Goal: Task Accomplishment & Management: Use online tool/utility

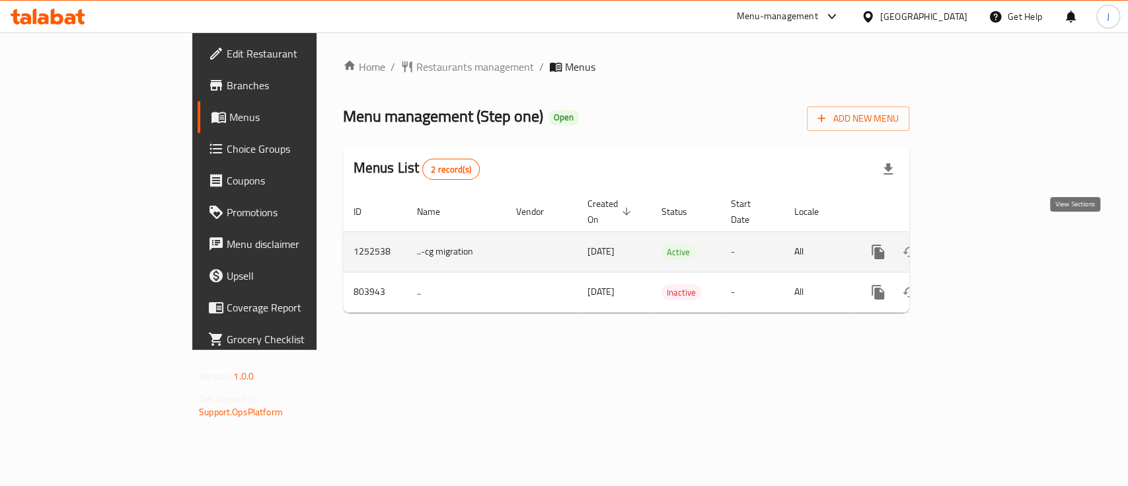
click at [982, 244] on icon "enhanced table" at bounding box center [974, 252] width 16 height 16
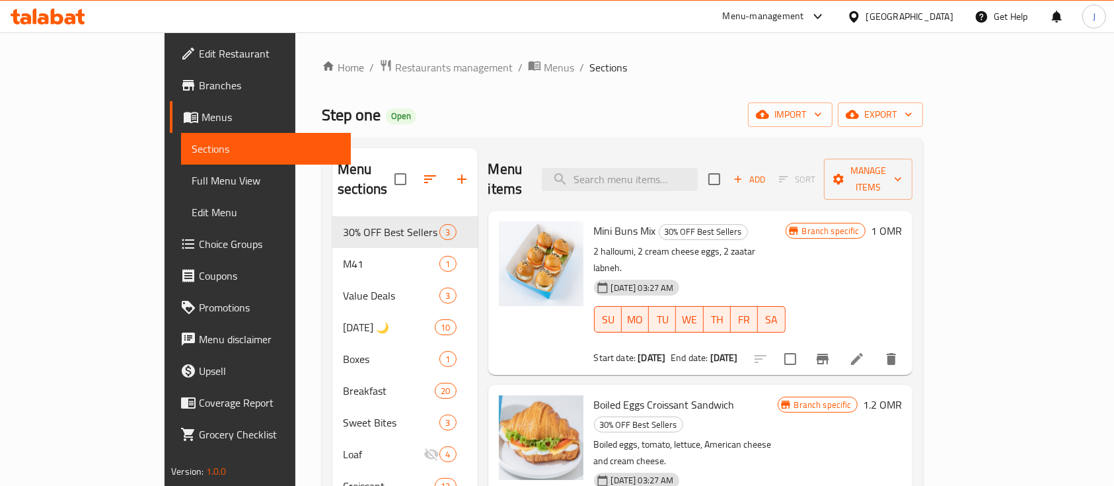
click at [786, 221] on h6 "Mini Buns Mix 30% OFF Best Sellers" at bounding box center [690, 230] width 192 height 19
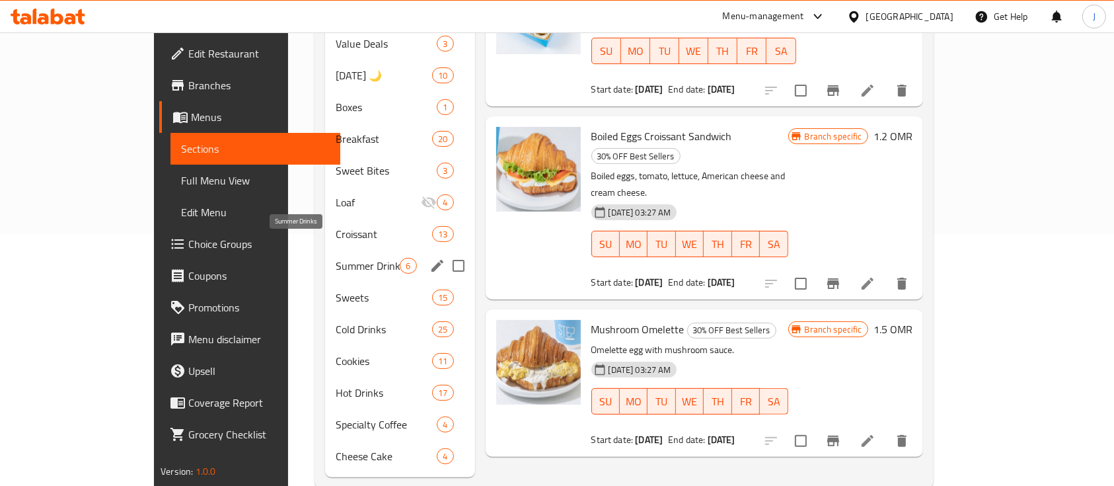
scroll to position [260, 0]
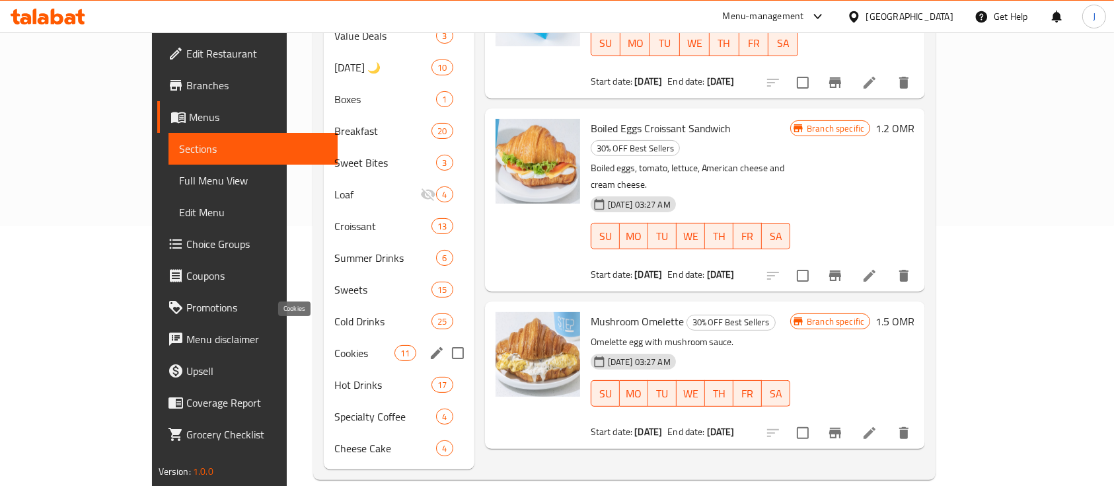
click at [334, 345] on span "Cookies" at bounding box center [364, 353] width 60 height 16
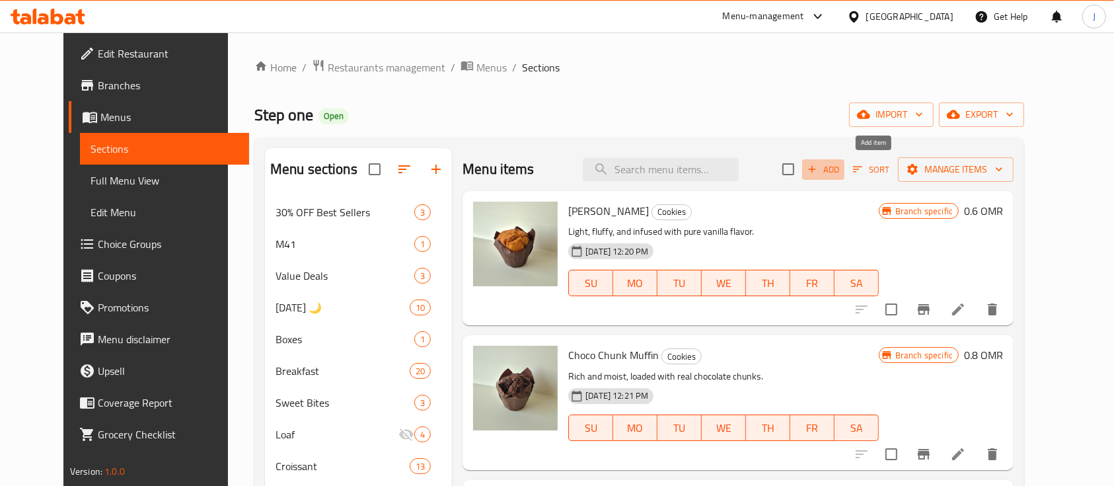
click at [841, 169] on span "Add" at bounding box center [824, 169] width 36 height 15
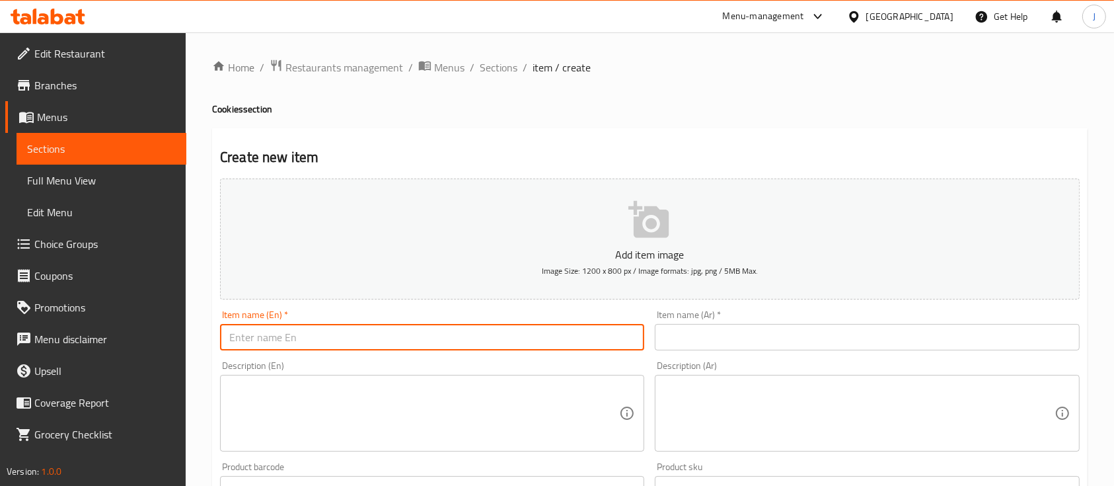
click at [323, 343] on input "text" at bounding box center [432, 337] width 424 height 26
paste input "Saffron Loaf"
type input "Saffron Loaf"
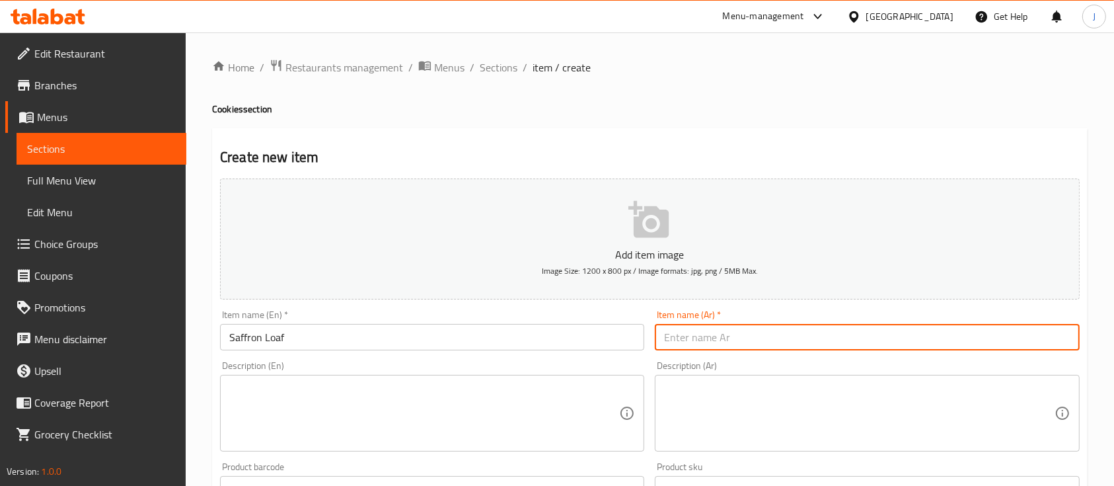
click at [719, 331] on input "text" at bounding box center [867, 337] width 424 height 26
paste input "رغيف الزعفران"
type input "رغيف الزعفران"
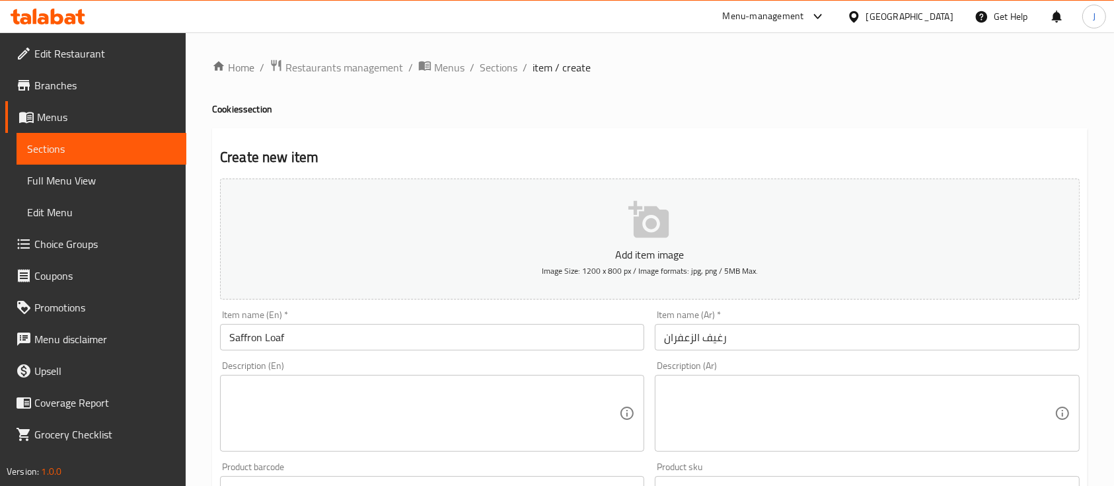
click at [828, 378] on div "Description (Ar)" at bounding box center [867, 413] width 424 height 77
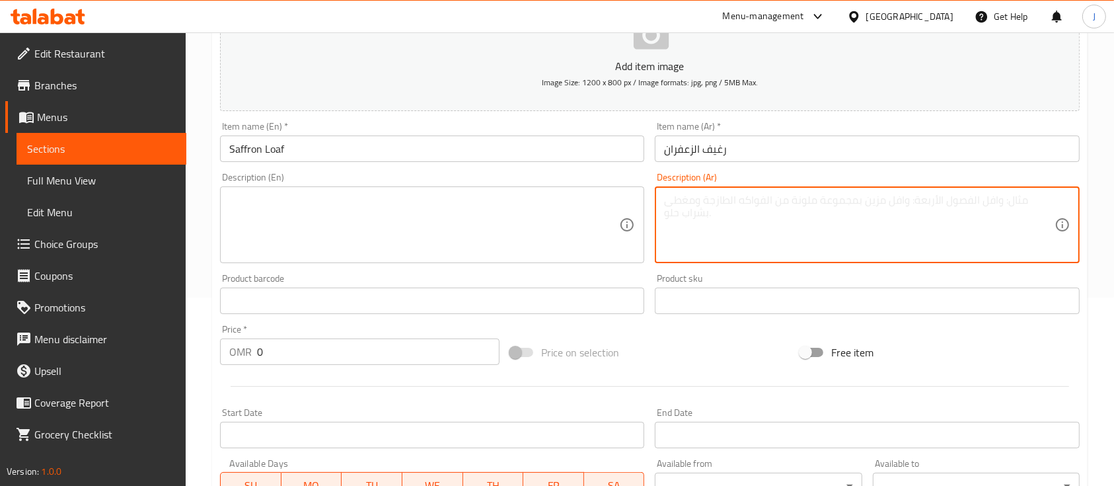
scroll to position [264, 0]
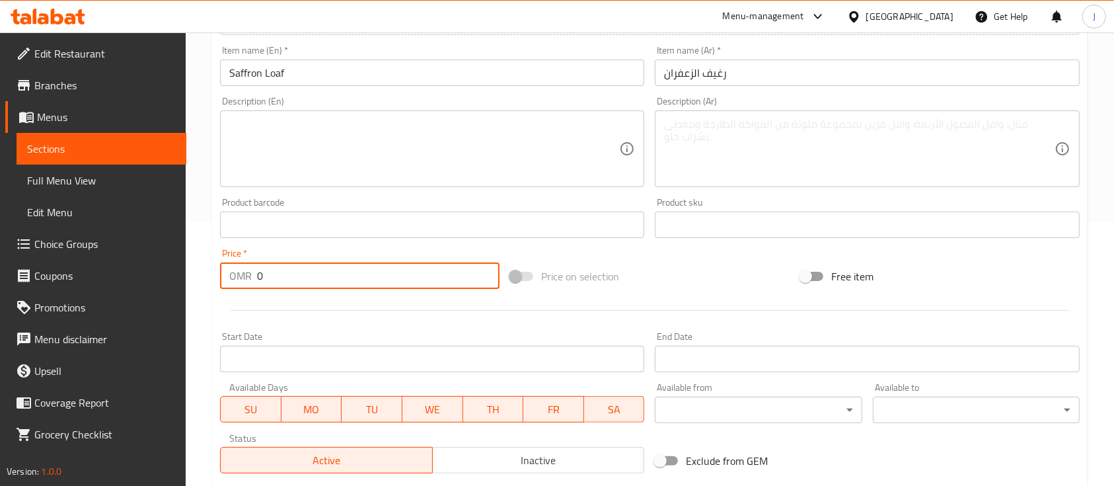
drag, startPoint x: 270, startPoint y: 273, endPoint x: 245, endPoint y: 276, distance: 25.3
click at [245, 276] on div "OMR 0 Price *" at bounding box center [360, 275] width 280 height 26
paste input ".7"
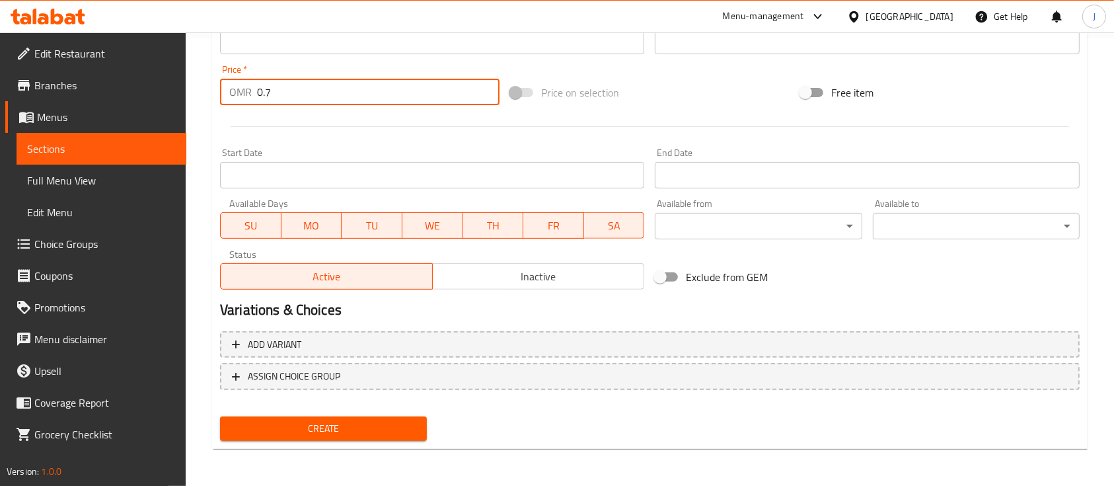
type input "0.7"
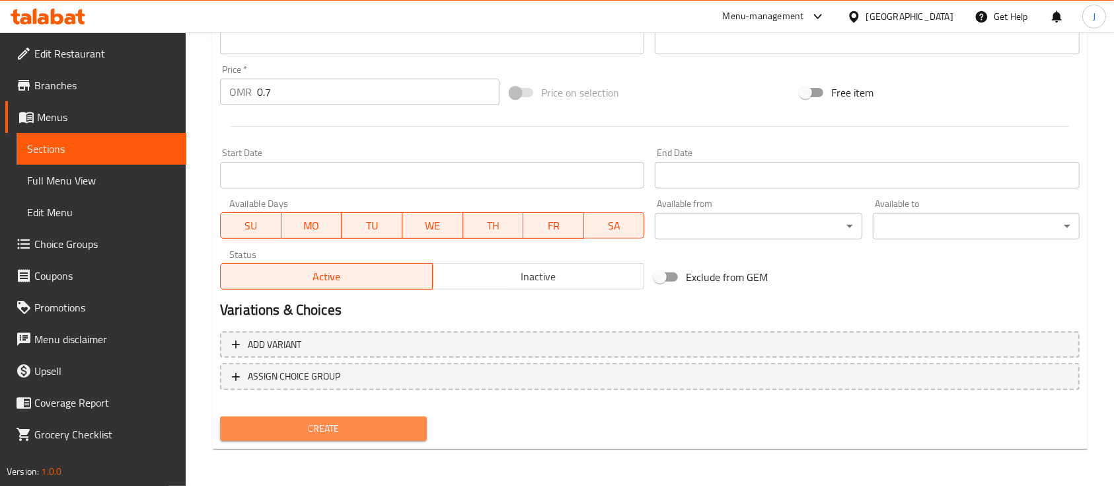
click at [386, 430] on span "Create" at bounding box center [324, 428] width 186 height 17
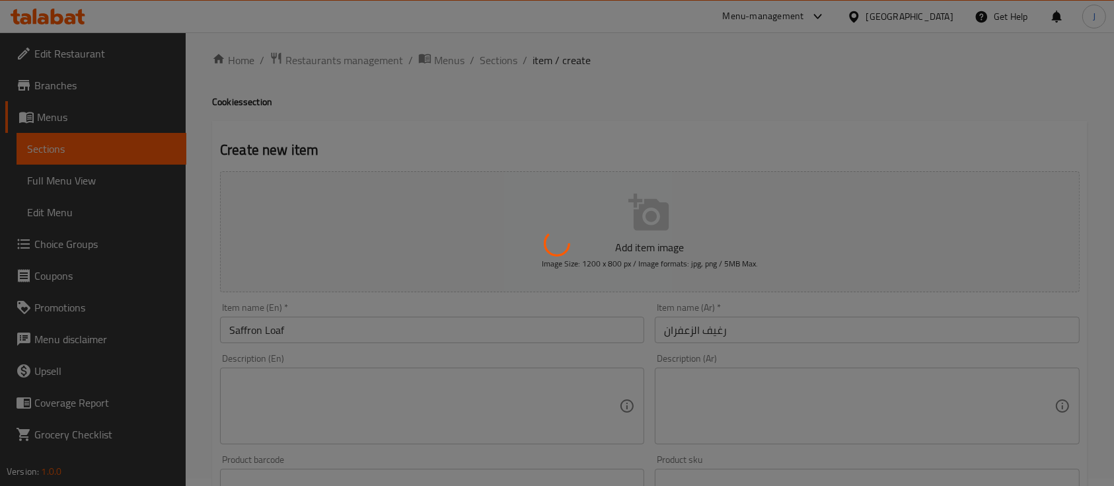
scroll to position [2, 0]
type input "0"
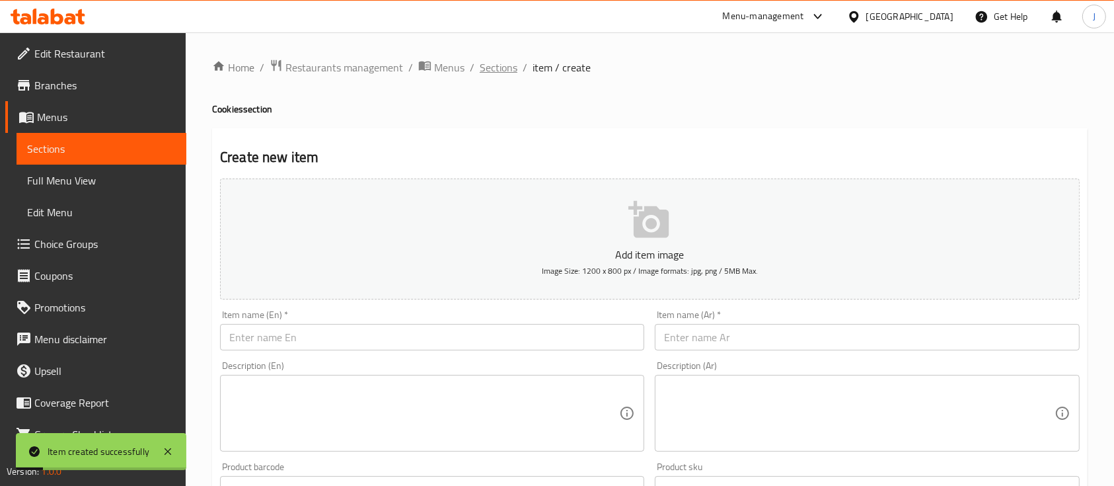
click at [508, 67] on span "Sections" at bounding box center [499, 67] width 38 height 16
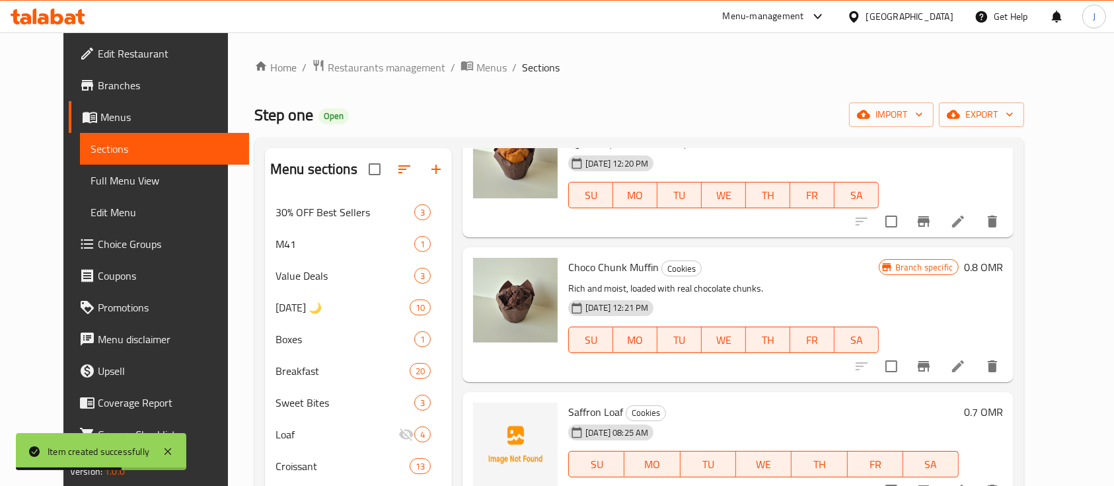
scroll to position [176, 0]
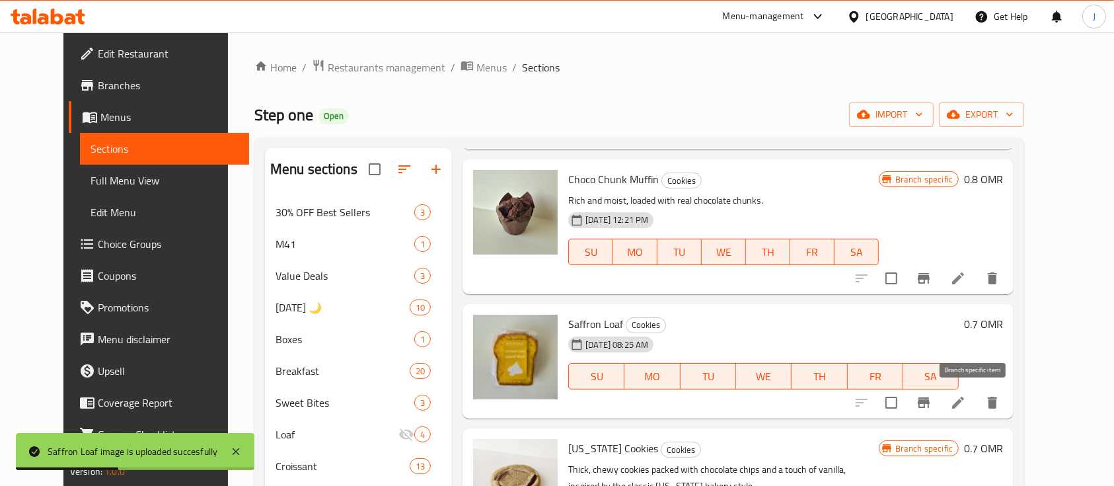
click at [932, 404] on icon "Branch-specific-item" at bounding box center [924, 403] width 16 height 16
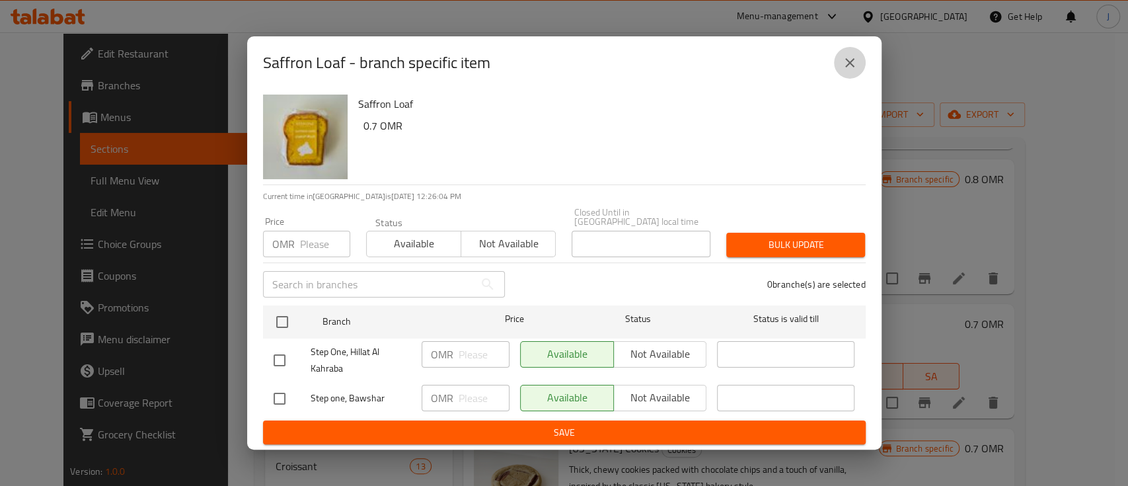
click at [862, 71] on button "close" at bounding box center [850, 63] width 32 height 32
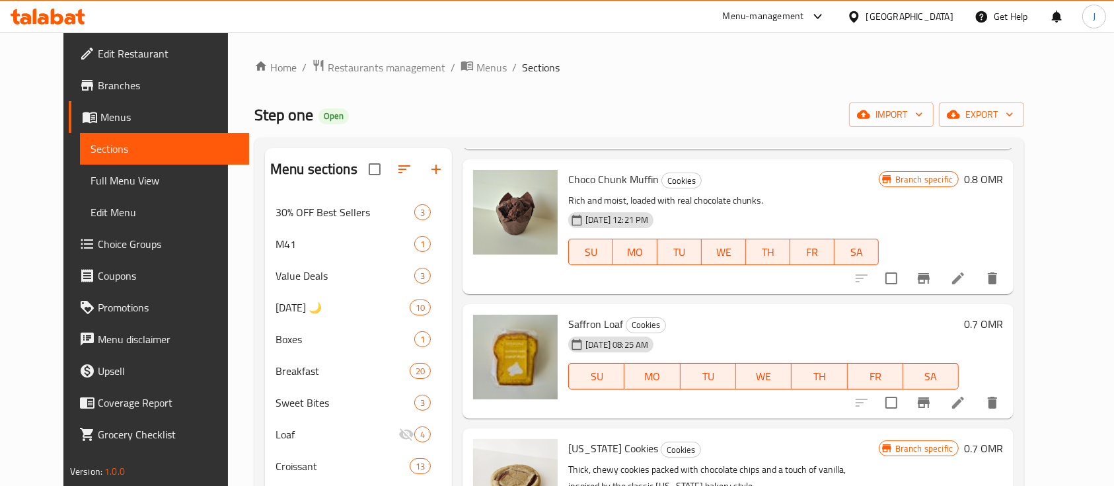
click at [98, 86] on span "Branches" at bounding box center [168, 85] width 141 height 16
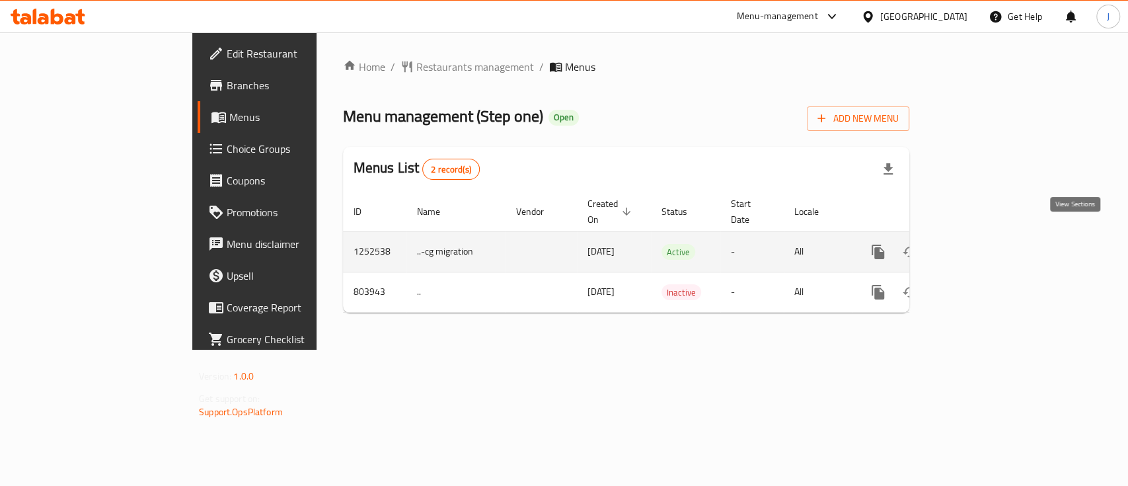
click at [982, 244] on icon "enhanced table" at bounding box center [974, 252] width 16 height 16
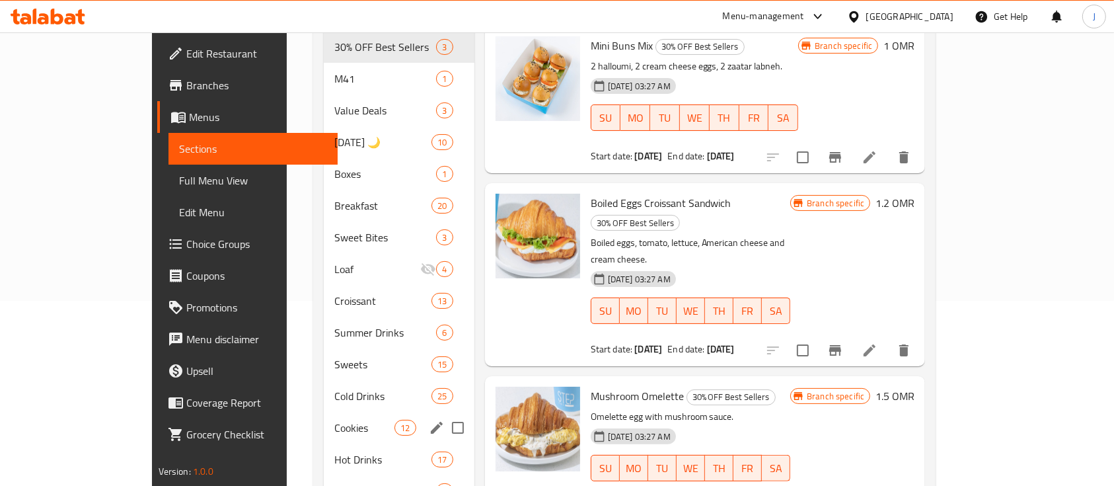
scroll to position [260, 0]
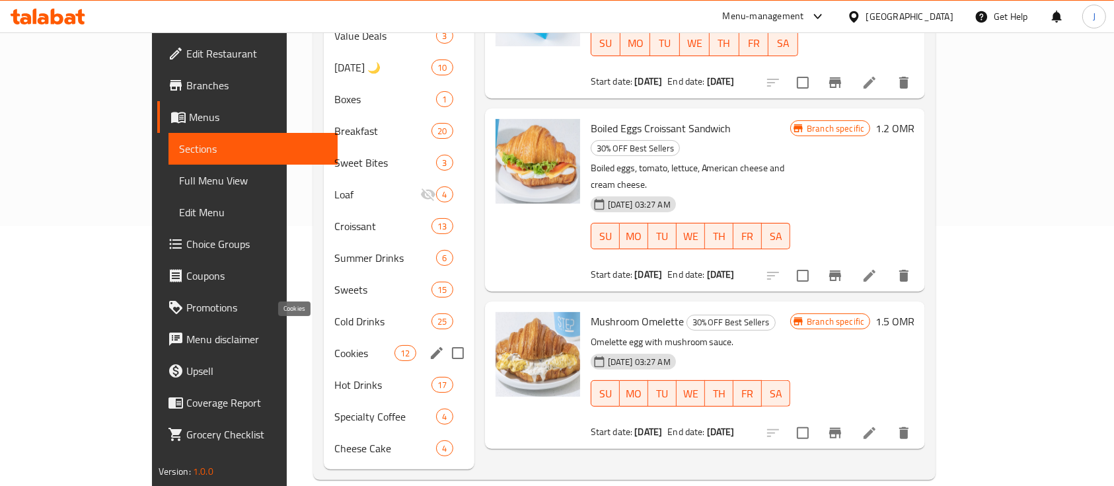
click at [334, 345] on span "Cookies" at bounding box center [364, 353] width 60 height 16
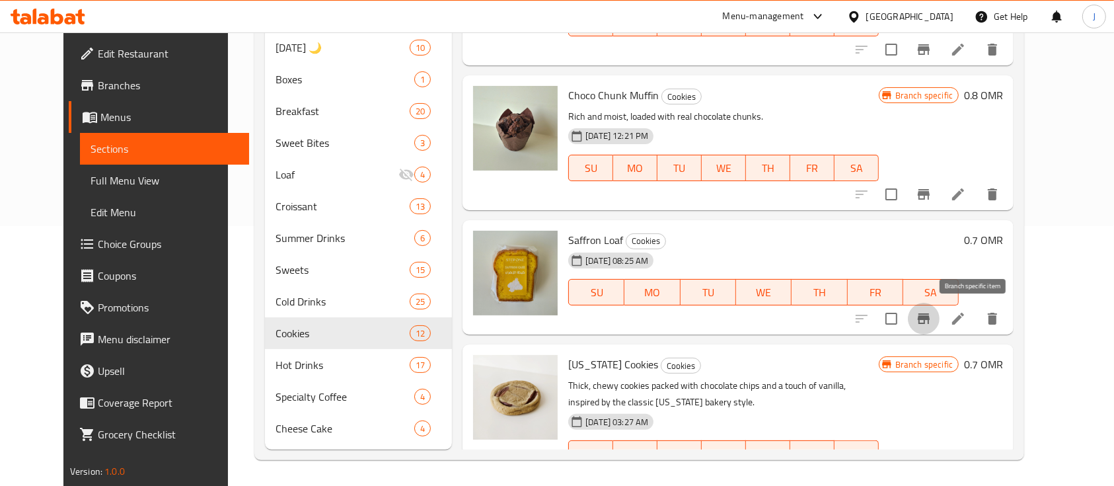
click at [930, 321] on icon "Branch-specific-item" at bounding box center [924, 318] width 12 height 11
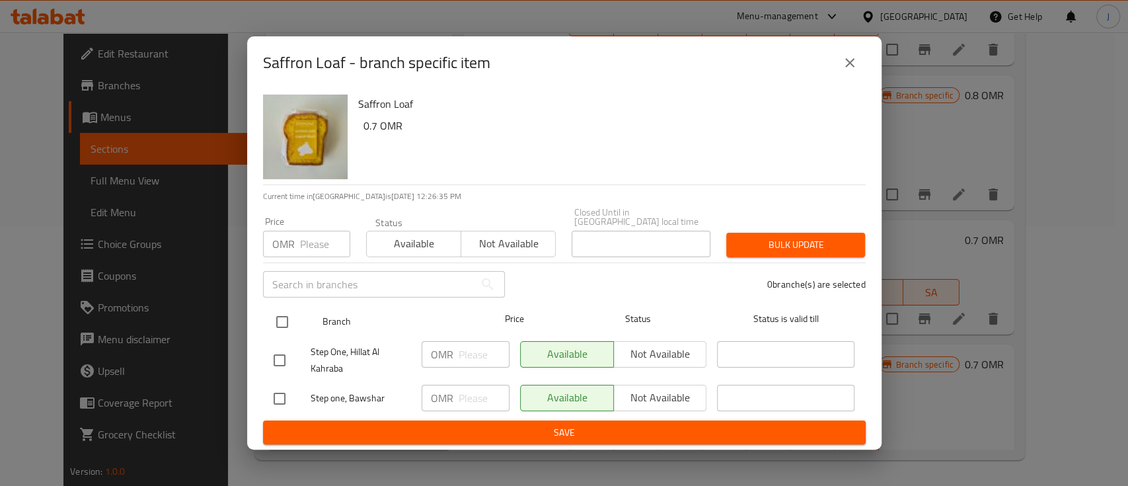
click at [280, 320] on input "checkbox" at bounding box center [282, 322] width 28 height 28
checkbox input "true"
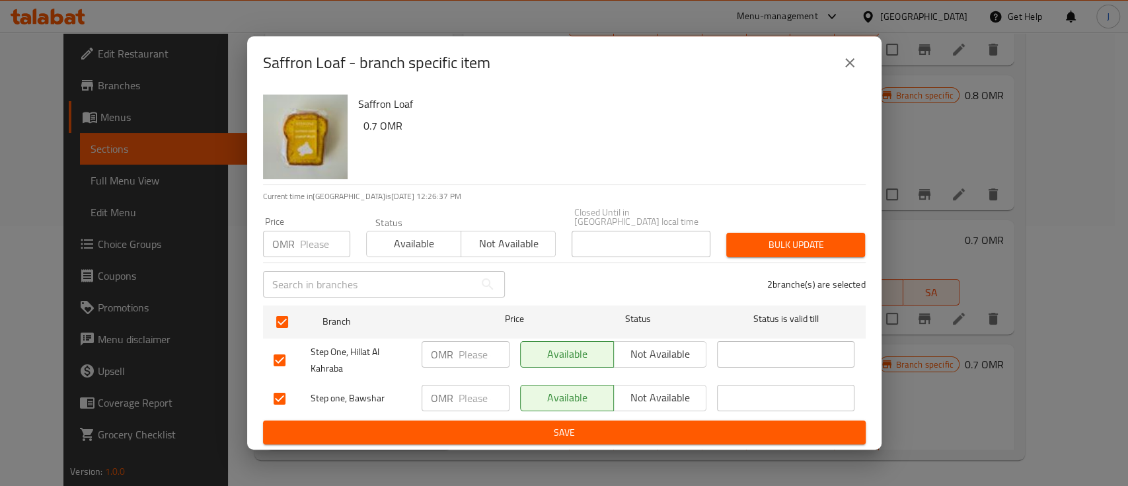
click at [659, 357] on span "Not available" at bounding box center [660, 353] width 83 height 19
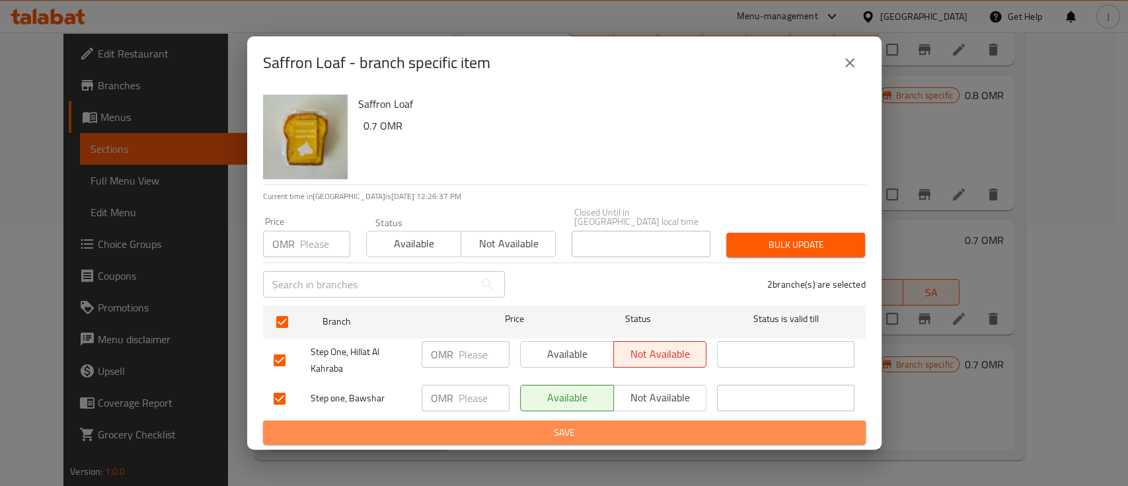
click at [601, 435] on span "Save" at bounding box center [565, 432] width 582 height 17
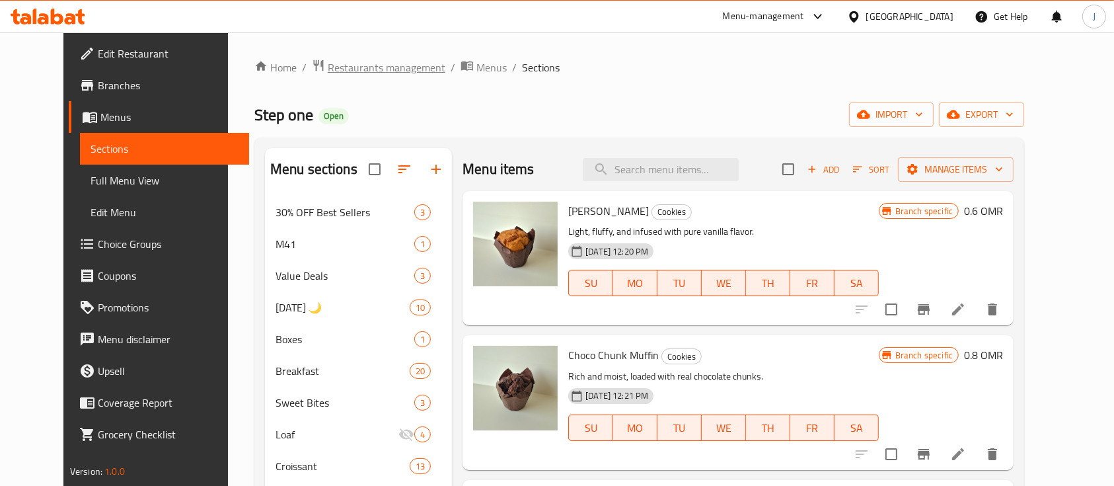
click at [354, 71] on span "Restaurants management" at bounding box center [387, 67] width 118 height 16
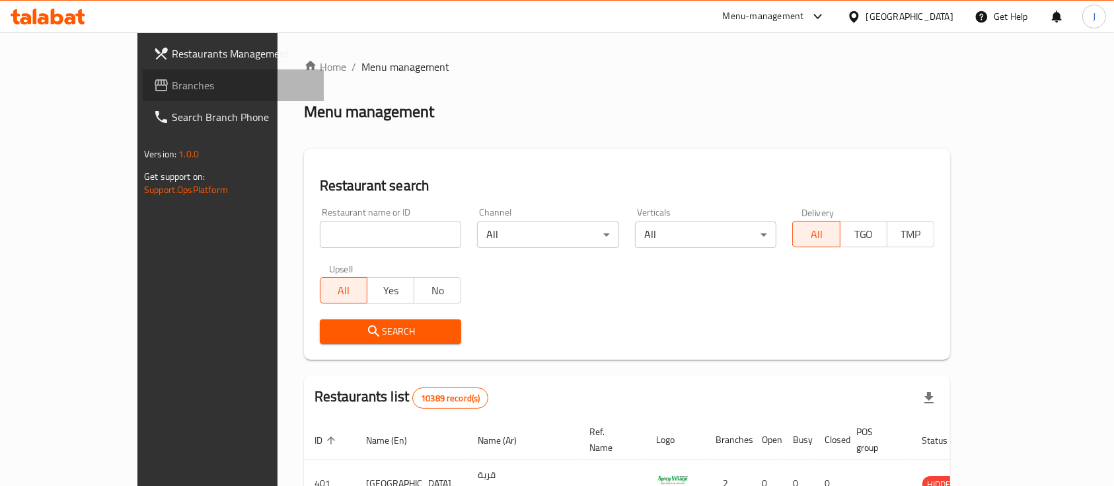
click at [172, 83] on span "Branches" at bounding box center [242, 85] width 141 height 16
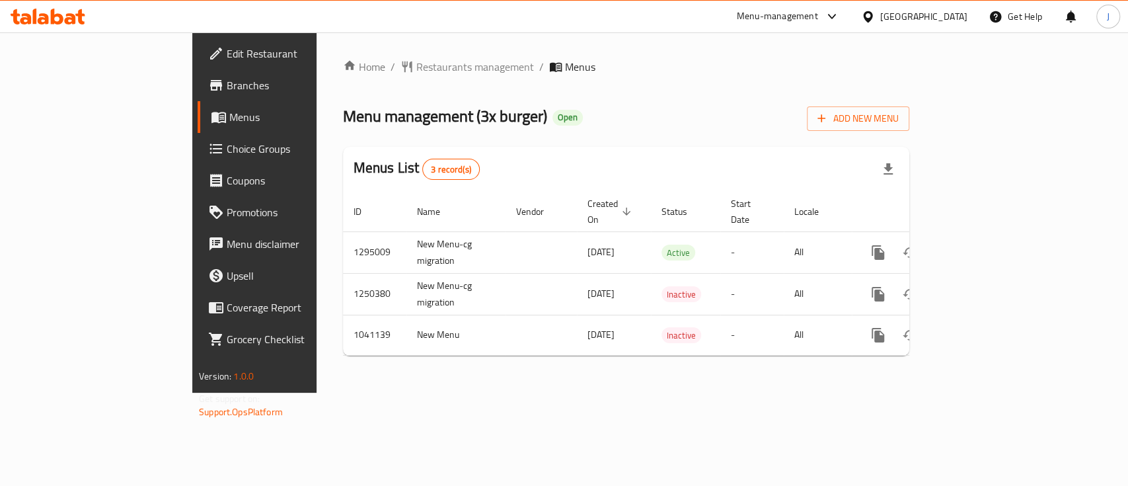
click at [835, 128] on div "Menu management ( 3x burger ) Open Add New Menu" at bounding box center [626, 116] width 566 height 30
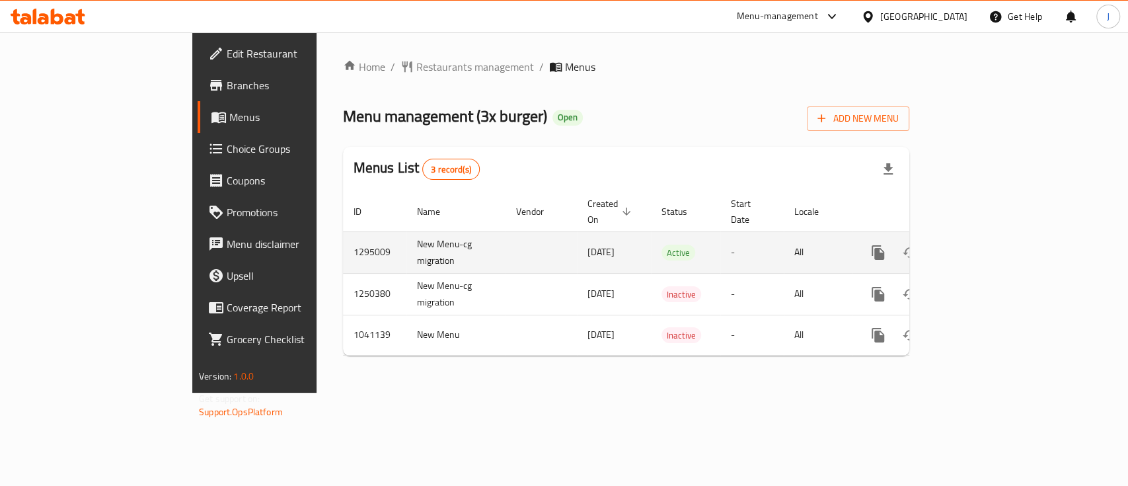
click at [980, 247] on icon "enhanced table" at bounding box center [974, 253] width 12 height 12
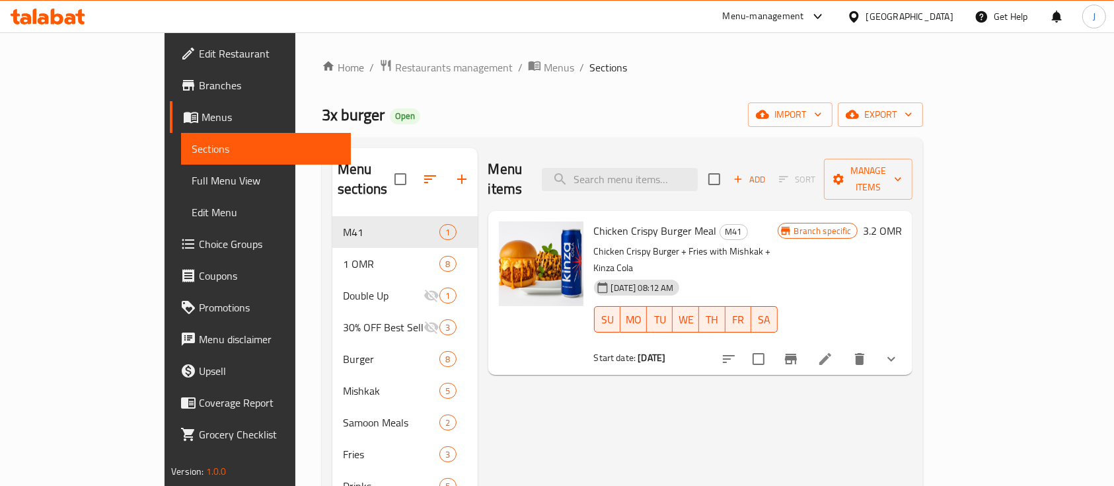
click at [811, 211] on div "Chicken Crispy Burger Meal M41 Chicken Crispy Burger + Fries with Mishkak + Kin…" at bounding box center [700, 293] width 424 height 164
click at [664, 169] on input "search" at bounding box center [620, 179] width 156 height 23
paste input "Chicken Crispy Burger Meal"
type input "Chicken Crispy Burger Meal"
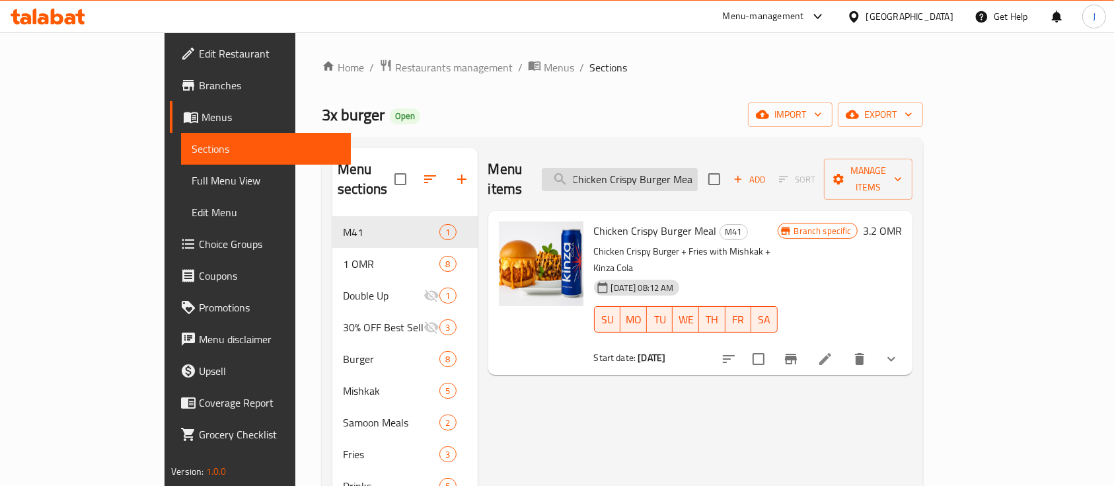
click at [640, 168] on input "Chicken Crispy Burger Meal" at bounding box center [620, 179] width 156 height 23
click at [833, 351] on icon at bounding box center [826, 359] width 16 height 16
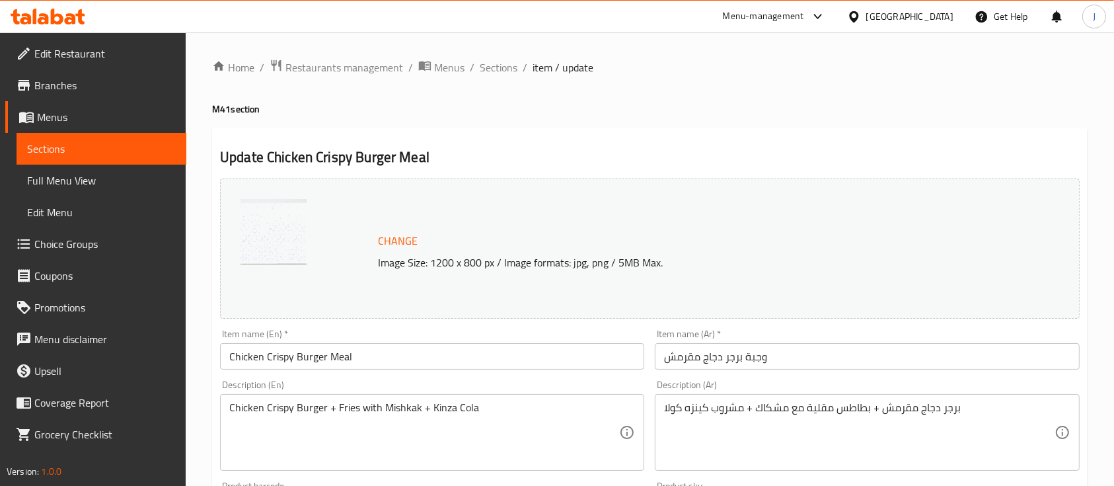
drag, startPoint x: 856, startPoint y: 114, endPoint x: 851, endPoint y: 120, distance: 7.5
click at [856, 114] on h4 "M41 section" at bounding box center [650, 108] width 876 height 13
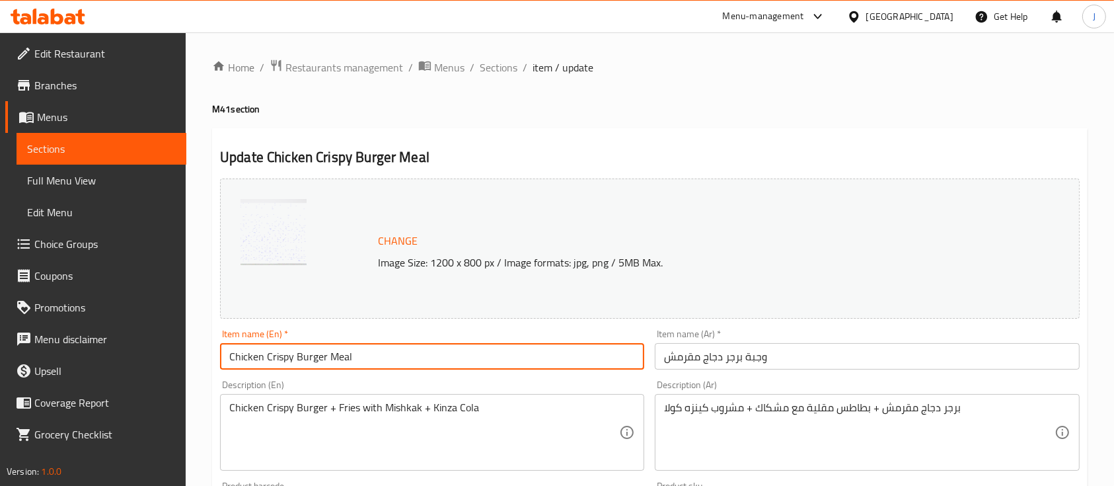
drag, startPoint x: 374, startPoint y: 360, endPoint x: 208, endPoint y: 358, distance: 165.9
paste input "chicken crispy with loaded fries m"
drag, startPoint x: 233, startPoint y: 360, endPoint x: 215, endPoint y: 360, distance: 17.8
click at [215, 360] on div "Item name (En)   * chicken crispy with loaded fries meal Item name (En) *" at bounding box center [432, 349] width 435 height 51
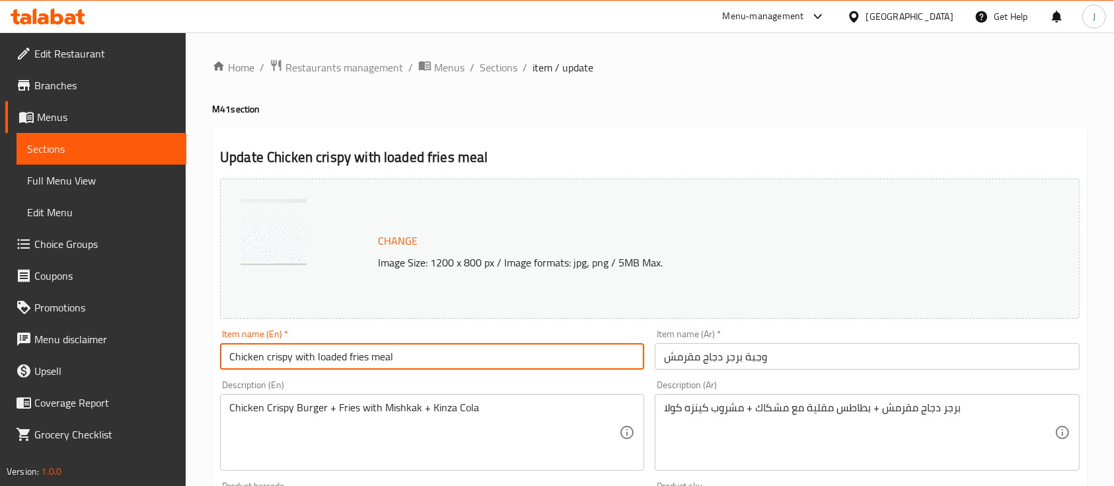
click at [269, 356] on input "Chicken crispy with loaded fries meal" at bounding box center [432, 356] width 424 height 26
click at [319, 354] on input "Chicken Crispy with loaded fries meal" at bounding box center [432, 356] width 424 height 26
click at [355, 358] on input "Chicken Crispy with Loaded fries meal" at bounding box center [432, 356] width 424 height 26
click at [383, 357] on input "Chicken Crispy with Loaded Fries meal" at bounding box center [432, 356] width 424 height 26
type input "Chicken Crispy with Loaded Fries Meal"
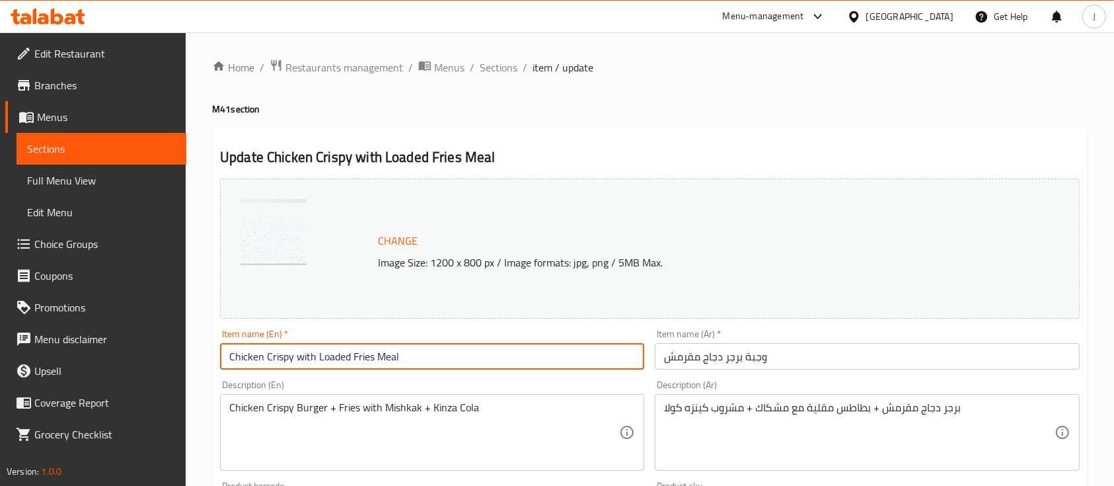
click at [777, 352] on input "وجبة برجر دجاج مقرمش" at bounding box center [867, 356] width 424 height 26
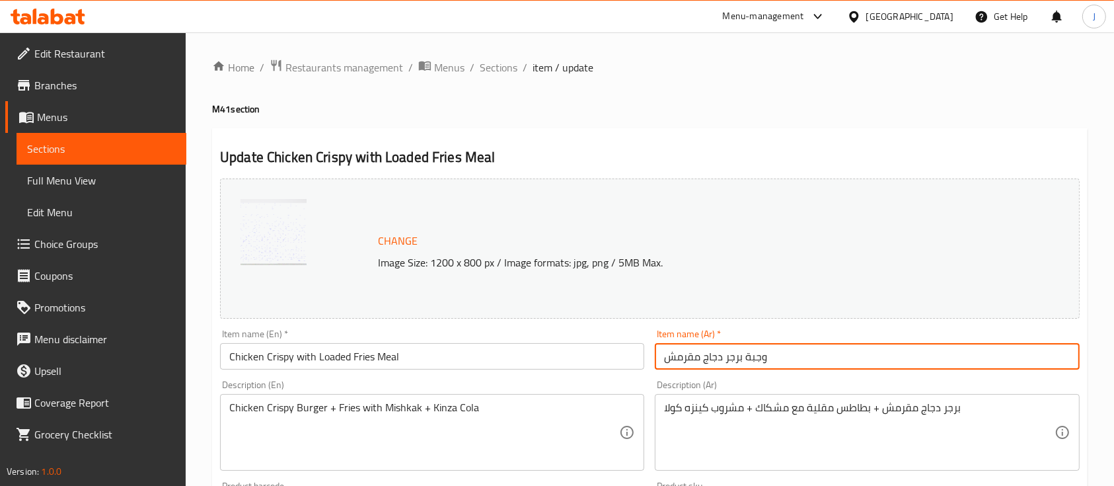
paste input "جاج مقرمش مع بطاطس مقلية"
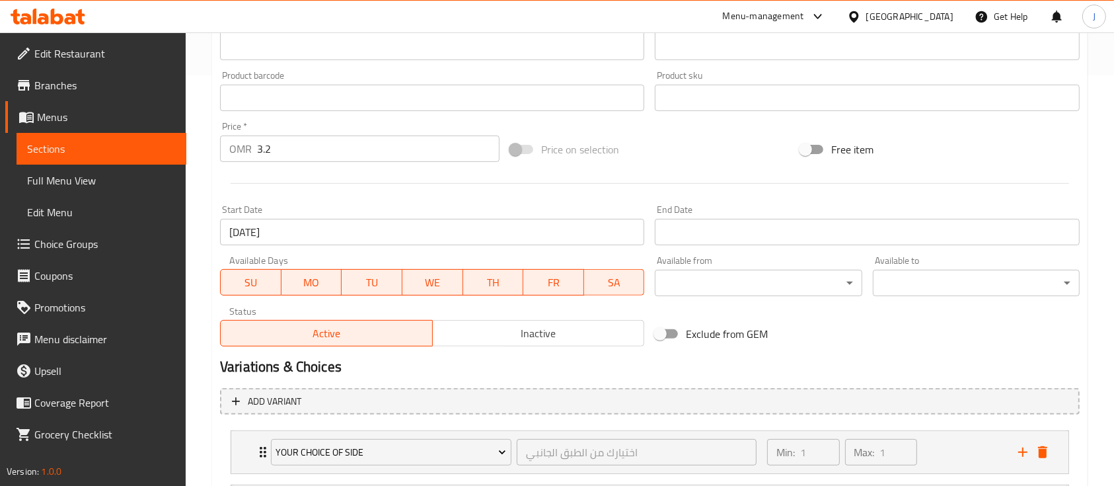
scroll to position [597, 0]
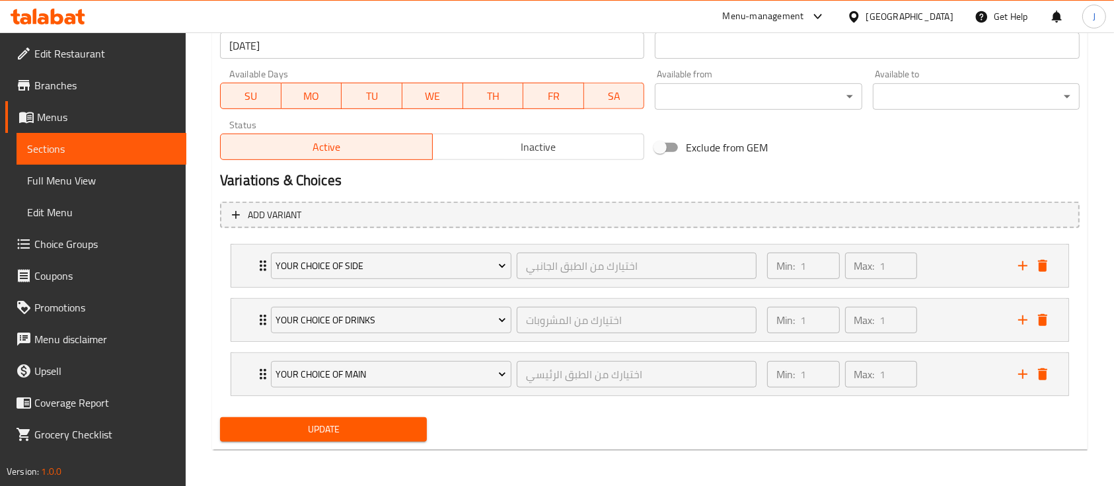
type input "وجبة دجاج مقرمش مع بطاطس مقلية"
click at [381, 426] on span "Update" at bounding box center [324, 429] width 186 height 17
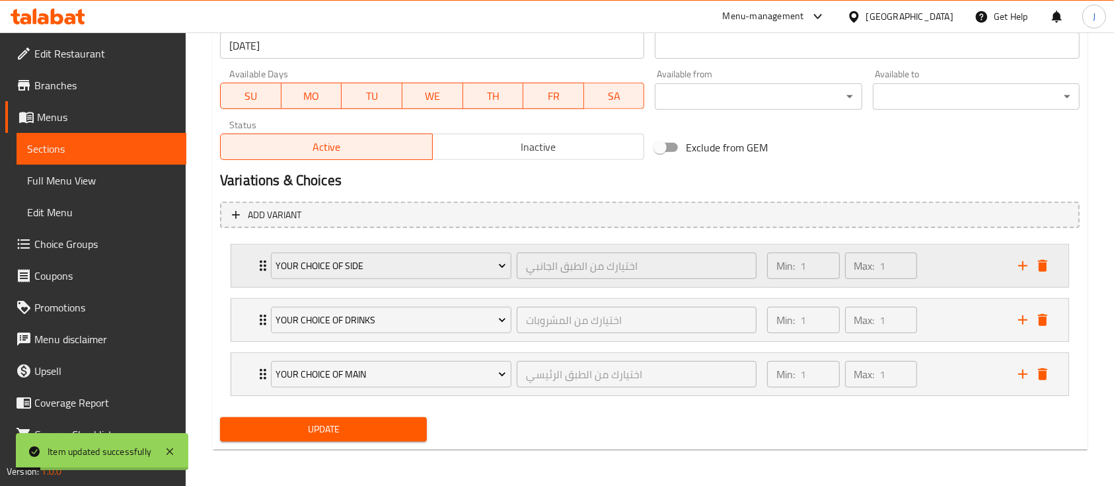
click at [247, 271] on div "Your Choice of Side اختيارك من الطبق الجانبي ​ Min: 1 ​ Max: 1 ​" at bounding box center [649, 266] width 837 height 42
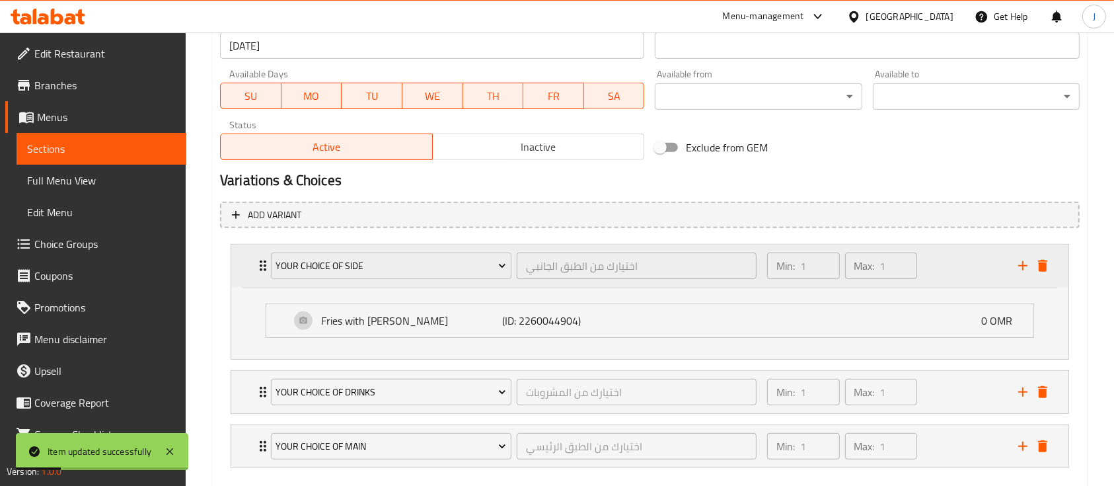
click at [247, 271] on div "Your Choice of Side اختيارك من الطبق الجانبي ​ Min: 1 ​ Max: 1 ​" at bounding box center [649, 266] width 837 height 42
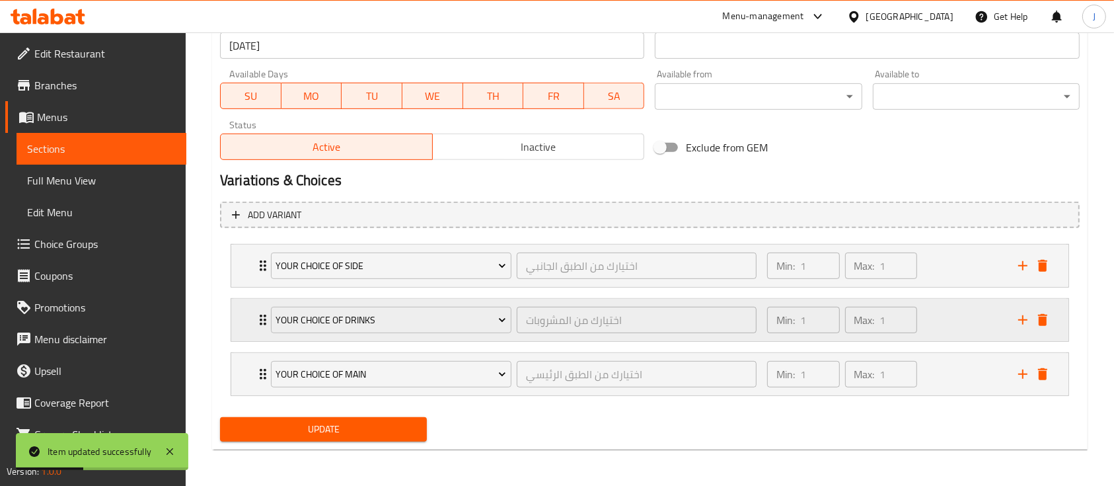
click at [249, 309] on div "Your Choice of Drinks اختيارك من المشروبات ​ Min: 1 ​ Max: 1 ​" at bounding box center [649, 320] width 837 height 42
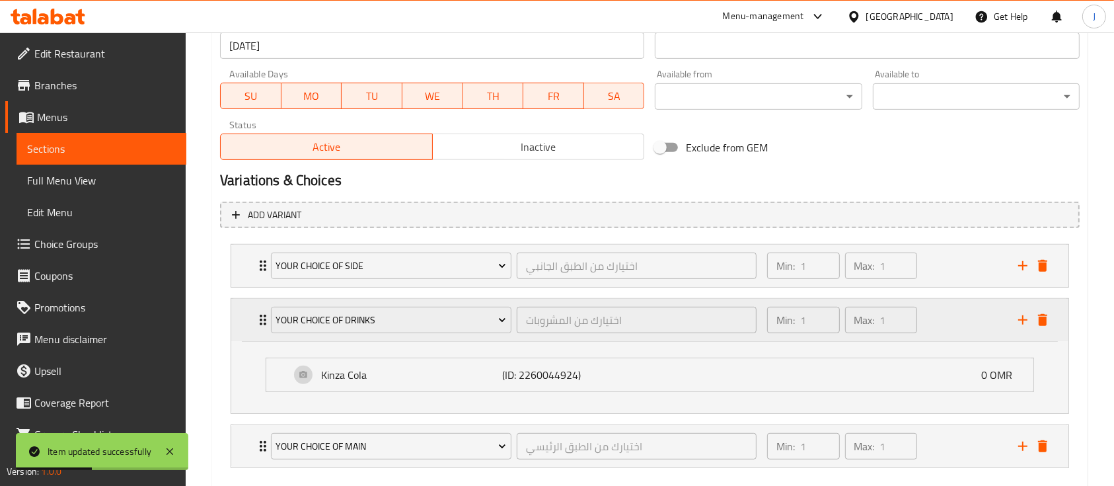
click at [249, 309] on div "Your Choice of Drinks اختيارك من المشروبات ​ Min: 1 ​ Max: 1 ​" at bounding box center [649, 320] width 837 height 42
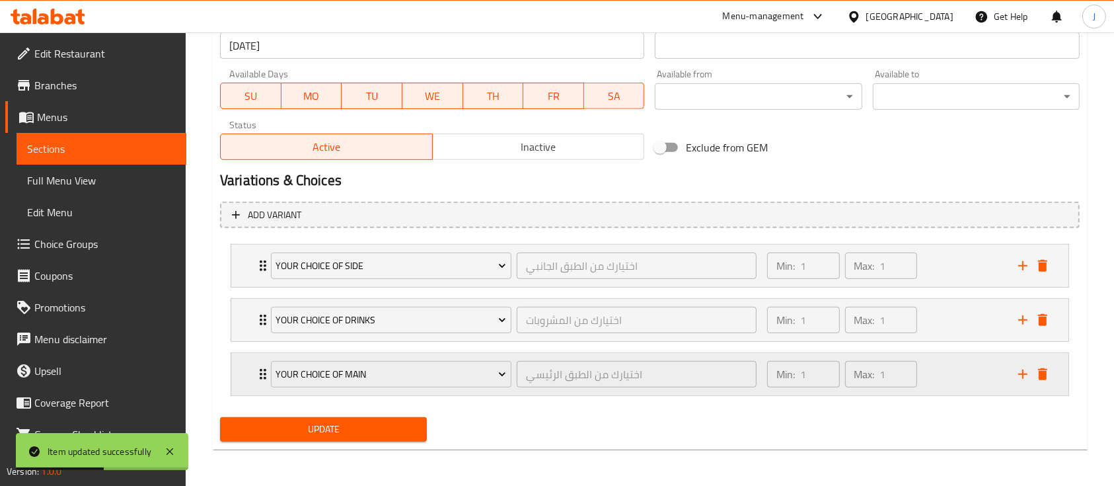
click at [249, 373] on div "Your choice of main اختيارك من الطبق الرئيسي ​ Min: 1 ​ Max: 1 ​" at bounding box center [649, 374] width 837 height 42
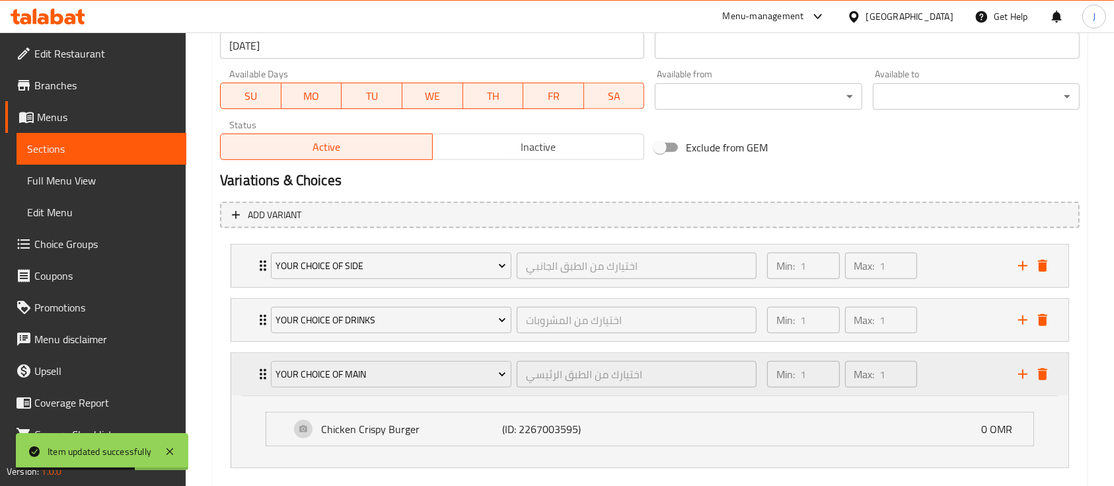
click at [249, 373] on div "Your choice of main اختيارك من الطبق الرئيسي ​ Min: 1 ​ Max: 1 ​" at bounding box center [649, 374] width 837 height 42
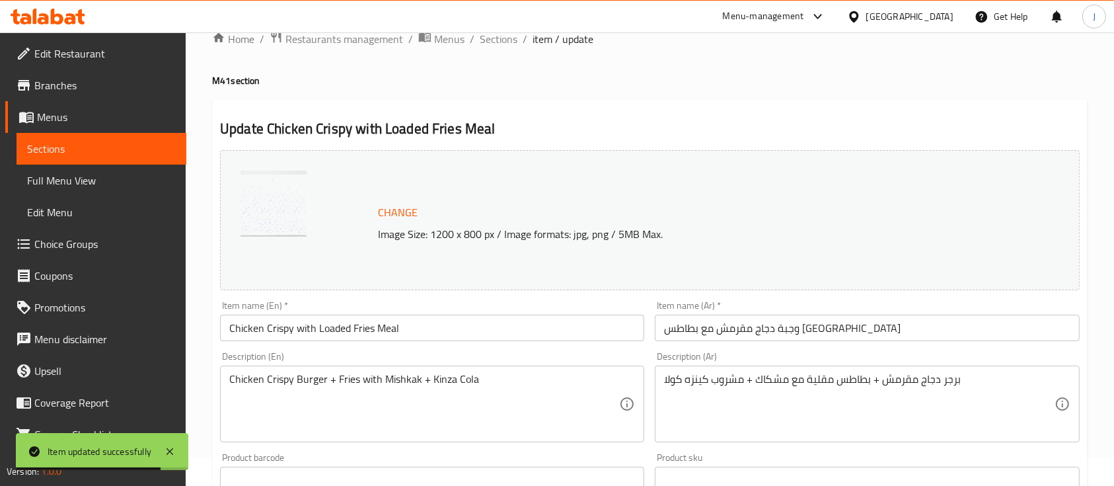
scroll to position [0, 0]
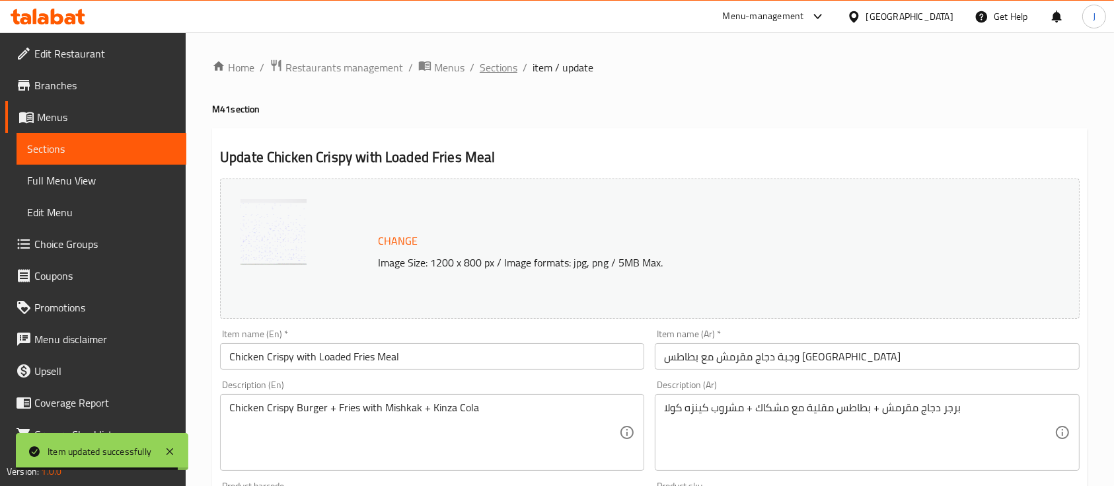
click at [502, 71] on span "Sections" at bounding box center [499, 67] width 38 height 16
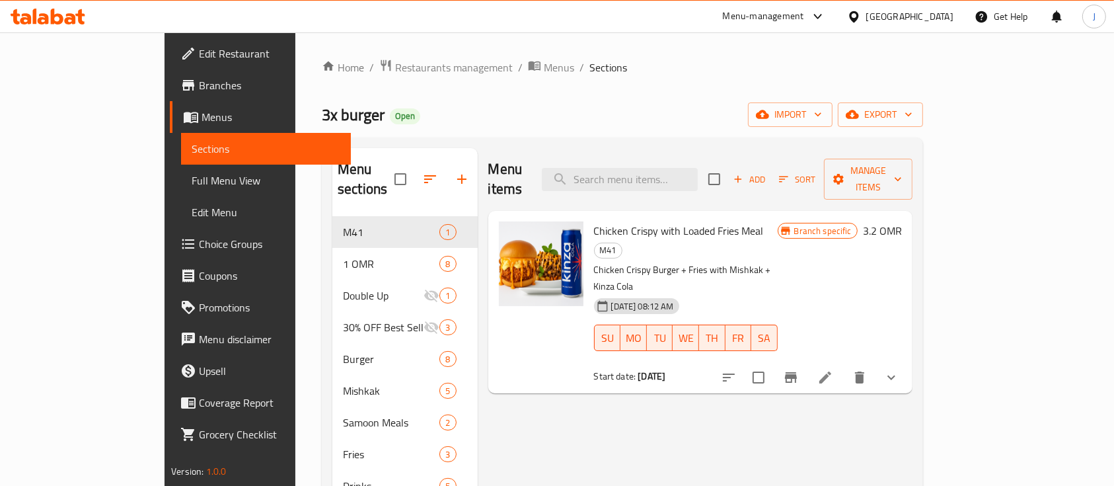
click at [814, 145] on div "Menu sections M41 1 1 OMR 8 Double Up 1 30% OFF Best Sellers 3 Burger 8 Mishkak…" at bounding box center [622, 390] width 601 height 507
click at [395, 69] on span "Restaurants management" at bounding box center [454, 67] width 118 height 16
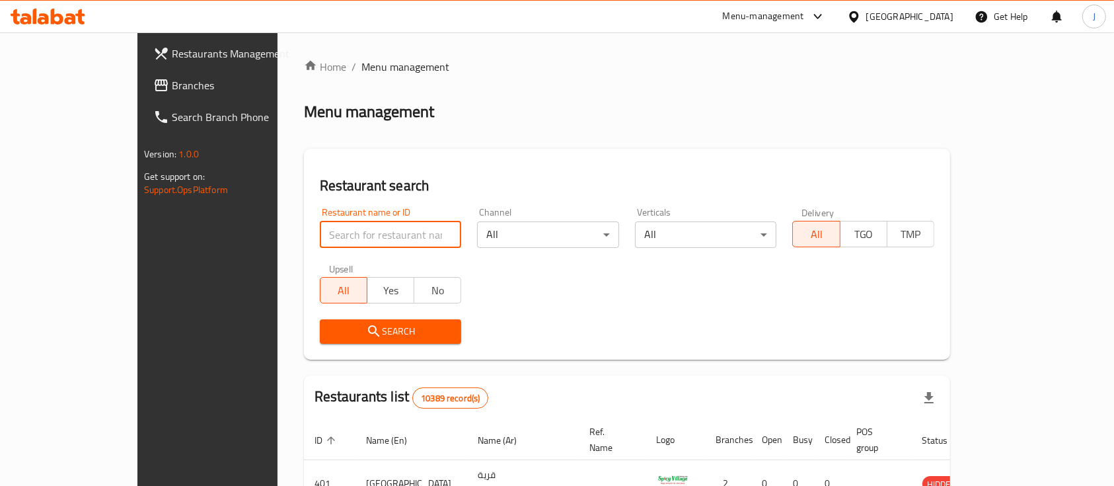
click at [341, 236] on input "search" at bounding box center [391, 234] width 142 height 26
paste input "709076"
type input "709076"
click button "Search" at bounding box center [391, 331] width 142 height 24
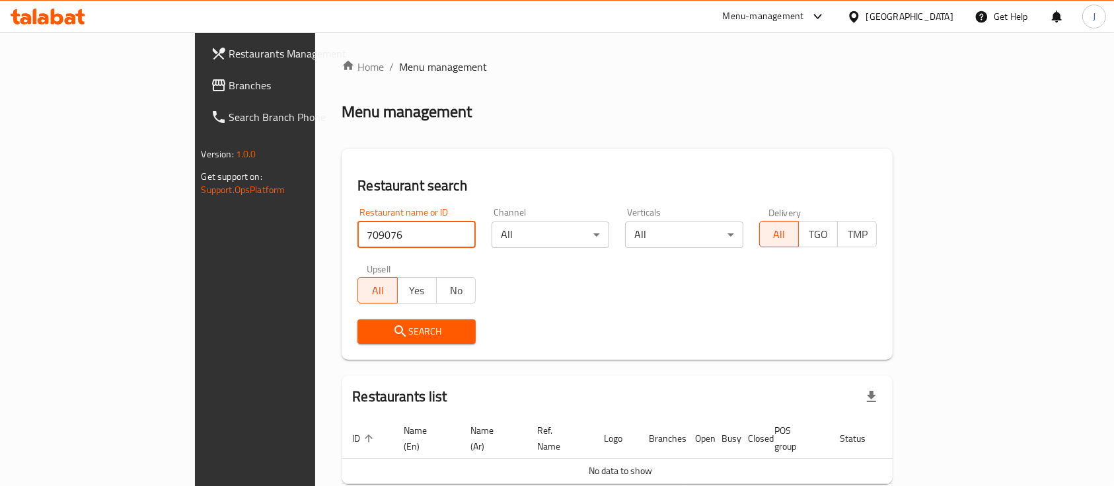
click at [229, 81] on span "Branches" at bounding box center [299, 85] width 141 height 16
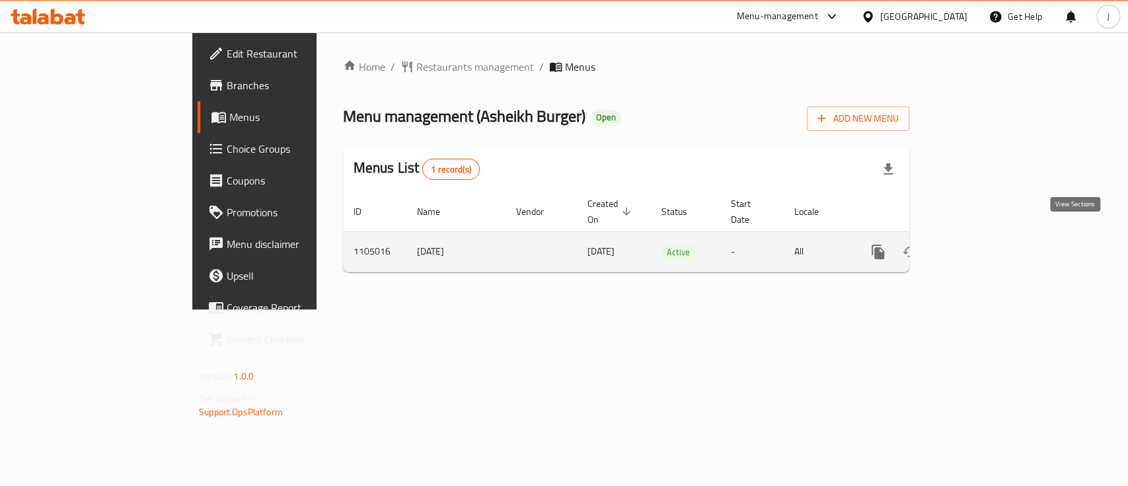
click at [982, 244] on icon "enhanced table" at bounding box center [974, 252] width 16 height 16
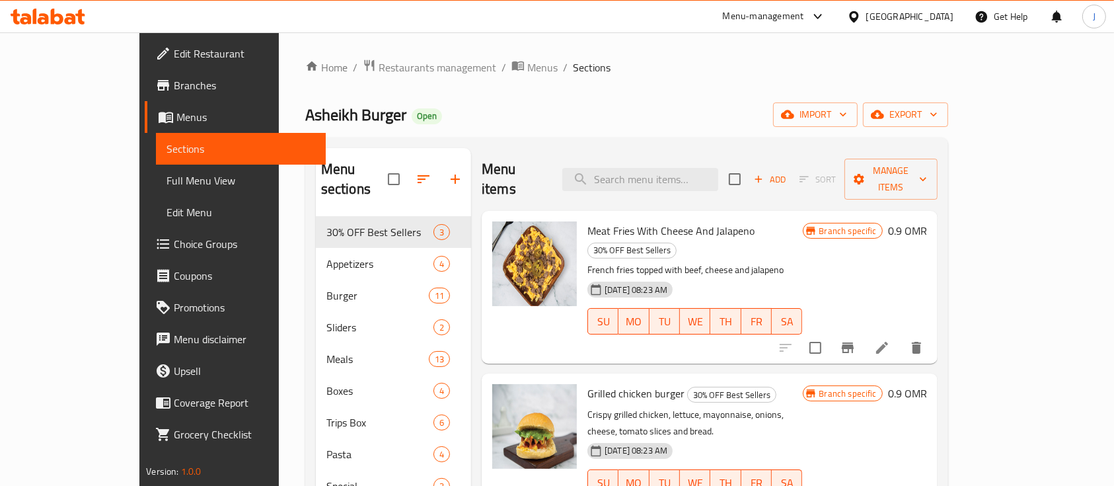
drag, startPoint x: 821, startPoint y: 233, endPoint x: 791, endPoint y: 234, distance: 30.4
click at [802, 262] on p "French fries topped with beef, cheese and jalapeno" at bounding box center [695, 270] width 215 height 17
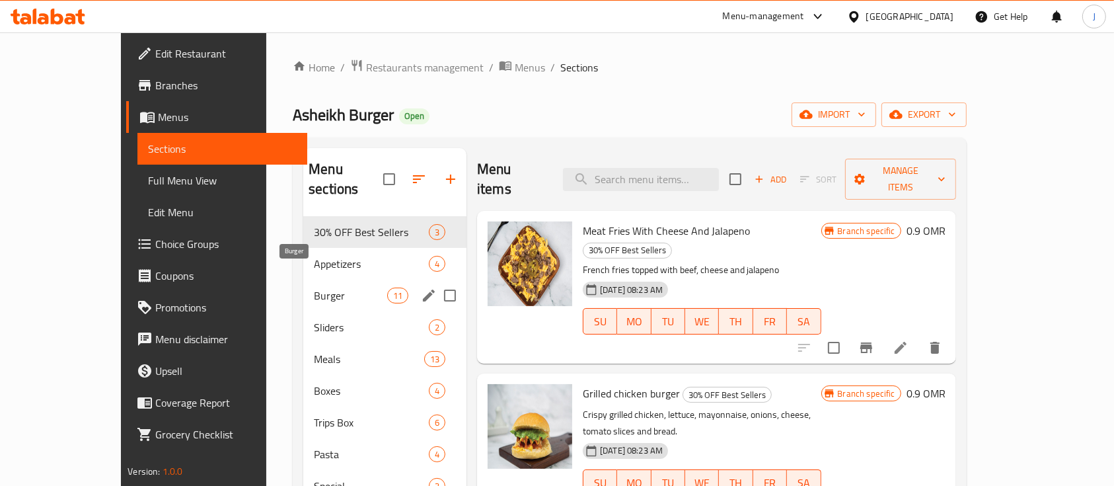
click at [314, 288] on span "Burger" at bounding box center [350, 296] width 73 height 16
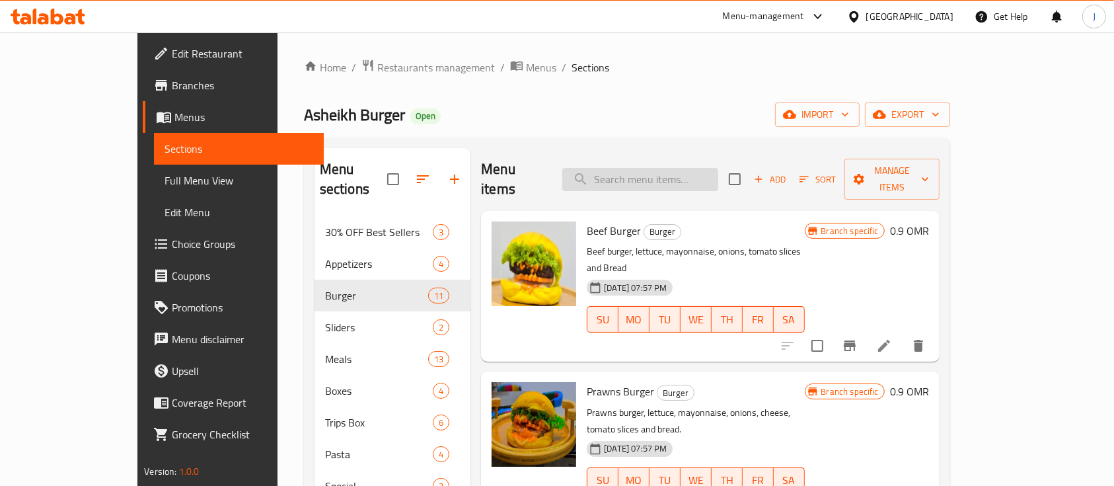
click at [674, 174] on input "search" at bounding box center [640, 179] width 156 height 23
paste input "برجر لحم"
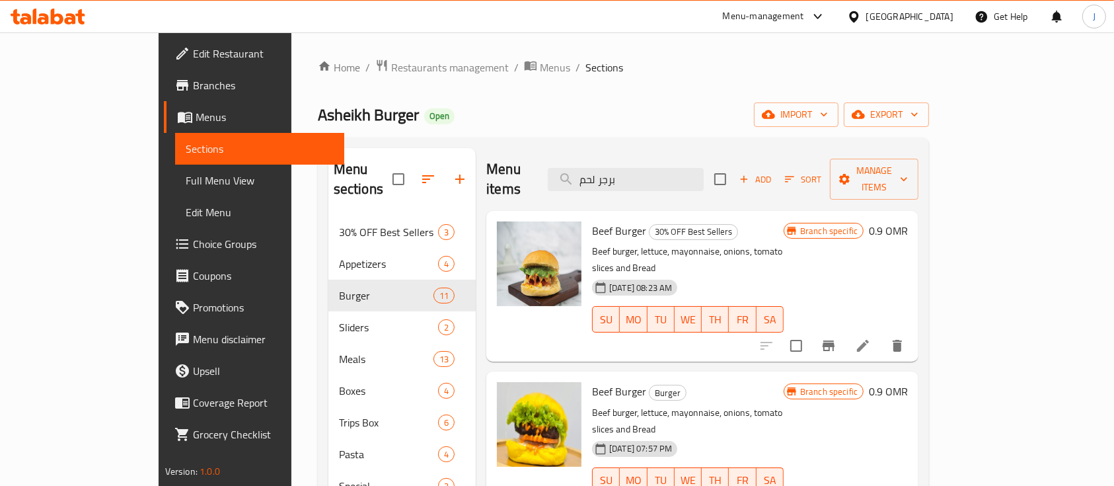
type input "برجر لحم"
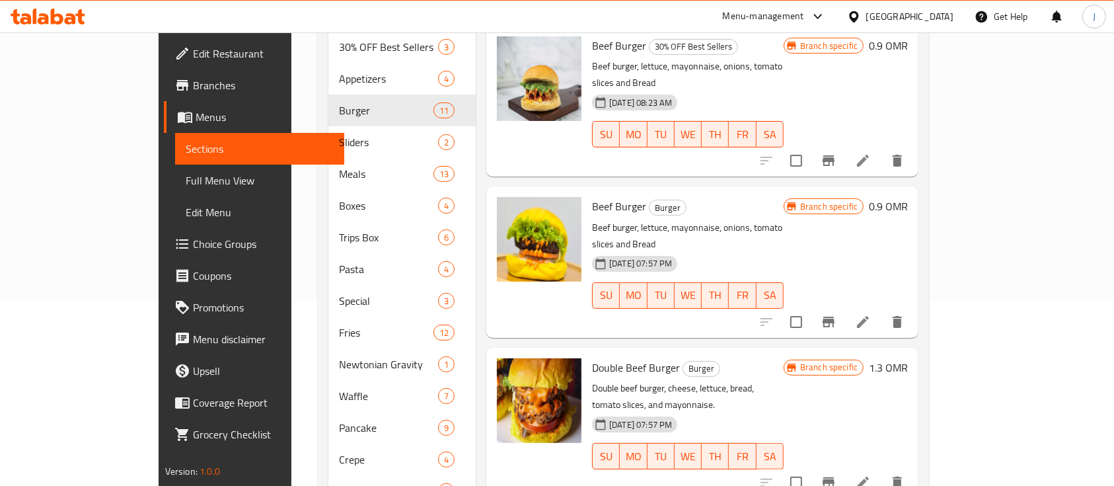
scroll to position [84, 0]
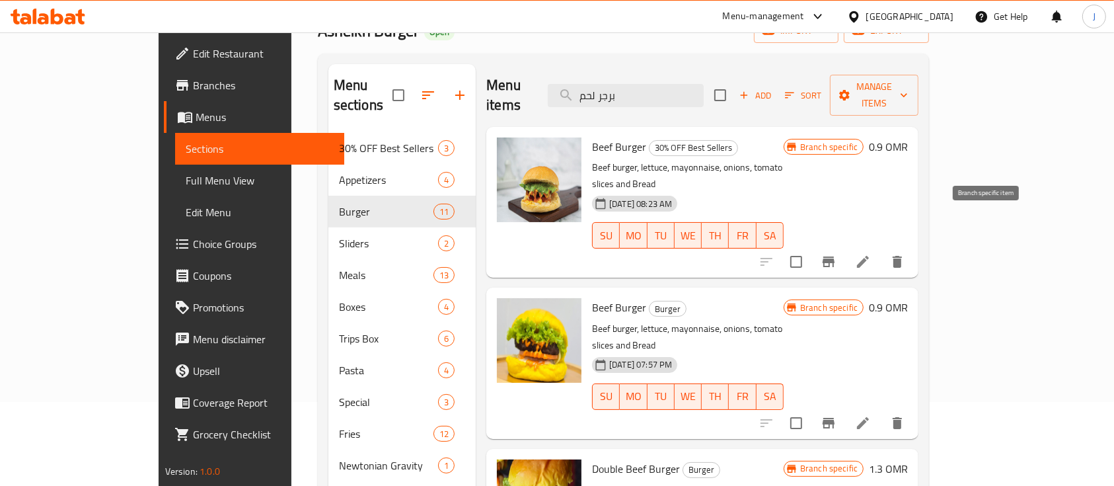
click at [835, 256] on icon "Branch-specific-item" at bounding box center [829, 261] width 12 height 11
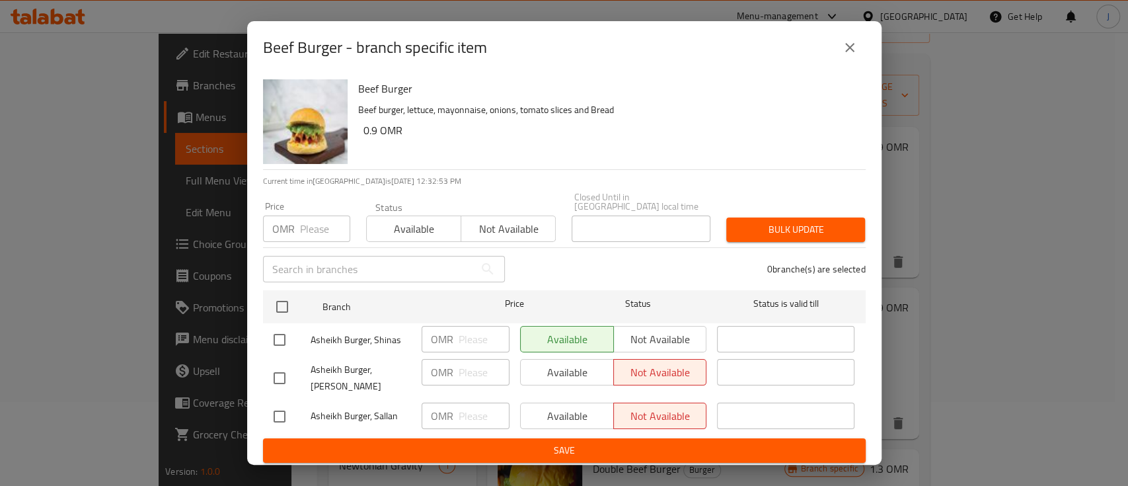
click at [853, 40] on button "close" at bounding box center [850, 48] width 32 height 32
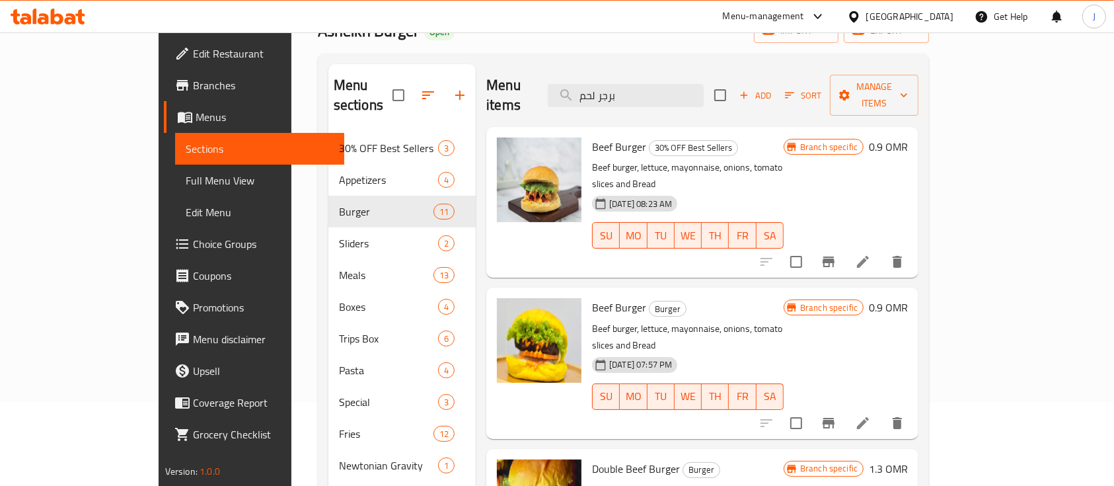
click at [908, 137] on h6 "0.9 OMR" at bounding box center [888, 146] width 39 height 19
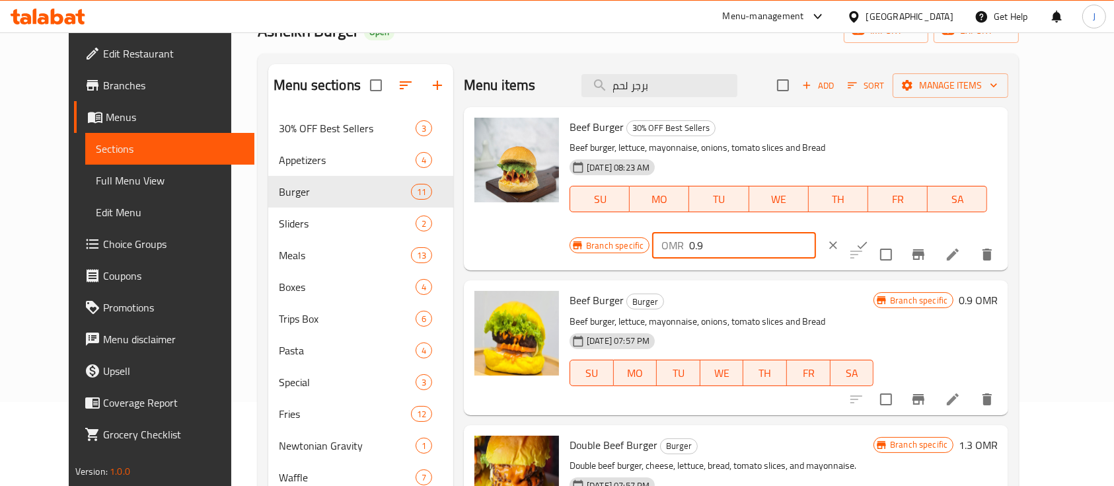
drag, startPoint x: 920, startPoint y: 137, endPoint x: 845, endPoint y: 139, distance: 75.4
click at [845, 231] on div "Branch specific OMR 0.9 ​" at bounding box center [734, 245] width 328 height 29
type input "1.1"
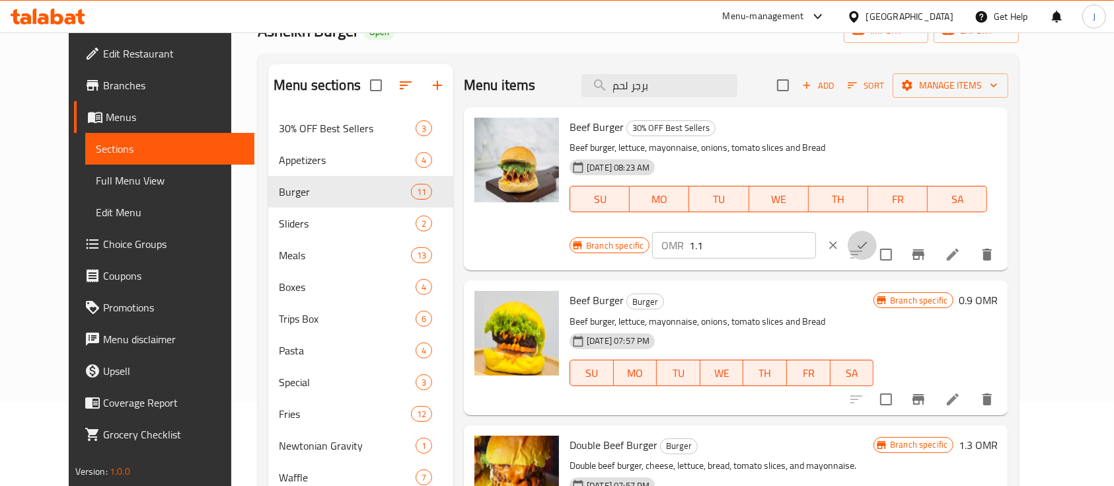
click at [869, 239] on icon "ok" at bounding box center [862, 245] width 13 height 13
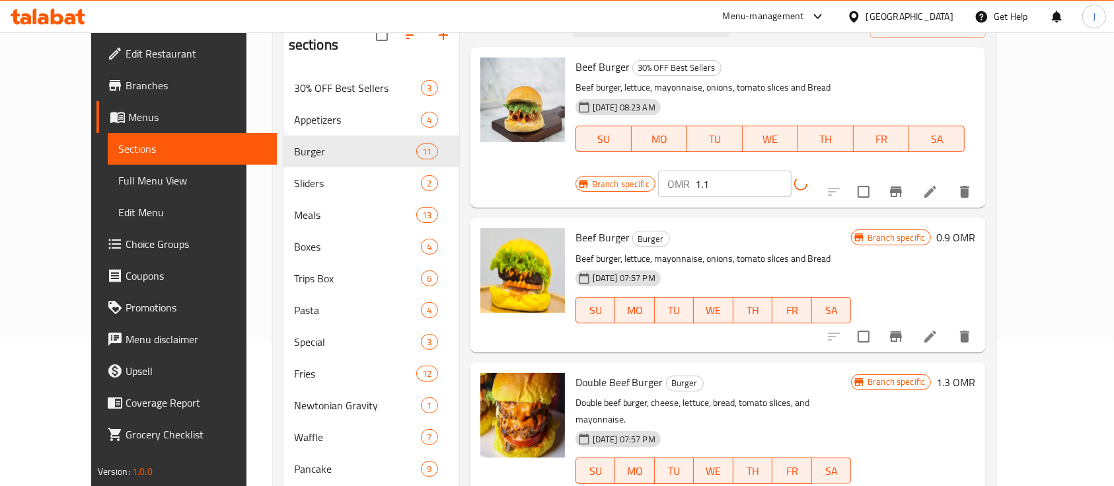
scroll to position [172, 0]
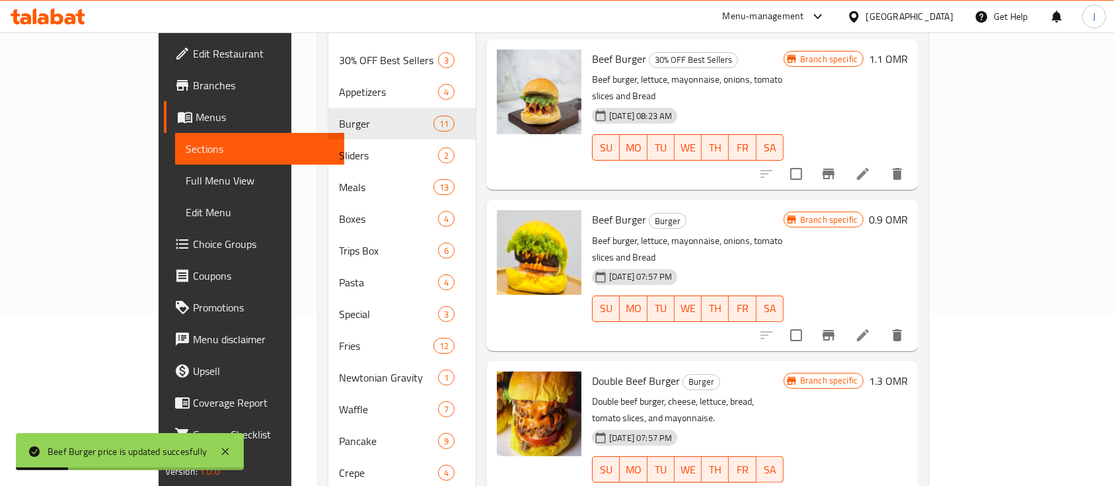
click at [908, 210] on h6 "0.9 OMR" at bounding box center [888, 219] width 39 height 19
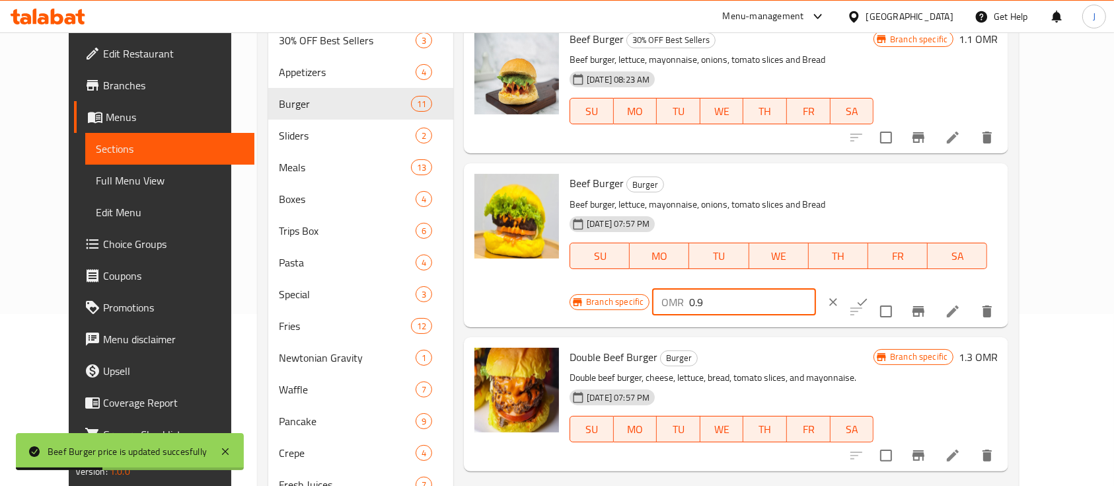
drag, startPoint x: 939, startPoint y: 192, endPoint x: 854, endPoint y: 180, distance: 85.3
click at [816, 289] on div "OMR 0.9 ​" at bounding box center [733, 302] width 163 height 26
type input "1.1"
click at [869, 295] on icon "ok" at bounding box center [862, 301] width 13 height 13
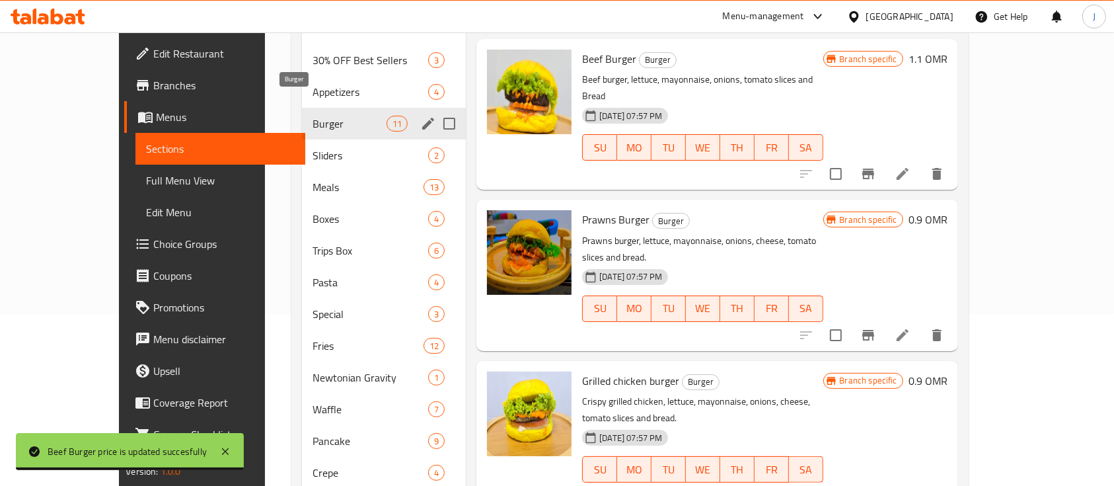
click at [313, 116] on span "Burger" at bounding box center [350, 124] width 74 height 16
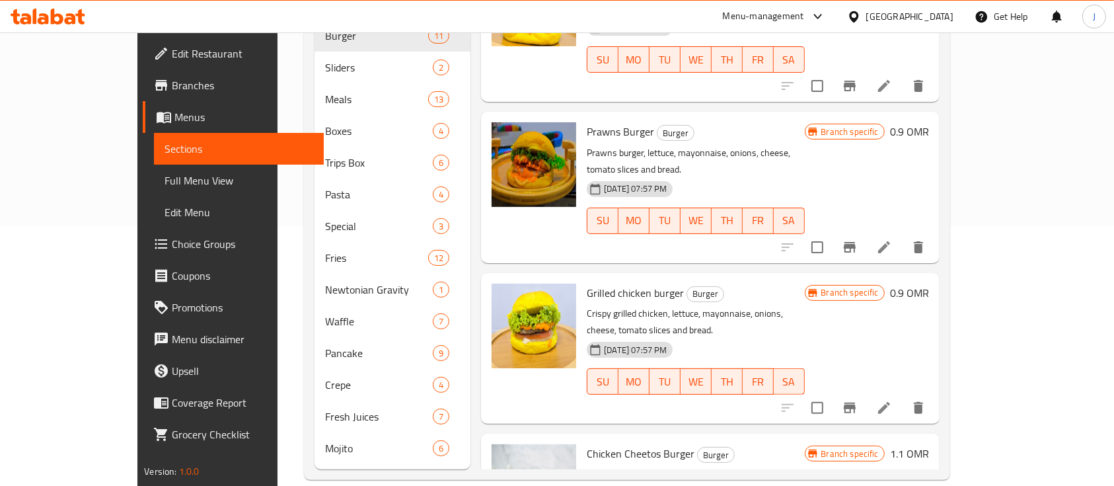
scroll to position [0, 0]
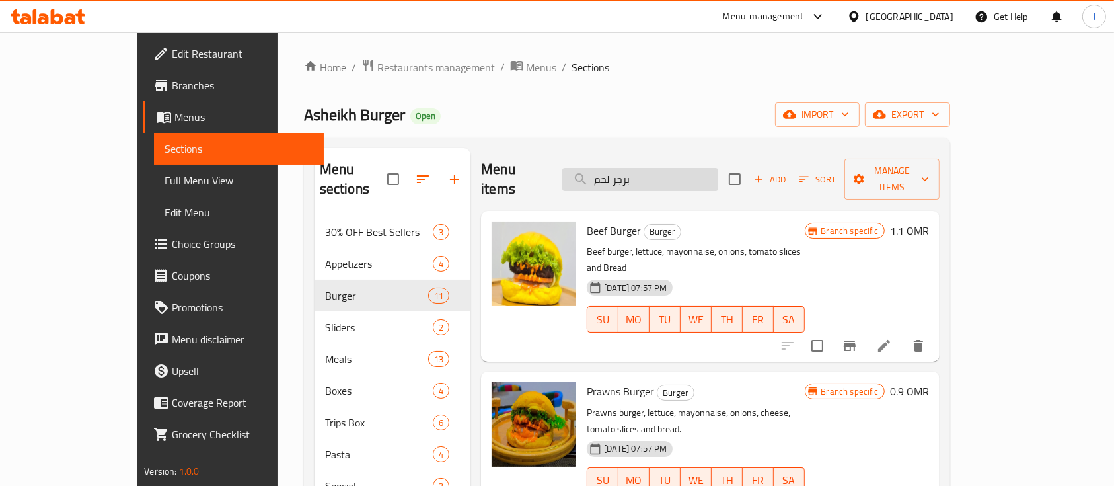
drag, startPoint x: 682, startPoint y: 167, endPoint x: 619, endPoint y: 168, distance: 63.5
click at [619, 168] on input "برجر لحم" at bounding box center [640, 179] width 156 height 23
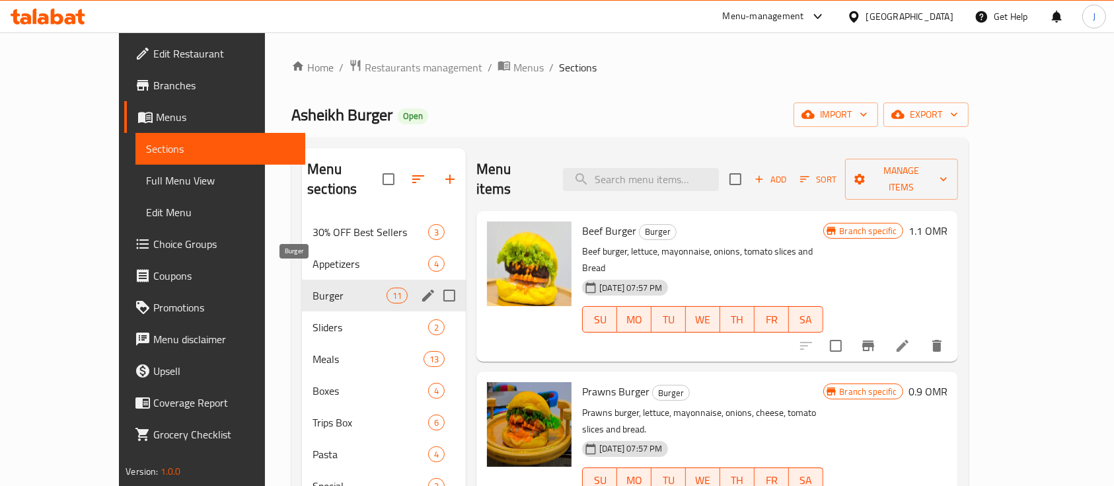
click at [313, 288] on span "Burger" at bounding box center [350, 296] width 74 height 16
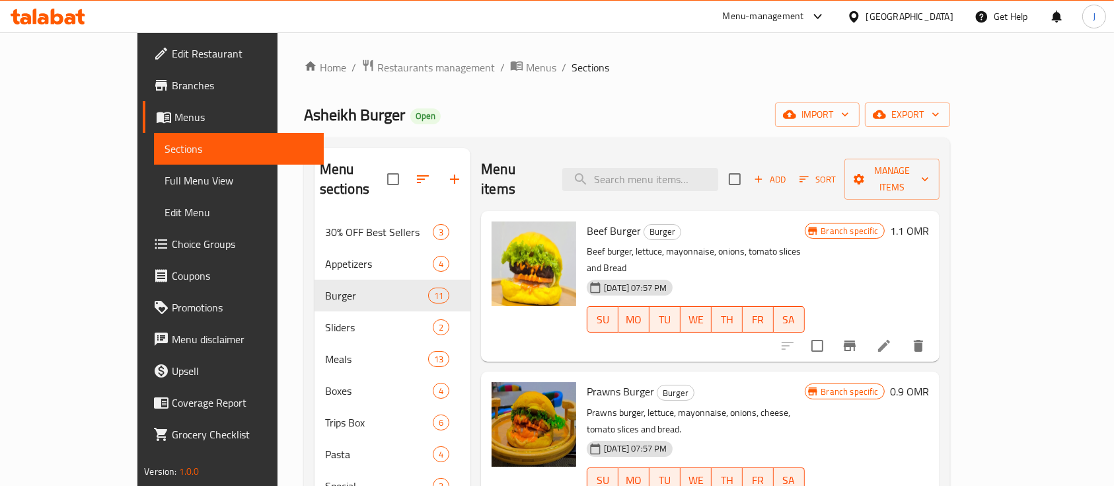
click at [820, 145] on div "Menu sections 30% OFF Best Sellers 3 Appetizers 4 Burger 11 Sliders 2 Meals 13 …" at bounding box center [627, 438] width 646 height 602
click at [929, 382] on h6 "0.9 OMR" at bounding box center [909, 391] width 39 height 19
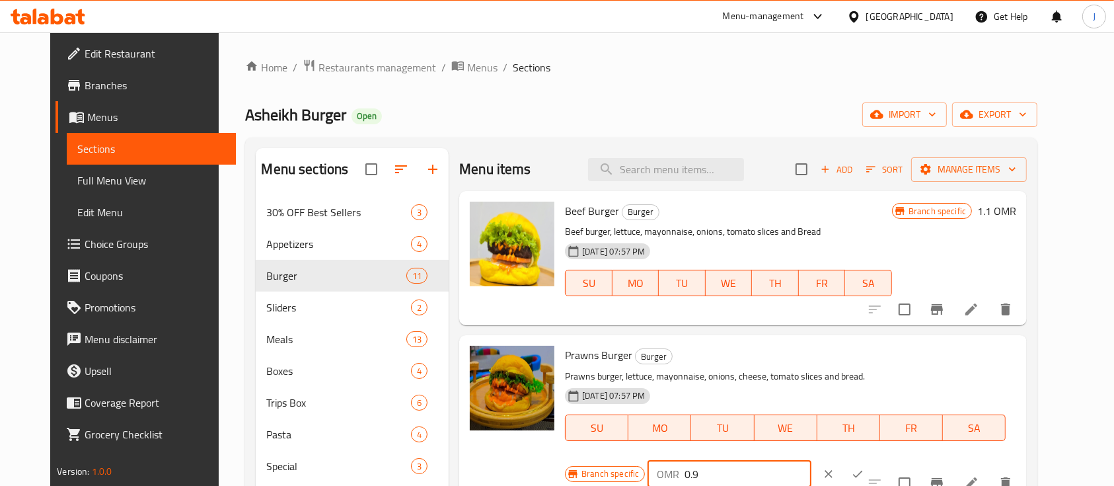
drag, startPoint x: 927, startPoint y: 360, endPoint x: 831, endPoint y: 356, distance: 95.9
click at [831, 459] on div "Branch specific OMR 0.9 ​" at bounding box center [729, 473] width 328 height 29
type input "1.1"
click at [863, 470] on icon "ok" at bounding box center [858, 473] width 10 height 7
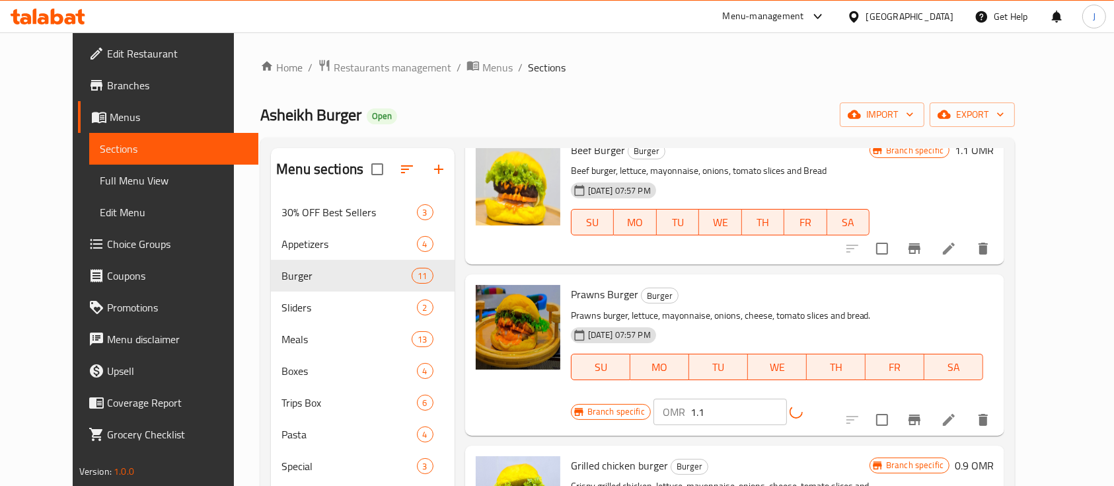
scroll to position [88, 0]
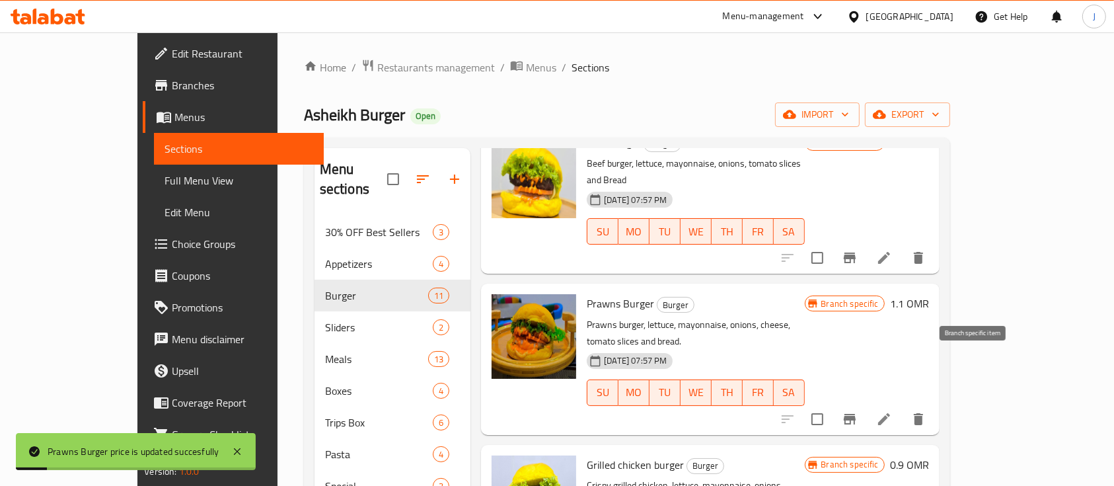
click at [858, 411] on icon "Branch-specific-item" at bounding box center [850, 419] width 16 height 16
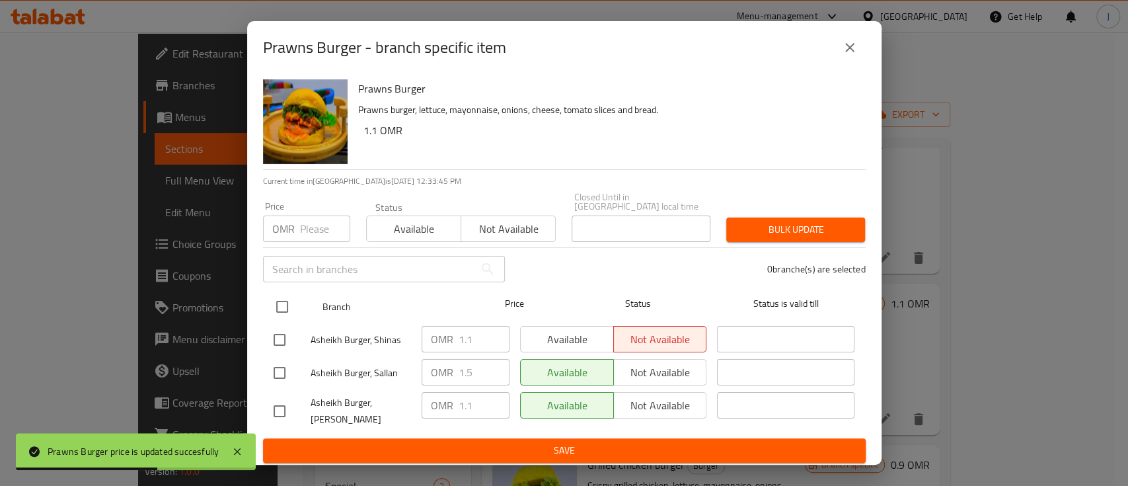
click at [284, 299] on input "checkbox" at bounding box center [282, 307] width 28 height 28
checkbox input "true"
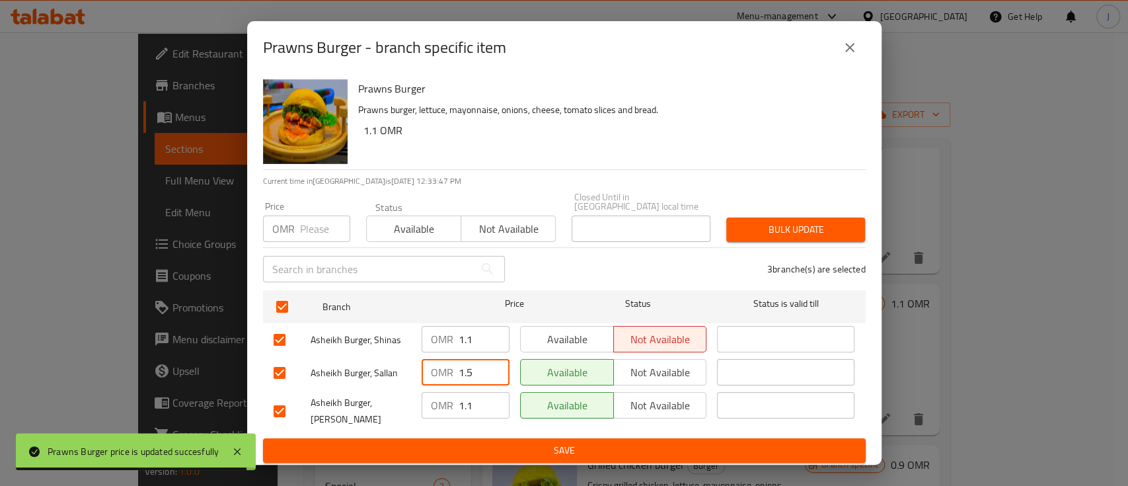
drag, startPoint x: 481, startPoint y: 367, endPoint x: 452, endPoint y: 367, distance: 29.1
click at [460, 367] on input "1.5" at bounding box center [484, 372] width 51 height 26
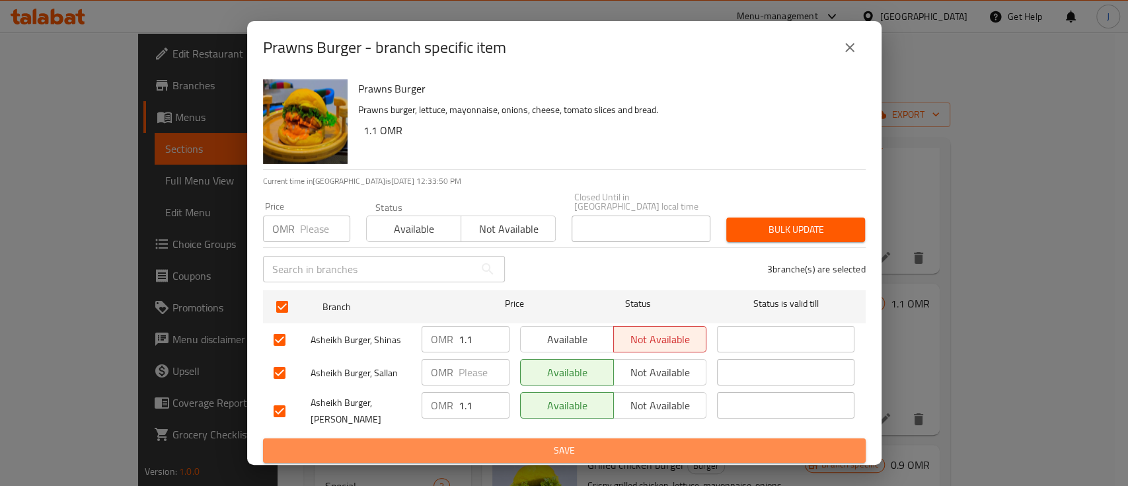
click at [479, 442] on span "Save" at bounding box center [565, 450] width 582 height 17
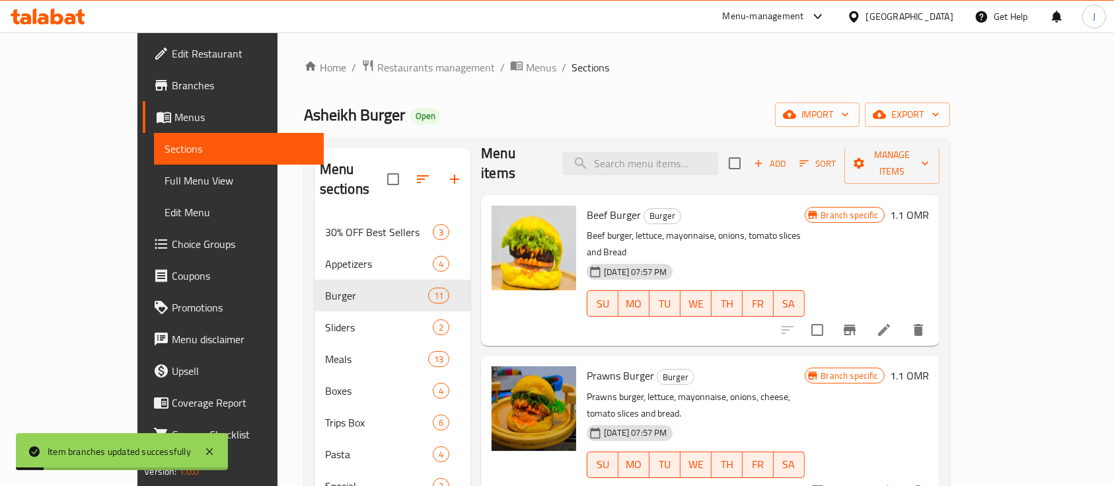
scroll to position [0, 0]
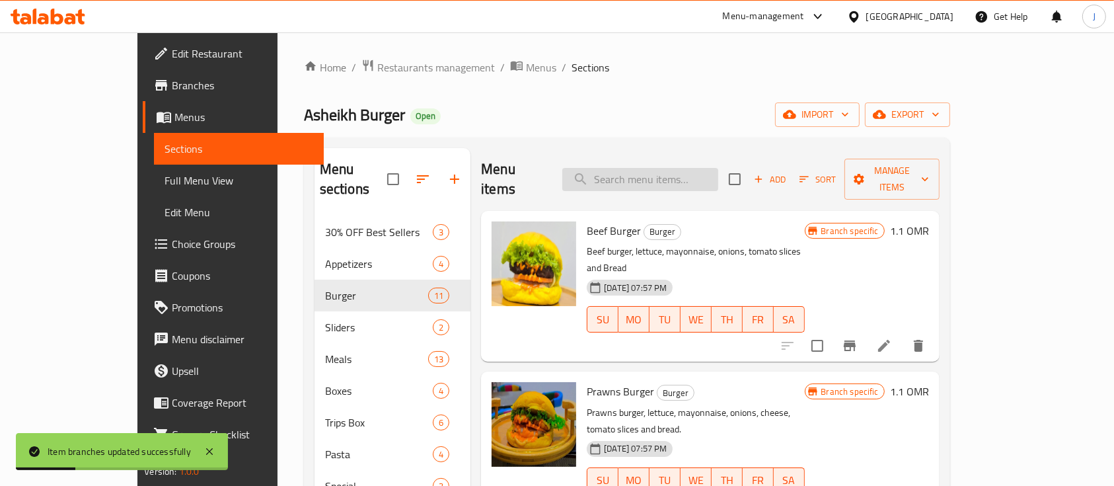
click at [677, 172] on input "search" at bounding box center [640, 179] width 156 height 23
paste input "برجر دجاج"
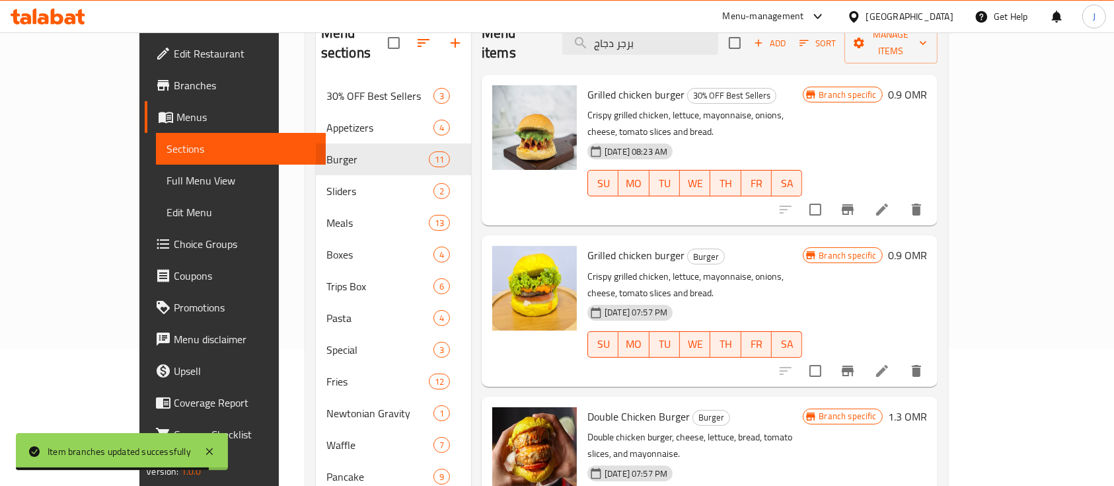
scroll to position [176, 0]
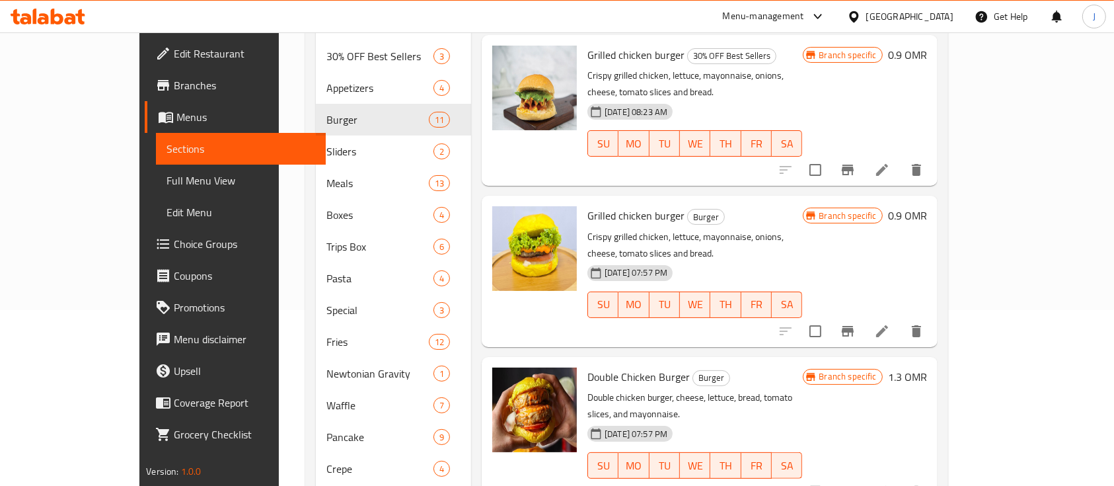
type input "برجر دجاج"
click at [927, 206] on h6 "0.9 OMR" at bounding box center [907, 215] width 39 height 19
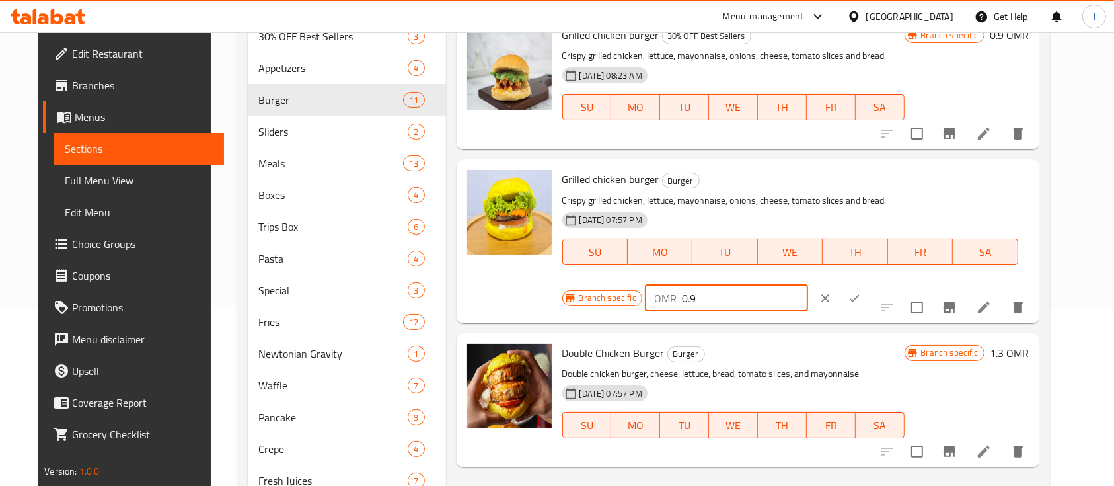
drag, startPoint x: 954, startPoint y: 182, endPoint x: 794, endPoint y: 184, distance: 160.0
click at [794, 284] on div "Branch specific OMR 0.9 ​" at bounding box center [726, 298] width 328 height 29
type input "1.1"
click at [861, 291] on icon "ok" at bounding box center [854, 297] width 13 height 13
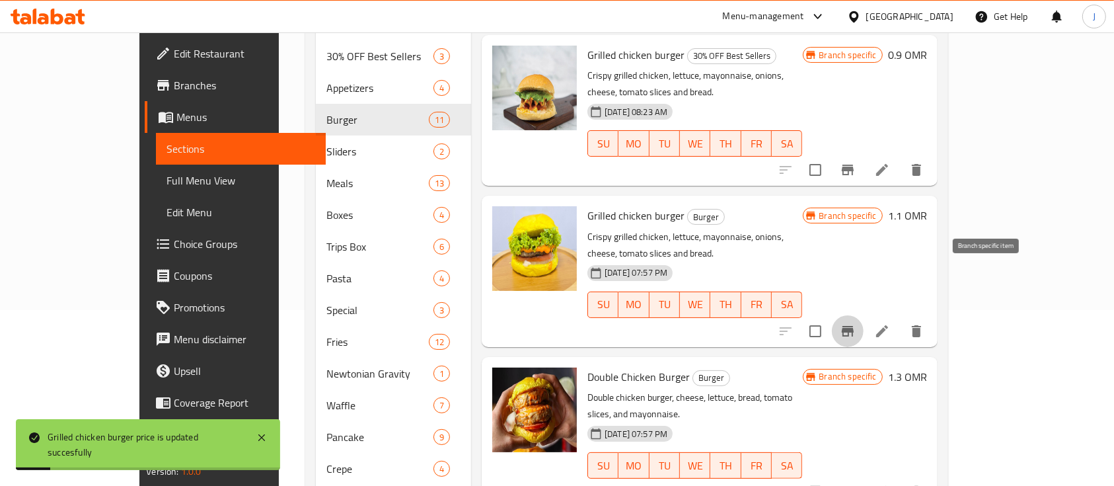
click at [854, 326] on icon "Branch-specific-item" at bounding box center [848, 331] width 12 height 11
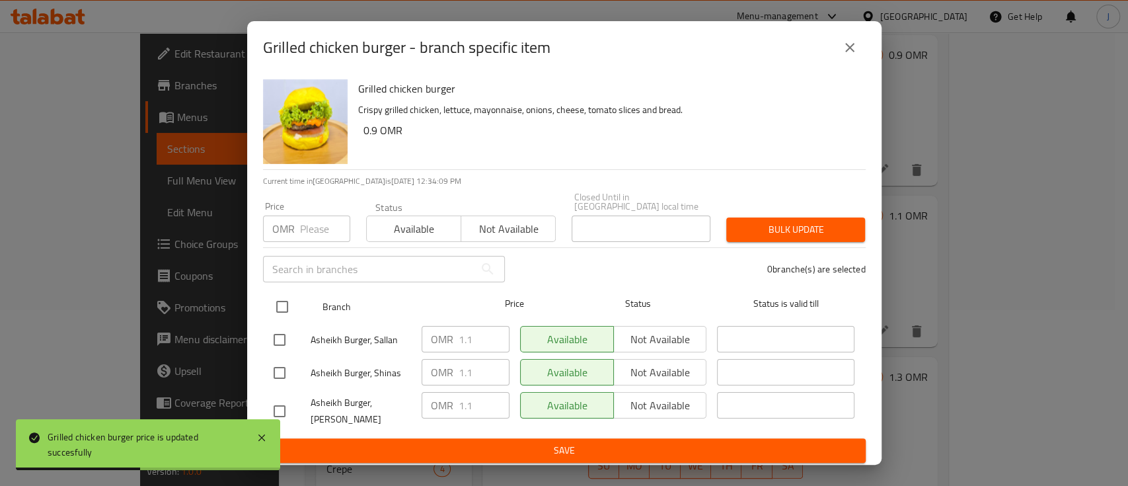
click at [291, 306] on input "checkbox" at bounding box center [282, 307] width 28 height 28
checkbox input "true"
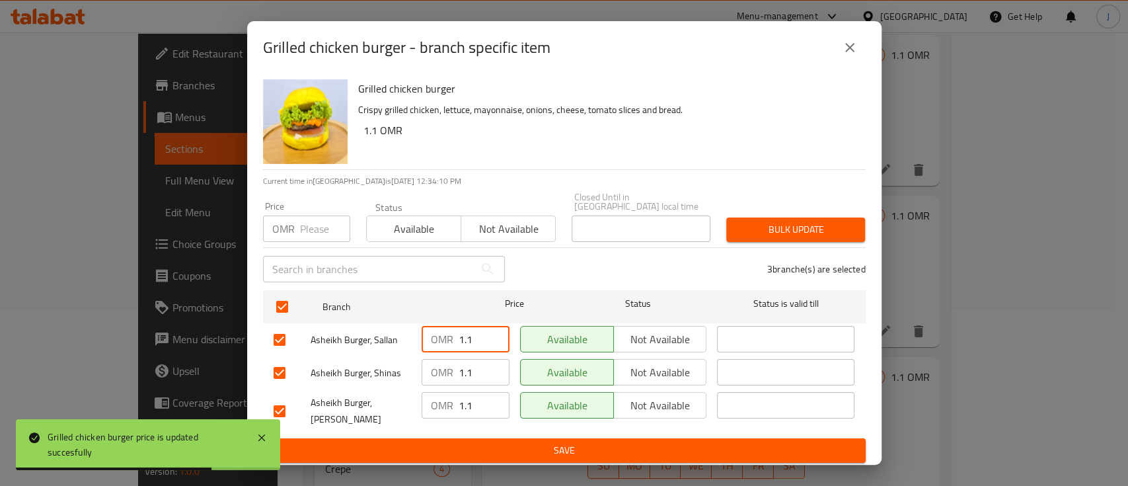
drag, startPoint x: 477, startPoint y: 339, endPoint x: 442, endPoint y: 335, distance: 35.3
click at [442, 335] on div "OMR 1.1 ​" at bounding box center [466, 339] width 88 height 26
drag, startPoint x: 471, startPoint y: 363, endPoint x: 446, endPoint y: 364, distance: 24.5
click at [446, 364] on div "OMR 1.1 ​" at bounding box center [466, 372] width 88 height 26
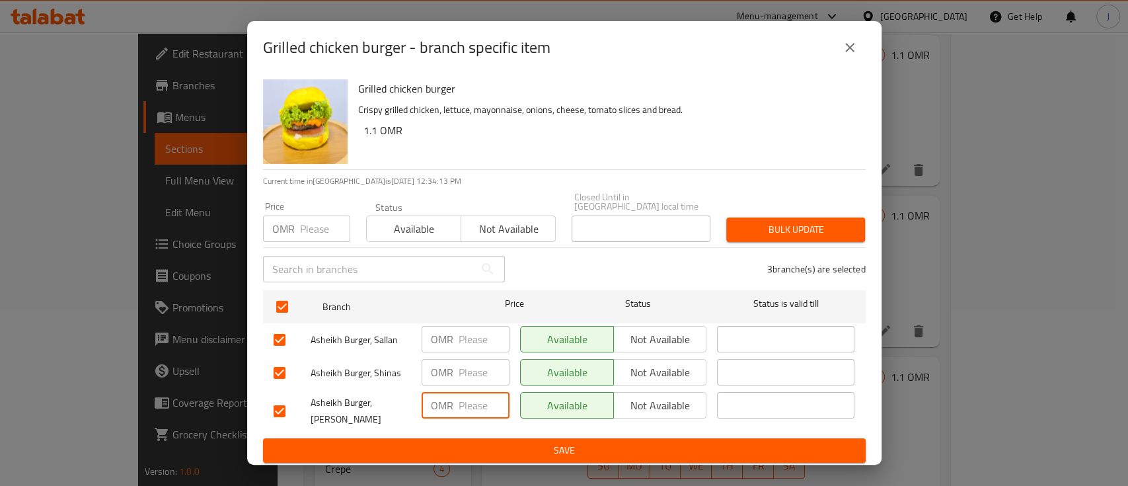
drag, startPoint x: 471, startPoint y: 395, endPoint x: 444, endPoint y: 395, distance: 27.8
click at [444, 395] on div "OMR ​" at bounding box center [466, 405] width 88 height 26
click at [492, 442] on span "Save" at bounding box center [565, 450] width 582 height 17
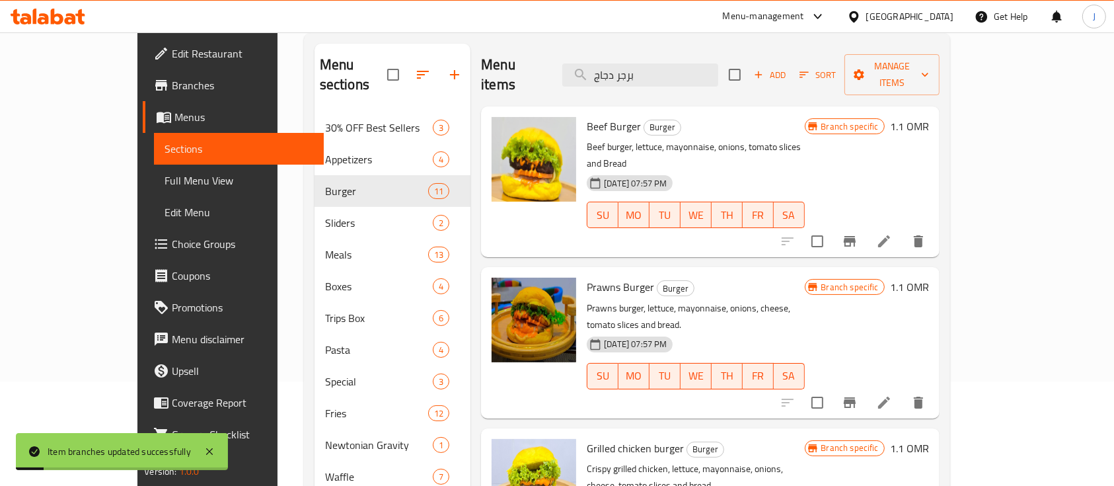
scroll to position [88, 0]
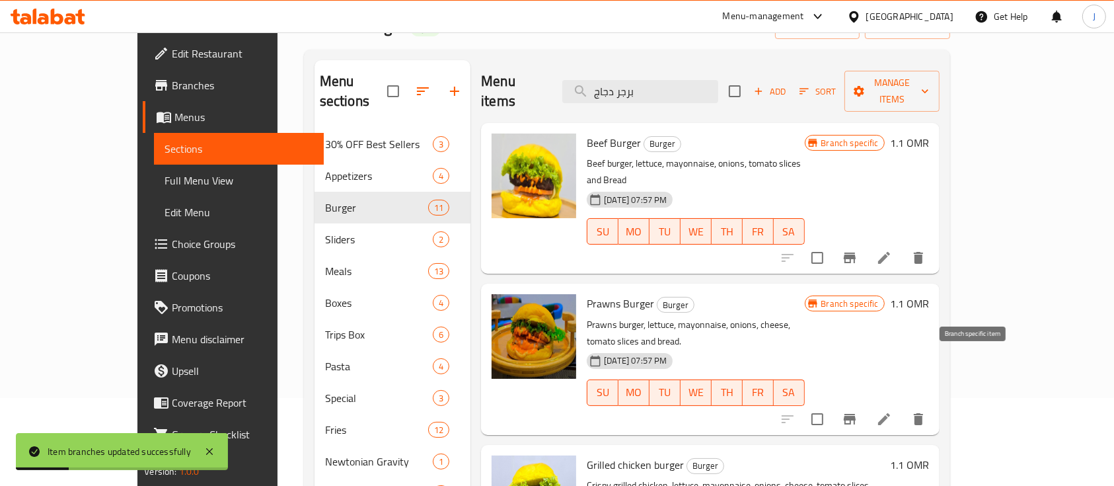
click at [858, 411] on icon "Branch-specific-item" at bounding box center [850, 419] width 16 height 16
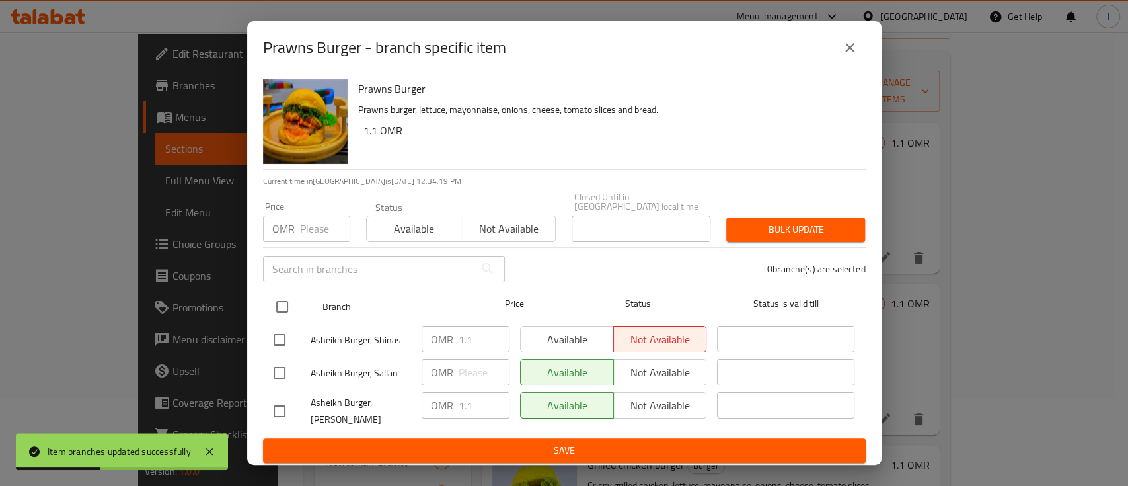
click at [281, 304] on input "checkbox" at bounding box center [282, 307] width 28 height 28
checkbox input "true"
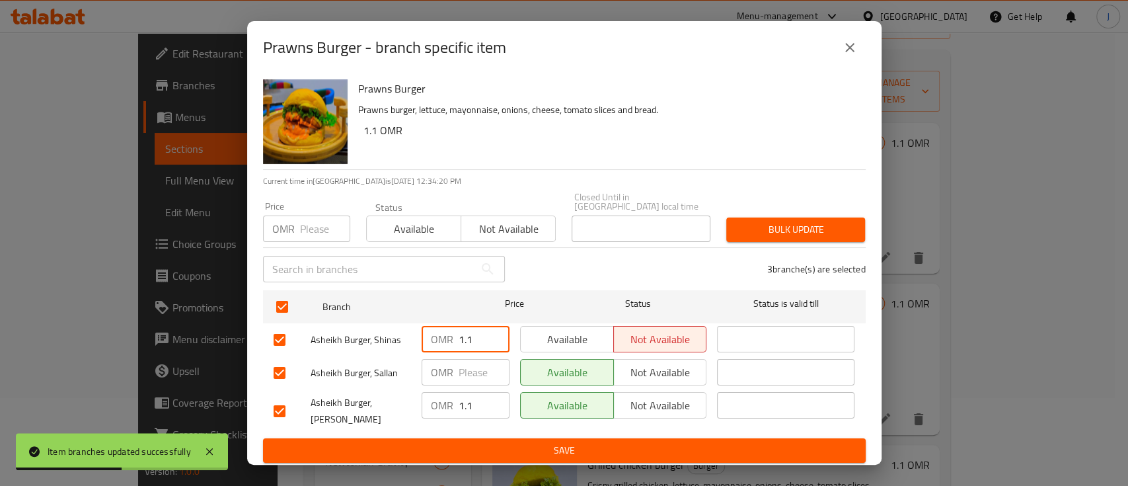
drag, startPoint x: 479, startPoint y: 330, endPoint x: 416, endPoint y: 328, distance: 63.5
click at [416, 328] on div "OMR 1.1 ​" at bounding box center [465, 340] width 98 height 38
drag, startPoint x: 471, startPoint y: 402, endPoint x: 455, endPoint y: 397, distance: 16.7
click at [455, 397] on div "OMR 1.1 ​" at bounding box center [466, 405] width 88 height 26
click at [471, 442] on span "Save" at bounding box center [565, 450] width 582 height 17
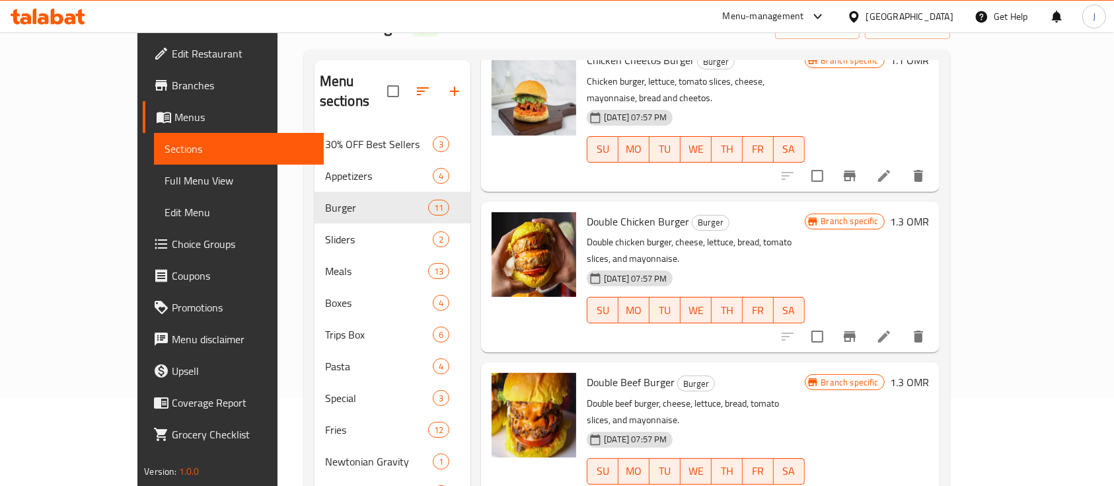
scroll to position [529, 0]
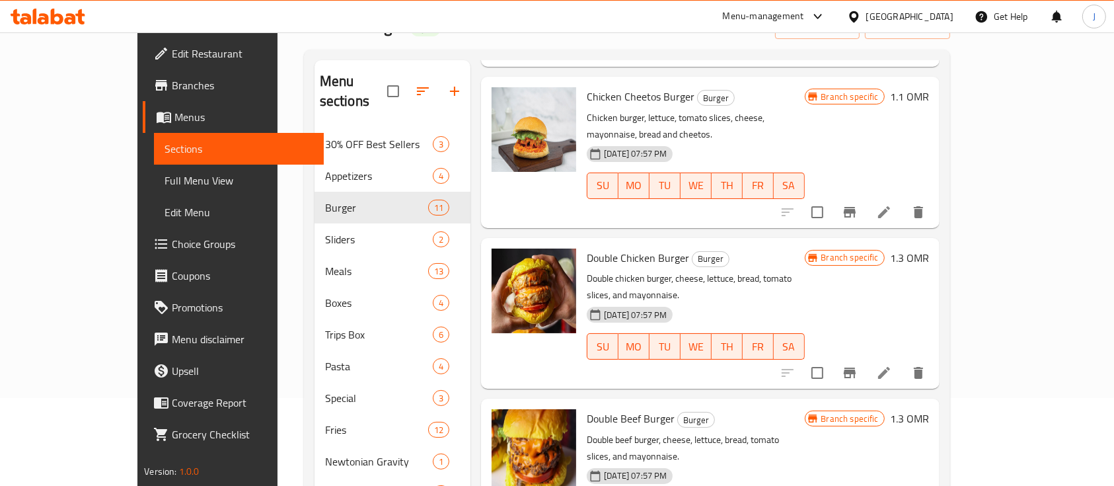
click at [929, 409] on h6 "1.3 OMR" at bounding box center [909, 418] width 39 height 19
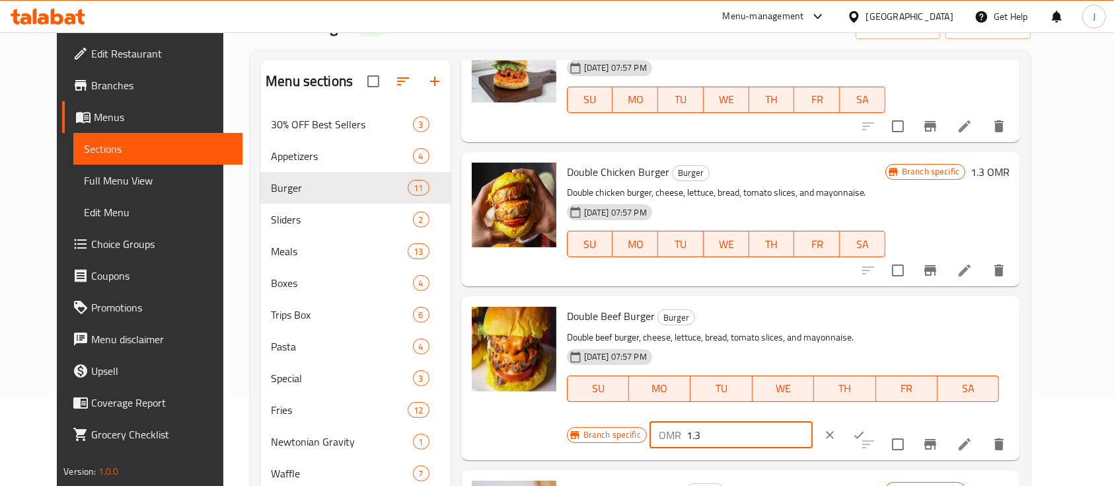
click at [813, 422] on input "1.3" at bounding box center [750, 435] width 126 height 26
type input "1.5"
click at [865, 431] on icon "ok" at bounding box center [860, 434] width 10 height 7
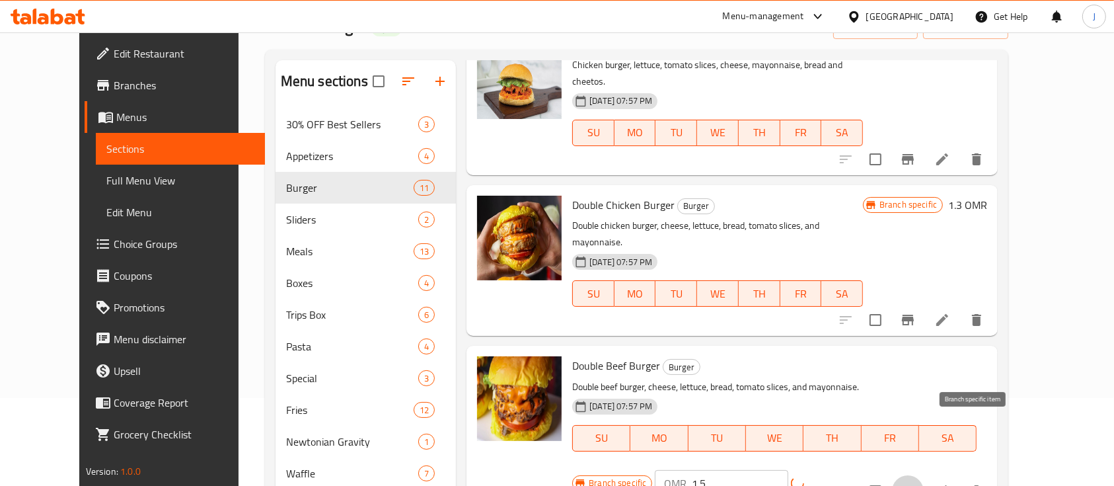
click at [924, 475] on button "Branch-specific-item" at bounding box center [908, 491] width 32 height 32
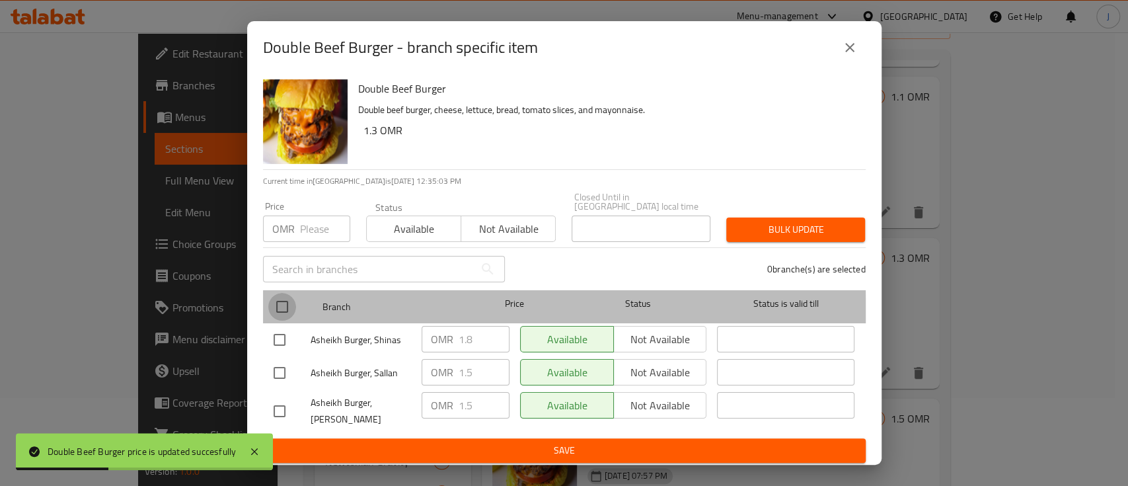
click at [286, 308] on input "checkbox" at bounding box center [282, 307] width 28 height 28
checkbox input "true"
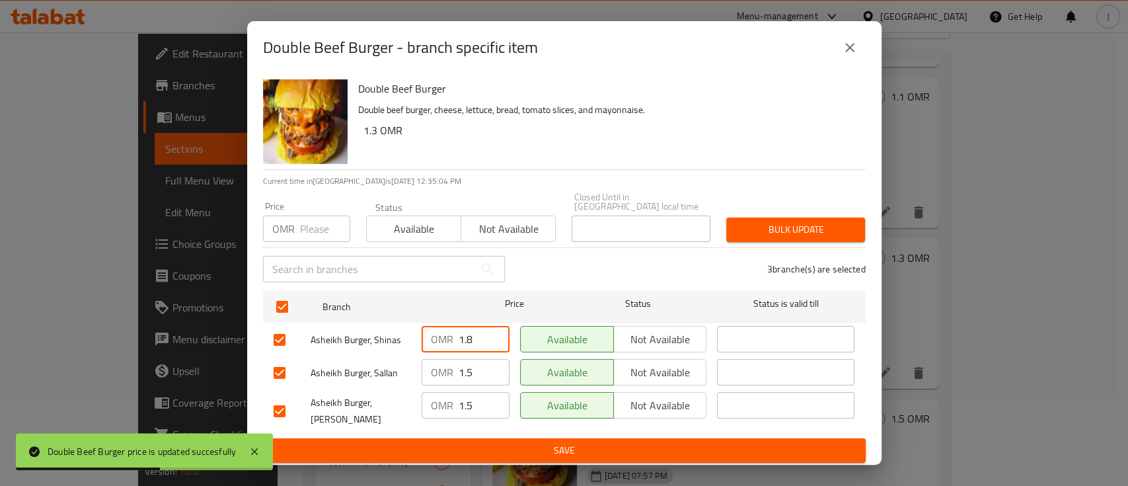
drag, startPoint x: 473, startPoint y: 336, endPoint x: 443, endPoint y: 332, distance: 30.0
click at [445, 332] on div "OMR 1.8 ​" at bounding box center [466, 339] width 88 height 26
drag, startPoint x: 475, startPoint y: 360, endPoint x: 465, endPoint y: 364, distance: 10.7
click at [465, 364] on input "1.5" at bounding box center [484, 372] width 51 height 26
type input "1"
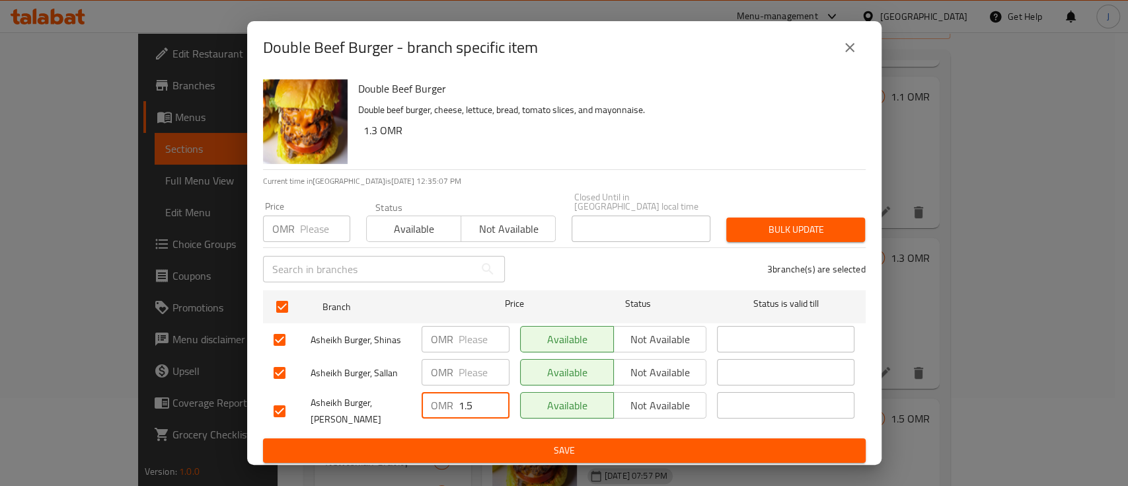
drag, startPoint x: 470, startPoint y: 406, endPoint x: 444, endPoint y: 406, distance: 26.4
click at [444, 406] on div "OMR 1.5 ​" at bounding box center [466, 405] width 88 height 26
click at [472, 443] on span "Save" at bounding box center [565, 450] width 582 height 17
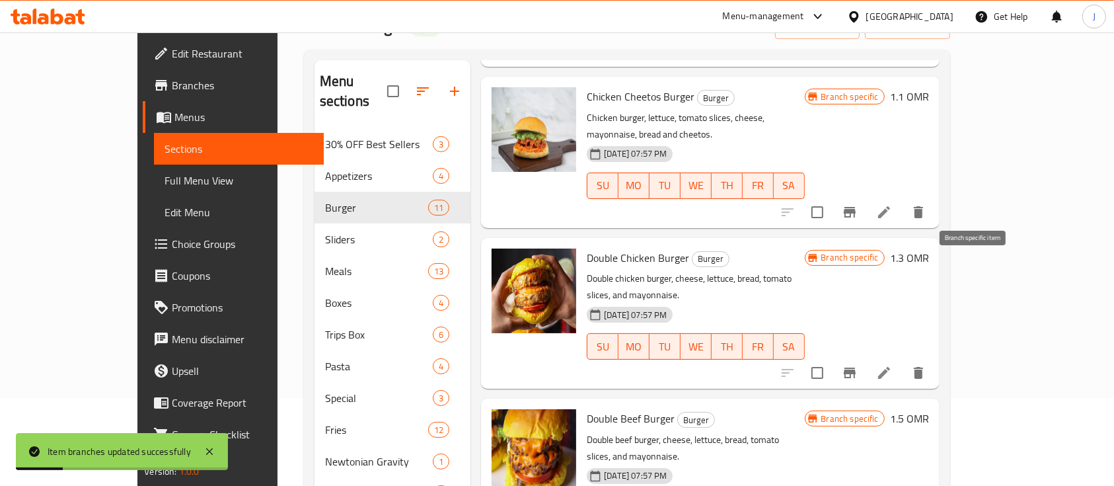
click at [858, 365] on icon "Branch-specific-item" at bounding box center [850, 373] width 16 height 16
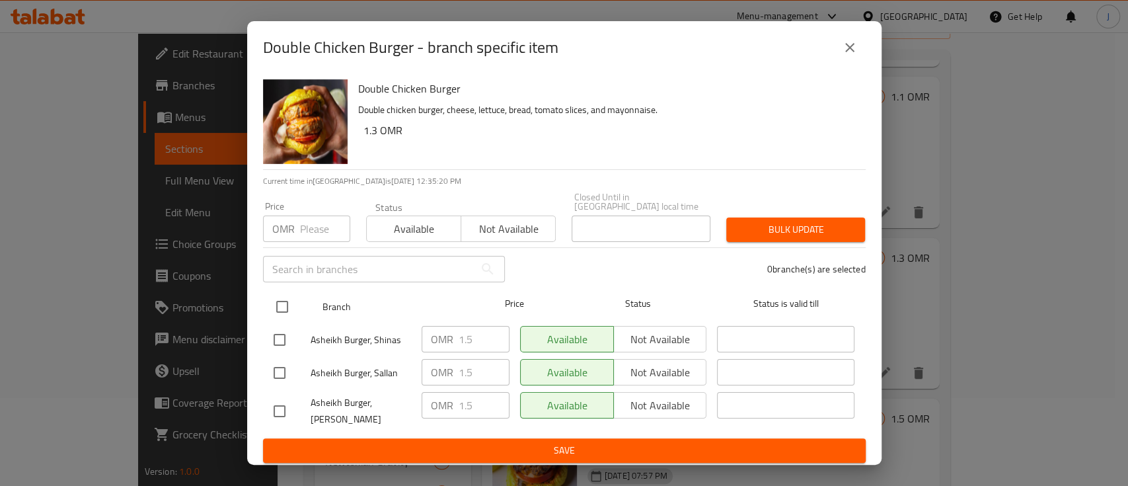
click at [287, 306] on input "checkbox" at bounding box center [282, 307] width 28 height 28
checkbox input "true"
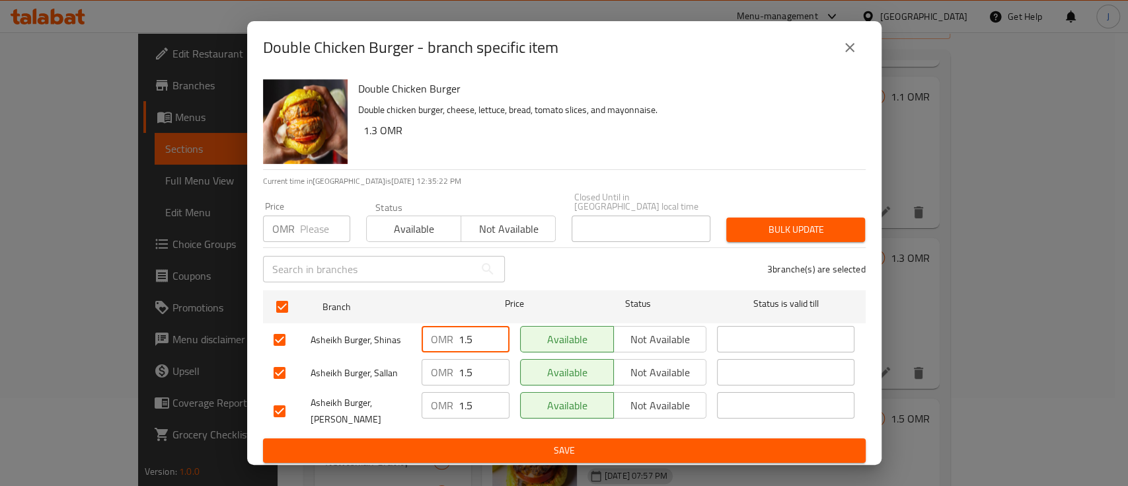
drag, startPoint x: 488, startPoint y: 333, endPoint x: 404, endPoint y: 324, distance: 85.1
click at [404, 324] on div "Asheikh Burger, Shinas OMR 1.5 ​ Available Not available ​" at bounding box center [564, 340] width 592 height 38
drag, startPoint x: 473, startPoint y: 366, endPoint x: 442, endPoint y: 366, distance: 31.1
click at [442, 366] on div "OMR 1.5 ​" at bounding box center [466, 372] width 88 height 26
drag, startPoint x: 488, startPoint y: 401, endPoint x: 428, endPoint y: 405, distance: 59.6
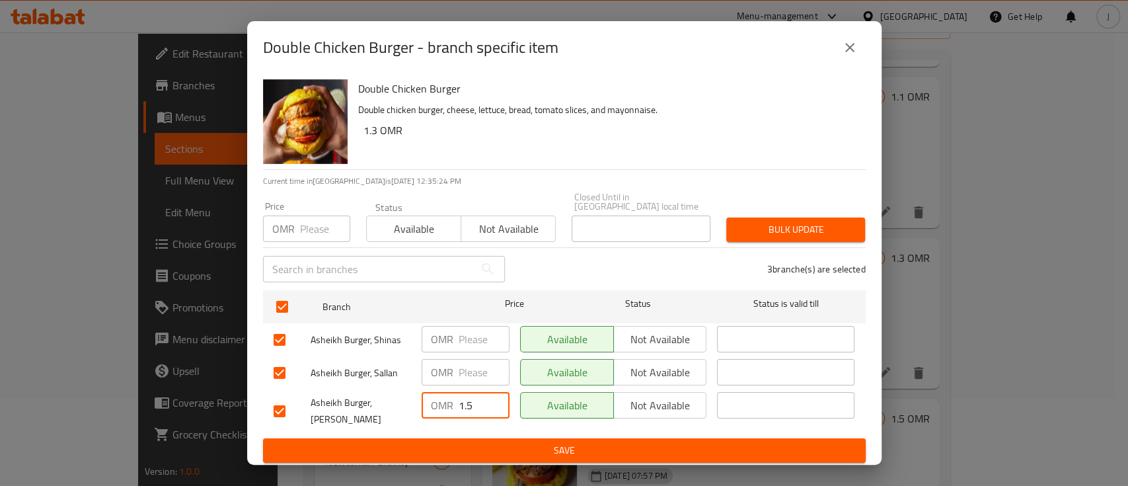
click at [428, 405] on div "OMR 1.5 ​" at bounding box center [466, 405] width 88 height 26
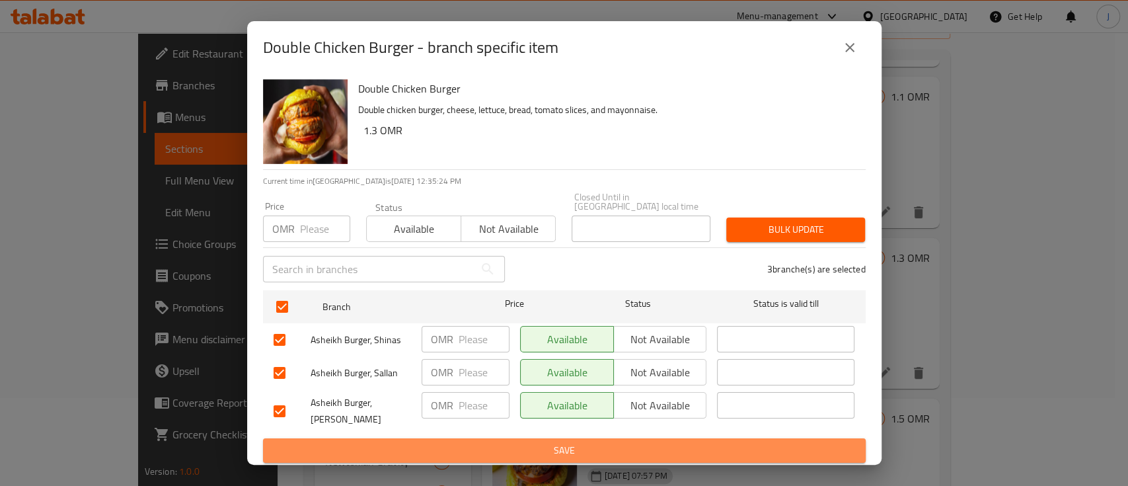
click at [475, 442] on span "Save" at bounding box center [565, 450] width 582 height 17
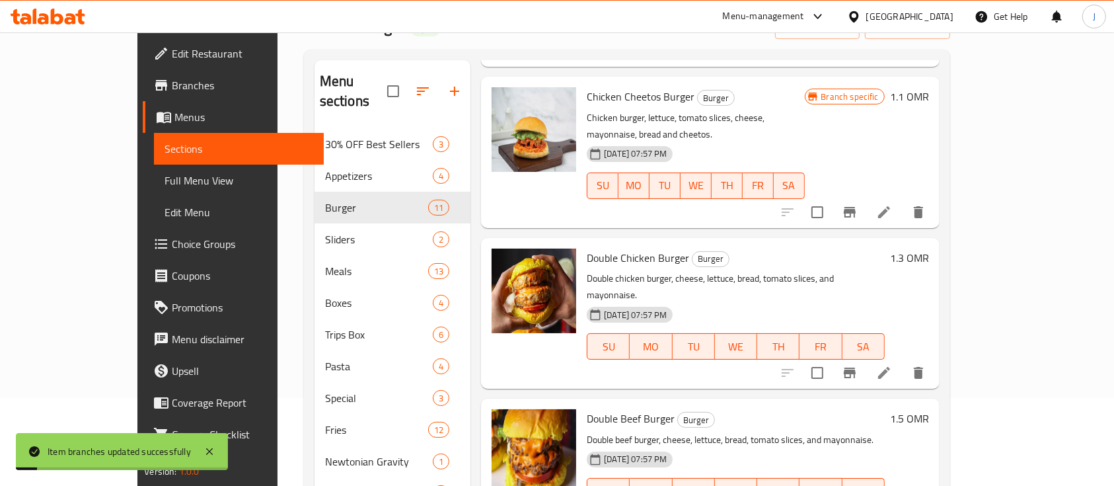
click at [929, 249] on h6 "1.3 OMR" at bounding box center [909, 258] width 39 height 19
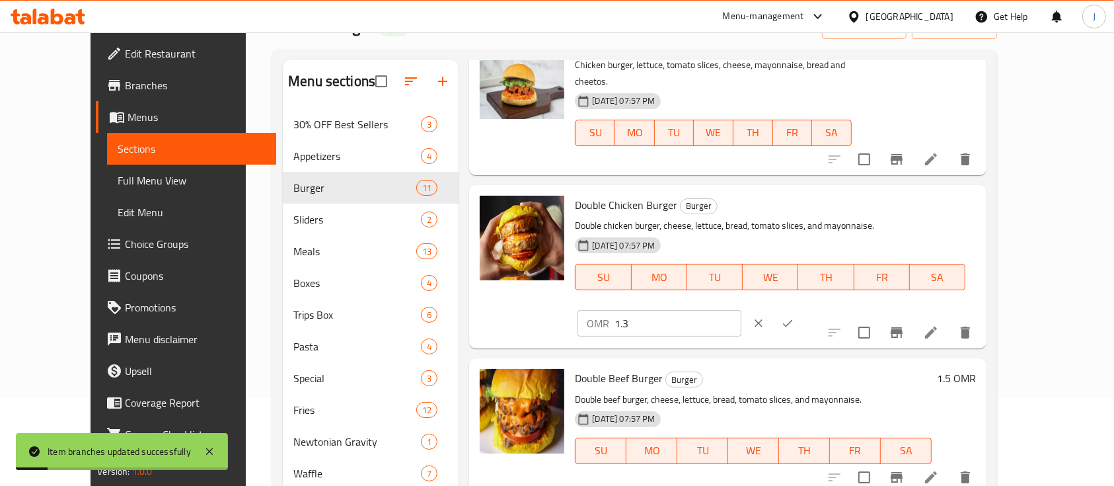
click at [741, 310] on input "1.3" at bounding box center [678, 323] width 126 height 26
type input "1.5"
click at [794, 317] on icon "ok" at bounding box center [787, 323] width 13 height 13
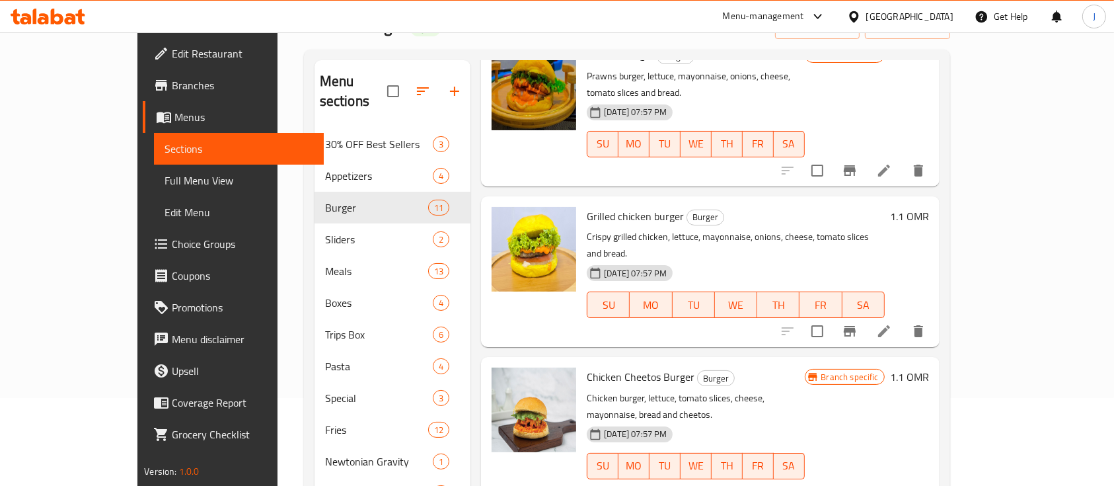
scroll to position [264, 0]
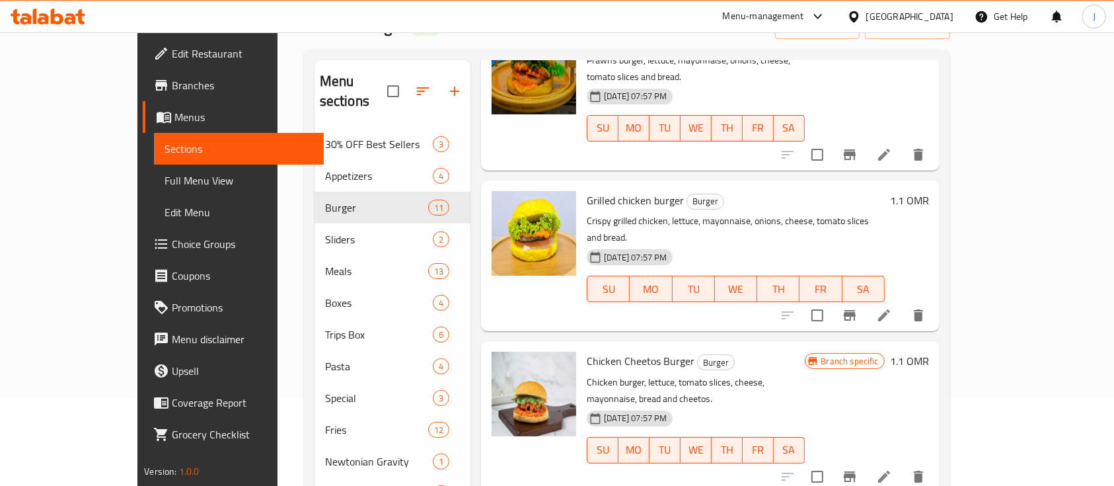
click at [929, 191] on h6 "1.1 OMR" at bounding box center [909, 200] width 39 height 19
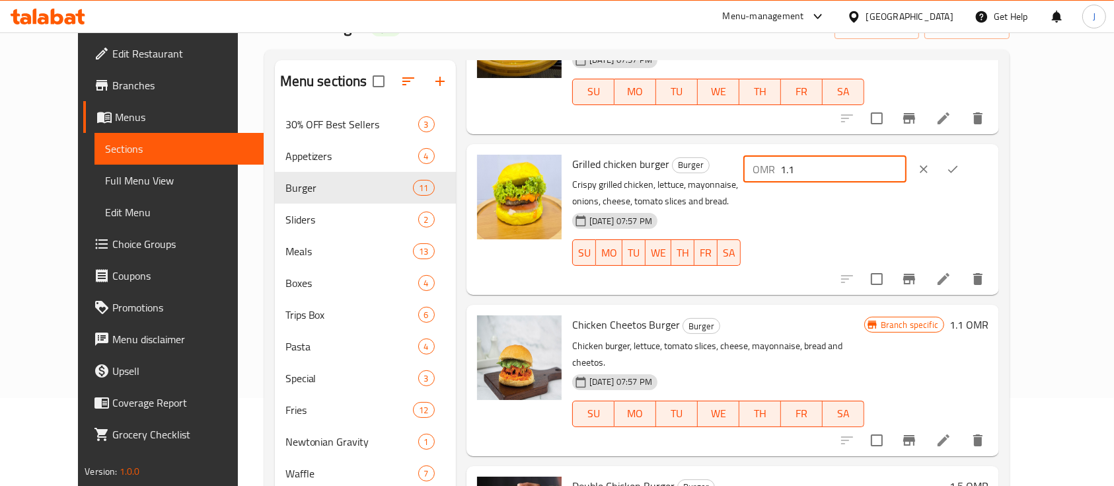
click at [907, 157] on input "1.1" at bounding box center [844, 169] width 126 height 26
type input "1.3"
click at [960, 163] on icon "ok" at bounding box center [952, 169] width 13 height 13
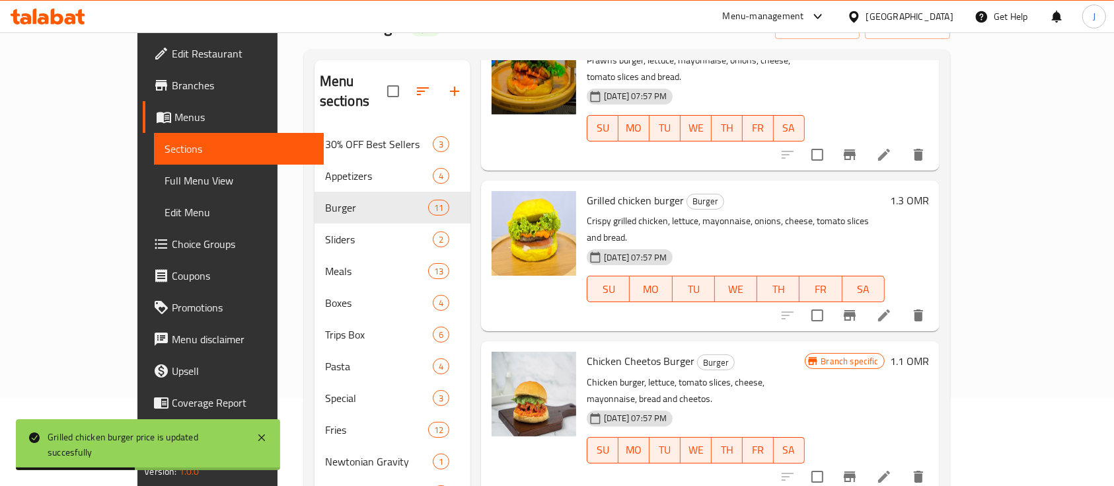
click at [929, 191] on h6 "1.3 OMR" at bounding box center [909, 200] width 39 height 19
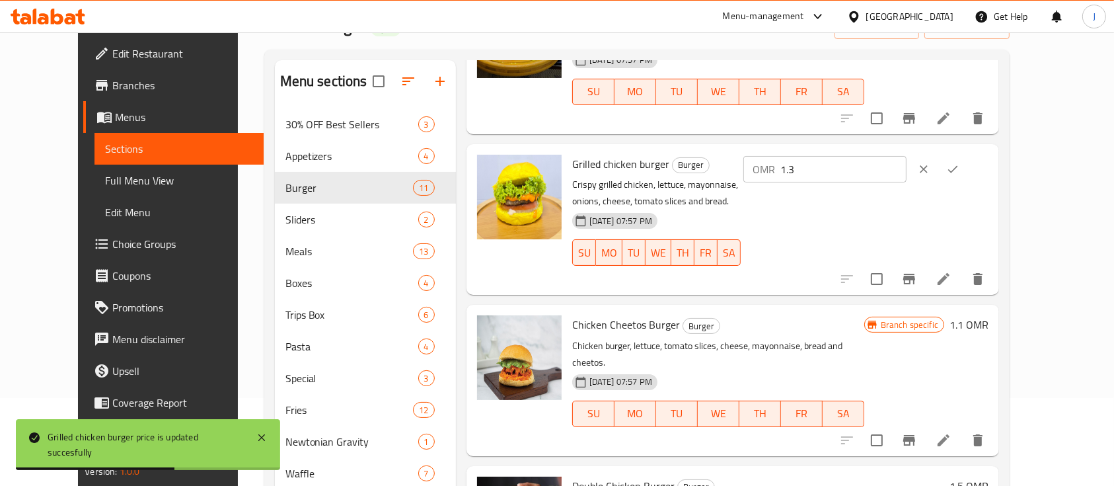
click at [907, 156] on input "1.3" at bounding box center [844, 169] width 126 height 26
type input "1.1"
click at [960, 163] on icon "ok" at bounding box center [952, 169] width 13 height 13
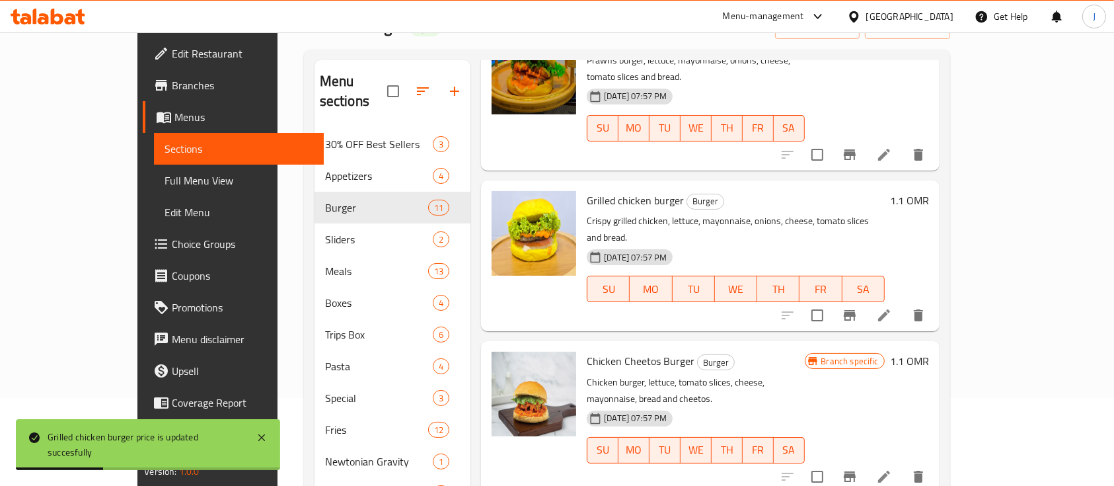
click at [929, 352] on h6 "1.1 OMR" at bounding box center [909, 361] width 39 height 19
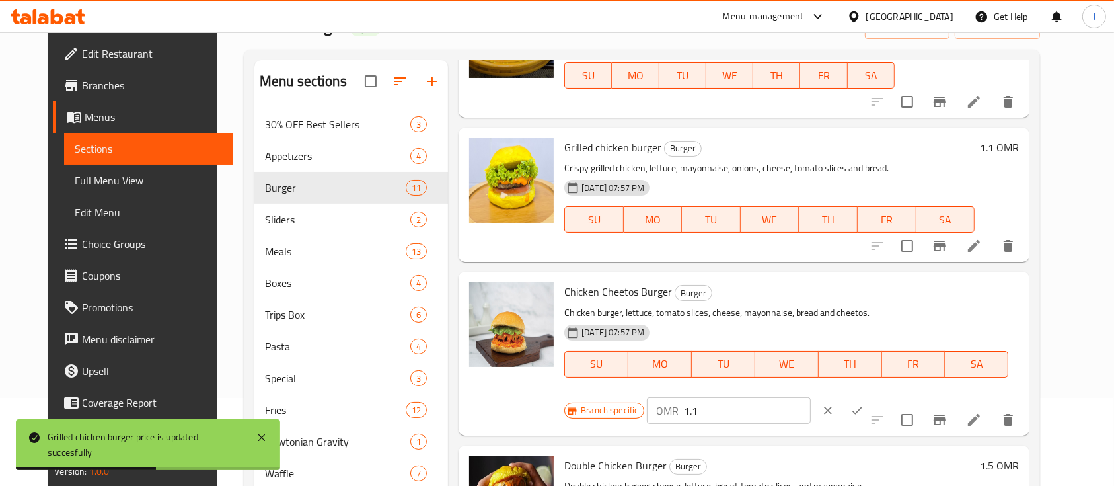
click at [810, 397] on input "1.1" at bounding box center [747, 410] width 126 height 26
type input "1.3"
click at [864, 404] on icon "ok" at bounding box center [857, 410] width 13 height 13
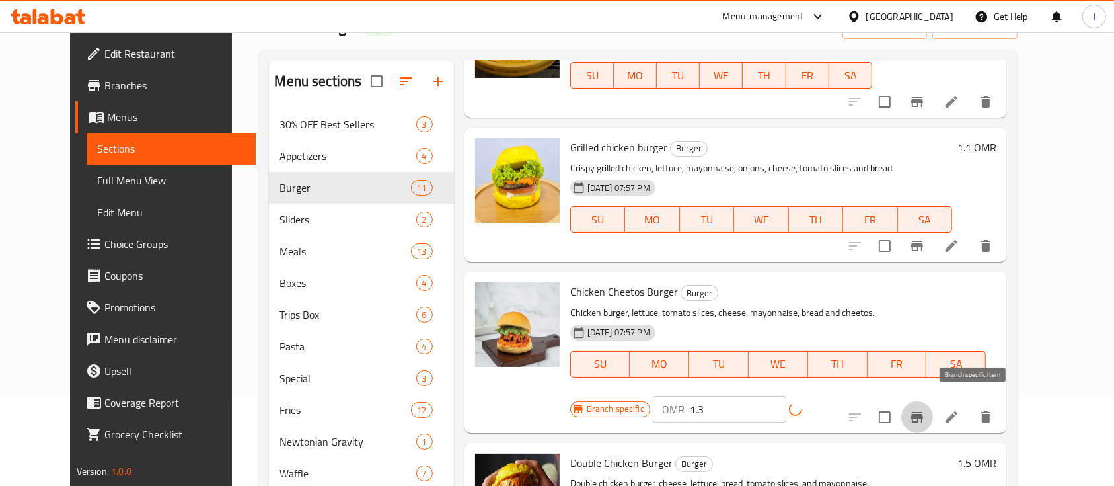
click at [923, 412] on icon "Branch-specific-item" at bounding box center [917, 417] width 12 height 11
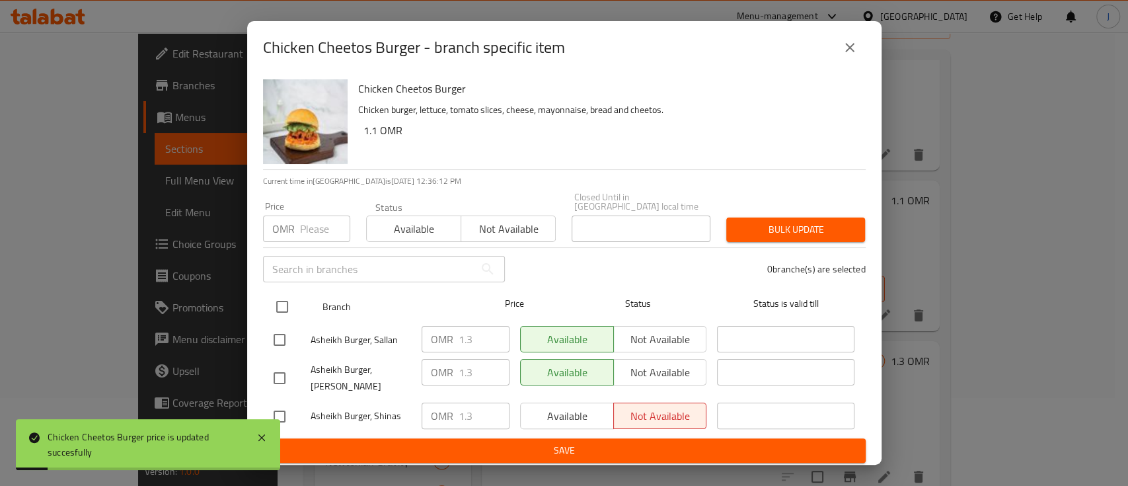
click at [284, 303] on input "checkbox" at bounding box center [282, 307] width 28 height 28
checkbox input "true"
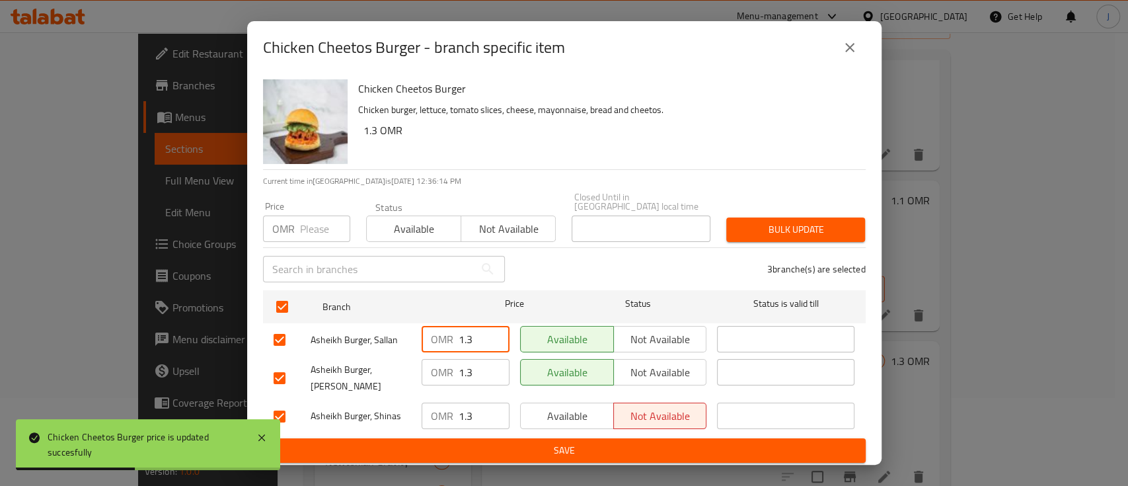
drag, startPoint x: 474, startPoint y: 330, endPoint x: 444, endPoint y: 333, distance: 29.9
click at [444, 333] on div "OMR 1.3 ​" at bounding box center [466, 339] width 88 height 26
drag, startPoint x: 476, startPoint y: 362, endPoint x: 449, endPoint y: 367, distance: 27.6
click at [449, 367] on div "OMR 1.3 ​" at bounding box center [466, 372] width 88 height 26
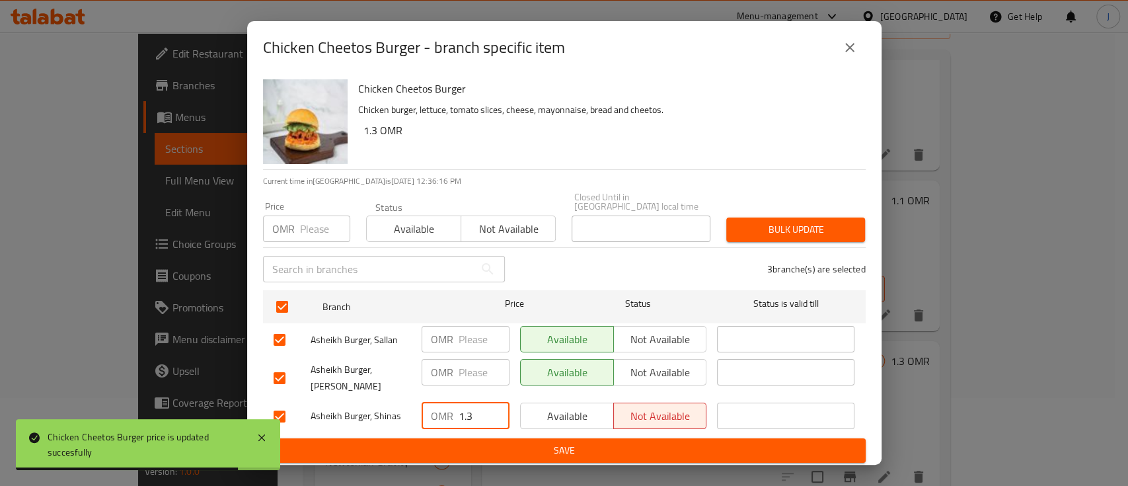
drag, startPoint x: 476, startPoint y: 416, endPoint x: 447, endPoint y: 414, distance: 28.5
click at [444, 412] on div "OMR 1.3 ​" at bounding box center [466, 416] width 88 height 26
click at [488, 444] on span "Save" at bounding box center [565, 450] width 582 height 17
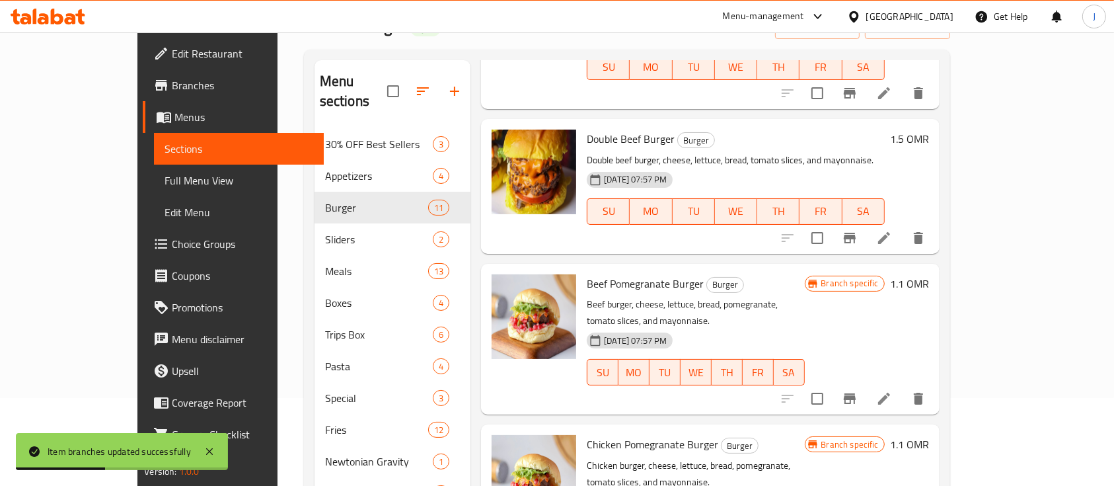
scroll to position [881, 0]
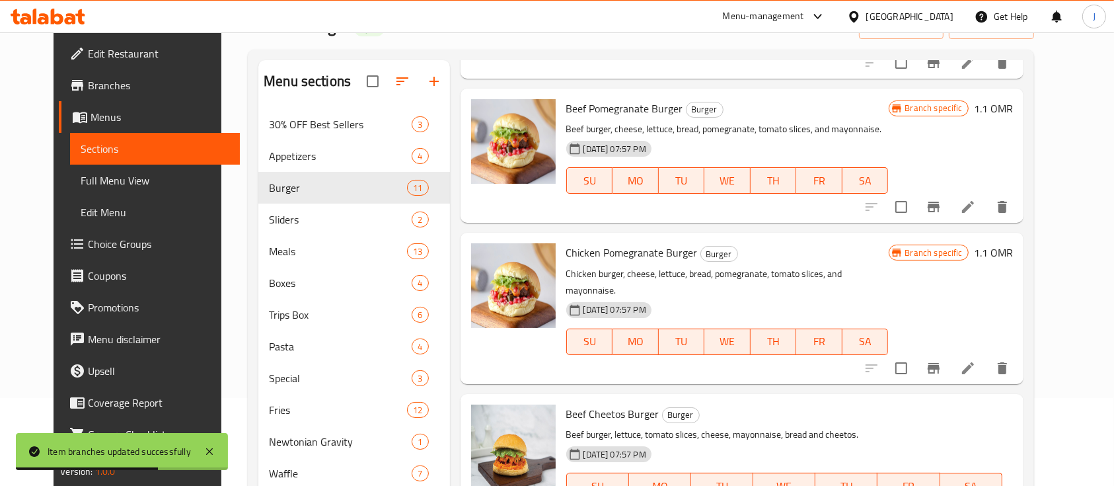
type input "1.3"
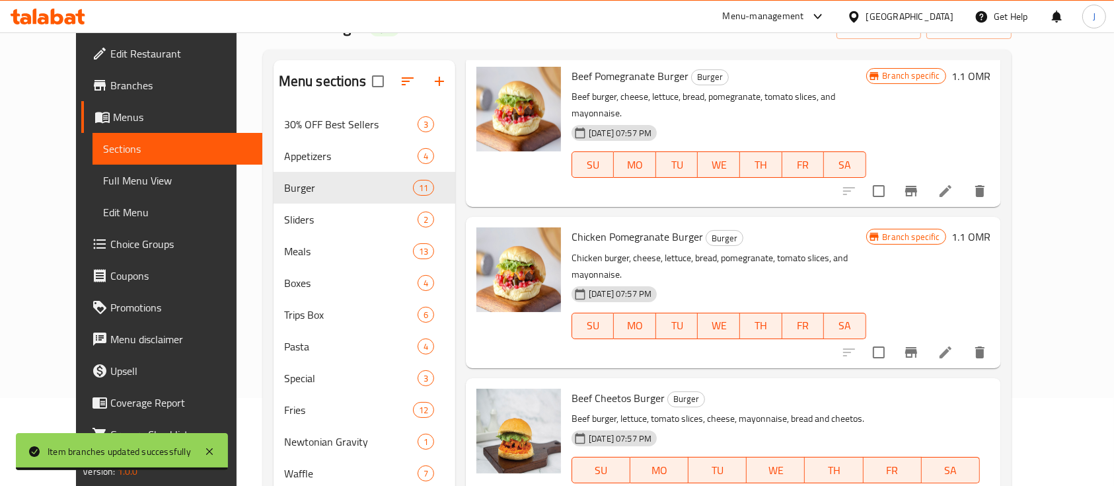
scroll to position [969, 0]
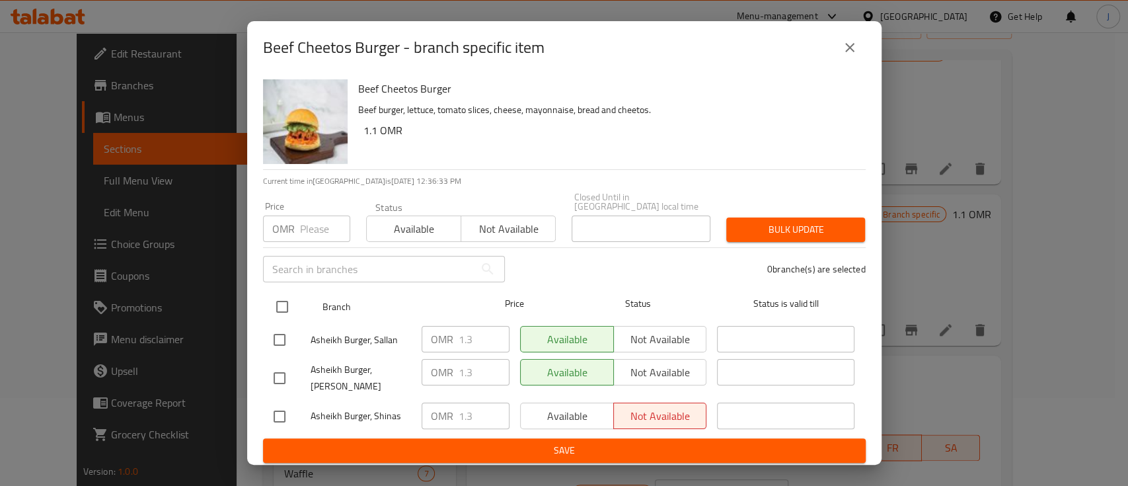
click at [278, 299] on input "checkbox" at bounding box center [282, 307] width 28 height 28
checkbox input "true"
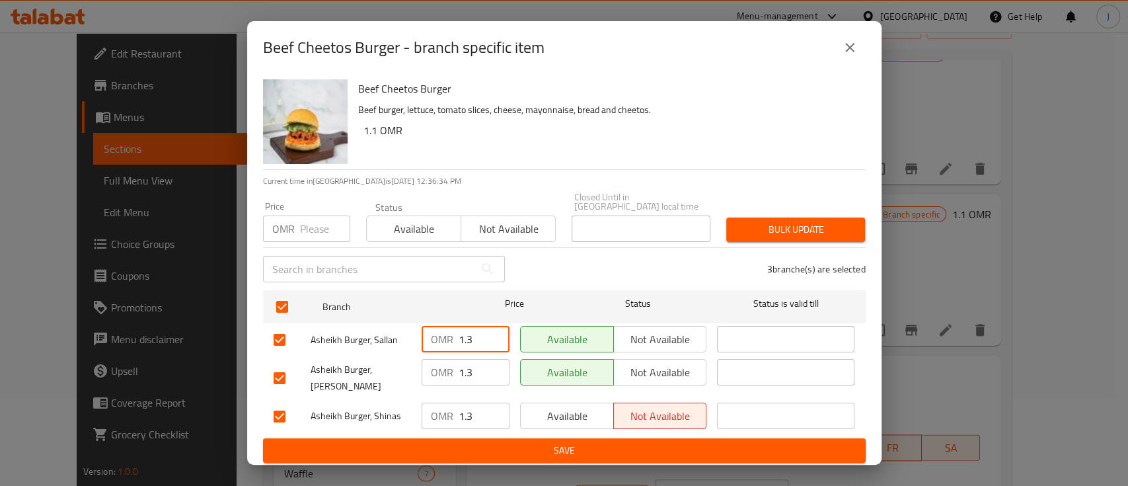
drag, startPoint x: 476, startPoint y: 330, endPoint x: 428, endPoint y: 333, distance: 47.7
click at [425, 330] on div "OMR 1.3 ​" at bounding box center [466, 339] width 88 height 26
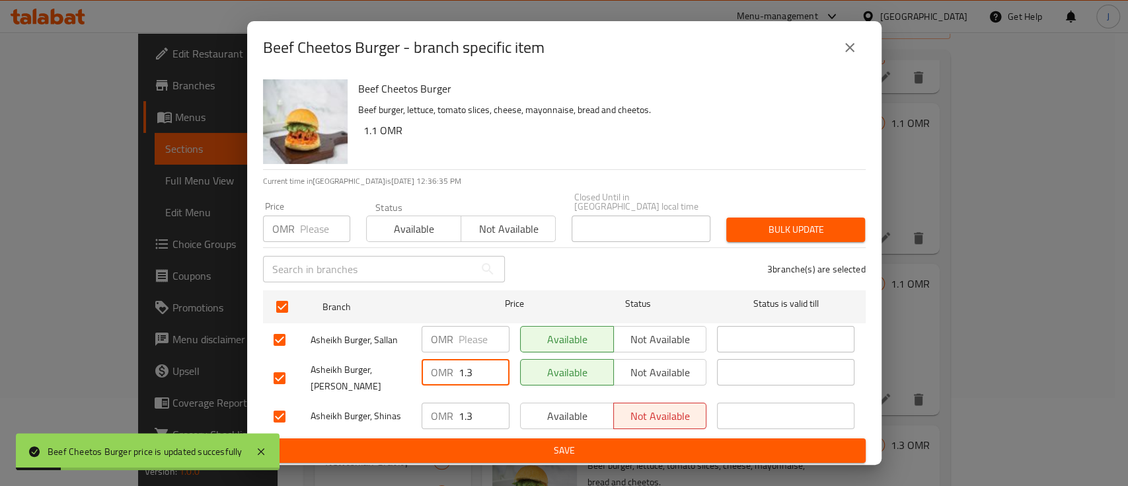
drag, startPoint x: 474, startPoint y: 368, endPoint x: 446, endPoint y: 368, distance: 27.8
click at [446, 368] on div "OMR 1.3 ​" at bounding box center [466, 372] width 88 height 26
drag, startPoint x: 483, startPoint y: 415, endPoint x: 449, endPoint y: 414, distance: 34.4
click at [449, 414] on div "OMR 1.3 ​" at bounding box center [466, 416] width 88 height 26
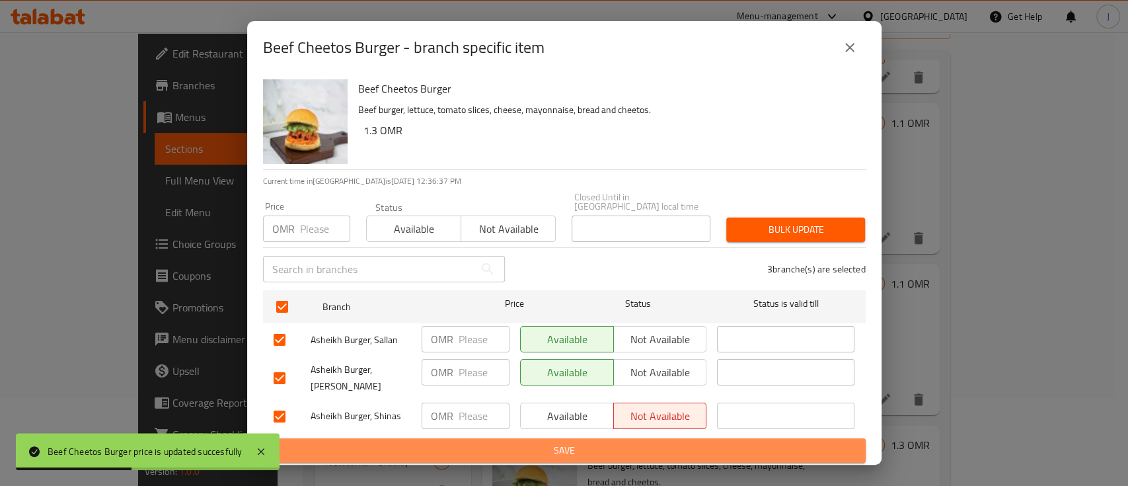
click at [475, 442] on span "Save" at bounding box center [565, 450] width 582 height 17
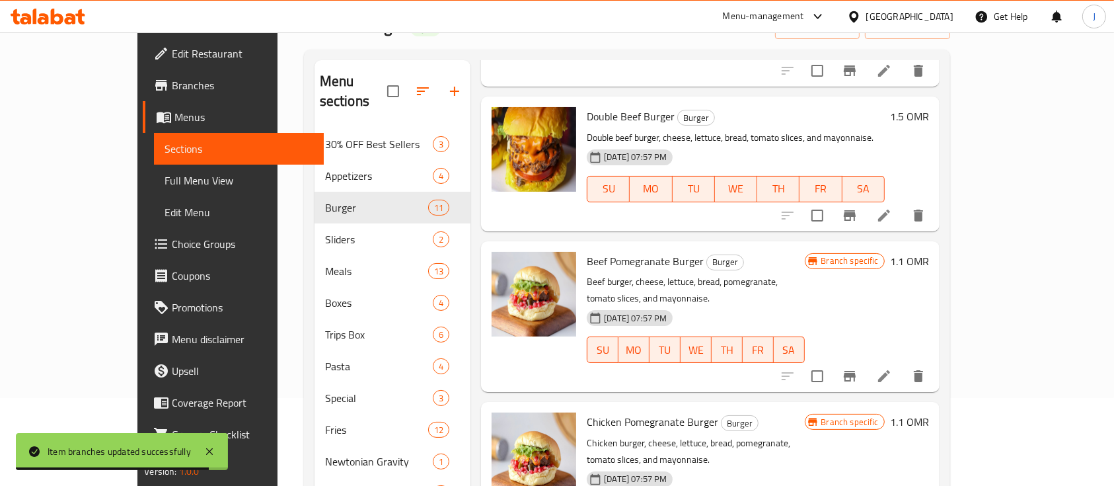
scroll to position [793, 0]
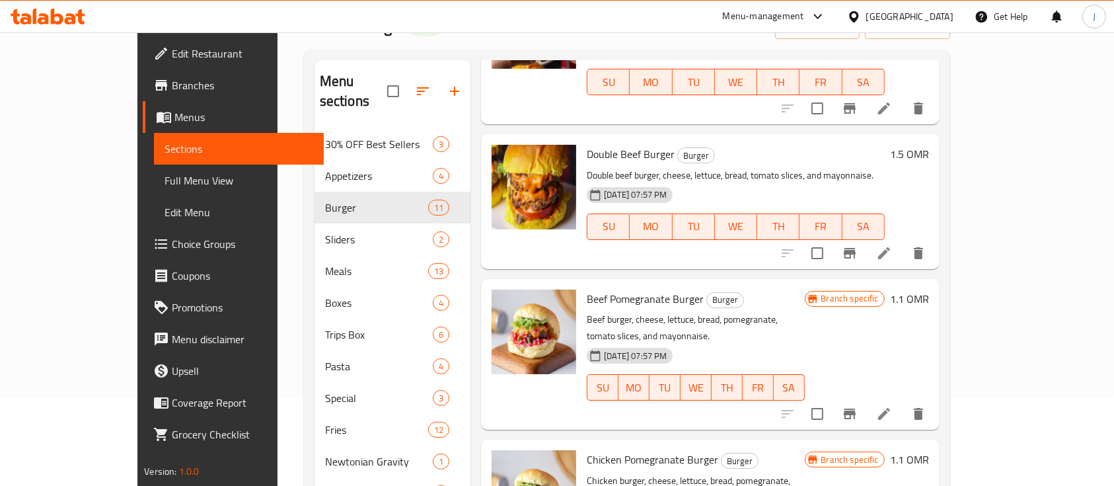
click at [929, 290] on h6 "1.1 OMR" at bounding box center [909, 299] width 39 height 19
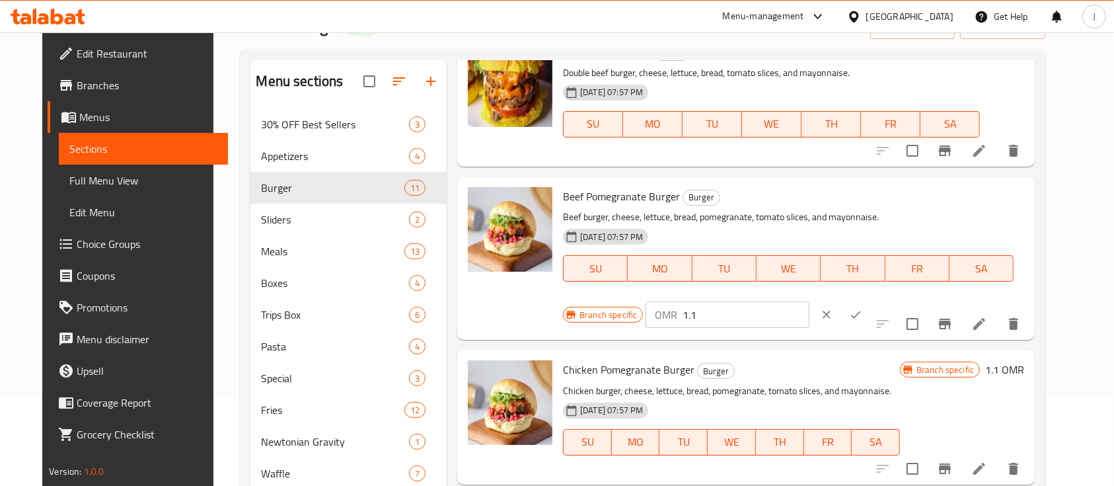
click at [809, 301] on input "1.1" at bounding box center [746, 314] width 126 height 26
type input "1.3"
click at [870, 300] on button "ok" at bounding box center [855, 314] width 29 height 29
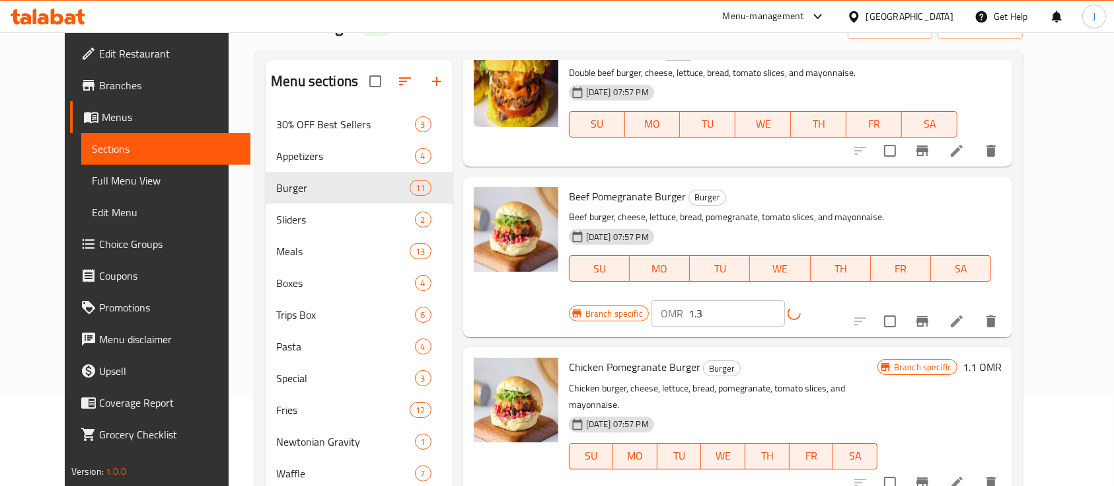
drag, startPoint x: 1021, startPoint y: 357, endPoint x: 995, endPoint y: 357, distance: 25.8
click at [1002, 358] on div "Branch specific 1.1 OMR" at bounding box center [940, 423] width 124 height 130
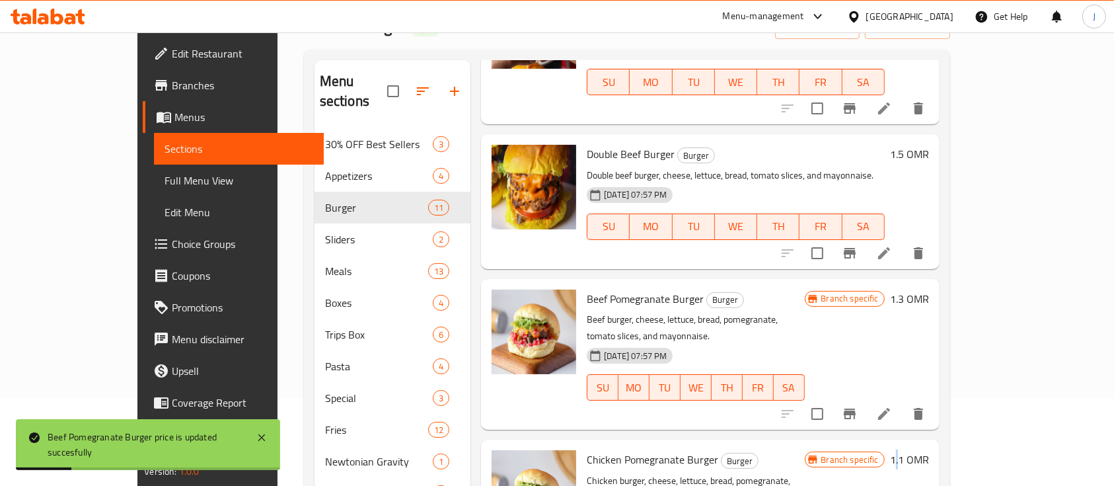
click at [929, 450] on h6 "1.1 OMR" at bounding box center [909, 459] width 39 height 19
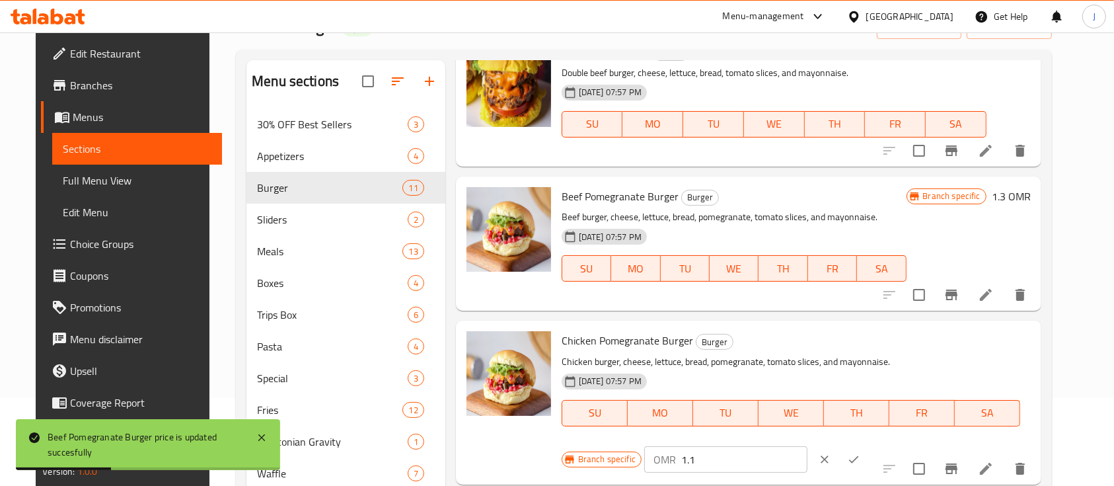
click at [808, 446] on input "1.1" at bounding box center [744, 459] width 126 height 26
type input "1.3"
click at [869, 445] on button "ok" at bounding box center [853, 459] width 29 height 29
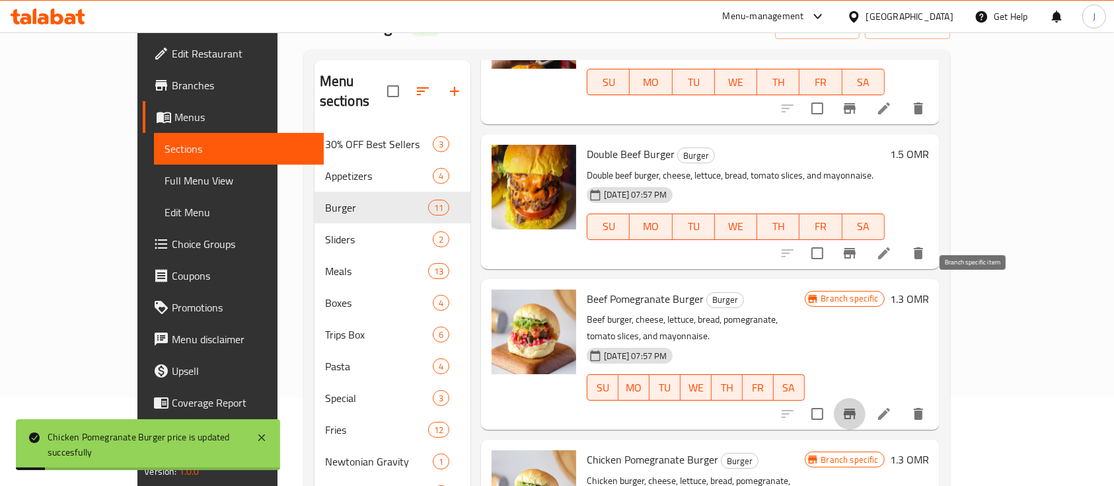
click at [858, 406] on icon "Branch-specific-item" at bounding box center [850, 414] width 16 height 16
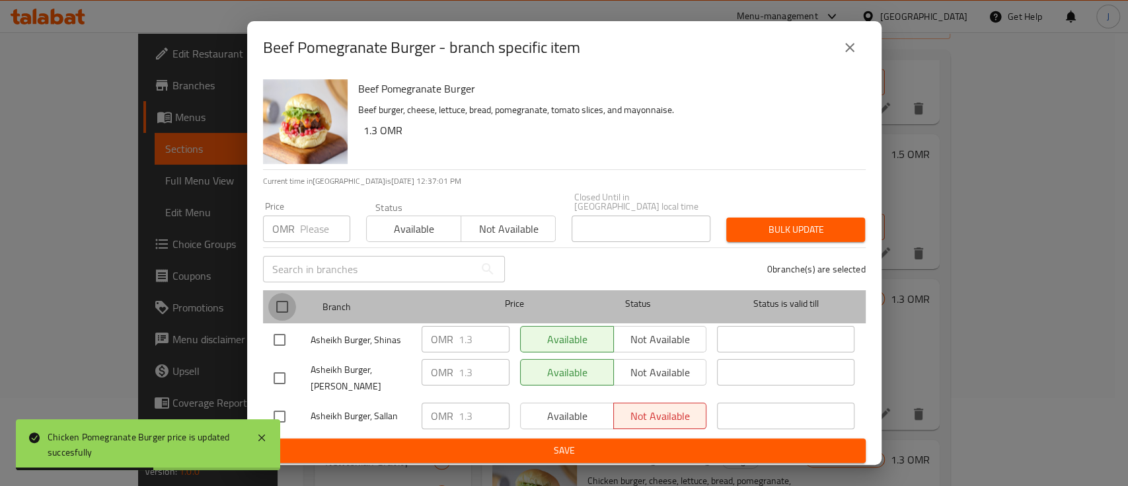
click at [291, 299] on input "checkbox" at bounding box center [282, 307] width 28 height 28
checkbox input "true"
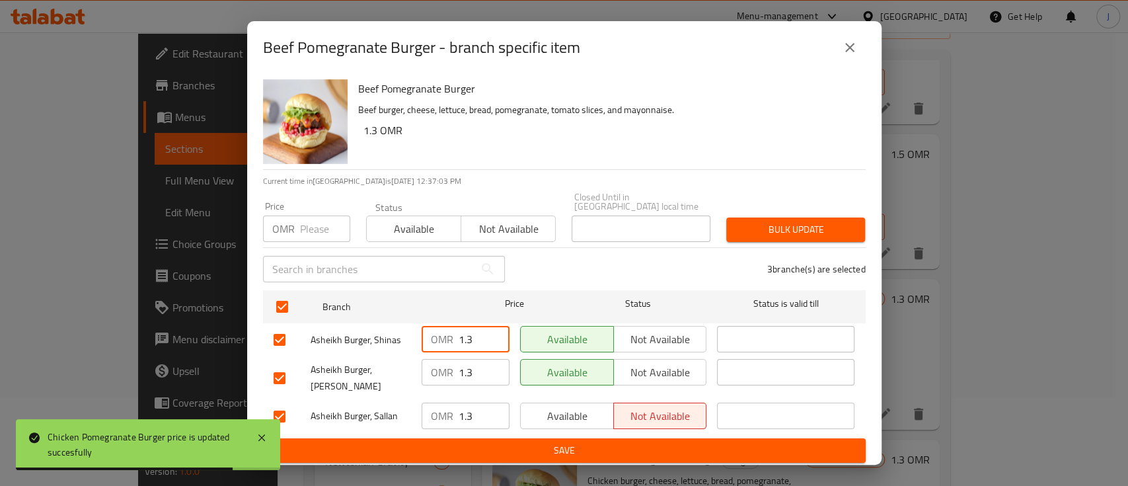
drag, startPoint x: 482, startPoint y: 334, endPoint x: 434, endPoint y: 330, distance: 48.4
click at [434, 330] on div "OMR 1.3 ​" at bounding box center [466, 339] width 88 height 26
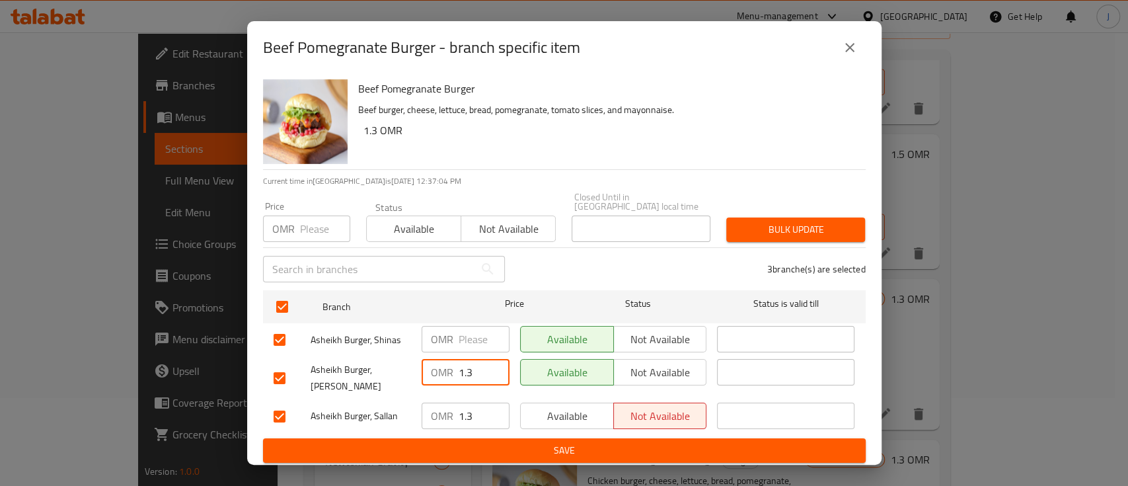
drag, startPoint x: 471, startPoint y: 359, endPoint x: 443, endPoint y: 362, distance: 28.0
click at [443, 362] on div "OMR 1.3 ​" at bounding box center [466, 372] width 88 height 26
click at [447, 403] on div "OMR 1.3 ​" at bounding box center [466, 416] width 88 height 26
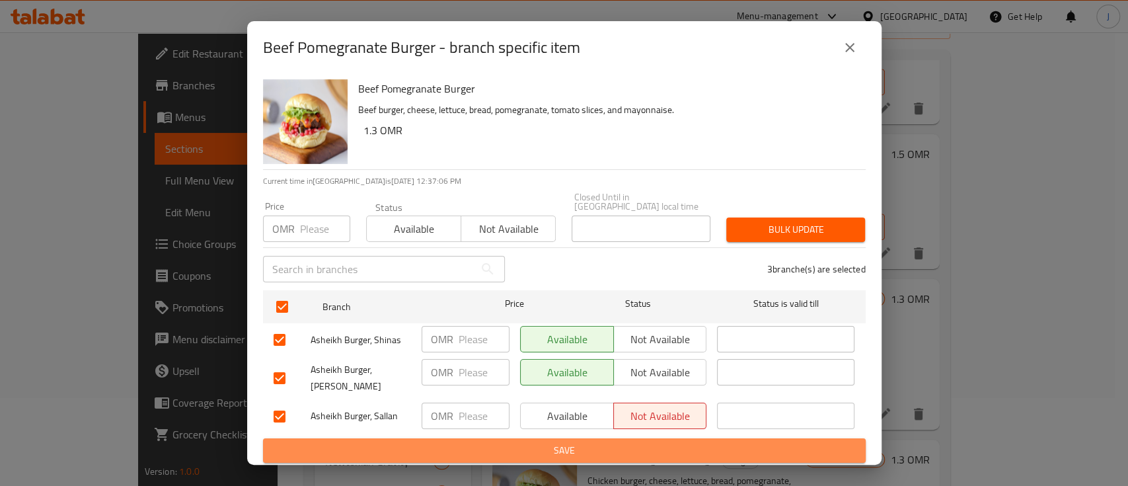
click at [481, 442] on span "Save" at bounding box center [565, 450] width 582 height 17
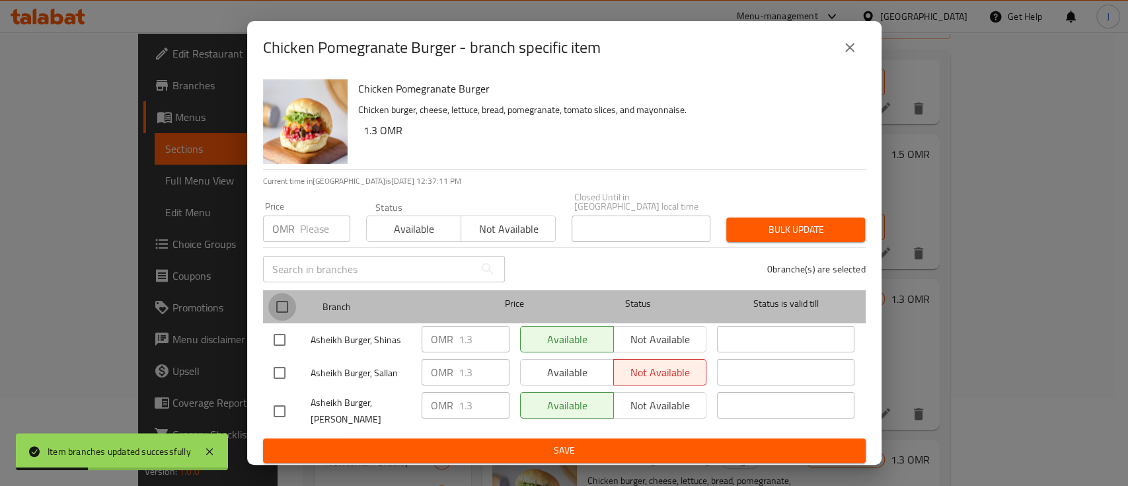
click at [284, 301] on input "checkbox" at bounding box center [282, 307] width 28 height 28
checkbox input "true"
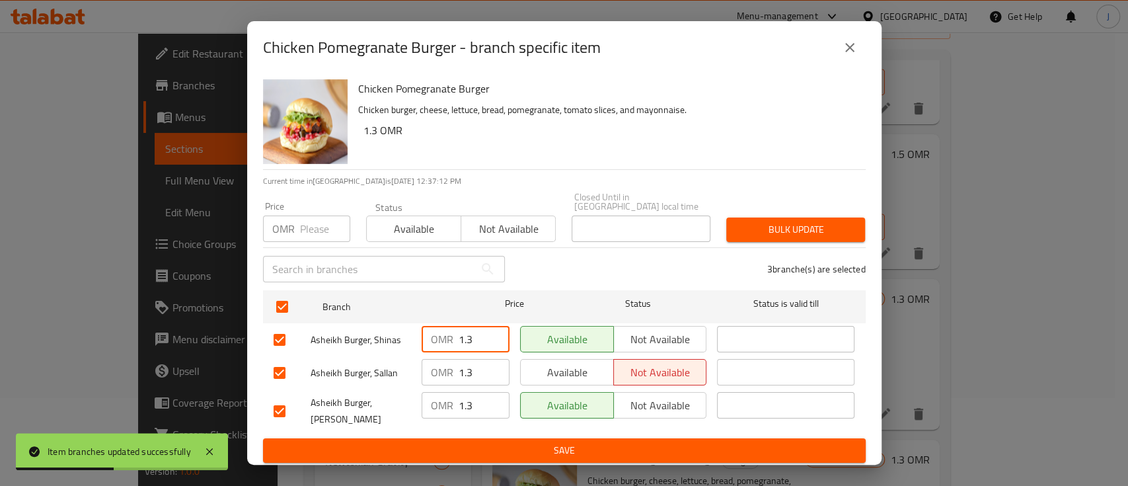
drag, startPoint x: 471, startPoint y: 337, endPoint x: 446, endPoint y: 336, distance: 24.5
click at [446, 336] on div "OMR 1.3 ​" at bounding box center [466, 339] width 88 height 26
drag, startPoint x: 481, startPoint y: 362, endPoint x: 450, endPoint y: 363, distance: 31.1
click at [450, 363] on div "OMR 1.3 ​" at bounding box center [466, 372] width 88 height 26
drag, startPoint x: 479, startPoint y: 403, endPoint x: 438, endPoint y: 402, distance: 41.7
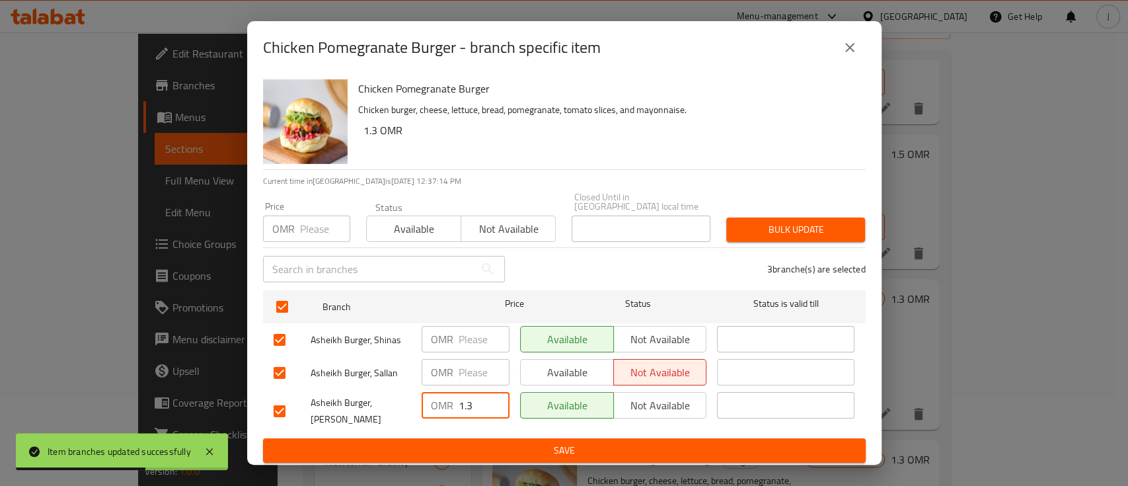
click at [438, 402] on div "OMR 1.3 ​" at bounding box center [466, 405] width 88 height 26
click at [472, 442] on span "Save" at bounding box center [565, 450] width 582 height 17
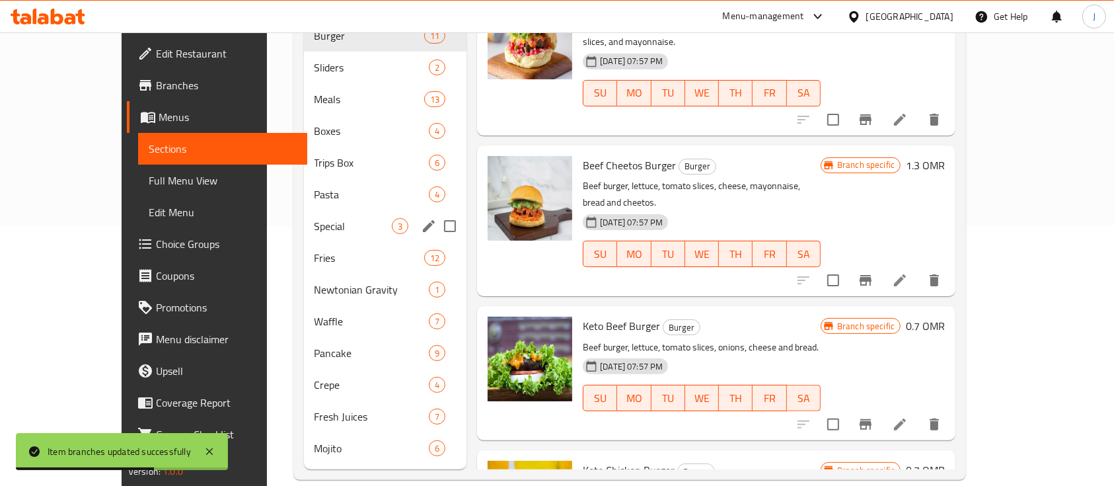
scroll to position [0, 0]
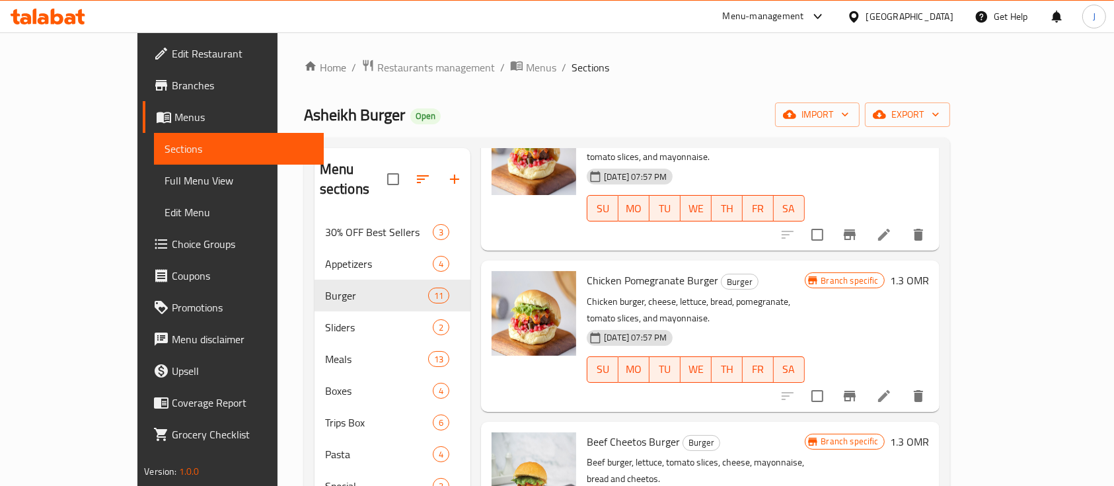
click at [804, 293] on p "Chicken burger, cheese, lettuce, bread, pomegranate, tomato slices, and mayonna…" at bounding box center [695, 309] width 217 height 33
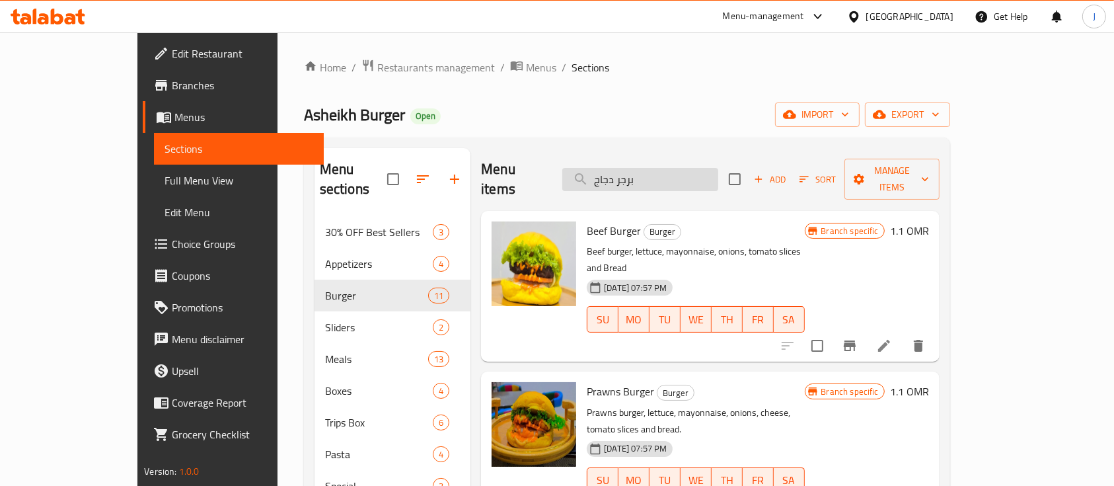
drag, startPoint x: 682, startPoint y: 172, endPoint x: 612, endPoint y: 165, distance: 70.4
click at [612, 168] on input "برجر دجاج" at bounding box center [640, 179] width 156 height 23
paste input "لايدر لحم"
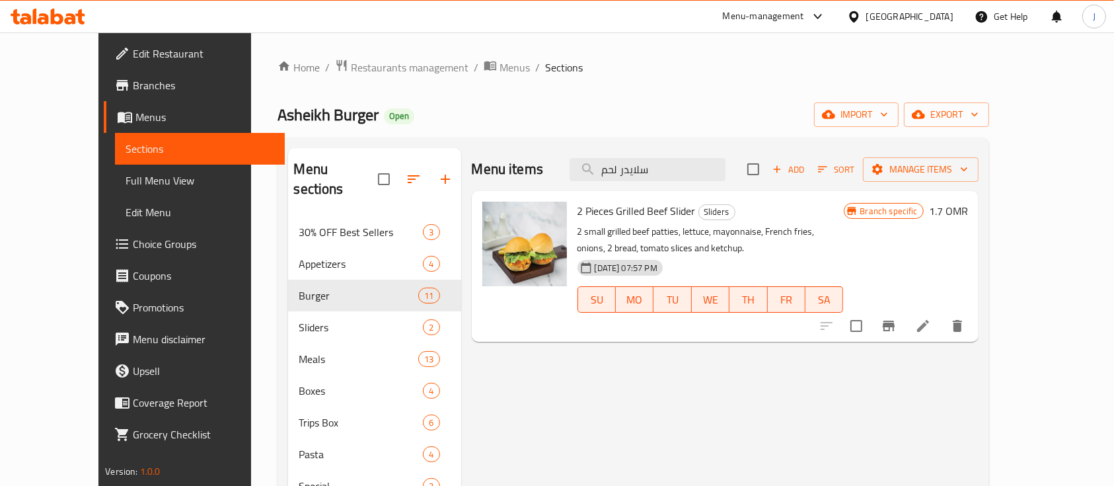
type input "سلايدر لحم"
click at [968, 206] on h6 "1.7 OMR" at bounding box center [948, 211] width 39 height 19
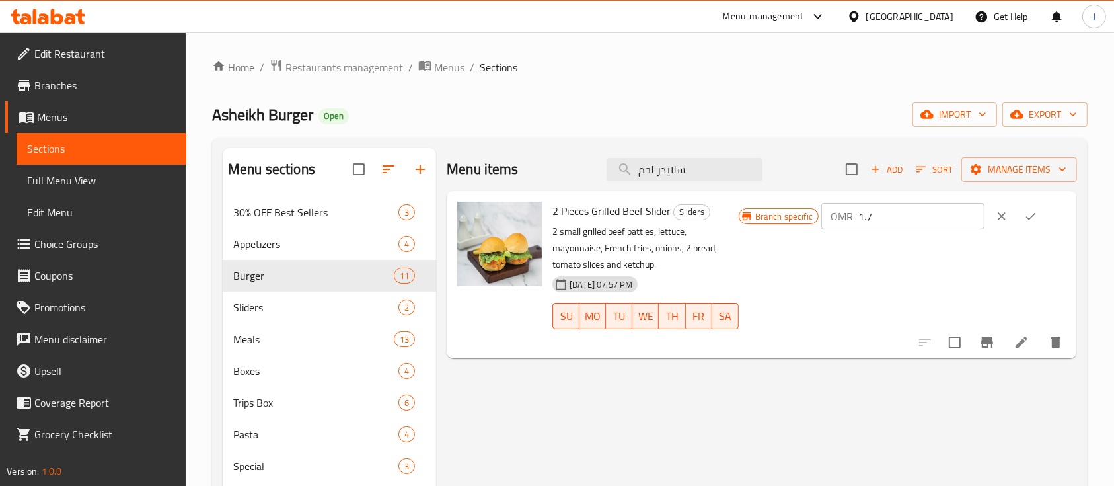
click at [944, 211] on input "1.7" at bounding box center [922, 216] width 126 height 26
type input "1.9"
click at [1038, 218] on icon "ok" at bounding box center [1030, 216] width 13 height 13
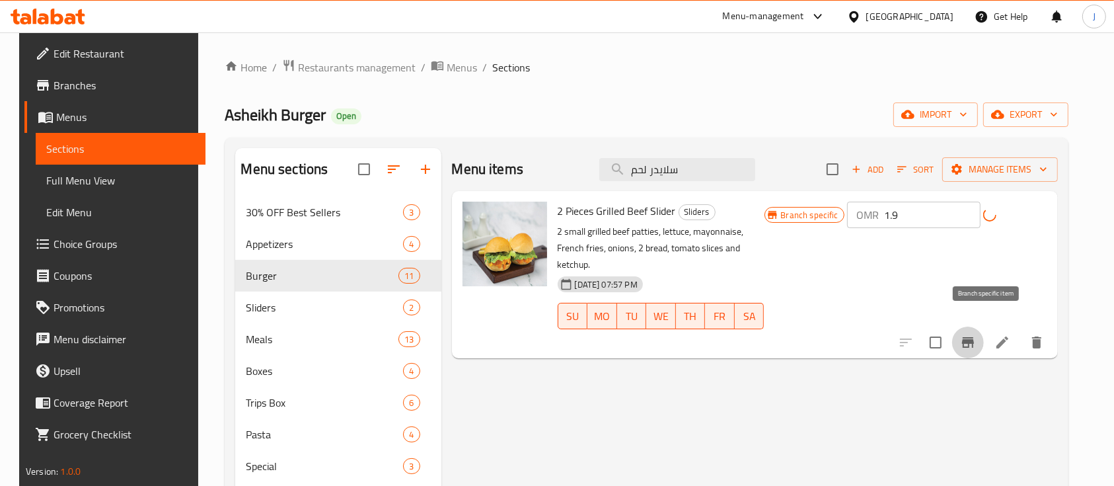
click at [976, 334] on icon "Branch-specific-item" at bounding box center [968, 342] width 16 height 16
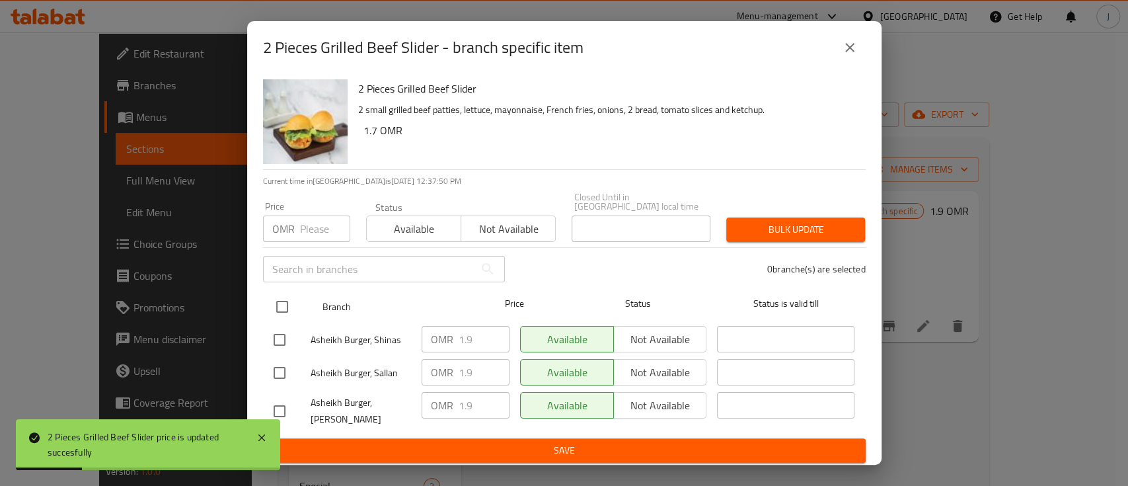
click at [286, 304] on input "checkbox" at bounding box center [282, 307] width 28 height 28
checkbox input "true"
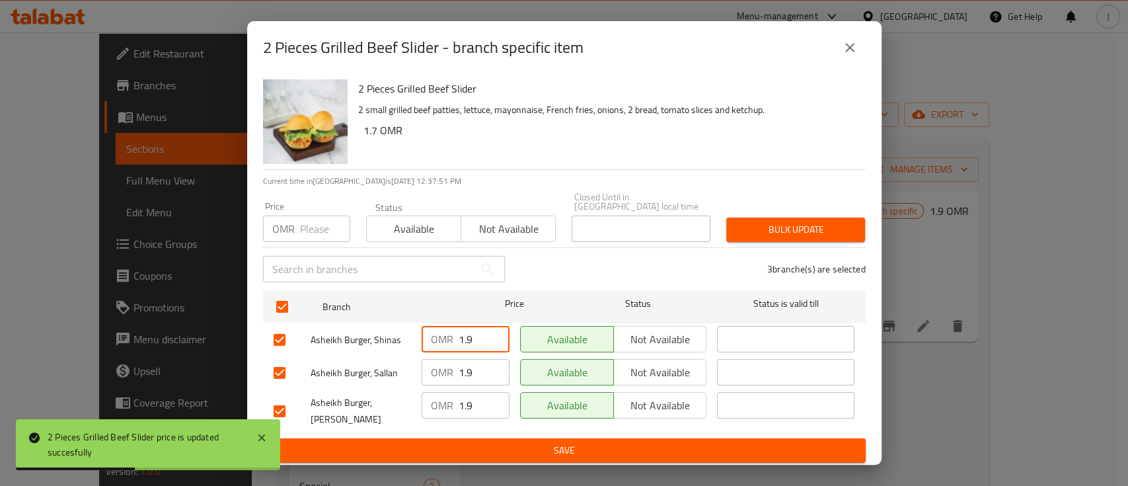
drag, startPoint x: 481, startPoint y: 334, endPoint x: 409, endPoint y: 334, distance: 71.4
click at [409, 334] on div "Asheikh Burger, Shinas OMR 1.9 ​ Available Not available ​" at bounding box center [564, 340] width 592 height 38
drag, startPoint x: 471, startPoint y: 368, endPoint x: 450, endPoint y: 368, distance: 21.2
click at [447, 367] on div "OMR 1.9 ​" at bounding box center [466, 372] width 88 height 26
drag, startPoint x: 475, startPoint y: 399, endPoint x: 442, endPoint y: 399, distance: 33.0
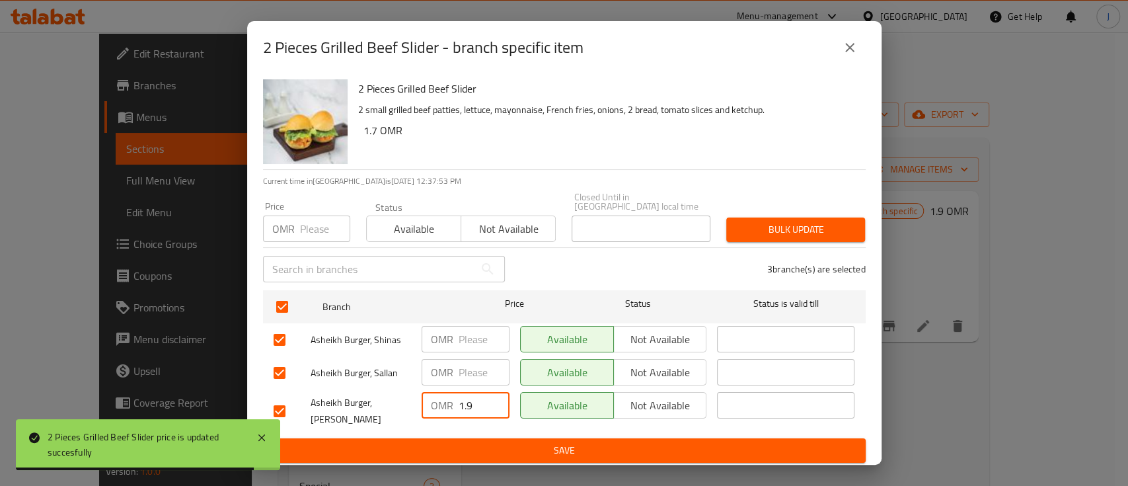
click at [434, 397] on div "OMR 1.9 ​" at bounding box center [466, 405] width 88 height 26
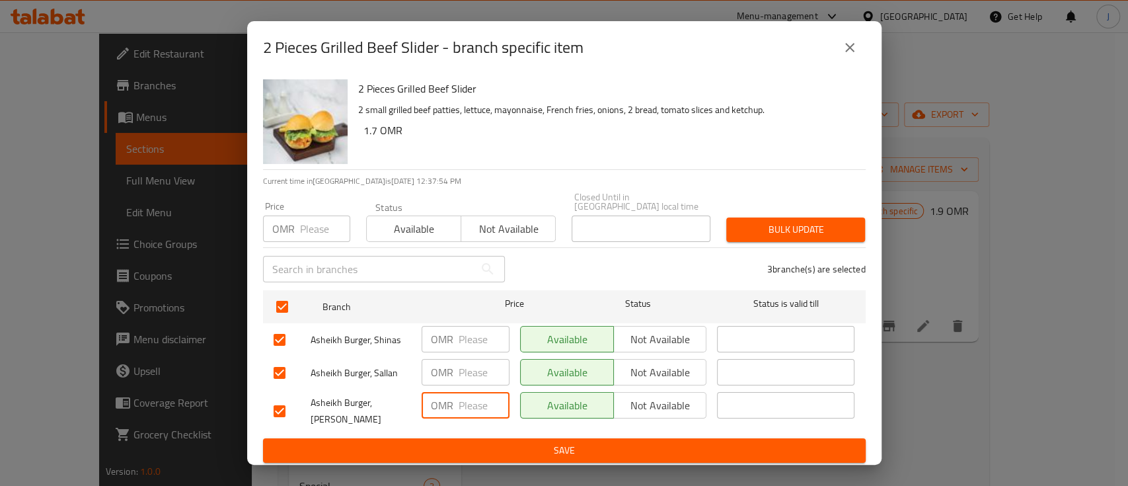
click at [489, 446] on span "Save" at bounding box center [565, 450] width 582 height 17
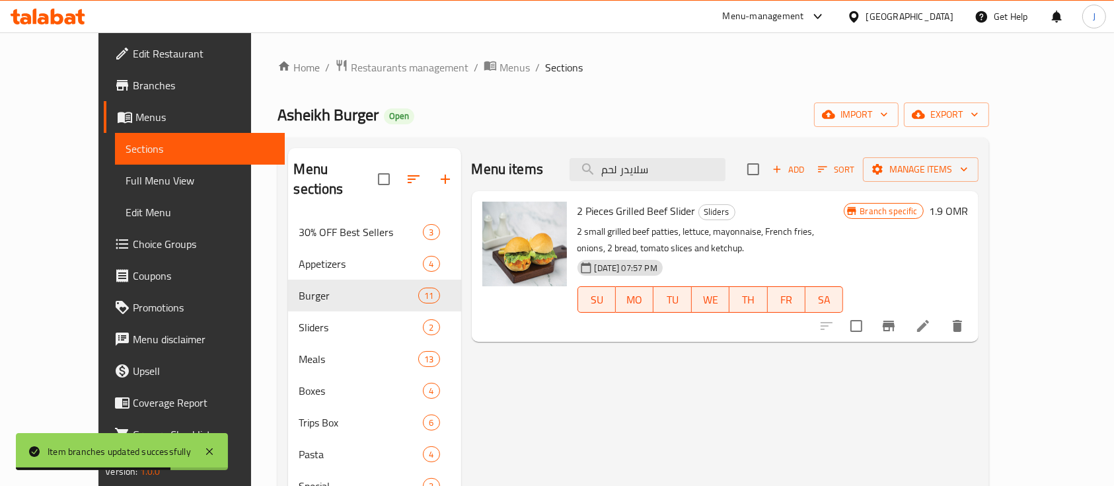
click at [845, 377] on div "Menu items سلايدر لحم Add Sort Manage items 2 Pieces Grilled Beef Slider Slider…" at bounding box center [720, 438] width 518 height 581
drag, startPoint x: 672, startPoint y: 169, endPoint x: 617, endPoint y: 161, distance: 55.4
click at [617, 161] on input "سلايدر لحم" at bounding box center [648, 169] width 156 height 23
paste input "دجاج"
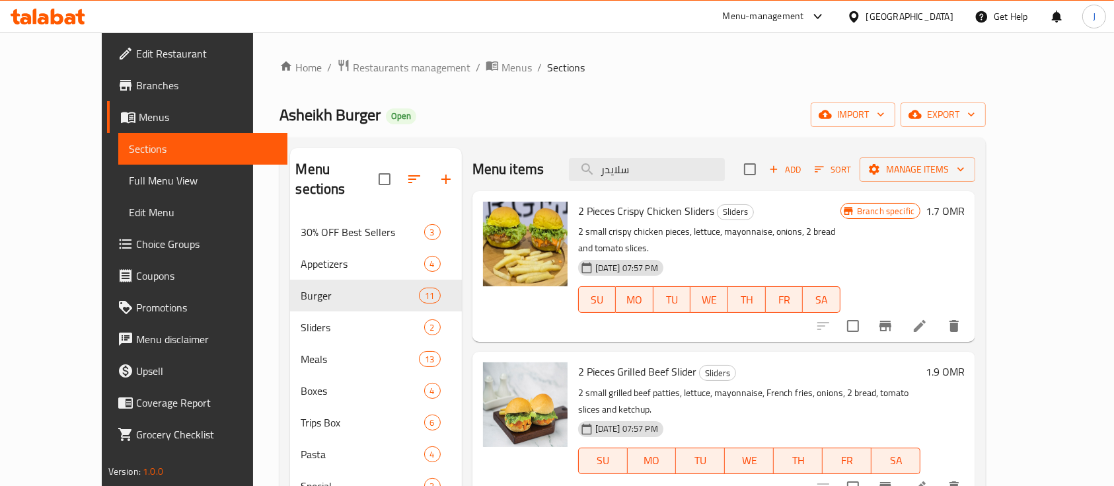
type input "سلايدر"
click at [892, 321] on icon "Branch-specific-item" at bounding box center [886, 326] width 12 height 11
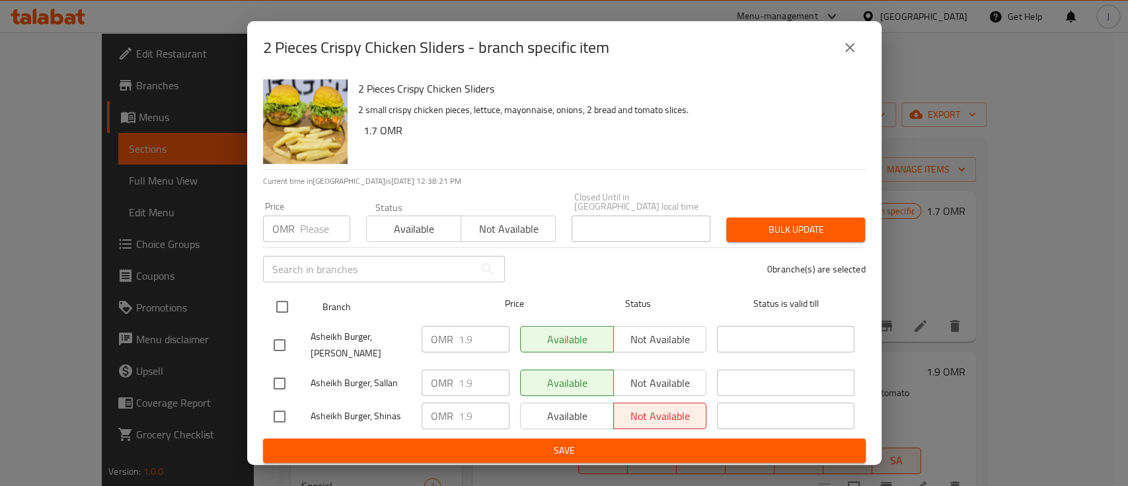
click at [287, 304] on input "checkbox" at bounding box center [282, 307] width 28 height 28
checkbox input "true"
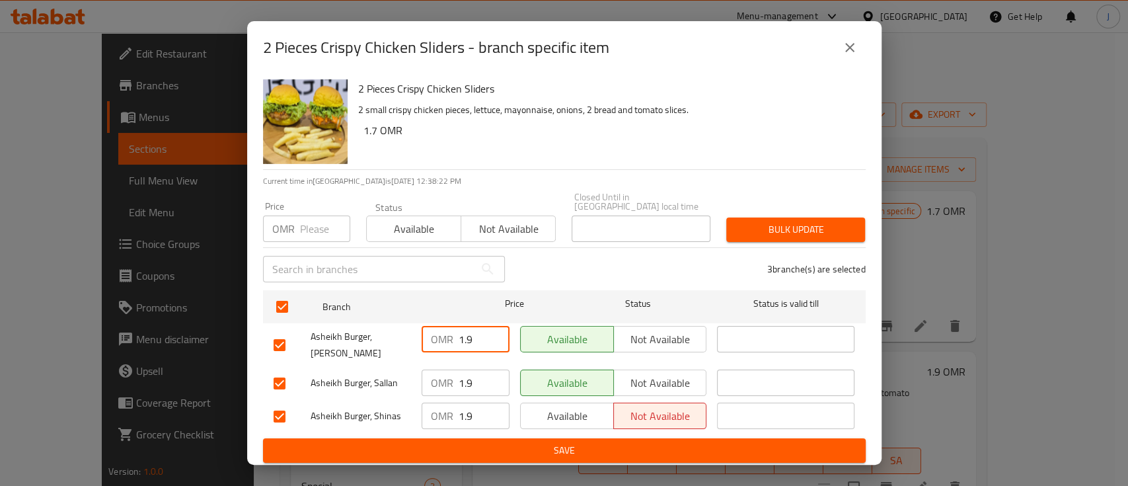
drag, startPoint x: 471, startPoint y: 339, endPoint x: 415, endPoint y: 331, distance: 56.7
click at [415, 331] on div "Asheikh Burger, Murtafaat Seham OMR 1.9 ​ Available Not available ​" at bounding box center [564, 345] width 592 height 49
drag, startPoint x: 469, startPoint y: 375, endPoint x: 455, endPoint y: 394, distance: 23.3
click at [438, 377] on div "OMR 1.9 ​" at bounding box center [466, 382] width 88 height 26
drag, startPoint x: 473, startPoint y: 418, endPoint x: 430, endPoint y: 423, distance: 43.2
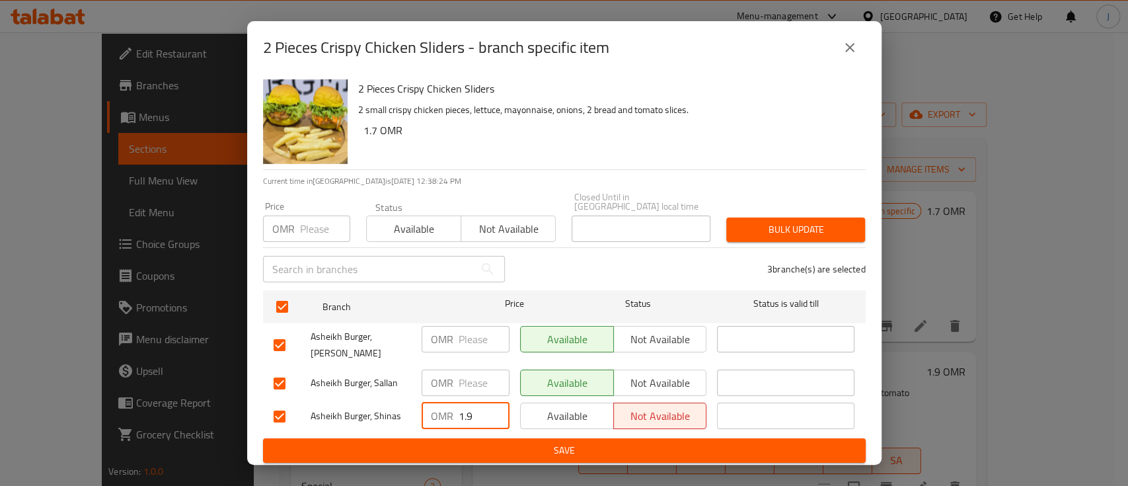
click at [426, 422] on div "OMR 1.9 ​" at bounding box center [466, 416] width 88 height 26
drag, startPoint x: 483, startPoint y: 445, endPoint x: 492, endPoint y: 444, distance: 9.3
click at [483, 445] on span "Save" at bounding box center [565, 450] width 582 height 17
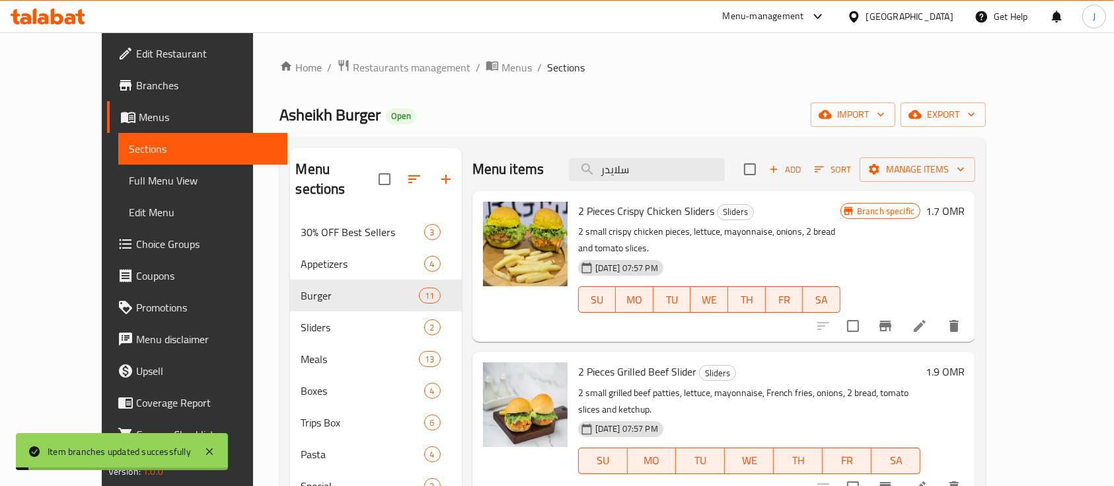
click at [965, 211] on h6 "1.7 OMR" at bounding box center [945, 211] width 39 height 19
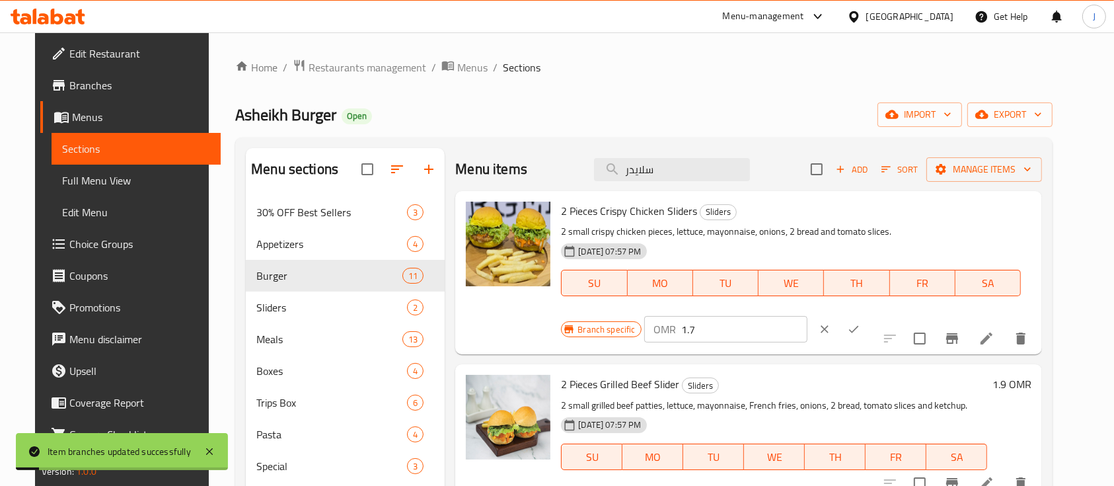
click at [808, 316] on input "1.7" at bounding box center [744, 329] width 126 height 26
type input "1.9"
click at [869, 315] on button "ok" at bounding box center [853, 329] width 29 height 29
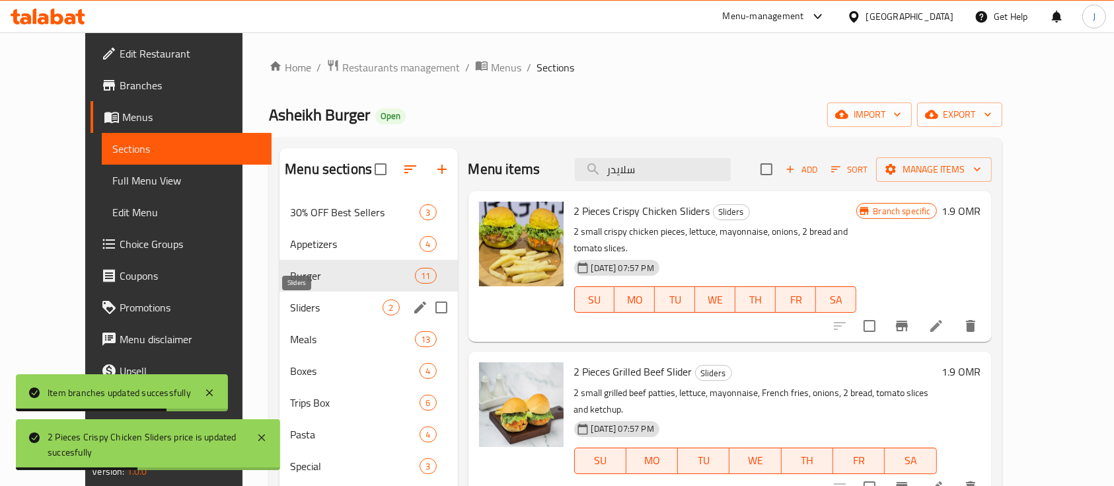
click at [296, 315] on span "Sliders" at bounding box center [336, 307] width 93 height 16
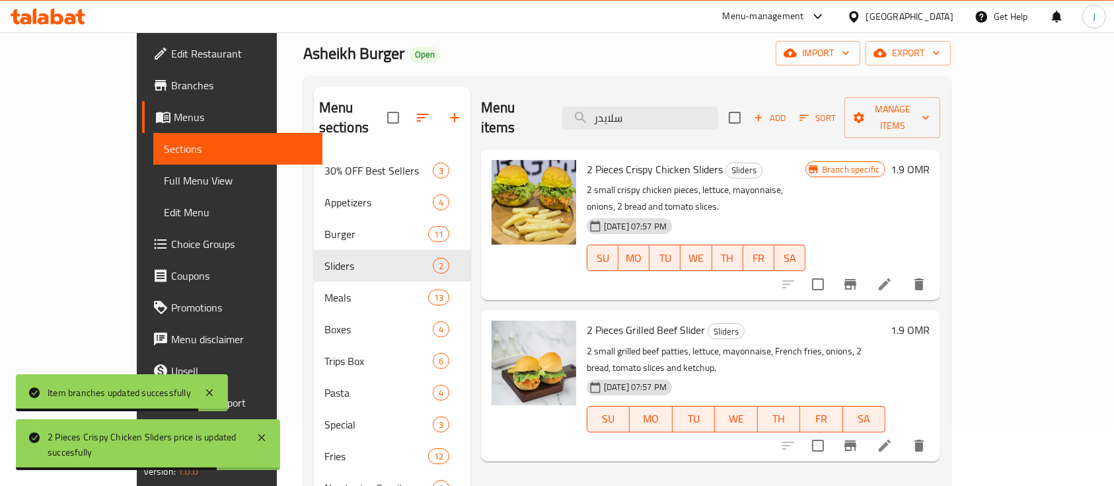
scroll to position [88, 0]
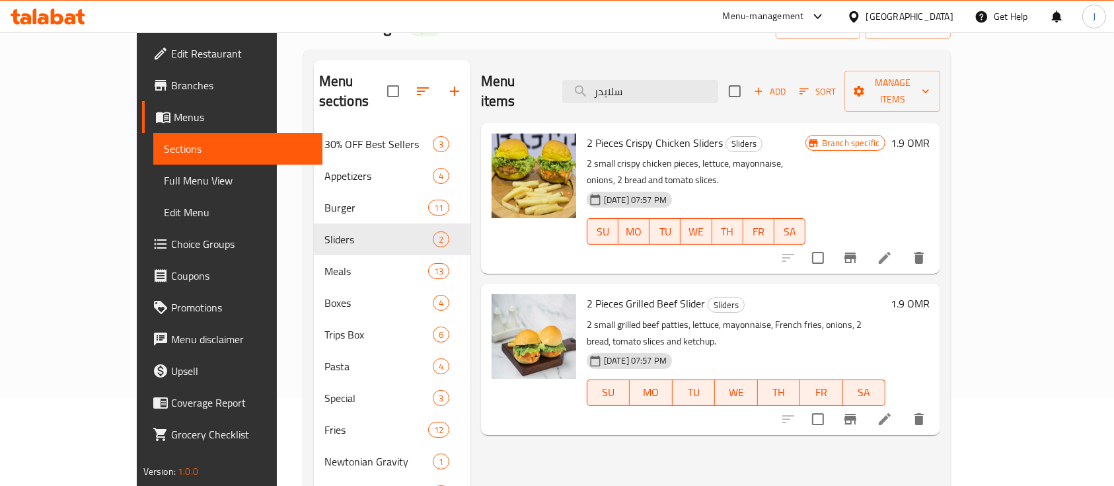
drag, startPoint x: 853, startPoint y: 262, endPoint x: 783, endPoint y: 247, distance: 71.7
click at [853, 294] on h6 "2 Pieces Grilled Beef Slider Sliders" at bounding box center [736, 303] width 299 height 19
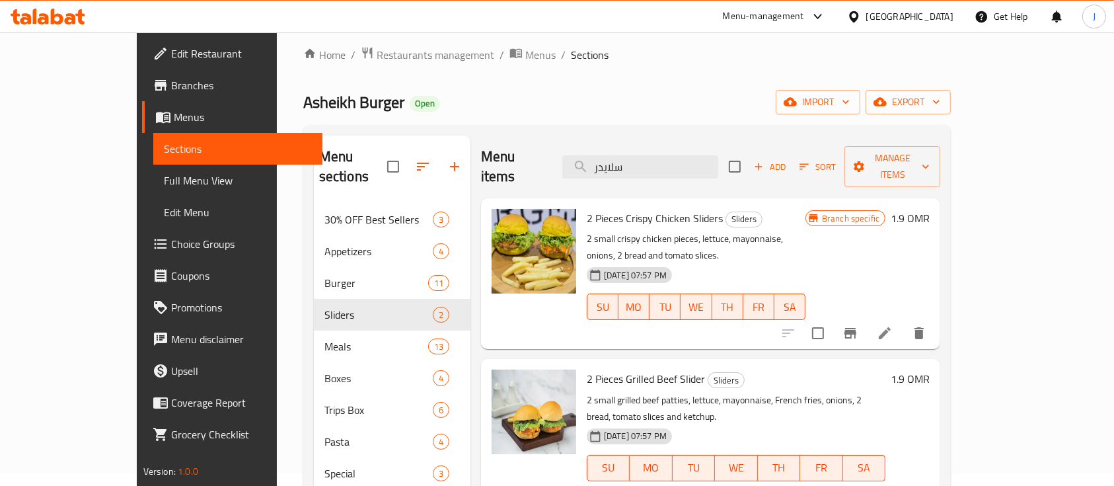
scroll to position [0, 0]
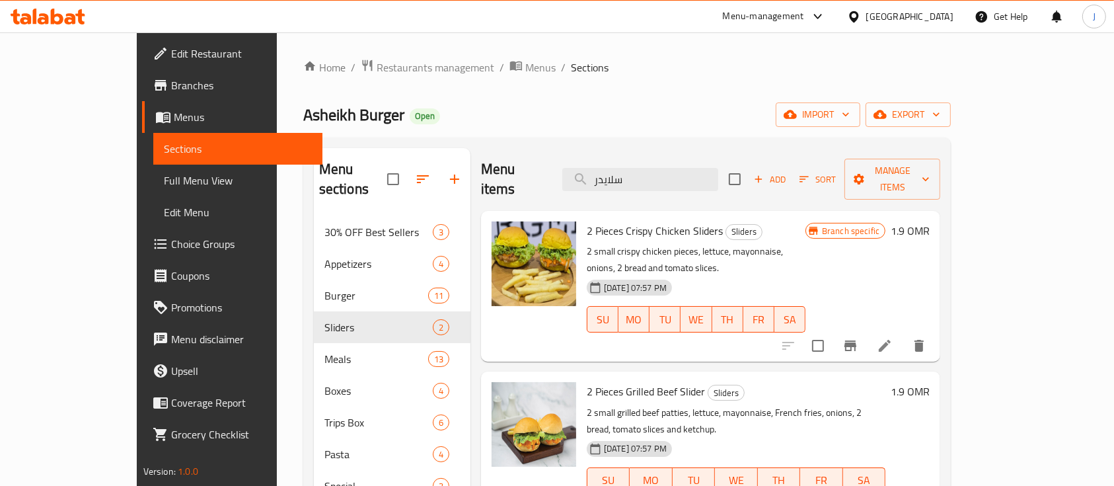
drag, startPoint x: 700, startPoint y: 177, endPoint x: 601, endPoint y: 169, distance: 99.5
click at [601, 169] on div "Menu items سلايدر Add Sort Manage items" at bounding box center [710, 179] width 459 height 63
paste input "بيشل لحم"
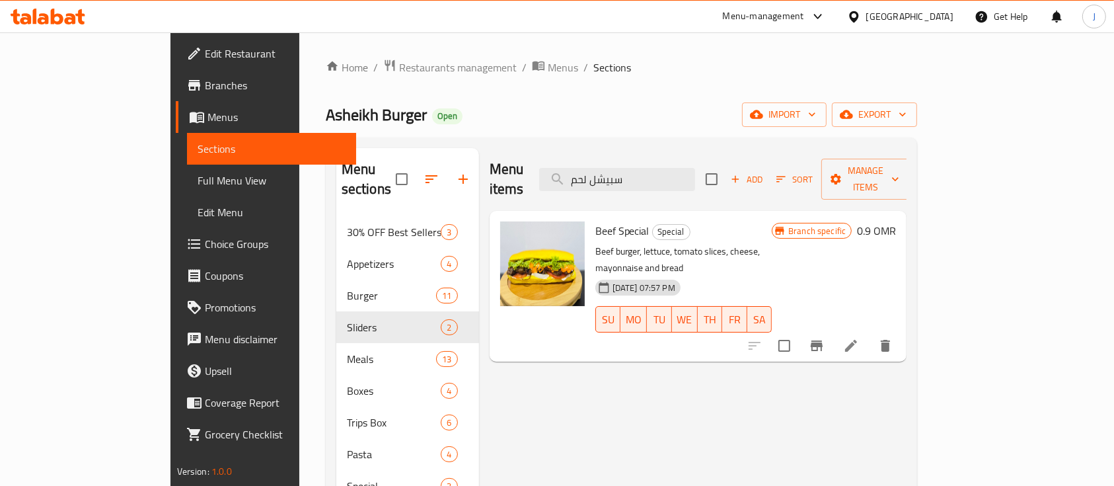
type input "سبيشل لحم"
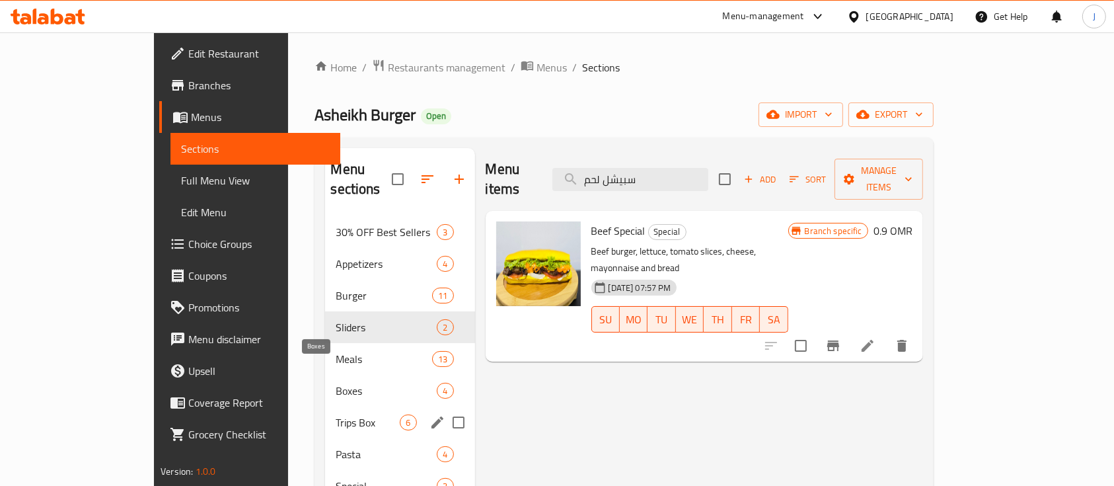
scroll to position [88, 0]
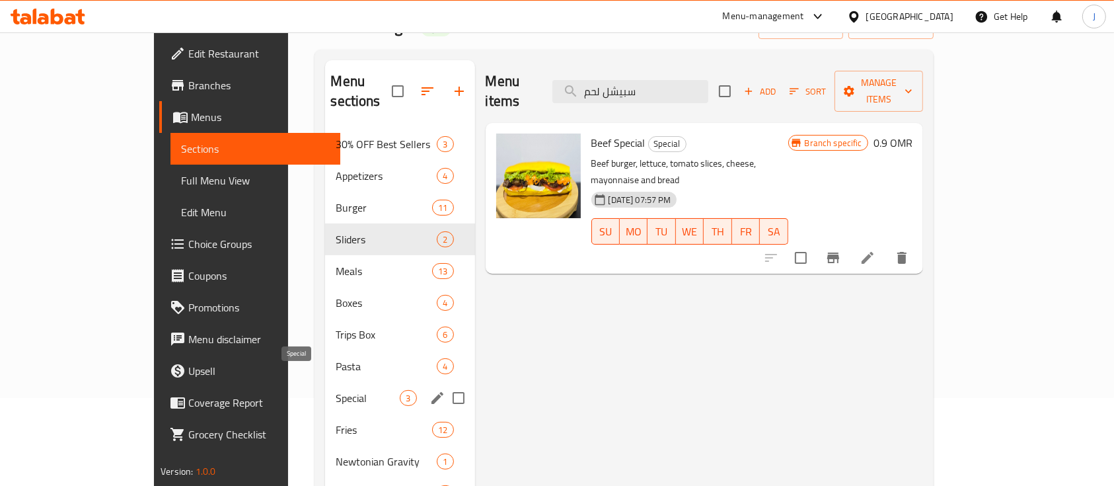
click at [336, 390] on span "Special" at bounding box center [368, 398] width 64 height 16
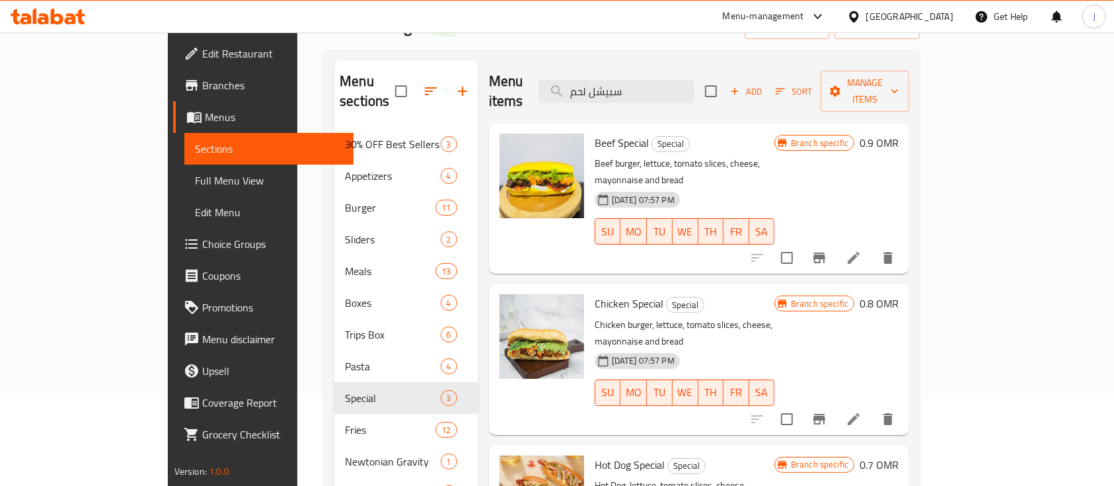
click at [899, 134] on h6 "0.9 OMR" at bounding box center [879, 143] width 39 height 19
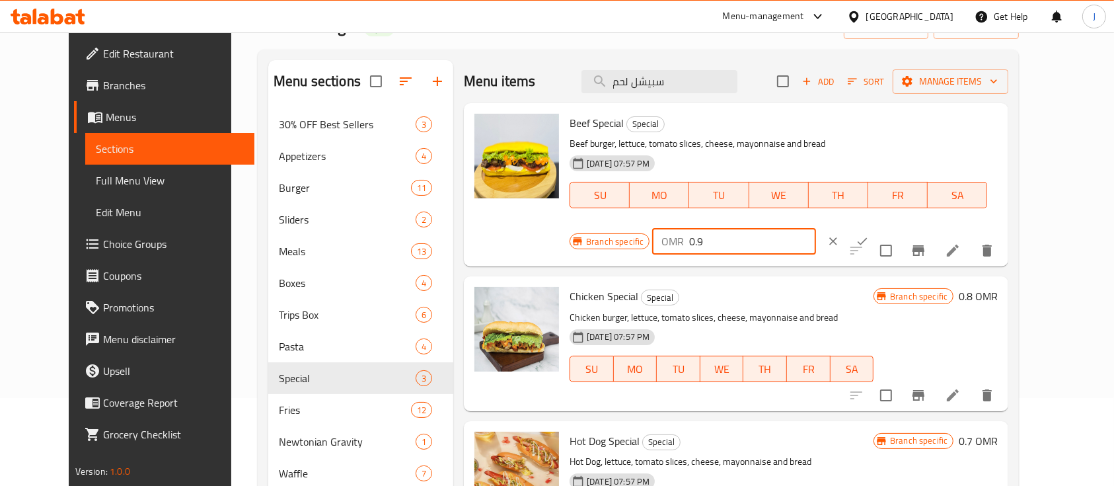
drag, startPoint x: 941, startPoint y: 124, endPoint x: 864, endPoint y: 125, distance: 77.3
click at [816, 228] on div "OMR 0.9 ​" at bounding box center [733, 241] width 163 height 26
type input "1.1"
click at [868, 238] on icon "ok" at bounding box center [863, 241] width 10 height 7
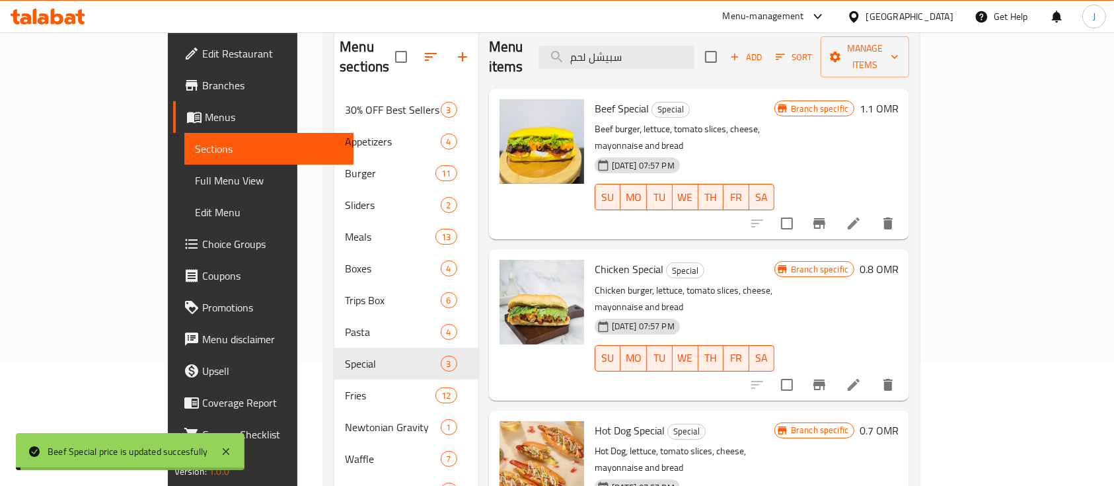
scroll to position [176, 0]
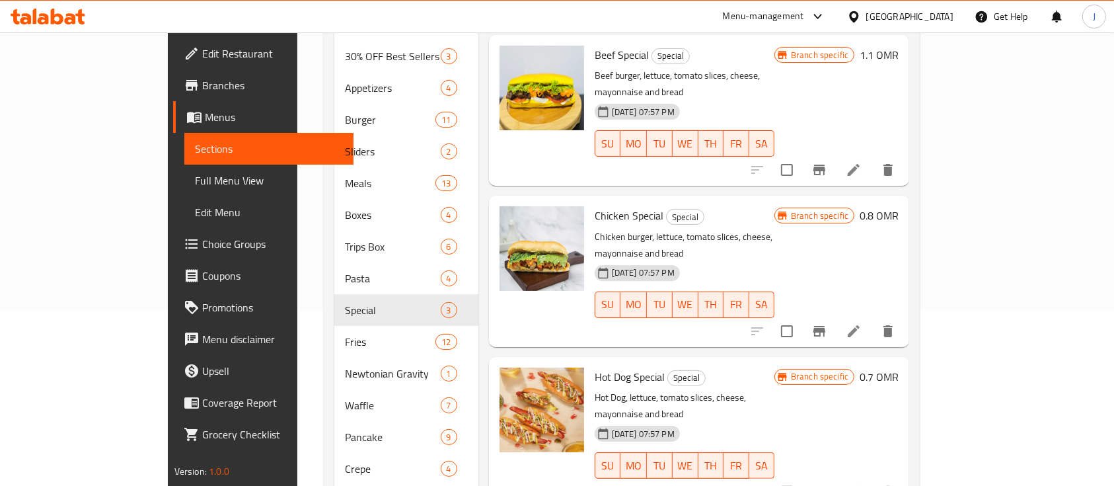
click at [899, 367] on h6 "0.7 OMR" at bounding box center [879, 376] width 39 height 19
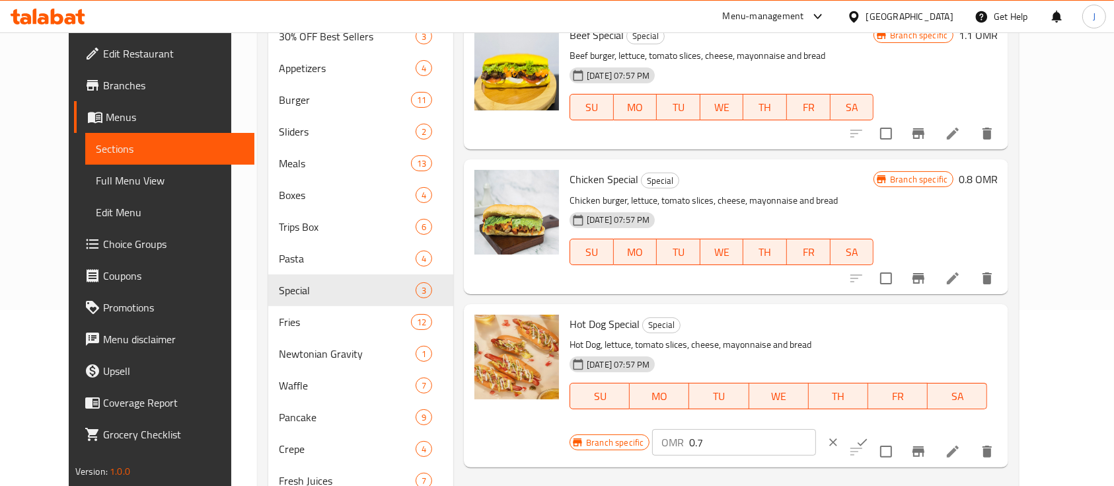
click at [816, 429] on input "0.7" at bounding box center [752, 442] width 126 height 26
type input "0.8"
click at [869, 436] on icon "ok" at bounding box center [862, 442] width 13 height 13
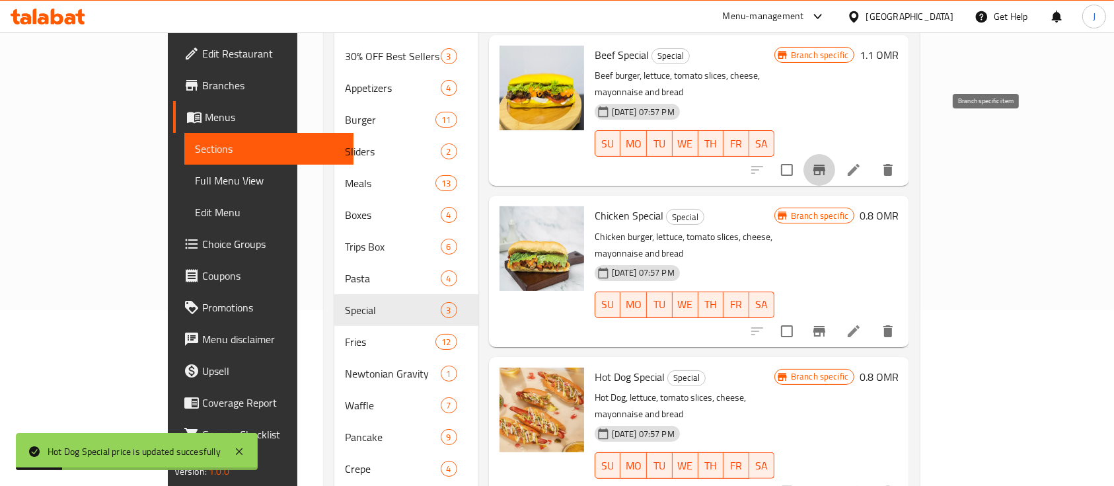
click at [826, 165] on icon "Branch-specific-item" at bounding box center [820, 170] width 12 height 11
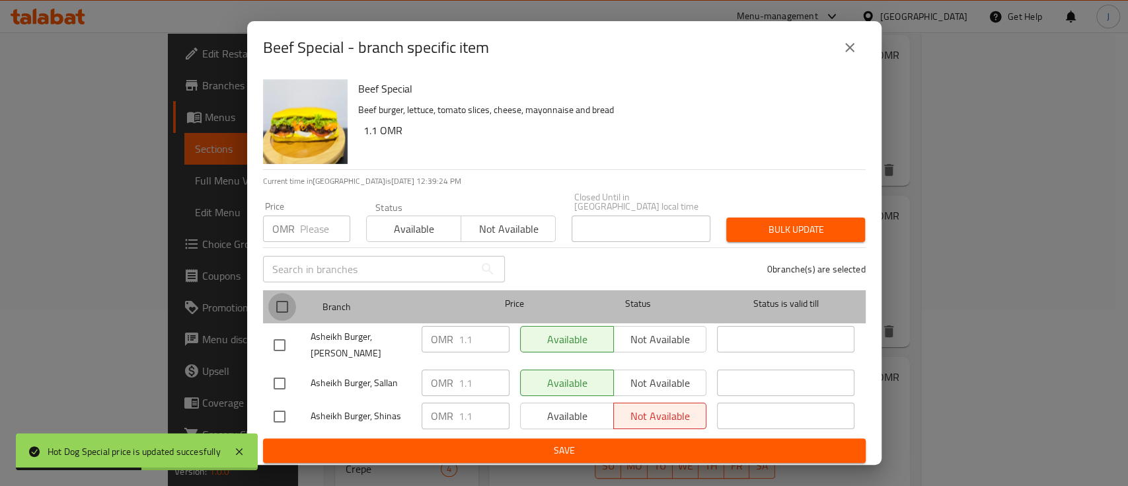
click at [284, 301] on input "checkbox" at bounding box center [282, 307] width 28 height 28
checkbox input "true"
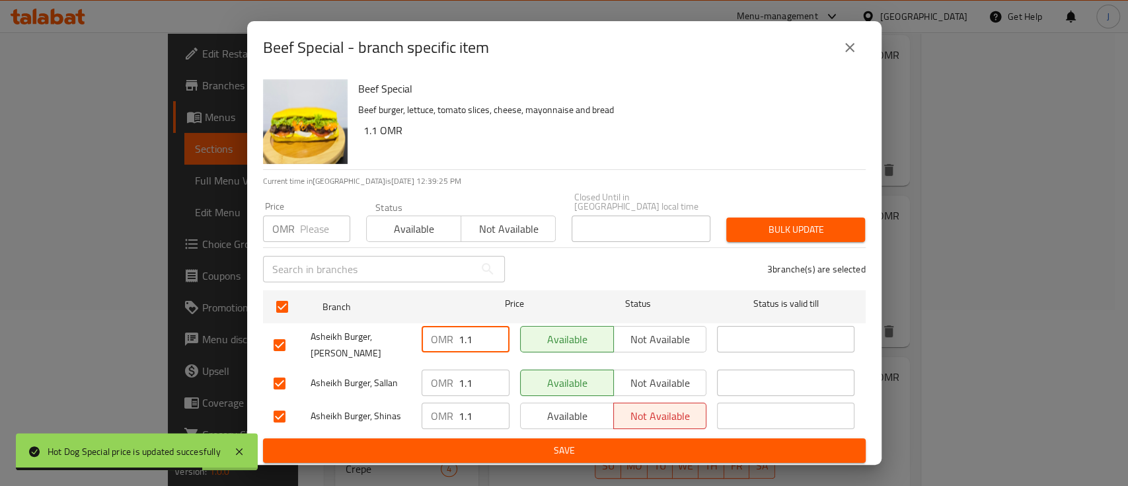
drag, startPoint x: 471, startPoint y: 332, endPoint x: 443, endPoint y: 332, distance: 27.8
click at [443, 332] on div "OMR 1.1 ​" at bounding box center [466, 339] width 88 height 26
drag, startPoint x: 468, startPoint y: 372, endPoint x: 441, endPoint y: 372, distance: 27.1
click at [441, 372] on div "OMR 1.1 ​" at bounding box center [466, 382] width 88 height 26
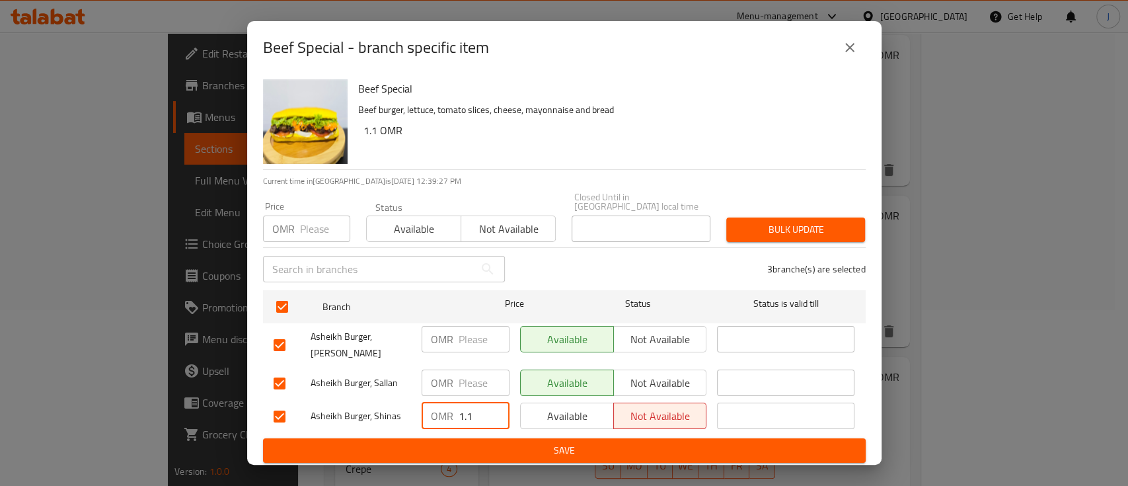
drag, startPoint x: 471, startPoint y: 407, endPoint x: 451, endPoint y: 409, distance: 19.9
click at [441, 405] on div "OMR 1.1 ​" at bounding box center [466, 416] width 88 height 26
click at [490, 442] on span "Save" at bounding box center [565, 450] width 582 height 17
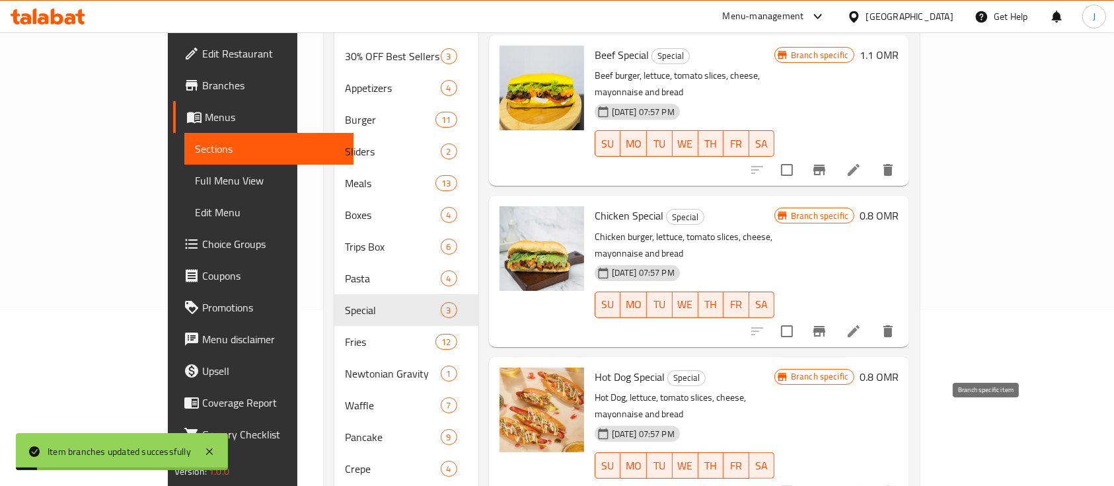
click at [828, 484] on icon "Branch-specific-item" at bounding box center [820, 492] width 16 height 16
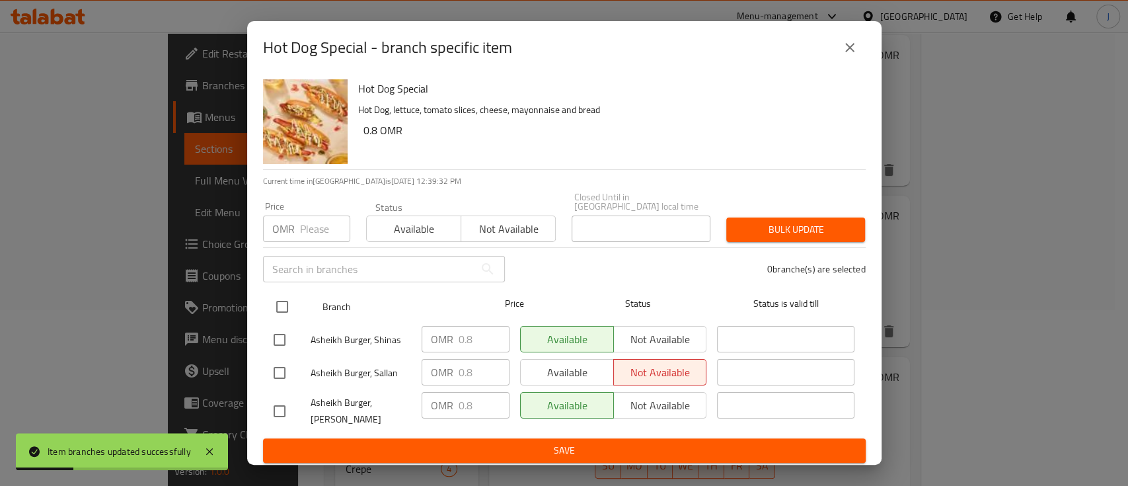
click at [286, 308] on input "checkbox" at bounding box center [282, 307] width 28 height 28
checkbox input "true"
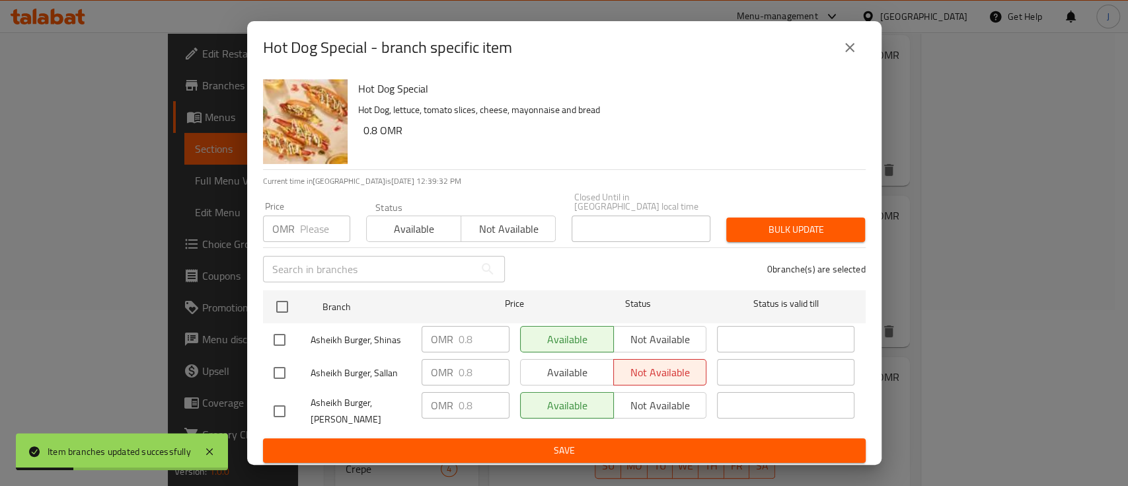
checkbox input "true"
drag, startPoint x: 478, startPoint y: 340, endPoint x: 451, endPoint y: 337, distance: 27.3
click at [451, 337] on div "OMR 0.8 ​" at bounding box center [466, 339] width 88 height 26
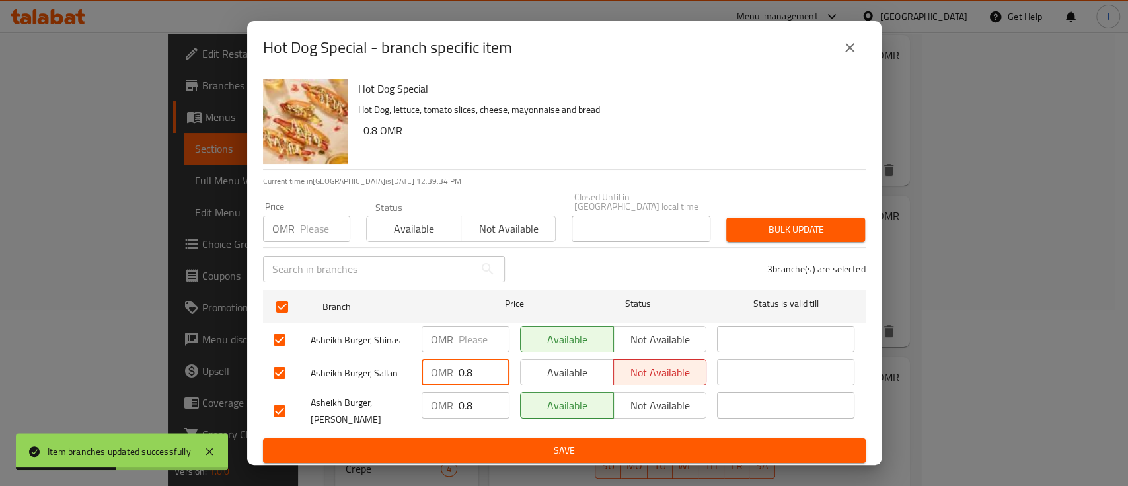
drag, startPoint x: 460, startPoint y: 365, endPoint x: 449, endPoint y: 365, distance: 11.2
click at [449, 365] on div "OMR 0.8 ​" at bounding box center [466, 372] width 88 height 26
drag, startPoint x: 483, startPoint y: 395, endPoint x: 444, endPoint y: 395, distance: 39.0
click at [444, 395] on div "OMR 0.8 ​" at bounding box center [466, 405] width 88 height 26
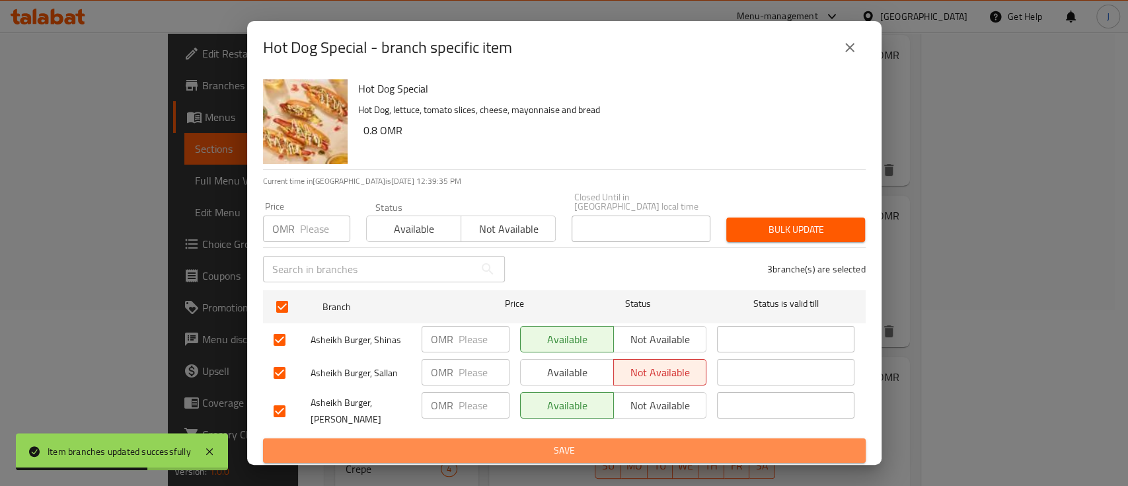
click at [502, 444] on span "Save" at bounding box center [565, 450] width 582 height 17
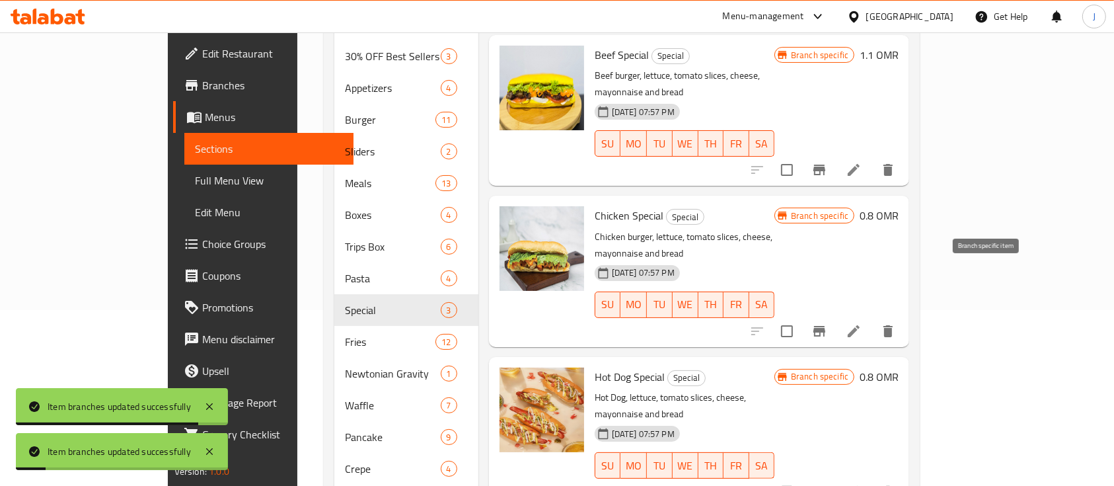
click at [826, 326] on icon "Branch-specific-item" at bounding box center [820, 331] width 12 height 11
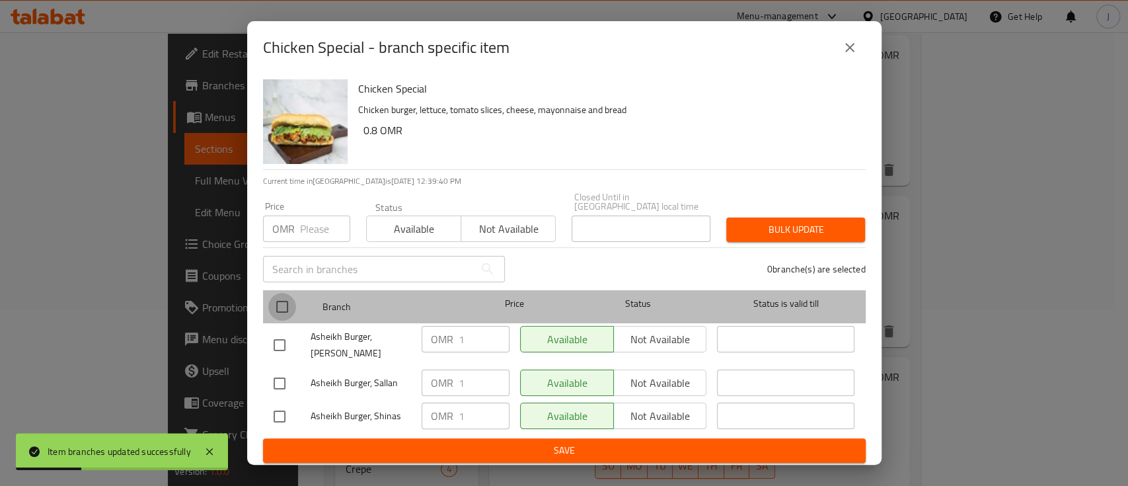
click at [286, 299] on input "checkbox" at bounding box center [282, 307] width 28 height 28
checkbox input "true"
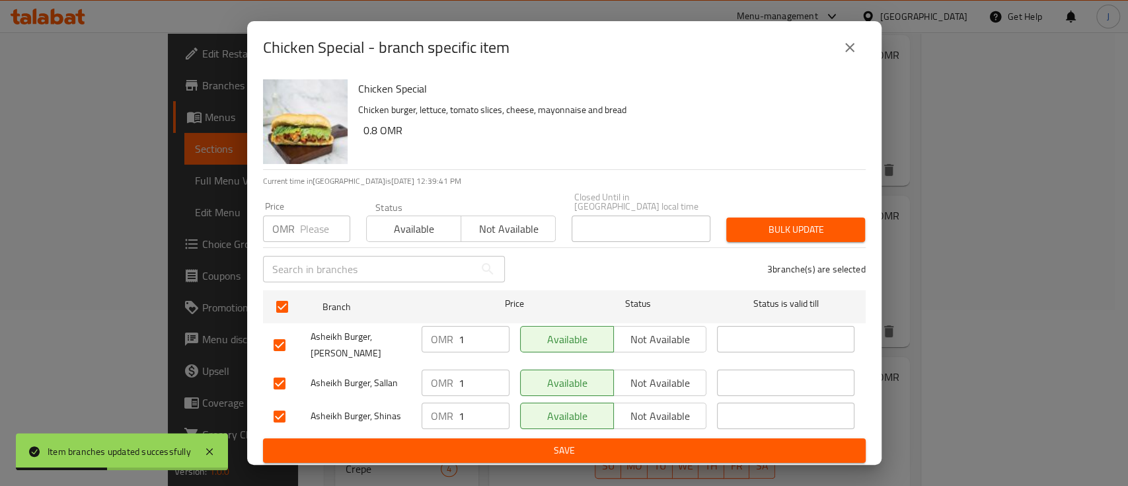
drag, startPoint x: 466, startPoint y: 330, endPoint x: 445, endPoint y: 331, distance: 21.2
click at [445, 331] on div "OMR 1 ​" at bounding box center [466, 339] width 88 height 26
drag, startPoint x: 468, startPoint y: 369, endPoint x: 444, endPoint y: 373, distance: 24.2
click at [444, 373] on div "OMR 1 ​" at bounding box center [466, 382] width 88 height 26
drag, startPoint x: 450, startPoint y: 412, endPoint x: 442, endPoint y: 411, distance: 8.7
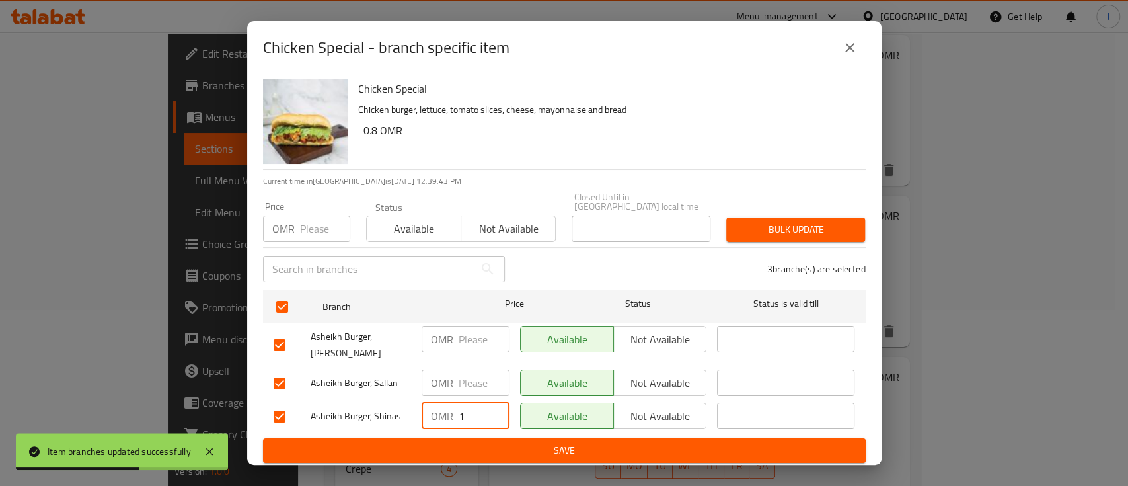
click at [442, 411] on div "OMR 1 ​" at bounding box center [466, 416] width 88 height 26
click at [629, 442] on span "Save" at bounding box center [565, 450] width 582 height 17
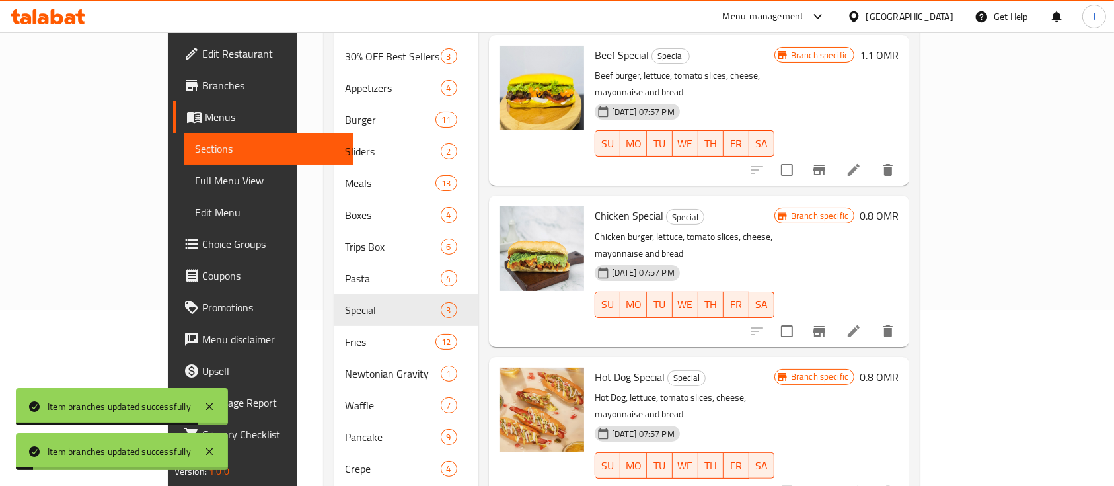
click at [899, 206] on h6 "0.8 OMR" at bounding box center [879, 215] width 39 height 19
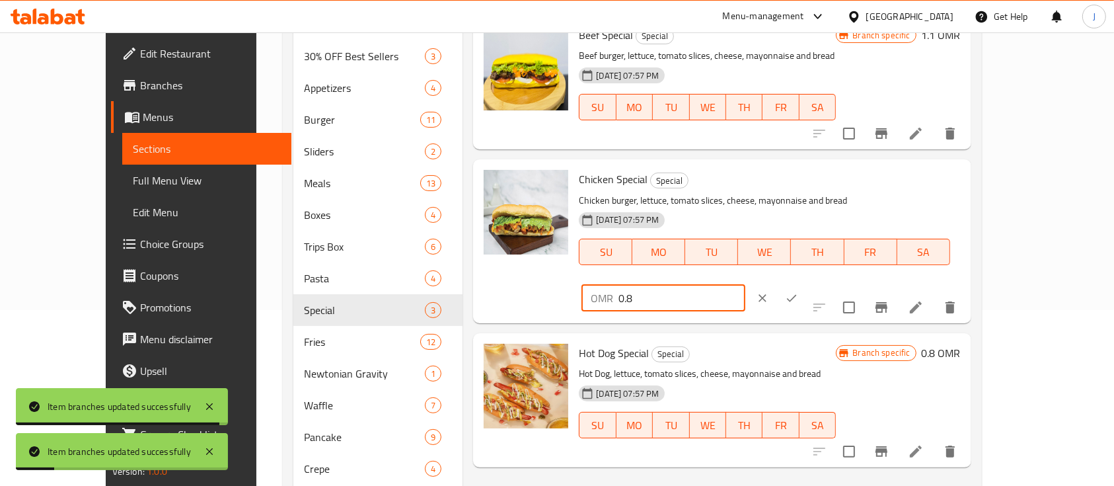
drag, startPoint x: 945, startPoint y: 179, endPoint x: 846, endPoint y: 179, distance: 99.1
click at [827, 284] on div "OMR 0.8 ​" at bounding box center [703, 298] width 248 height 29
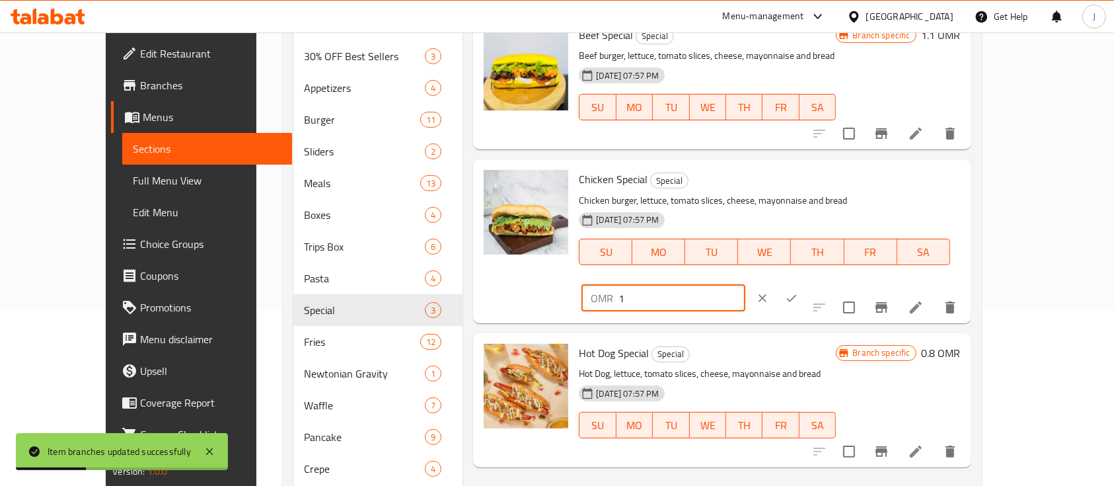
type input "1"
click at [827, 284] on div "OMR 1 ​" at bounding box center [704, 298] width 245 height 29
click at [798, 291] on icon "ok" at bounding box center [791, 297] width 13 height 13
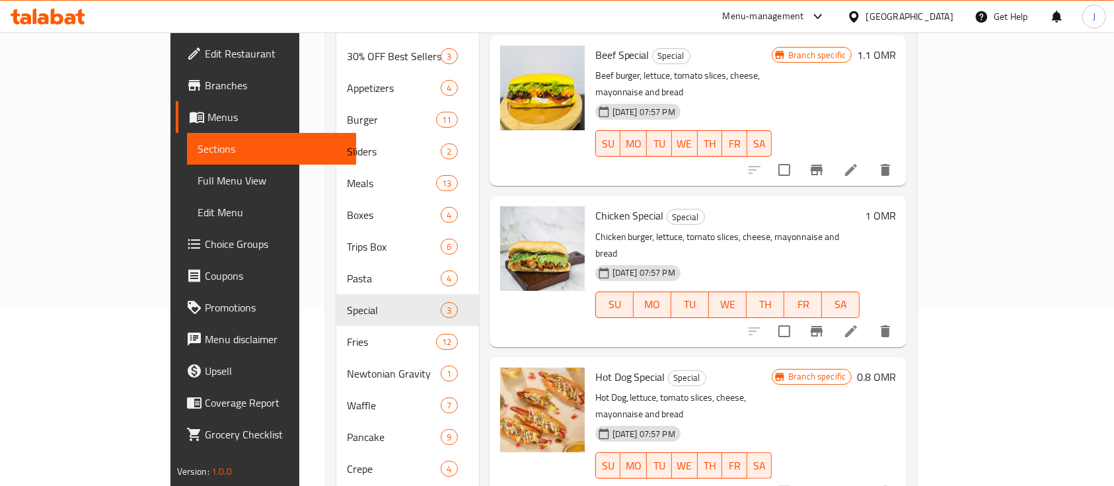
drag, startPoint x: 870, startPoint y: 193, endPoint x: 802, endPoint y: 193, distance: 68.1
click at [861, 229] on p "Chicken burger, lettuce, tomato slices, cheese, mayonnaise and bread" at bounding box center [728, 245] width 265 height 33
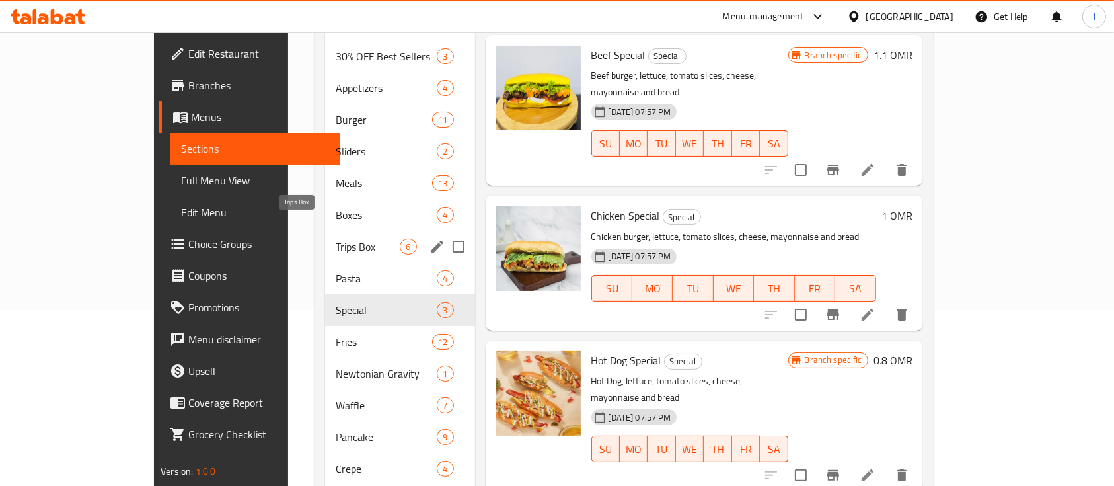
click at [336, 239] on span "Trips Box" at bounding box center [368, 247] width 64 height 16
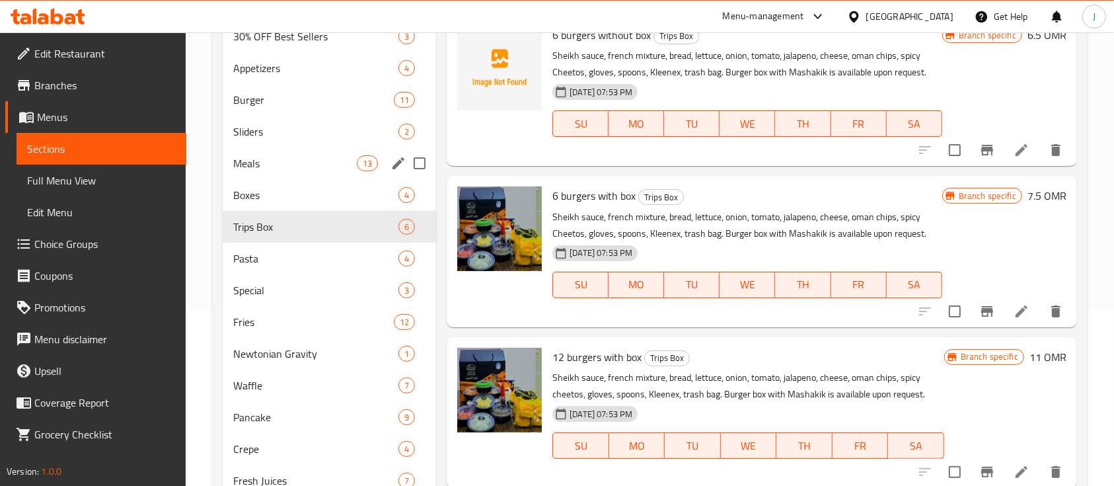
scroll to position [88, 0]
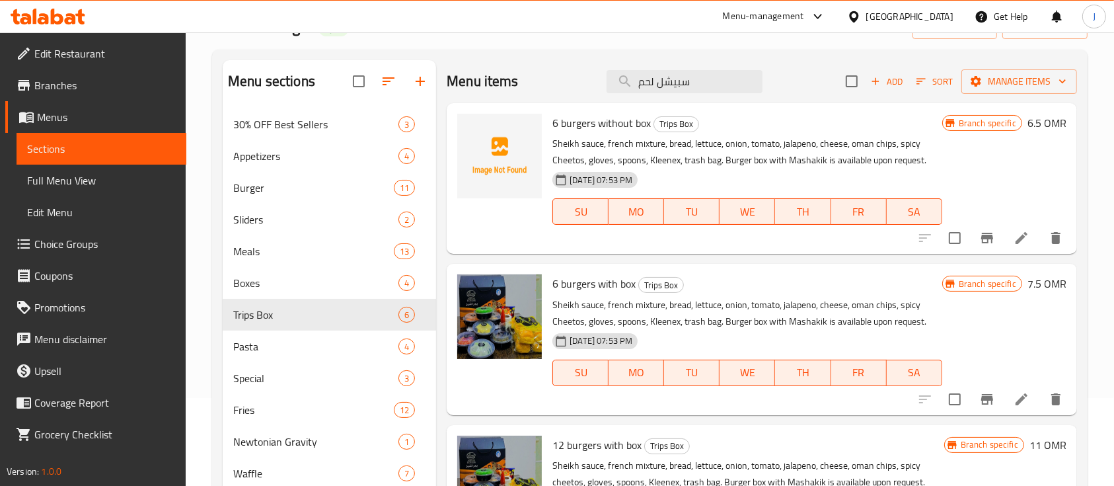
click at [820, 124] on h6 "6 burgers without box Trips Box" at bounding box center [747, 123] width 389 height 19
drag, startPoint x: 695, startPoint y: 80, endPoint x: 593, endPoint y: 82, distance: 101.8
click at [593, 82] on div "Menu items سبيشل لحم Add Sort Manage items" at bounding box center [762, 81] width 631 height 43
paste input "وكس الشله"
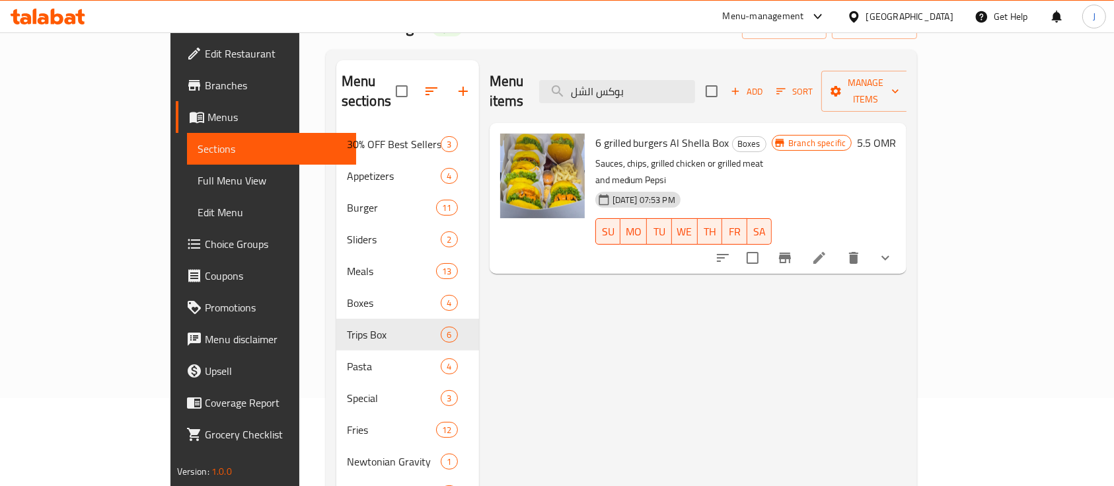
type input "بوكس الشل"
click at [896, 134] on h6 "5.5 OMR" at bounding box center [876, 143] width 39 height 19
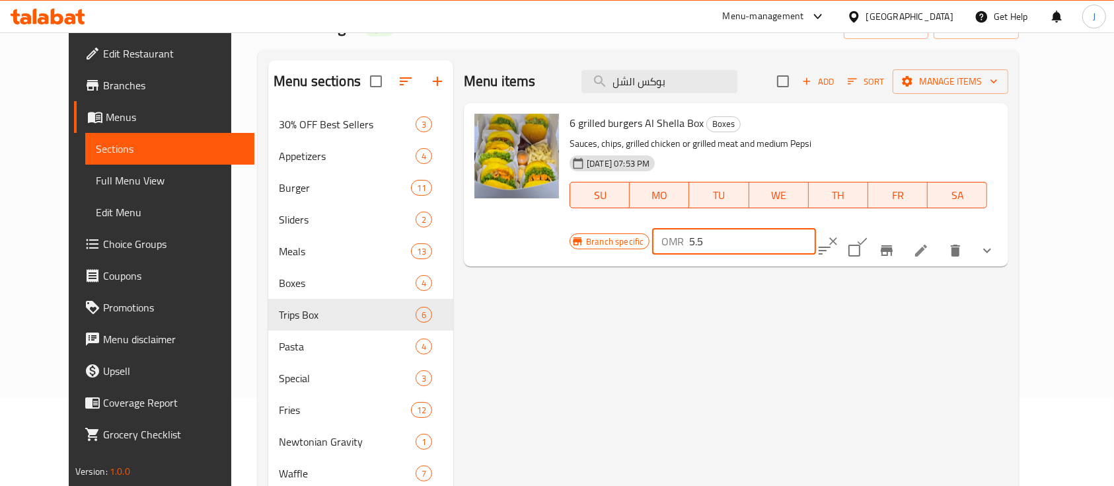
drag, startPoint x: 922, startPoint y: 124, endPoint x: 830, endPoint y: 126, distance: 91.9
click at [830, 227] on div "Branch specific OMR 5.5 ​" at bounding box center [734, 241] width 328 height 29
type input "6"
click at [869, 235] on icon "ok" at bounding box center [862, 241] width 13 height 13
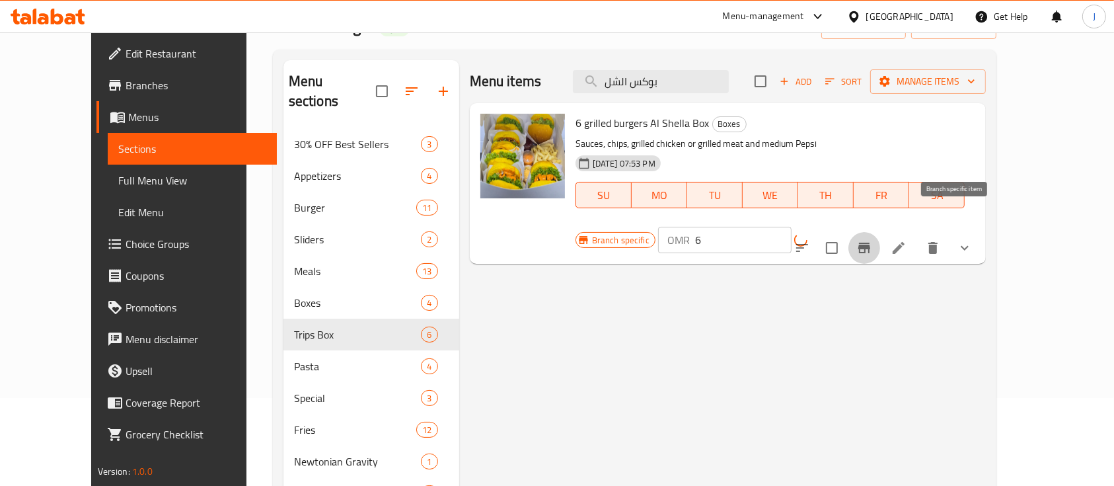
click at [872, 240] on icon "Branch-specific-item" at bounding box center [865, 248] width 16 height 16
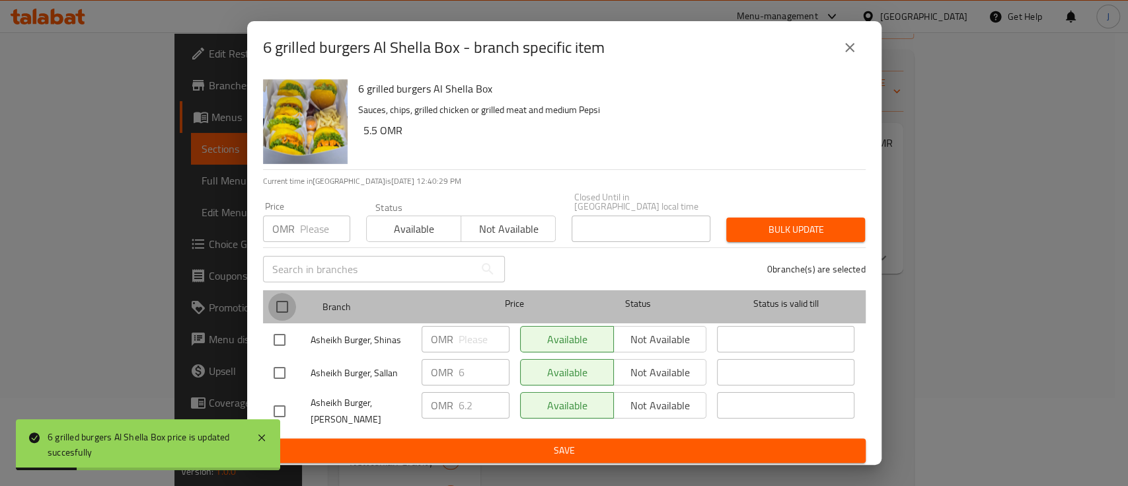
click at [286, 303] on input "checkbox" at bounding box center [282, 307] width 28 height 28
checkbox input "true"
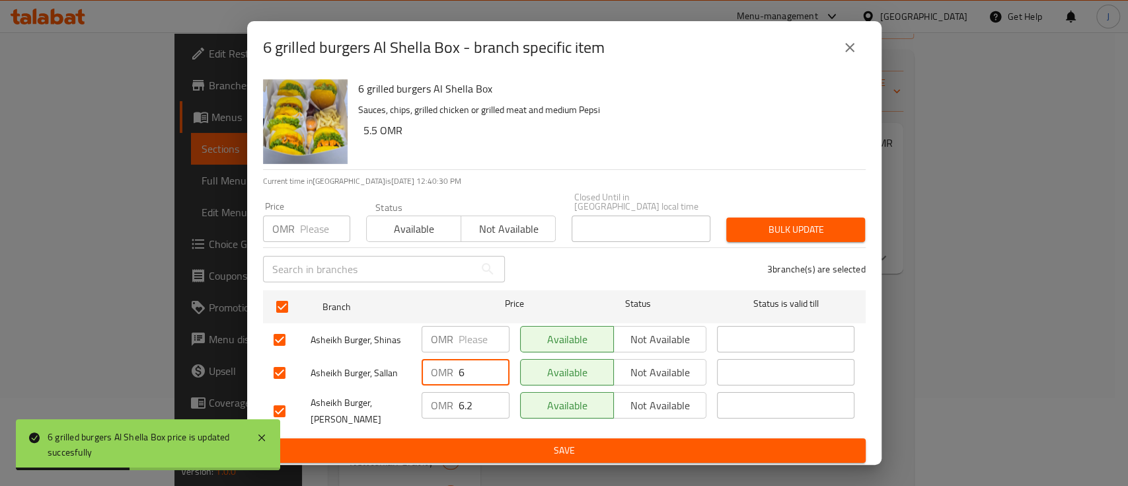
drag, startPoint x: 480, startPoint y: 365, endPoint x: 445, endPoint y: 359, distance: 35.5
click at [445, 359] on div "OMR 6 ​" at bounding box center [466, 372] width 88 height 26
drag, startPoint x: 471, startPoint y: 399, endPoint x: 445, endPoint y: 399, distance: 25.8
click at [445, 399] on div "OMR 6.2 ​" at bounding box center [466, 405] width 88 height 26
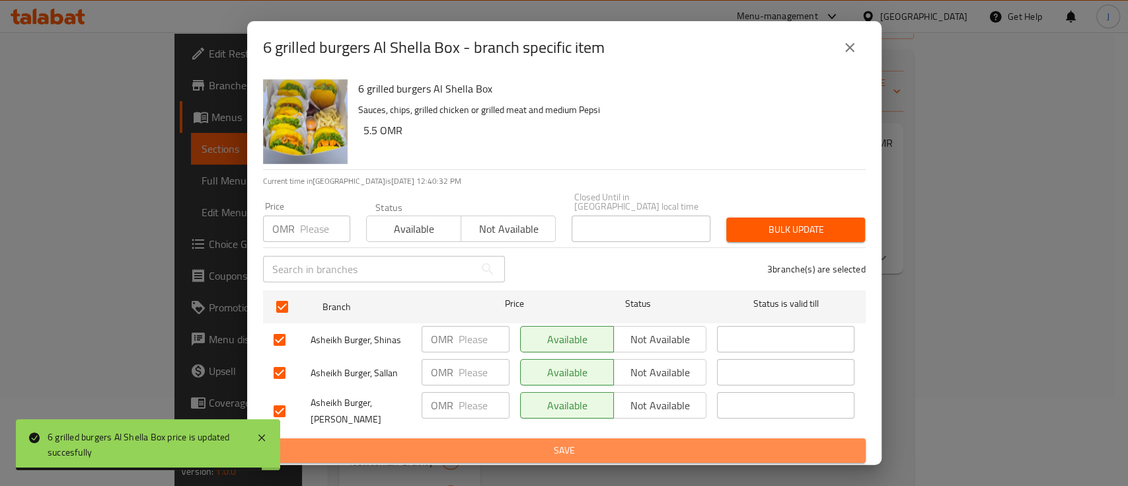
click at [488, 444] on span "Save" at bounding box center [565, 450] width 582 height 17
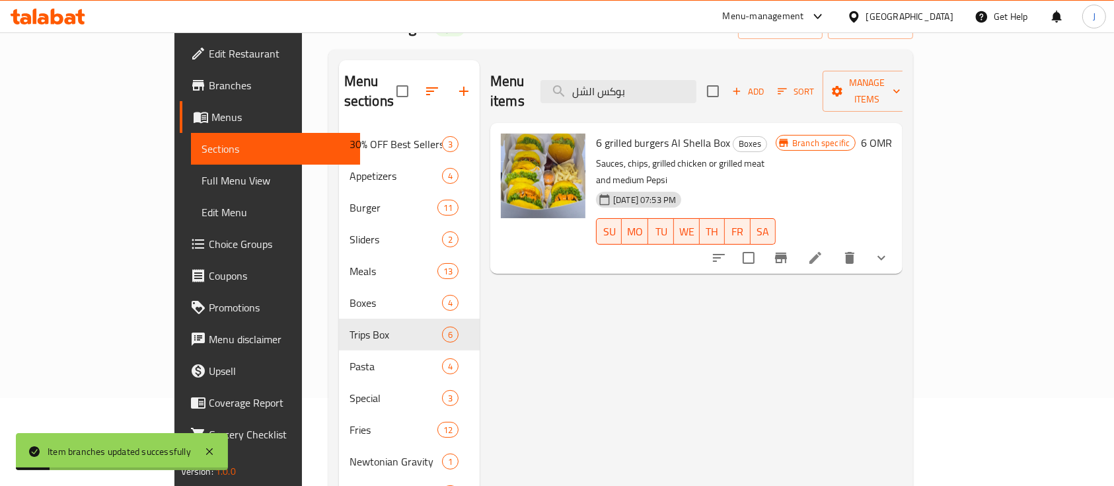
click at [898, 242] on button "show more" at bounding box center [882, 258] width 32 height 32
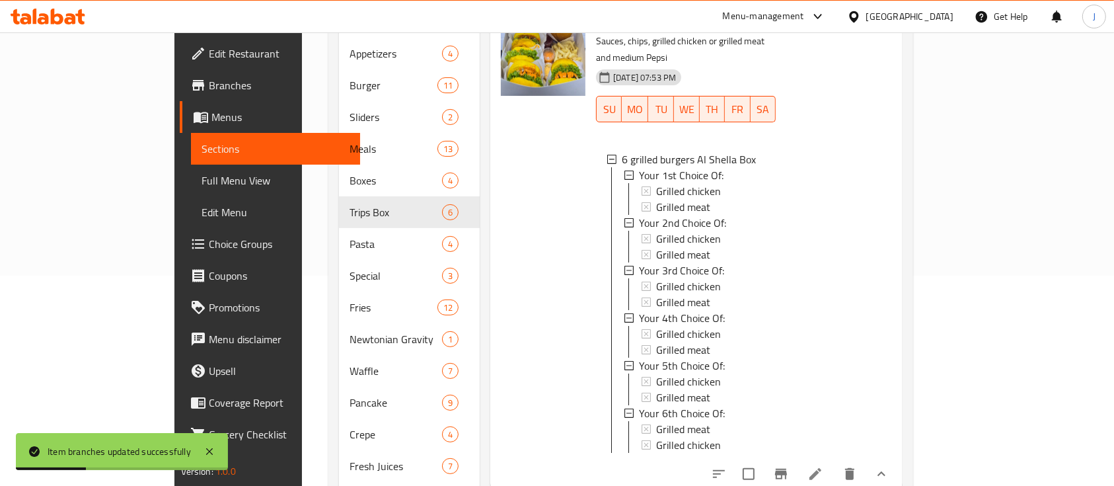
scroll to position [260, 0]
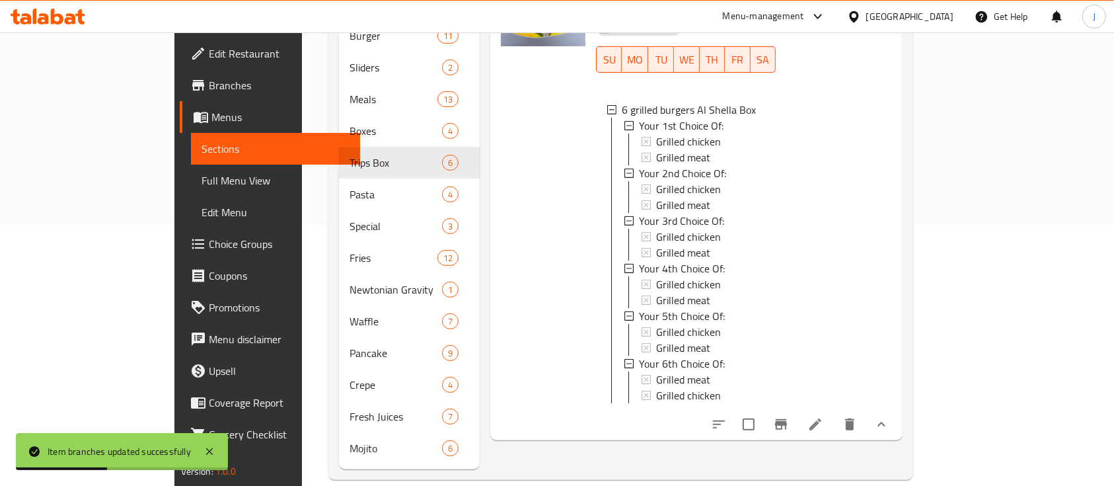
click at [890, 416] on icon "show more" at bounding box center [882, 424] width 16 height 16
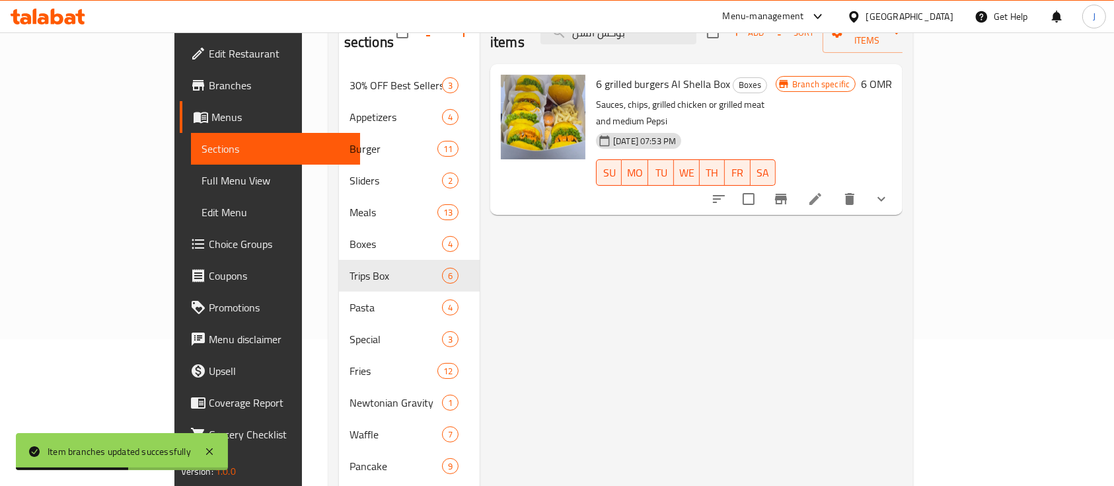
scroll to position [84, 0]
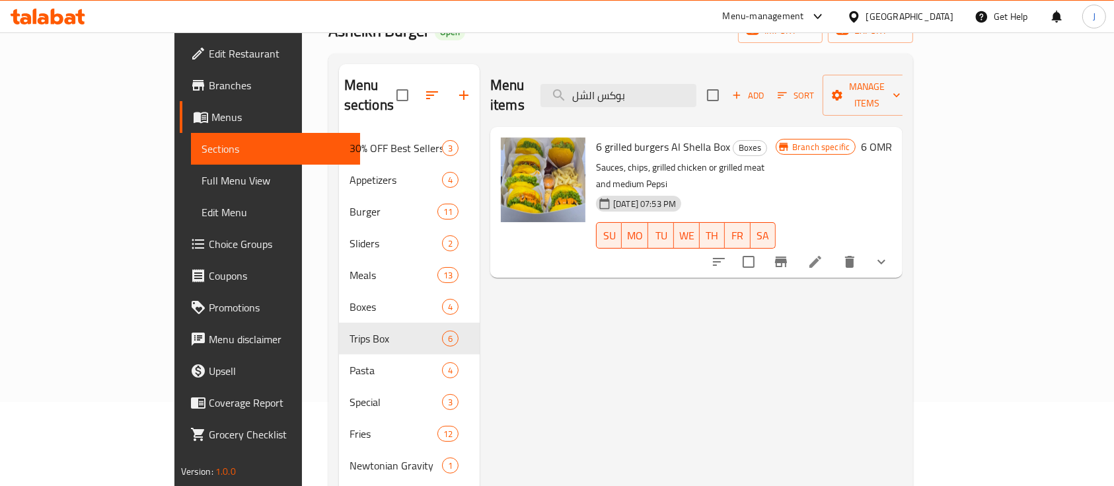
click at [854, 299] on div "Menu items بوكس الشل Add Sort Manage items 6 grilled burgers Al Shella Box Boxe…" at bounding box center [691, 354] width 423 height 581
drag, startPoint x: 706, startPoint y: 93, endPoint x: 603, endPoint y: 91, distance: 102.5
click at [603, 91] on div "Menu items بوكس الشل Add Sort Manage items" at bounding box center [696, 95] width 412 height 63
paste input "لمه"
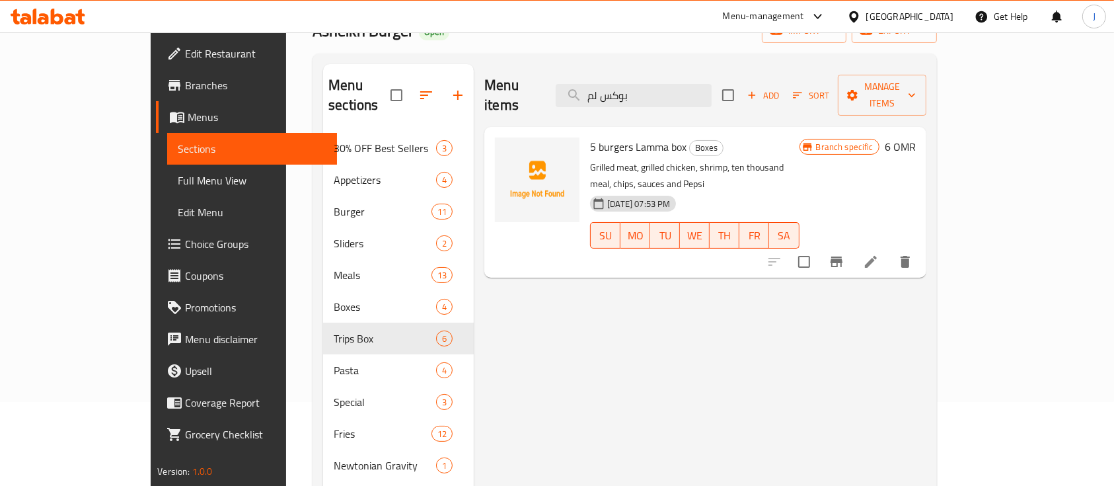
type input "بوكس لم"
click at [916, 137] on h6 "6 OMR" at bounding box center [900, 146] width 31 height 19
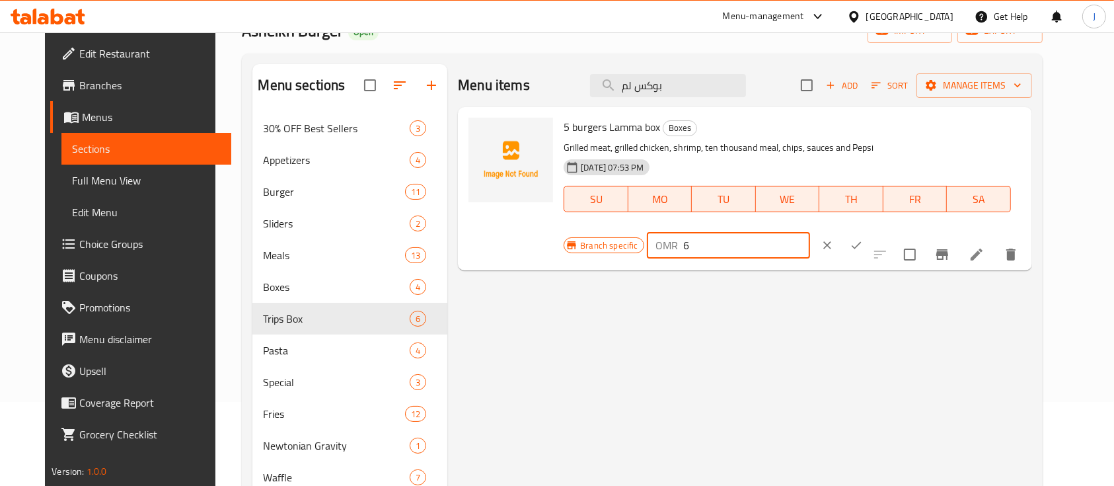
click at [810, 232] on input "6" at bounding box center [747, 245] width 126 height 26
type input "6.2"
click at [871, 231] on button "ok" at bounding box center [856, 245] width 29 height 29
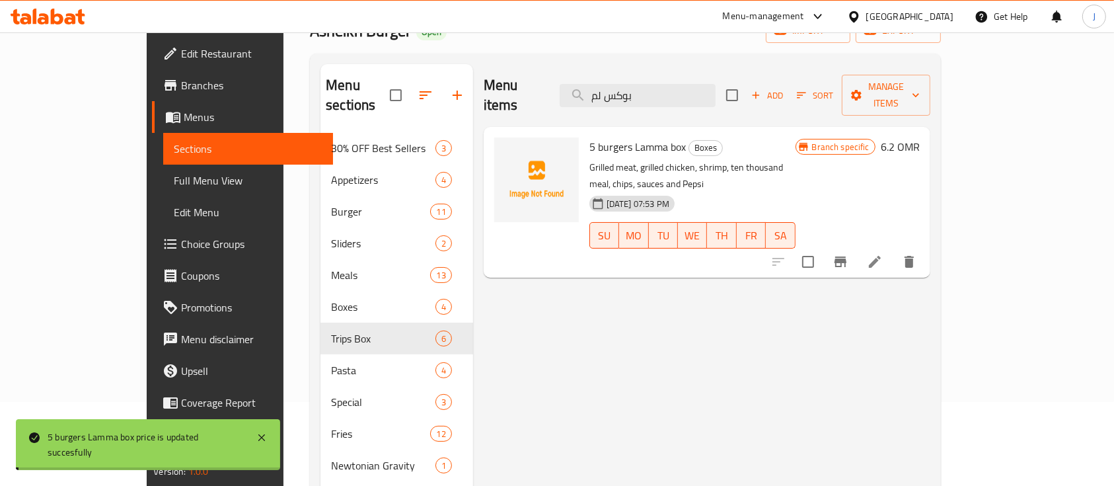
click at [931, 242] on div "Menu items بوكس لم Add Sort Manage items 5 burgers Lamma box Boxes Grilled meat…" at bounding box center [701, 354] width 457 height 581
click at [857, 246] on button "Branch-specific-item" at bounding box center [841, 262] width 32 height 32
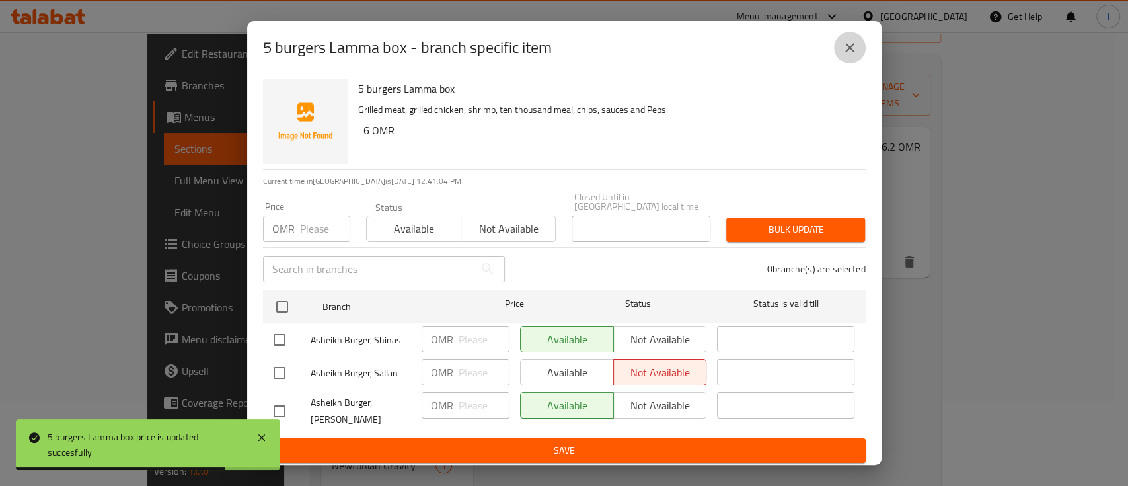
click at [850, 59] on button "close" at bounding box center [850, 48] width 32 height 32
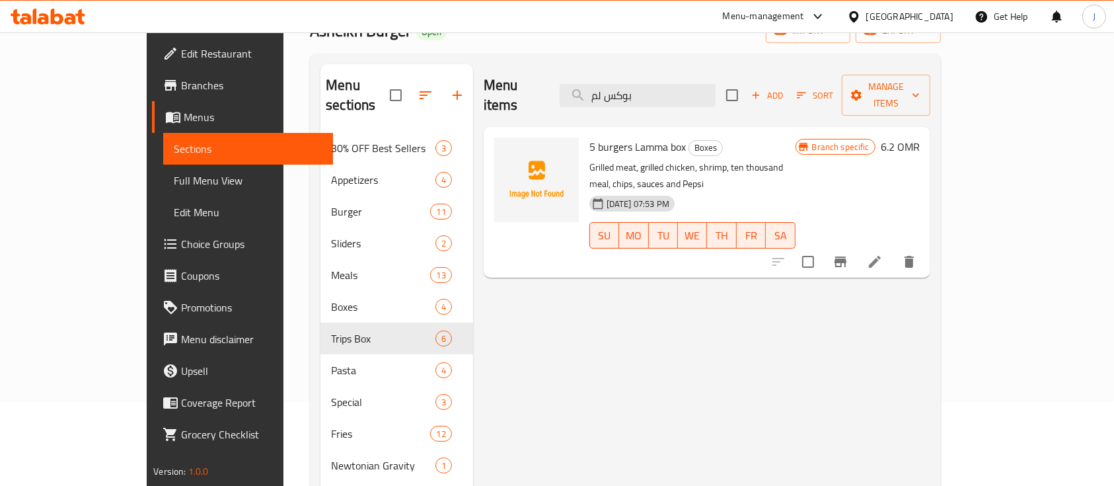
drag, startPoint x: 846, startPoint y: 131, endPoint x: 831, endPoint y: 134, distance: 14.8
click at [796, 137] on h6 "5 burgers Lamma box Boxes" at bounding box center [693, 146] width 206 height 19
drag, startPoint x: 683, startPoint y: 83, endPoint x: 602, endPoint y: 82, distance: 80.6
click at [602, 82] on div "Menu items بوكس لم Add Sort Manage items" at bounding box center [707, 95] width 447 height 63
paste input "الجمعات"
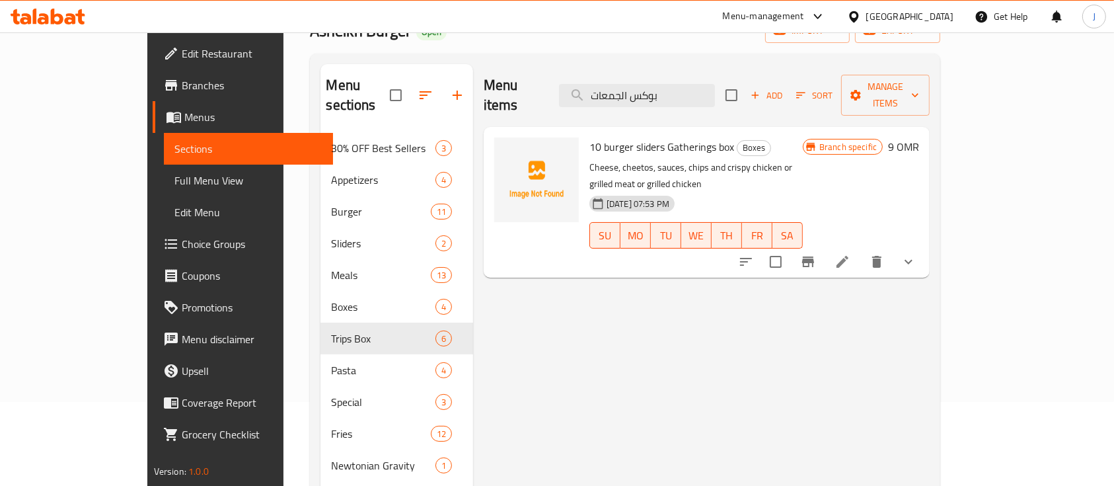
type input "بوكس الجمعات"
click at [919, 137] on h6 "9 OMR" at bounding box center [903, 146] width 31 height 19
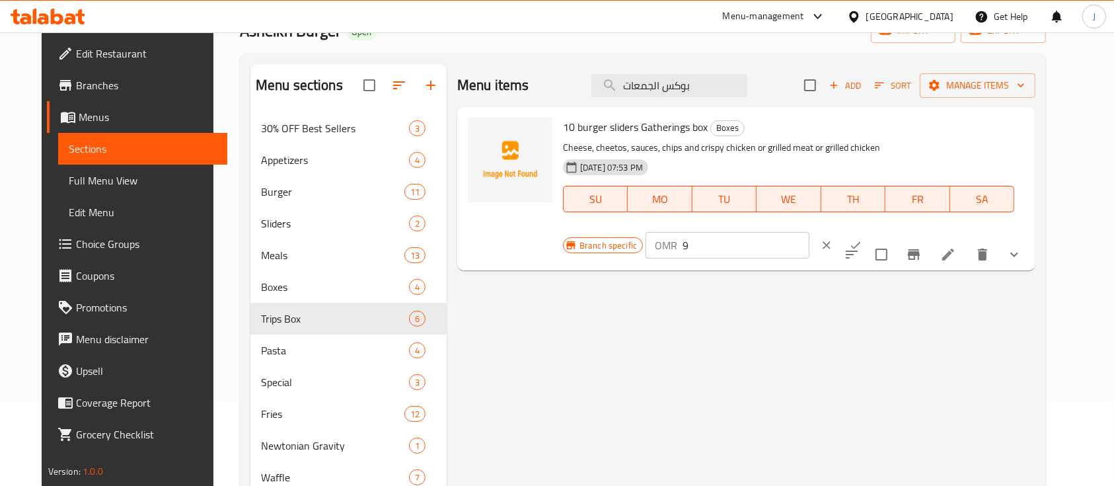
click at [809, 232] on input "9" at bounding box center [746, 245] width 126 height 26
type input "9.2"
drag, startPoint x: 1036, startPoint y: 132, endPoint x: 1022, endPoint y: 165, distance: 36.1
click at [861, 242] on icon "ok" at bounding box center [856, 245] width 10 height 7
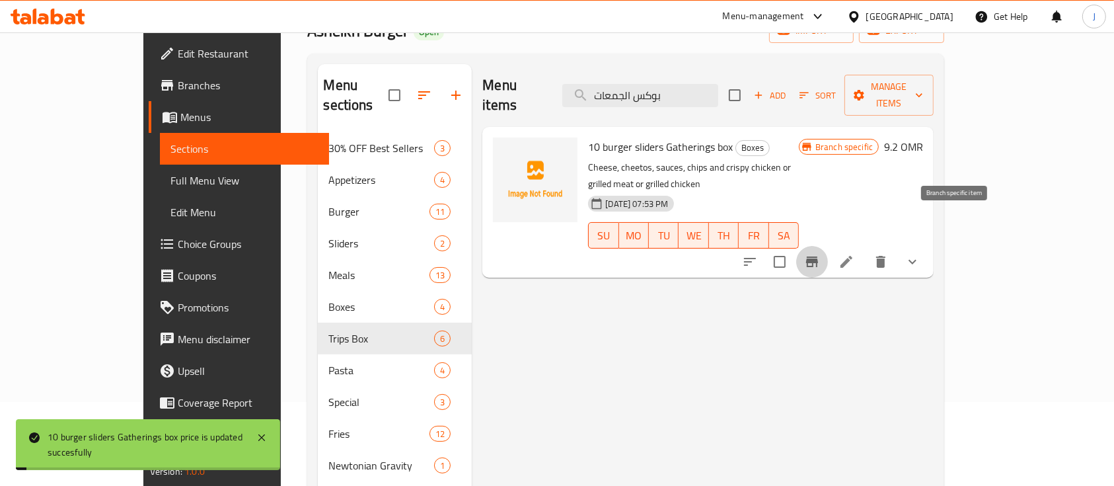
click at [828, 246] on button "Branch-specific-item" at bounding box center [812, 262] width 32 height 32
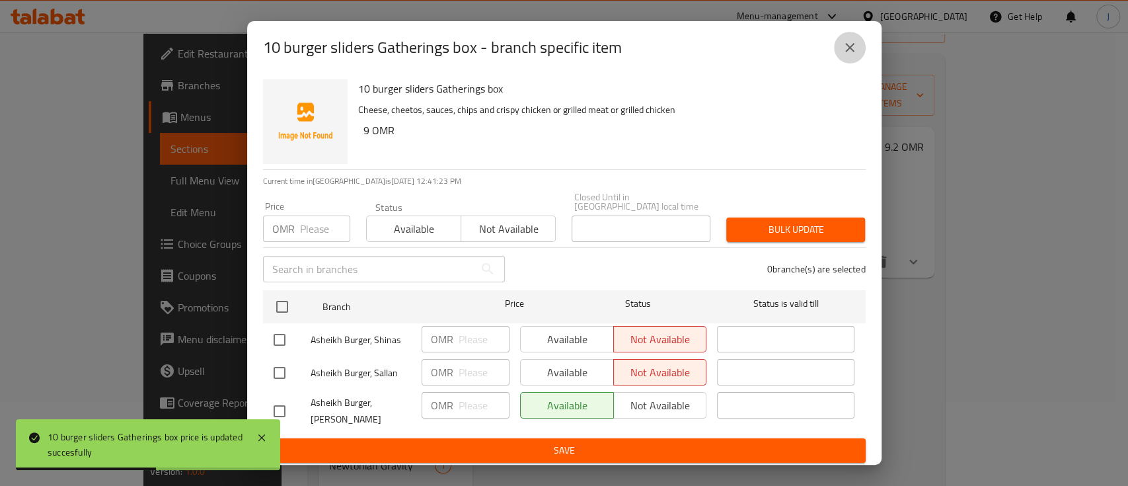
drag, startPoint x: 849, startPoint y: 53, endPoint x: 848, endPoint y: 73, distance: 20.5
click at [849, 54] on icon "close" at bounding box center [850, 48] width 16 height 16
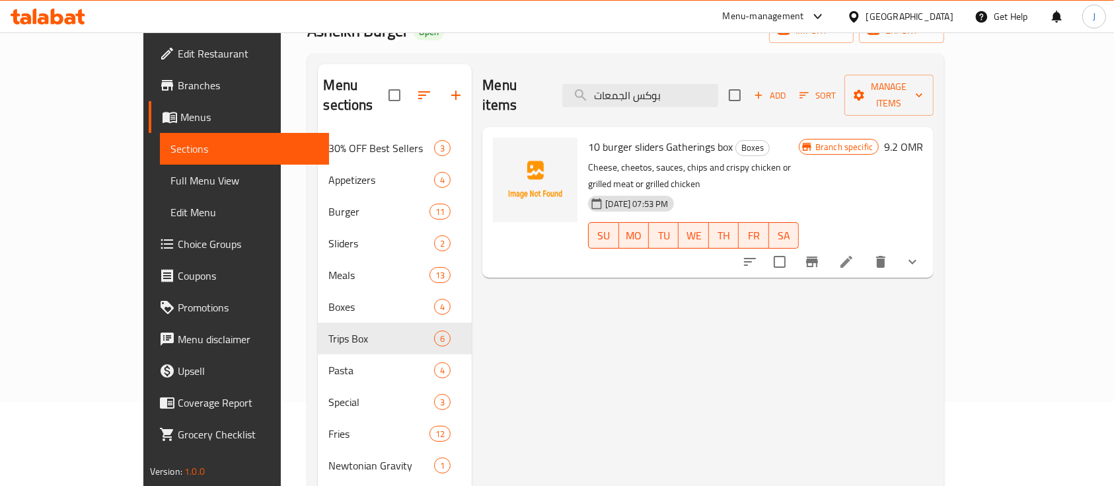
click at [849, 269] on div "Menu items بوكس الجمعات Add Sort Manage items 10 burger sliders Gatherings box …" at bounding box center [703, 354] width 462 height 581
drag, startPoint x: 708, startPoint y: 85, endPoint x: 598, endPoint y: 85, distance: 110.4
click at [598, 85] on div "Menu items بوكس الجمعات Add Sort Manage items" at bounding box center [708, 95] width 451 height 63
paste input "عاده"
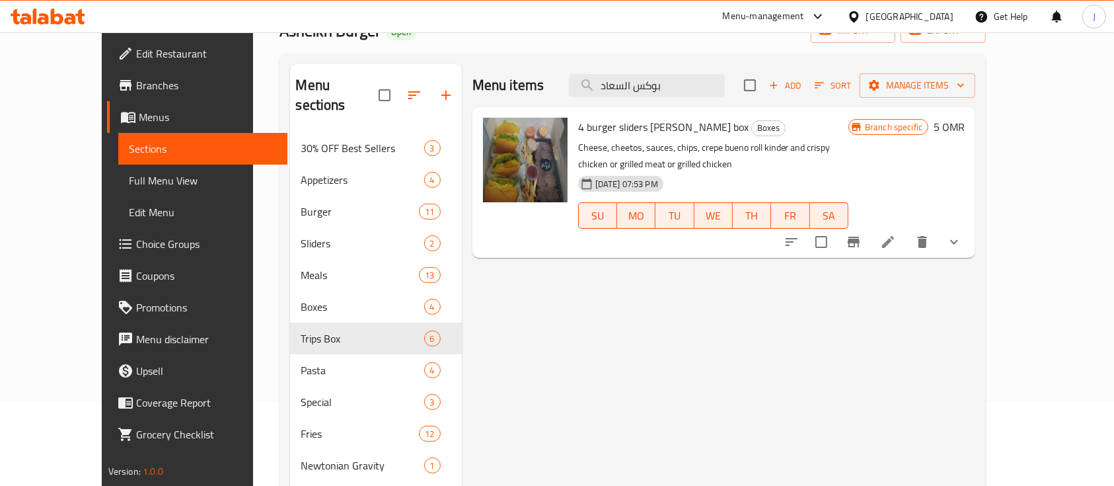
type input "بوكس السعاد"
click at [965, 128] on h6 "5 OMR" at bounding box center [949, 127] width 31 height 19
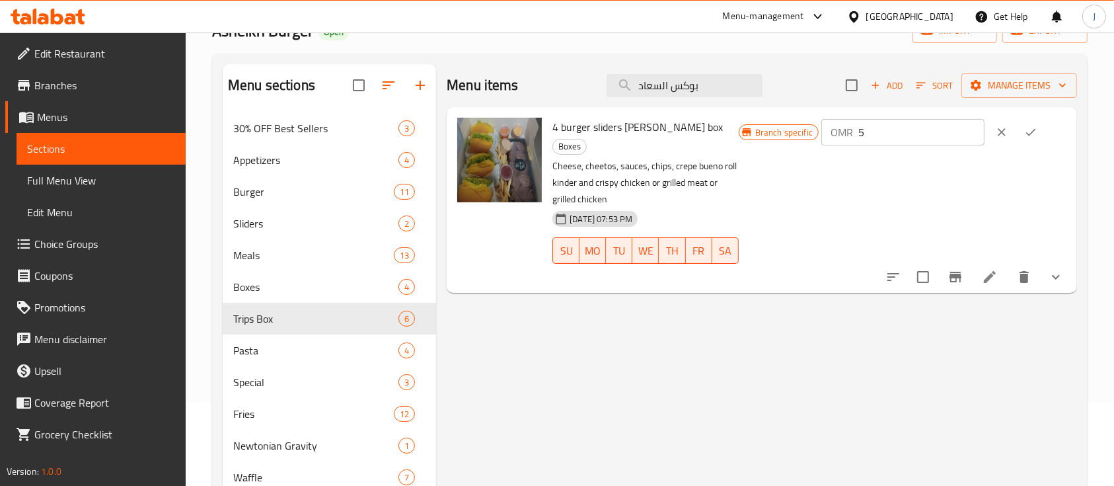
click at [942, 135] on input "5" at bounding box center [922, 132] width 126 height 26
type input "5.2"
click at [1038, 134] on icon "ok" at bounding box center [1030, 132] width 13 height 13
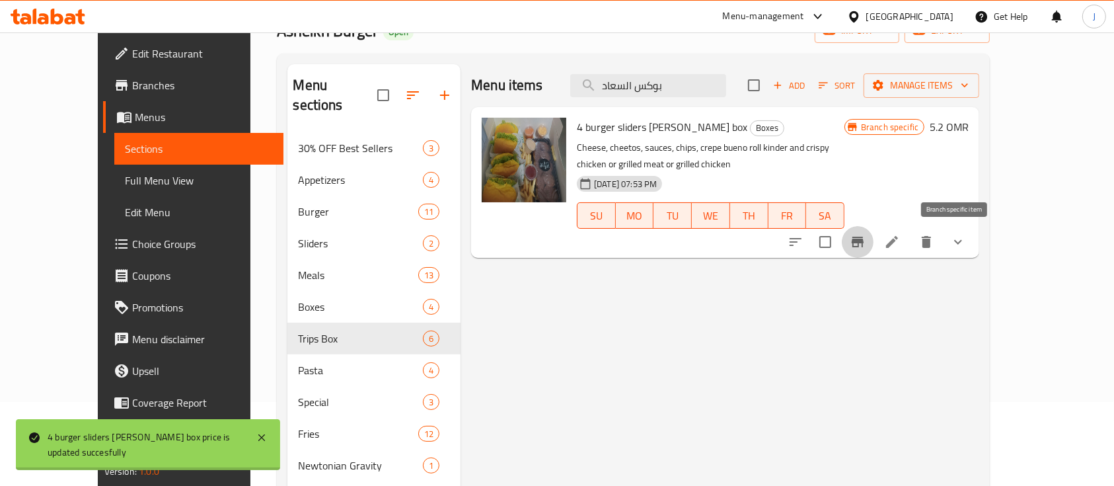
click at [866, 249] on icon "Branch-specific-item" at bounding box center [858, 242] width 16 height 16
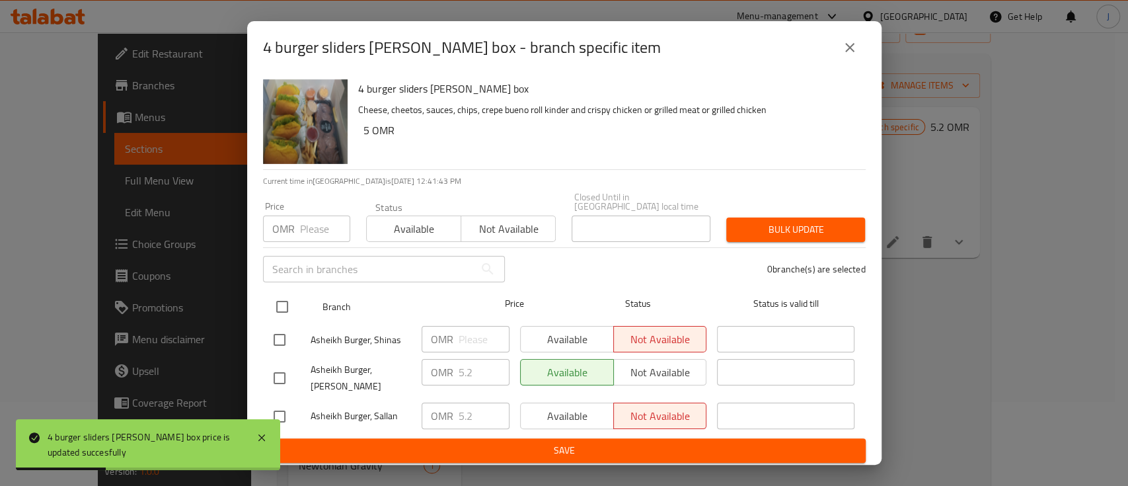
click at [291, 304] on input "checkbox" at bounding box center [282, 307] width 28 height 28
checkbox input "true"
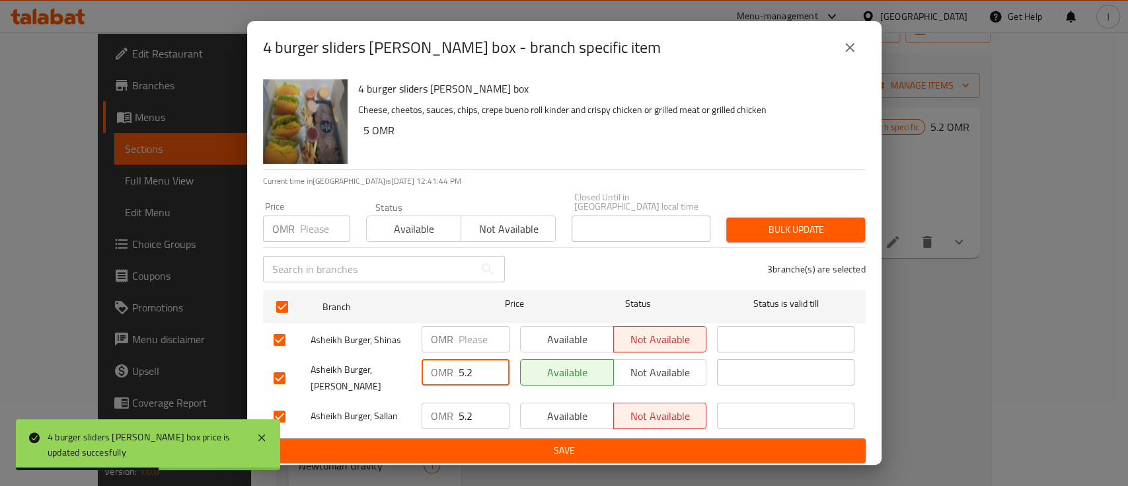
drag, startPoint x: 481, startPoint y: 362, endPoint x: 437, endPoint y: 359, distance: 43.7
click at [438, 360] on div "OMR 5.2 ​" at bounding box center [466, 372] width 88 height 26
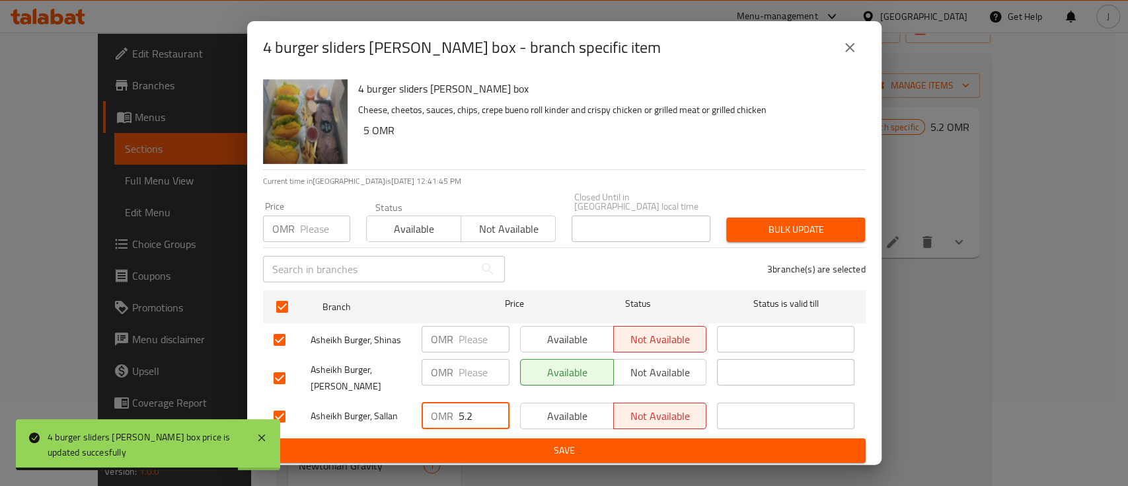
drag, startPoint x: 461, startPoint y: 409, endPoint x: 440, endPoint y: 408, distance: 21.2
click at [440, 408] on div "OMR 5.2 ​" at bounding box center [466, 416] width 88 height 26
click at [475, 442] on span "Save" at bounding box center [565, 450] width 582 height 17
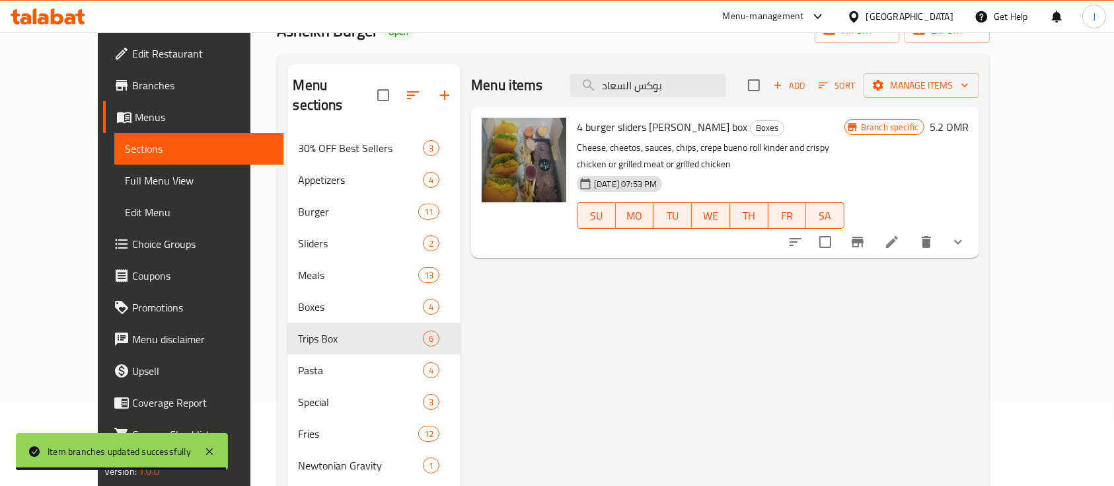
click at [830, 119] on h6 "4 burger sliders Al saada box Boxes" at bounding box center [711, 127] width 268 height 19
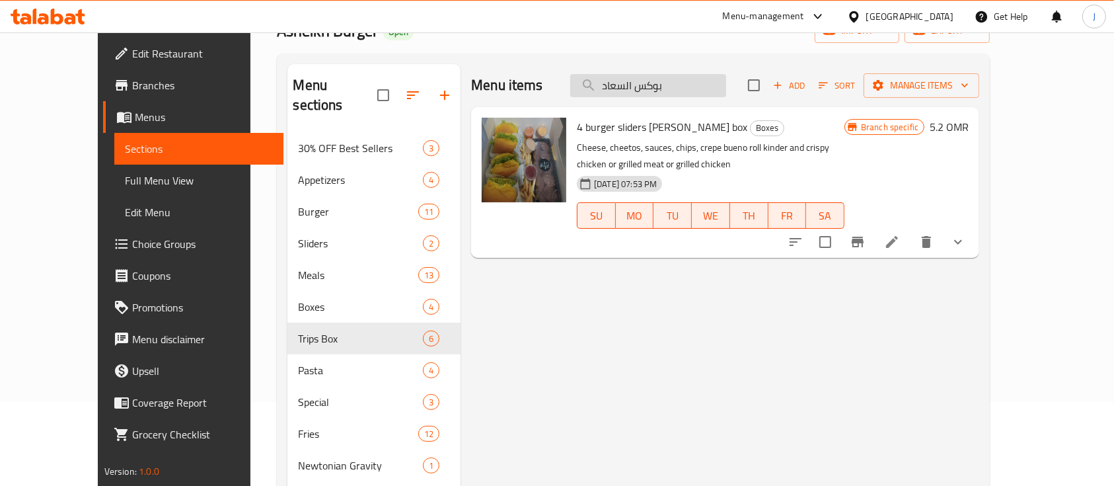
click at [693, 87] on input "بوكس السعاد" at bounding box center [648, 85] width 156 height 23
paste input "ينميت شرمب"
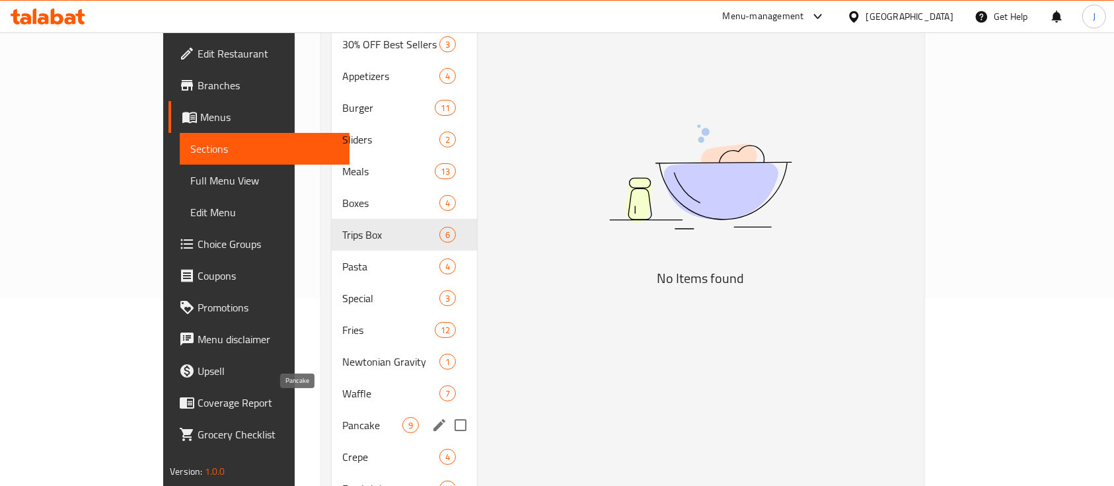
scroll to position [172, 0]
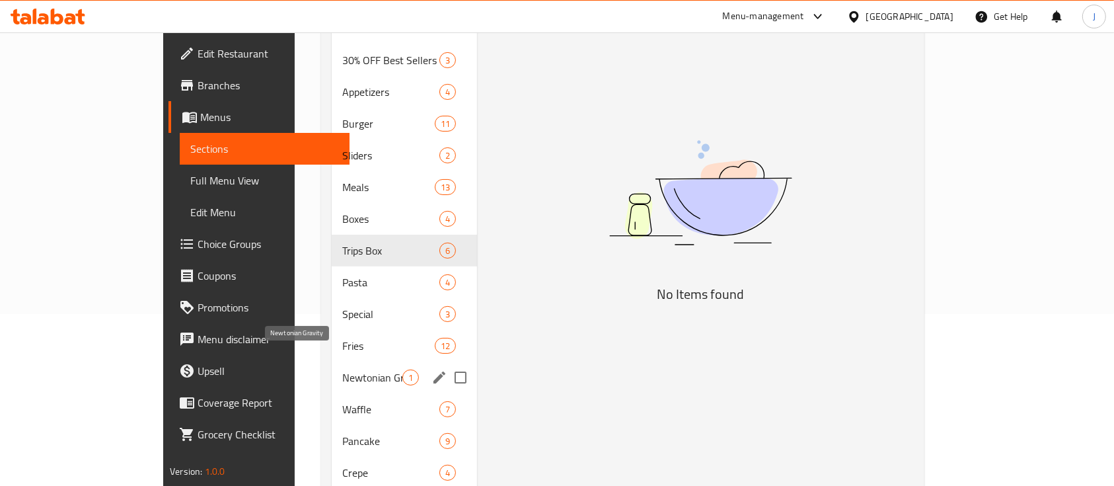
type input "دينميت"
click at [342, 369] on span "Newtonian Gravity" at bounding box center [372, 377] width 60 height 16
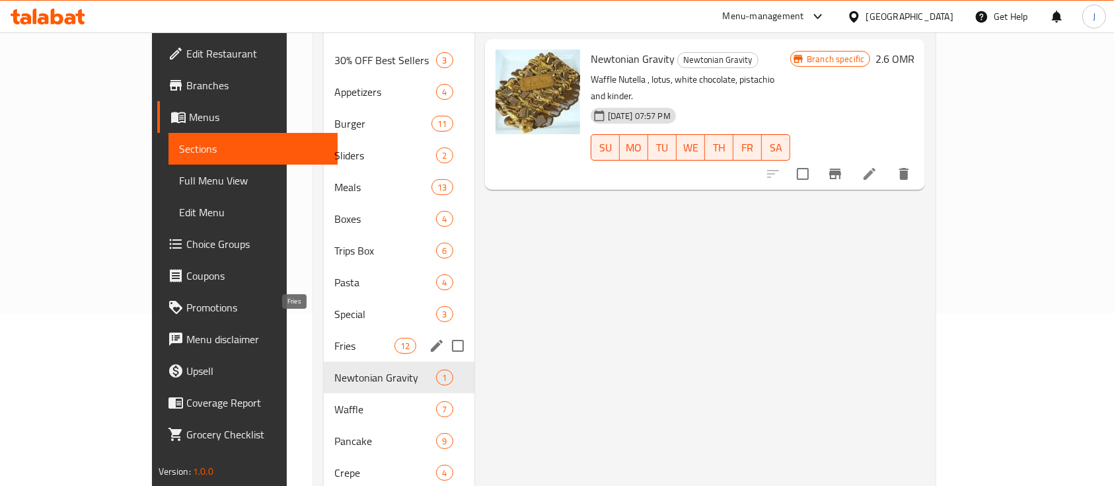
click at [334, 338] on span "Fries" at bounding box center [364, 346] width 60 height 16
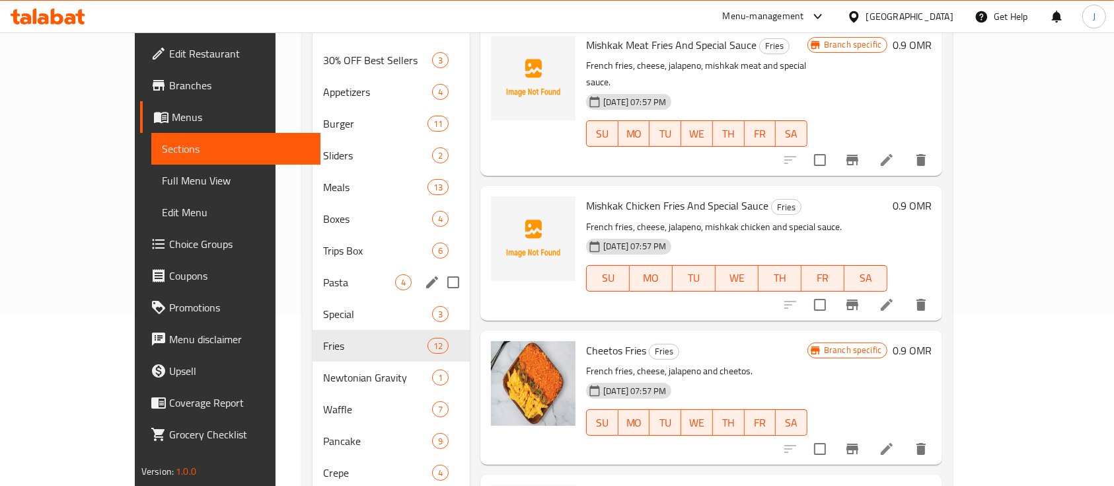
scroll to position [84, 0]
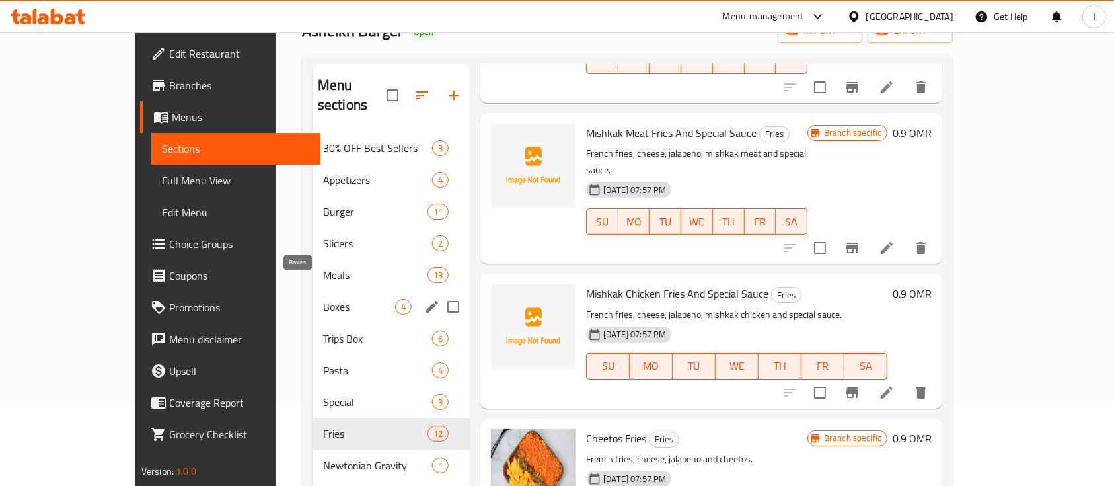
click at [323, 299] on span "Boxes" at bounding box center [359, 307] width 72 height 16
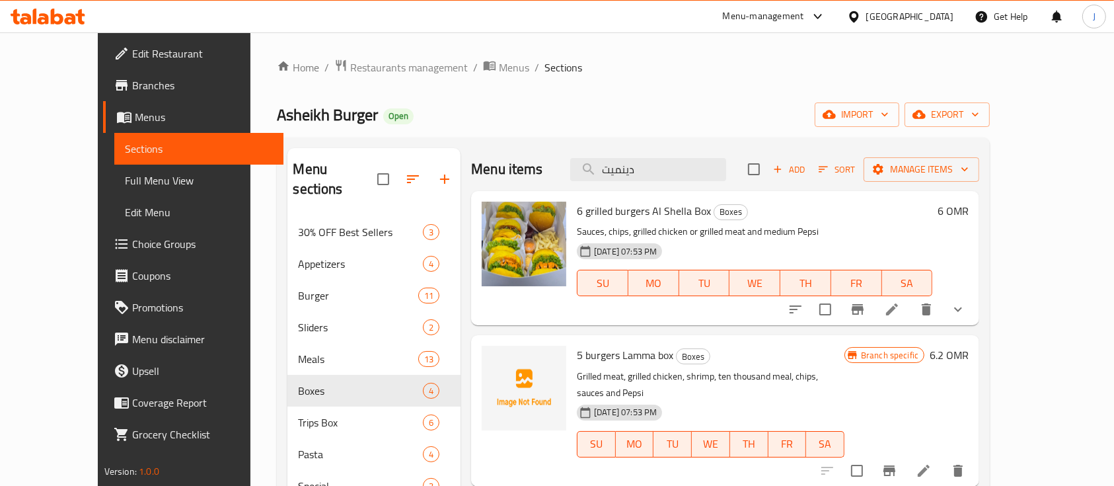
drag, startPoint x: 687, startPoint y: 172, endPoint x: 587, endPoint y: 169, distance: 100.5
click at [587, 169] on div "Menu items دينميت Add Sort Manage items" at bounding box center [725, 169] width 508 height 43
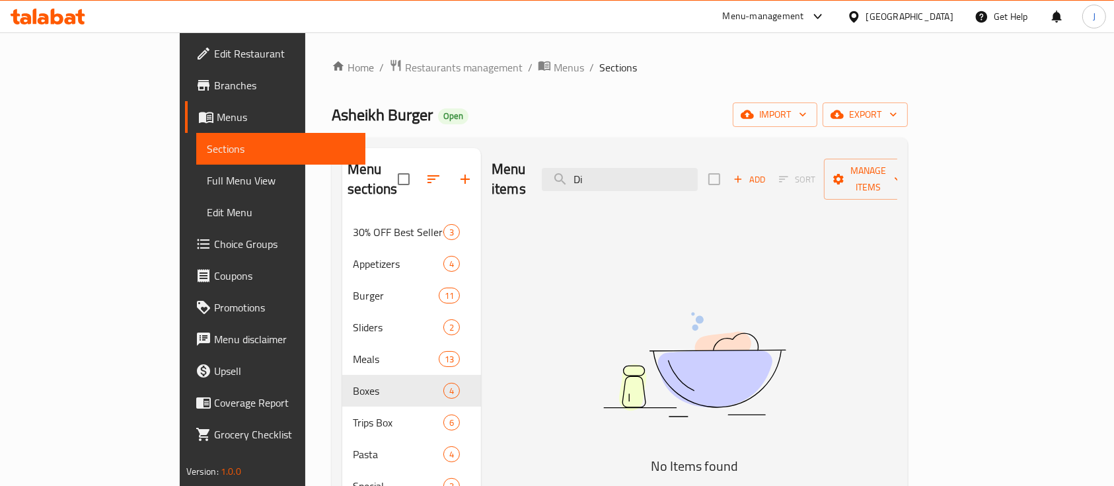
type input "D"
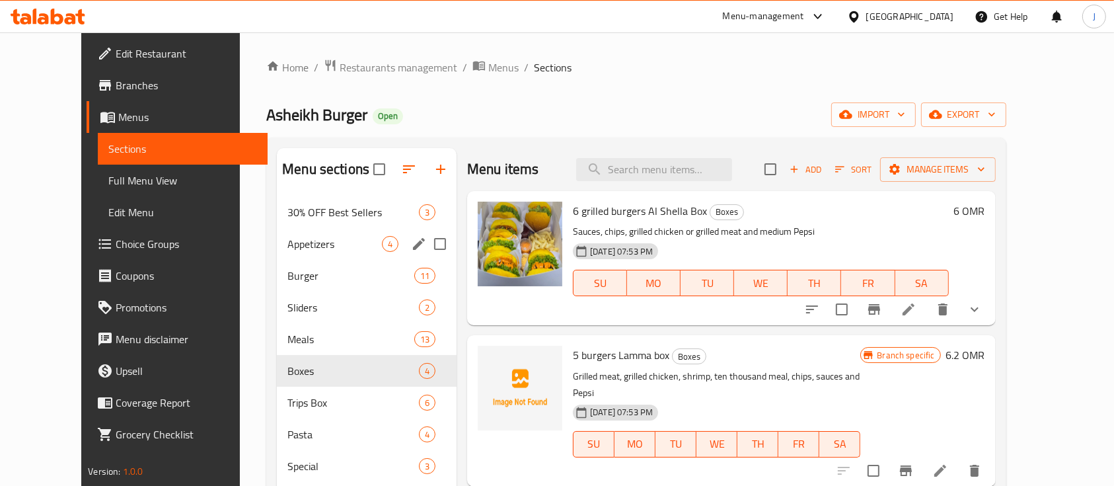
click at [297, 252] on div "Appetizers 4" at bounding box center [367, 244] width 180 height 32
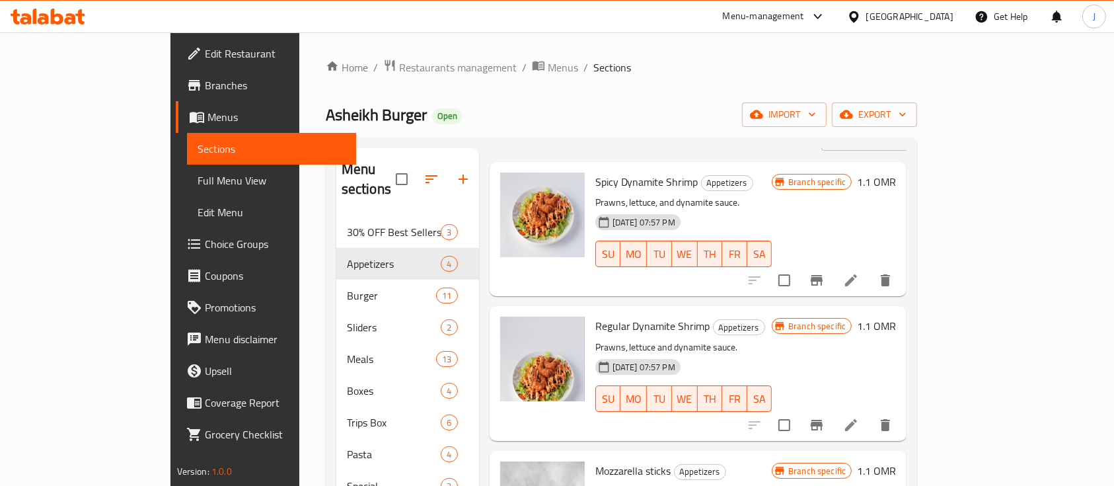
scroll to position [88, 0]
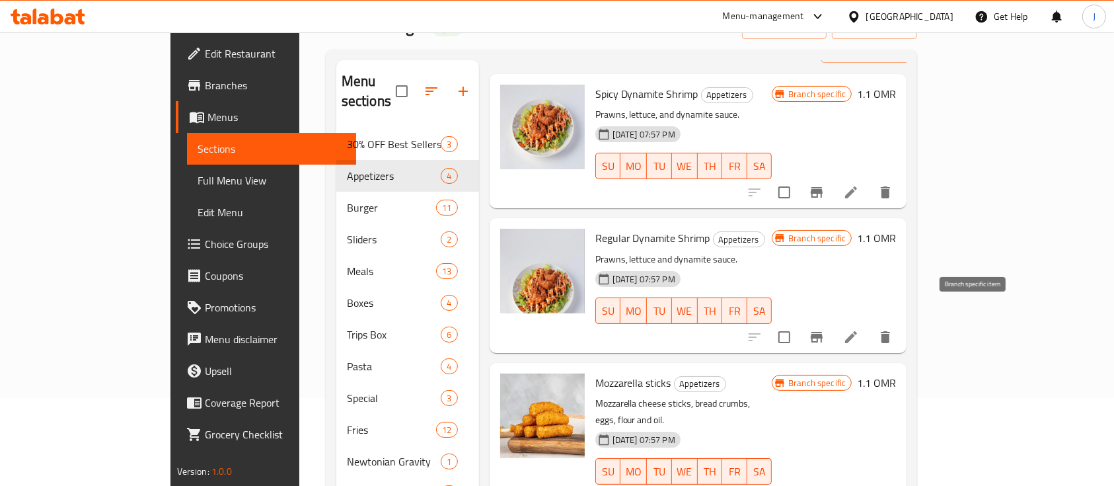
click at [823, 332] on icon "Branch-specific-item" at bounding box center [817, 337] width 12 height 11
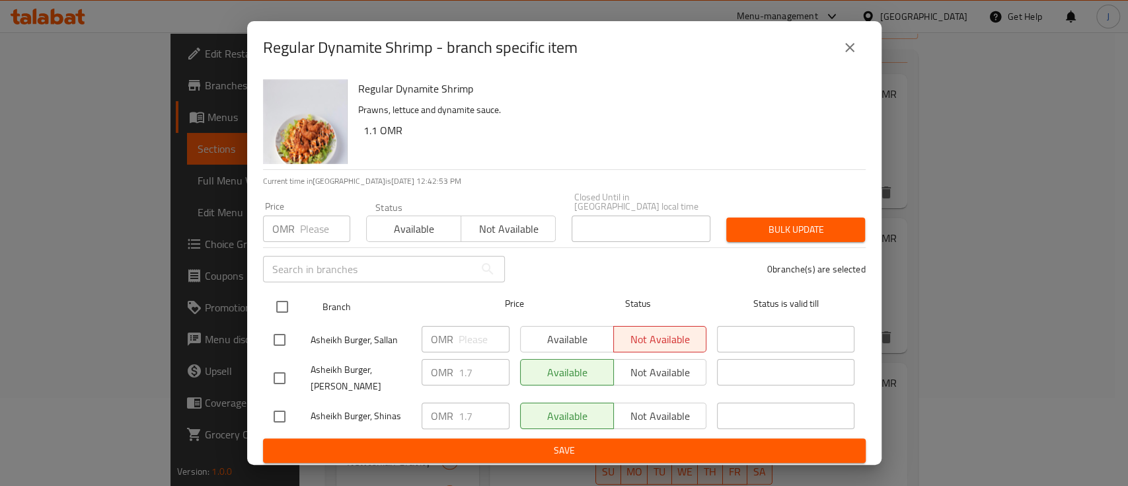
click at [284, 297] on input "checkbox" at bounding box center [282, 307] width 28 height 28
checkbox input "true"
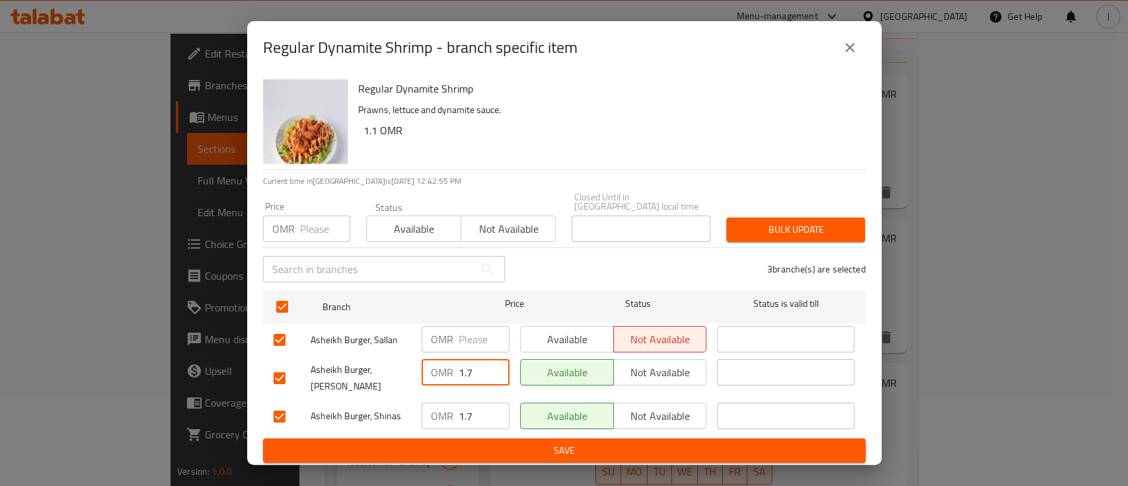
drag, startPoint x: 475, startPoint y: 363, endPoint x: 451, endPoint y: 365, distance: 23.2
click at [451, 365] on div "OMR 1.7 ​" at bounding box center [466, 372] width 88 height 26
drag, startPoint x: 477, startPoint y: 403, endPoint x: 444, endPoint y: 403, distance: 32.4
click at [444, 403] on div "OMR 1.7 ​" at bounding box center [466, 416] width 88 height 26
click at [476, 443] on span "Save" at bounding box center [565, 450] width 582 height 17
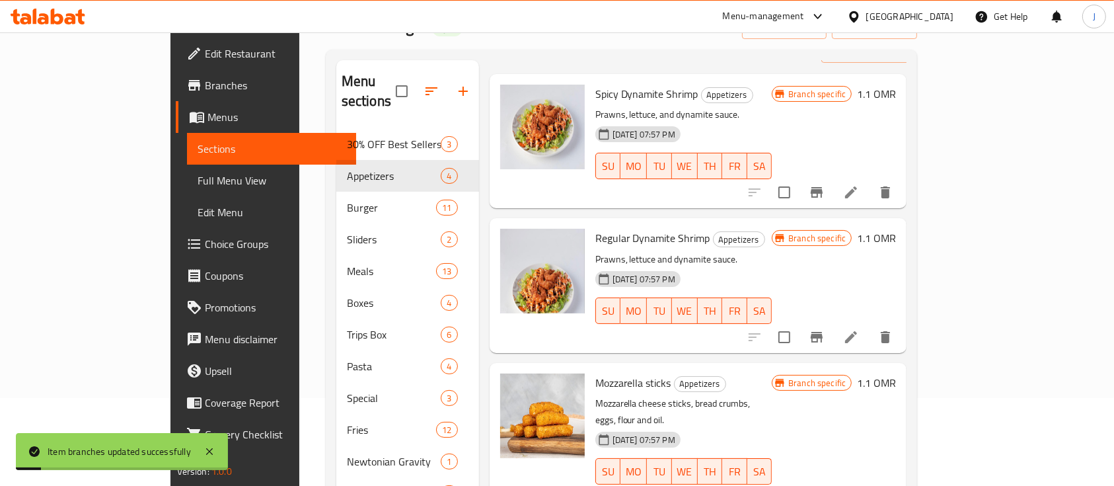
click at [896, 229] on h6 "1.1 OMR" at bounding box center [876, 238] width 39 height 19
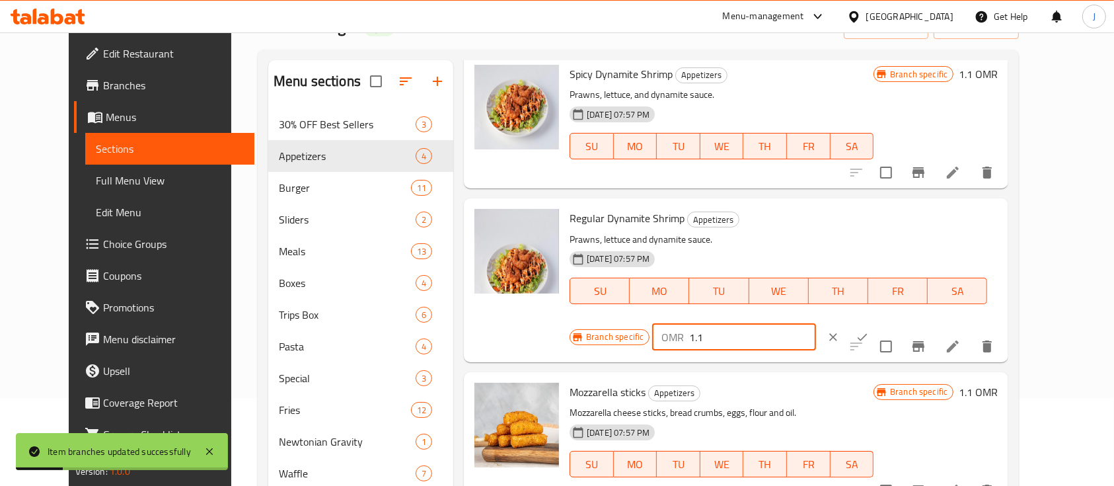
drag, startPoint x: 919, startPoint y: 221, endPoint x: 810, endPoint y: 225, distance: 109.8
click at [810, 323] on div "Branch specific OMR 1.1 ​" at bounding box center [734, 337] width 328 height 29
paste input "7"
type input "1.7"
click at [877, 323] on button "ok" at bounding box center [862, 337] width 29 height 29
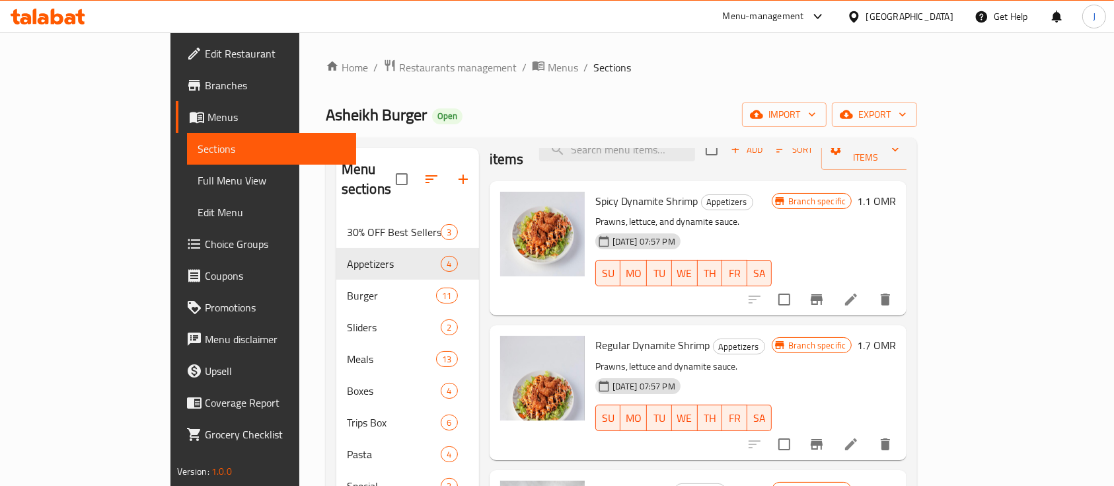
scroll to position [0, 0]
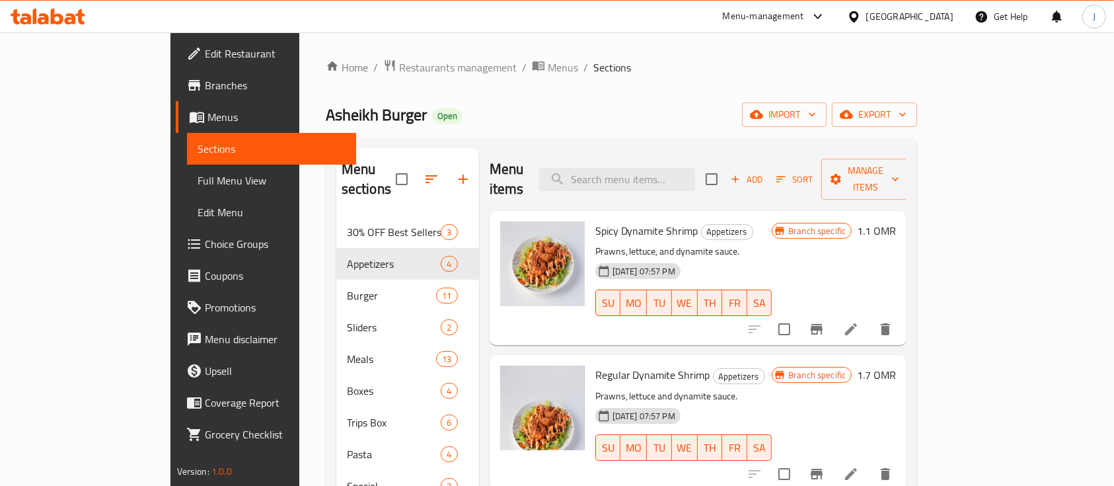
click at [896, 221] on h6 "1.1 OMR" at bounding box center [876, 230] width 39 height 19
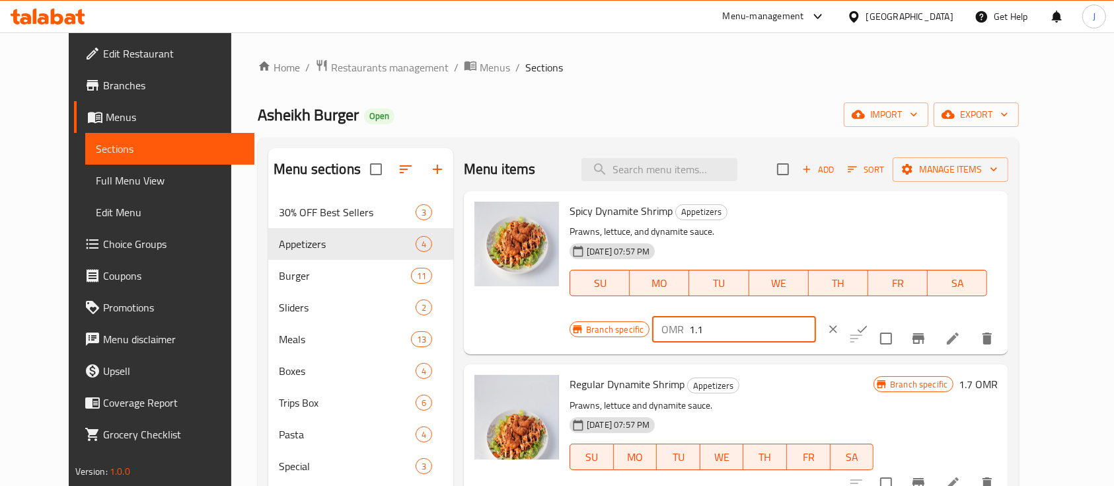
drag, startPoint x: 892, startPoint y: 213, endPoint x: 824, endPoint y: 213, distance: 68.1
click at [824, 315] on div "Branch specific OMR 1.1 ​" at bounding box center [734, 329] width 328 height 29
paste input "7"
type input "1.7"
click at [877, 315] on button "ok" at bounding box center [862, 329] width 29 height 29
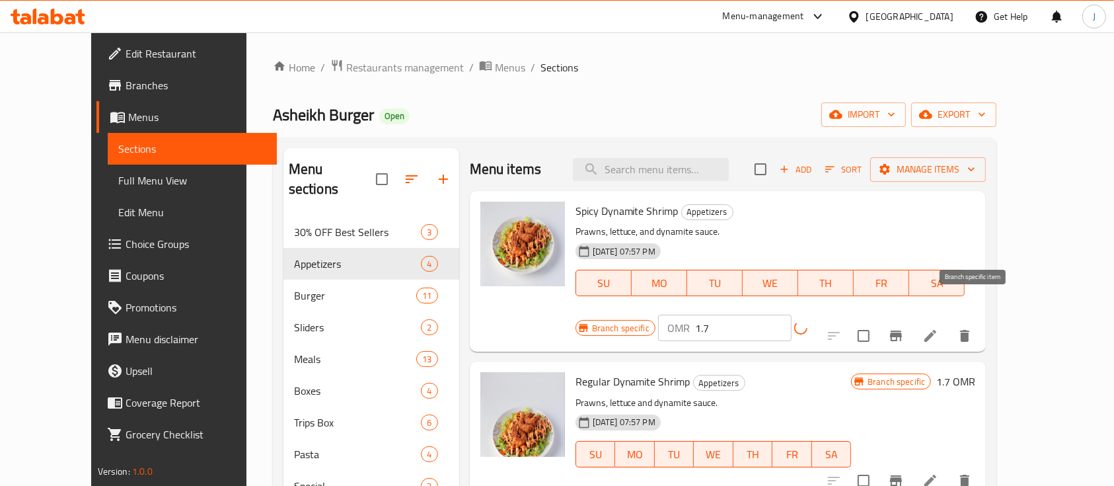
click at [904, 328] on icon "Branch-specific-item" at bounding box center [896, 336] width 16 height 16
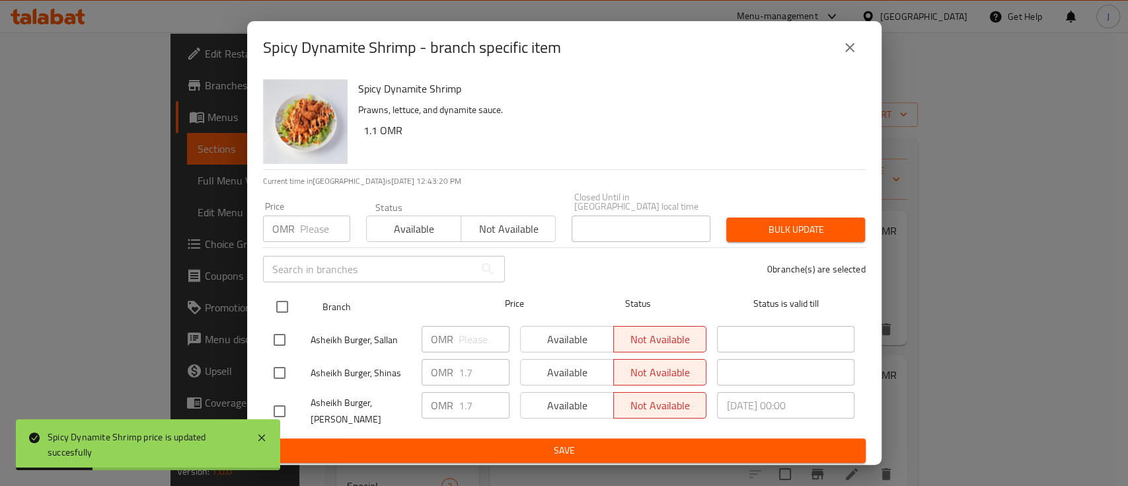
click at [291, 299] on input "checkbox" at bounding box center [282, 307] width 28 height 28
checkbox input "true"
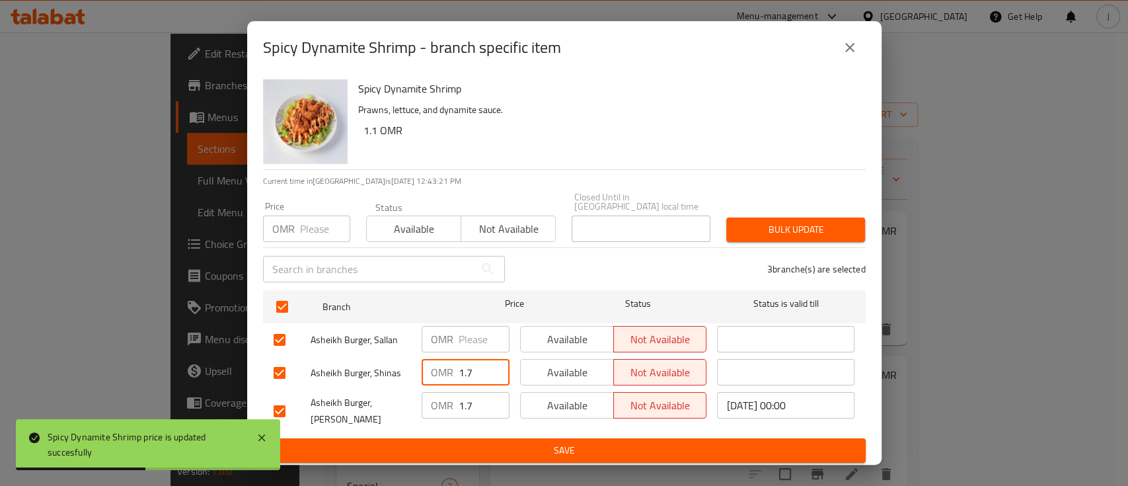
drag, startPoint x: 480, startPoint y: 360, endPoint x: 428, endPoint y: 352, distance: 52.8
click at [428, 359] on div "OMR 1.7 ​" at bounding box center [466, 372] width 88 height 26
drag, startPoint x: 460, startPoint y: 405, endPoint x: 453, endPoint y: 405, distance: 7.3
click at [453, 405] on div "OMR 1.7 ​" at bounding box center [466, 405] width 88 height 26
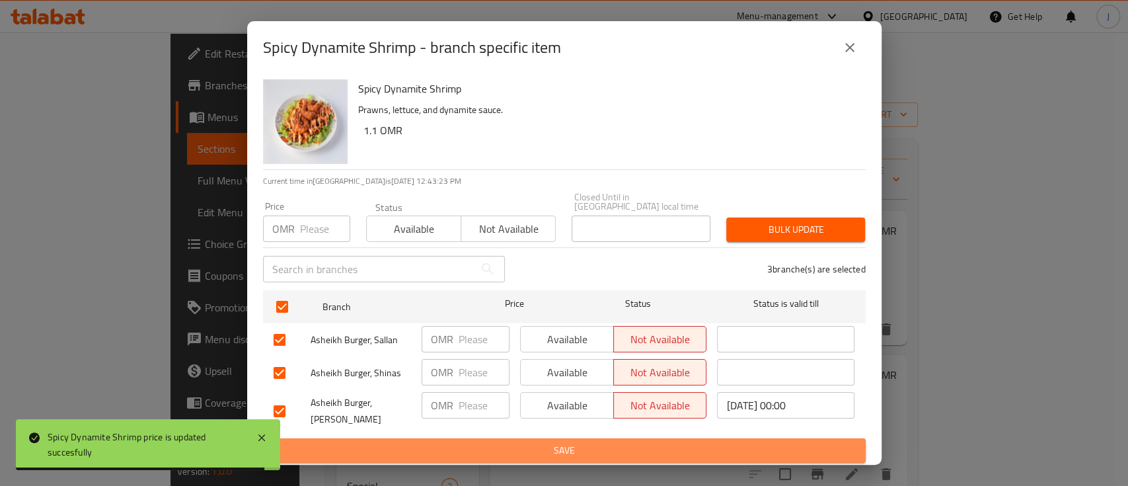
click at [503, 442] on span "Save" at bounding box center [565, 450] width 582 height 17
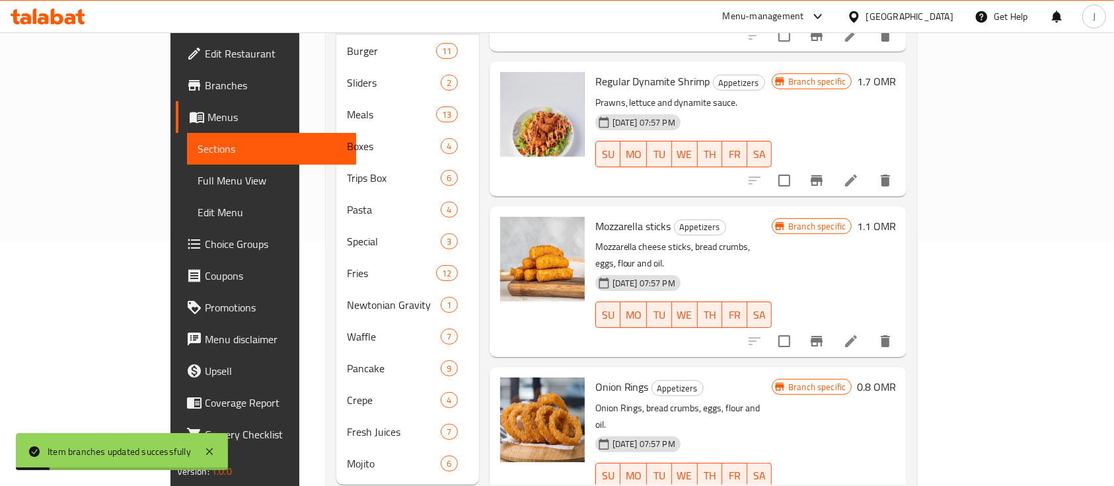
scroll to position [260, 0]
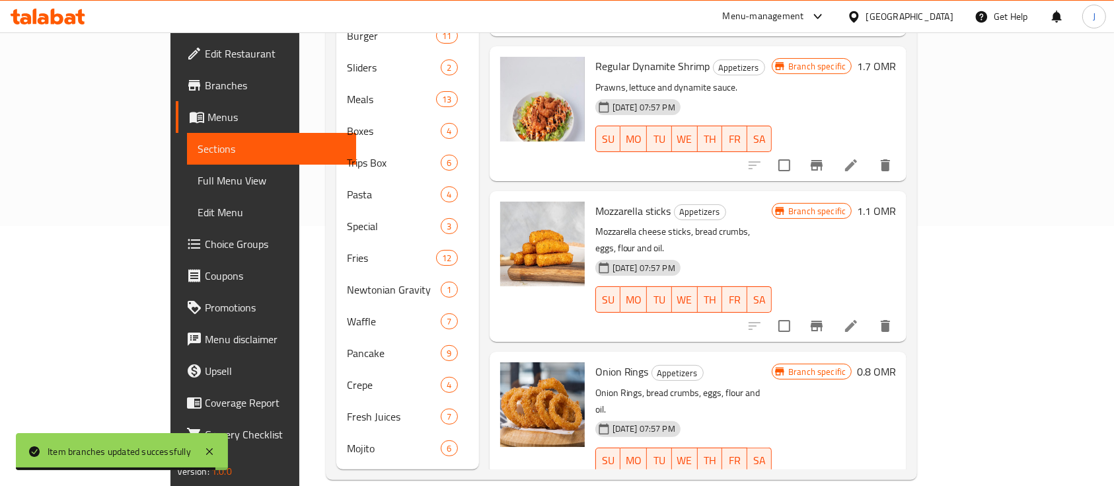
drag, startPoint x: 906, startPoint y: 209, endPoint x: 895, endPoint y: 209, distance: 10.6
click at [773, 223] on p "Mozzarella cheese sticks, bread crumbs, eggs, flour and oil." at bounding box center [684, 239] width 177 height 33
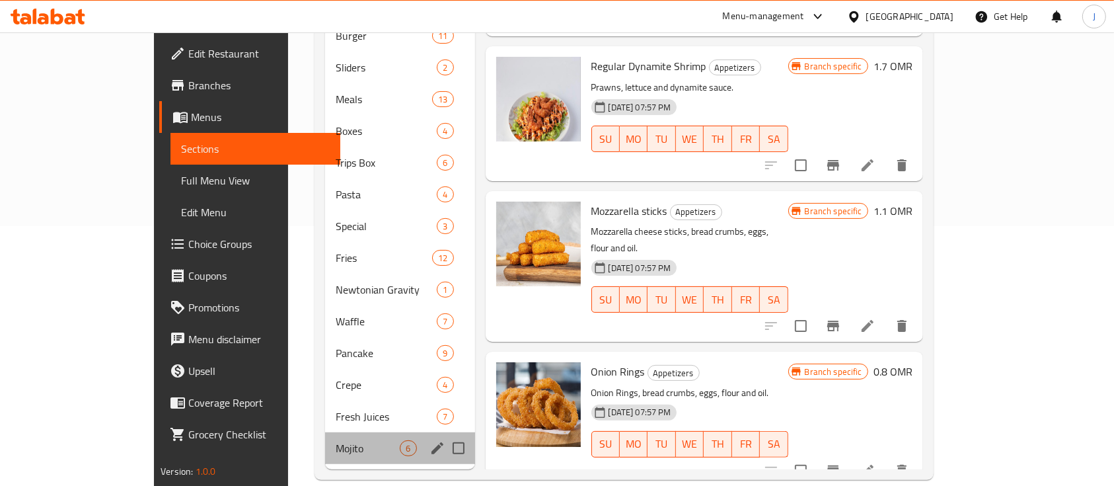
click at [325, 440] on div "Mojito 6" at bounding box center [399, 448] width 149 height 32
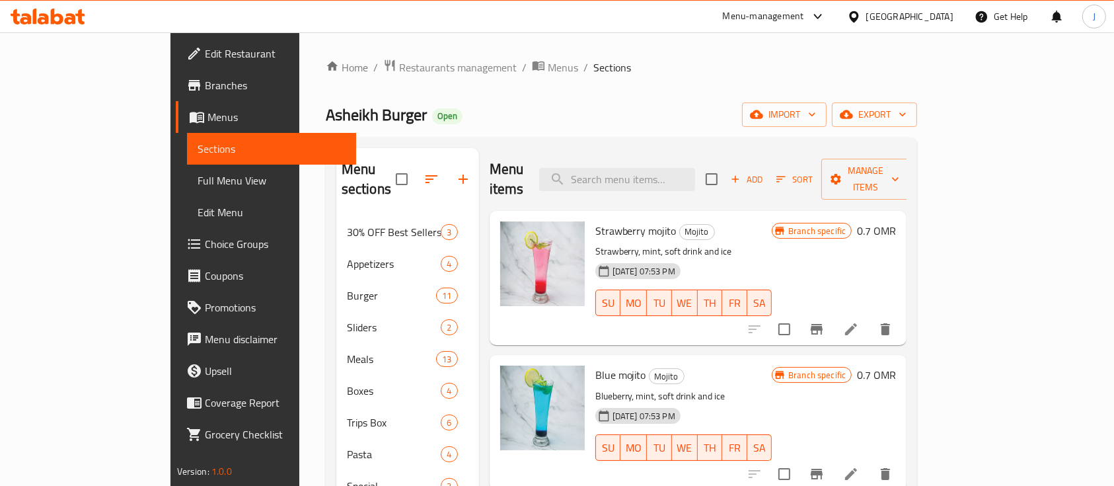
click at [896, 221] on h6 "0.7 OMR" at bounding box center [876, 230] width 39 height 19
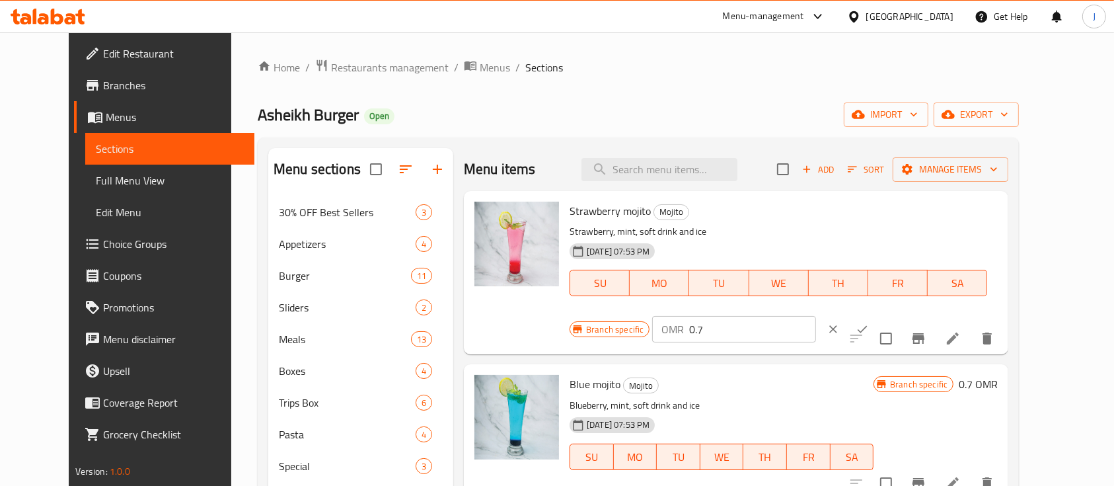
click at [816, 316] on input "0.7" at bounding box center [752, 329] width 126 height 26
type input "0.9"
click at [869, 323] on icon "ok" at bounding box center [862, 329] width 13 height 13
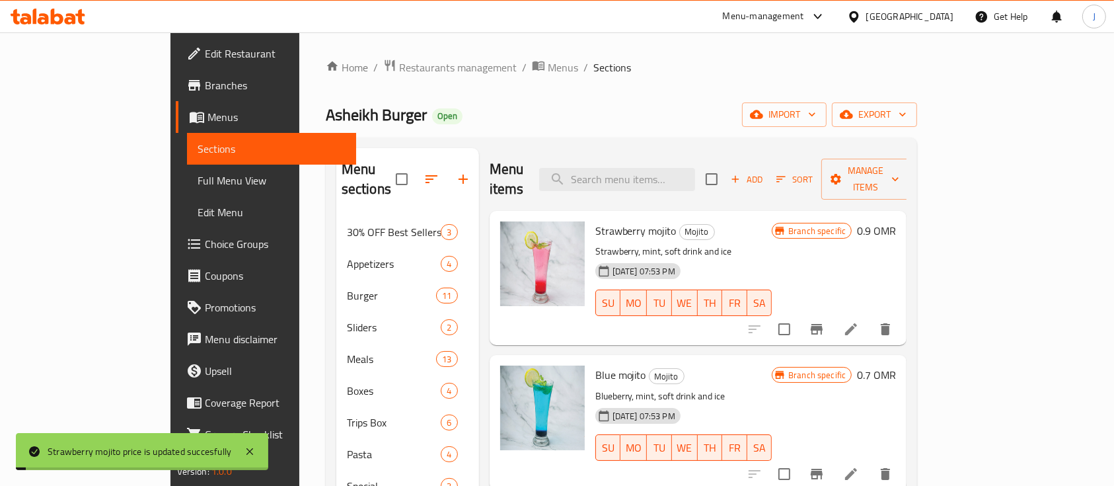
click at [896, 366] on h6 "0.7 OMR" at bounding box center [876, 375] width 39 height 19
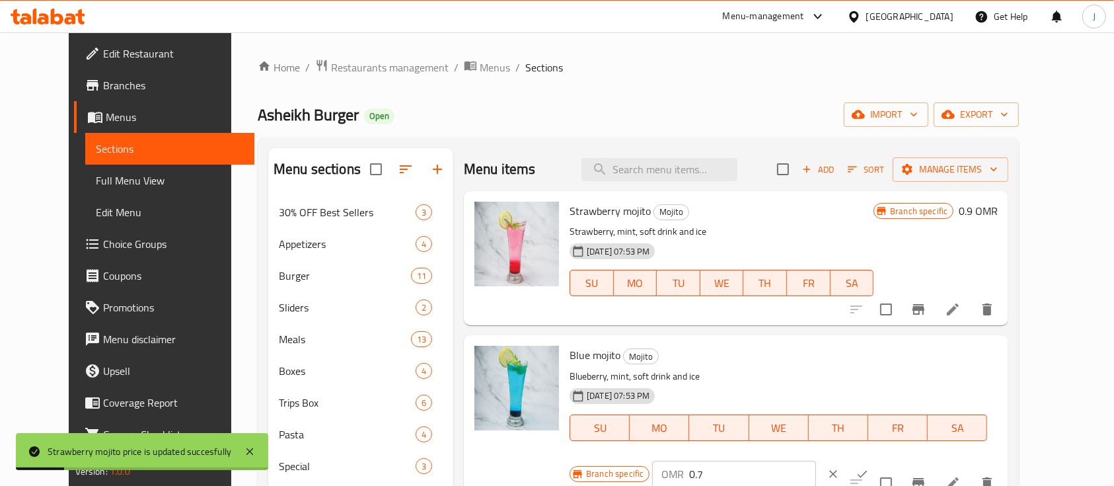
click at [816, 461] on input "0.7" at bounding box center [752, 474] width 126 height 26
type input "0.9"
click at [877, 459] on button "ok" at bounding box center [862, 473] width 29 height 29
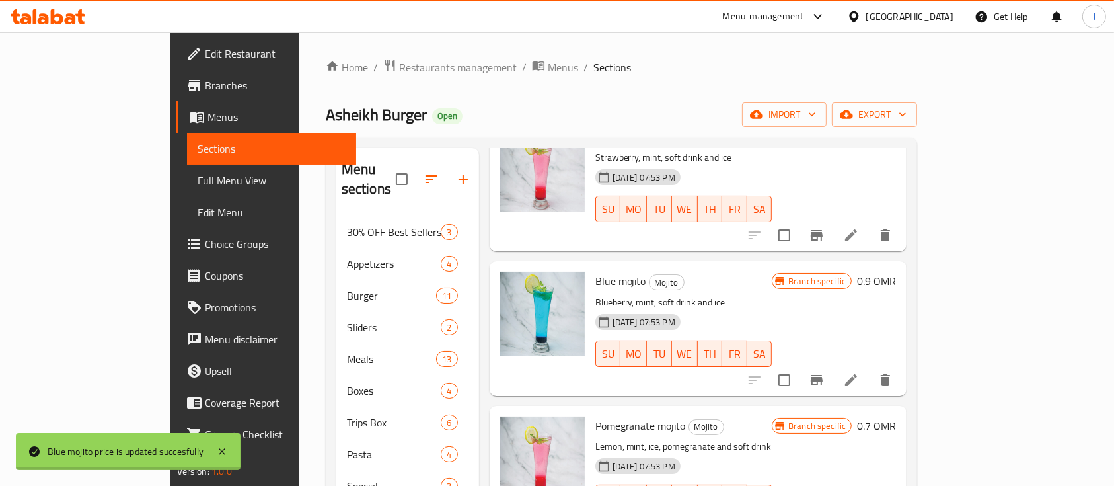
scroll to position [176, 0]
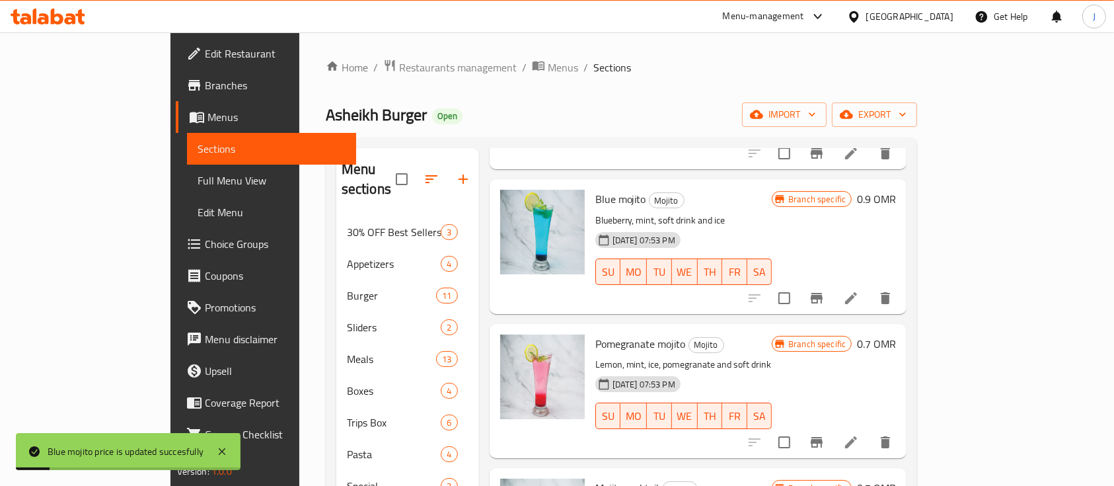
click at [896, 334] on h6 "0.7 OMR" at bounding box center [876, 343] width 39 height 19
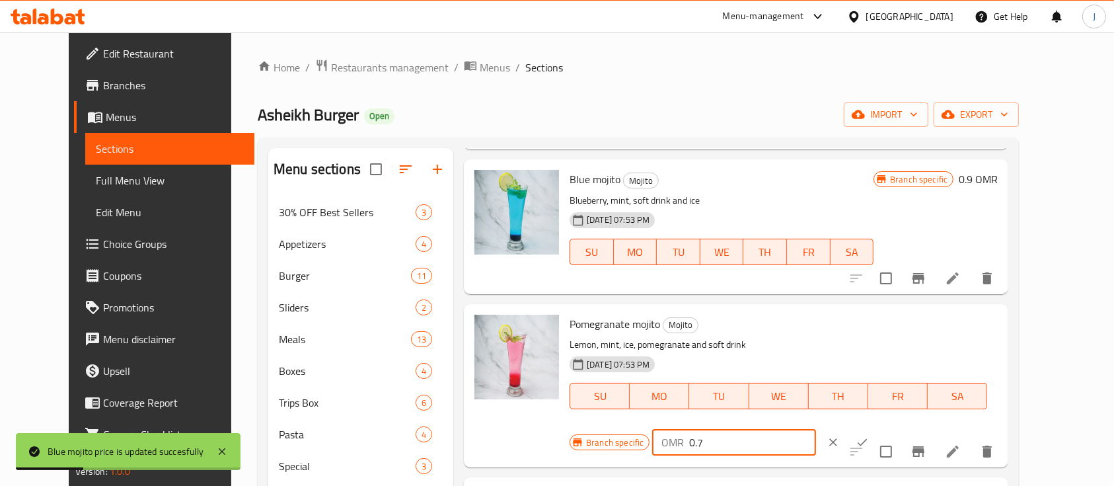
drag, startPoint x: 911, startPoint y: 328, endPoint x: 830, endPoint y: 328, distance: 80.6
click at [830, 428] on div "Branch specific OMR 0.7 ​" at bounding box center [734, 442] width 328 height 29
paste input "9"
type input "0.9"
click at [869, 436] on icon "ok" at bounding box center [862, 442] width 13 height 13
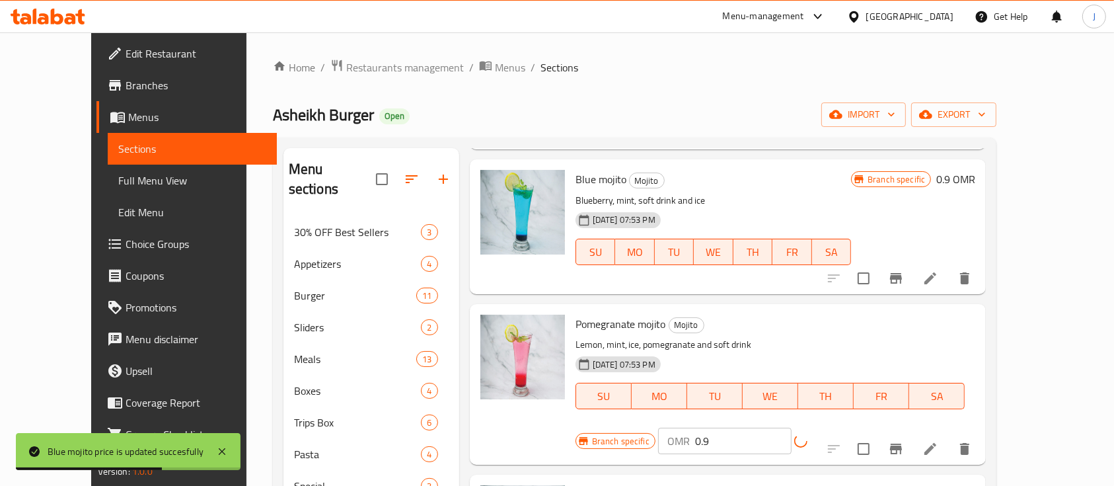
scroll to position [338, 0]
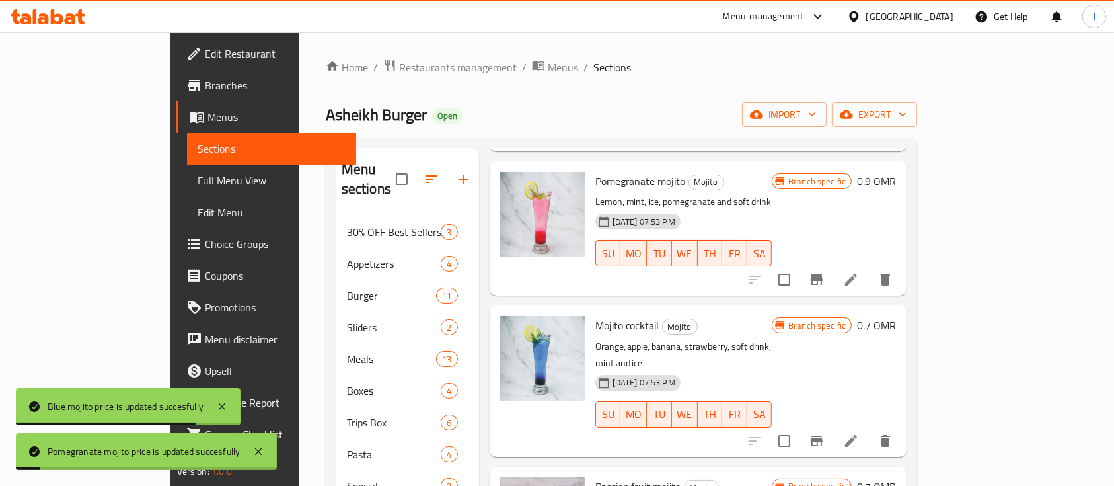
click at [896, 316] on h6 "0.7 OMR" at bounding box center [876, 325] width 39 height 19
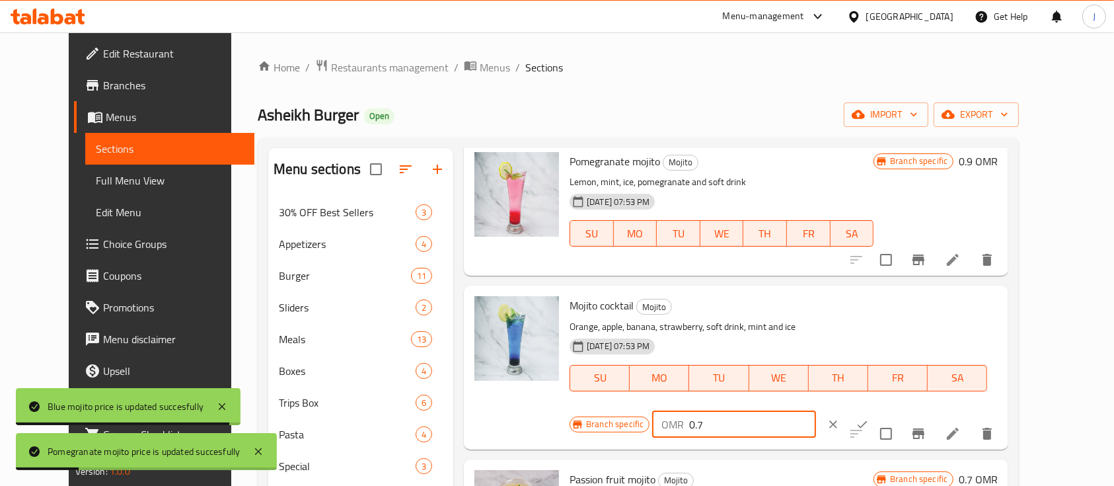
drag, startPoint x: 919, startPoint y: 309, endPoint x: 847, endPoint y: 309, distance: 72.0
click at [816, 411] on div "OMR 0.7 ​" at bounding box center [733, 424] width 163 height 26
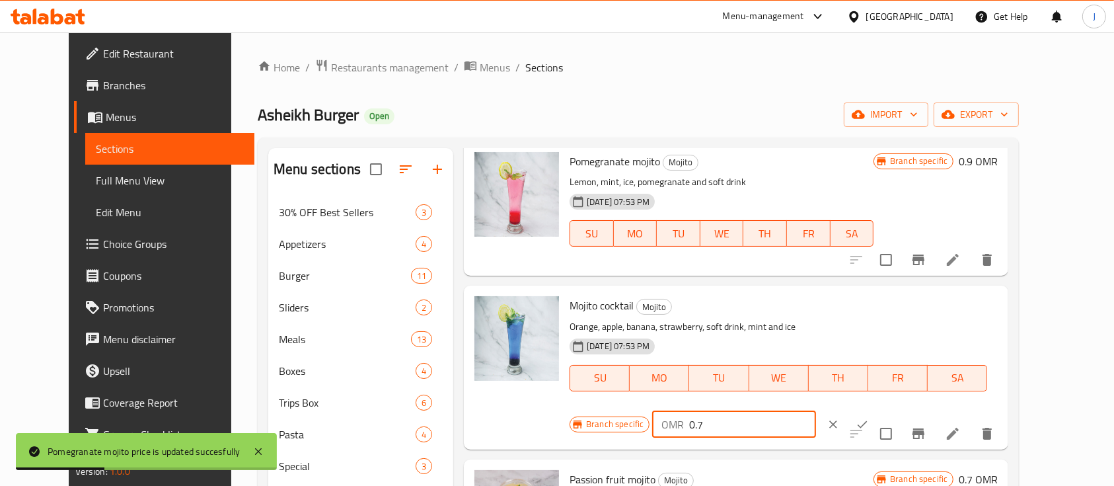
paste input "9"
type input "0.9"
click at [869, 418] on icon "ok" at bounding box center [862, 424] width 13 height 13
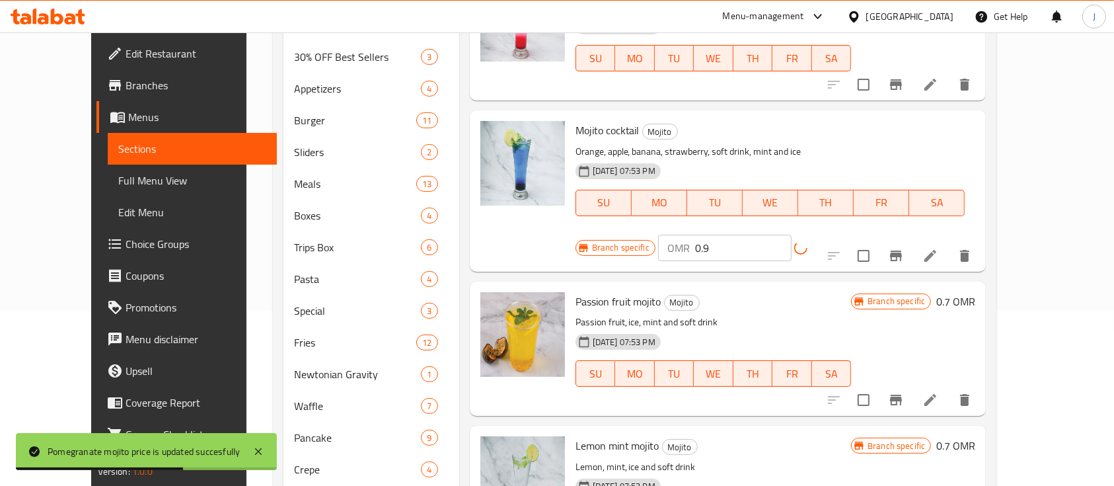
scroll to position [176, 0]
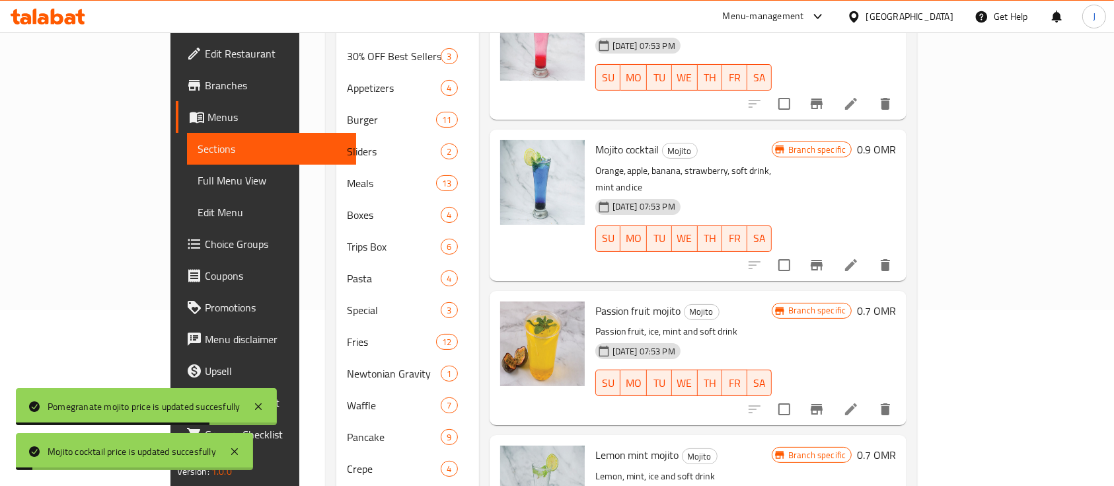
click at [896, 301] on h6 "0.7 OMR" at bounding box center [876, 310] width 39 height 19
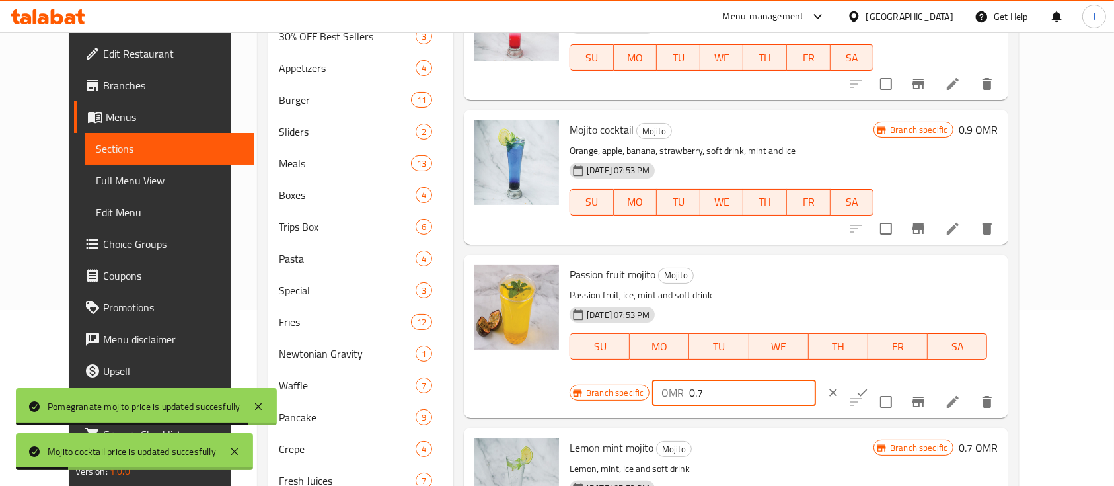
drag, startPoint x: 906, startPoint y: 283, endPoint x: 853, endPoint y: 282, distance: 52.9
click at [816, 379] on div "OMR 0.7 ​" at bounding box center [733, 392] width 163 height 26
paste input "9"
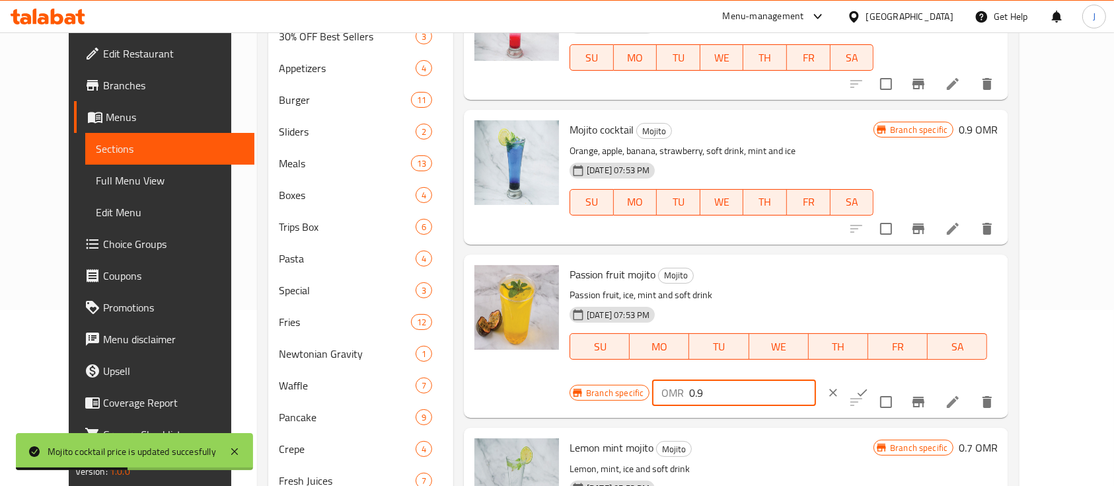
type input "0.9"
click at [868, 389] on icon "ok" at bounding box center [863, 392] width 10 height 7
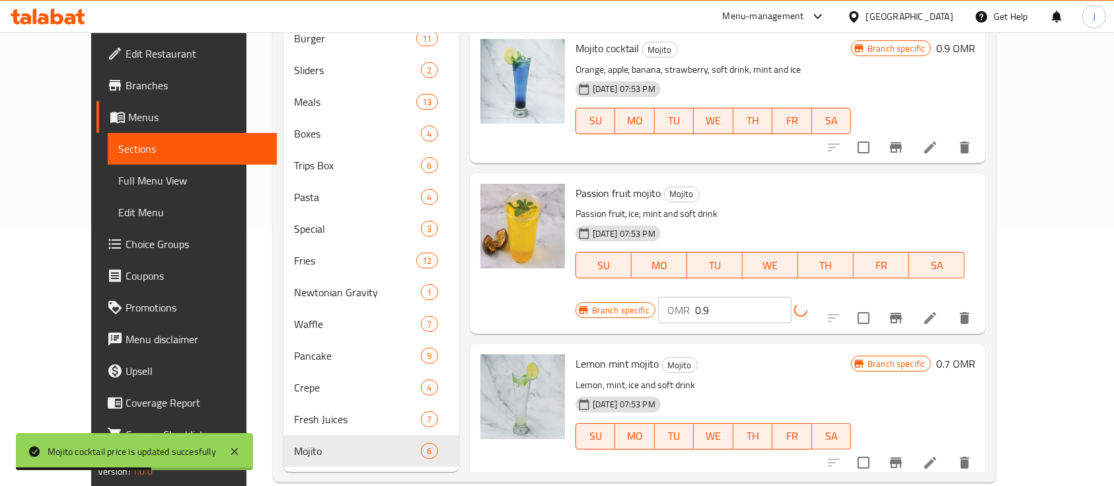
scroll to position [260, 0]
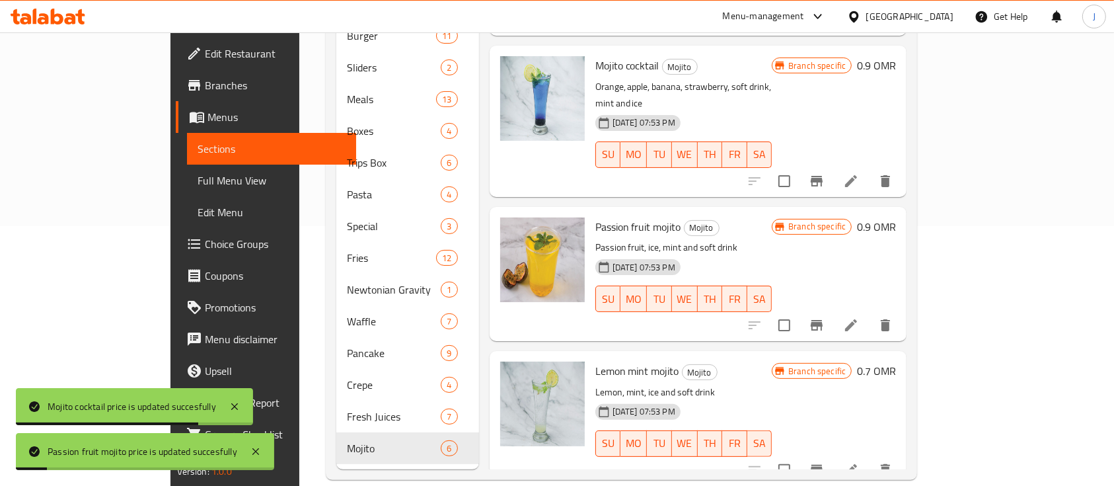
click at [896, 362] on h6 "0.7 OMR" at bounding box center [876, 371] width 39 height 19
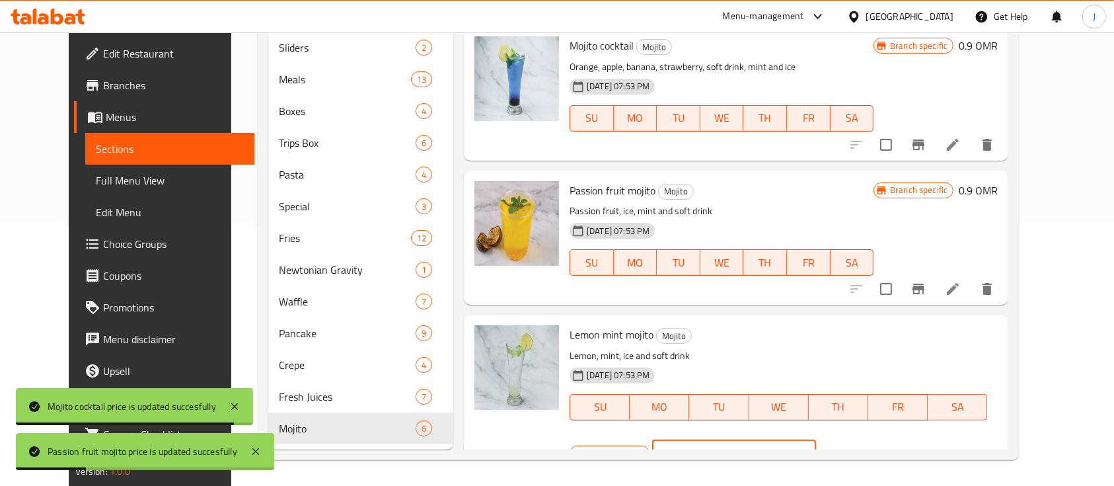
click at [816, 440] on div "OMR 0.7 ​" at bounding box center [733, 453] width 163 height 26
paste input "9"
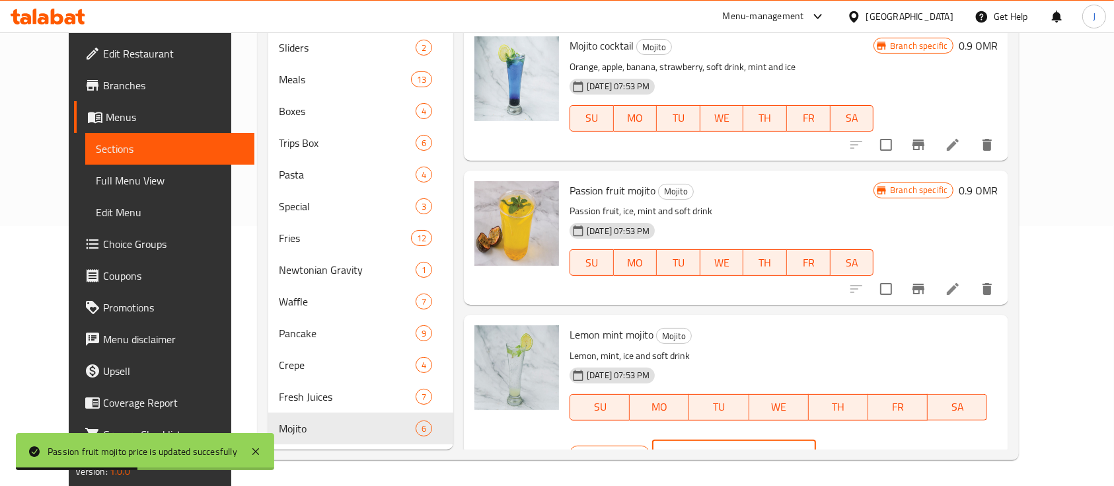
type input "0.9"
click at [869, 447] on icon "ok" at bounding box center [862, 453] width 13 height 13
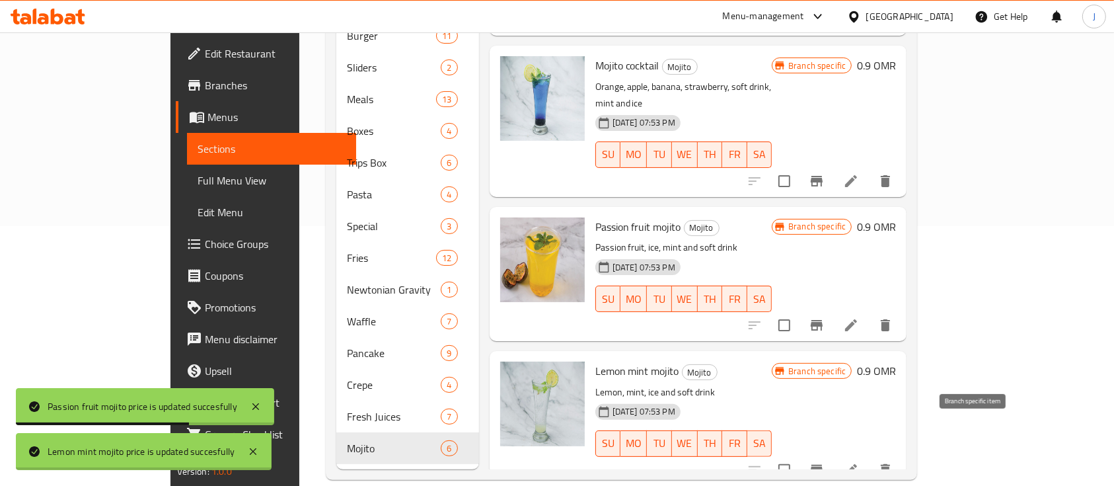
click at [823, 465] on icon "Branch-specific-item" at bounding box center [817, 470] width 12 height 11
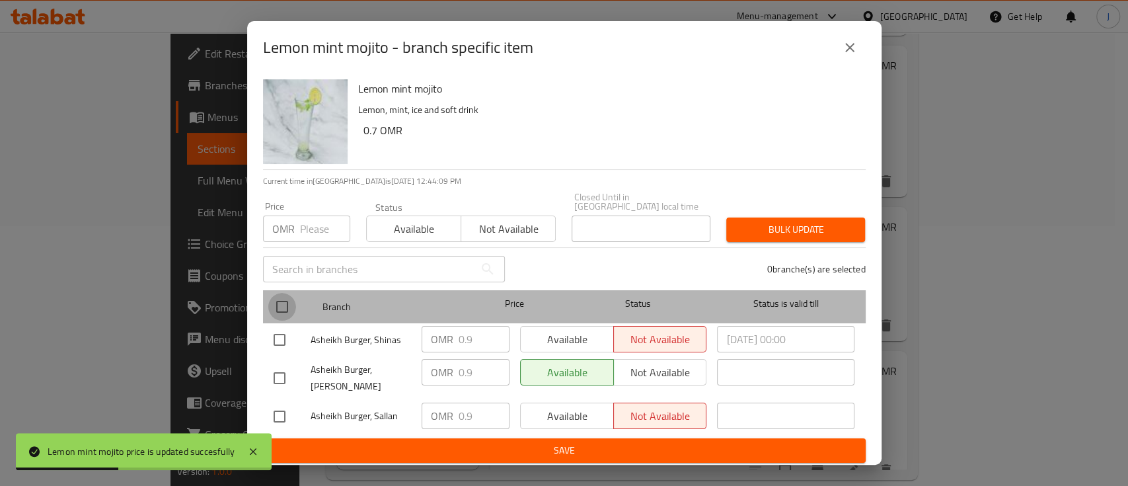
drag, startPoint x: 286, startPoint y: 302, endPoint x: 433, endPoint y: 334, distance: 150.3
click at [291, 302] on input "checkbox" at bounding box center [282, 307] width 28 height 28
checkbox input "true"
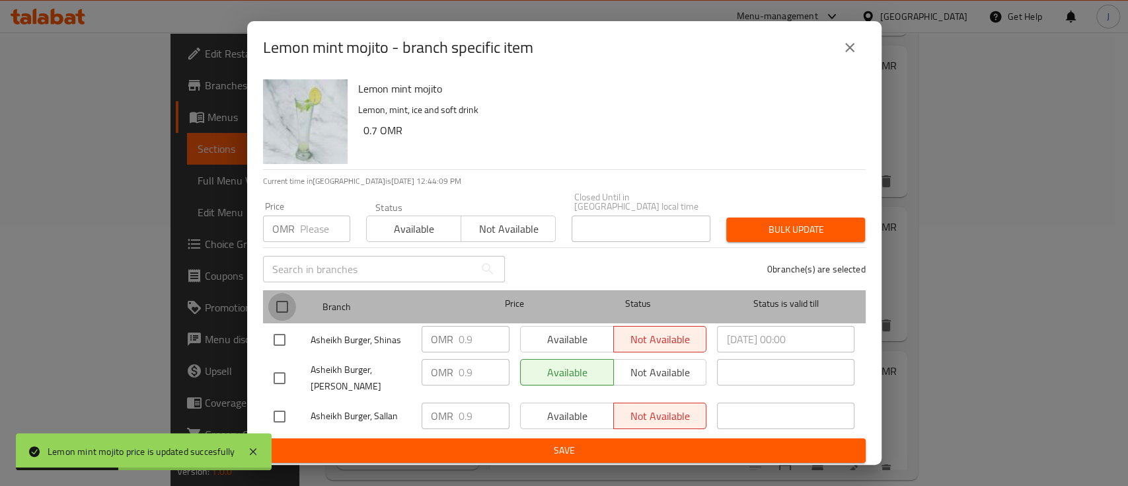
checkbox input "true"
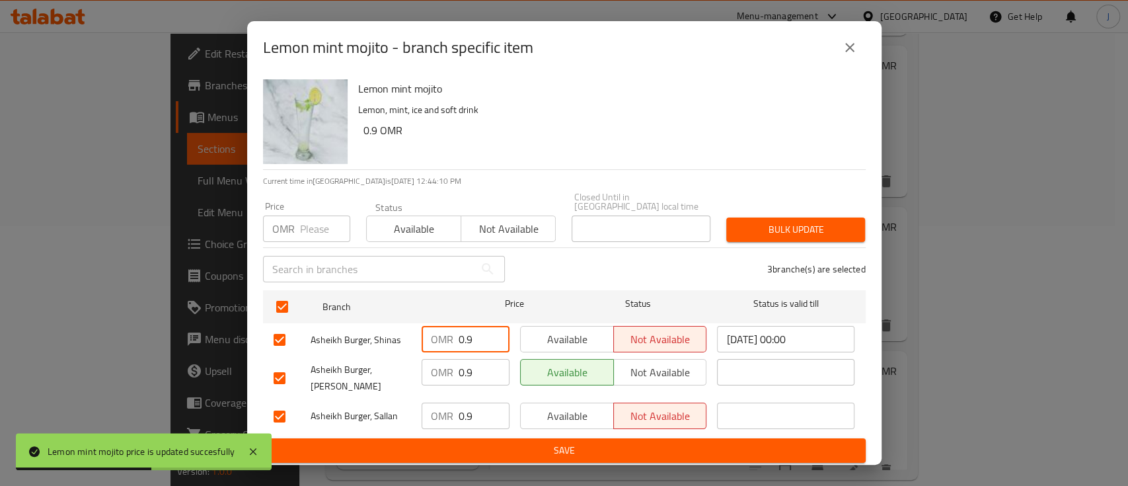
drag, startPoint x: 475, startPoint y: 336, endPoint x: 434, endPoint y: 336, distance: 41.0
click at [434, 336] on div "OMR 0.9 ​" at bounding box center [466, 339] width 88 height 26
click at [435, 362] on div "OMR 0.9 ​" at bounding box center [466, 372] width 88 height 26
drag, startPoint x: 475, startPoint y: 414, endPoint x: 439, endPoint y: 414, distance: 36.4
click at [439, 414] on div "OMR 0.9 ​" at bounding box center [466, 416] width 88 height 26
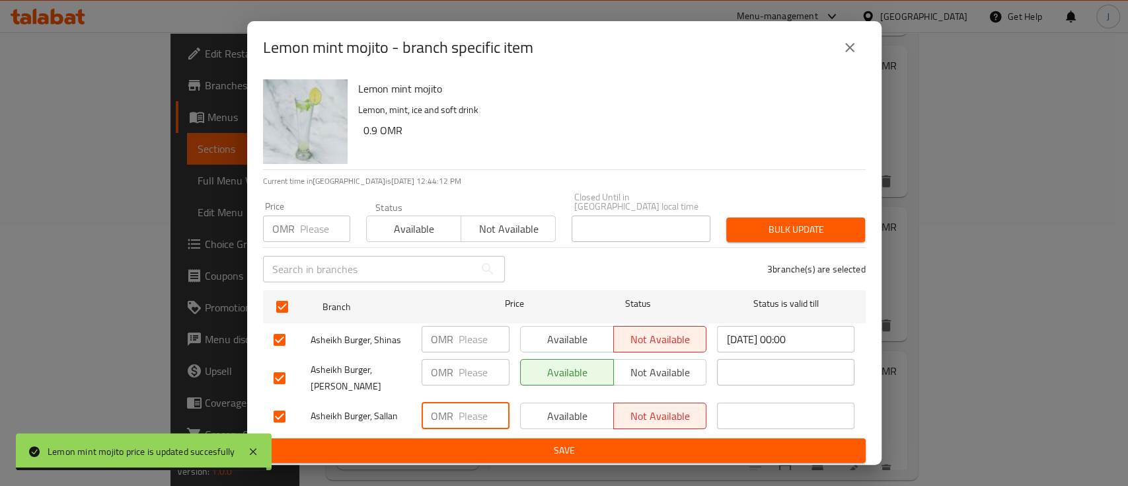
click at [483, 443] on span "Save" at bounding box center [565, 450] width 582 height 17
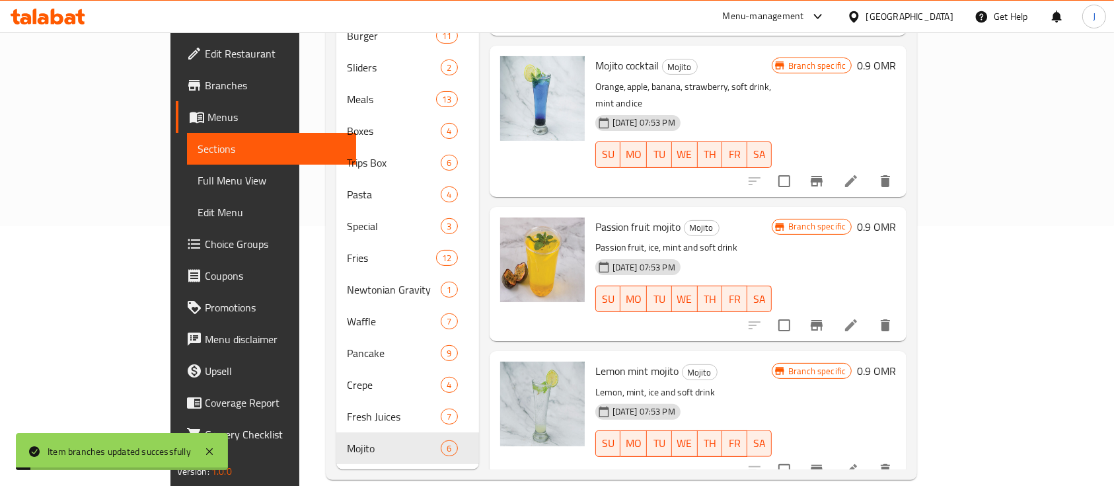
click at [825, 317] on icon "Branch-specific-item" at bounding box center [817, 325] width 16 height 16
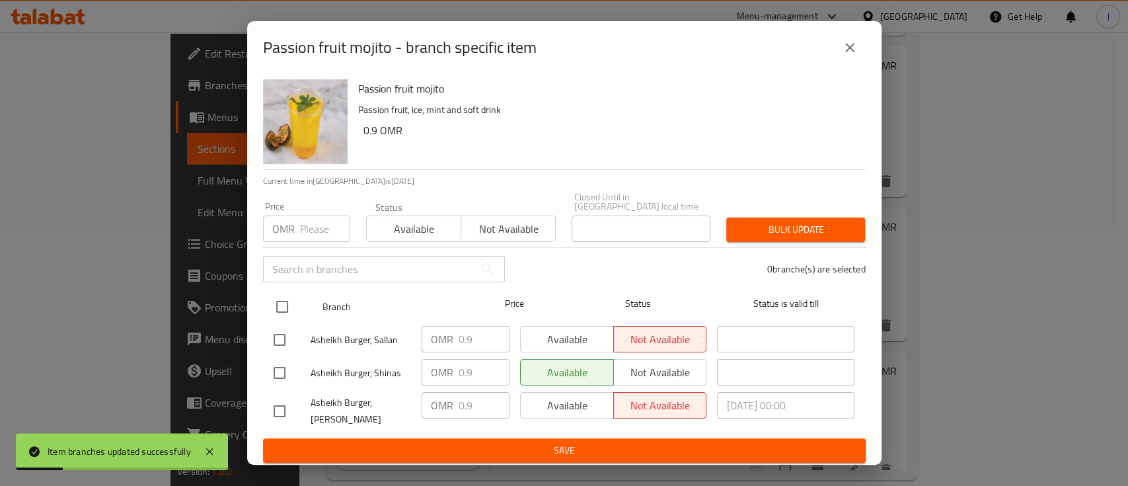
click at [284, 296] on input "checkbox" at bounding box center [282, 307] width 28 height 28
checkbox input "true"
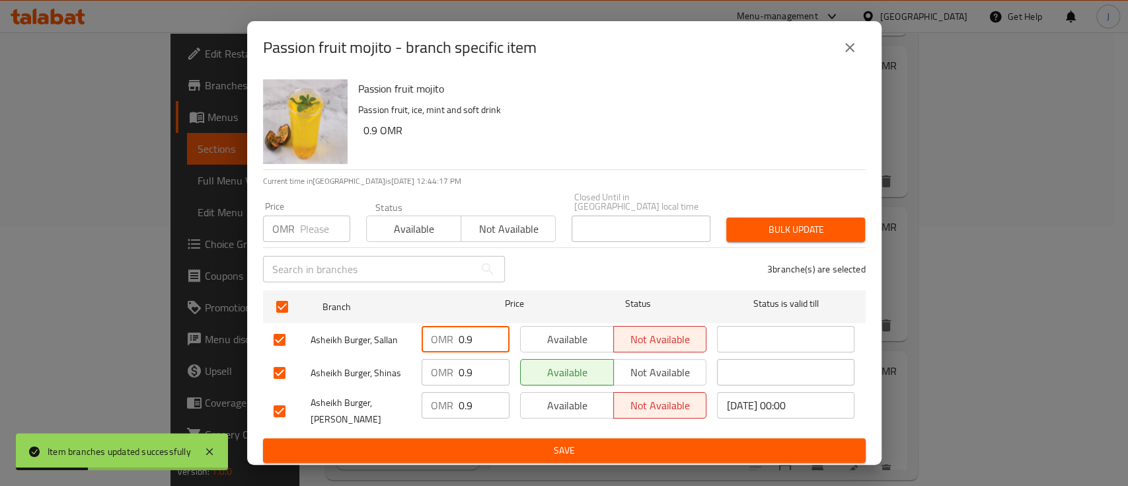
drag, startPoint x: 465, startPoint y: 331, endPoint x: 445, endPoint y: 332, distance: 20.5
click at [445, 332] on div "OMR 0.9 ​" at bounding box center [466, 339] width 88 height 26
drag, startPoint x: 473, startPoint y: 360, endPoint x: 436, endPoint y: 363, distance: 37.2
click at [436, 363] on div "OMR 0.9 ​" at bounding box center [466, 372] width 88 height 26
drag, startPoint x: 441, startPoint y: 402, endPoint x: 481, endPoint y: 426, distance: 46.6
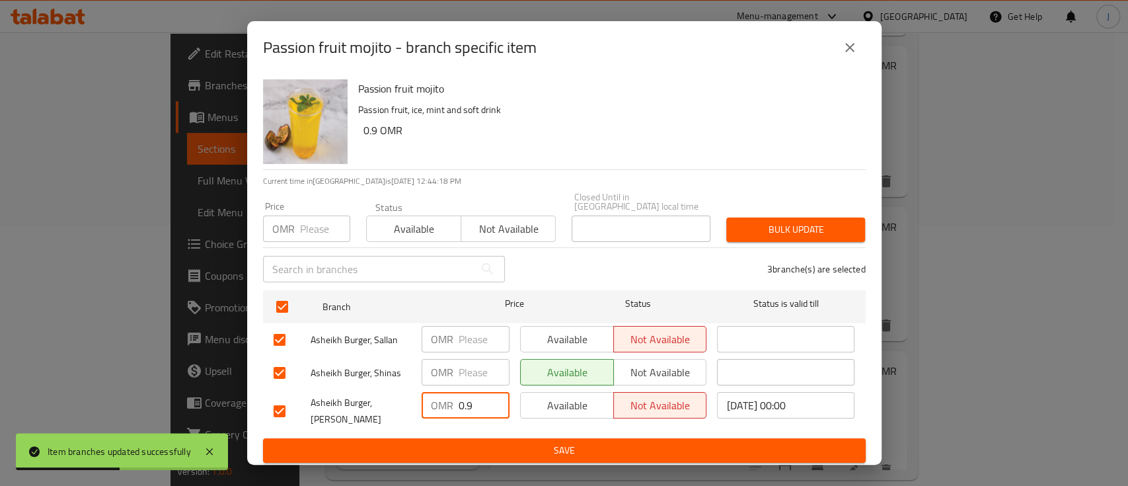
click at [442, 401] on div "OMR 0.9 ​" at bounding box center [466, 405] width 88 height 26
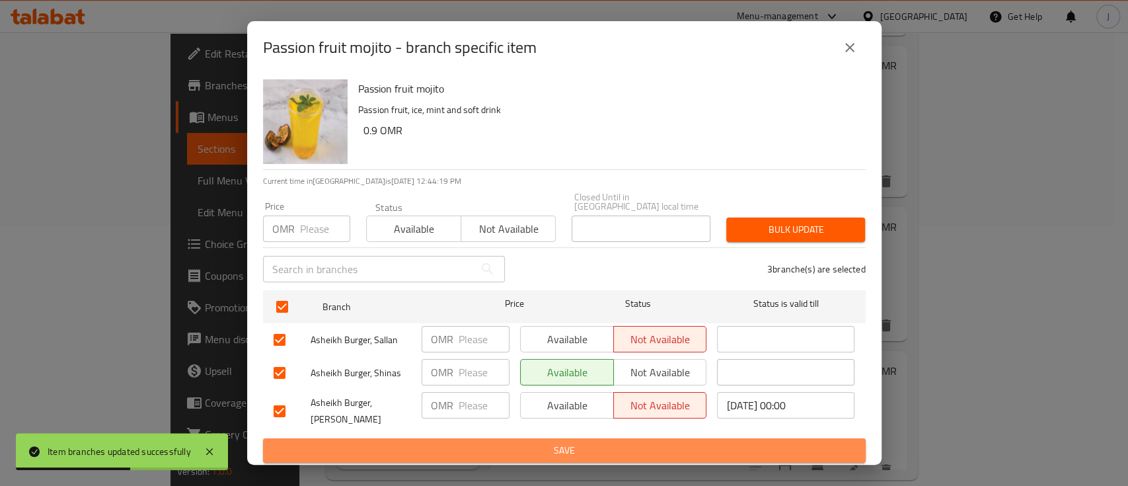
click at [503, 446] on span "Save" at bounding box center [565, 450] width 582 height 17
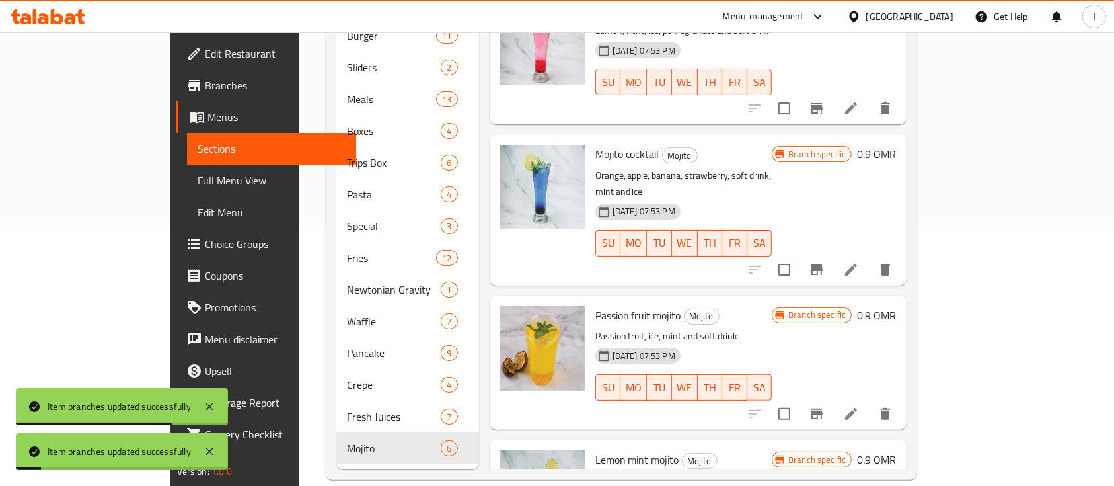
scroll to position [162, 0]
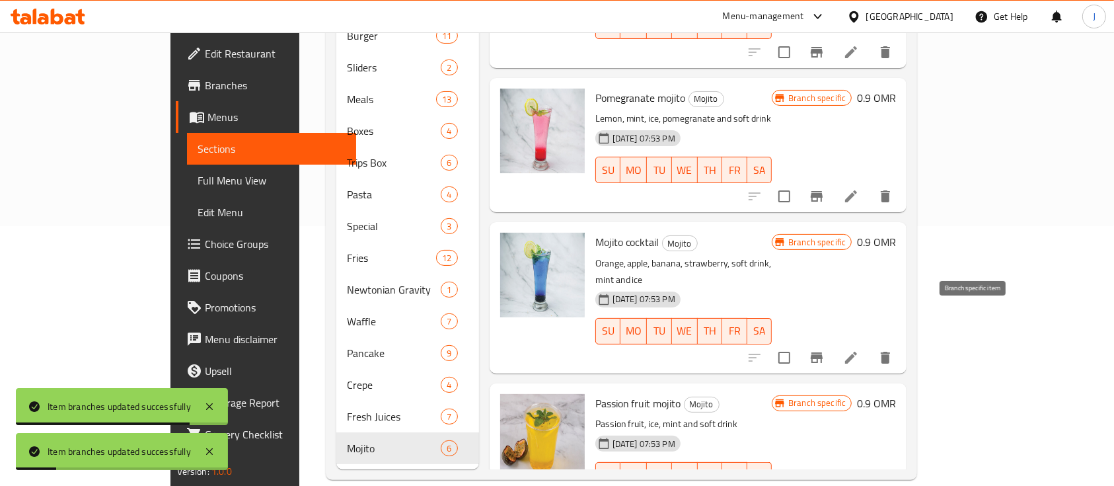
click at [825, 350] on icon "Branch-specific-item" at bounding box center [817, 358] width 16 height 16
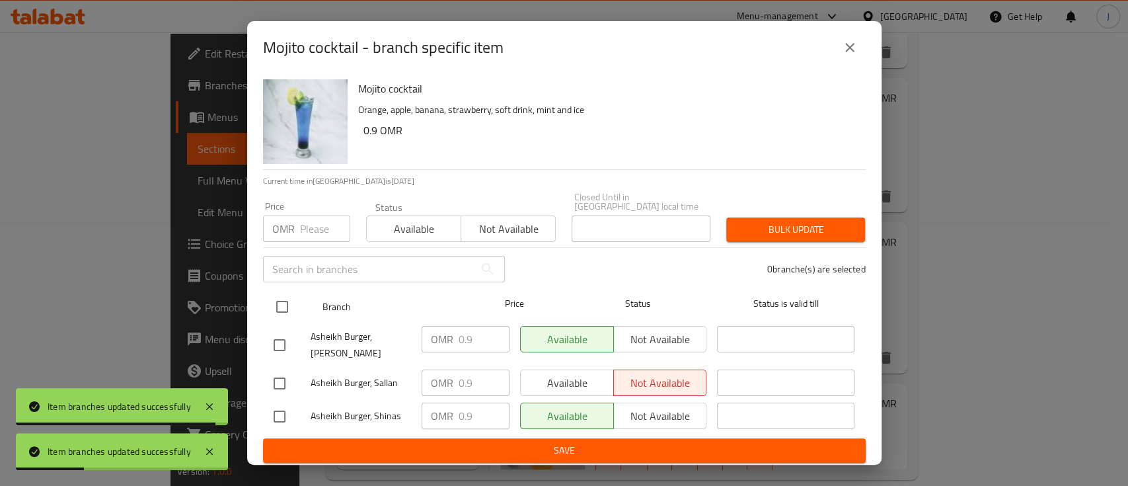
click at [282, 308] on input "checkbox" at bounding box center [282, 307] width 28 height 28
checkbox input "true"
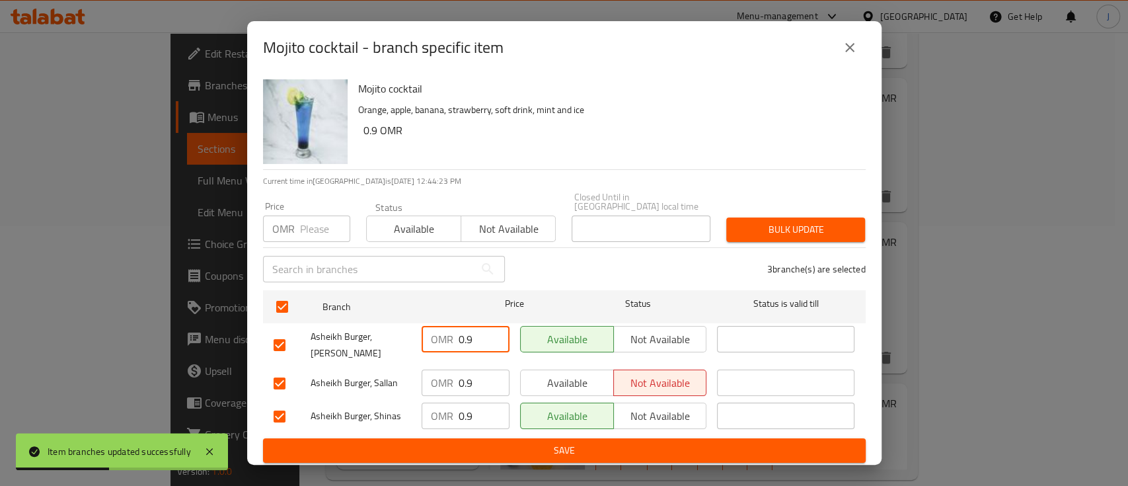
drag, startPoint x: 476, startPoint y: 330, endPoint x: 449, endPoint y: 330, distance: 26.4
click at [449, 330] on div "OMR 0.9 ​" at bounding box center [466, 339] width 88 height 26
click at [459, 383] on input "0.9" at bounding box center [484, 382] width 51 height 26
drag, startPoint x: 467, startPoint y: 415, endPoint x: 449, endPoint y: 414, distance: 17.9
click at [449, 414] on div "OMR 0.9 ​" at bounding box center [466, 416] width 88 height 26
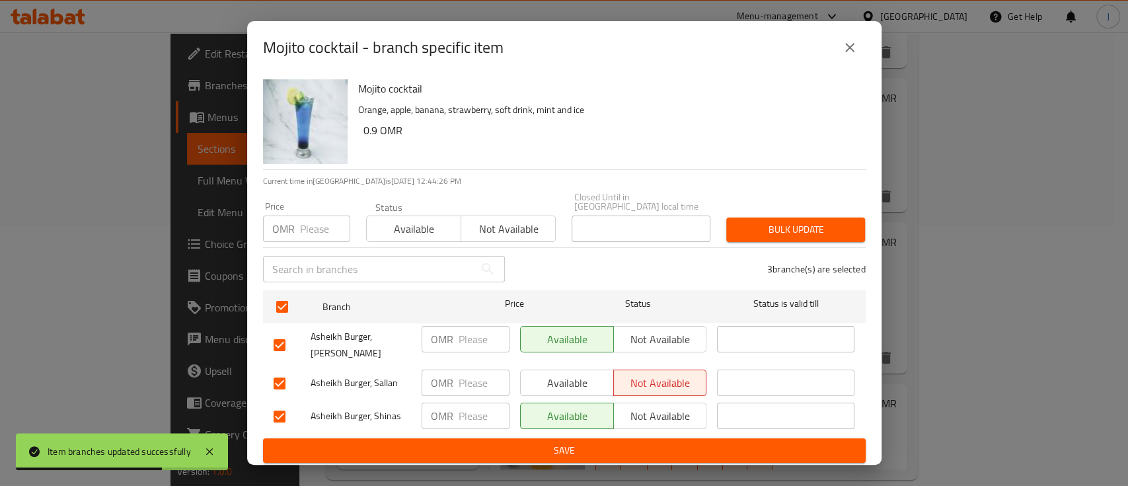
click at [486, 430] on ul "Branch Price Status Status is valid till Asheikh Burger, Murtafaat Seham OMR ​ …" at bounding box center [564, 361] width 603 height 153
click at [488, 442] on span "Save" at bounding box center [565, 450] width 582 height 17
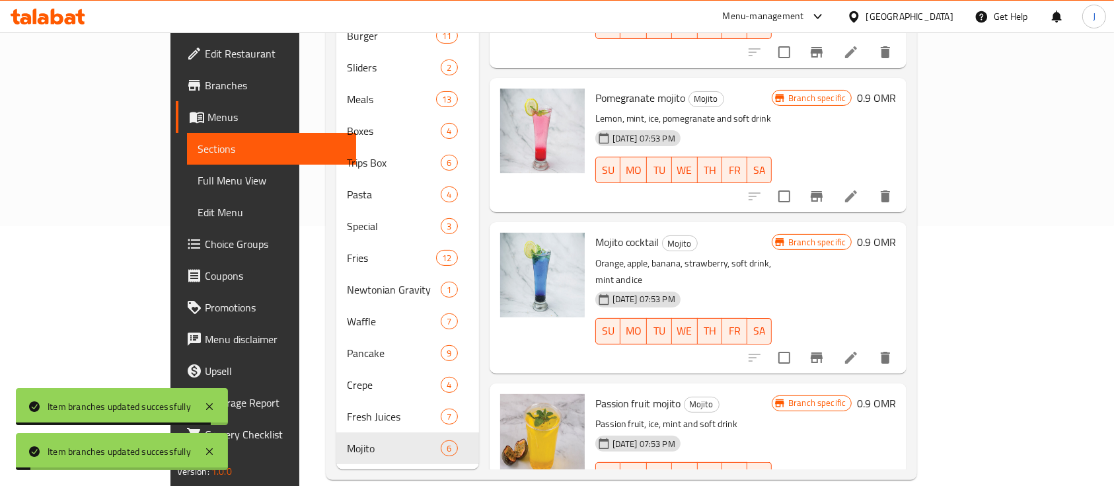
scroll to position [74, 0]
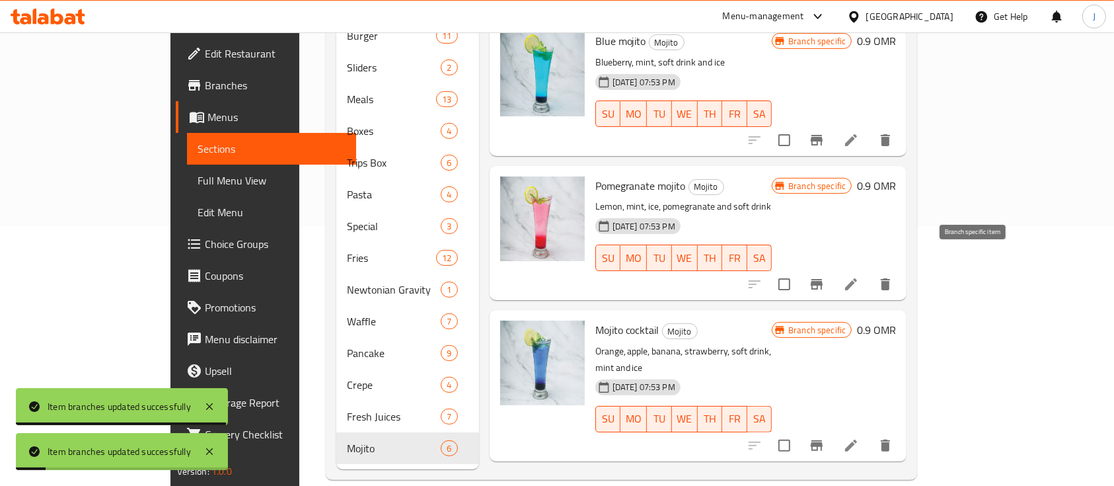
click at [825, 276] on icon "Branch-specific-item" at bounding box center [817, 284] width 16 height 16
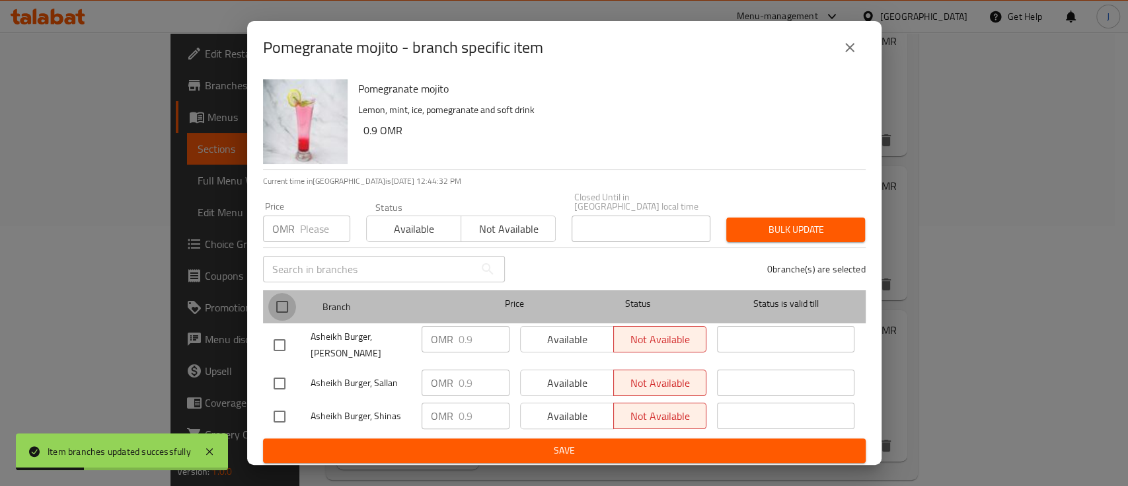
click at [283, 299] on input "checkbox" at bounding box center [282, 307] width 28 height 28
checkbox input "true"
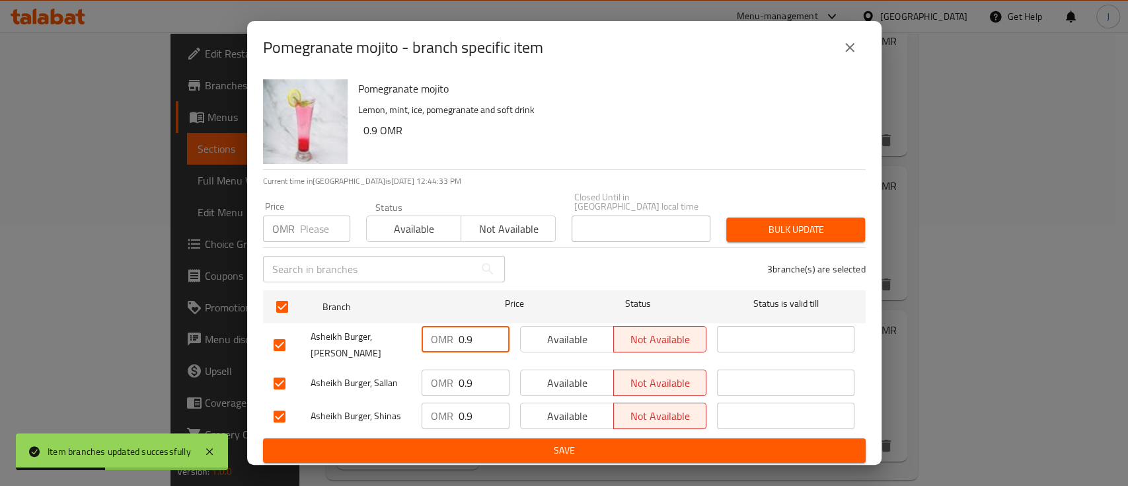
drag, startPoint x: 454, startPoint y: 331, endPoint x: 444, endPoint y: 331, distance: 9.9
click at [444, 331] on div "OMR 0.9 ​" at bounding box center [466, 339] width 88 height 26
drag, startPoint x: 477, startPoint y: 382, endPoint x: 430, endPoint y: 382, distance: 47.6
click at [423, 377] on div "OMR 0.9 ​" at bounding box center [466, 382] width 88 height 26
drag, startPoint x: 473, startPoint y: 414, endPoint x: 434, endPoint y: 411, distance: 39.1
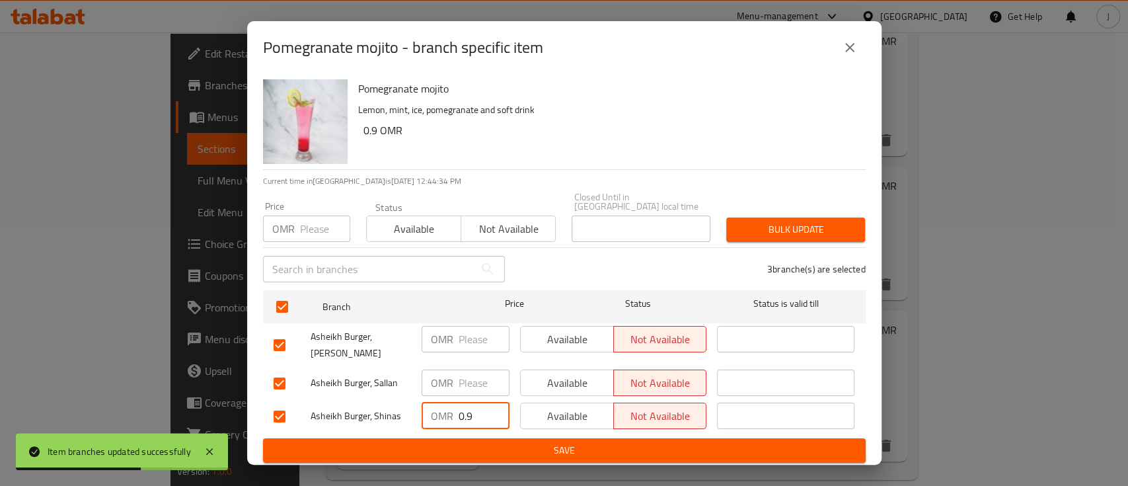
click at [434, 411] on div "OMR 0.9 ​" at bounding box center [466, 416] width 88 height 26
drag, startPoint x: 474, startPoint y: 442, endPoint x: 501, endPoint y: 446, distance: 27.5
click at [475, 442] on span "Save" at bounding box center [565, 450] width 582 height 17
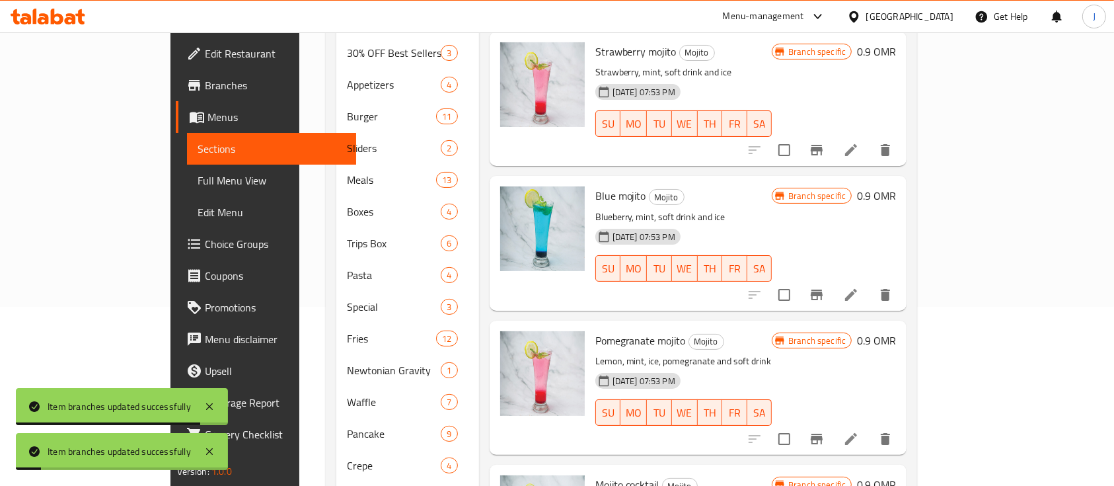
scroll to position [172, 0]
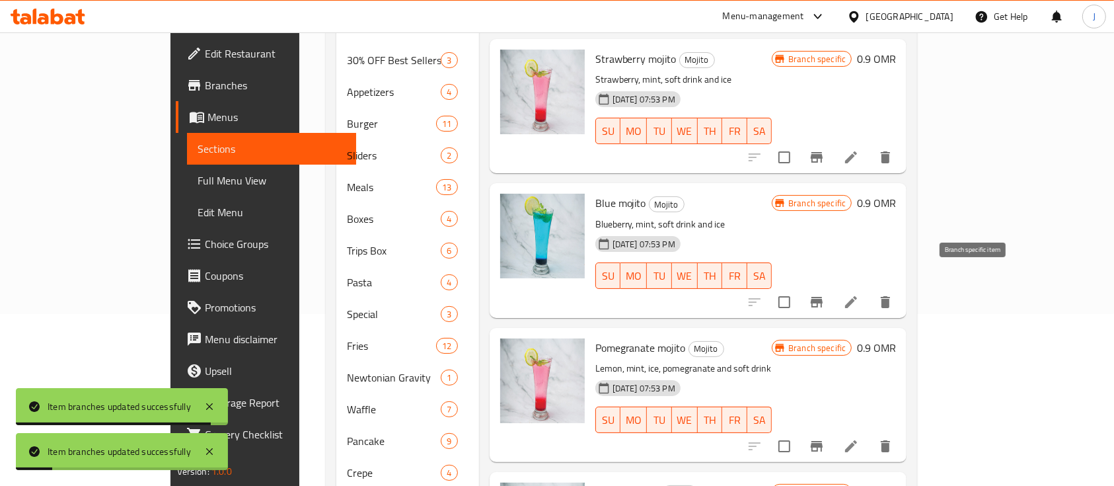
click at [823, 297] on icon "Branch-specific-item" at bounding box center [817, 302] width 12 height 11
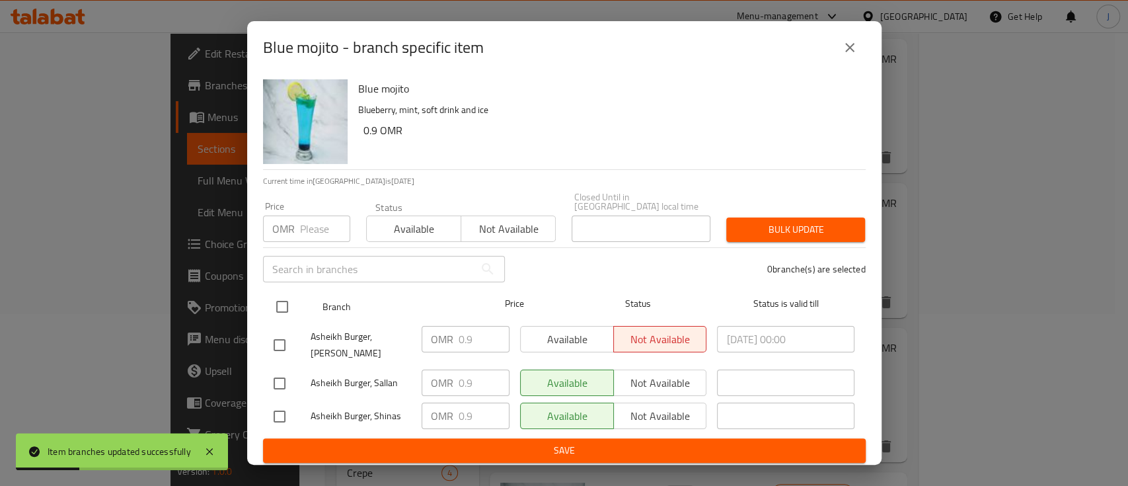
click at [276, 301] on input "checkbox" at bounding box center [282, 307] width 28 height 28
checkbox input "true"
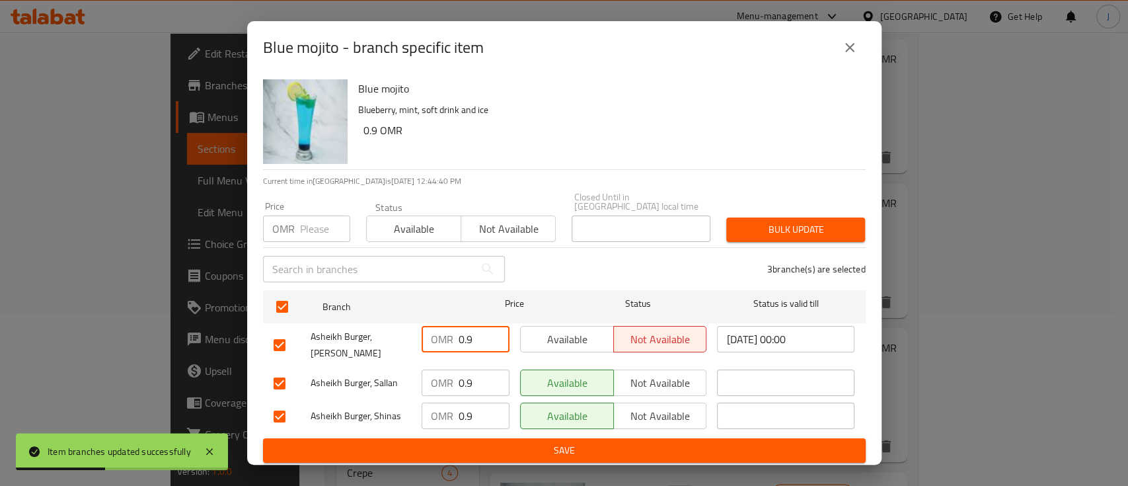
drag, startPoint x: 477, startPoint y: 334, endPoint x: 448, endPoint y: 334, distance: 28.4
click at [448, 334] on div "OMR 0.9 ​" at bounding box center [466, 339] width 88 height 26
drag, startPoint x: 471, startPoint y: 379, endPoint x: 437, endPoint y: 379, distance: 33.7
click at [437, 379] on div "OMR 0.9 ​" at bounding box center [466, 382] width 88 height 26
drag, startPoint x: 451, startPoint y: 414, endPoint x: 435, endPoint y: 414, distance: 16.5
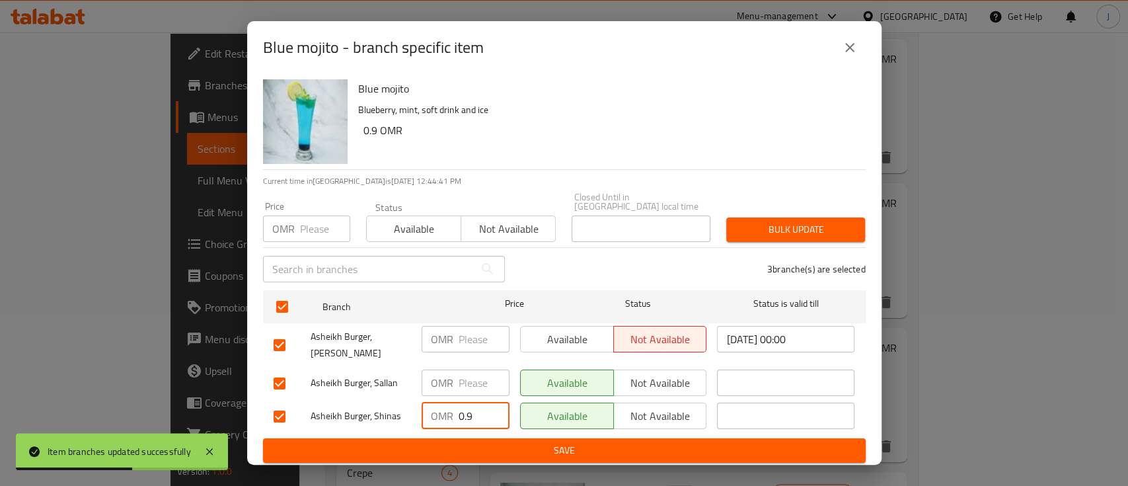
click at [435, 414] on div "OMR 0.9 ​" at bounding box center [466, 416] width 88 height 26
click at [483, 444] on span "Save" at bounding box center [565, 450] width 582 height 17
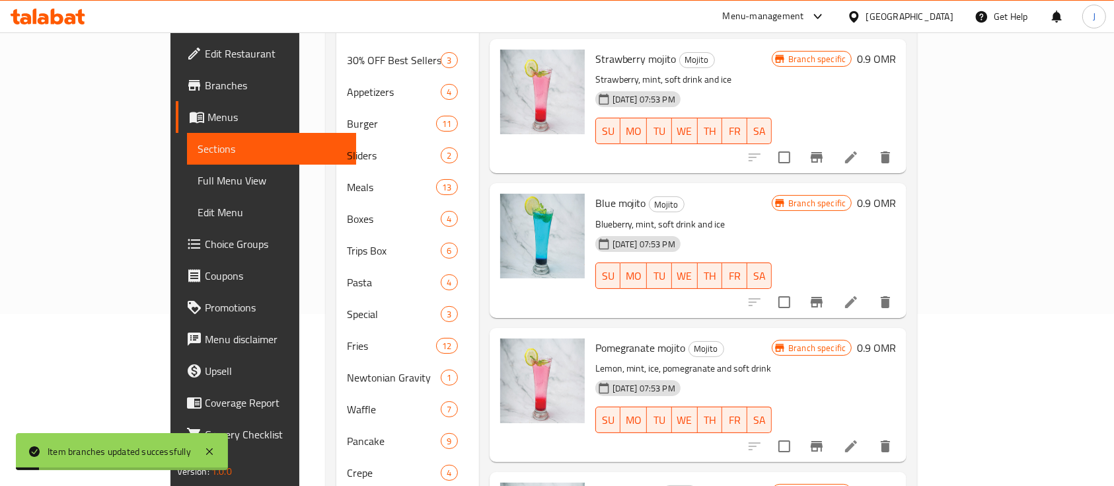
scroll to position [0, 0]
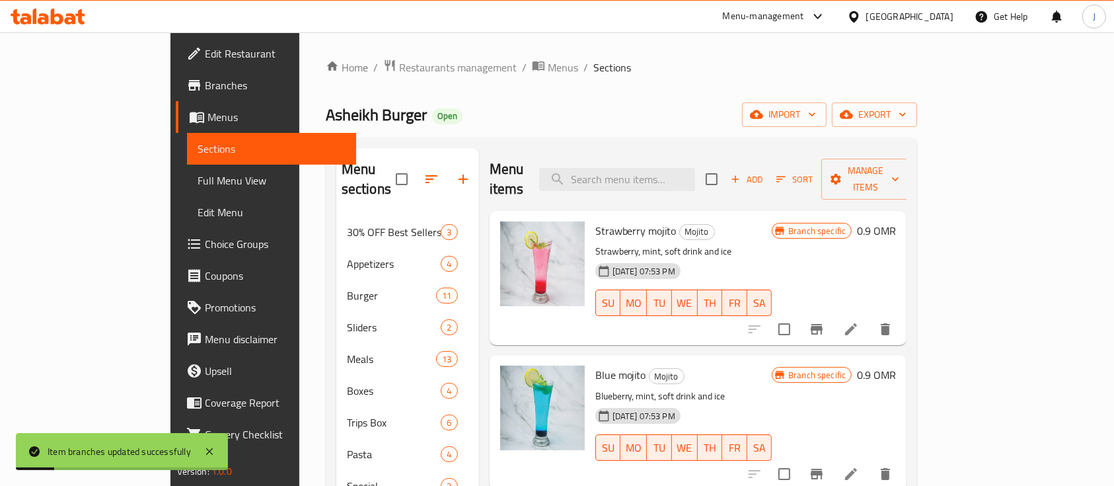
click at [823, 324] on icon "Branch-specific-item" at bounding box center [817, 329] width 12 height 11
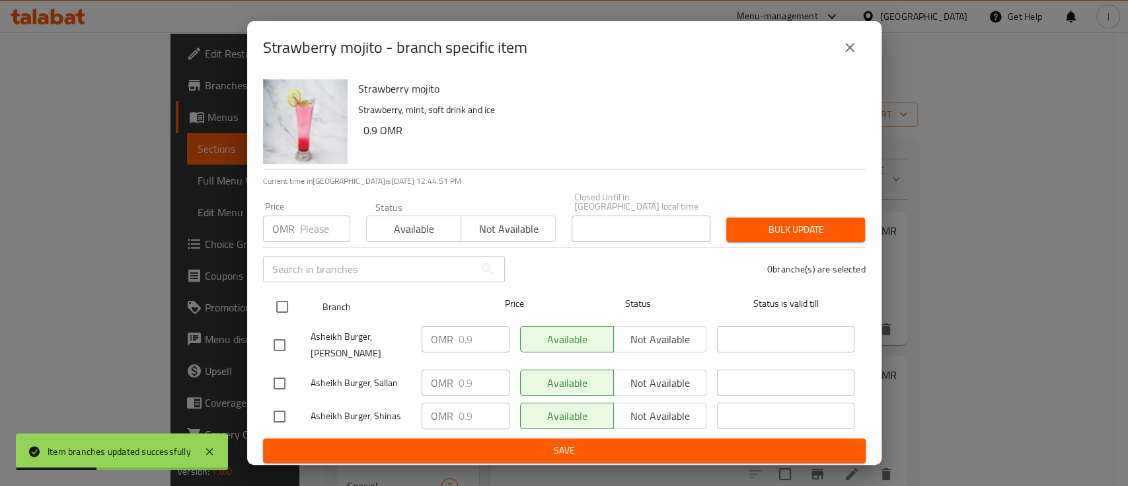
click at [284, 299] on input "checkbox" at bounding box center [282, 307] width 28 height 28
checkbox input "true"
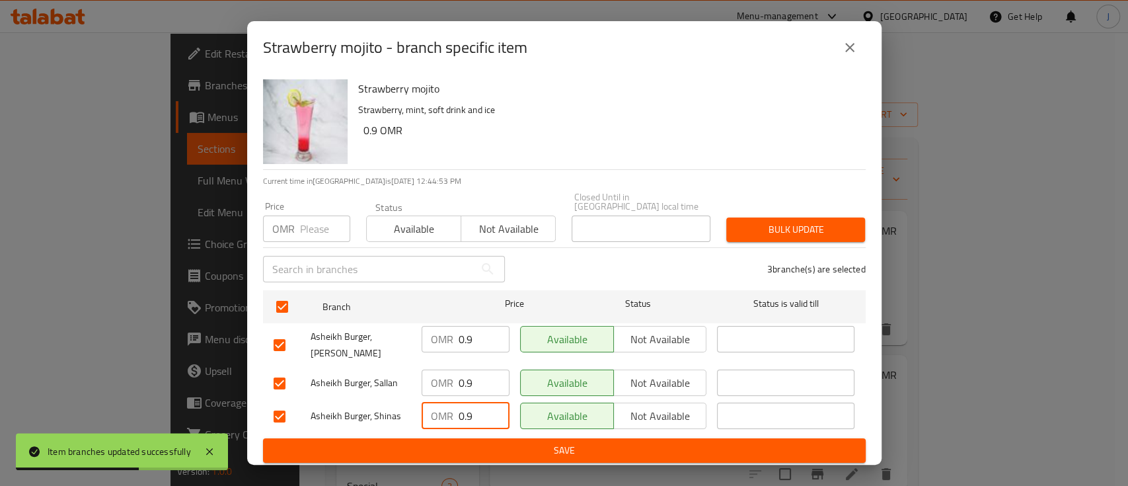
drag, startPoint x: 479, startPoint y: 416, endPoint x: 439, endPoint y: 412, distance: 40.6
click at [439, 412] on div "OMR 0.9 ​" at bounding box center [466, 416] width 88 height 26
drag, startPoint x: 477, startPoint y: 380, endPoint x: 438, endPoint y: 378, distance: 39.0
click at [438, 378] on div "OMR 0.9 ​" at bounding box center [466, 382] width 88 height 26
drag, startPoint x: 474, startPoint y: 327, endPoint x: 439, endPoint y: 330, distance: 35.1
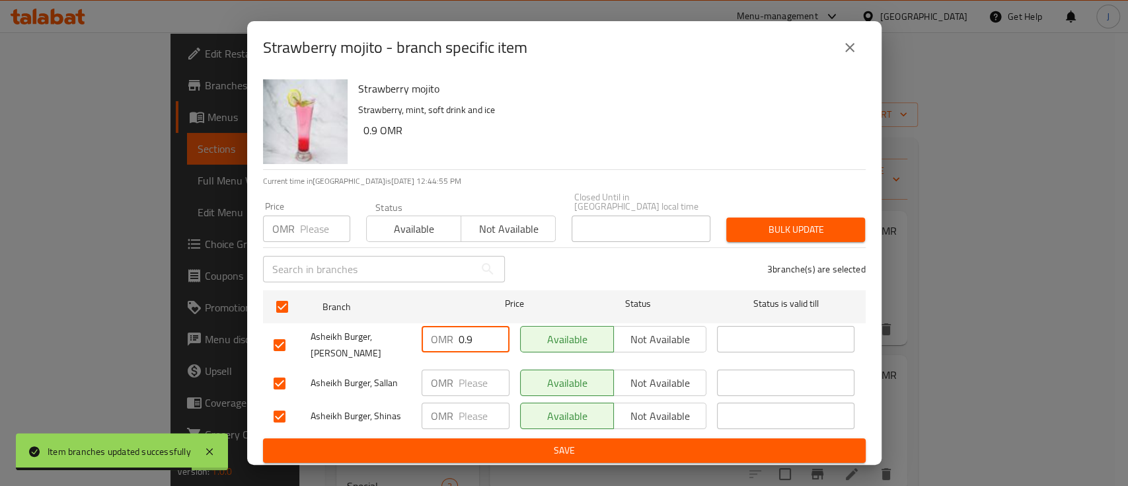
click at [439, 330] on div "OMR 0.9 ​" at bounding box center [466, 339] width 88 height 26
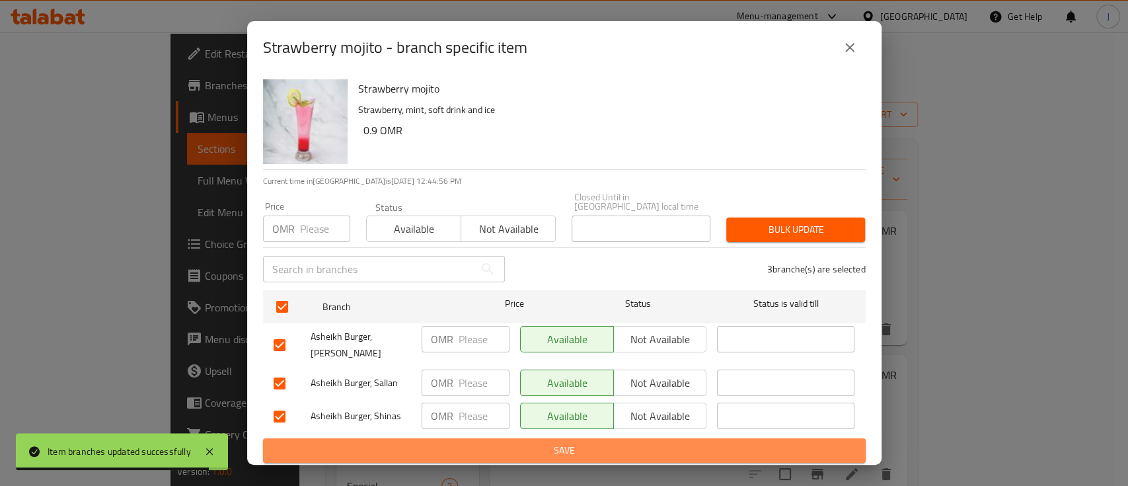
click at [523, 438] on button "Save" at bounding box center [564, 450] width 603 height 24
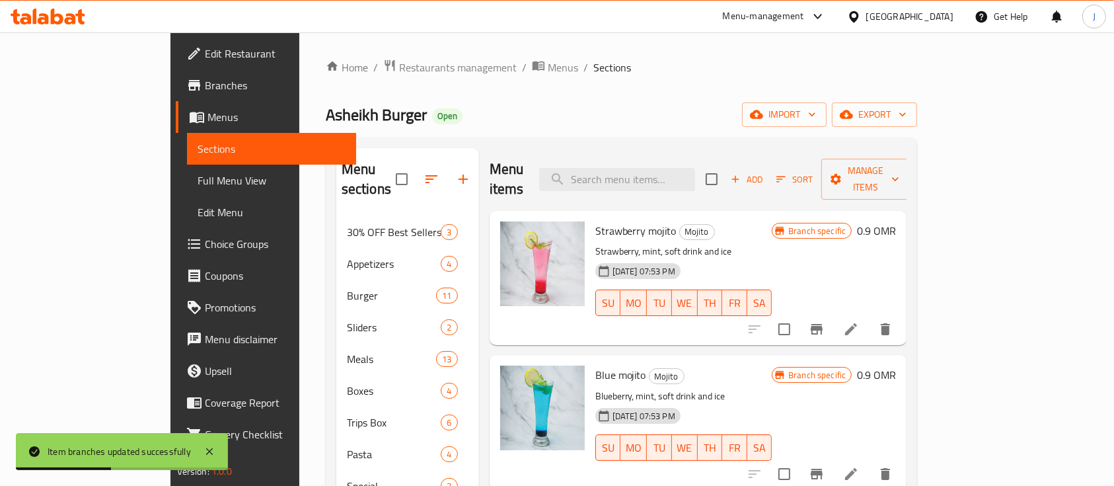
click at [846, 118] on div "Asheikh Burger Open import export" at bounding box center [622, 114] width 592 height 24
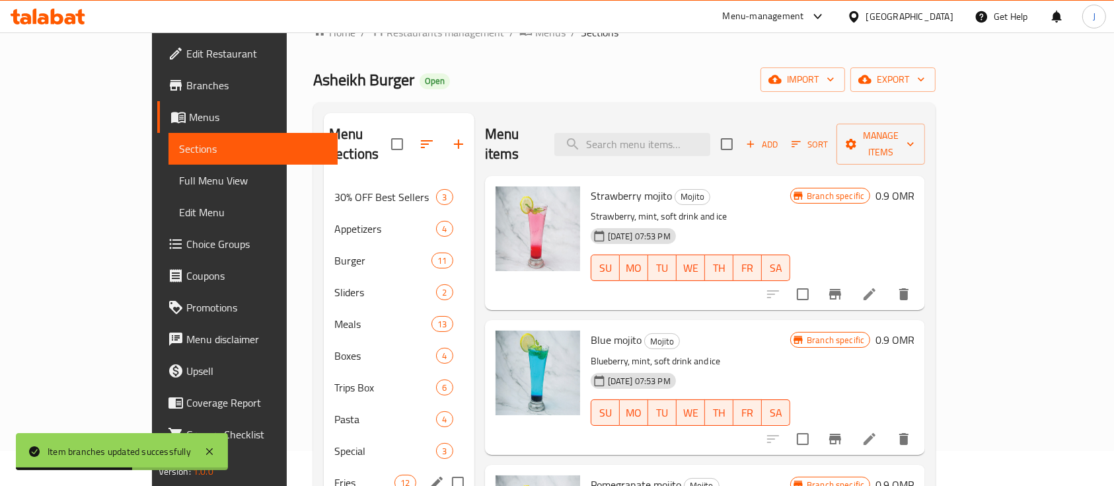
scroll to position [260, 0]
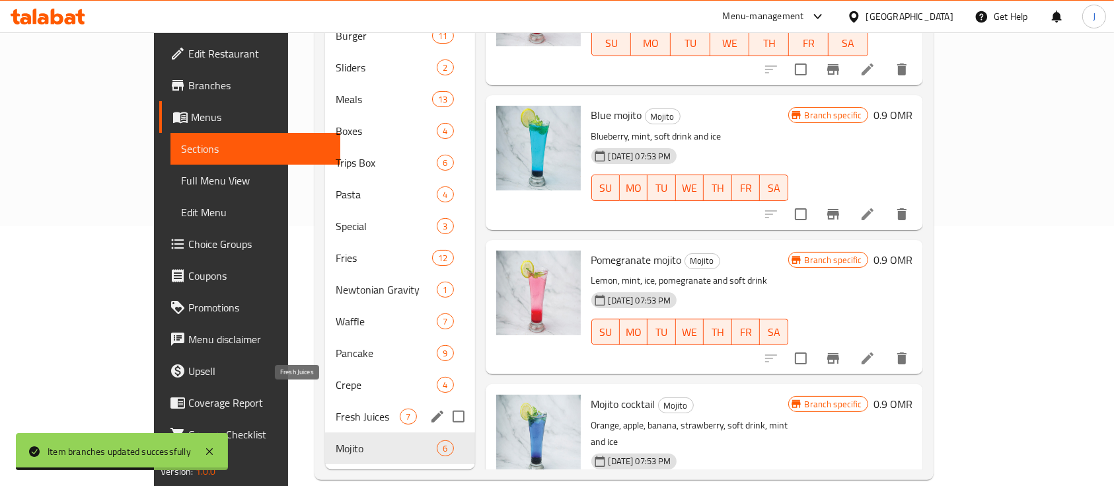
click at [336, 408] on span "Fresh Juices" at bounding box center [368, 416] width 64 height 16
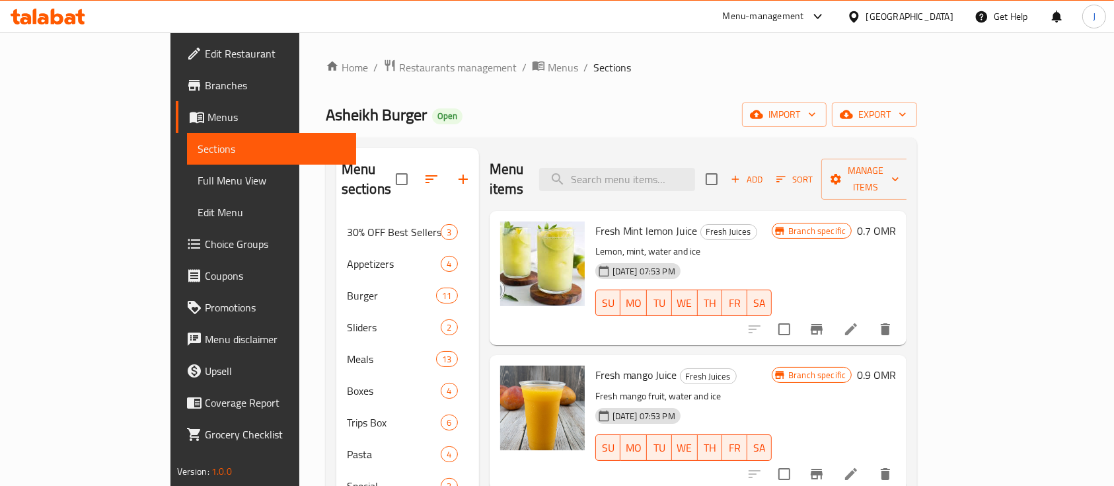
click at [896, 221] on h6 "0.7 OMR" at bounding box center [876, 230] width 39 height 19
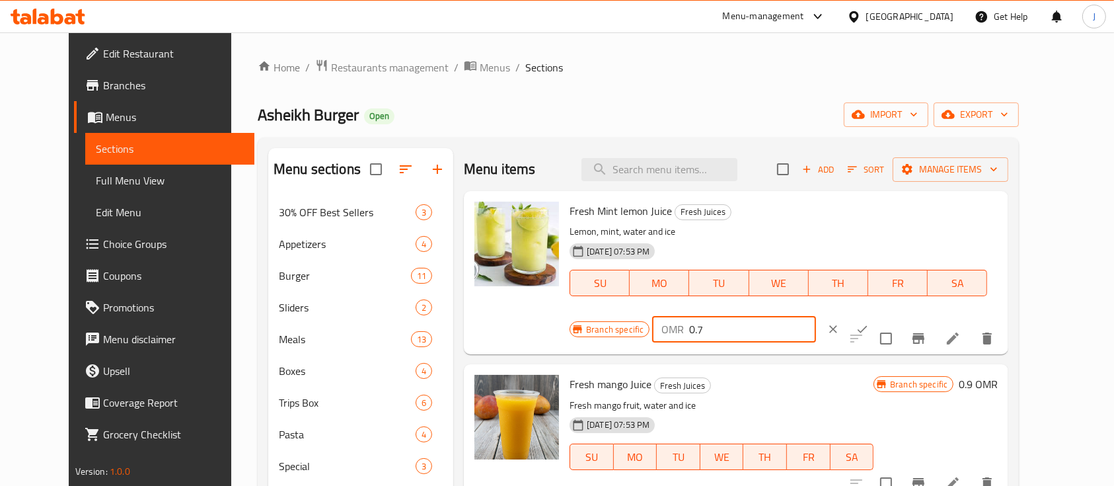
drag, startPoint x: 890, startPoint y: 217, endPoint x: 843, endPoint y: 223, distance: 46.6
click at [816, 316] on div "OMR 0.7 ​" at bounding box center [733, 329] width 163 height 26
paste input "9"
click at [869, 323] on icon "ok" at bounding box center [862, 329] width 13 height 13
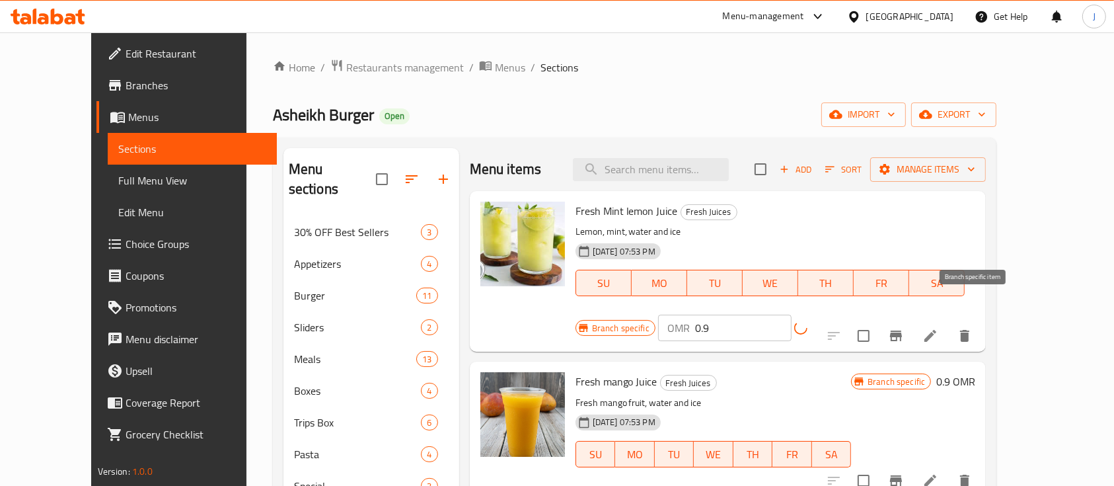
click at [902, 330] on icon "Branch-specific-item" at bounding box center [896, 335] width 12 height 11
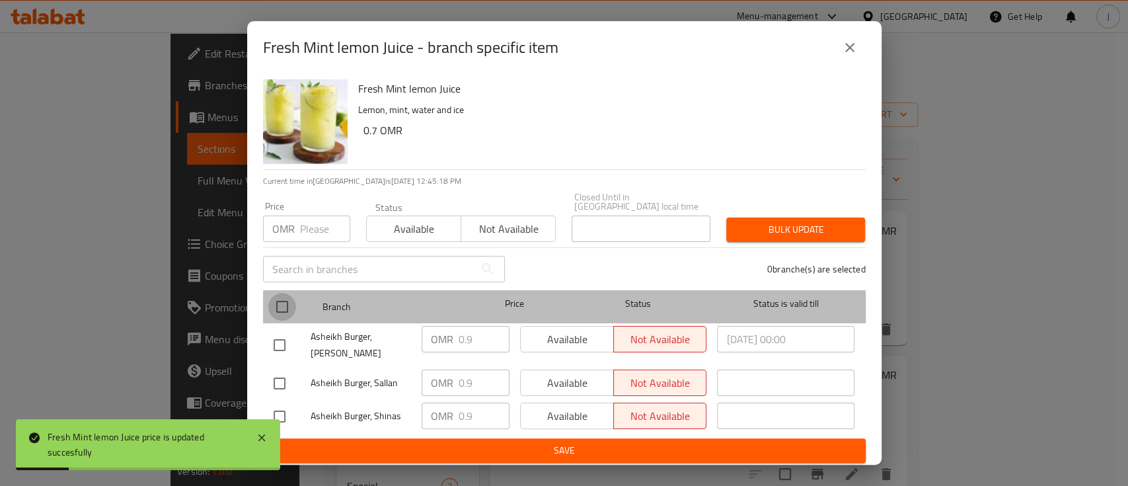
click at [284, 304] on input "checkbox" at bounding box center [282, 307] width 28 height 28
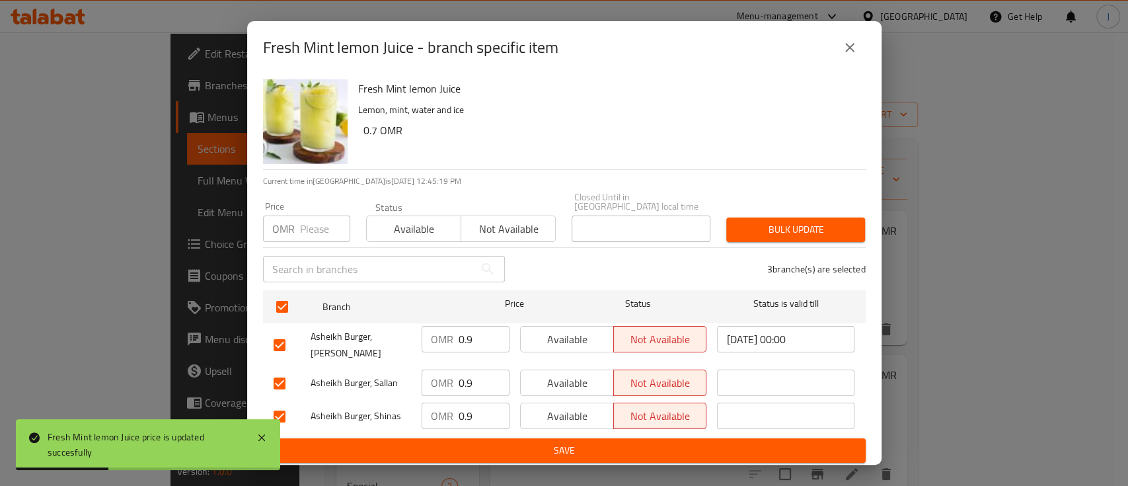
drag, startPoint x: 484, startPoint y: 334, endPoint x: 415, endPoint y: 329, distance: 68.9
click at [415, 329] on div "Asheikh Burger, Murtafaat Seham OMR 0.9 ​ Available Not available 2025/09/25 00…" at bounding box center [564, 345] width 592 height 49
click at [448, 380] on div "OMR 0.9 ​" at bounding box center [466, 382] width 88 height 26
click at [445, 406] on div "OMR 0.9 ​" at bounding box center [466, 416] width 88 height 26
click at [488, 444] on span "Save" at bounding box center [565, 450] width 582 height 17
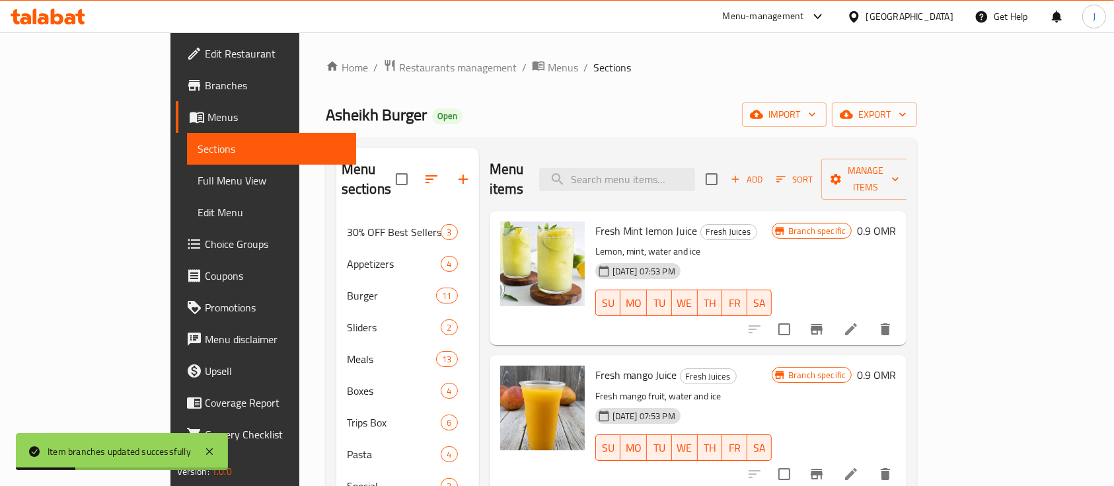
scroll to position [88, 0]
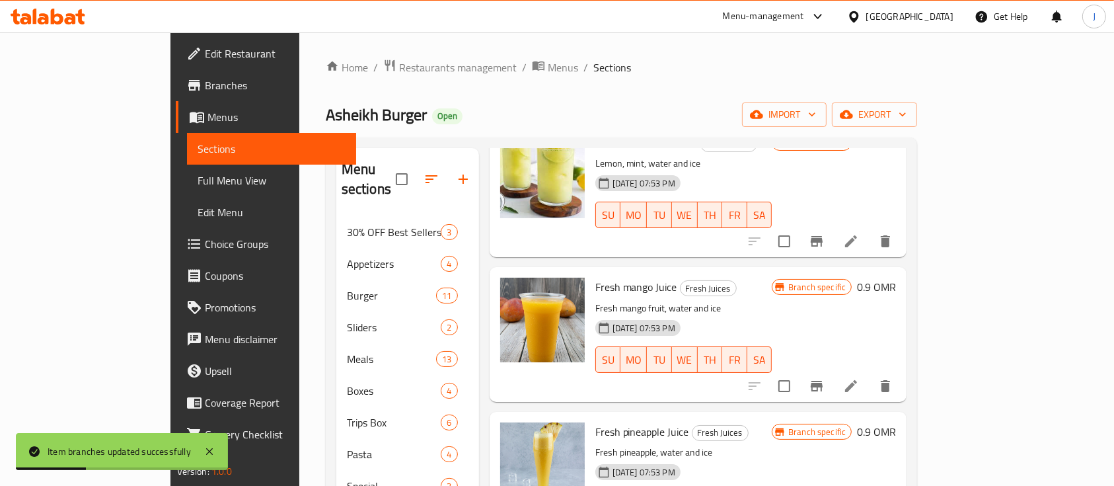
click at [902, 272] on div "Fresh mango Juice Fresh Juices Fresh mango fruit, water and ice 18-07-2023 07:5…" at bounding box center [746, 334] width 312 height 124
click at [896, 278] on h6 "0.9 OMR" at bounding box center [876, 287] width 39 height 19
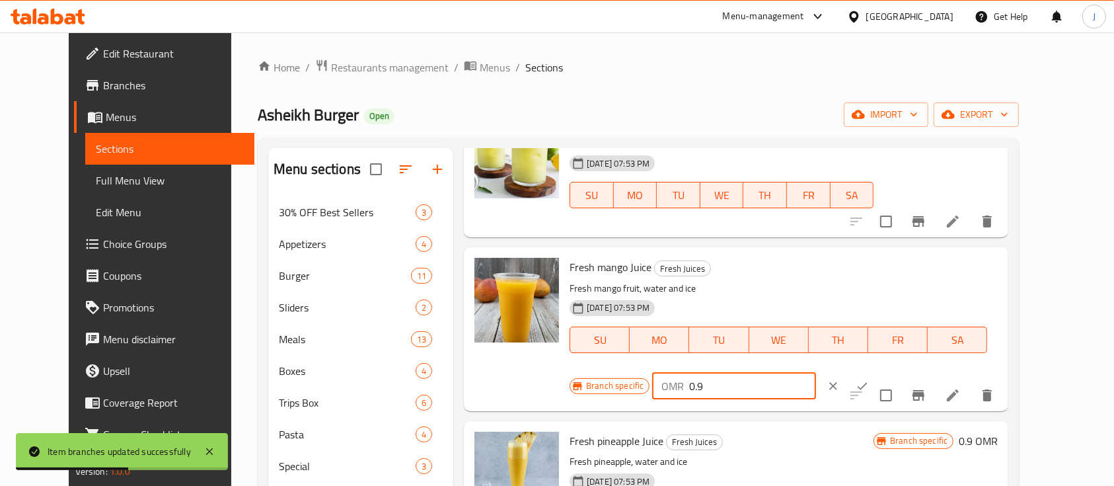
click at [789, 371] on div "Branch specific OMR 0.9 ​" at bounding box center [734, 385] width 328 height 29
click at [877, 371] on button "ok" at bounding box center [862, 385] width 29 height 29
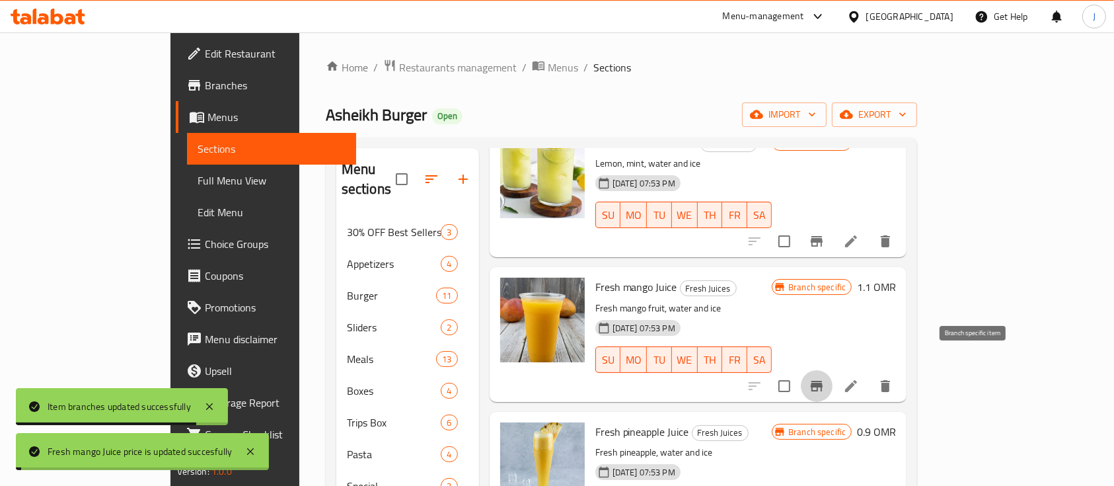
click at [825, 378] on icon "Branch-specific-item" at bounding box center [817, 386] width 16 height 16
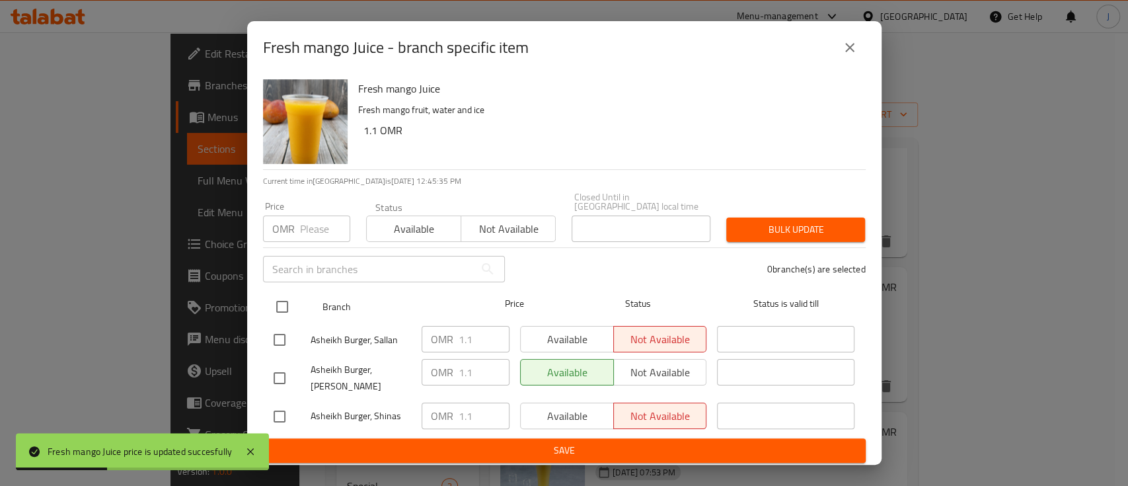
click at [285, 309] on input "checkbox" at bounding box center [282, 307] width 28 height 28
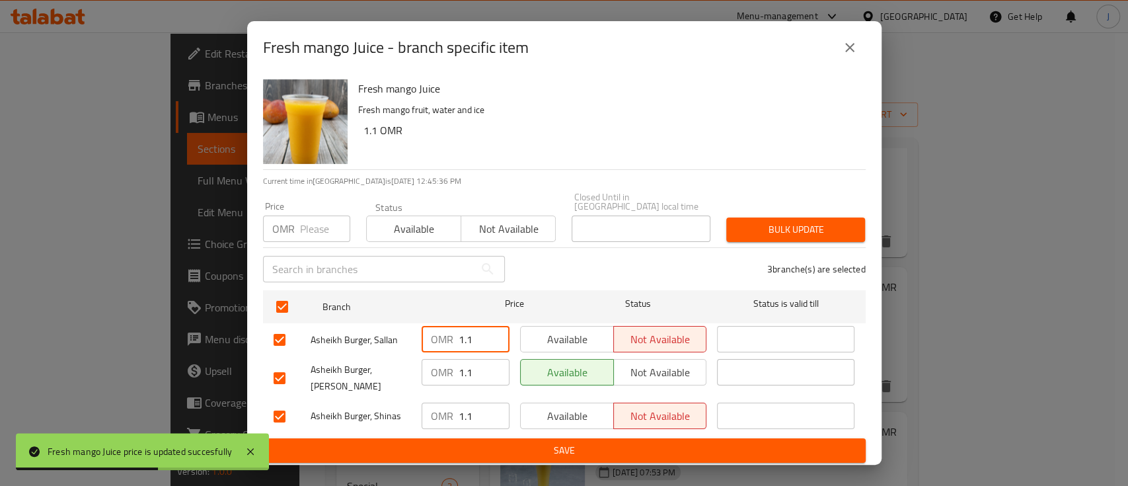
drag, startPoint x: 473, startPoint y: 336, endPoint x: 441, endPoint y: 334, distance: 32.4
click at [442, 334] on div "OMR 1.1 ​" at bounding box center [466, 339] width 88 height 26
drag, startPoint x: 479, startPoint y: 367, endPoint x: 446, endPoint y: 364, distance: 32.6
click at [446, 364] on div "OMR 1.1 ​" at bounding box center [466, 372] width 88 height 26
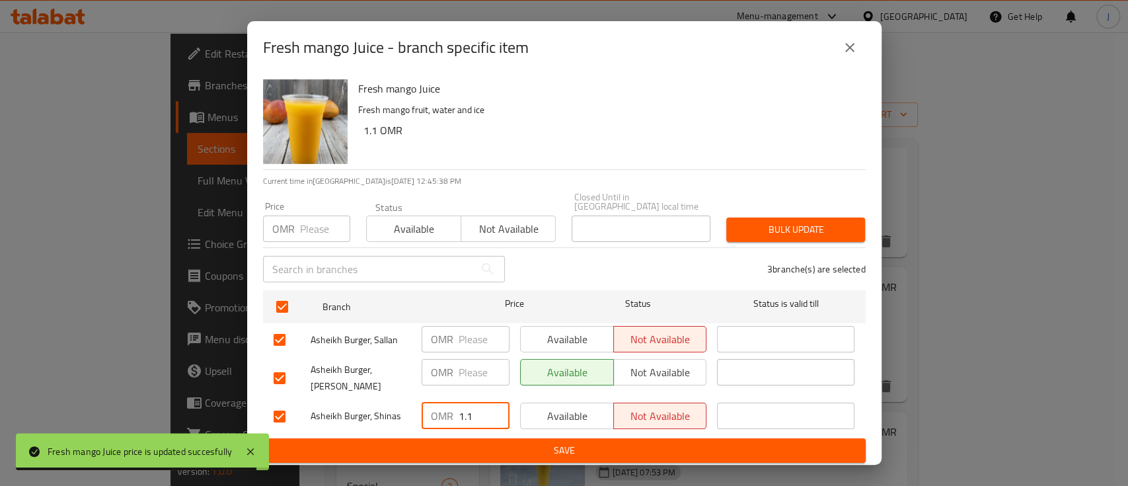
drag, startPoint x: 451, startPoint y: 406, endPoint x: 444, endPoint y: 406, distance: 7.3
click at [444, 406] on div "OMR 1.1 ​" at bounding box center [466, 416] width 88 height 26
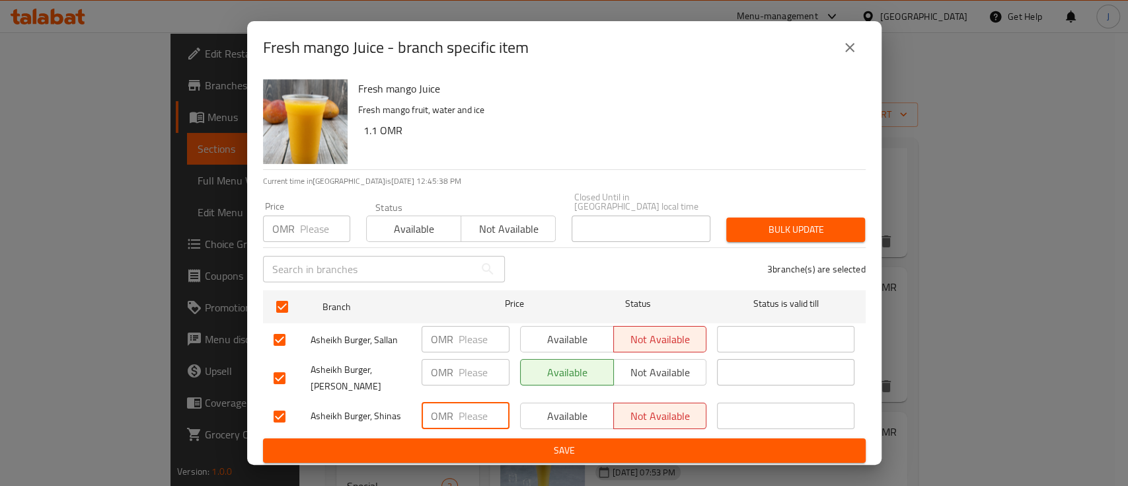
click at [492, 442] on span "Save" at bounding box center [565, 450] width 582 height 17
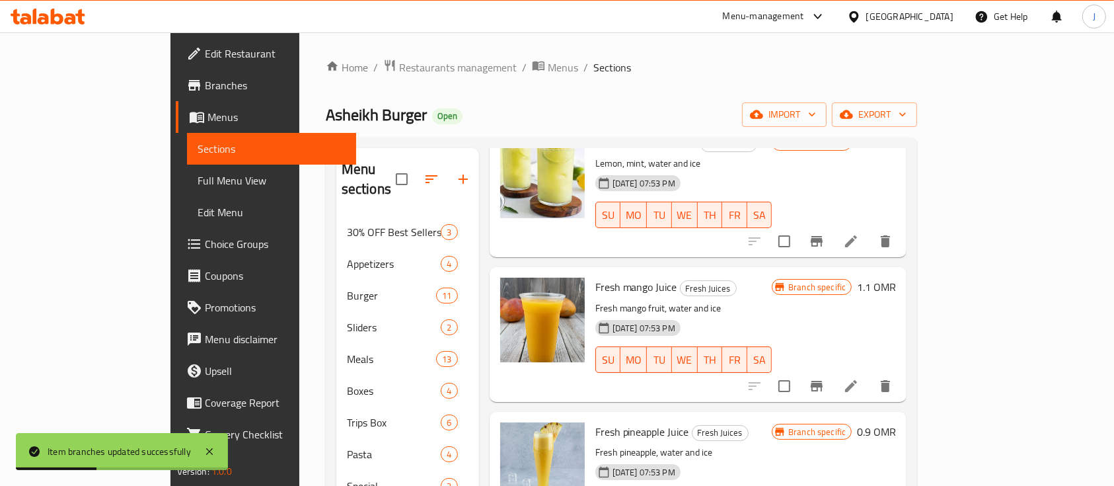
click at [794, 128] on div "Home / Restaurants management / Menus / Sections Asheikh Burger Open import exp…" at bounding box center [622, 399] width 592 height 681
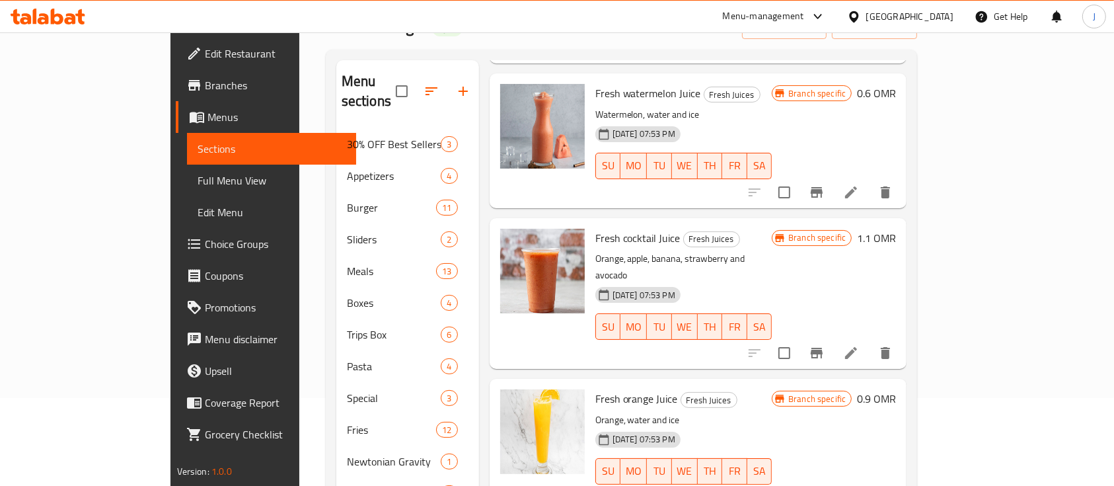
click at [896, 229] on h6 "1.1 OMR" at bounding box center [876, 238] width 39 height 19
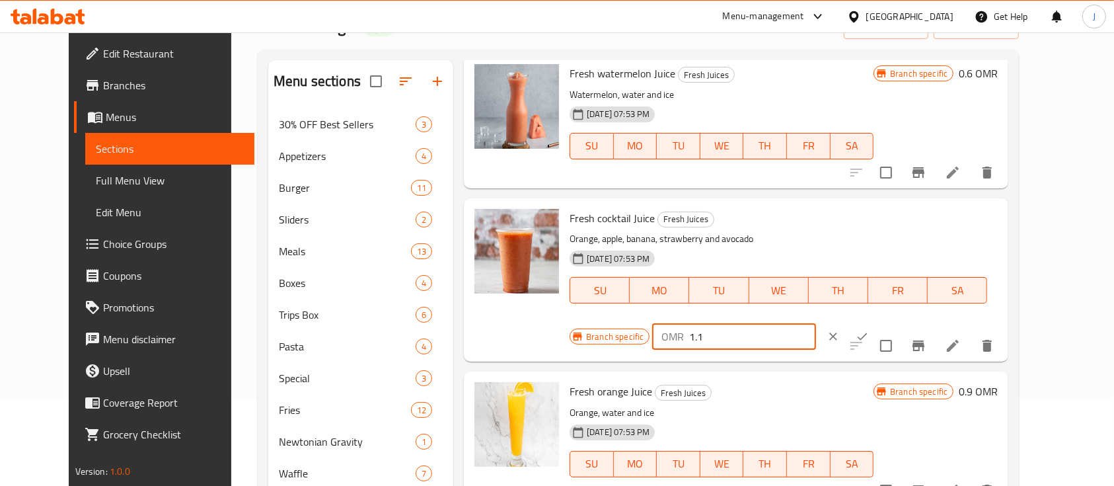
click at [816, 323] on input "1.1" at bounding box center [752, 336] width 126 height 26
click at [869, 330] on icon "ok" at bounding box center [862, 336] width 13 height 13
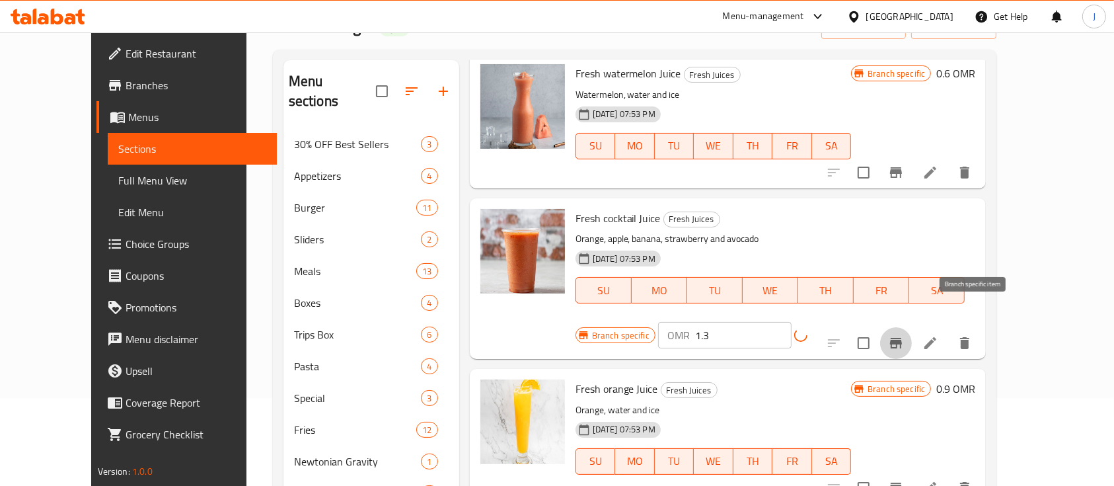
click at [904, 335] on icon "Branch-specific-item" at bounding box center [896, 343] width 16 height 16
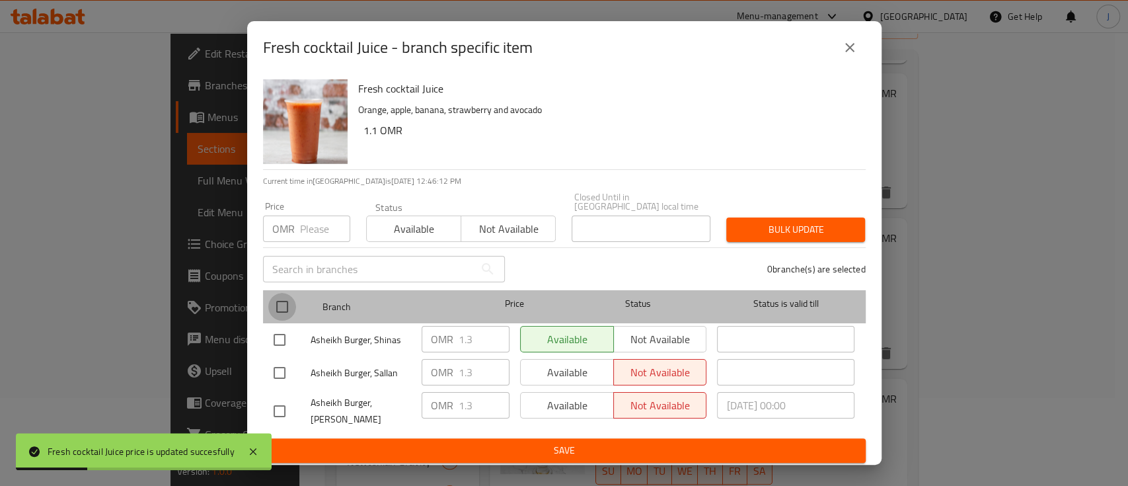
click at [282, 305] on input "checkbox" at bounding box center [282, 307] width 28 height 28
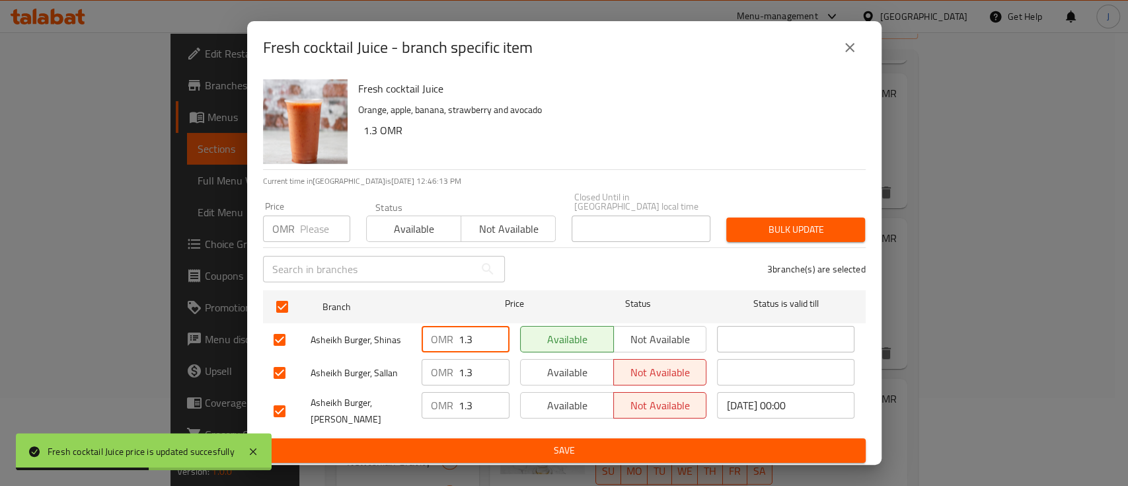
drag, startPoint x: 476, startPoint y: 337, endPoint x: 442, endPoint y: 336, distance: 33.7
click at [442, 336] on div "OMR 1.3 ​" at bounding box center [466, 339] width 88 height 26
drag, startPoint x: 473, startPoint y: 366, endPoint x: 445, endPoint y: 366, distance: 27.1
click at [445, 366] on div "OMR 1.3 ​" at bounding box center [466, 372] width 88 height 26
drag, startPoint x: 471, startPoint y: 399, endPoint x: 440, endPoint y: 399, distance: 31.1
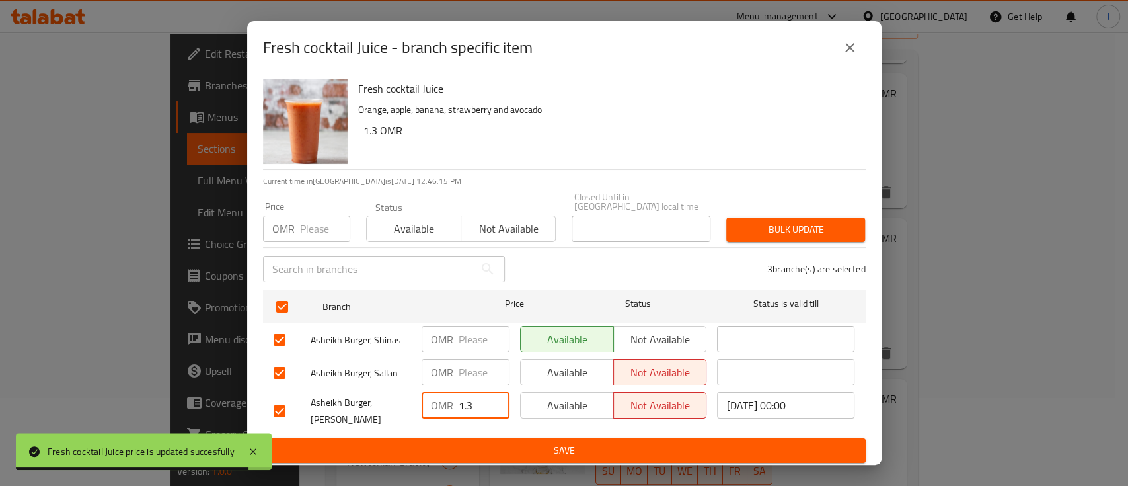
click at [439, 399] on div "OMR 1.3 ​" at bounding box center [466, 405] width 88 height 26
click at [488, 438] on button "Save" at bounding box center [564, 450] width 603 height 24
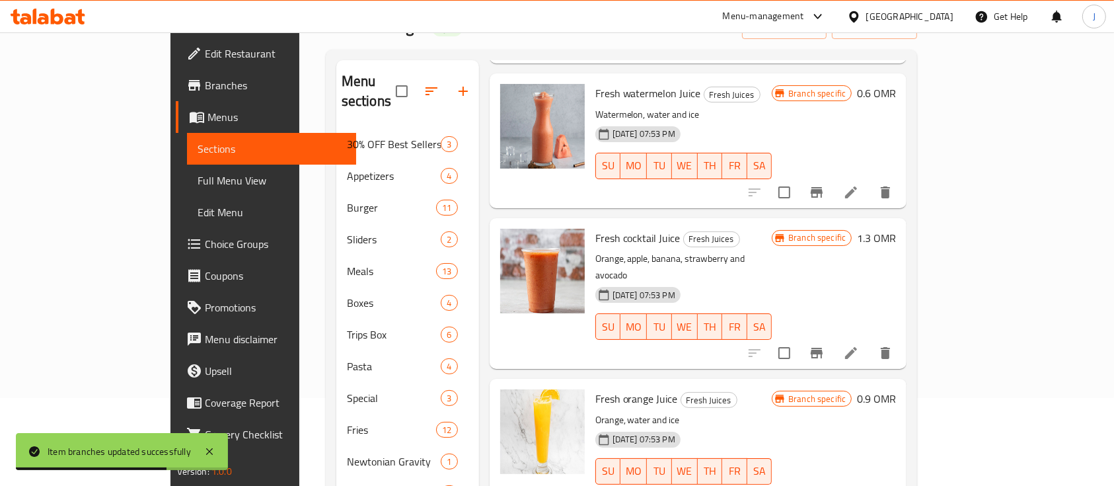
click at [896, 389] on h6 "0.9 OMR" at bounding box center [876, 398] width 39 height 19
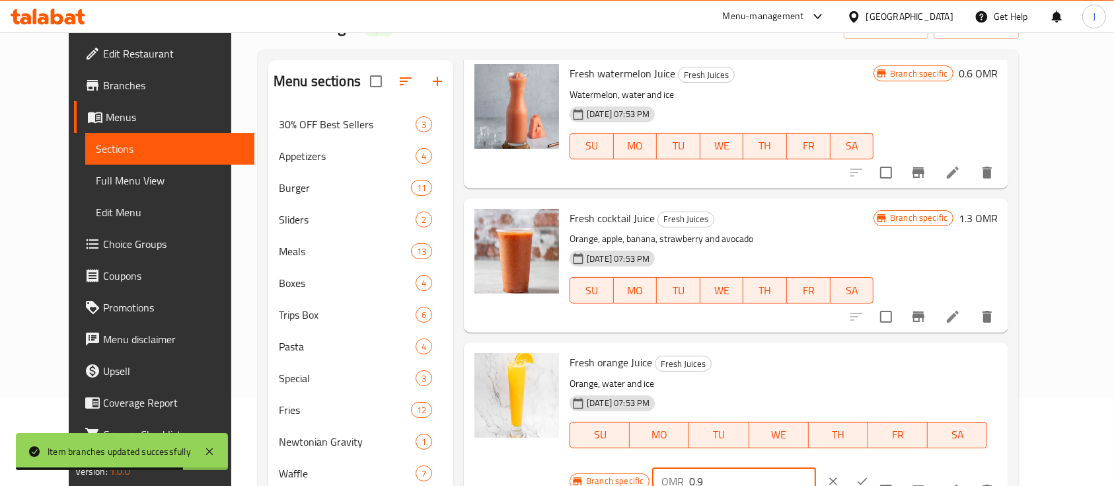
drag, startPoint x: 897, startPoint y: 367, endPoint x: 837, endPoint y: 367, distance: 59.5
click at [816, 468] on div "OMR 0.9 ​" at bounding box center [733, 481] width 163 height 26
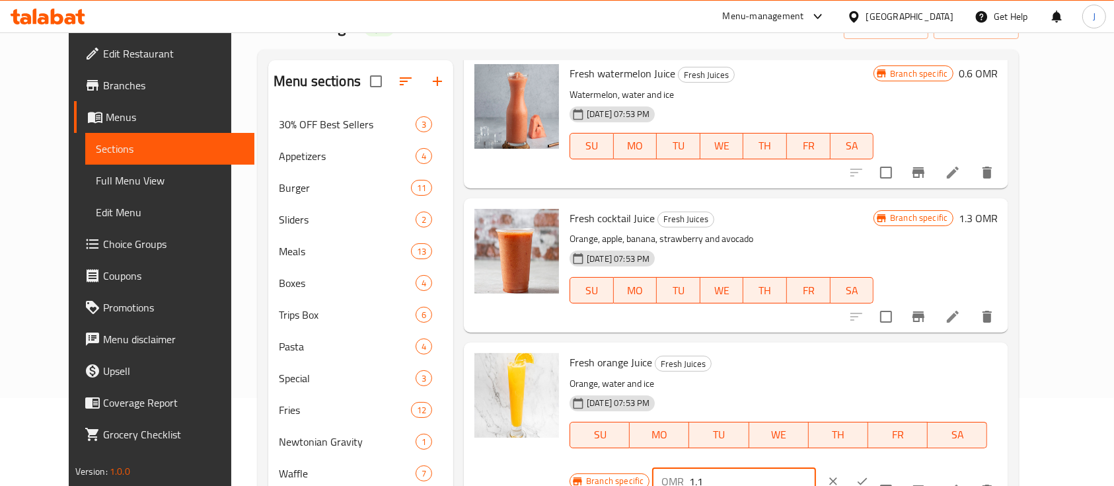
click at [869, 475] on icon "ok" at bounding box center [862, 481] width 13 height 13
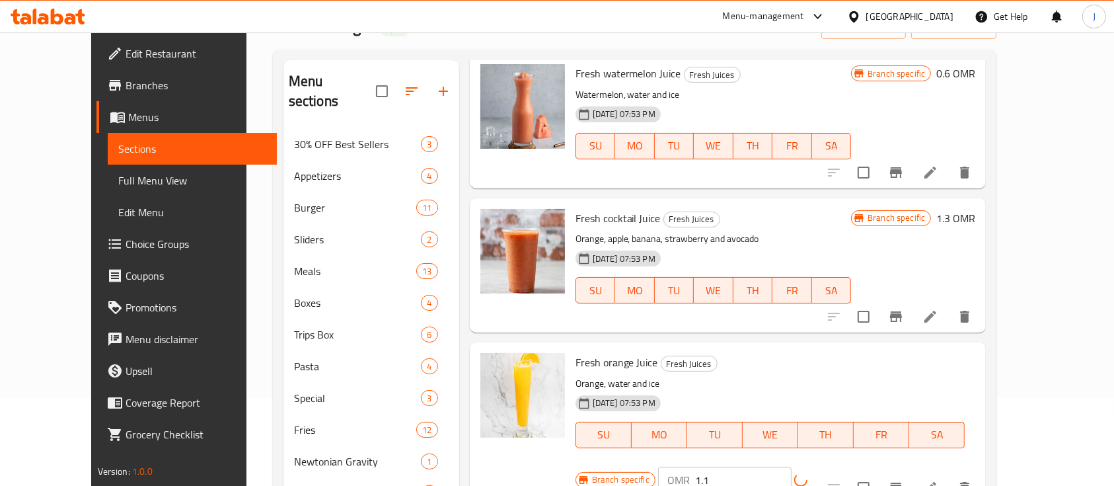
scroll to position [176, 0]
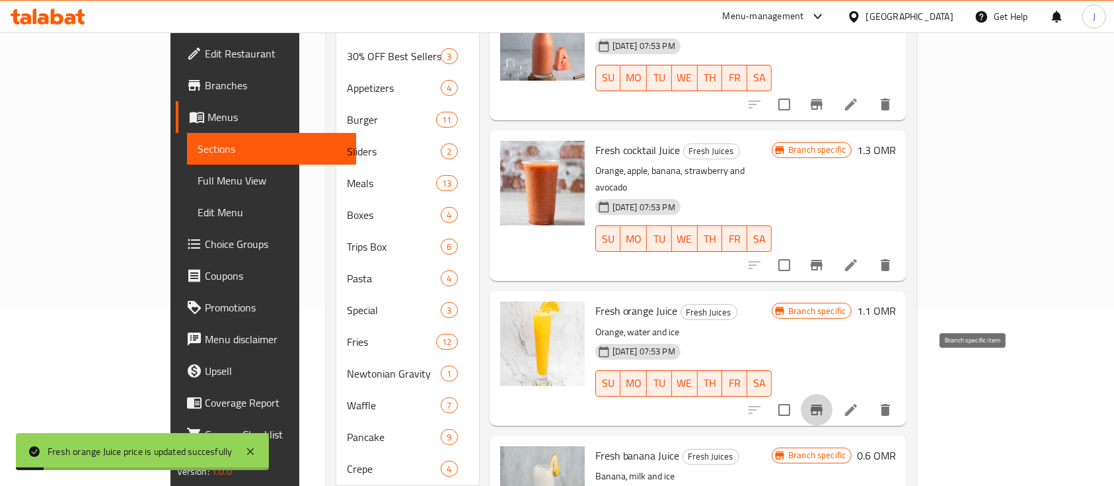
click at [825, 402] on icon "Branch-specific-item" at bounding box center [817, 410] width 16 height 16
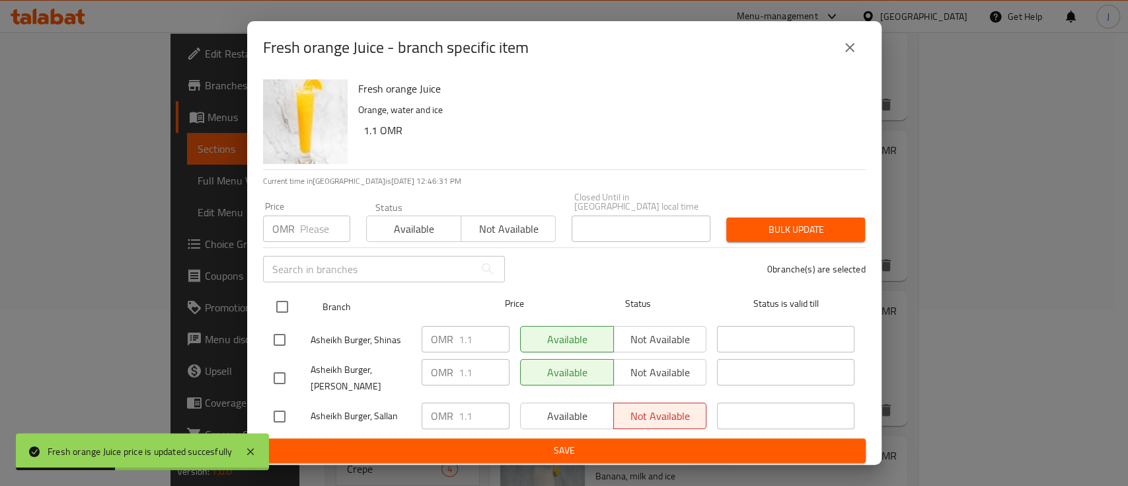
click at [287, 301] on input "checkbox" at bounding box center [282, 307] width 28 height 28
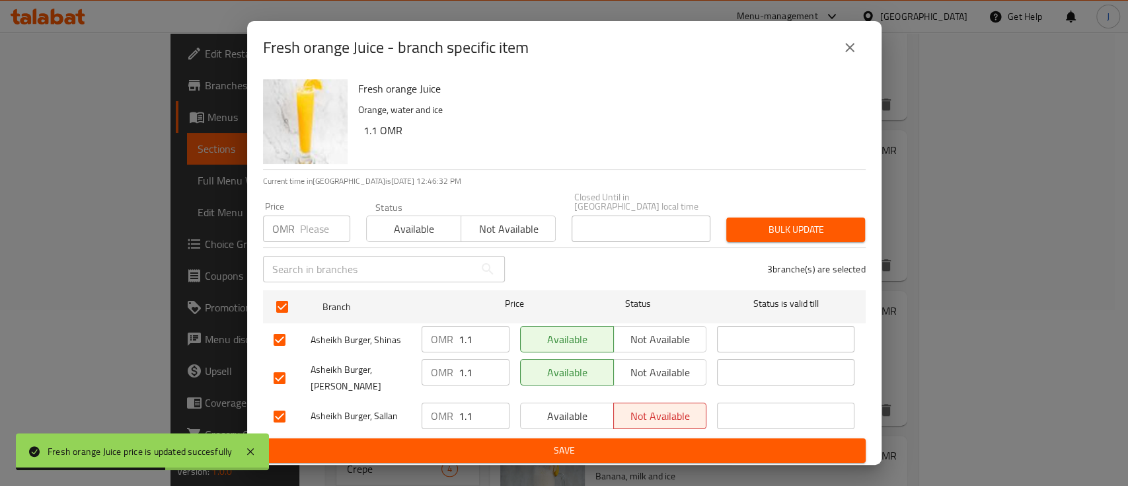
drag, startPoint x: 475, startPoint y: 340, endPoint x: 440, endPoint y: 337, distance: 35.8
click at [441, 338] on div "OMR 1.1 ​" at bounding box center [466, 339] width 88 height 26
drag, startPoint x: 481, startPoint y: 373, endPoint x: 442, endPoint y: 367, distance: 39.4
click at [449, 367] on div "OMR 1.1 ​" at bounding box center [466, 372] width 88 height 26
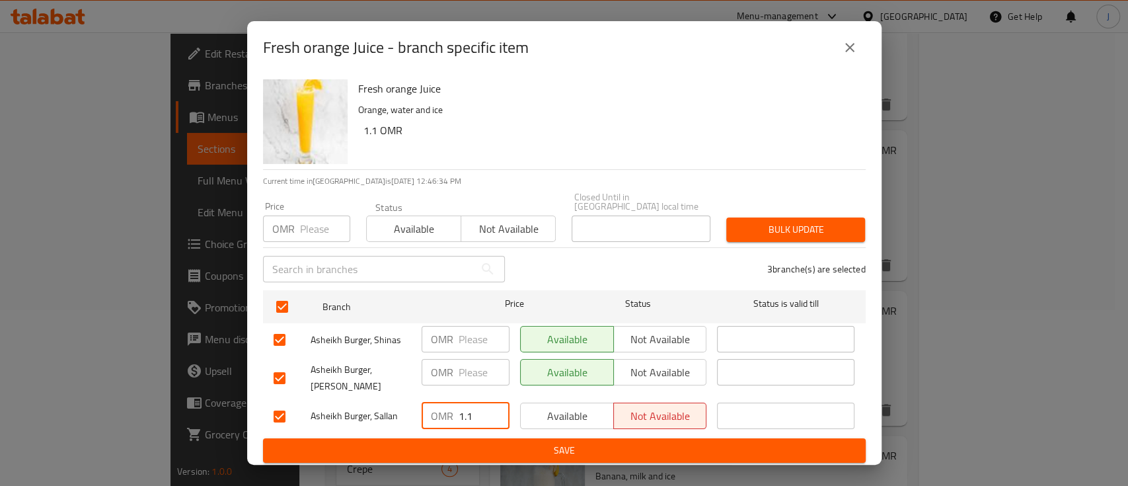
drag, startPoint x: 475, startPoint y: 406, endPoint x: 450, endPoint y: 405, distance: 24.5
click at [450, 405] on div "OMR 1.1 ​" at bounding box center [466, 416] width 88 height 26
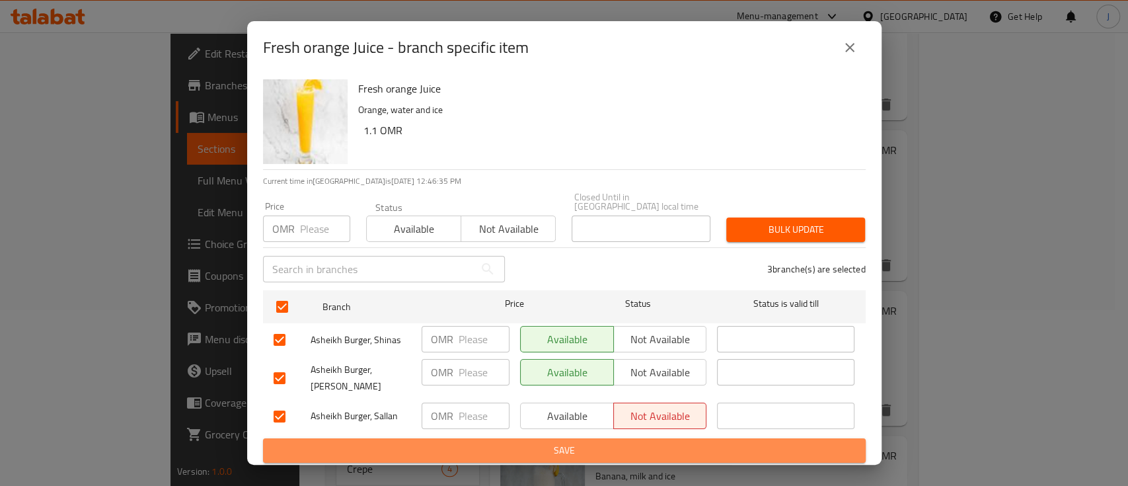
click at [487, 447] on span "Save" at bounding box center [565, 450] width 582 height 17
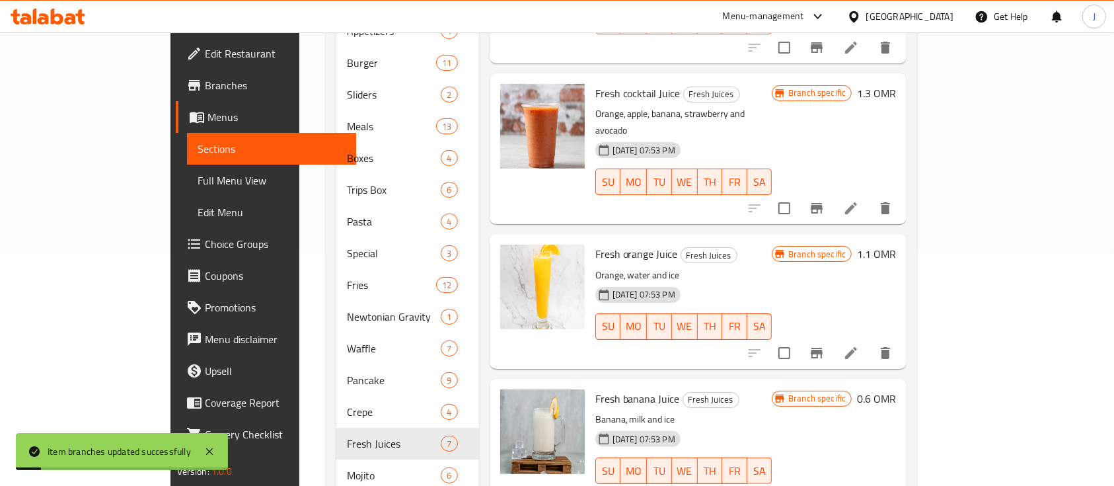
scroll to position [260, 0]
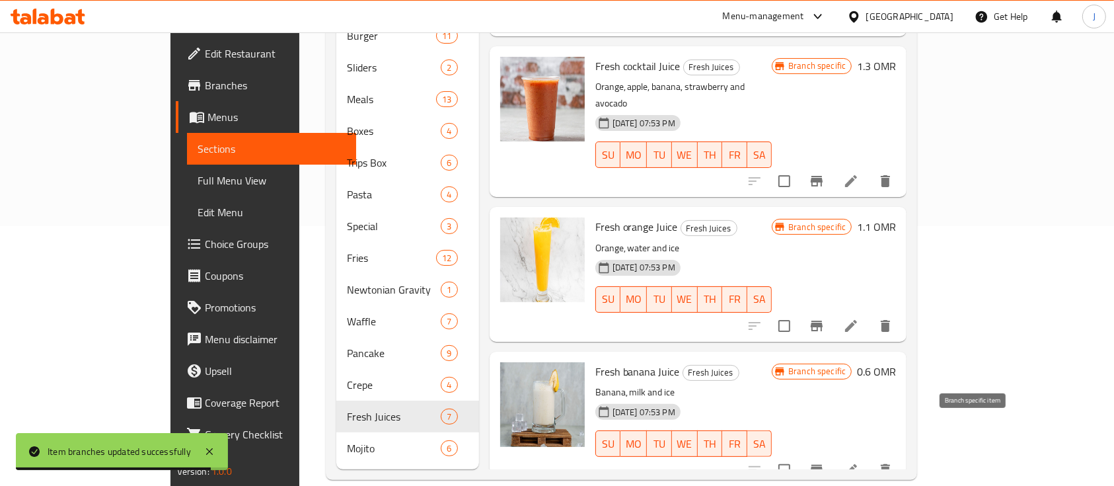
click at [833, 454] on button "Branch-specific-item" at bounding box center [817, 470] width 32 height 32
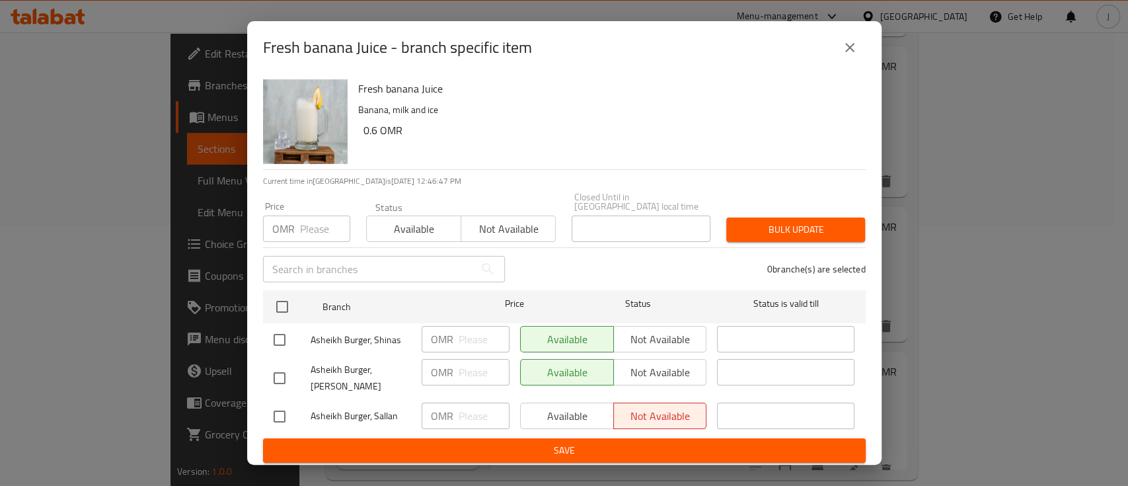
click at [854, 50] on icon "close" at bounding box center [850, 48] width 16 height 16
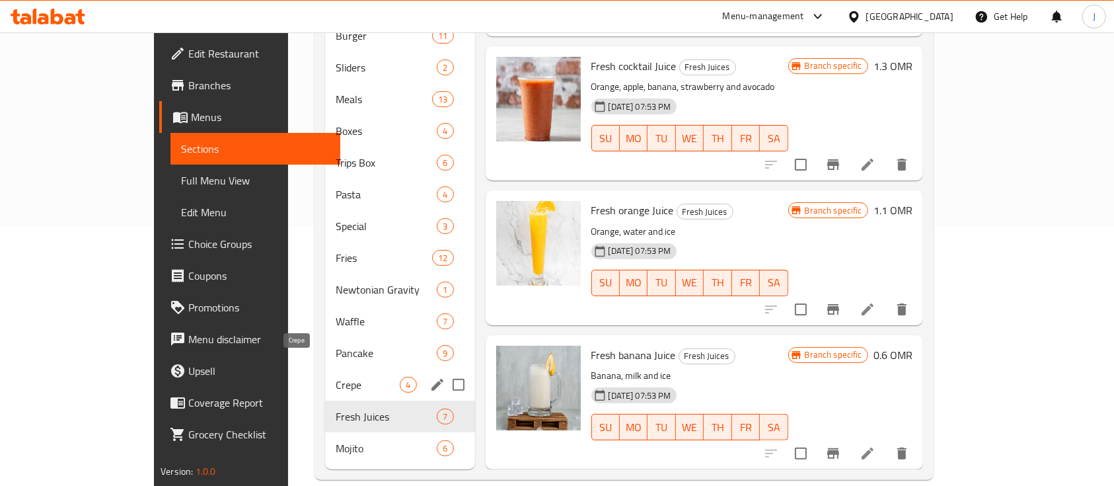
click at [336, 377] on span "Crepe" at bounding box center [368, 385] width 64 height 16
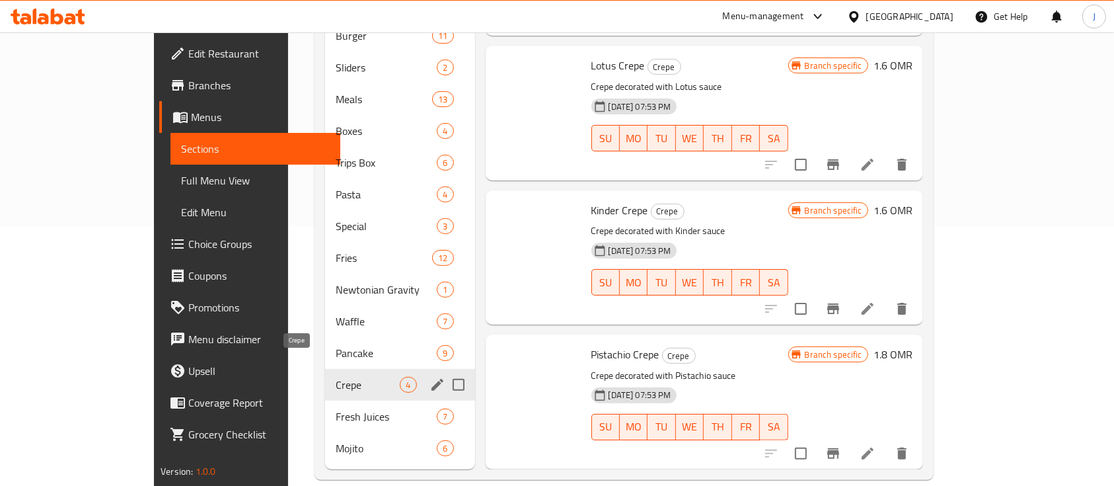
scroll to position [49, 0]
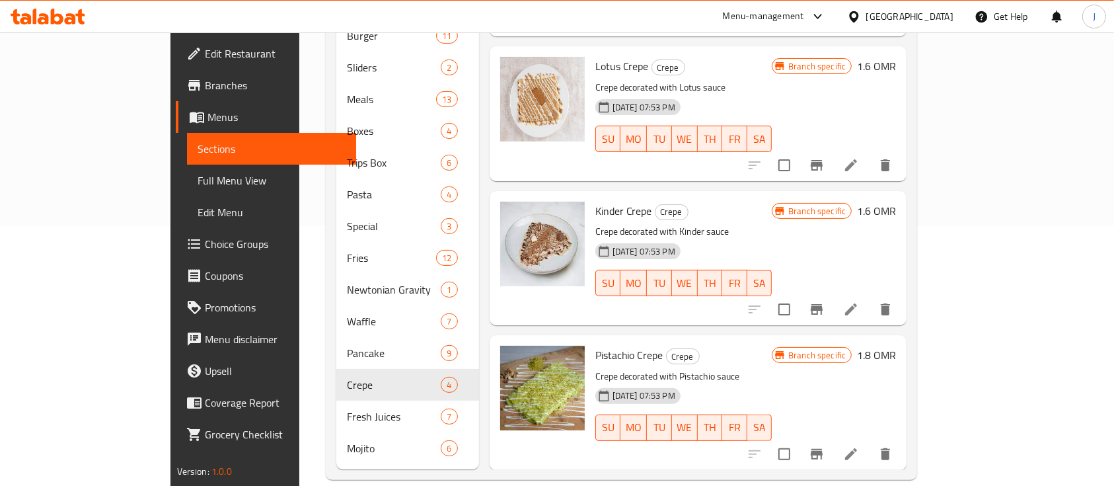
click at [773, 202] on h6 "Kinder Crepe Crepe" at bounding box center [684, 211] width 177 height 19
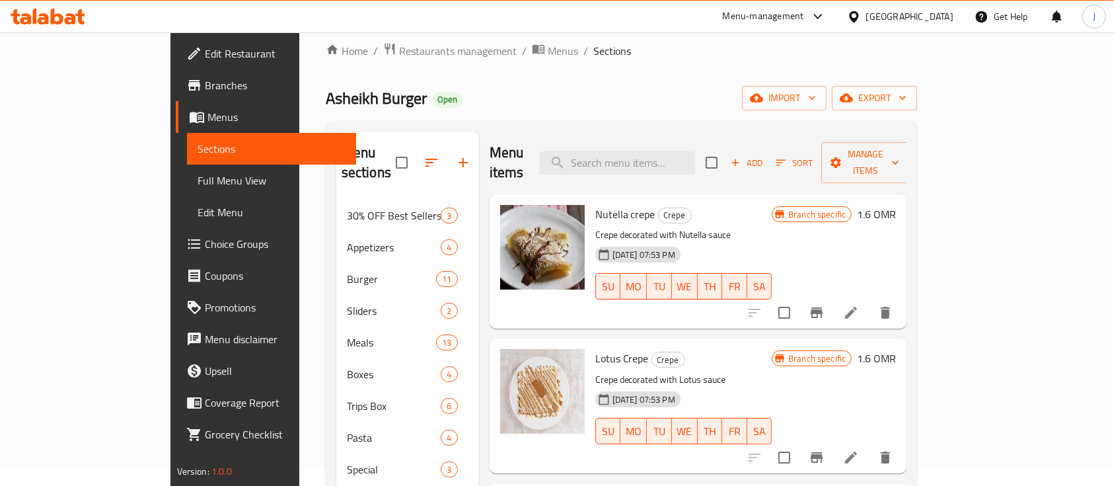
scroll to position [0, 0]
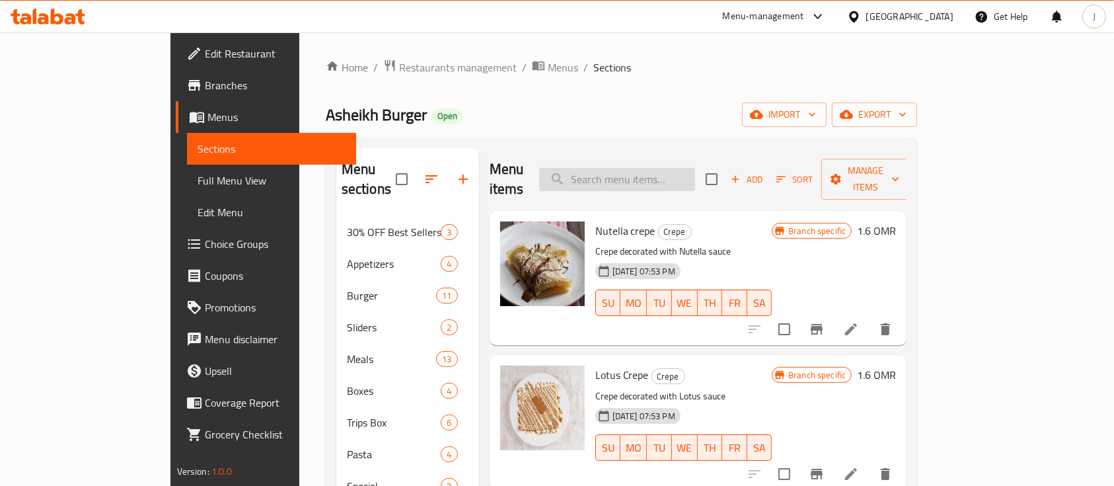
click at [693, 168] on input "search" at bounding box center [617, 179] width 156 height 23
paste input "عبود"
drag, startPoint x: 815, startPoint y: 71, endPoint x: 796, endPoint y: 75, distance: 19.1
click at [815, 71] on ol "Home / Restaurants management / Menus / Sections" at bounding box center [622, 67] width 592 height 17
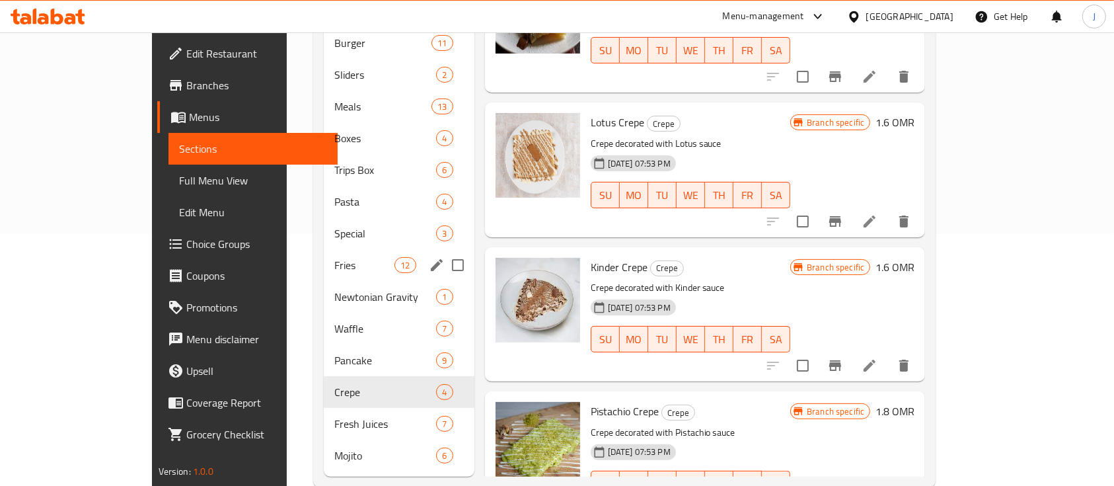
scroll to position [260, 0]
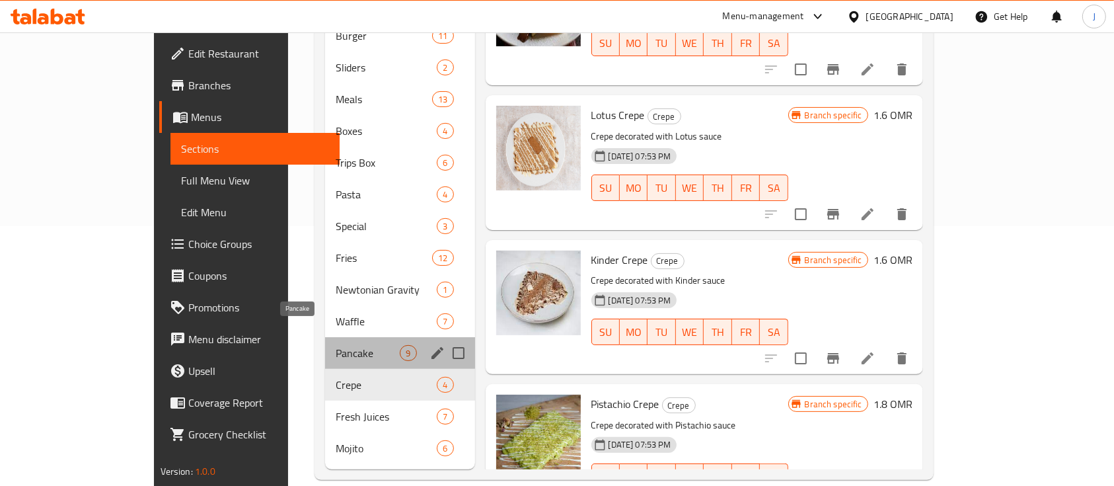
click at [336, 345] on span "Pancake" at bounding box center [368, 353] width 64 height 16
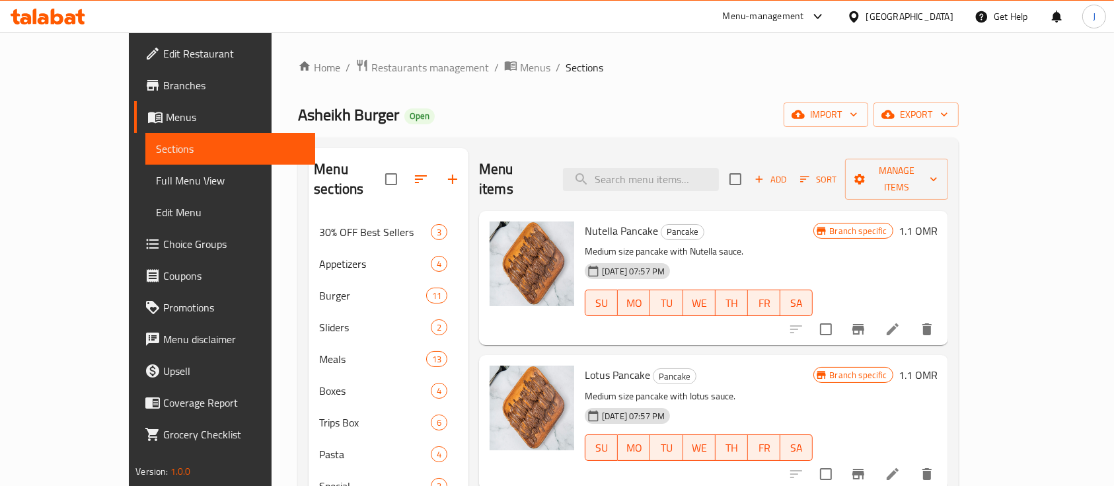
click at [938, 221] on h6 "1.1 OMR" at bounding box center [918, 230] width 39 height 19
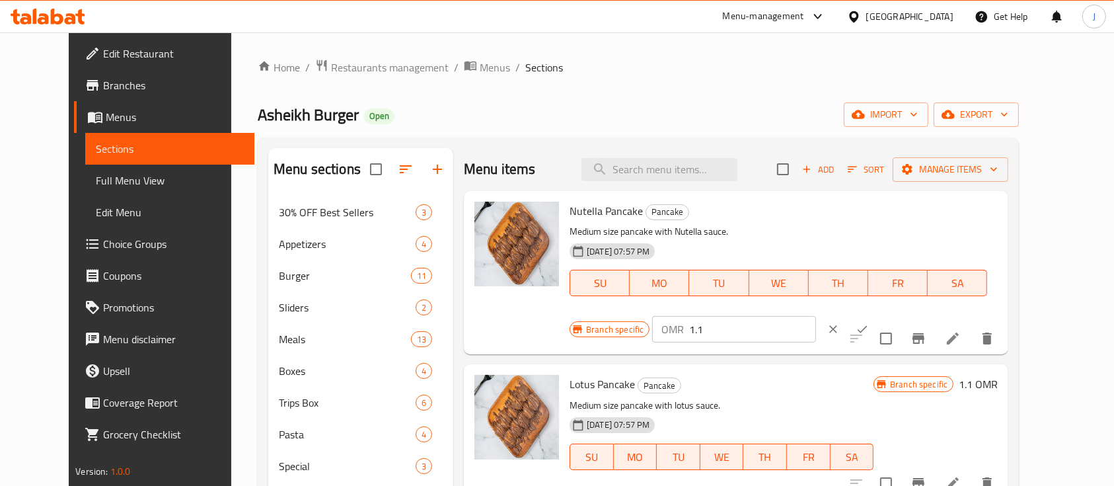
click at [816, 316] on input "1.1" at bounding box center [752, 329] width 126 height 26
click at [869, 323] on icon "ok" at bounding box center [862, 329] width 13 height 13
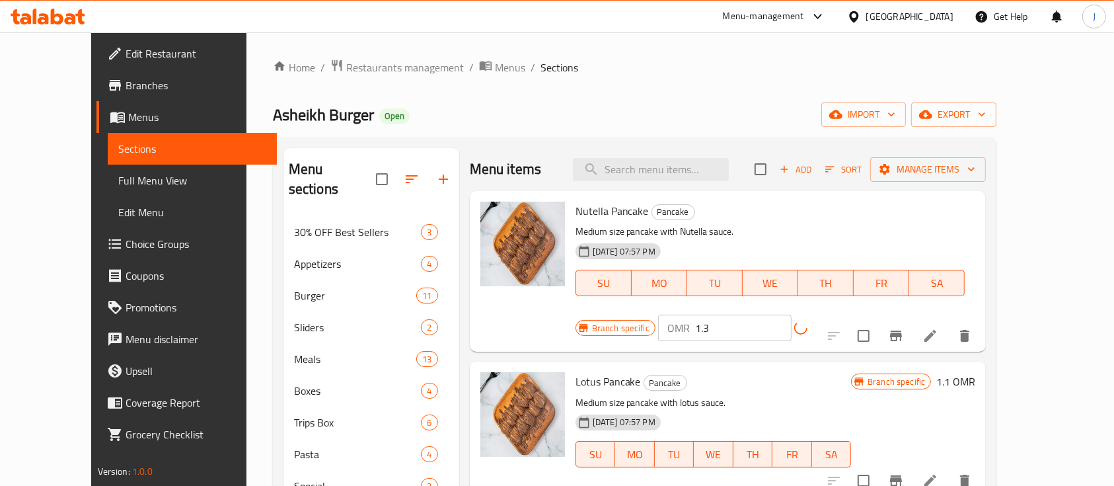
click at [976, 372] on h6 "1.1 OMR" at bounding box center [956, 381] width 39 height 19
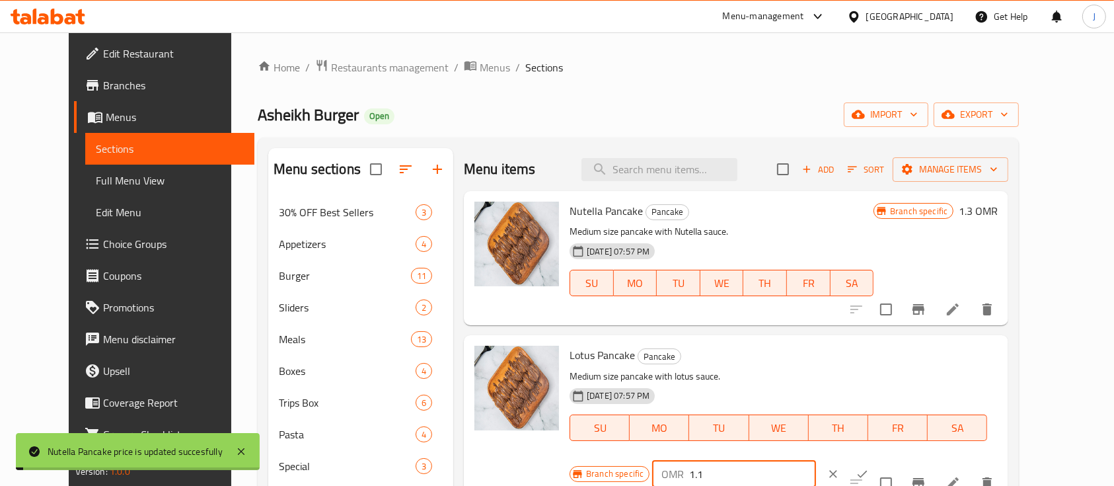
click at [816, 461] on input "1.1" at bounding box center [752, 474] width 126 height 26
click at [869, 467] on icon "ok" at bounding box center [862, 473] width 13 height 13
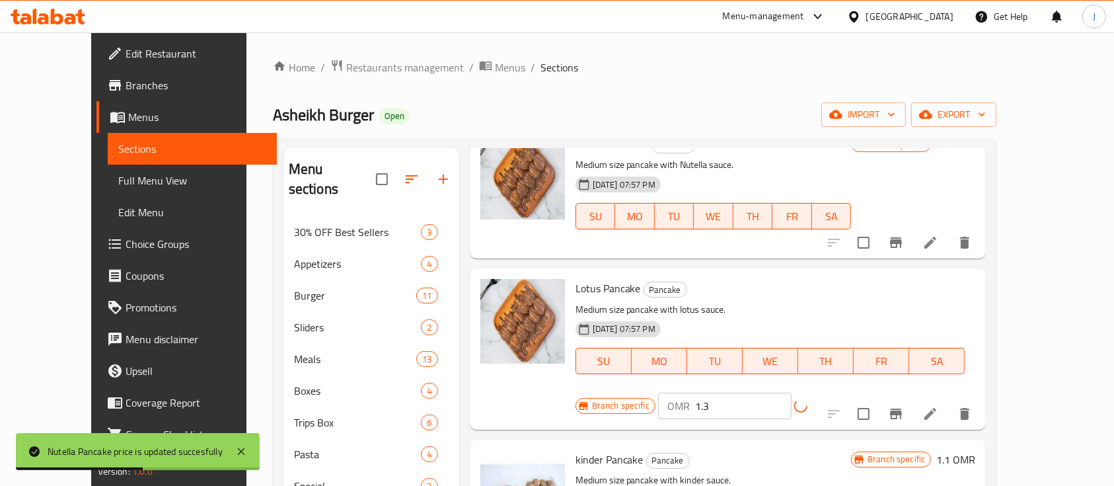
scroll to position [176, 0]
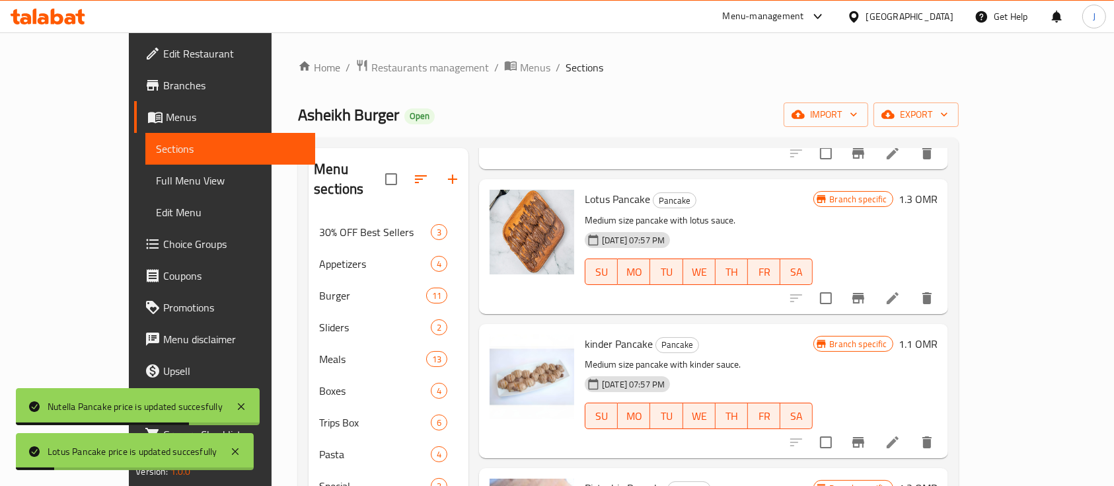
click at [938, 334] on h6 "1.1 OMR" at bounding box center [918, 343] width 39 height 19
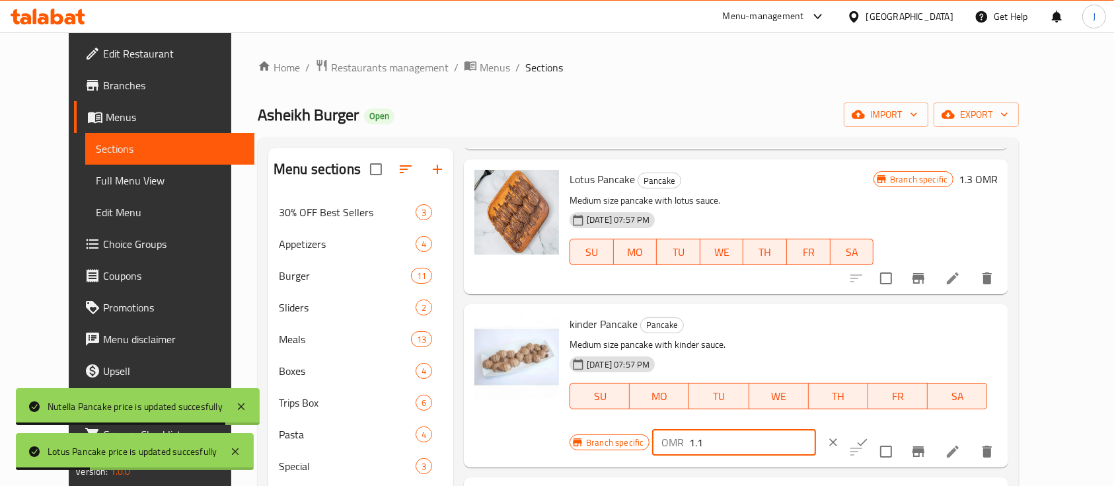
click at [816, 429] on input "1.1" at bounding box center [752, 442] width 126 height 26
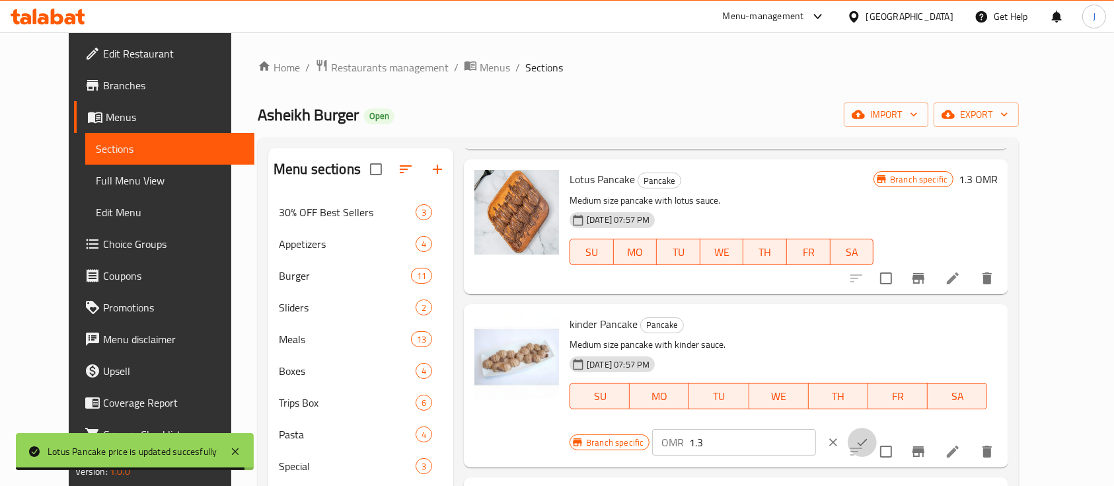
click at [869, 436] on icon "ok" at bounding box center [862, 442] width 13 height 13
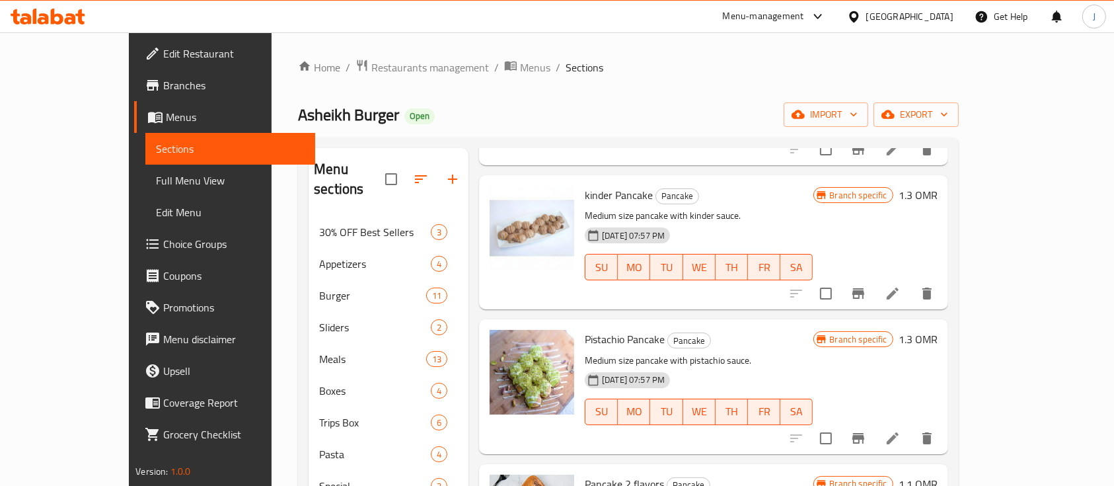
scroll to position [352, 0]
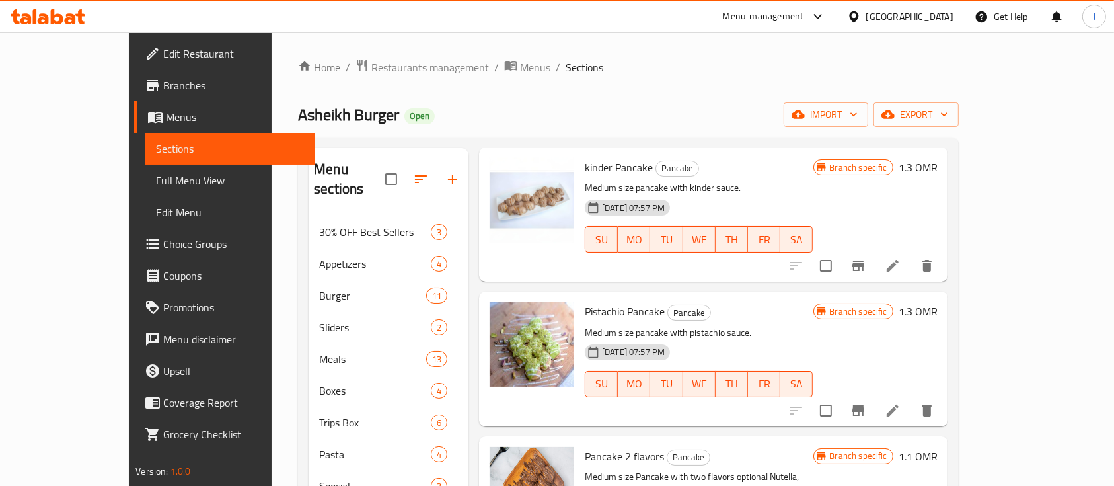
click at [938, 302] on h6 "1.3 OMR" at bounding box center [918, 311] width 39 height 19
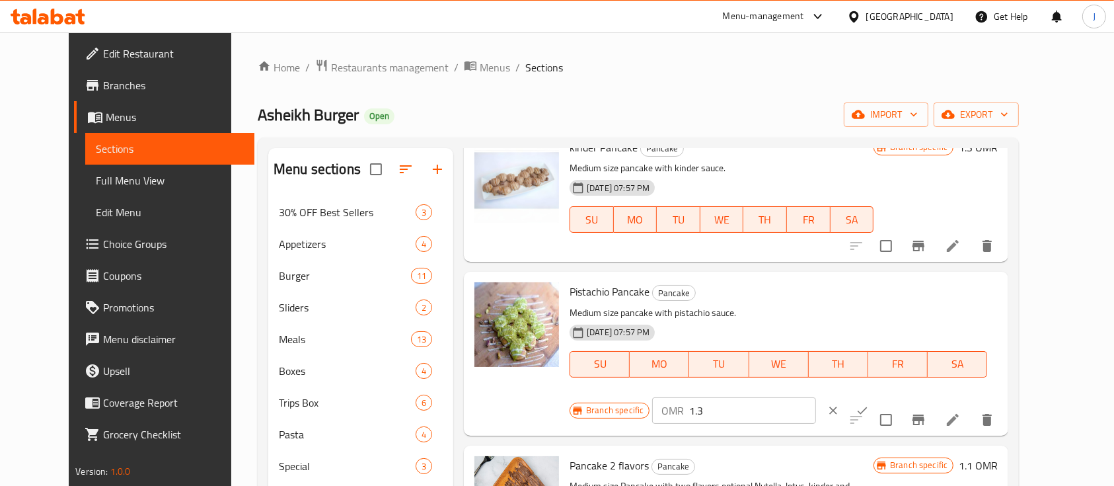
click at [816, 397] on input "1.3" at bounding box center [752, 410] width 126 height 26
click at [869, 404] on icon "ok" at bounding box center [862, 410] width 13 height 13
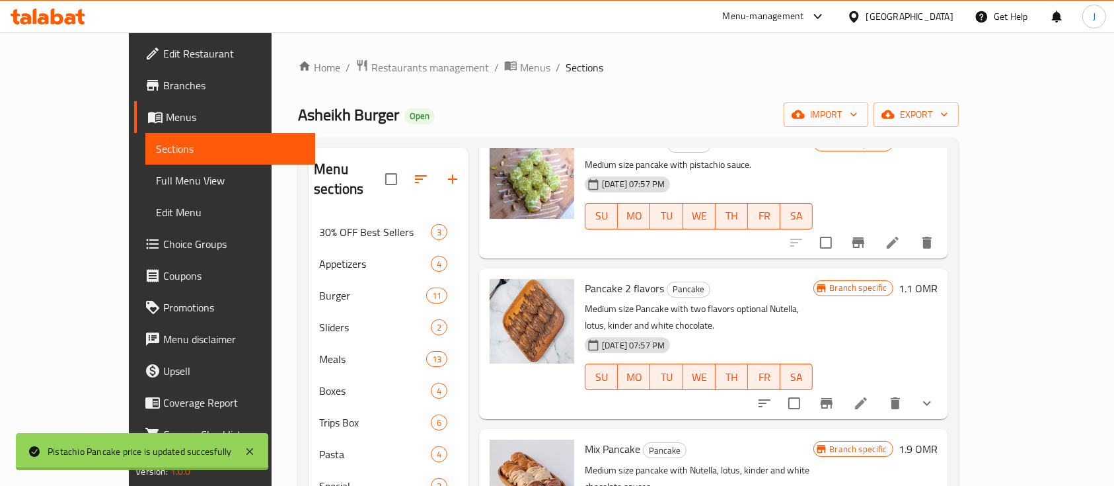
scroll to position [529, 0]
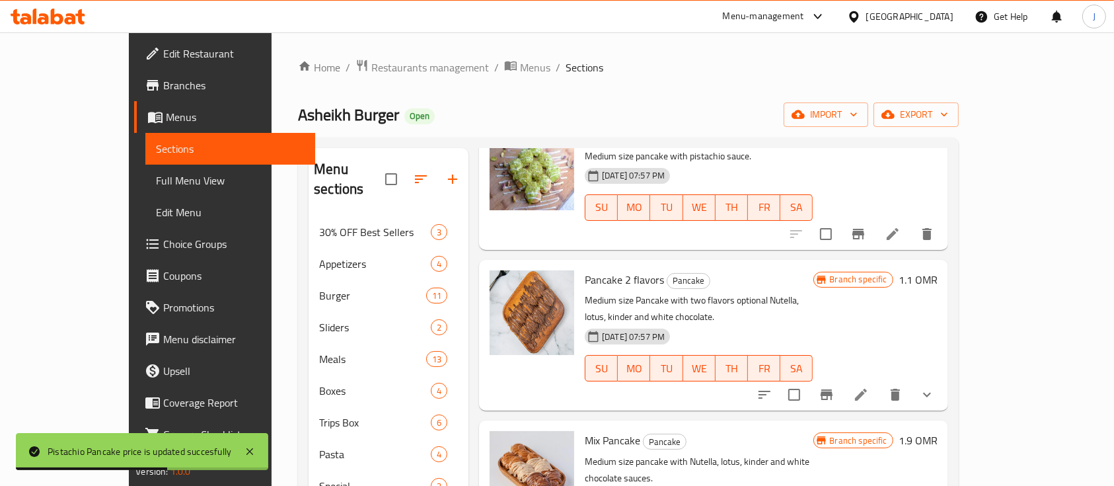
click at [938, 431] on h6 "1.9 OMR" at bounding box center [918, 440] width 39 height 19
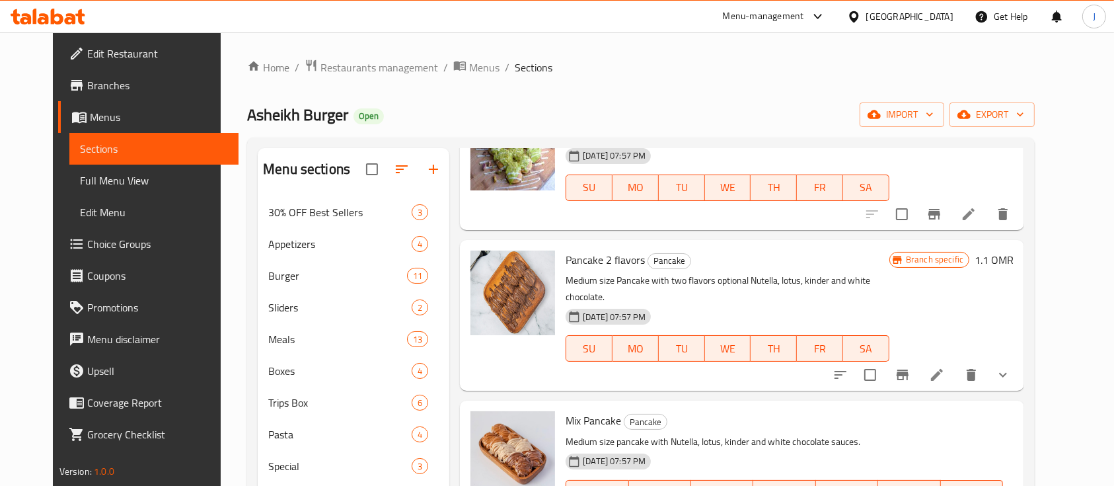
drag, startPoint x: 1036, startPoint y: 396, endPoint x: 1034, endPoint y: 405, distance: 9.3
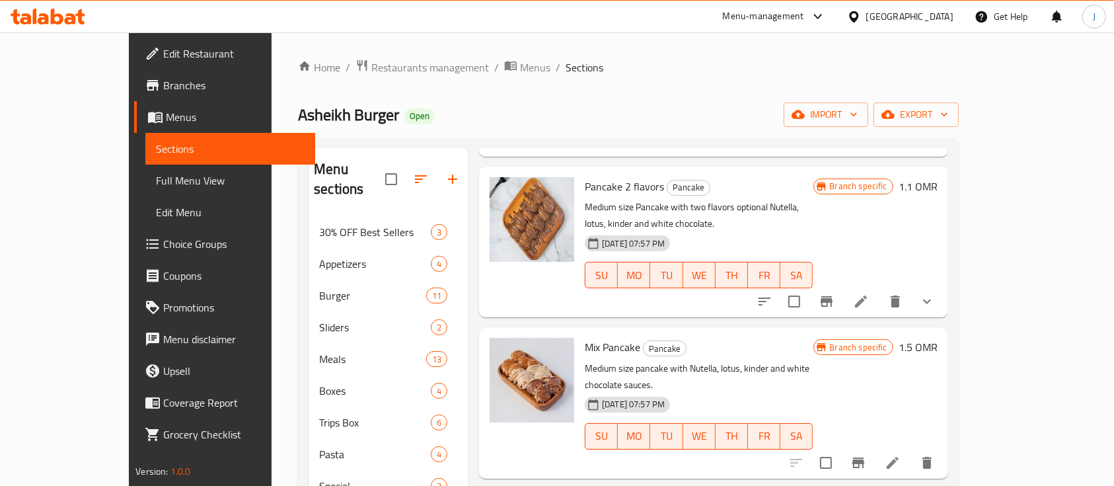
scroll to position [705, 0]
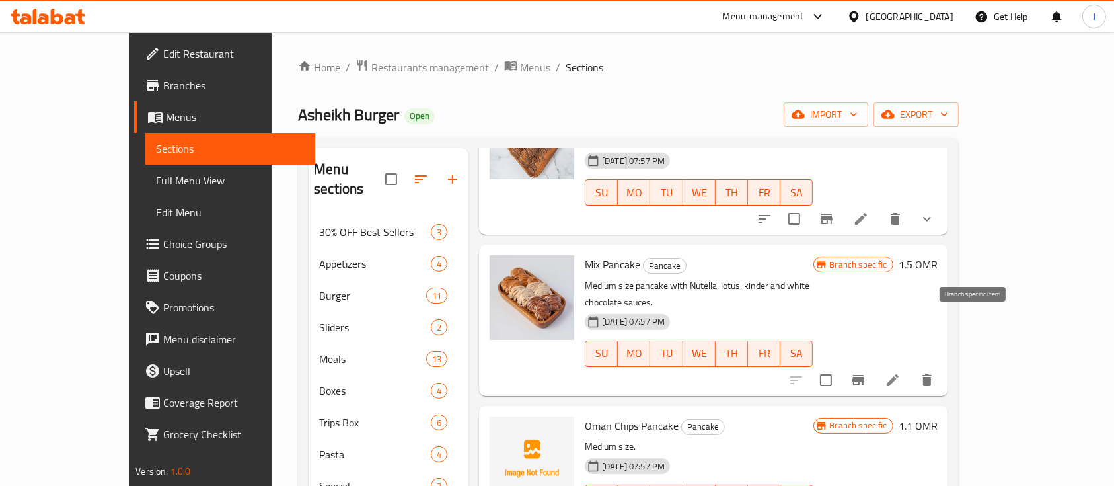
click at [867, 372] on icon "Branch-specific-item" at bounding box center [859, 380] width 16 height 16
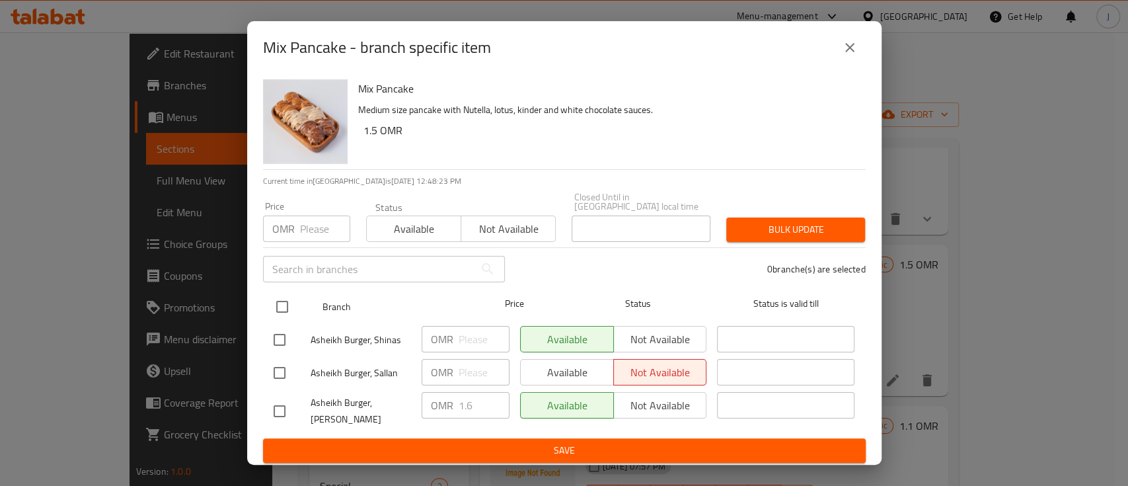
click at [282, 304] on input "checkbox" at bounding box center [282, 307] width 28 height 28
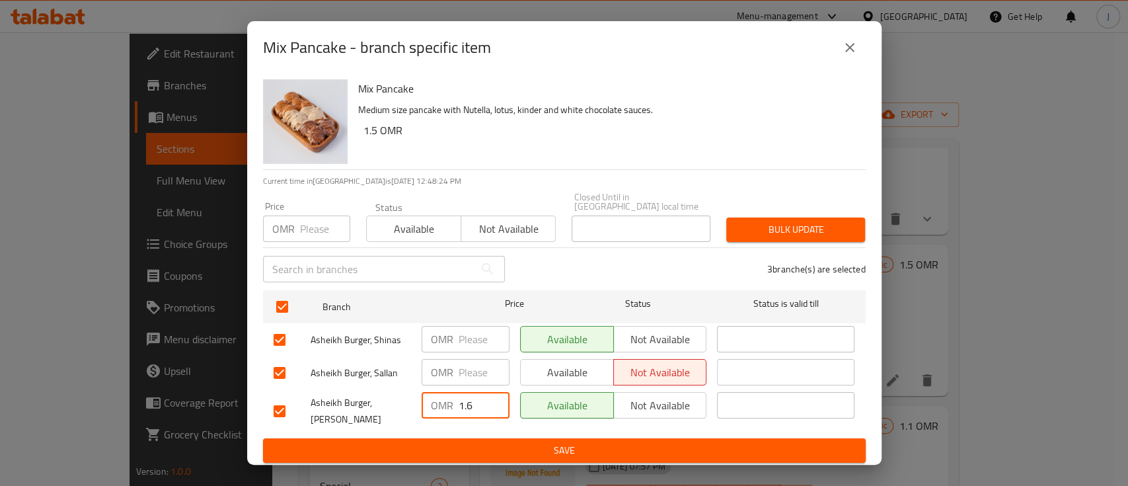
drag, startPoint x: 472, startPoint y: 401, endPoint x: 436, endPoint y: 395, distance: 36.1
click at [438, 395] on div "OMR 1.6 ​" at bounding box center [466, 405] width 88 height 26
click at [485, 446] on span "Save" at bounding box center [565, 450] width 582 height 17
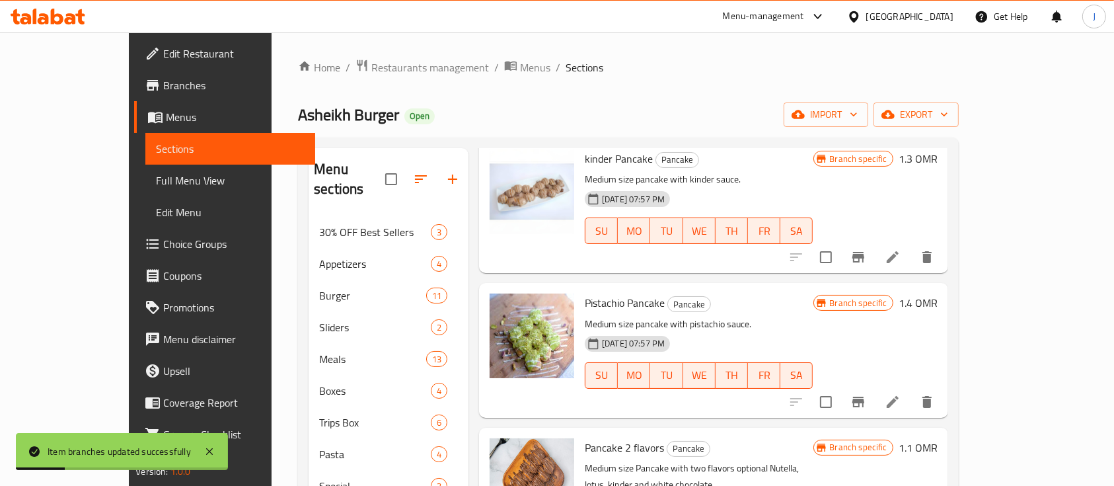
scroll to position [352, 0]
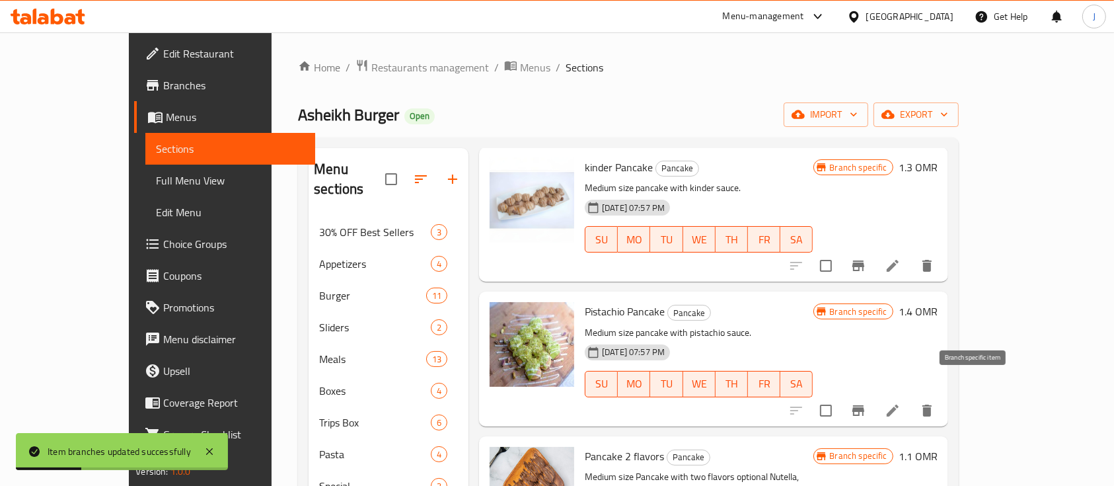
click at [865, 405] on icon "Branch-specific-item" at bounding box center [859, 410] width 12 height 11
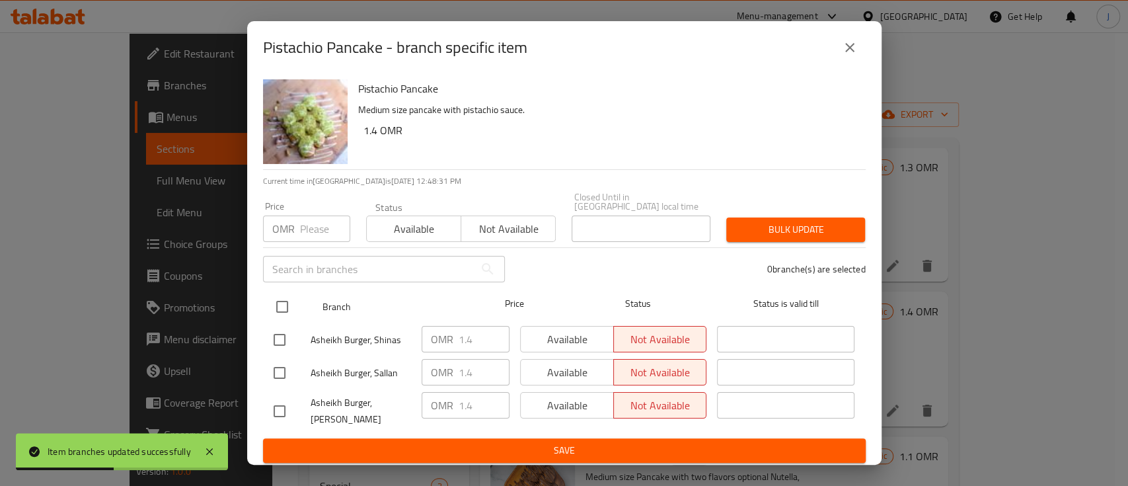
click at [280, 301] on input "checkbox" at bounding box center [282, 307] width 28 height 28
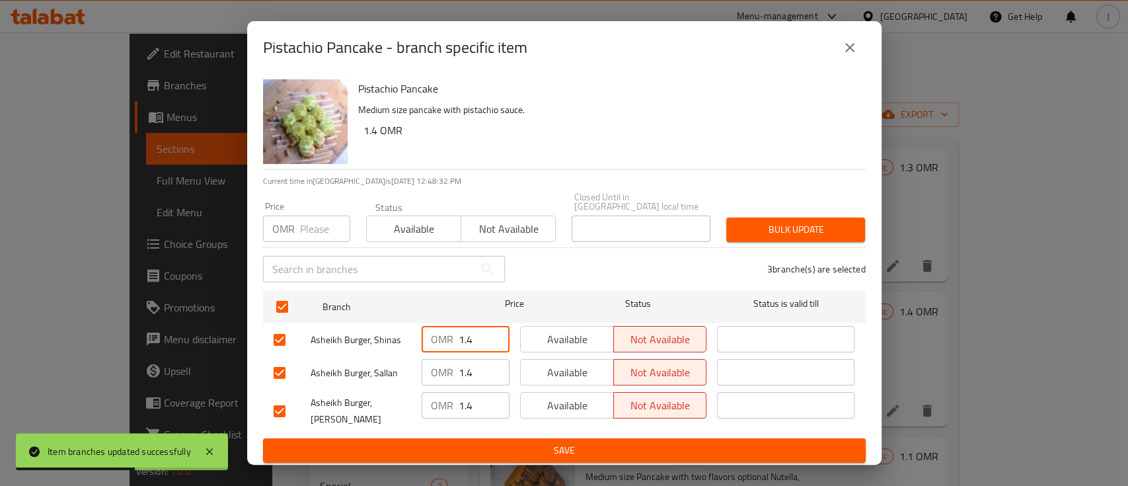
drag, startPoint x: 473, startPoint y: 332, endPoint x: 440, endPoint y: 330, distance: 33.8
click at [440, 330] on div "OMR 1.4 ​" at bounding box center [466, 339] width 88 height 26
drag, startPoint x: 475, startPoint y: 368, endPoint x: 441, endPoint y: 365, distance: 33.9
click at [441, 365] on div "OMR 1.4 ​" at bounding box center [466, 372] width 88 height 26
drag, startPoint x: 456, startPoint y: 399, endPoint x: 445, endPoint y: 399, distance: 11.2
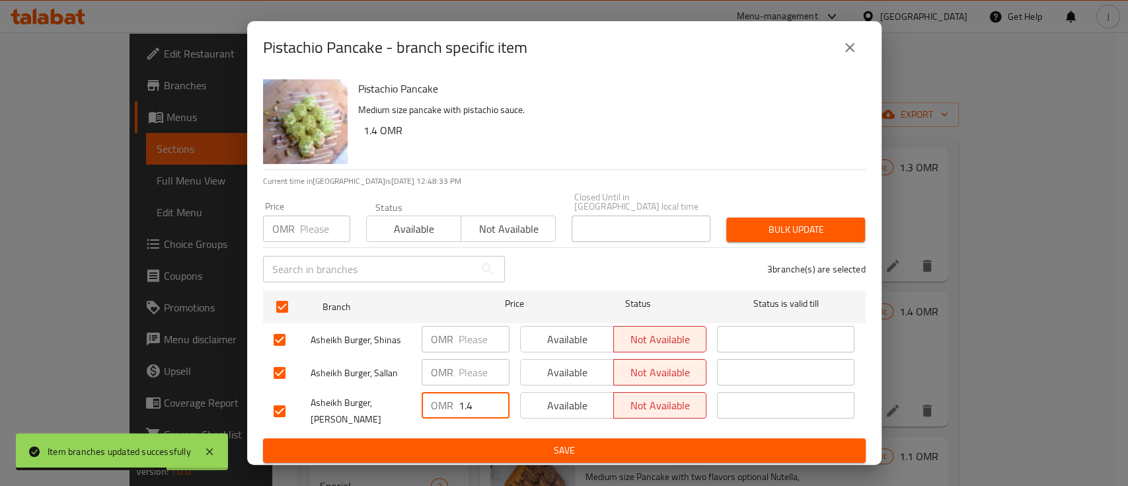
click at [445, 399] on div "OMR 1.4 ​" at bounding box center [466, 405] width 88 height 26
click at [484, 442] on span "Save" at bounding box center [565, 450] width 582 height 17
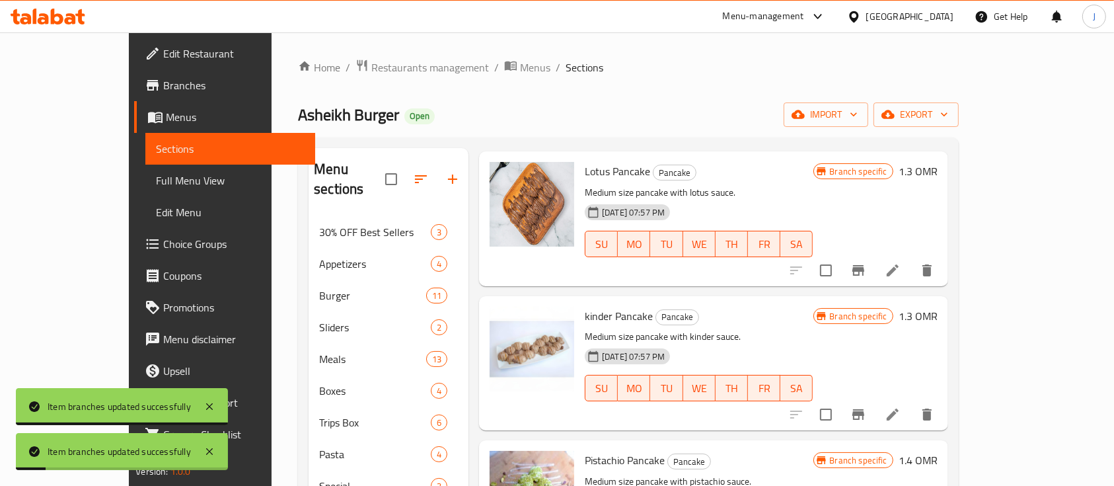
scroll to position [176, 0]
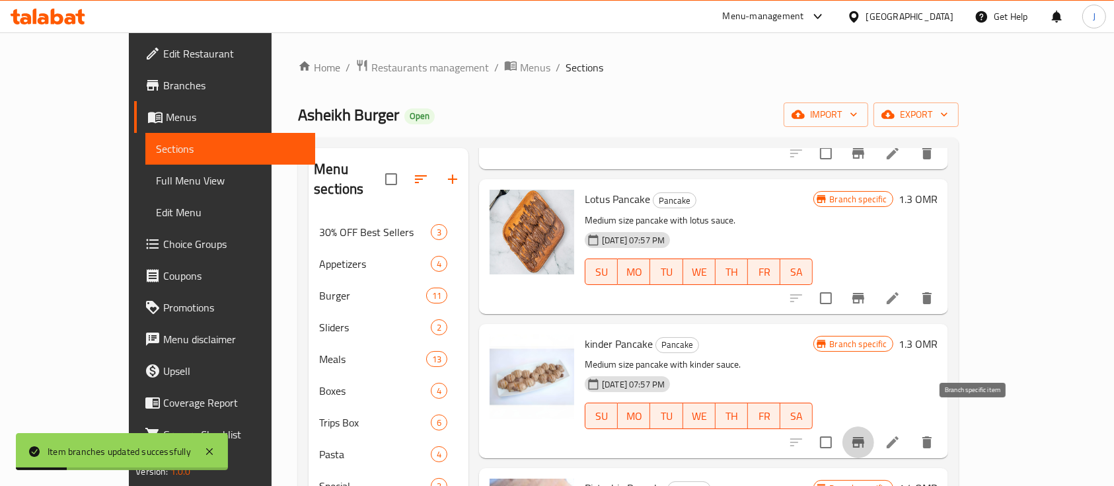
click at [865, 437] on icon "Branch-specific-item" at bounding box center [859, 442] width 12 height 11
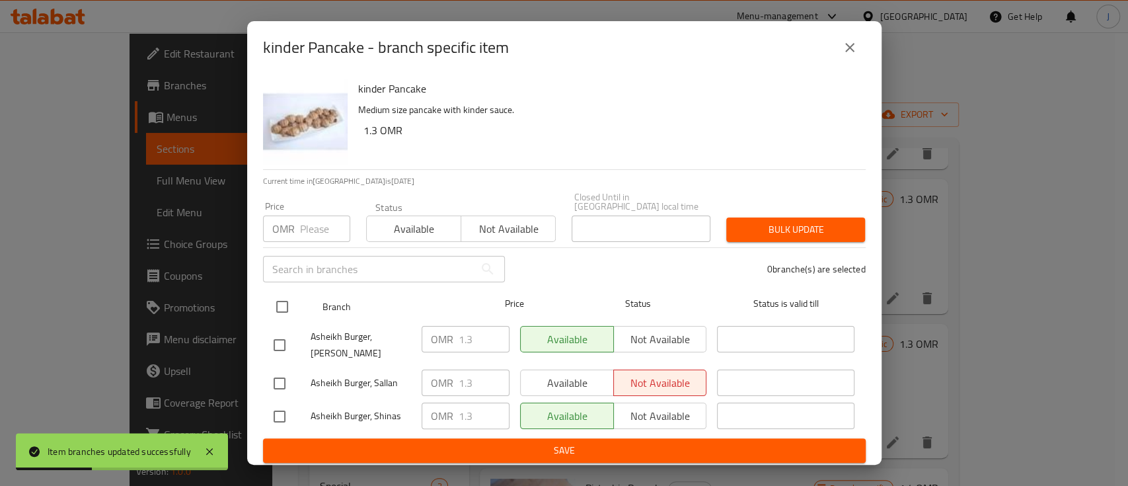
click at [276, 300] on input "checkbox" at bounding box center [282, 307] width 28 height 28
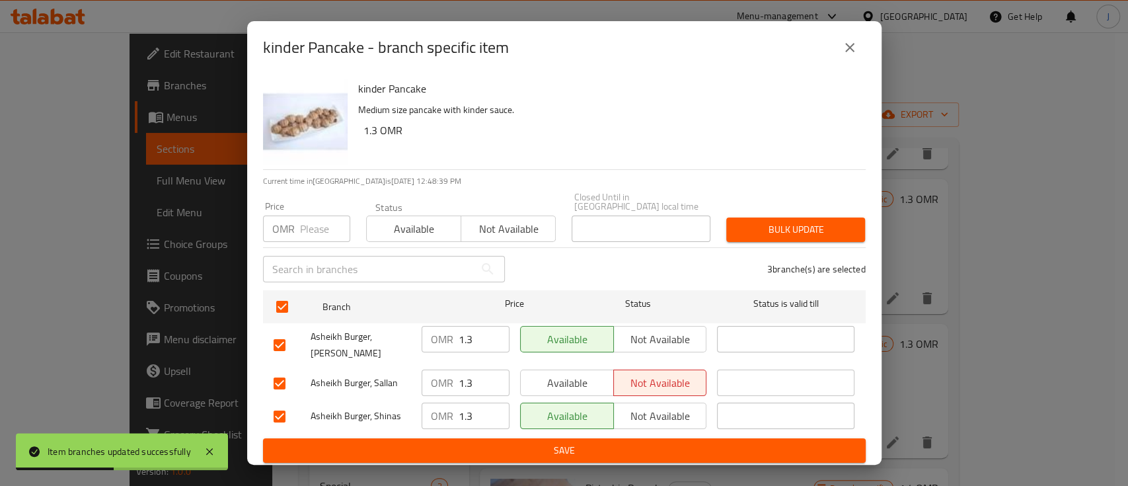
drag, startPoint x: 480, startPoint y: 342, endPoint x: 444, endPoint y: 339, distance: 36.4
click at [444, 338] on div "OMR 1.3 ​" at bounding box center [466, 339] width 88 height 26
drag, startPoint x: 479, startPoint y: 380, endPoint x: 452, endPoint y: 379, distance: 27.1
click at [452, 379] on div "OMR 1.3 ​" at bounding box center [466, 382] width 88 height 26
drag, startPoint x: 453, startPoint y: 410, endPoint x: 446, endPoint y: 410, distance: 7.3
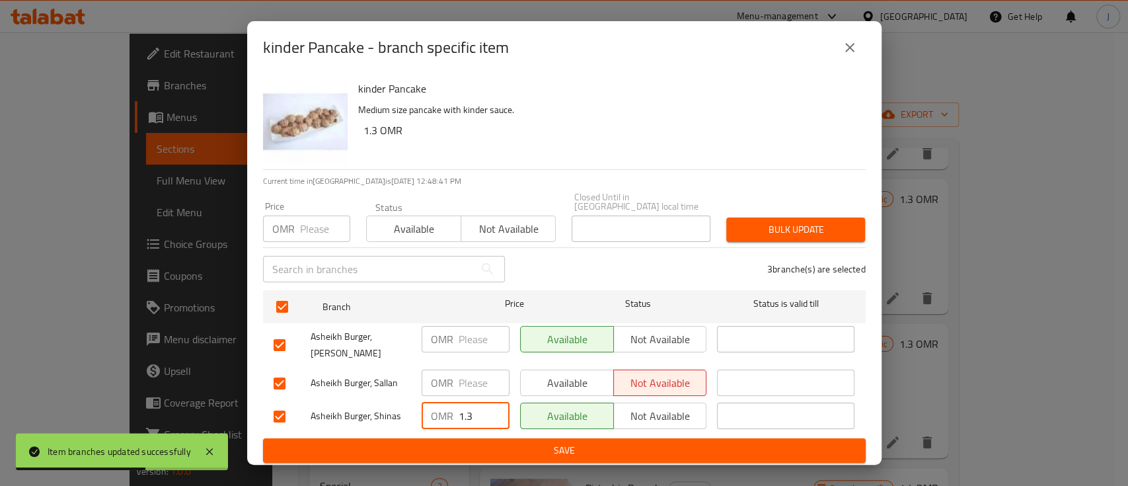
click at [446, 410] on div "OMR 1.3 ​" at bounding box center [466, 416] width 88 height 26
click at [481, 442] on span "Save" at bounding box center [565, 450] width 582 height 17
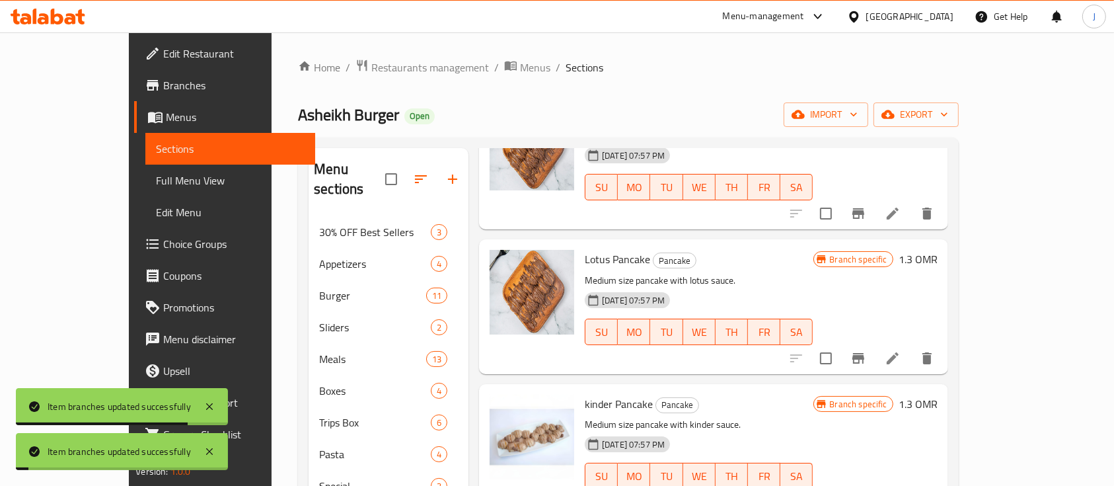
scroll to position [88, 0]
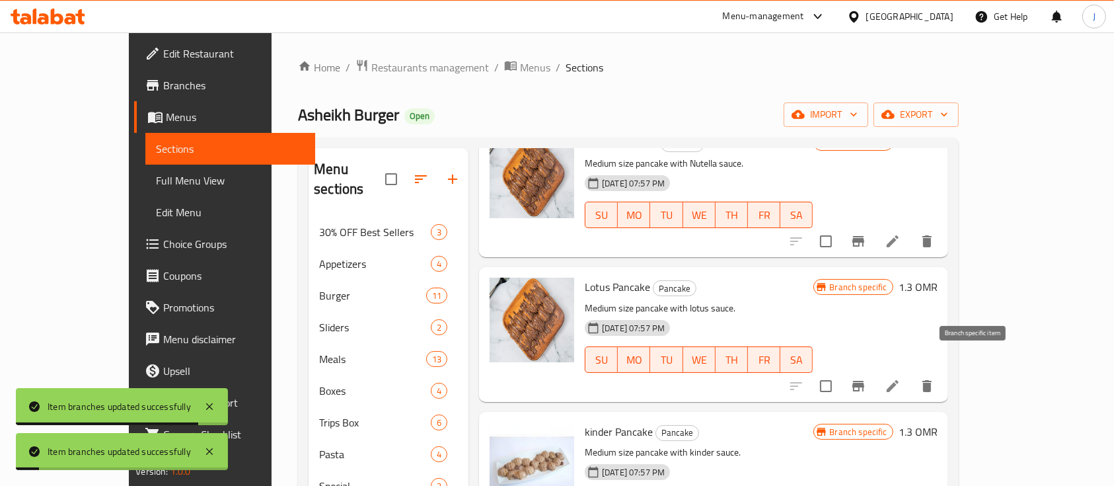
click at [865, 381] on icon "Branch-specific-item" at bounding box center [859, 386] width 12 height 11
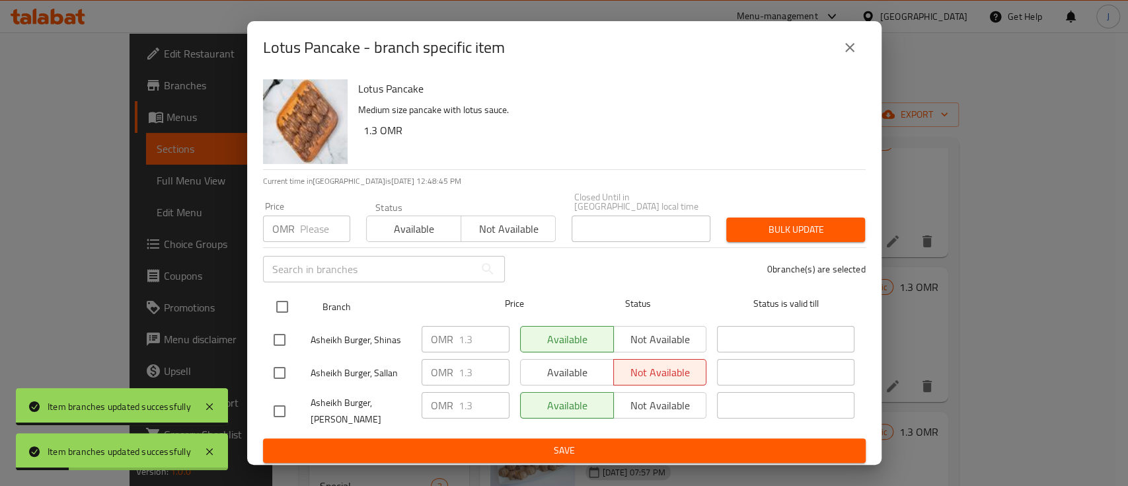
click at [282, 302] on input "checkbox" at bounding box center [282, 307] width 28 height 28
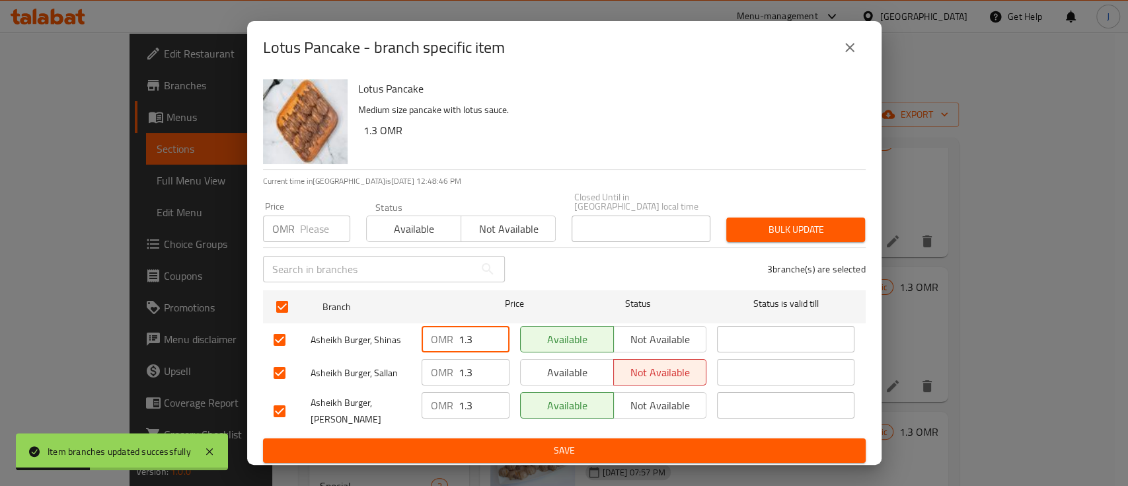
drag, startPoint x: 472, startPoint y: 332, endPoint x: 445, endPoint y: 327, distance: 26.8
click at [445, 327] on div "OMR 1.3 ​" at bounding box center [466, 339] width 88 height 26
drag, startPoint x: 469, startPoint y: 363, endPoint x: 429, endPoint y: 364, distance: 39.7
click at [427, 364] on div "OMR 1.3 ​" at bounding box center [466, 372] width 88 height 26
click at [451, 401] on div "OMR 1.3 ​" at bounding box center [466, 405] width 88 height 26
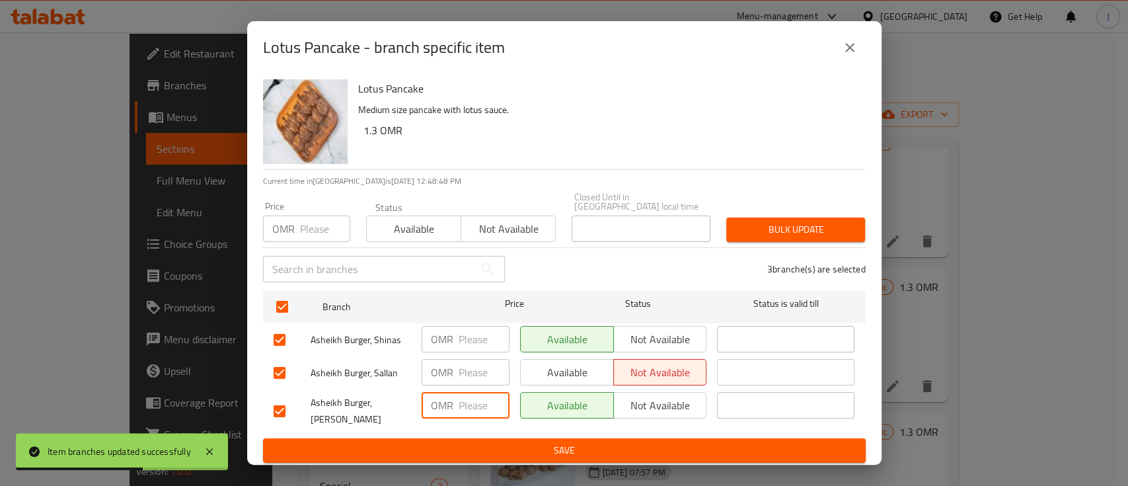
click at [495, 442] on span "Save" at bounding box center [565, 450] width 582 height 17
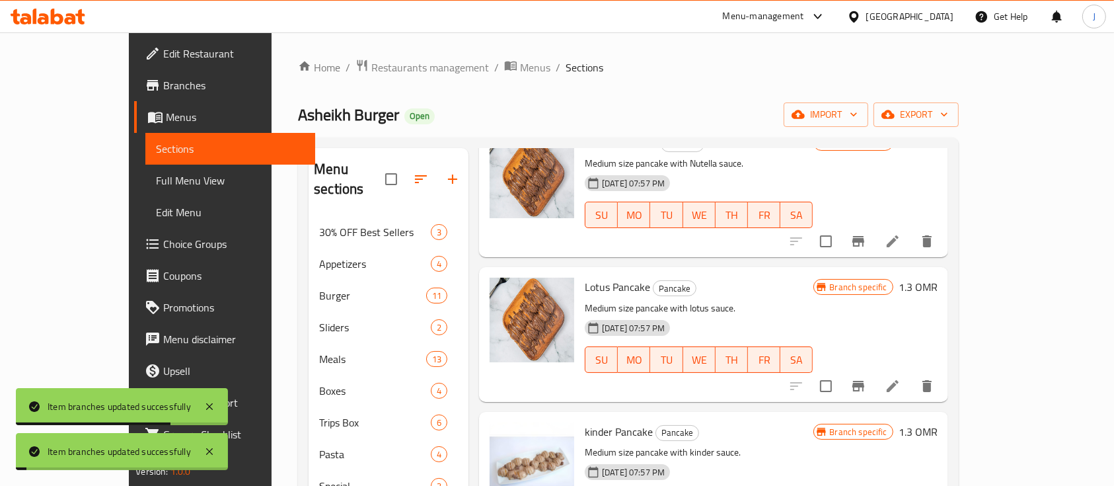
scroll to position [0, 0]
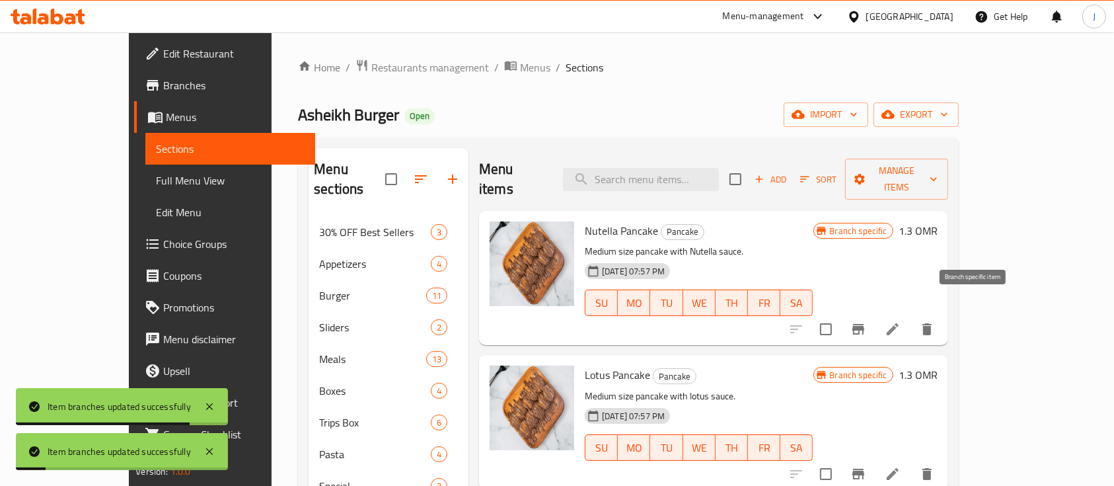
click at [867, 321] on icon "Branch-specific-item" at bounding box center [859, 329] width 16 height 16
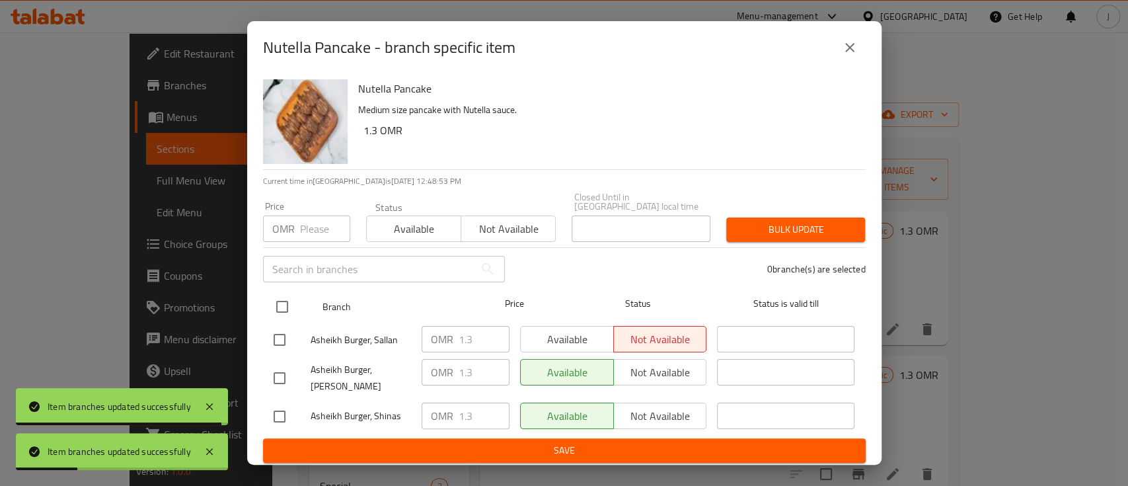
click at [285, 304] on input "checkbox" at bounding box center [282, 307] width 28 height 28
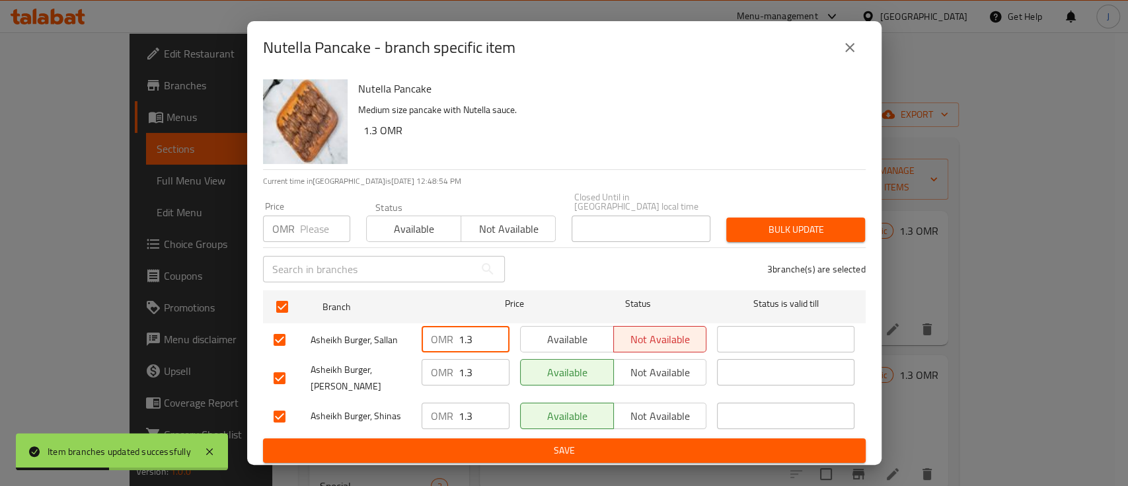
drag, startPoint x: 484, startPoint y: 332, endPoint x: 428, endPoint y: 334, distance: 55.6
click at [428, 334] on div "OMR 1.3 ​" at bounding box center [466, 339] width 88 height 26
drag, startPoint x: 458, startPoint y: 366, endPoint x: 434, endPoint y: 366, distance: 24.5
click at [434, 366] on div "OMR 1.3 ​" at bounding box center [466, 372] width 88 height 26
drag, startPoint x: 468, startPoint y: 408, endPoint x: 445, endPoint y: 408, distance: 23.1
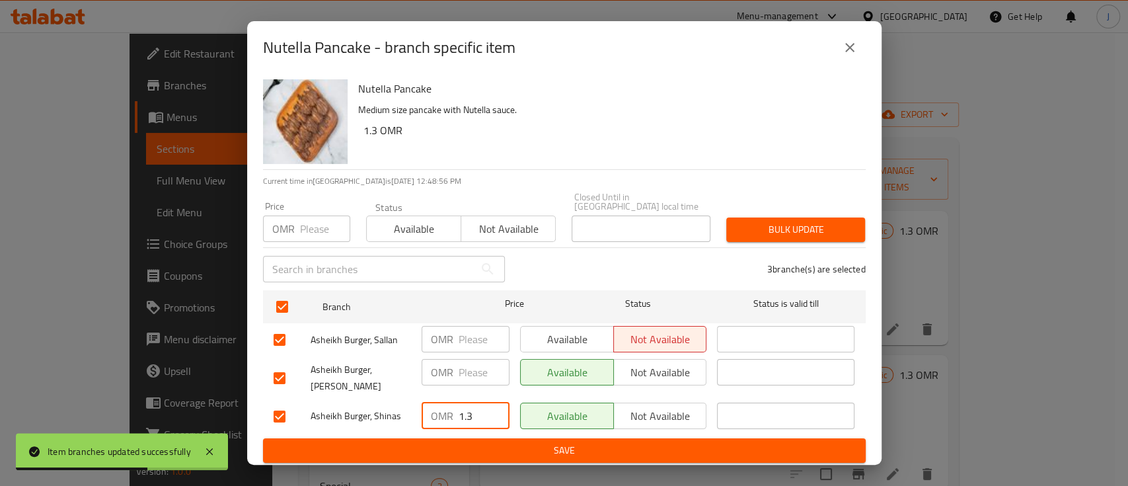
click at [445, 408] on div "OMR 1.3 ​" at bounding box center [466, 416] width 88 height 26
click at [473, 442] on span "Save" at bounding box center [565, 450] width 582 height 17
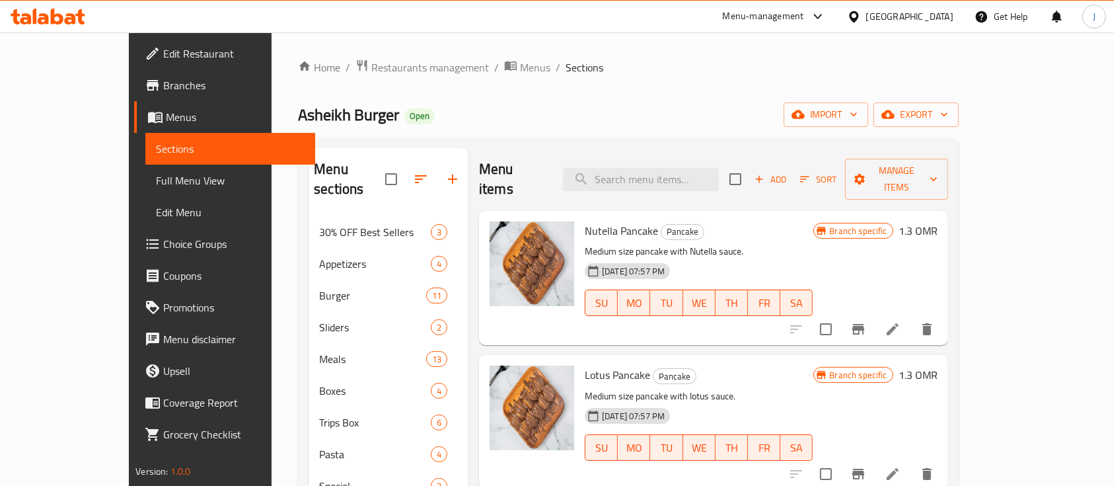
click at [804, 221] on h6 "Nutella Pancake Pancake" at bounding box center [699, 230] width 228 height 19
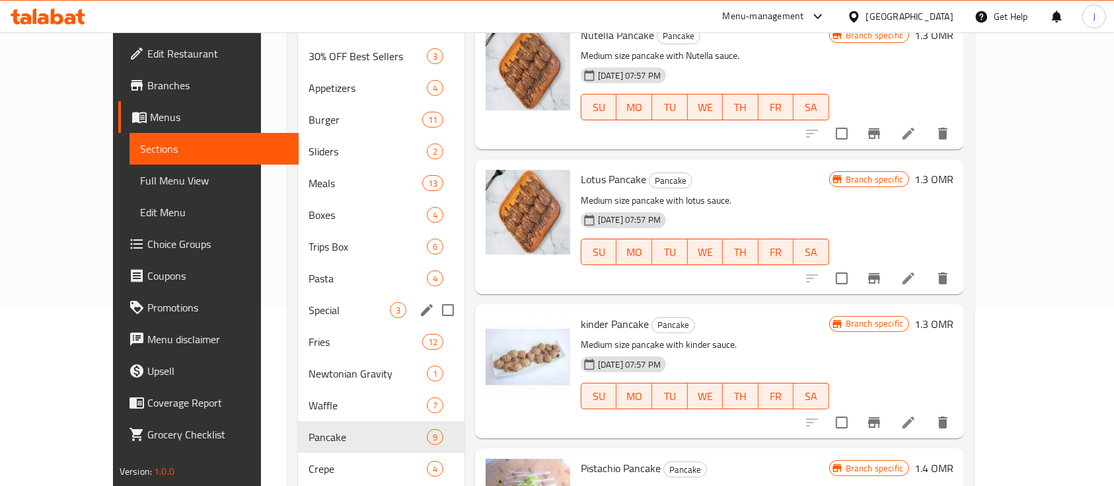
scroll to position [260, 0]
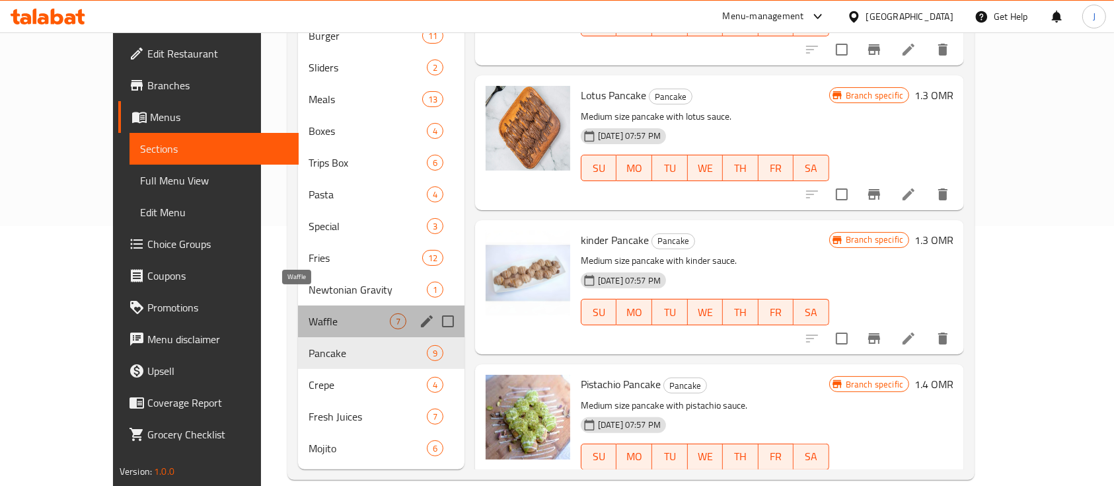
click at [309, 313] on span "Waffle" at bounding box center [349, 321] width 81 height 16
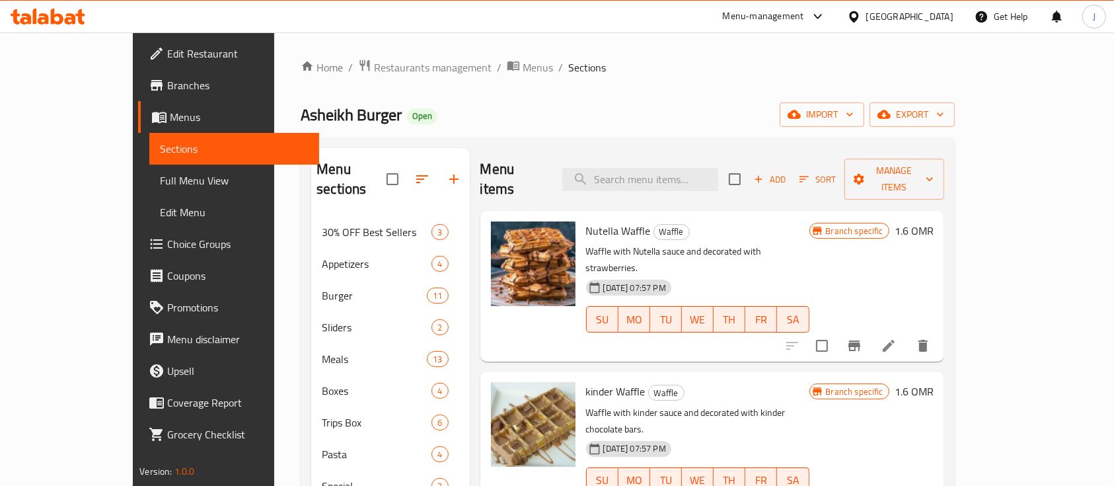
click at [934, 221] on h6 "1.6 OMR" at bounding box center [914, 230] width 39 height 19
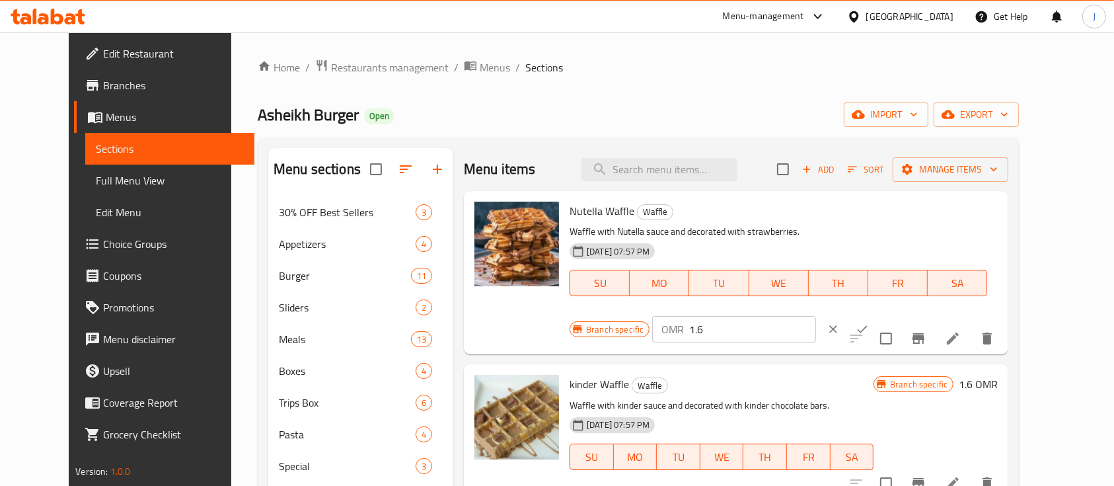
click at [816, 316] on input "1.6" at bounding box center [752, 329] width 126 height 26
click at [869, 323] on icon "ok" at bounding box center [862, 329] width 13 height 13
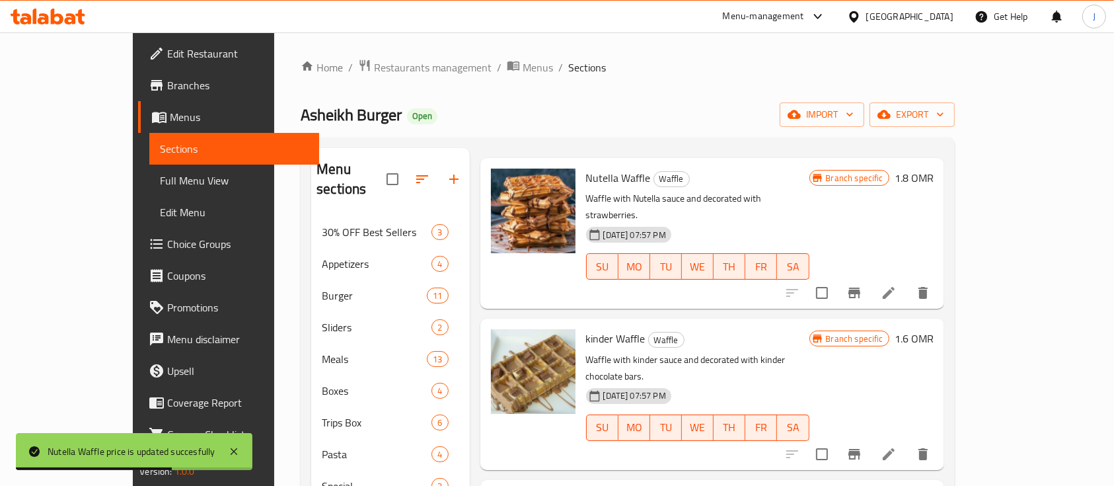
scroll to position [88, 0]
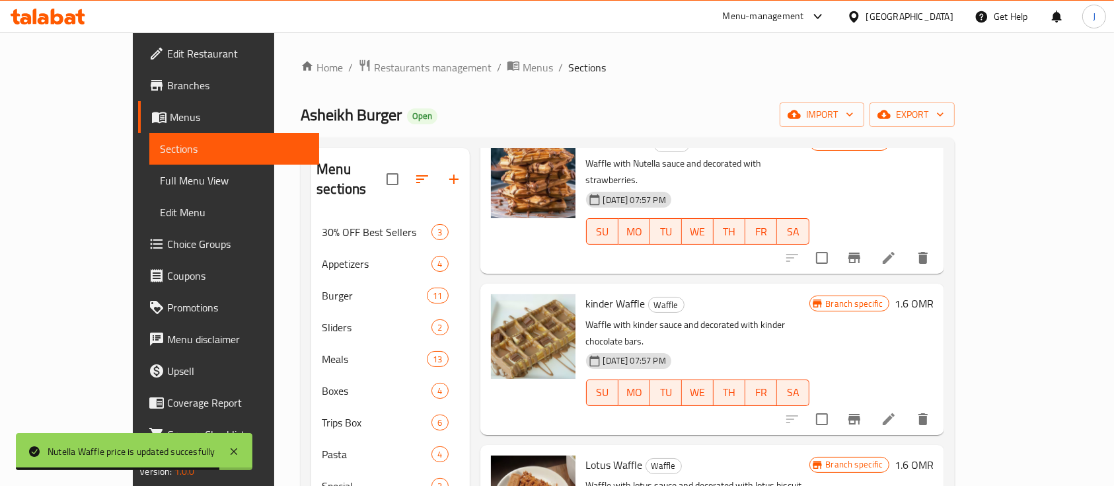
click at [934, 294] on h6 "1.6 OMR" at bounding box center [914, 303] width 39 height 19
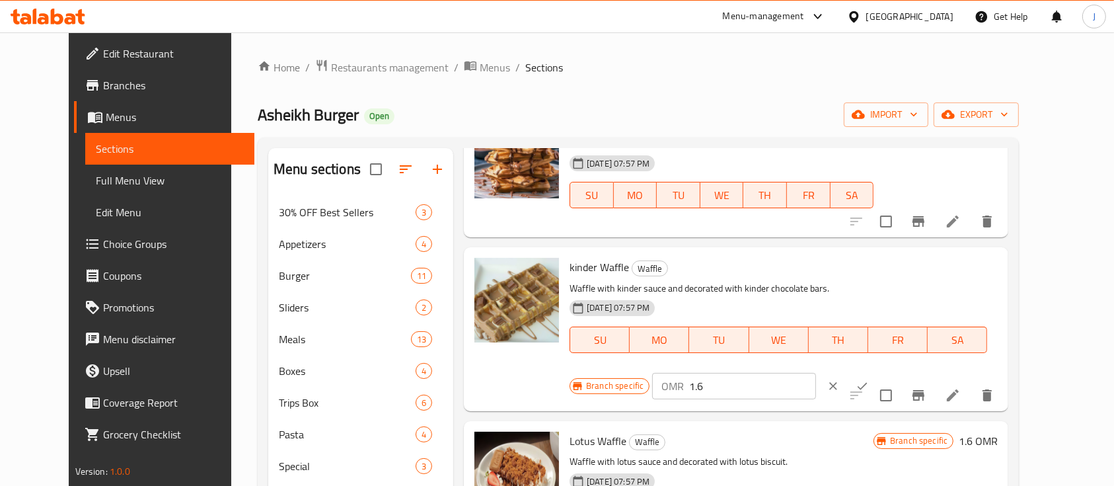
click at [816, 373] on input "1.6" at bounding box center [752, 386] width 126 height 26
click at [869, 379] on icon "ok" at bounding box center [862, 385] width 13 height 13
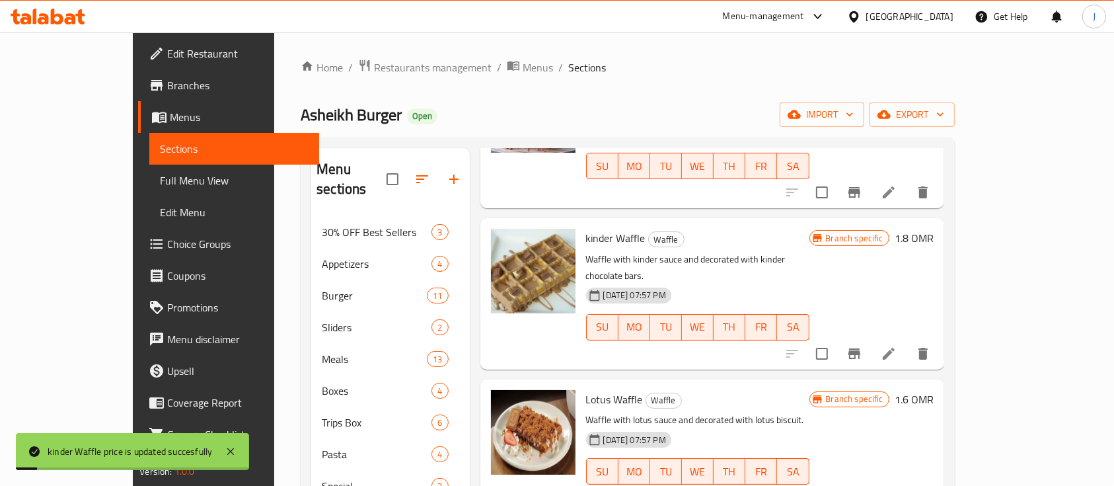
scroll to position [176, 0]
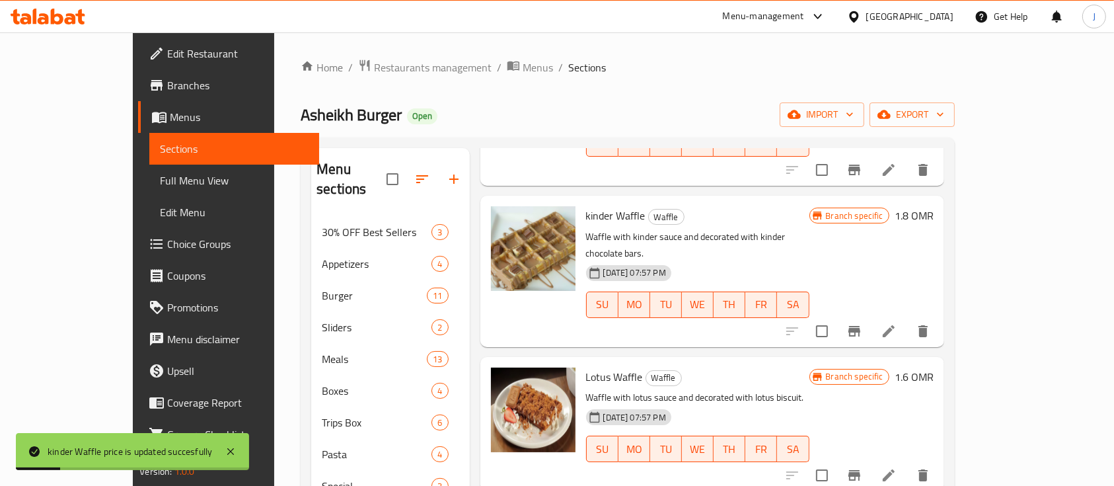
click at [934, 367] on h6 "1.6 OMR" at bounding box center [914, 376] width 39 height 19
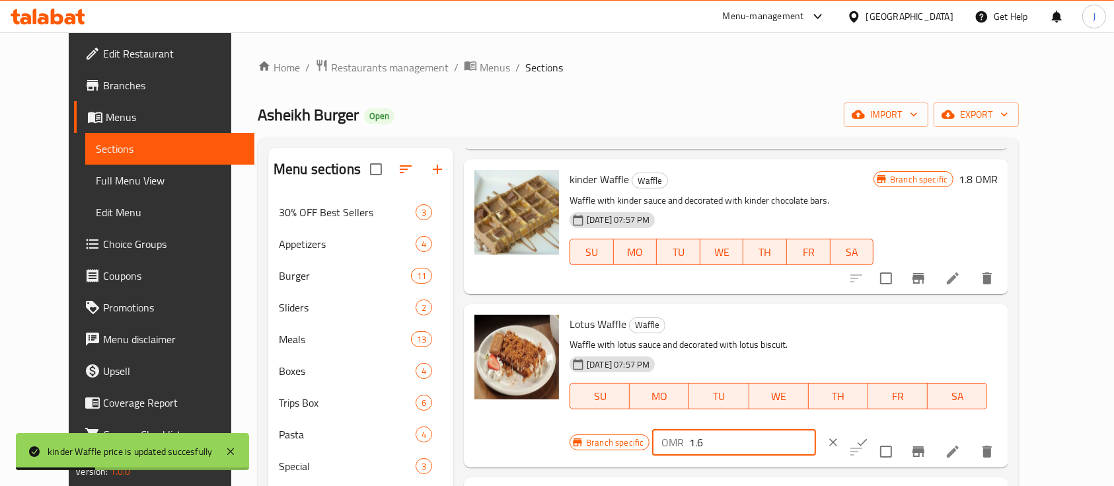
click at [816, 429] on input "1.6" at bounding box center [752, 442] width 126 height 26
click at [877, 428] on button "ok" at bounding box center [862, 442] width 29 height 29
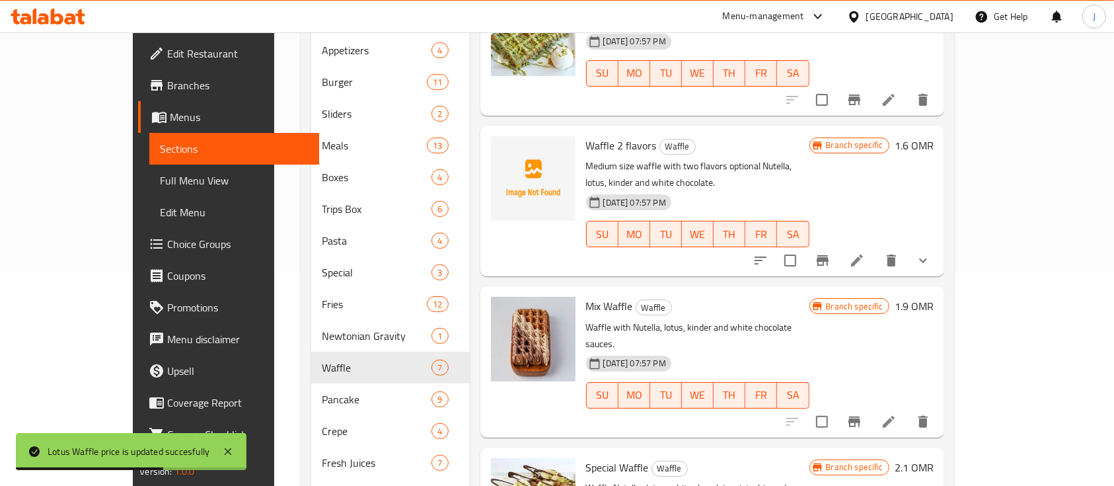
scroll to position [260, 0]
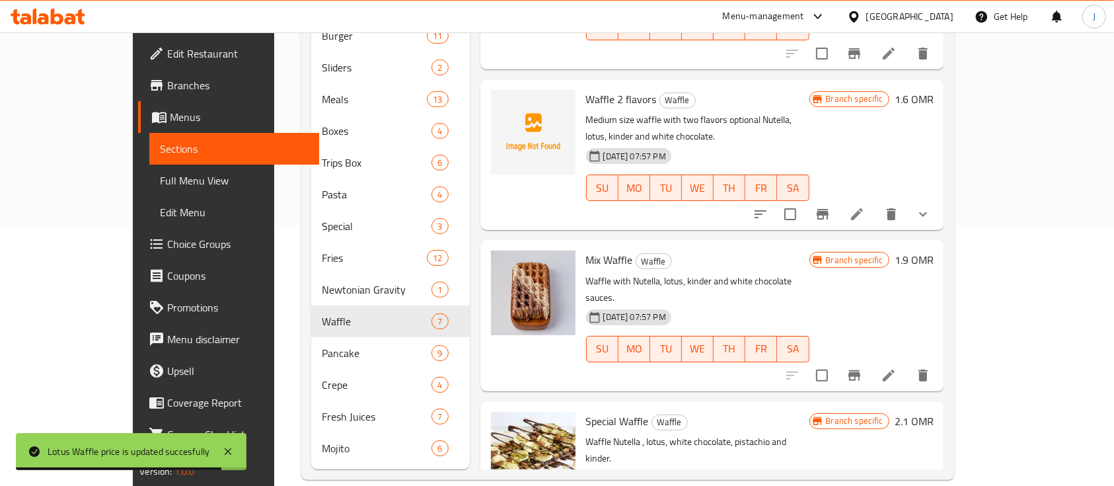
click at [934, 251] on h6 "1.9 OMR" at bounding box center [914, 260] width 39 height 19
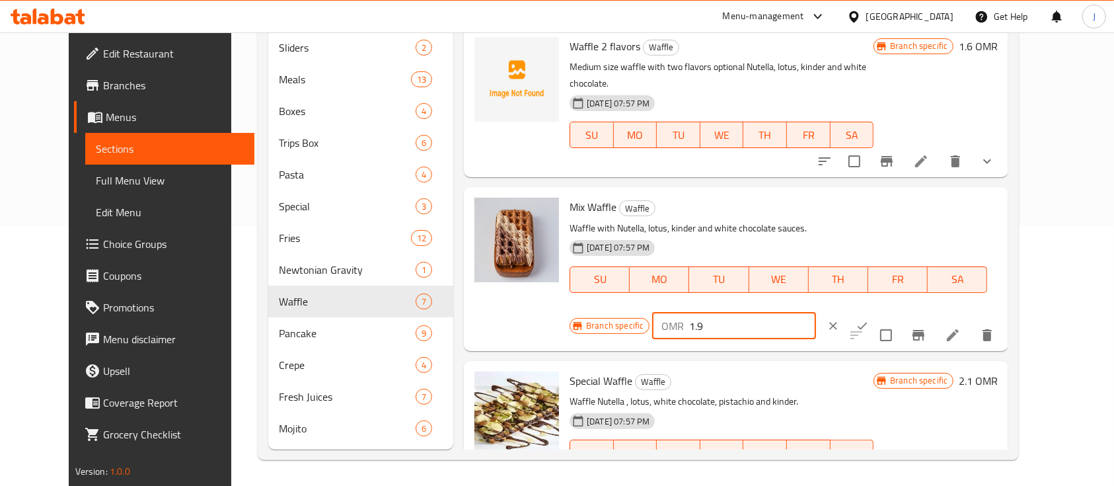
click at [816, 313] on input "1.9" at bounding box center [752, 326] width 126 height 26
click at [869, 319] on icon "ok" at bounding box center [862, 325] width 13 height 13
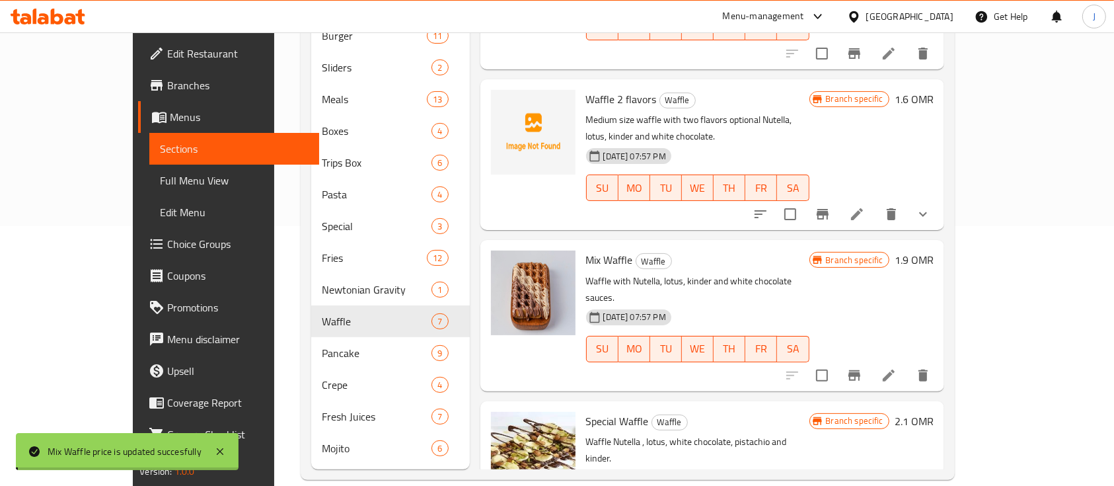
click at [863, 367] on icon "Branch-specific-item" at bounding box center [855, 375] width 16 height 16
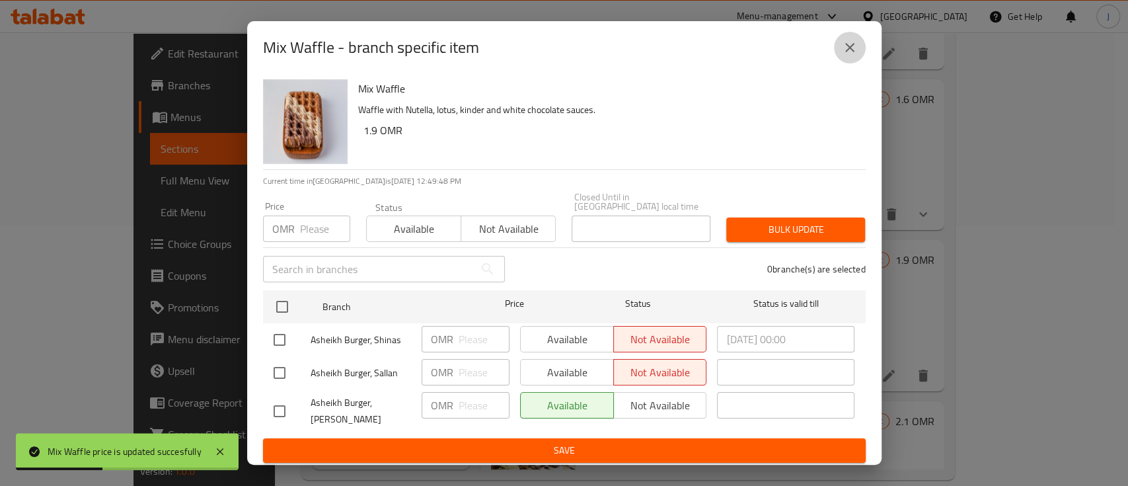
click at [850, 50] on icon "close" at bounding box center [849, 47] width 9 height 9
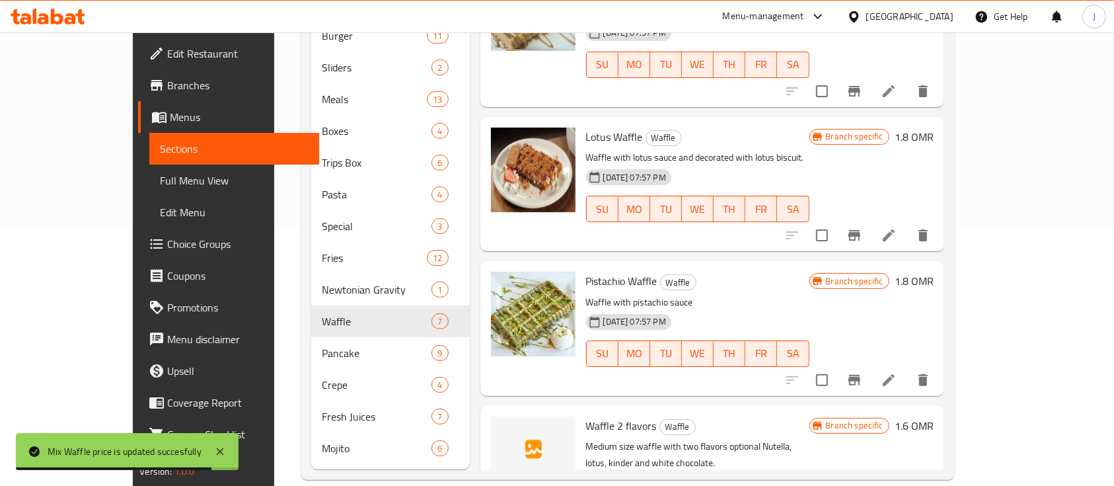
scroll to position [130, 0]
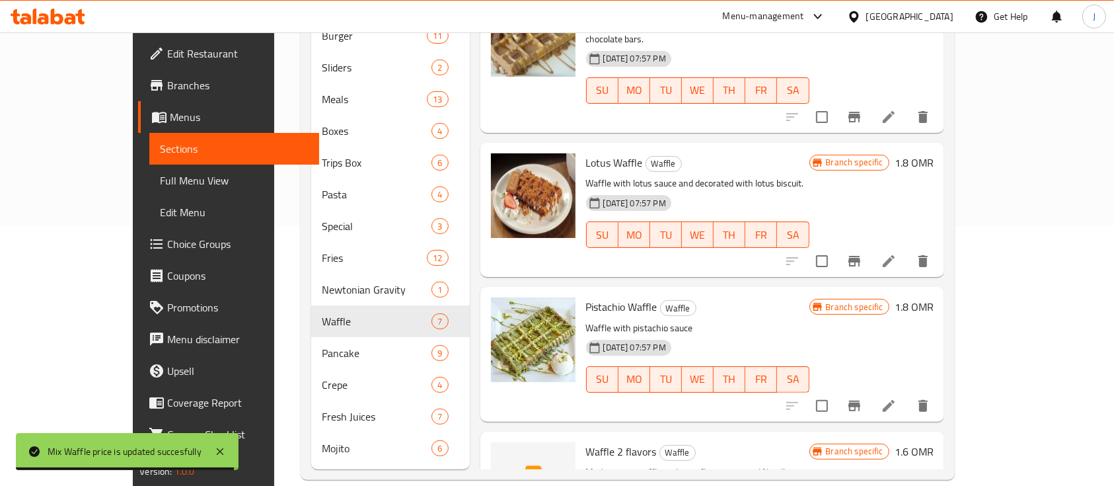
click at [861, 401] on icon "Branch-specific-item" at bounding box center [855, 406] width 12 height 11
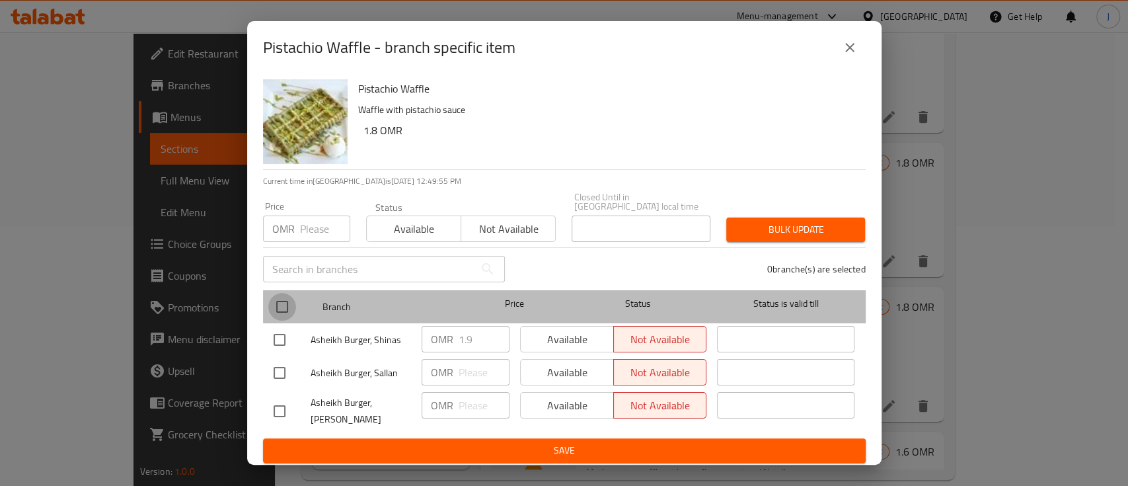
click at [286, 305] on input "checkbox" at bounding box center [282, 307] width 28 height 28
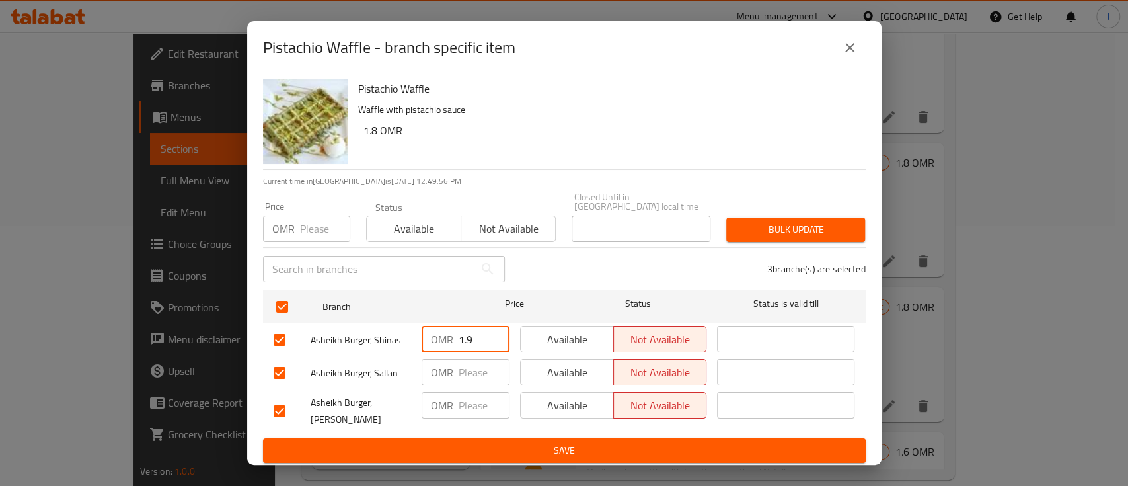
drag, startPoint x: 475, startPoint y: 340, endPoint x: 453, endPoint y: 340, distance: 21.8
click at [453, 340] on div "OMR 1.9 ​" at bounding box center [466, 339] width 88 height 26
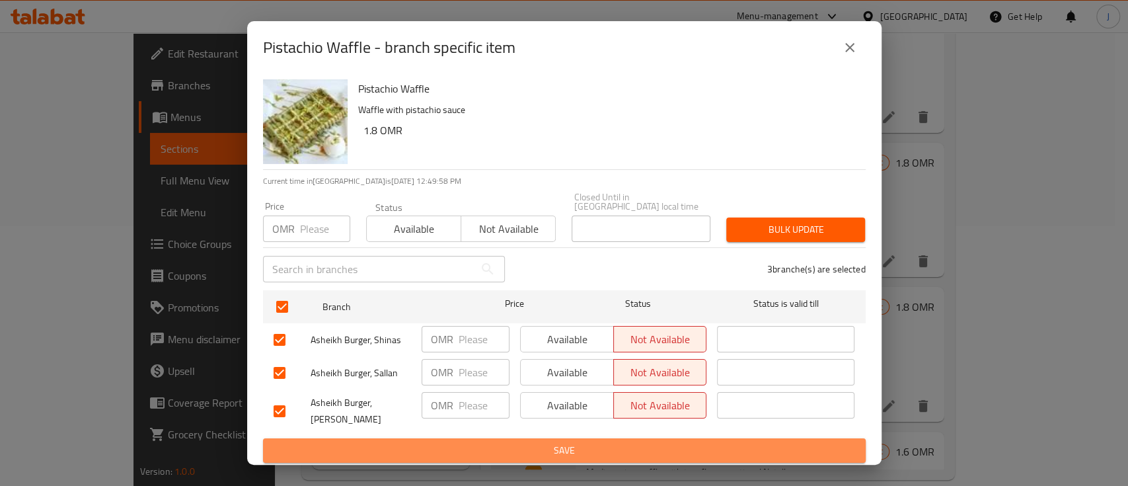
click at [514, 442] on span "Save" at bounding box center [565, 450] width 582 height 17
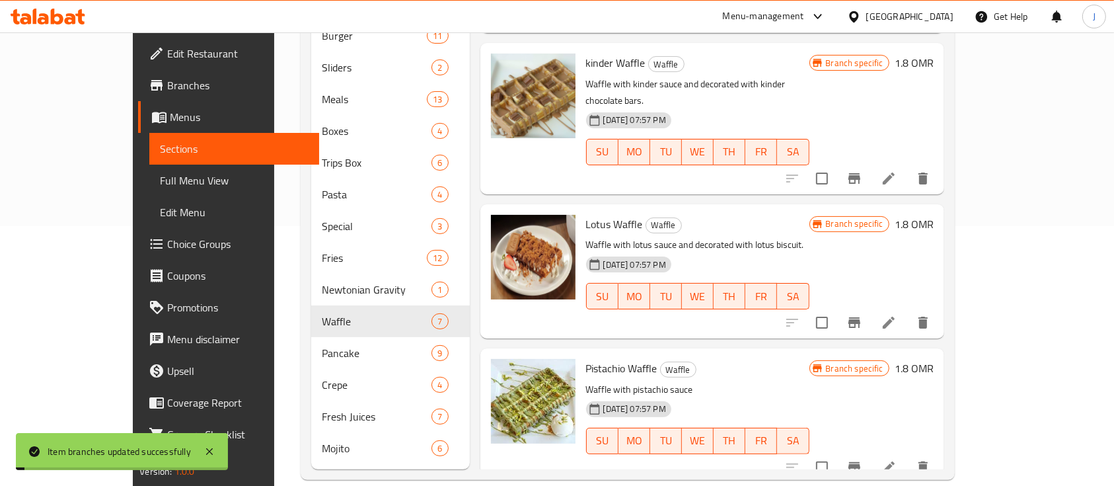
scroll to position [42, 0]
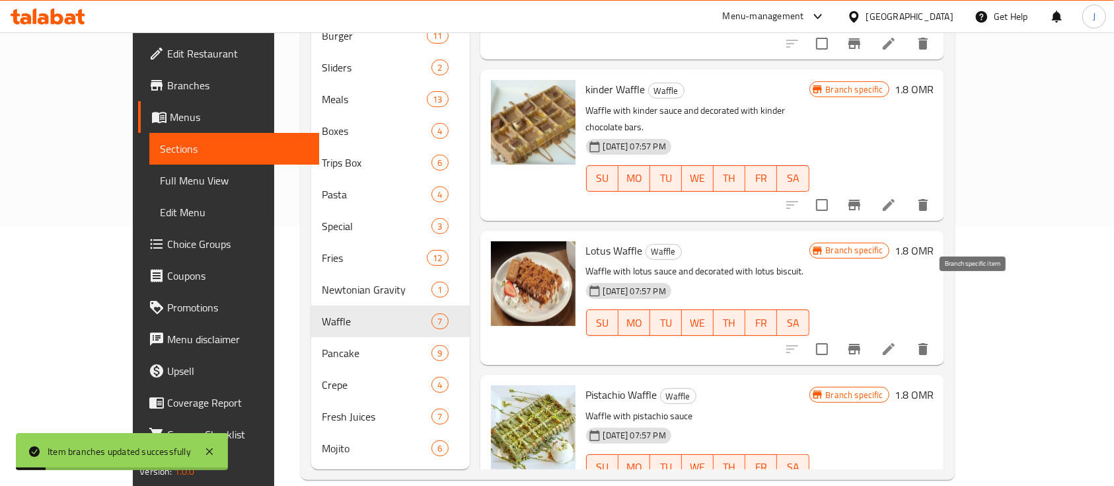
click at [863, 341] on icon "Branch-specific-item" at bounding box center [855, 349] width 16 height 16
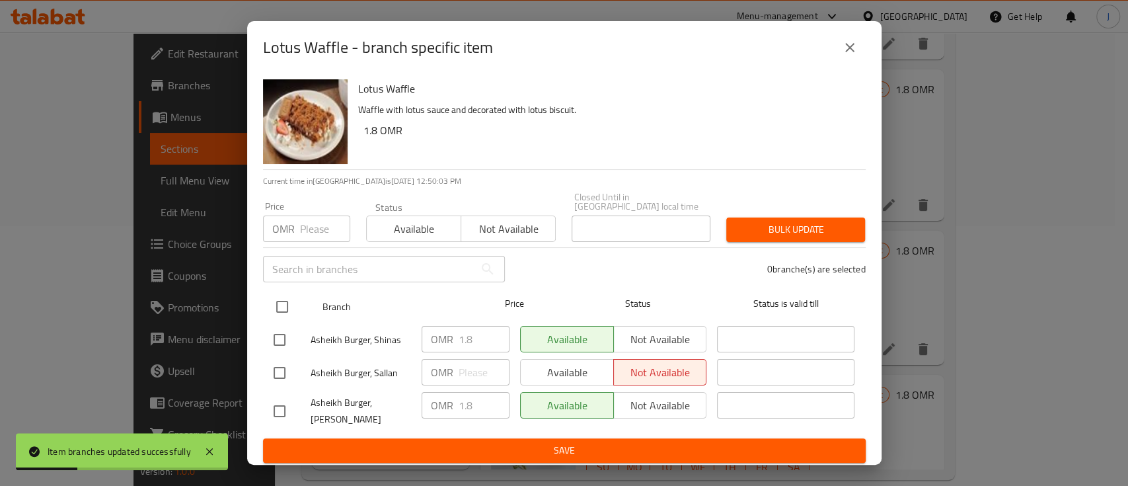
click at [291, 299] on input "checkbox" at bounding box center [282, 307] width 28 height 28
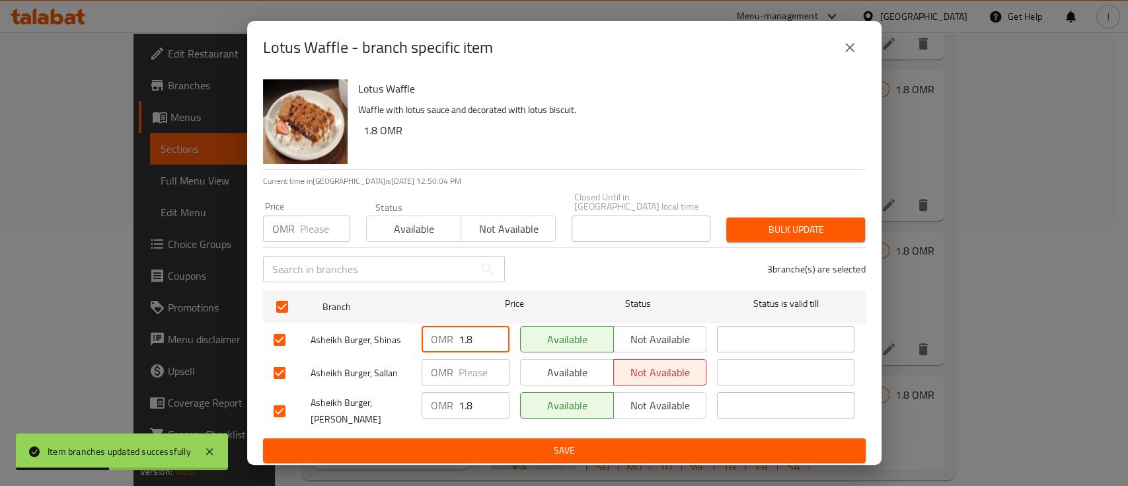
drag, startPoint x: 475, startPoint y: 338, endPoint x: 444, endPoint y: 336, distance: 31.1
click at [444, 336] on div "OMR 1.8 ​" at bounding box center [466, 339] width 88 height 26
click at [468, 398] on input "1.8" at bounding box center [484, 405] width 51 height 26
click at [469, 399] on input "1.8" at bounding box center [484, 405] width 51 height 26
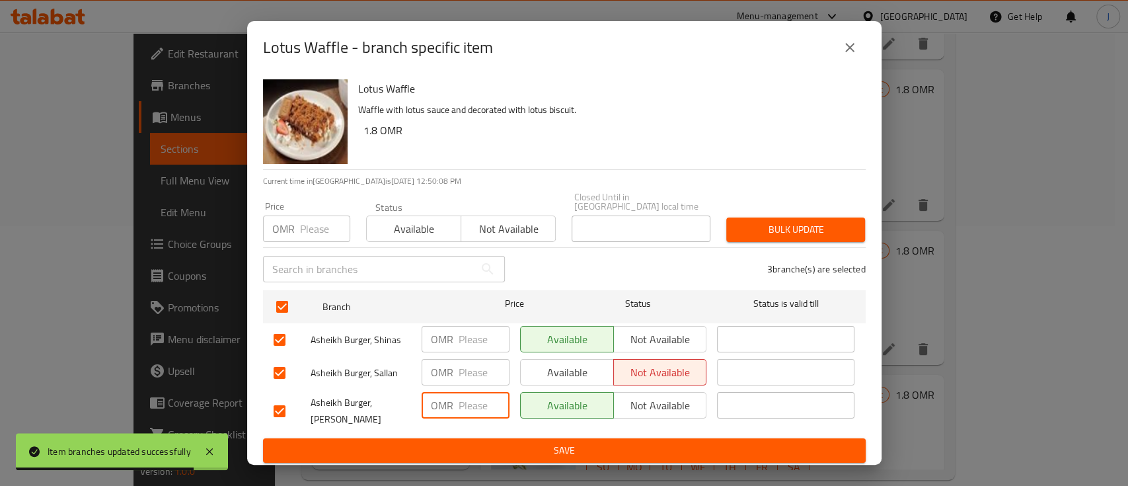
click at [504, 442] on span "Save" at bounding box center [565, 450] width 582 height 17
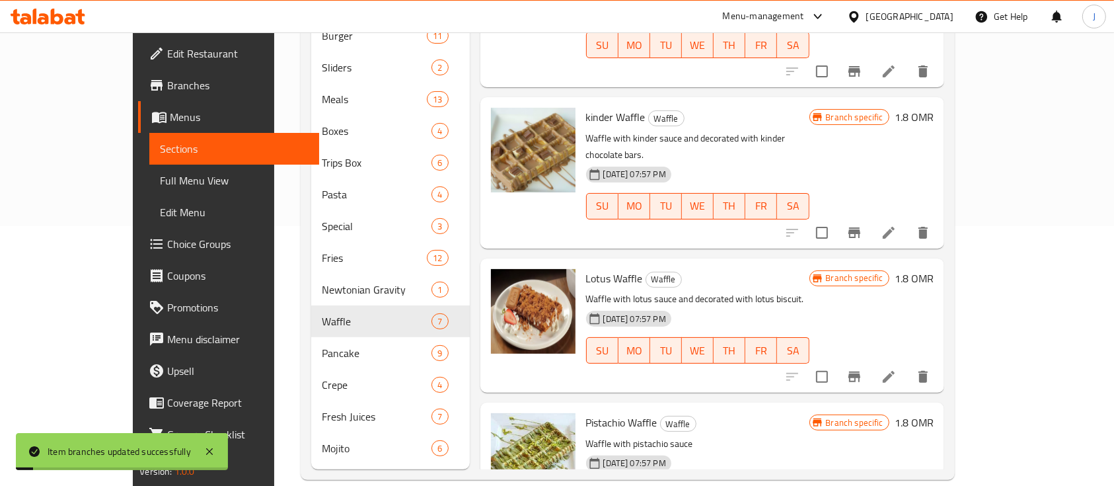
scroll to position [0, 0]
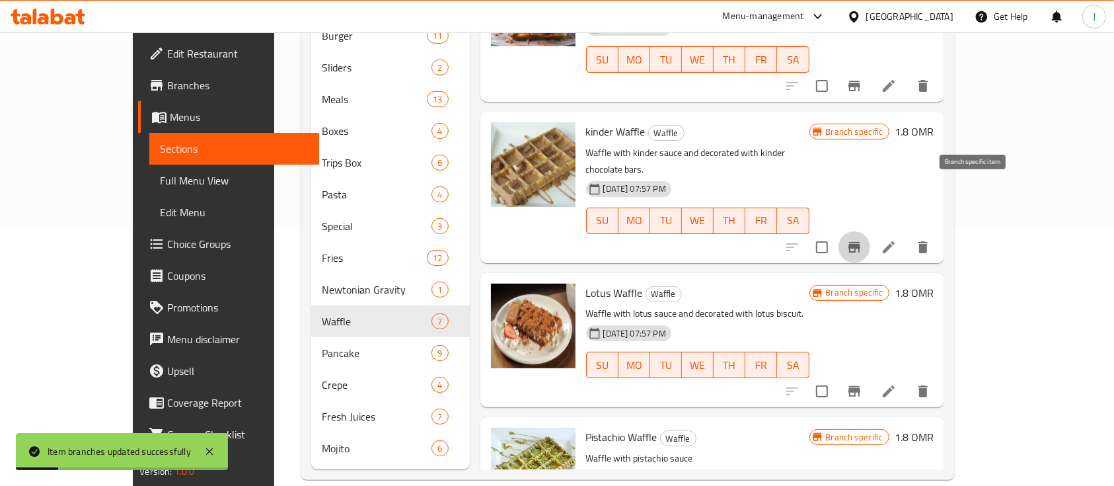
click at [870, 231] on button "Branch-specific-item" at bounding box center [855, 247] width 32 height 32
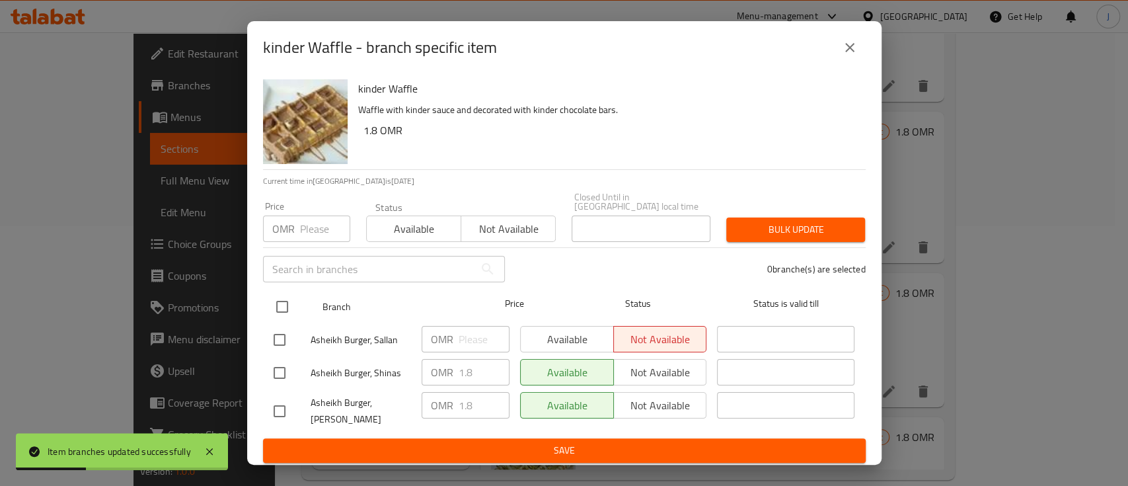
click at [286, 303] on input "checkbox" at bounding box center [282, 307] width 28 height 28
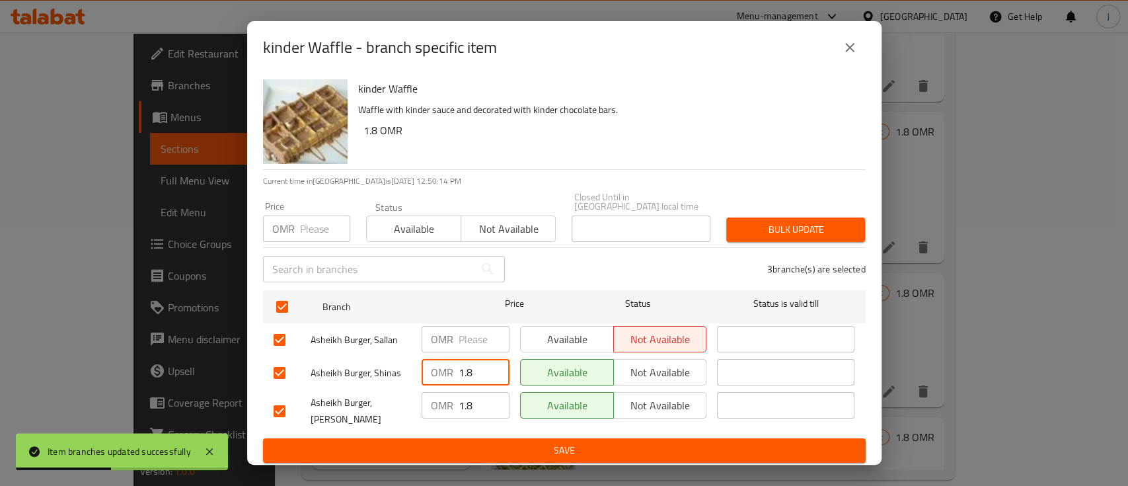
drag, startPoint x: 470, startPoint y: 366, endPoint x: 446, endPoint y: 367, distance: 23.8
click at [447, 366] on div "OMR 1.8 ​" at bounding box center [466, 372] width 88 height 26
drag, startPoint x: 478, startPoint y: 406, endPoint x: 438, endPoint y: 406, distance: 39.7
click at [438, 406] on div "OMR 1.8 ​" at bounding box center [466, 405] width 88 height 26
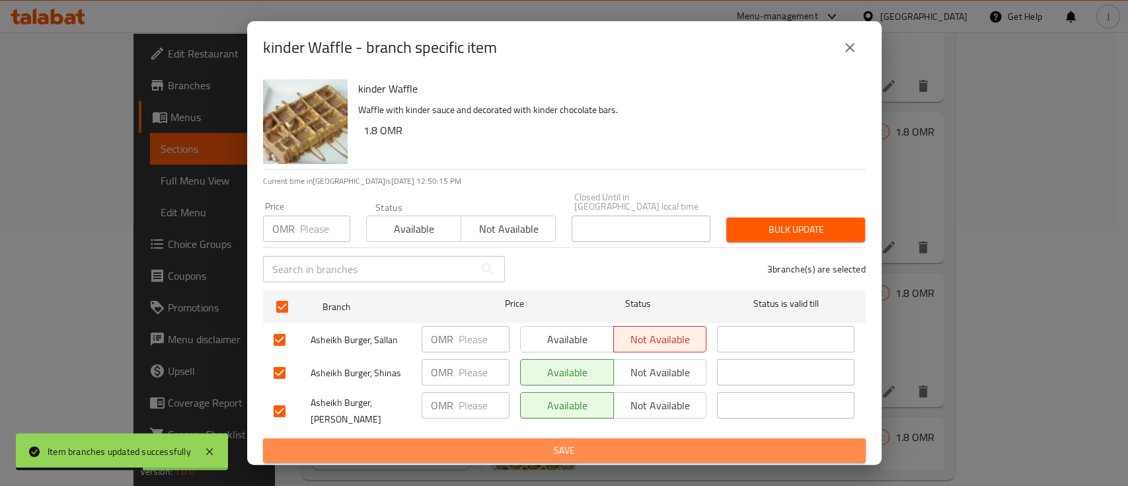
click at [479, 442] on span "Save" at bounding box center [565, 450] width 582 height 17
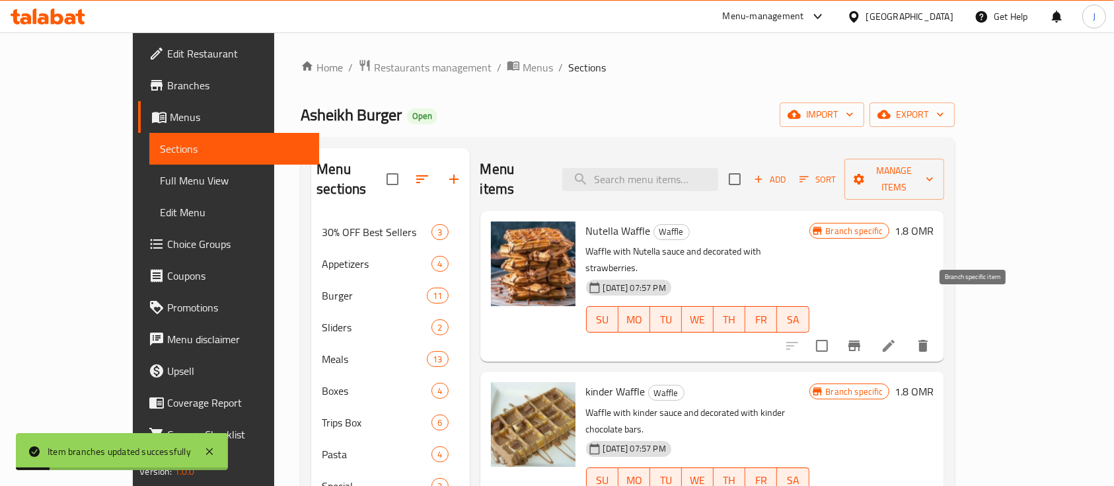
click at [863, 338] on icon "Branch-specific-item" at bounding box center [855, 346] width 16 height 16
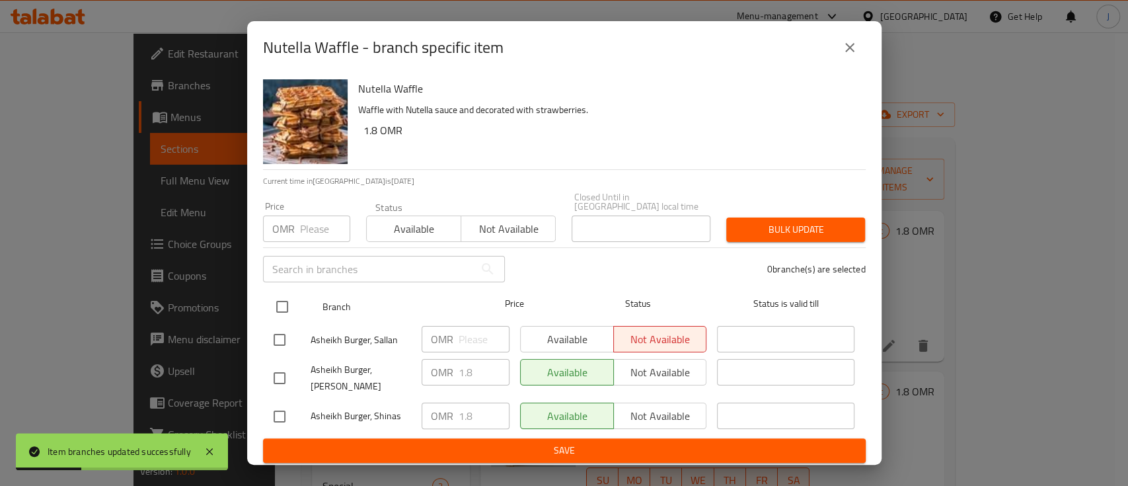
click at [279, 308] on input "checkbox" at bounding box center [282, 307] width 28 height 28
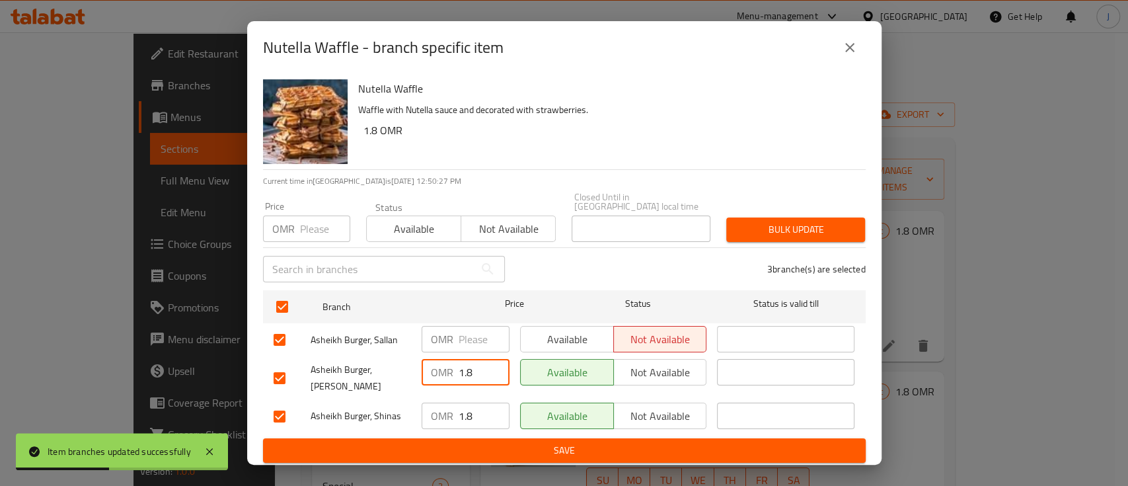
click at [453, 364] on div "OMR 1.8 ​" at bounding box center [466, 372] width 88 height 26
click at [444, 406] on div "OMR 1.8 ​" at bounding box center [466, 416] width 88 height 26
drag, startPoint x: 475, startPoint y: 414, endPoint x: 450, endPoint y: 413, distance: 24.5
click at [450, 413] on div "OMR 8 ​" at bounding box center [466, 416] width 88 height 26
click at [485, 445] on span "Save" at bounding box center [565, 450] width 582 height 17
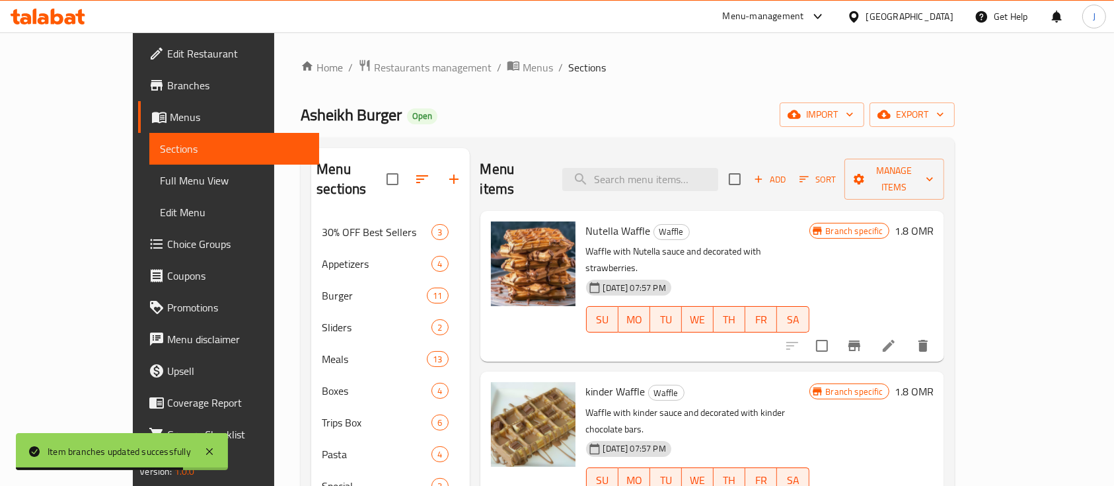
click at [810, 221] on h6 "Nutella Waffle Waffle" at bounding box center [697, 230] width 223 height 19
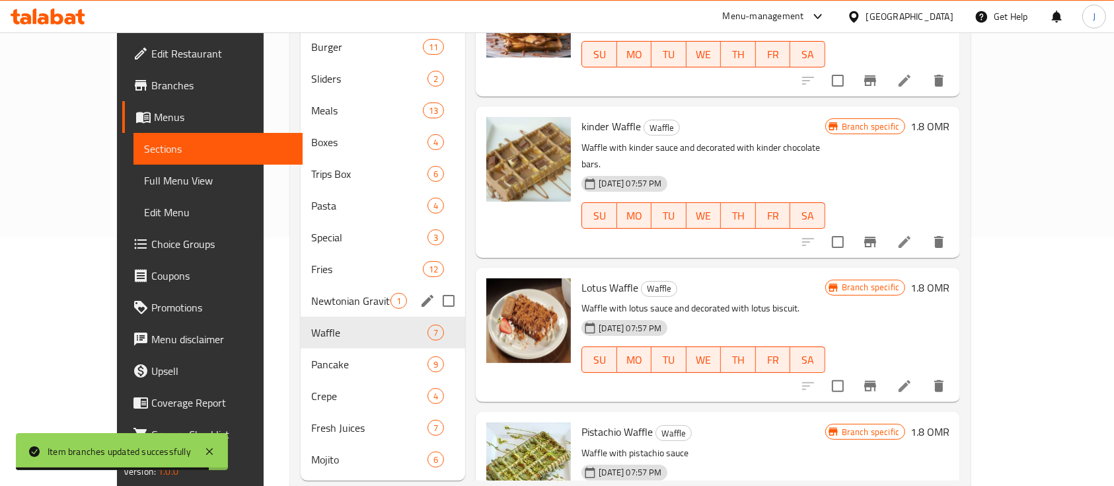
scroll to position [260, 0]
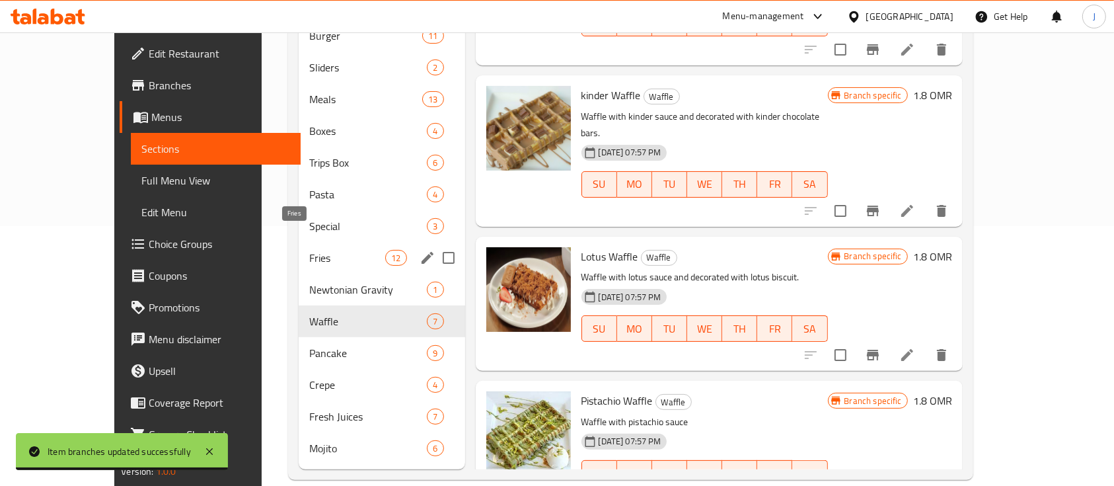
click at [309, 250] on span "Fries" at bounding box center [347, 258] width 76 height 16
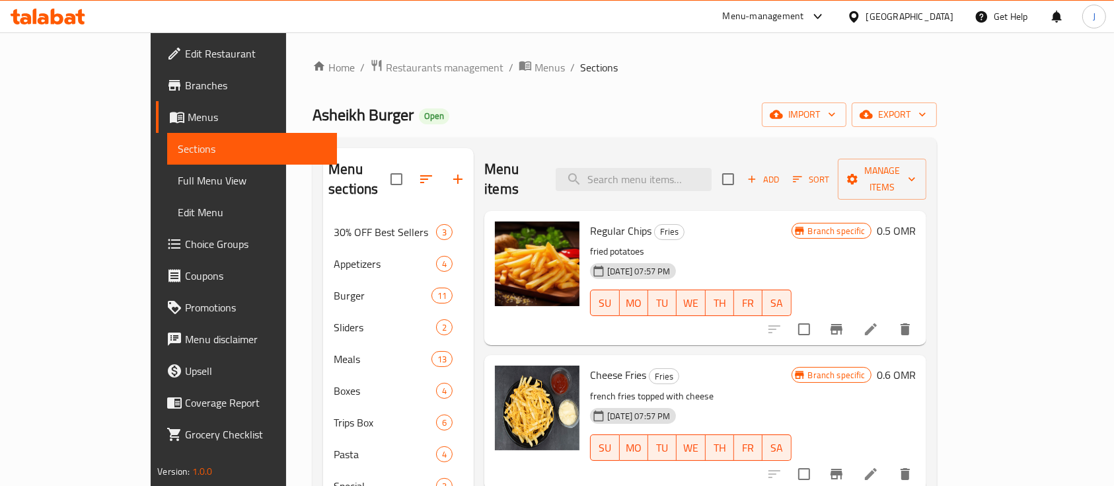
click at [916, 221] on h6 "0.5 OMR" at bounding box center [896, 230] width 39 height 19
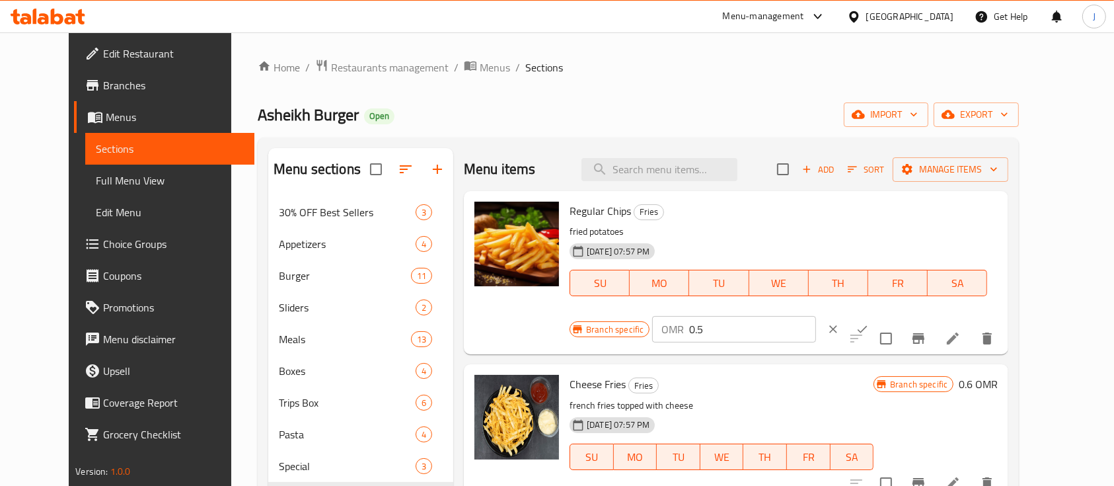
click at [816, 316] on input "0.5" at bounding box center [752, 329] width 126 height 26
click at [869, 323] on icon "ok" at bounding box center [862, 329] width 13 height 13
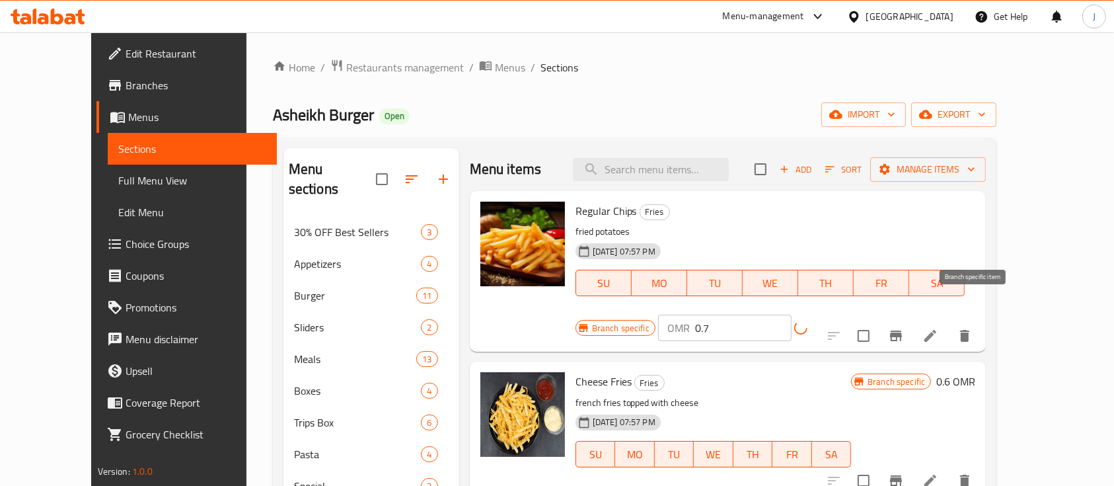
click at [902, 330] on icon "Branch-specific-item" at bounding box center [896, 335] width 12 height 11
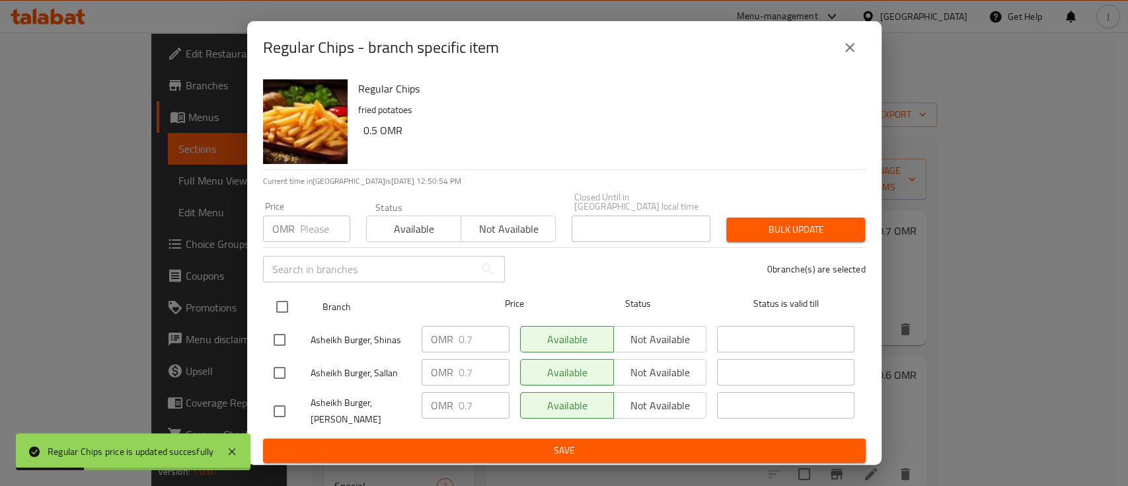
click at [290, 307] on input "checkbox" at bounding box center [282, 307] width 28 height 28
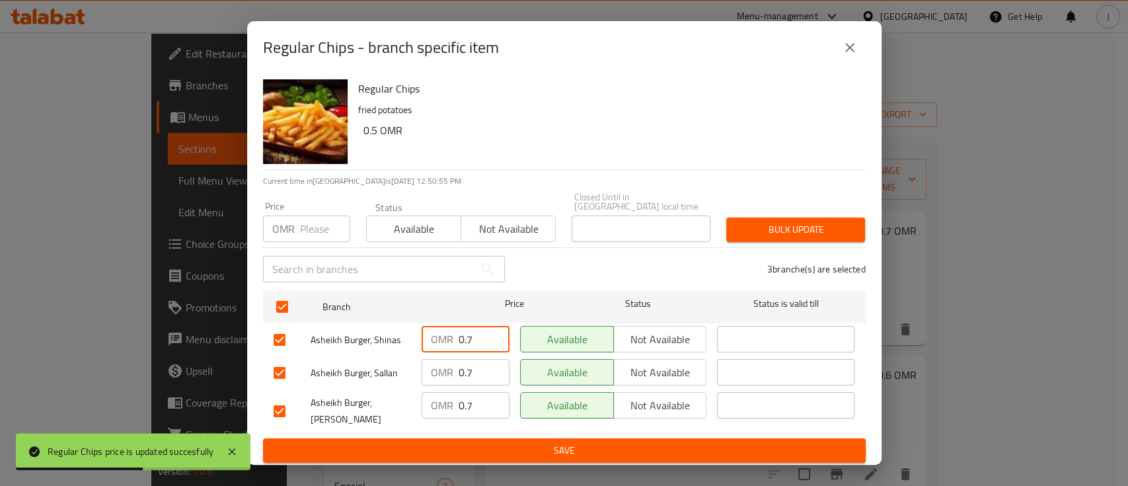
drag, startPoint x: 449, startPoint y: 333, endPoint x: 439, endPoint y: 333, distance: 10.6
click at [439, 333] on div "OMR 0.7 ​" at bounding box center [466, 339] width 88 height 26
drag, startPoint x: 477, startPoint y: 372, endPoint x: 451, endPoint y: 373, distance: 26.4
click at [451, 373] on div "OMR 0.7 ​" at bounding box center [466, 372] width 88 height 26
drag, startPoint x: 469, startPoint y: 401, endPoint x: 447, endPoint y: 405, distance: 22.2
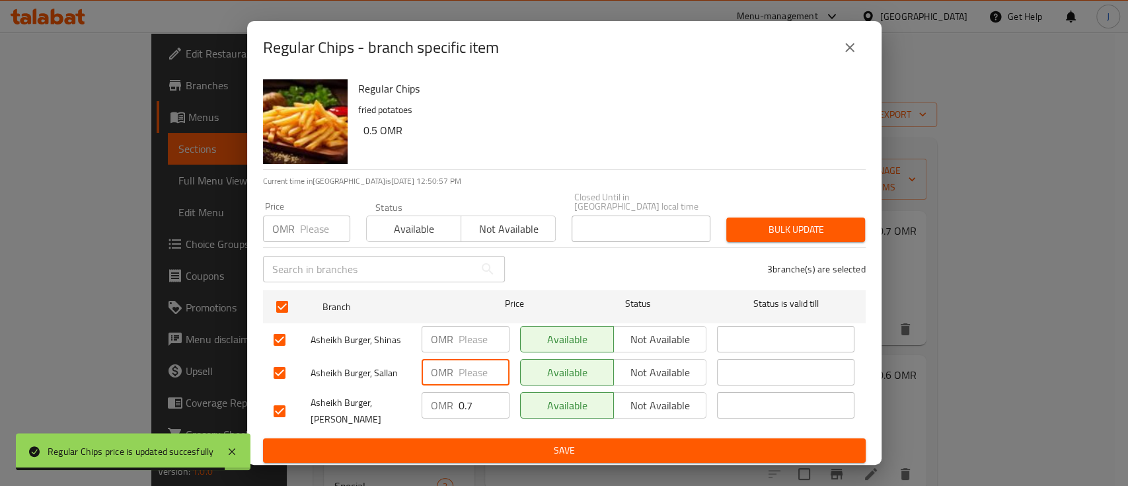
click at [447, 405] on div "OMR 0.7 ​" at bounding box center [466, 405] width 88 height 26
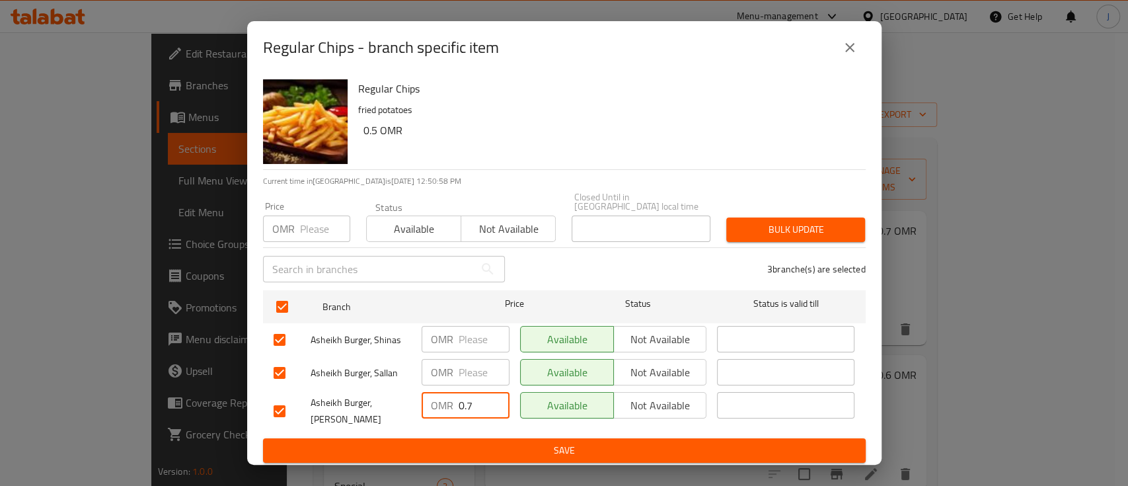
drag, startPoint x: 471, startPoint y: 405, endPoint x: 441, endPoint y: 405, distance: 29.7
click at [441, 405] on div "OMR 0.7 ​" at bounding box center [466, 405] width 88 height 26
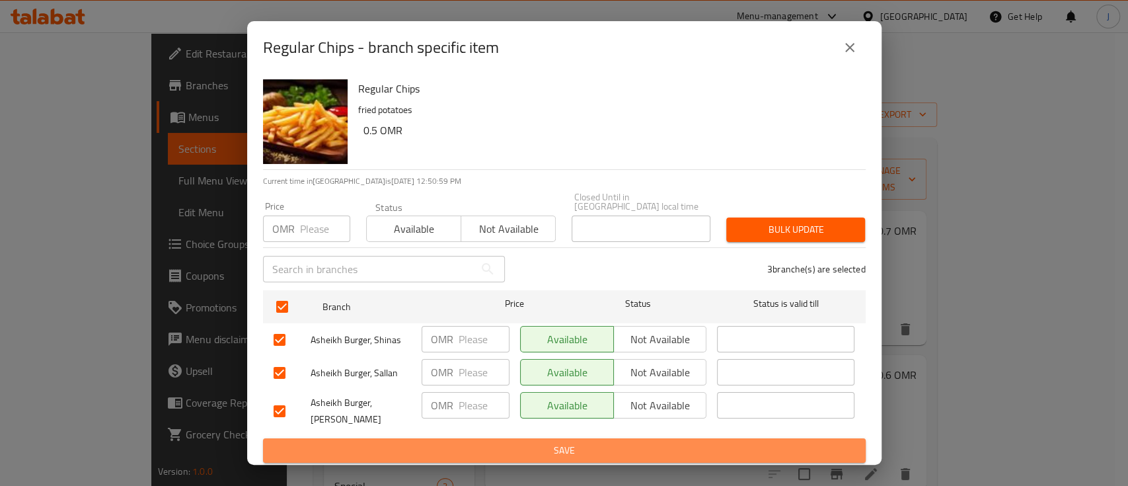
click at [488, 442] on span "Save" at bounding box center [565, 450] width 582 height 17
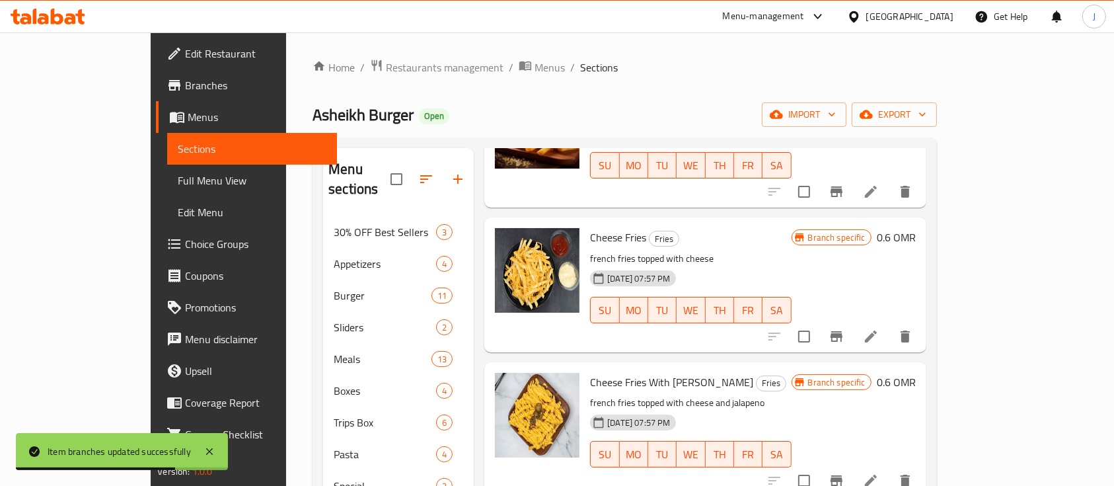
scroll to position [176, 0]
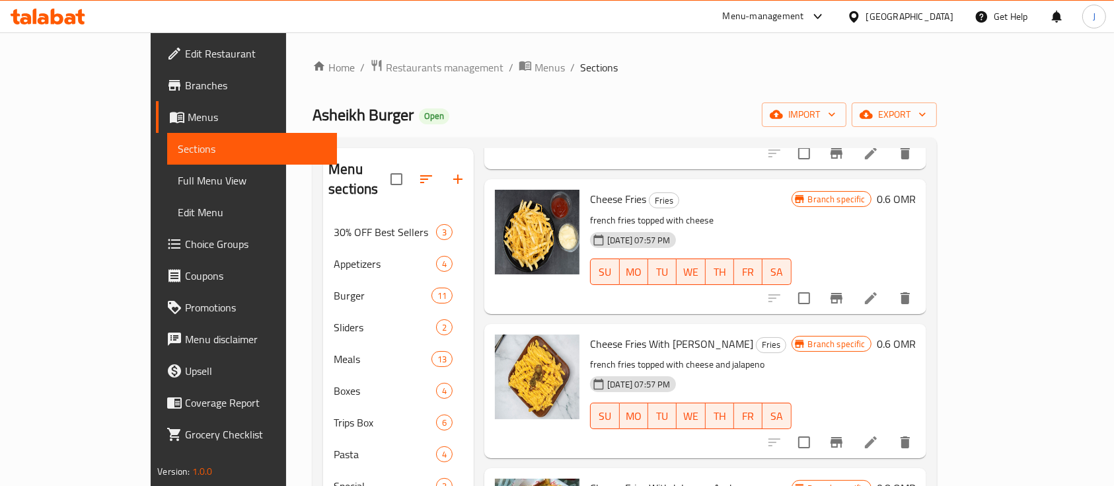
click at [916, 190] on h6 "0.6 OMR" at bounding box center [896, 199] width 39 height 19
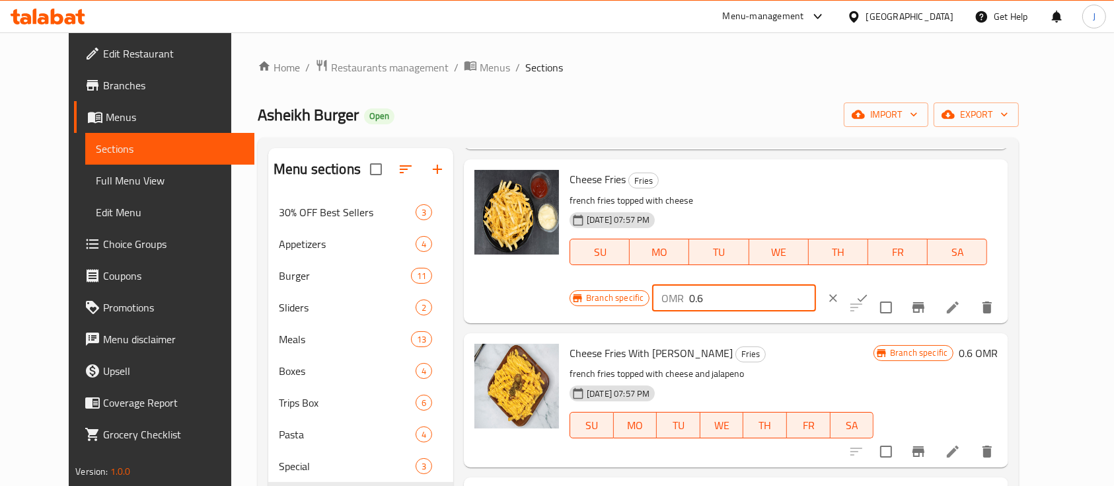
click at [816, 285] on input "0.6" at bounding box center [752, 298] width 126 height 26
click at [868, 294] on icon "ok" at bounding box center [863, 297] width 10 height 7
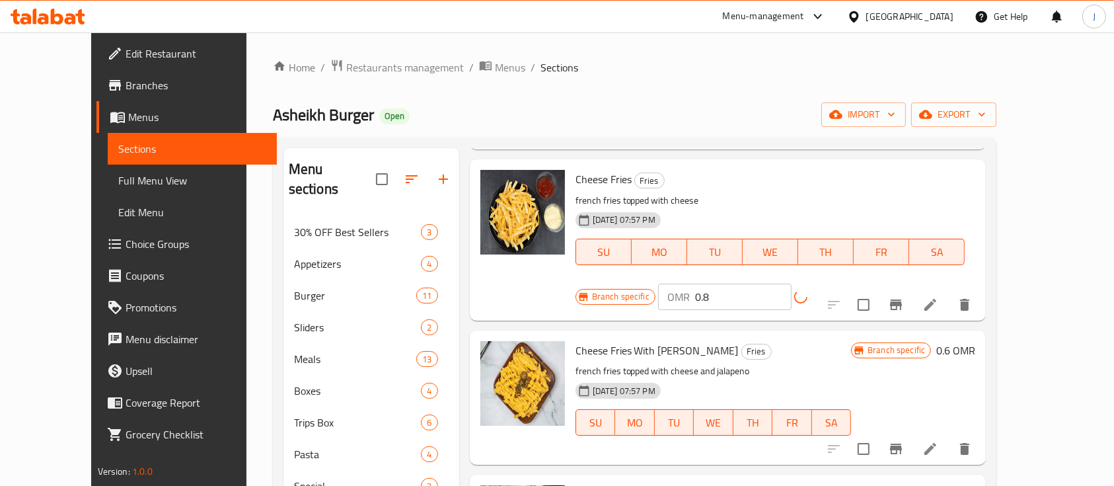
click at [976, 341] on h6 "0.6 OMR" at bounding box center [956, 350] width 39 height 19
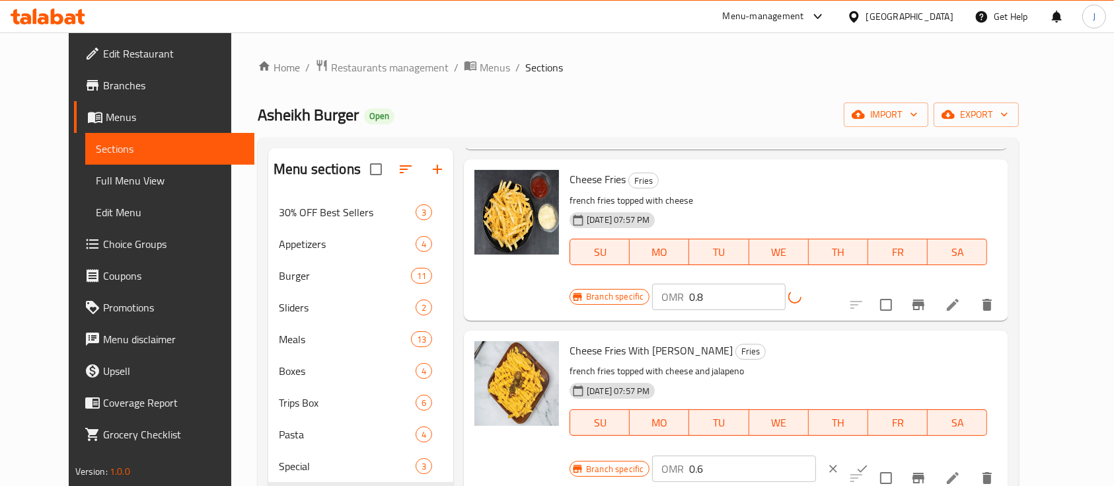
click at [816, 455] on input "0.6" at bounding box center [752, 468] width 126 height 26
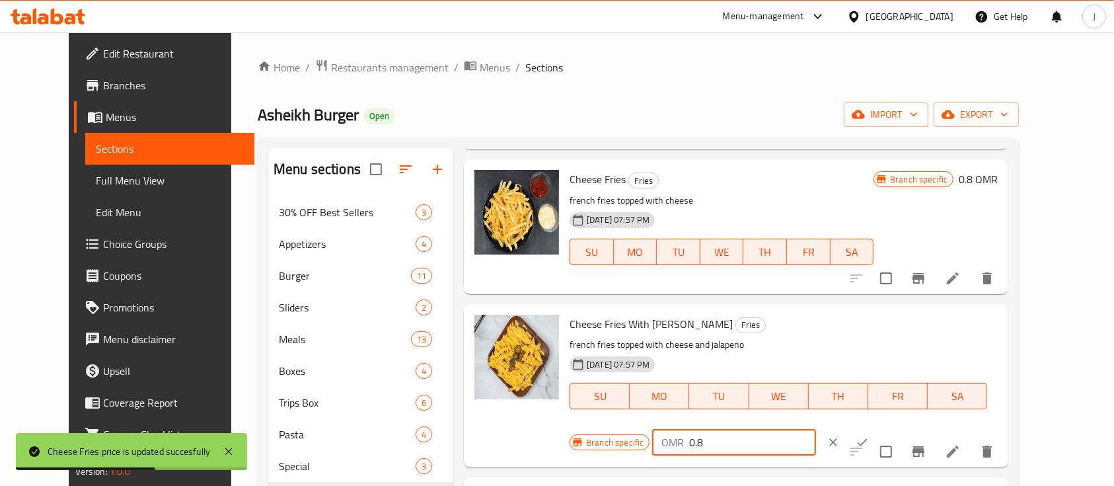
click at [869, 436] on icon "ok" at bounding box center [862, 442] width 13 height 13
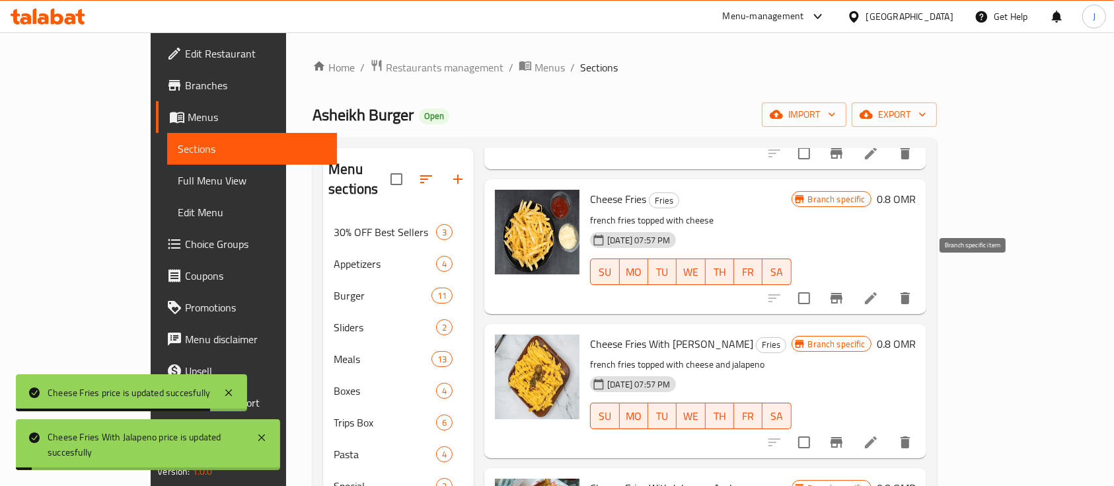
click at [845, 290] on icon "Branch-specific-item" at bounding box center [837, 298] width 16 height 16
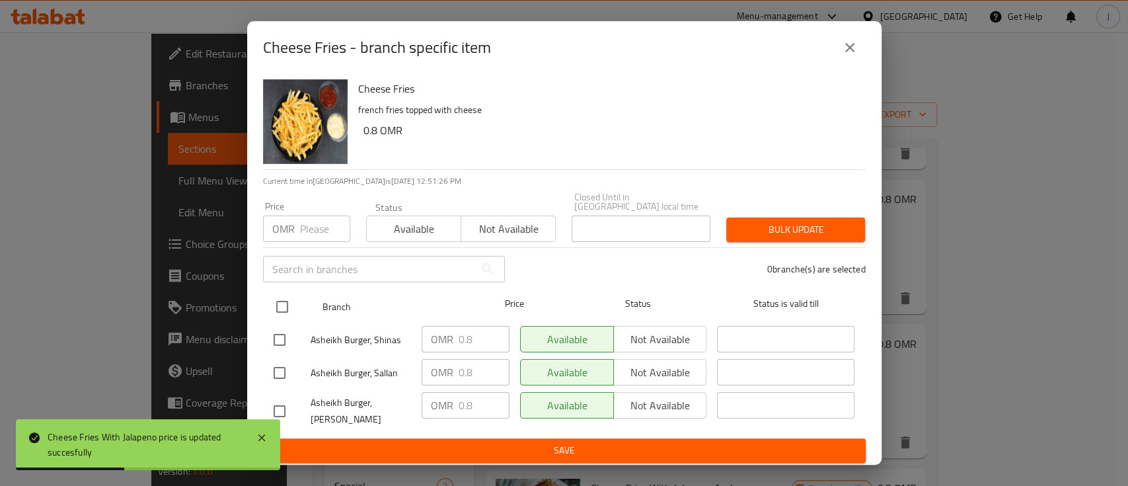
click at [291, 301] on input "checkbox" at bounding box center [282, 307] width 28 height 28
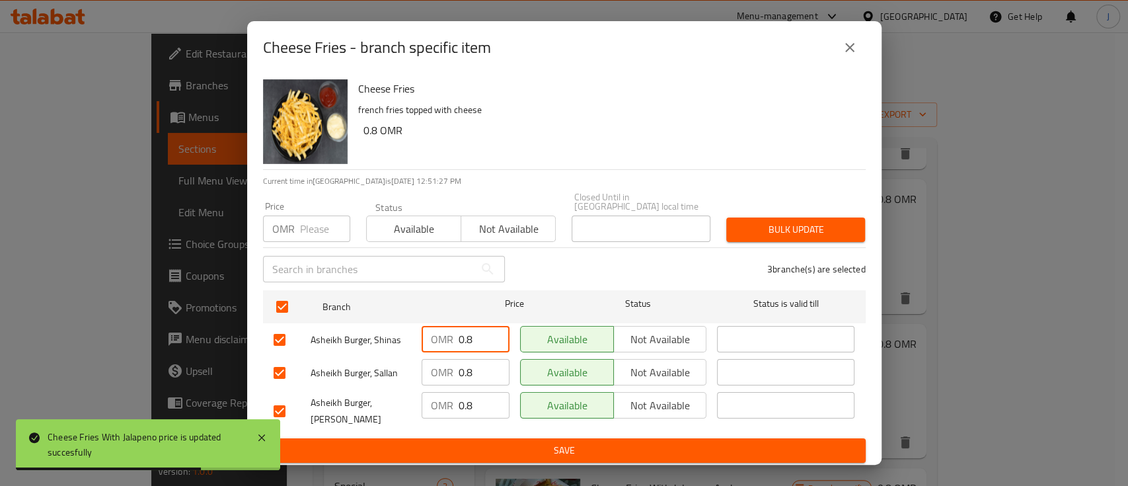
drag, startPoint x: 478, startPoint y: 336, endPoint x: 445, endPoint y: 336, distance: 33.1
click at [447, 336] on div "OMR 0.8 ​" at bounding box center [466, 339] width 88 height 26
drag, startPoint x: 466, startPoint y: 367, endPoint x: 459, endPoint y: 367, distance: 7.3
click at [459, 367] on input "0.8" at bounding box center [484, 372] width 51 height 26
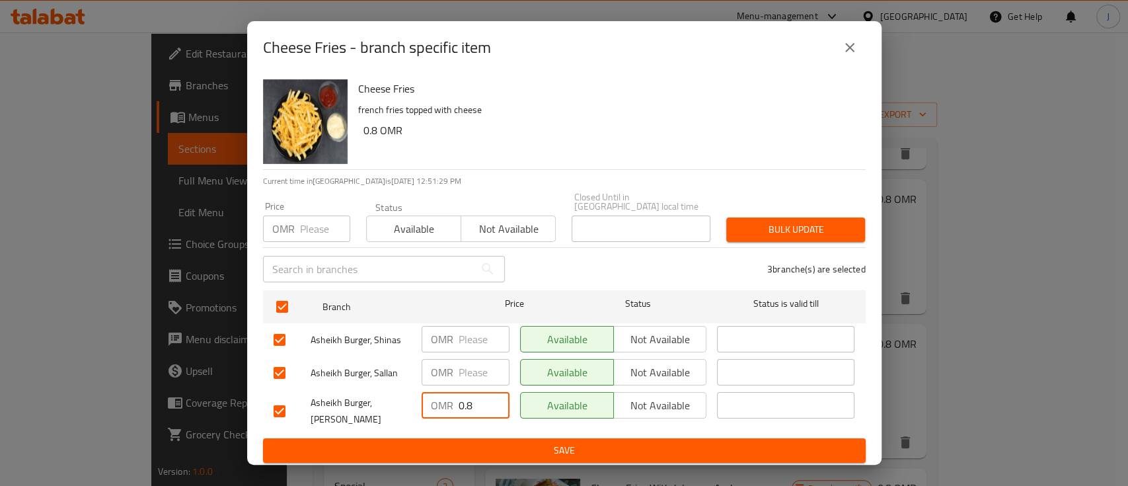
drag, startPoint x: 455, startPoint y: 395, endPoint x: 444, endPoint y: 395, distance: 10.6
click at [444, 395] on div "OMR 0.8 ​" at bounding box center [466, 405] width 88 height 26
click at [506, 445] on span "Save" at bounding box center [565, 450] width 582 height 17
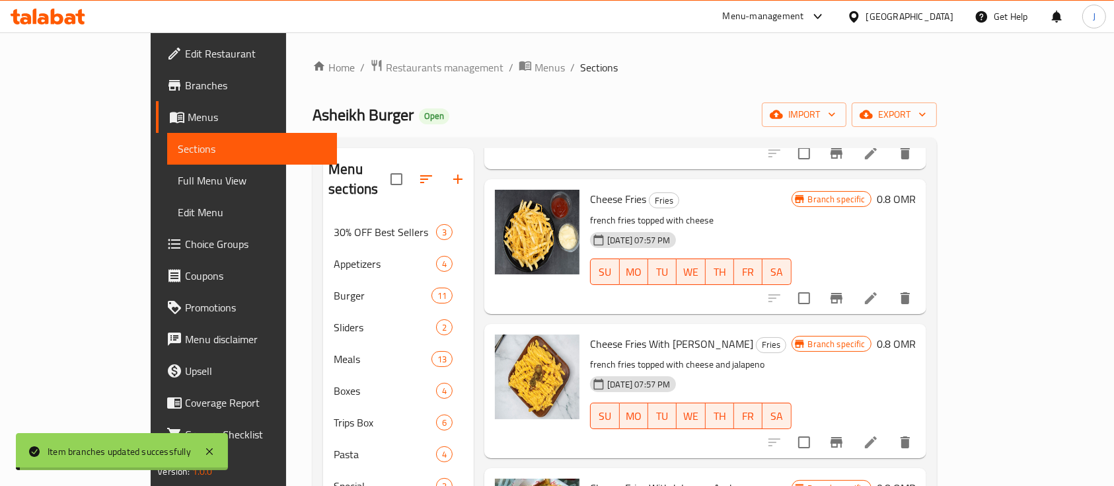
click at [843, 437] on icon "Branch-specific-item" at bounding box center [837, 442] width 12 height 11
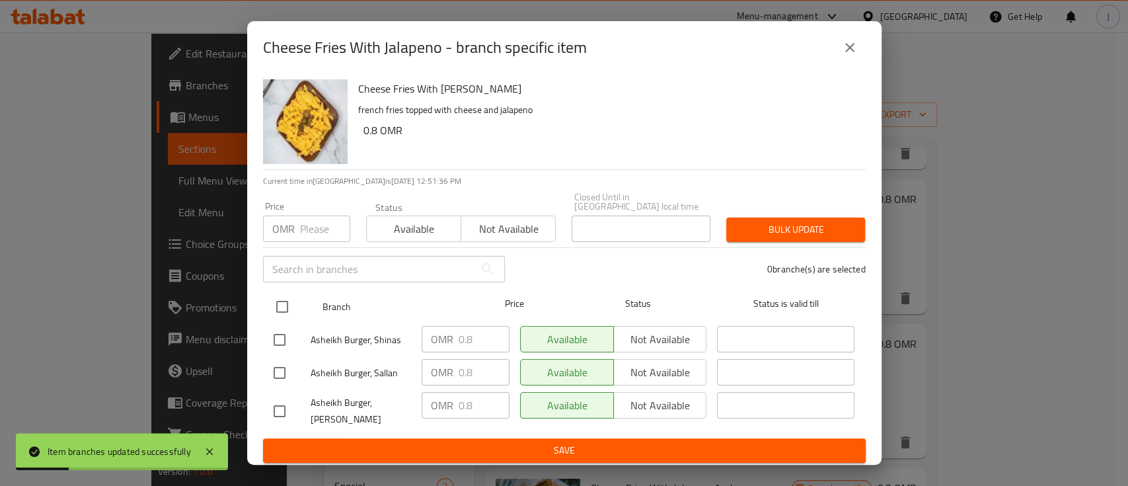
click at [285, 304] on input "checkbox" at bounding box center [282, 307] width 28 height 28
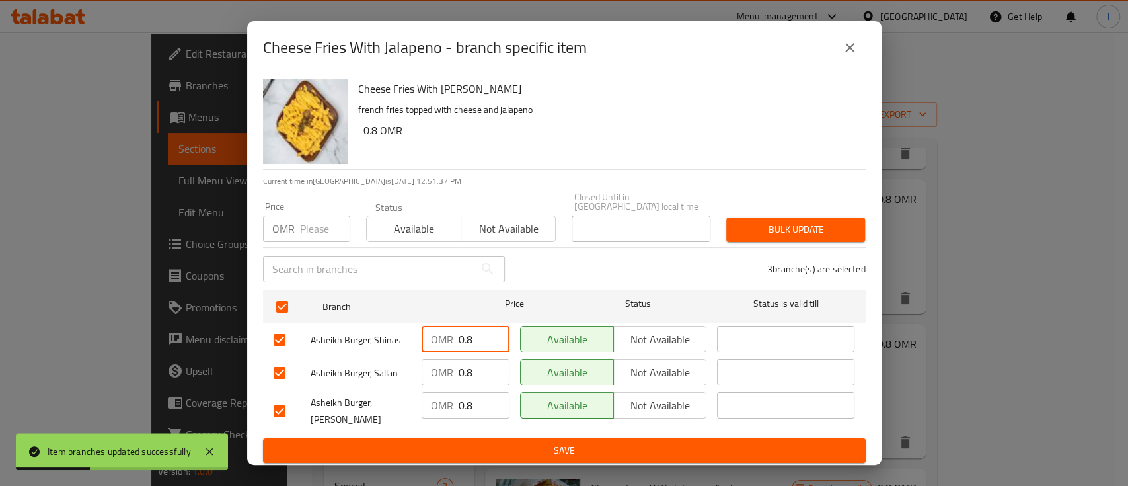
drag, startPoint x: 478, startPoint y: 332, endPoint x: 455, endPoint y: 336, distance: 23.5
click at [444, 330] on div "OMR 0.8 ​" at bounding box center [466, 339] width 88 height 26
drag, startPoint x: 472, startPoint y: 359, endPoint x: 440, endPoint y: 358, distance: 31.7
click at [440, 359] on div "OMR 0.8 ​" at bounding box center [466, 372] width 88 height 26
click at [444, 393] on div "OMR 0.8 ​" at bounding box center [466, 405] width 88 height 26
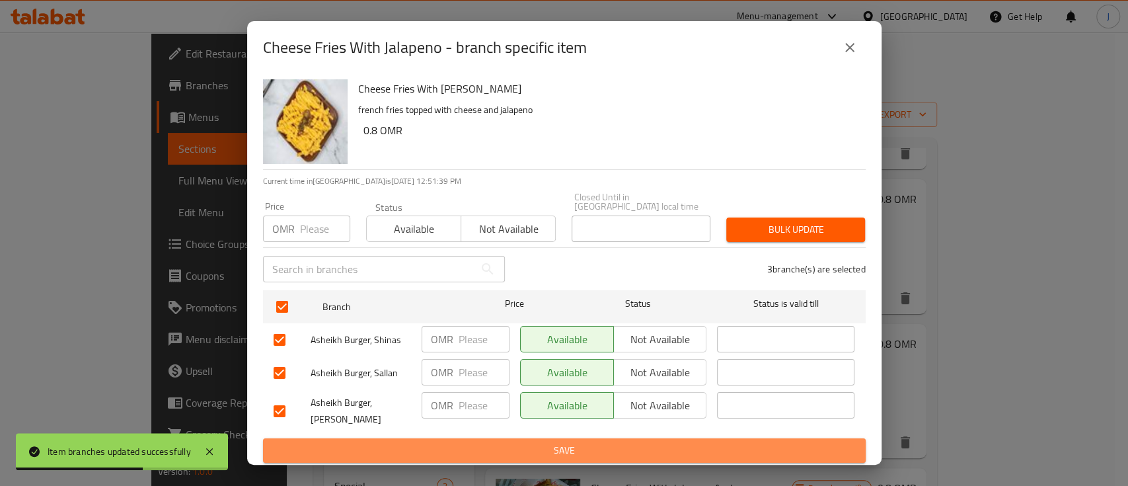
click at [507, 438] on button "Save" at bounding box center [564, 450] width 603 height 24
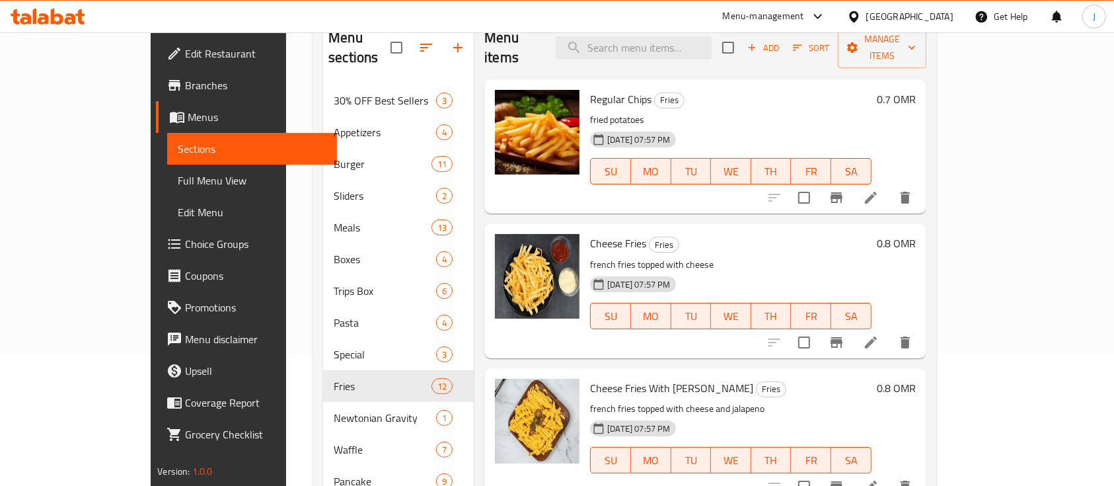
scroll to position [84, 0]
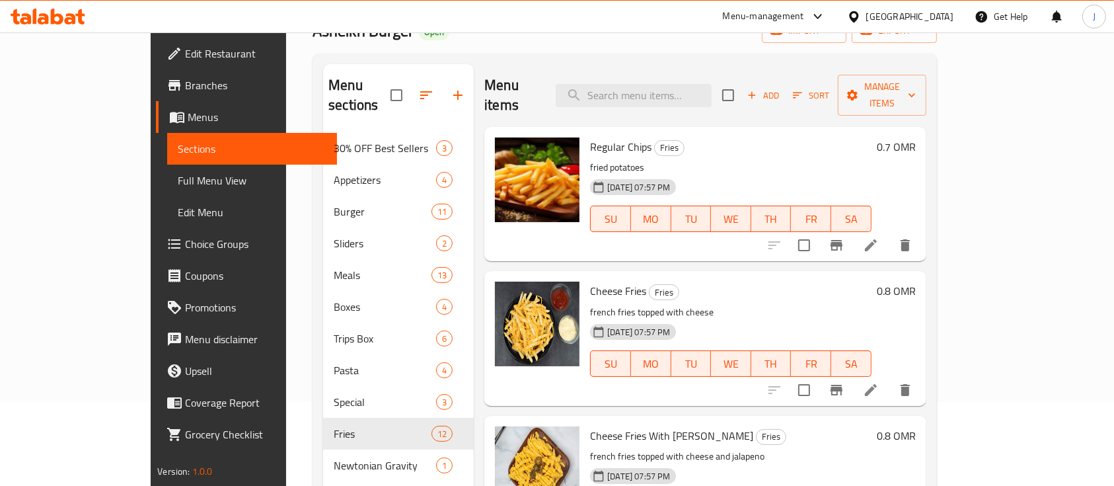
click at [816, 159] on p "fried potatoes" at bounding box center [730, 167] width 281 height 17
click at [698, 86] on input "search" at bounding box center [634, 95] width 156 height 23
paste input "فرايز بطاطس عمان"
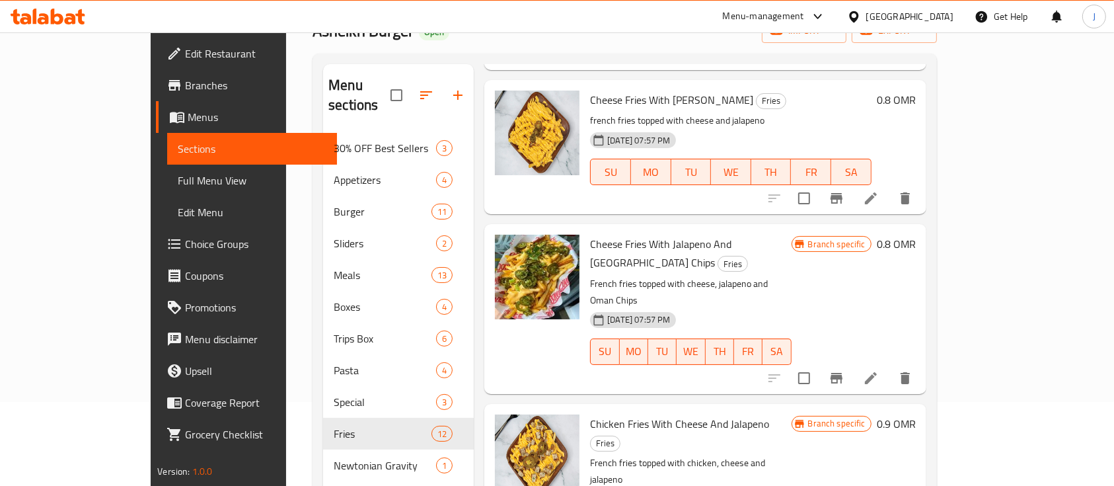
scroll to position [352, 0]
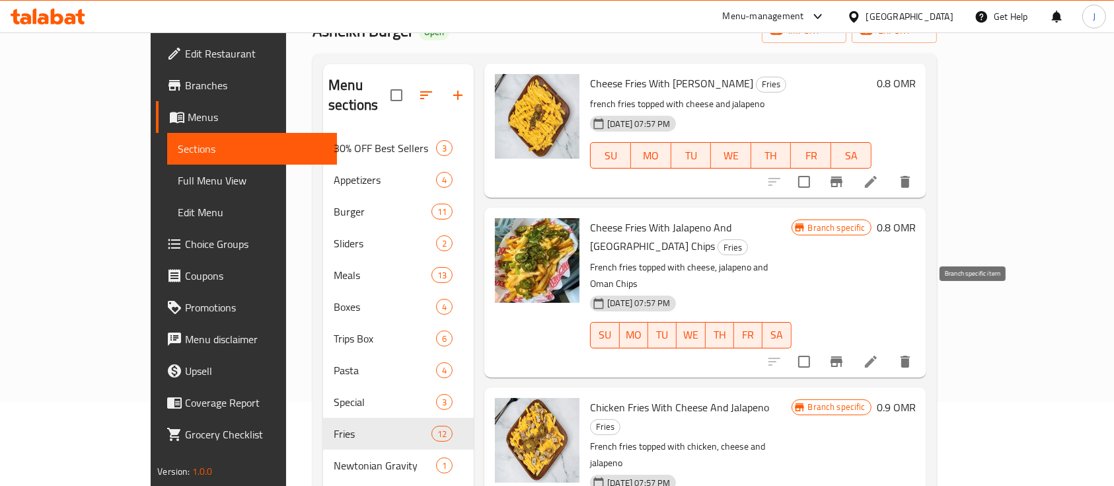
click at [843, 356] on icon "Branch-specific-item" at bounding box center [837, 361] width 12 height 11
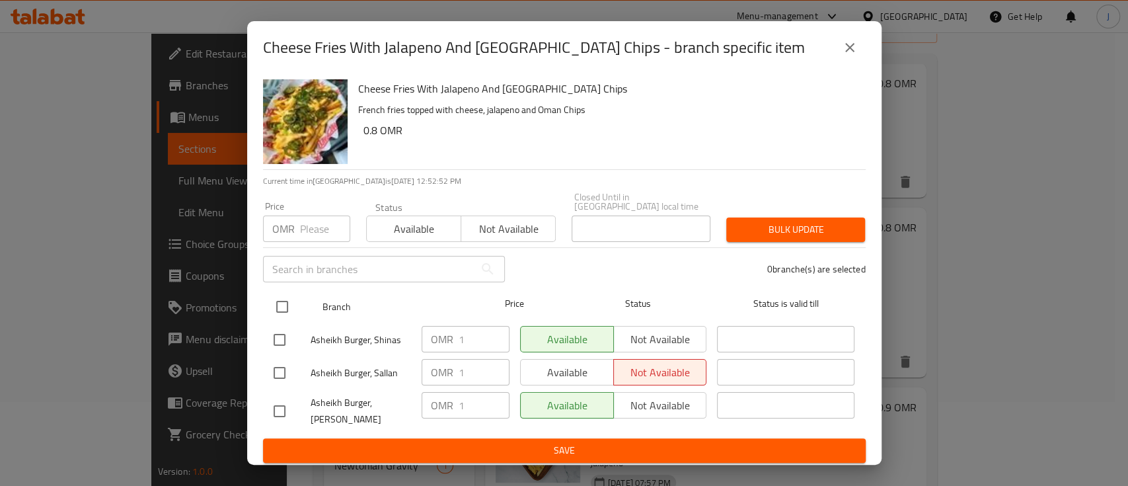
click at [278, 303] on input "checkbox" at bounding box center [282, 307] width 28 height 28
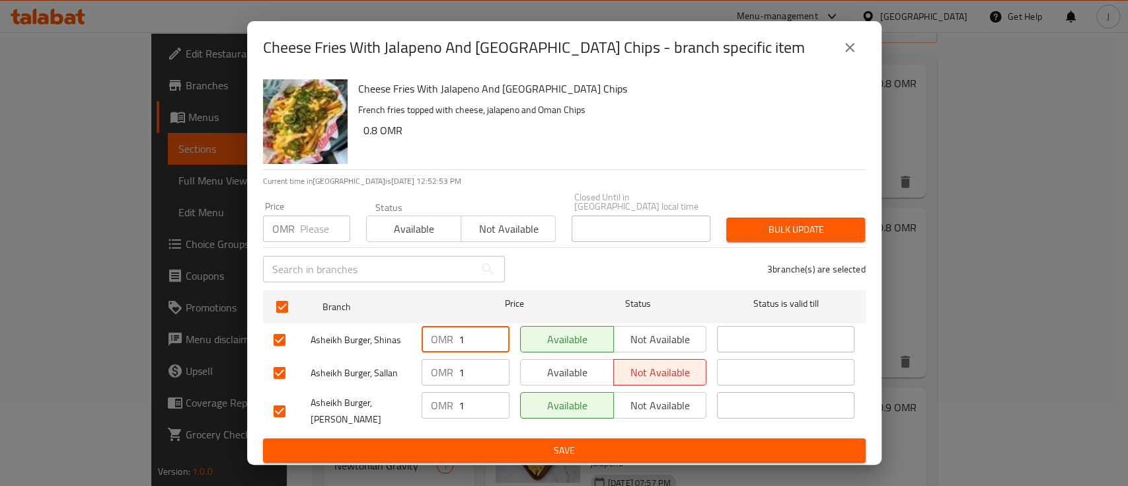
drag, startPoint x: 472, startPoint y: 339, endPoint x: 442, endPoint y: 339, distance: 29.7
click at [442, 339] on div "OMR 1 ​" at bounding box center [466, 339] width 88 height 26
drag, startPoint x: 465, startPoint y: 362, endPoint x: 459, endPoint y: 373, distance: 12.5
click at [444, 363] on div "OMR 1 ​" at bounding box center [466, 372] width 88 height 26
drag, startPoint x: 465, startPoint y: 395, endPoint x: 436, endPoint y: 396, distance: 29.1
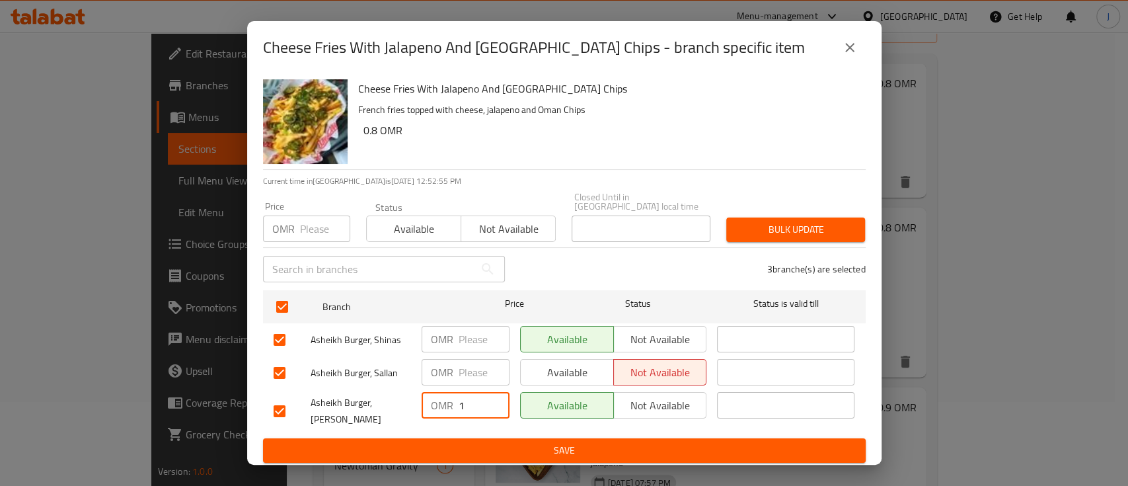
click at [436, 396] on div "OMR 1 ​" at bounding box center [466, 405] width 88 height 26
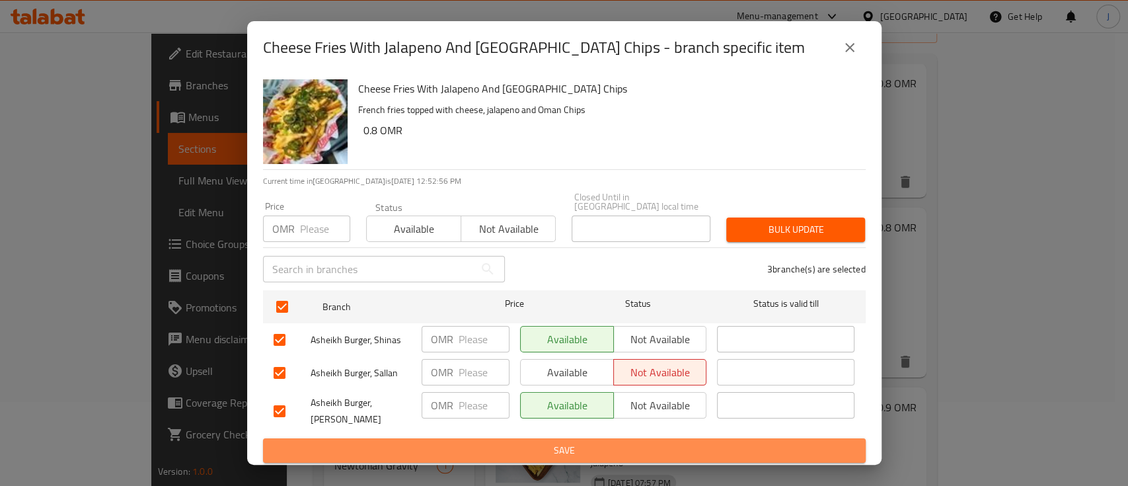
click at [523, 451] on span "Save" at bounding box center [565, 450] width 582 height 17
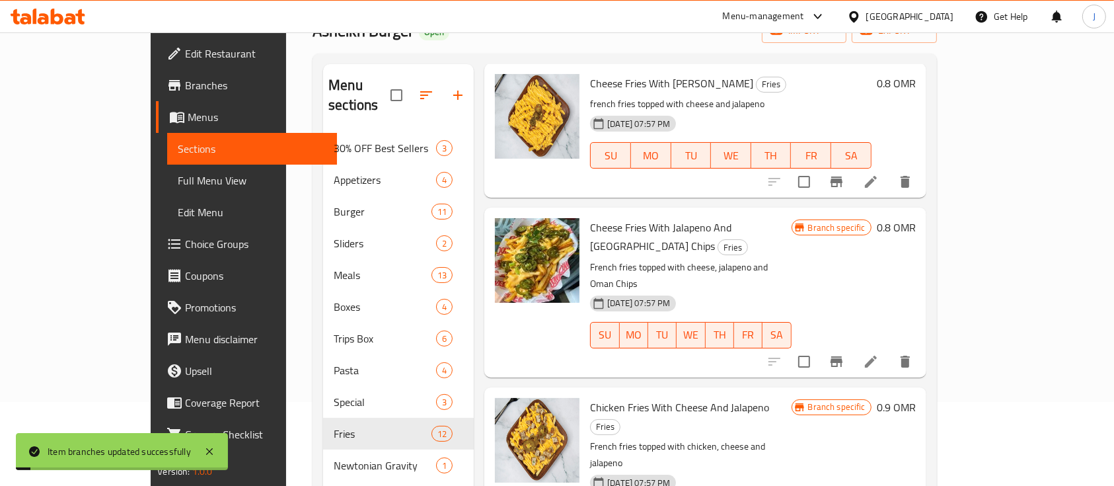
click at [916, 218] on h6 "0.8 OMR" at bounding box center [896, 227] width 39 height 19
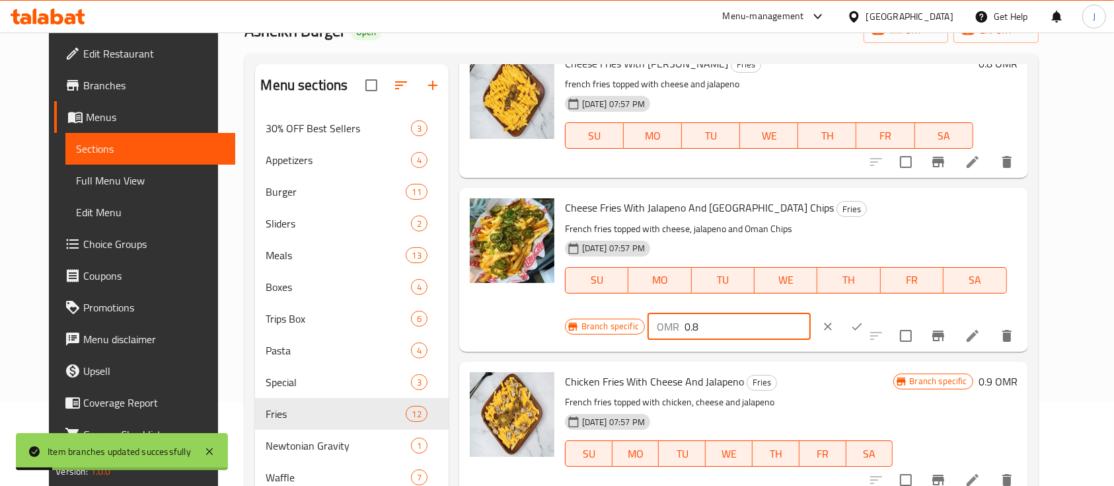
click at [811, 313] on div "OMR 0.8 ​" at bounding box center [729, 326] width 163 height 26
click at [872, 312] on button "ok" at bounding box center [857, 326] width 29 height 29
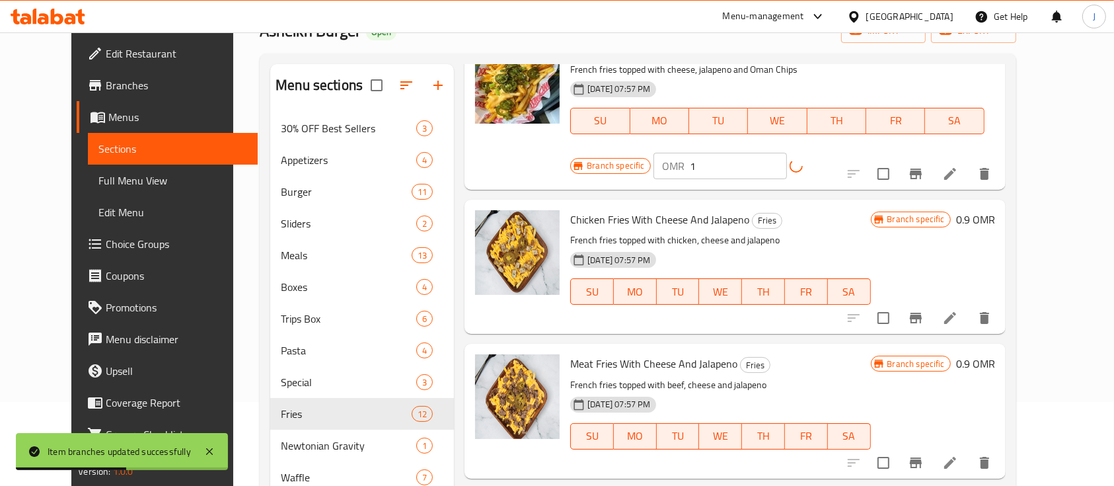
scroll to position [529, 0]
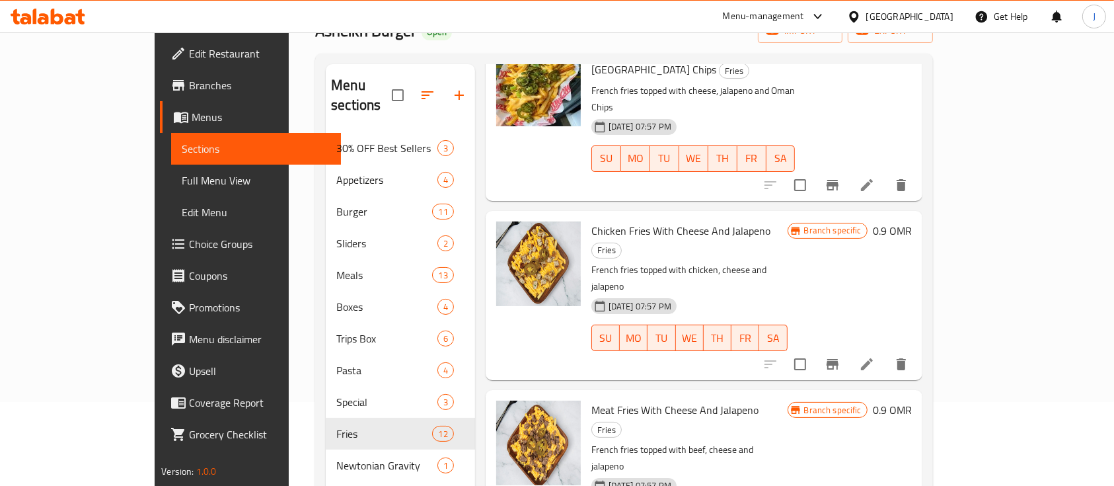
click at [793, 216] on div "Chicken Fries With Cheese And Jalapeno Fries French fries topped with chicken, …" at bounding box center [689, 295] width 207 height 159
click at [839, 359] on icon "Branch-specific-item" at bounding box center [833, 364] width 12 height 11
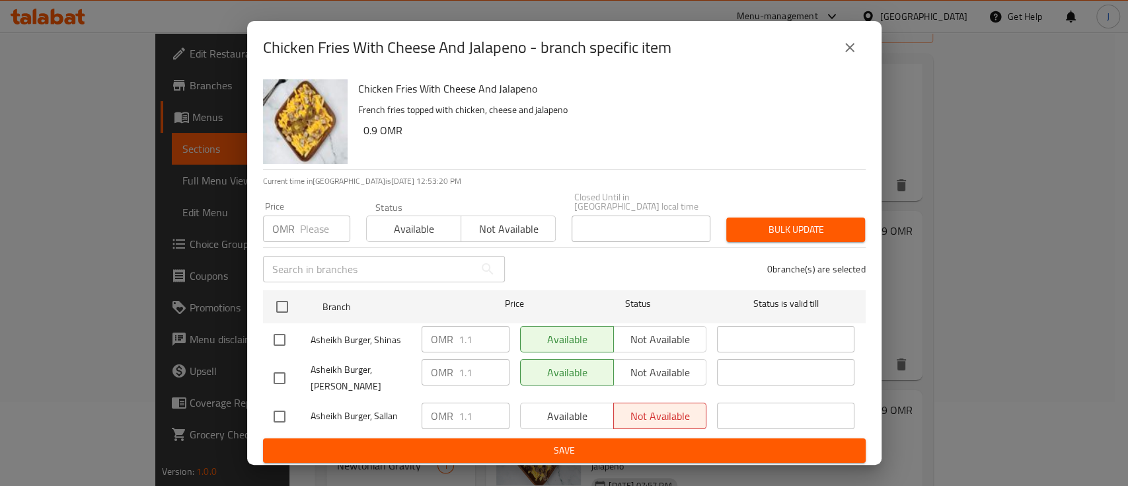
click at [851, 60] on button "close" at bounding box center [850, 48] width 32 height 32
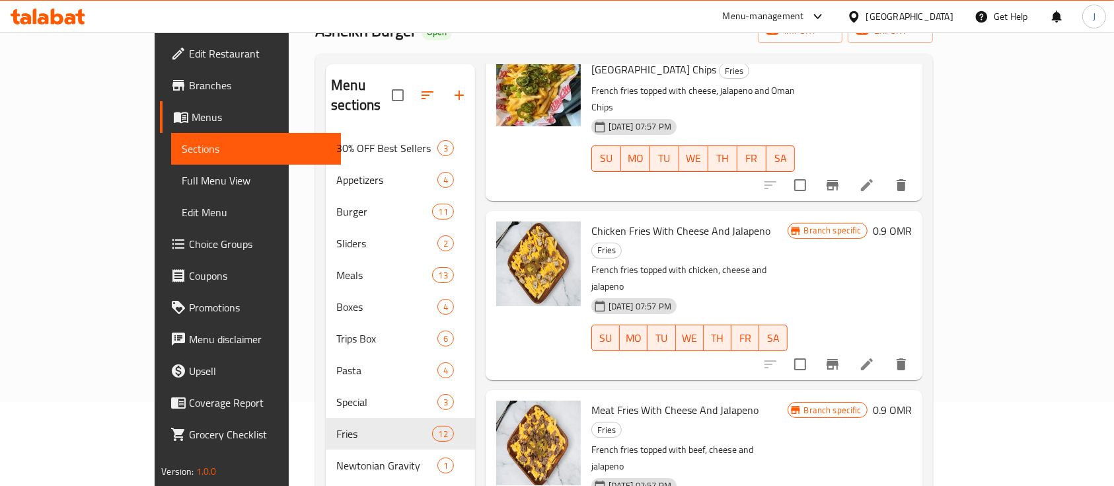
click at [912, 221] on h6 "0.9 OMR" at bounding box center [892, 230] width 39 height 19
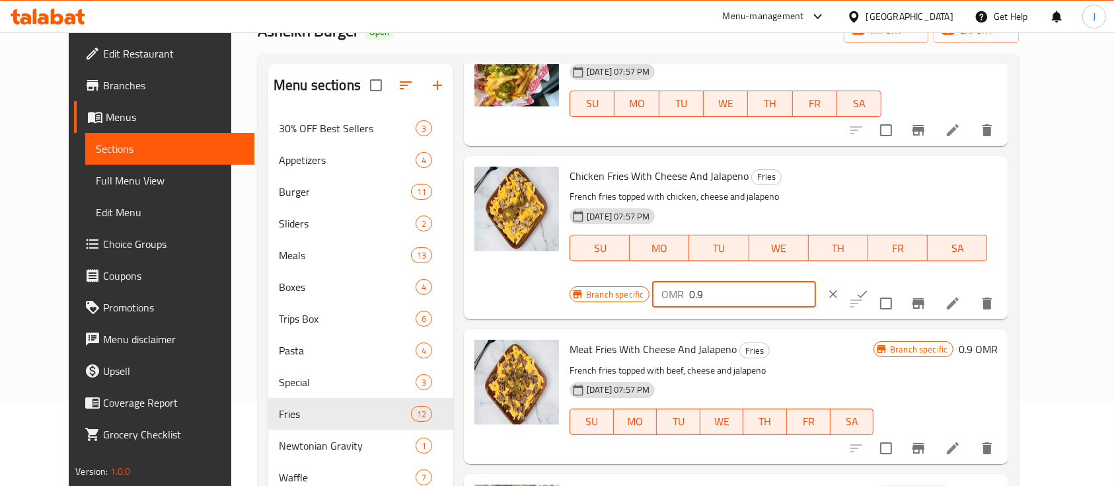
drag, startPoint x: 870, startPoint y: 177, endPoint x: 828, endPoint y: 178, distance: 42.3
click at [828, 280] on div "Branch specific OMR 0.9 ​" at bounding box center [734, 294] width 328 height 29
click at [869, 288] on icon "ok" at bounding box center [862, 294] width 13 height 13
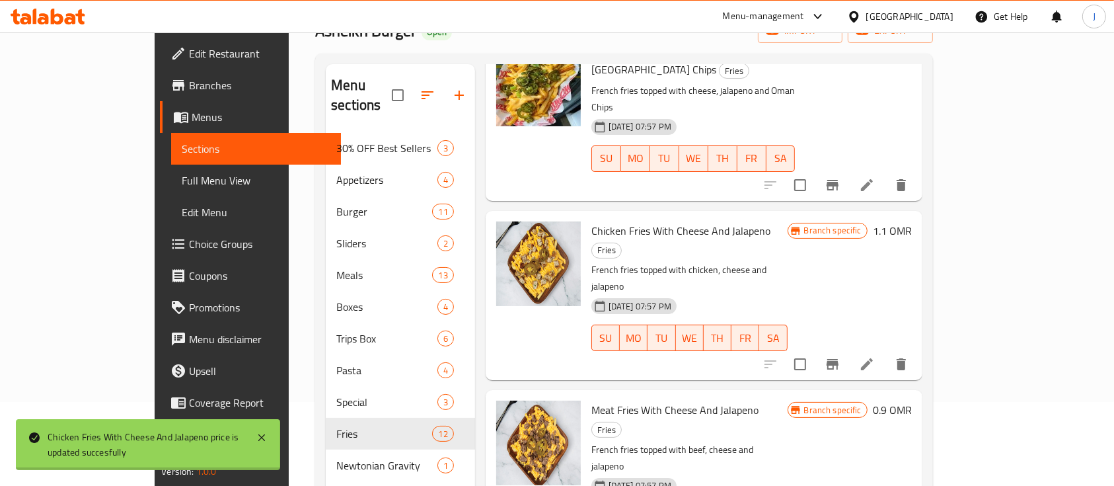
click at [841, 356] on icon "Branch-specific-item" at bounding box center [833, 364] width 16 height 16
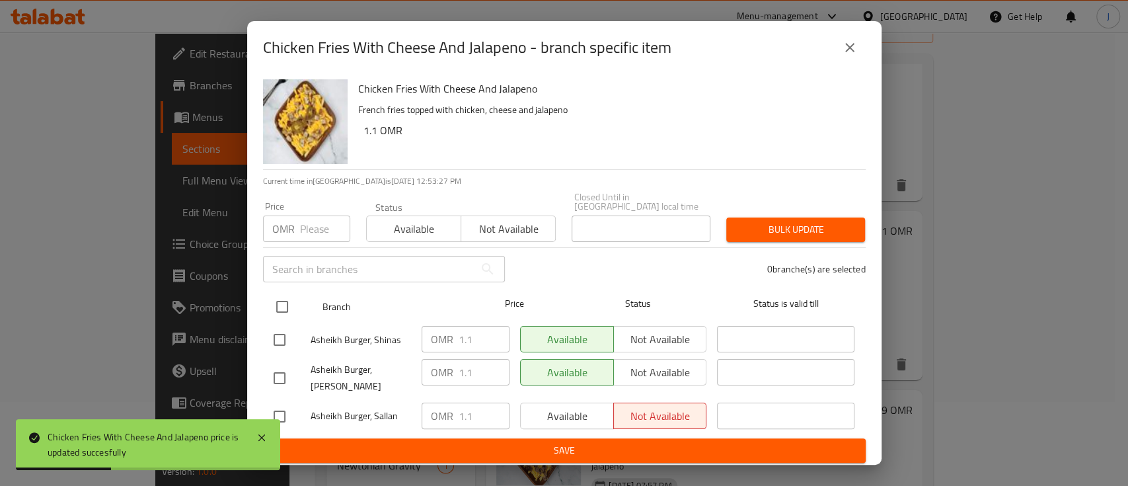
click at [282, 297] on input "checkbox" at bounding box center [282, 307] width 28 height 28
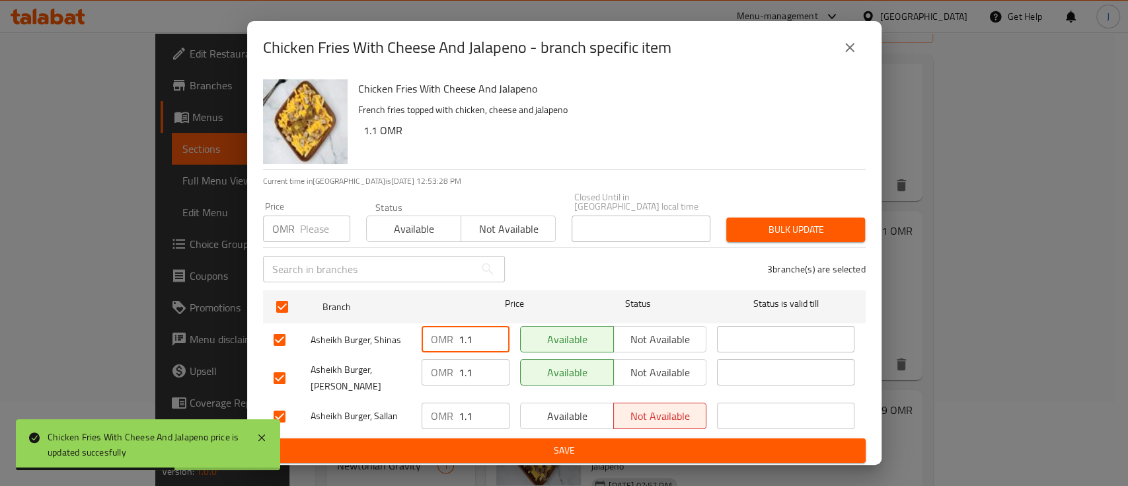
drag, startPoint x: 473, startPoint y: 336, endPoint x: 434, endPoint y: 326, distance: 39.6
click at [434, 326] on div "OMR 1.1 ​" at bounding box center [466, 339] width 88 height 26
click at [461, 366] on input "1.1" at bounding box center [484, 372] width 51 height 26
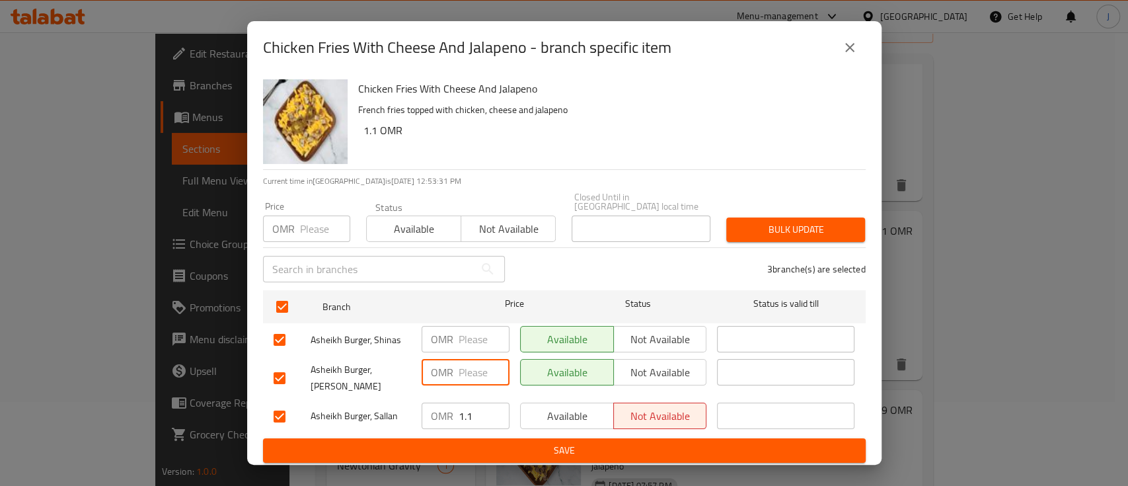
click at [456, 410] on div "OMR 1.1 ​" at bounding box center [466, 416] width 88 height 26
click at [486, 442] on span "Save" at bounding box center [565, 450] width 582 height 17
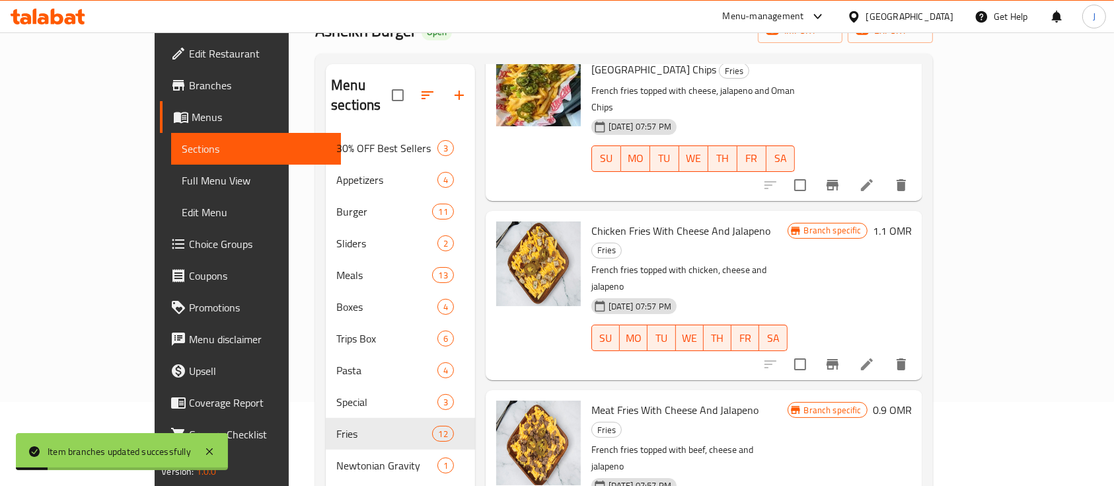
scroll to position [617, 0]
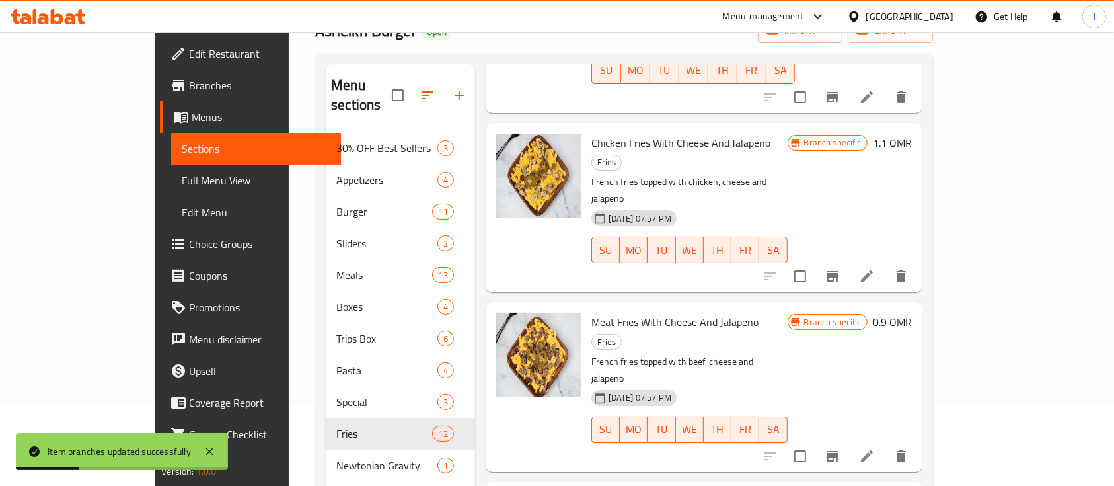
click at [912, 313] on h6 "0.9 OMR" at bounding box center [892, 322] width 39 height 19
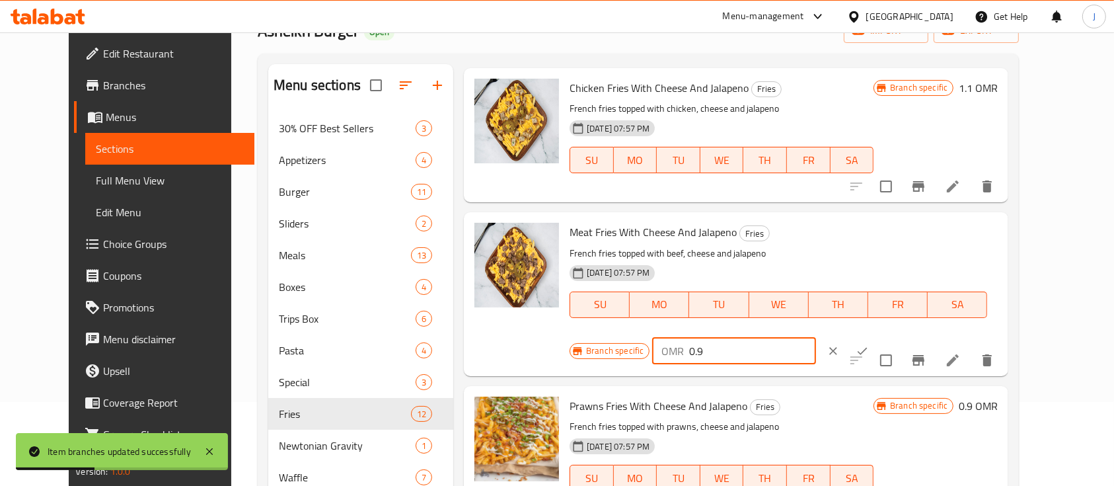
drag, startPoint x: 909, startPoint y: 229, endPoint x: 792, endPoint y: 272, distance: 124.4
click at [831, 336] on div "Branch specific OMR 0.9 ​" at bounding box center [734, 350] width 328 height 29
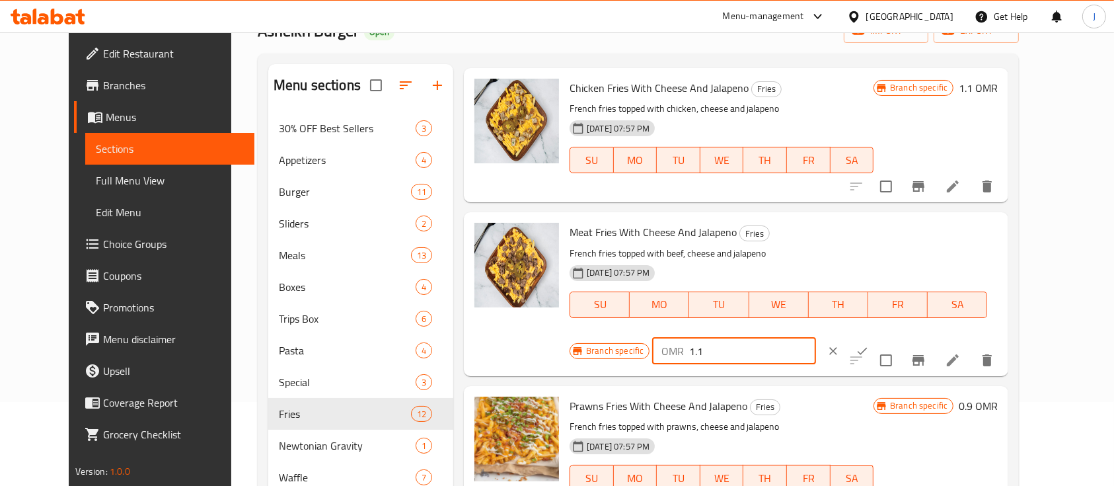
click at [869, 344] on icon "ok" at bounding box center [862, 350] width 13 height 13
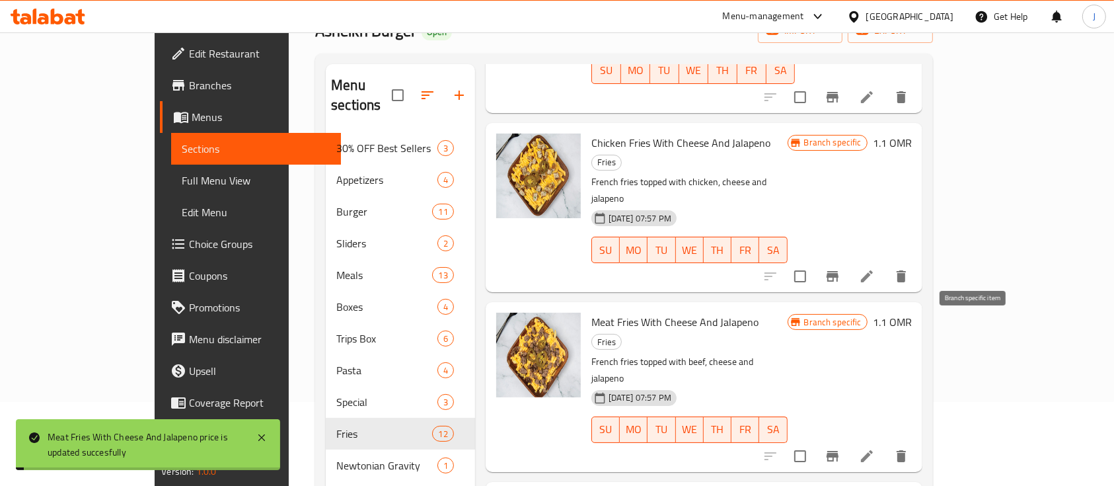
click at [839, 451] on icon "Branch-specific-item" at bounding box center [833, 456] width 12 height 11
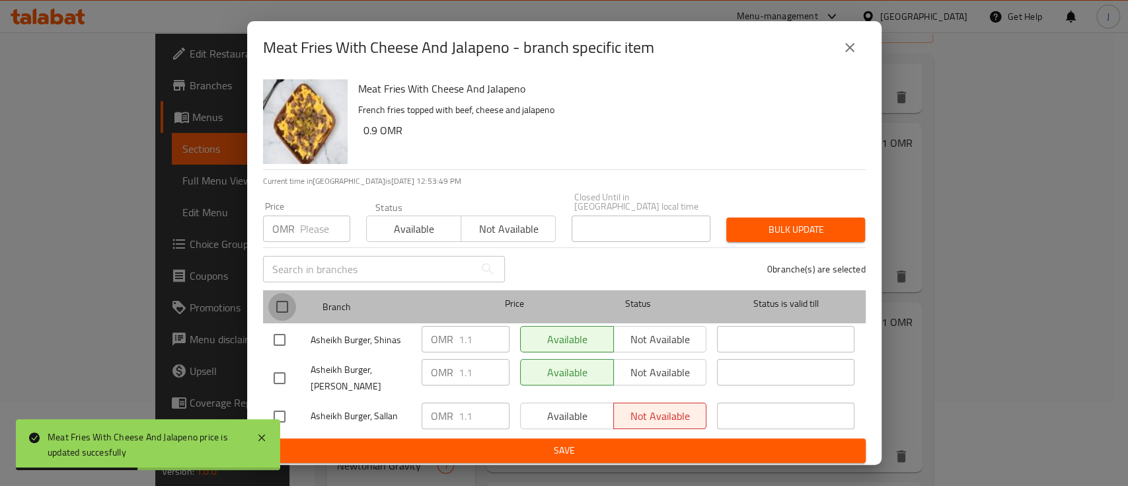
click at [290, 308] on input "checkbox" at bounding box center [282, 307] width 28 height 28
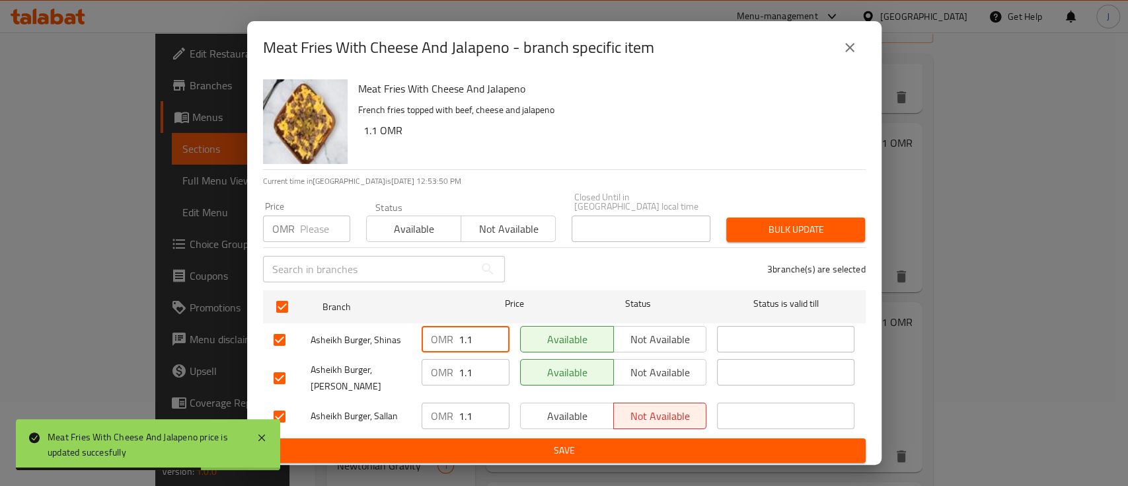
drag, startPoint x: 477, startPoint y: 334, endPoint x: 453, endPoint y: 332, distance: 23.9
click at [453, 332] on div "OMR 1.1 ​" at bounding box center [466, 339] width 88 height 26
drag, startPoint x: 471, startPoint y: 366, endPoint x: 449, endPoint y: 364, distance: 22.5
click at [449, 364] on div "OMR 1.1 ​" at bounding box center [466, 372] width 88 height 26
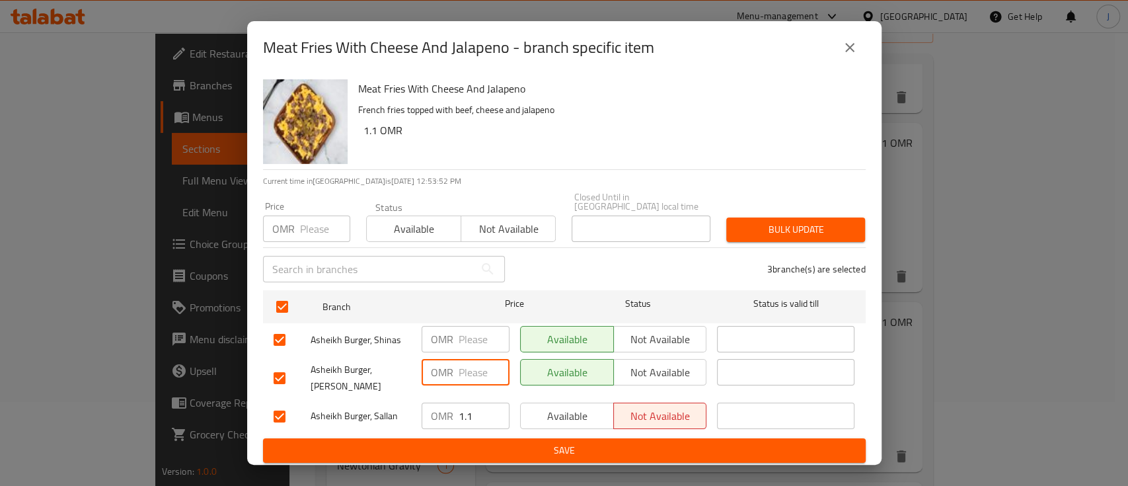
drag, startPoint x: 475, startPoint y: 406, endPoint x: 451, endPoint y: 406, distance: 23.8
click at [451, 406] on div "OMR 1.1 ​" at bounding box center [466, 416] width 88 height 26
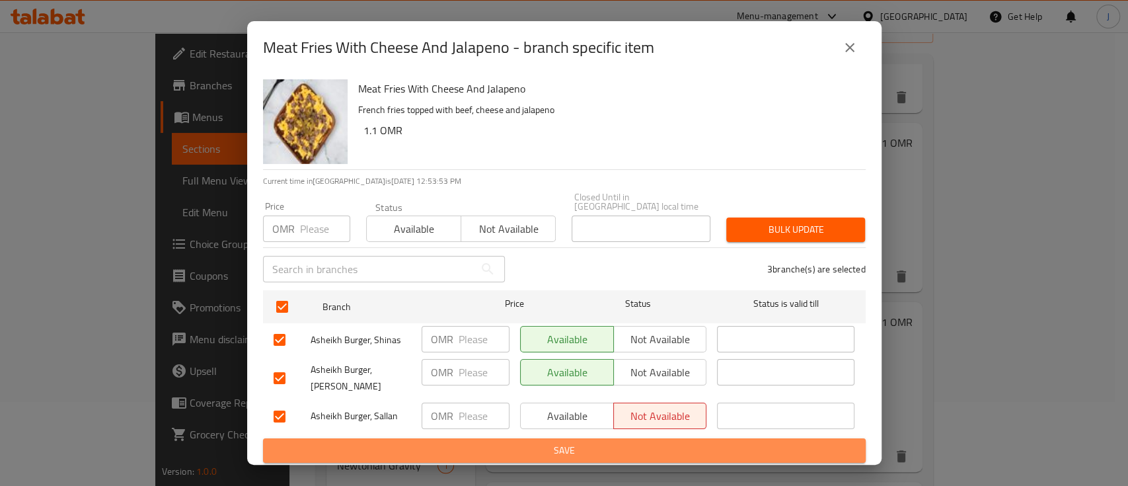
click at [489, 447] on span "Save" at bounding box center [565, 450] width 582 height 17
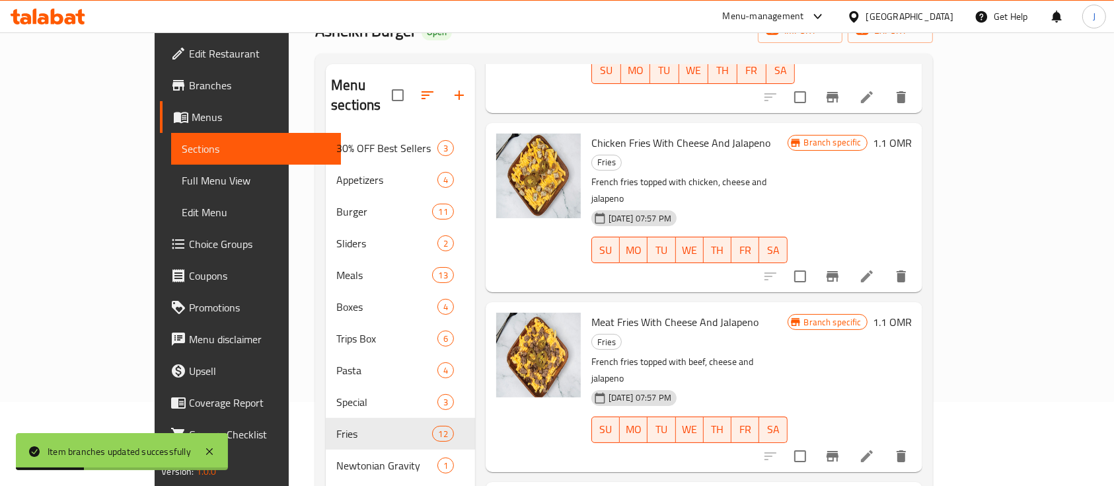
scroll to position [705, 0]
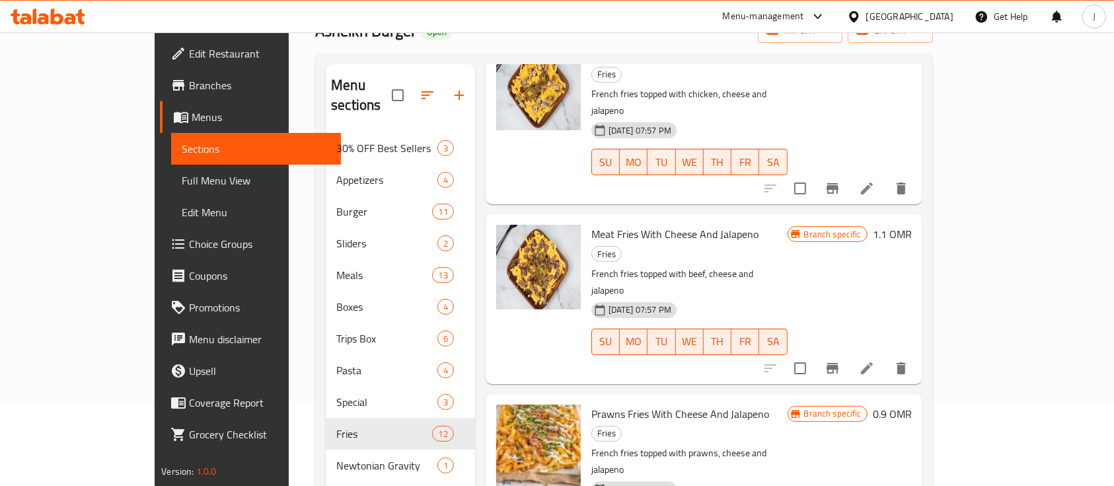
click at [912, 405] on h6 "0.9 OMR" at bounding box center [892, 414] width 39 height 19
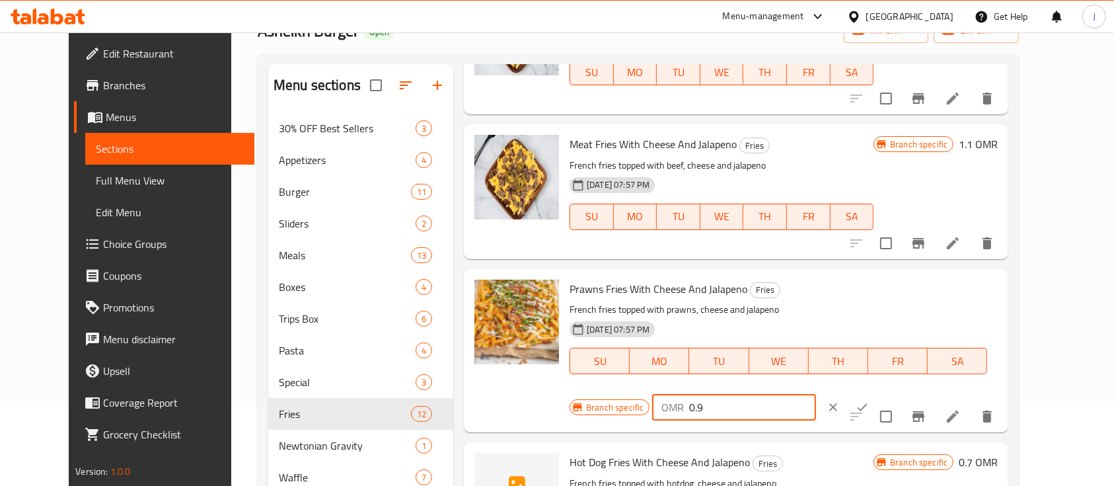
drag, startPoint x: 911, startPoint y: 296, endPoint x: 861, endPoint y: 295, distance: 50.3
click at [816, 394] on div "OMR 0.9 ​" at bounding box center [733, 407] width 163 height 26
click at [869, 401] on icon "ok" at bounding box center [862, 407] width 13 height 13
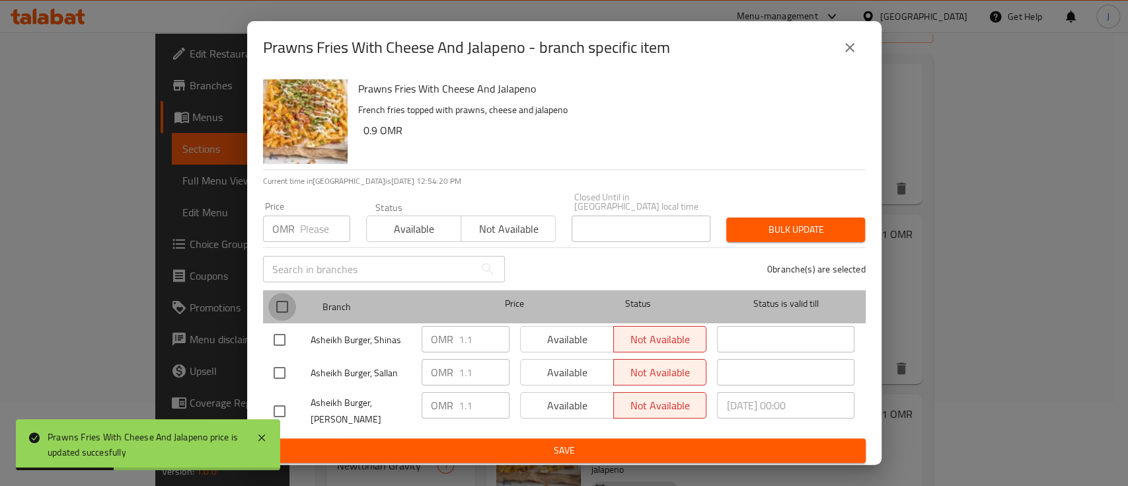
click at [283, 301] on input "checkbox" at bounding box center [282, 307] width 28 height 28
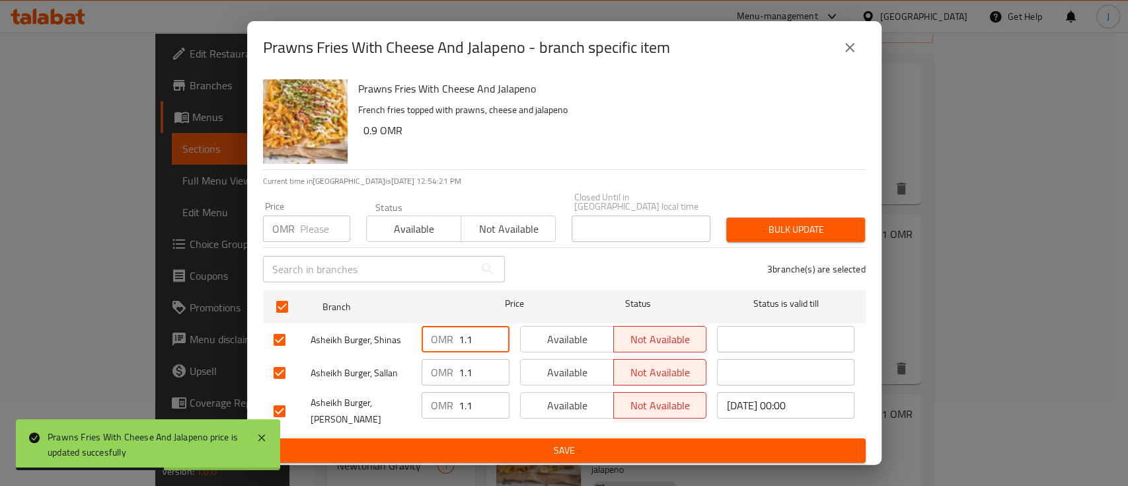
drag, startPoint x: 471, startPoint y: 328, endPoint x: 434, endPoint y: 328, distance: 37.0
click at [436, 328] on div "OMR 1.1 ​" at bounding box center [466, 339] width 88 height 26
drag, startPoint x: 475, startPoint y: 360, endPoint x: 457, endPoint y: 360, distance: 17.2
click at [459, 360] on input "1.1" at bounding box center [484, 372] width 51 height 26
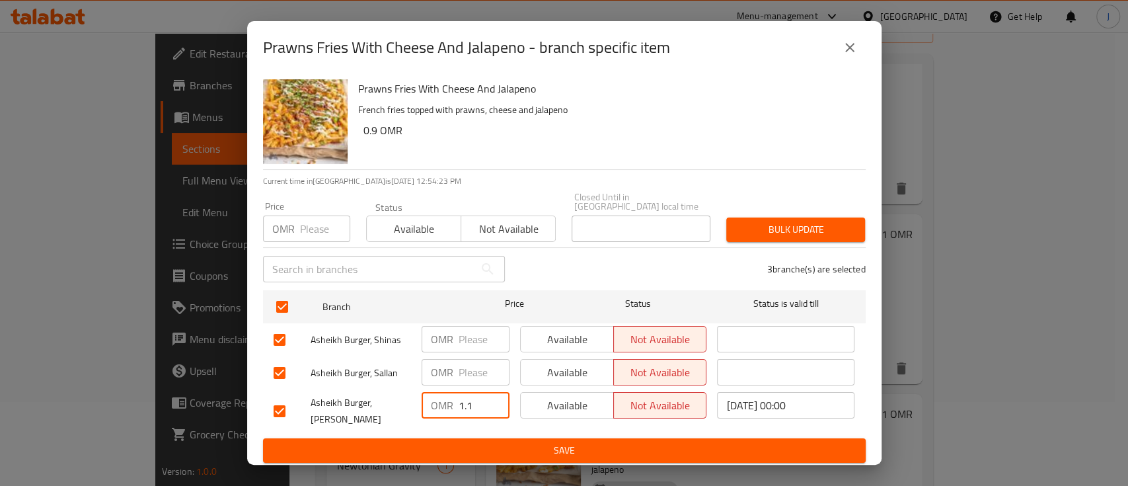
drag, startPoint x: 481, startPoint y: 403, endPoint x: 447, endPoint y: 399, distance: 33.3
click at [445, 395] on div "OMR 1.1 ​" at bounding box center [466, 405] width 88 height 26
click at [510, 442] on span "Save" at bounding box center [565, 450] width 582 height 17
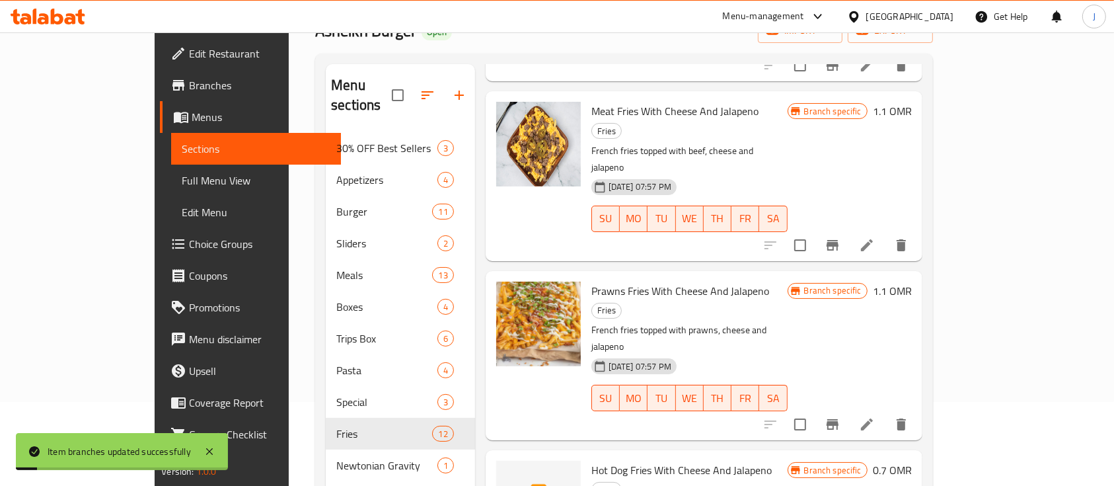
scroll to position [881, 0]
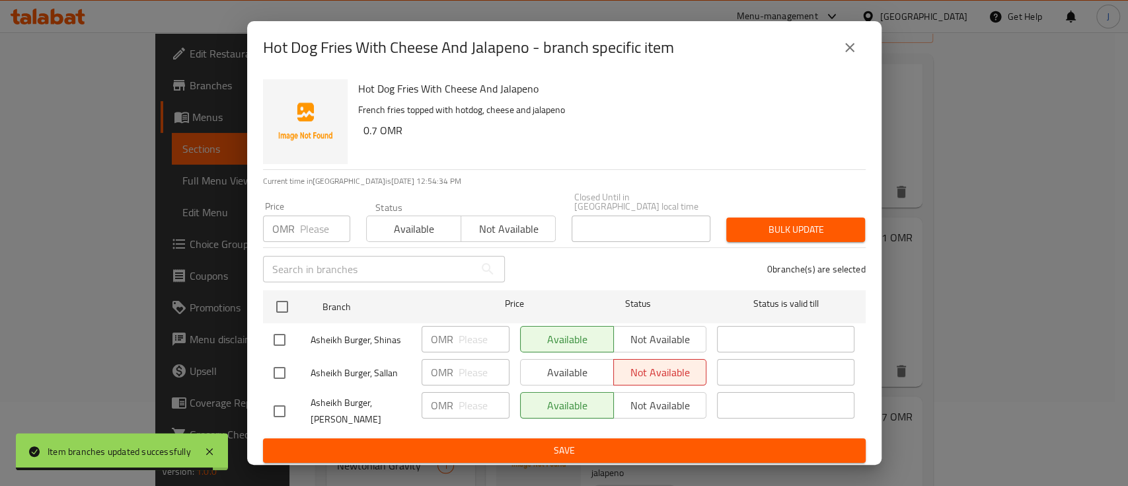
click at [861, 56] on button "close" at bounding box center [850, 48] width 32 height 32
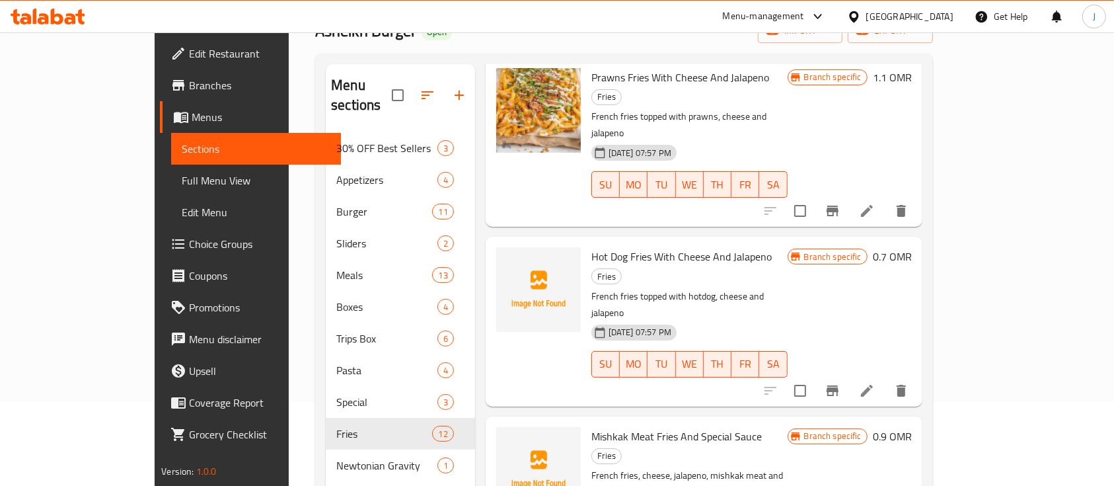
scroll to position [1058, 0]
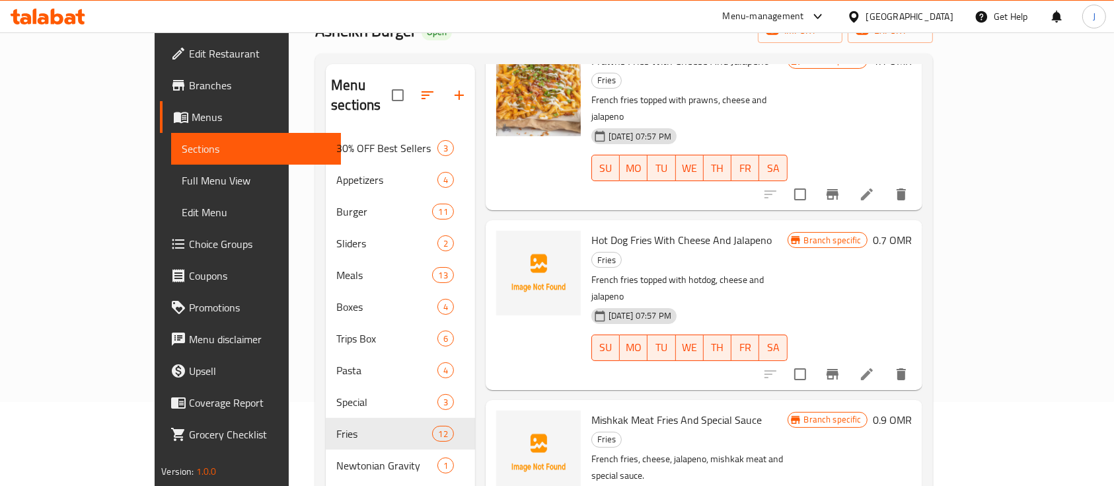
click at [912, 410] on h6 "0.9 OMR" at bounding box center [892, 419] width 39 height 19
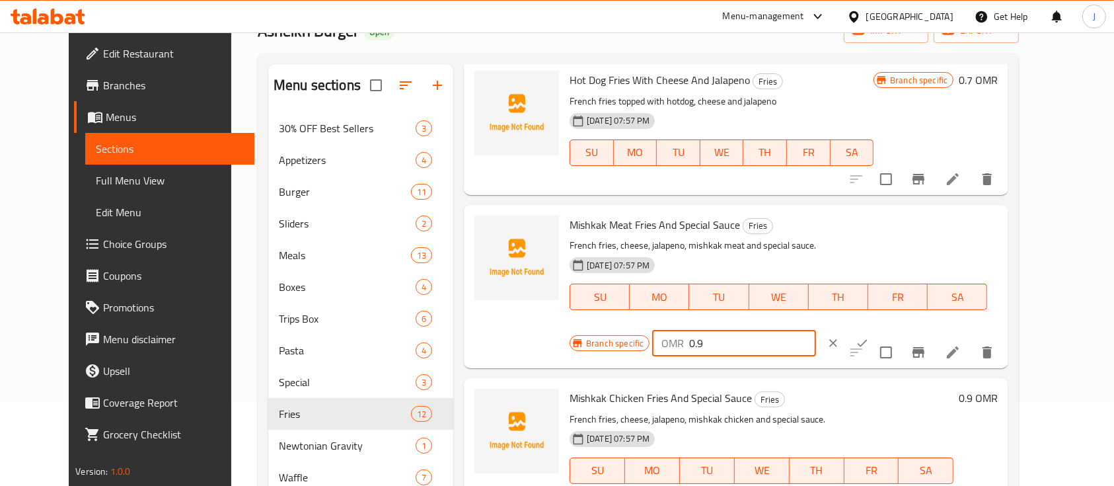
drag, startPoint x: 862, startPoint y: 235, endPoint x: 844, endPoint y: 225, distance: 20.7
click at [816, 330] on div "OMR 0.9 ​" at bounding box center [733, 343] width 163 height 26
click at [877, 328] on button "ok" at bounding box center [862, 342] width 29 height 29
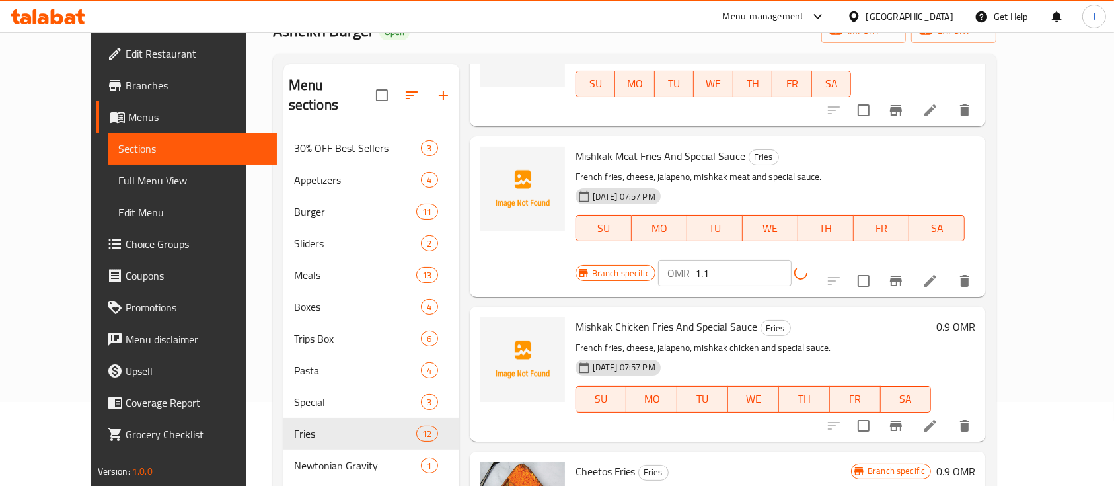
scroll to position [1204, 0]
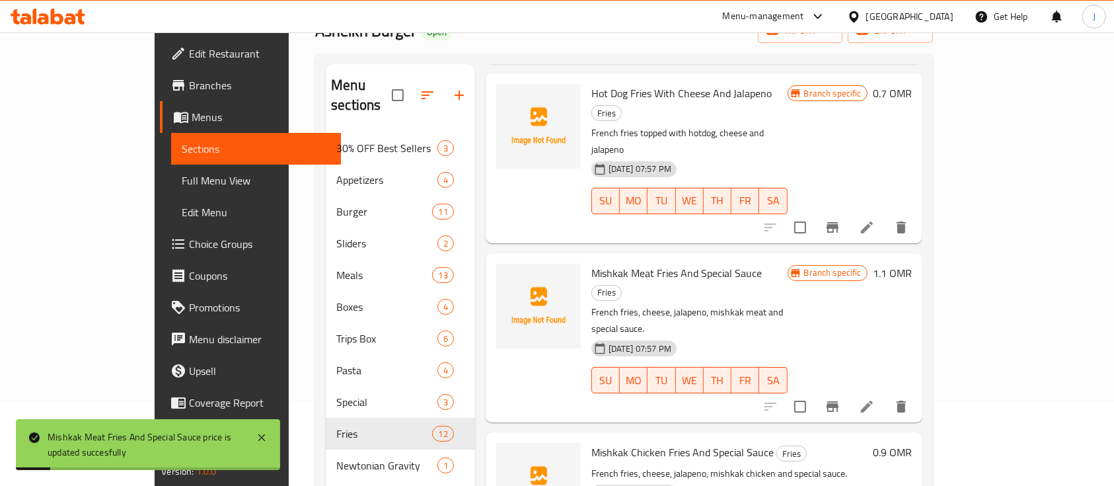
click at [912, 443] on h6 "0.9 OMR" at bounding box center [892, 452] width 39 height 19
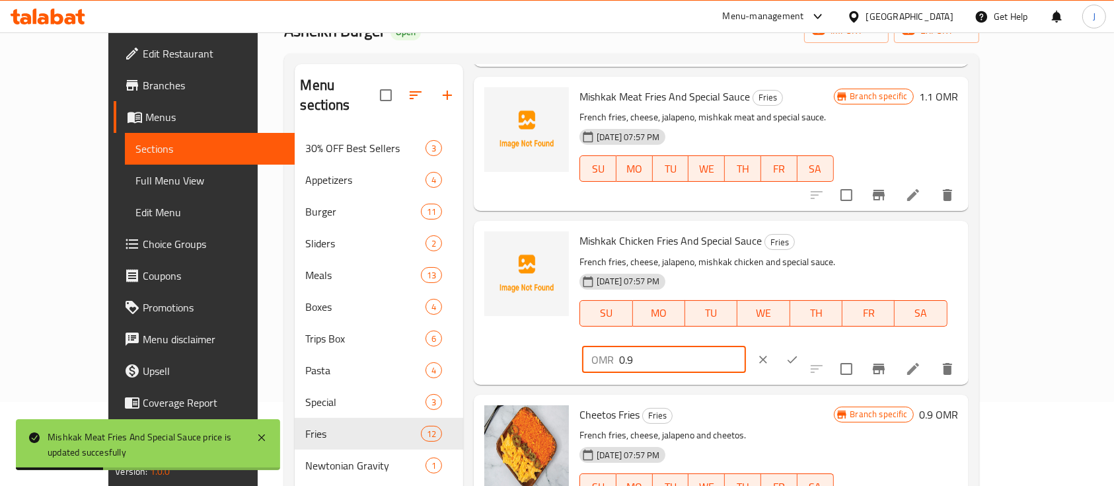
drag, startPoint x: 909, startPoint y: 231, endPoint x: 837, endPoint y: 218, distance: 73.1
click at [746, 346] on div "OMR 0.9 ​" at bounding box center [663, 359] width 163 height 26
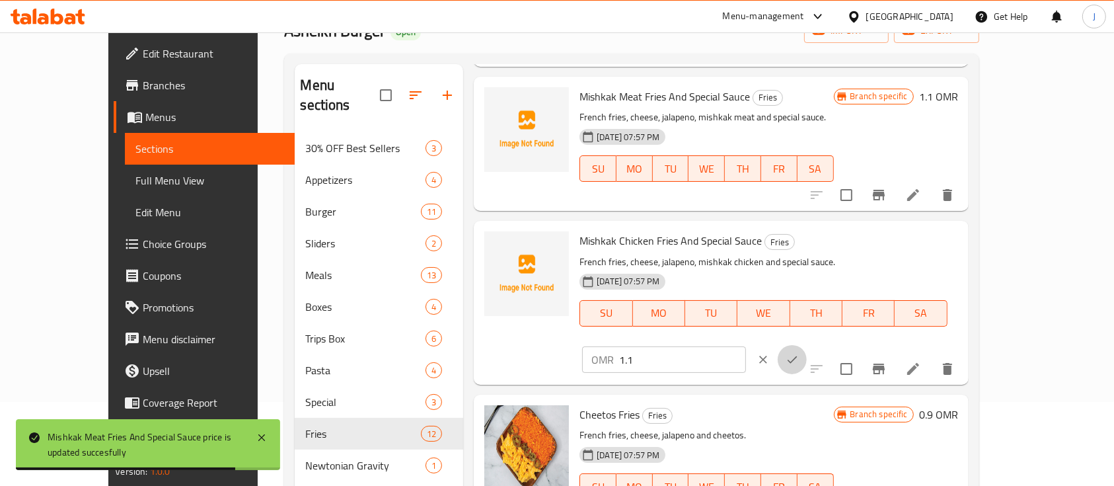
click at [799, 353] on icon "ok" at bounding box center [792, 359] width 13 height 13
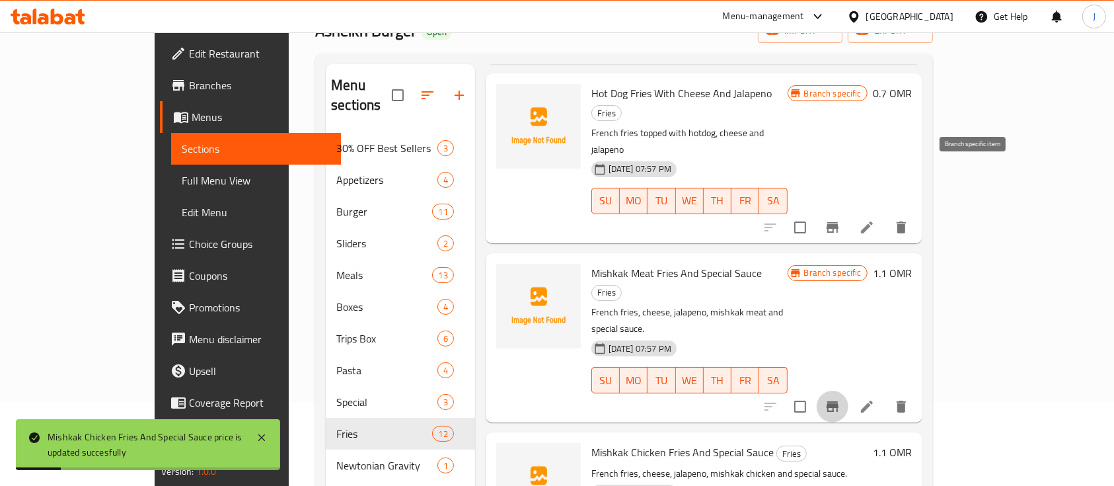
click at [841, 399] on icon "Branch-specific-item" at bounding box center [833, 407] width 16 height 16
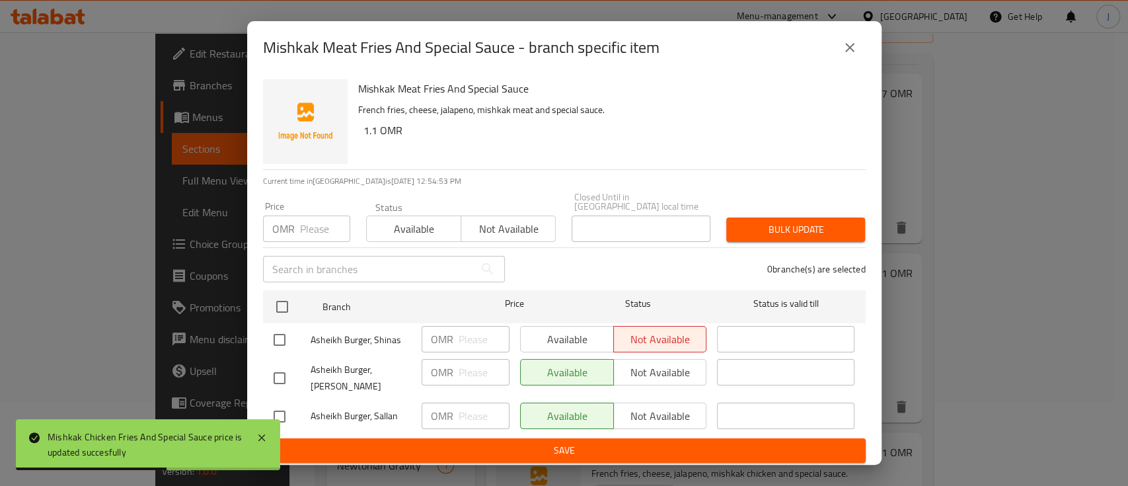
click at [852, 50] on icon "close" at bounding box center [850, 48] width 16 height 16
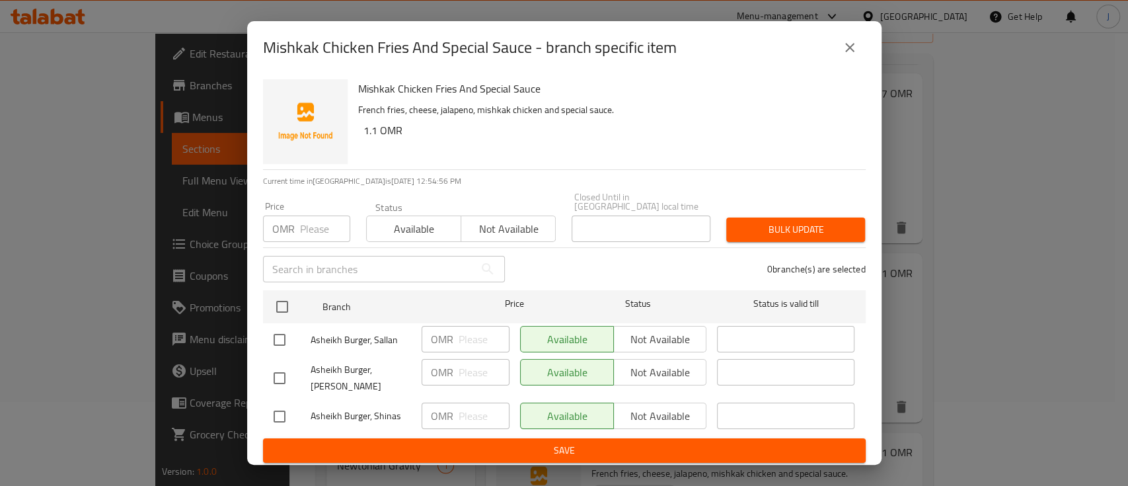
click at [858, 57] on button "close" at bounding box center [850, 48] width 32 height 32
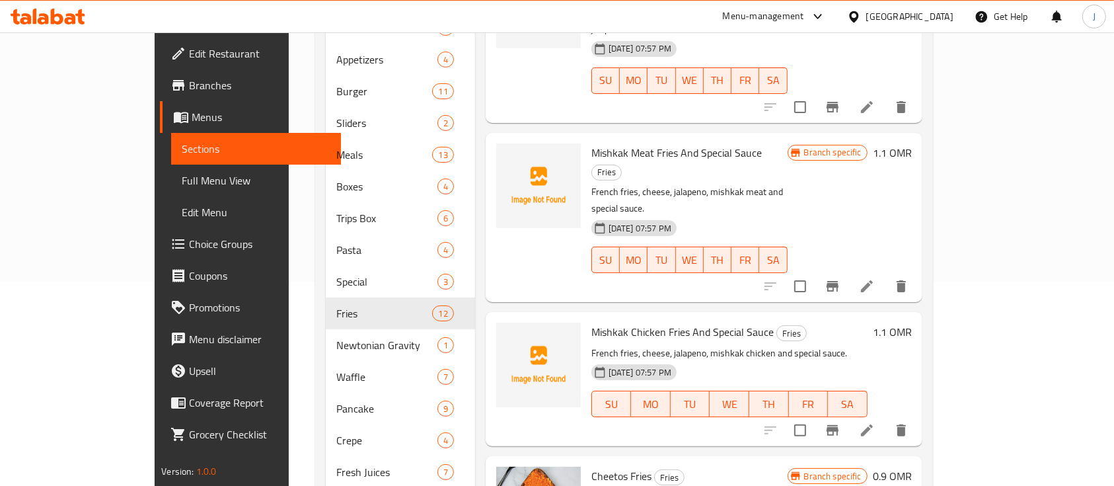
scroll to position [260, 0]
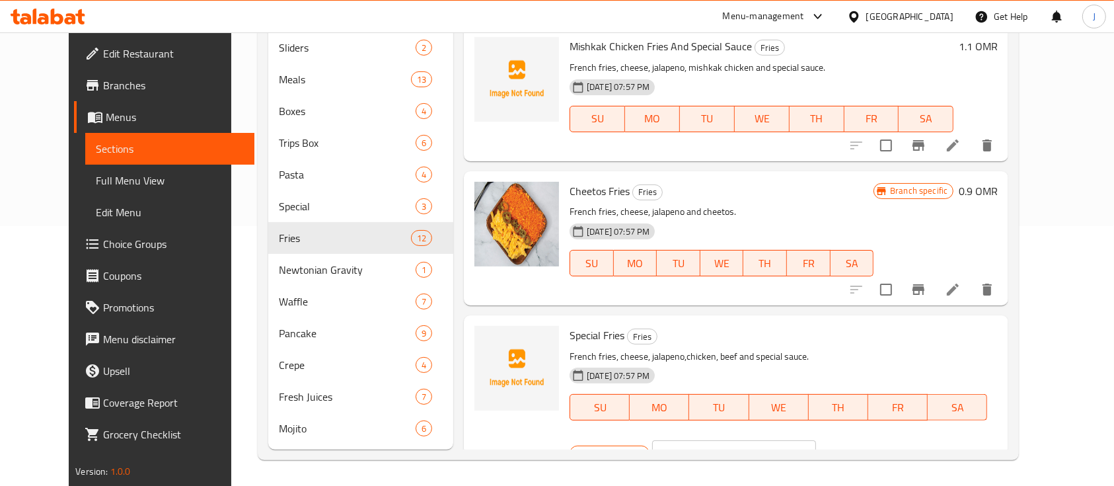
click at [816, 440] on input "1.1" at bounding box center [752, 453] width 126 height 26
click at [869, 447] on icon "ok" at bounding box center [862, 453] width 13 height 13
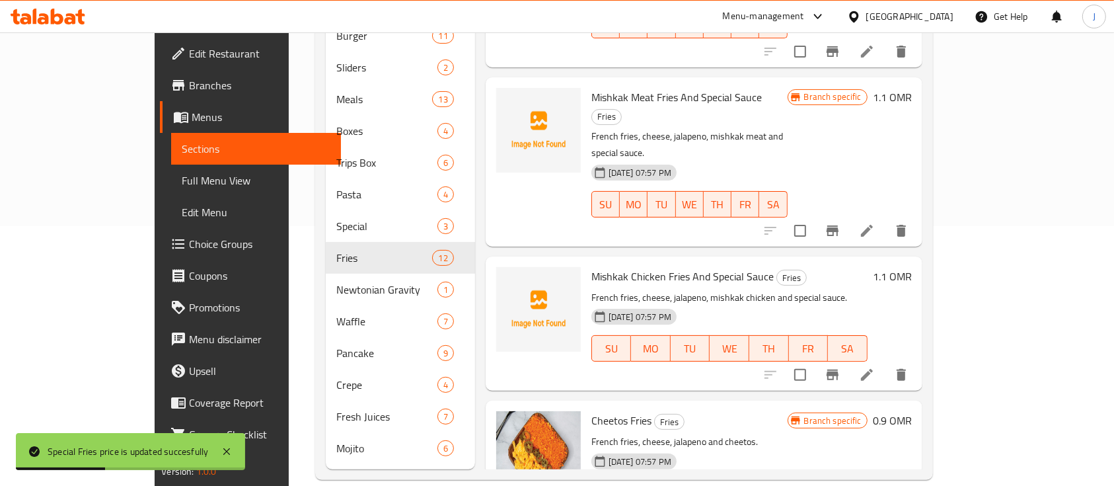
click at [912, 411] on h6 "0.9 OMR" at bounding box center [892, 420] width 39 height 19
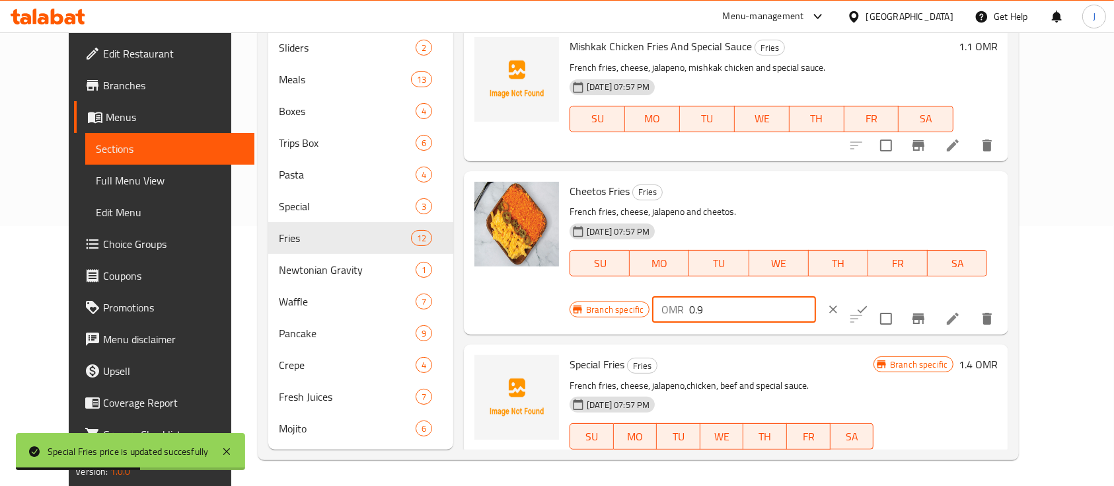
click at [830, 295] on div "Branch specific OMR 0.9 ​" at bounding box center [734, 309] width 328 height 29
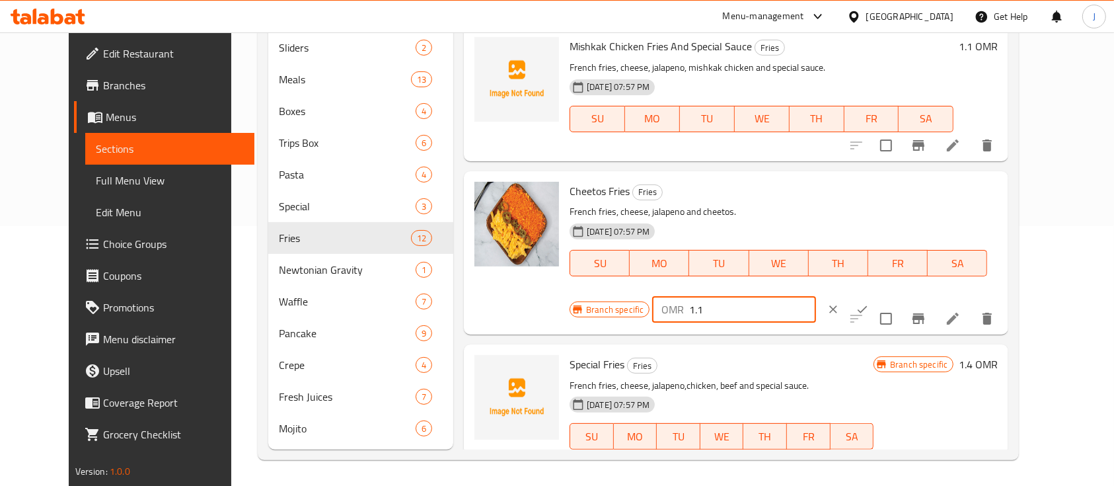
click at [869, 303] on icon "ok" at bounding box center [862, 309] width 13 height 13
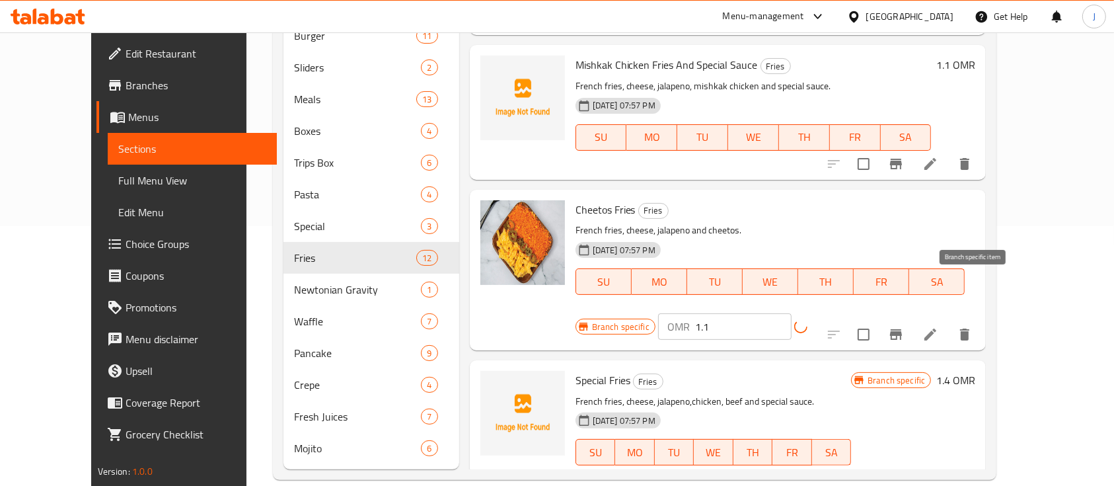
click at [902, 329] on icon "Branch-specific-item" at bounding box center [896, 334] width 12 height 11
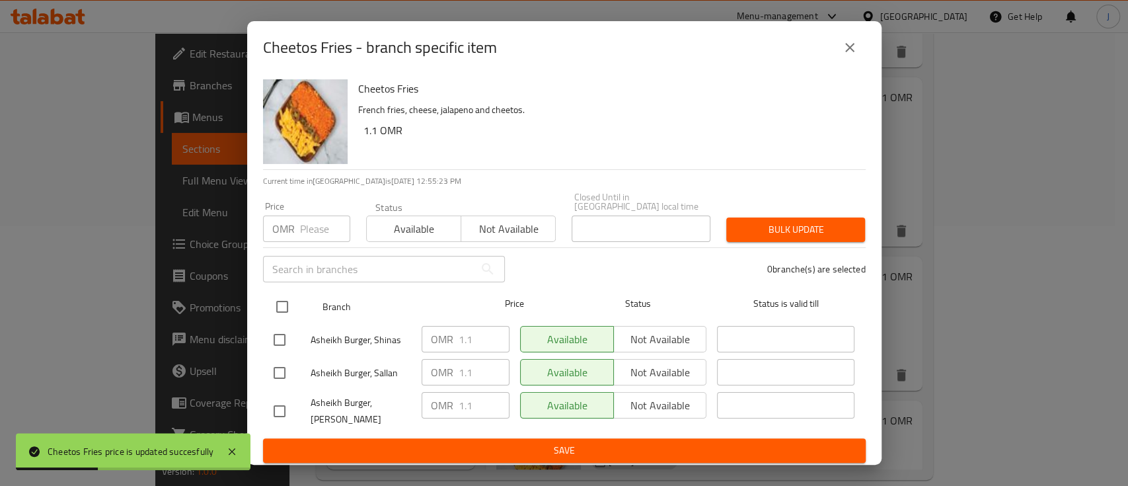
click at [284, 303] on input "checkbox" at bounding box center [282, 307] width 28 height 28
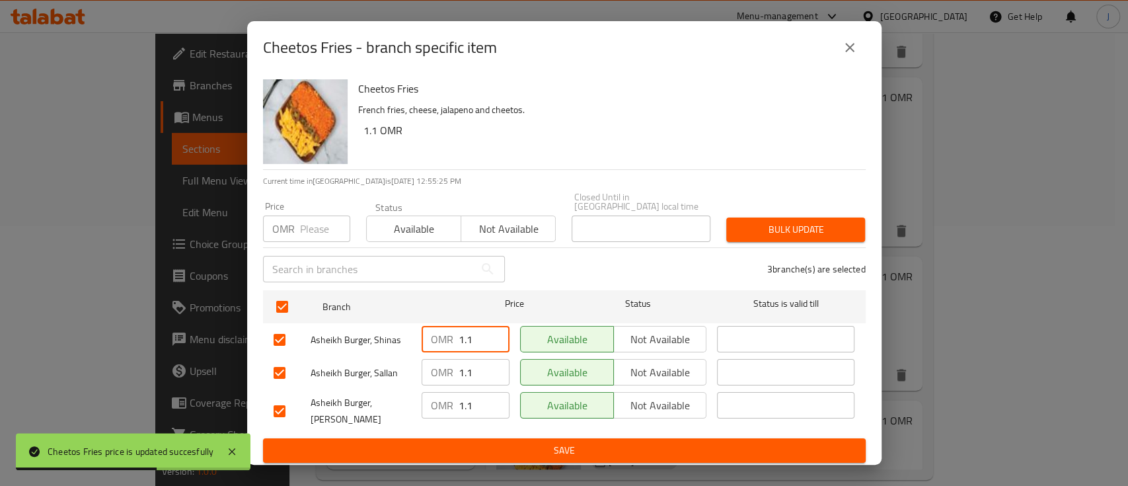
drag, startPoint x: 475, startPoint y: 327, endPoint x: 442, endPoint y: 328, distance: 33.8
click at [442, 328] on div "OMR 1.1 ​" at bounding box center [466, 339] width 88 height 26
drag, startPoint x: 471, startPoint y: 370, endPoint x: 445, endPoint y: 369, distance: 25.8
click at [445, 369] on div "OMR 1.1 ​" at bounding box center [466, 372] width 88 height 26
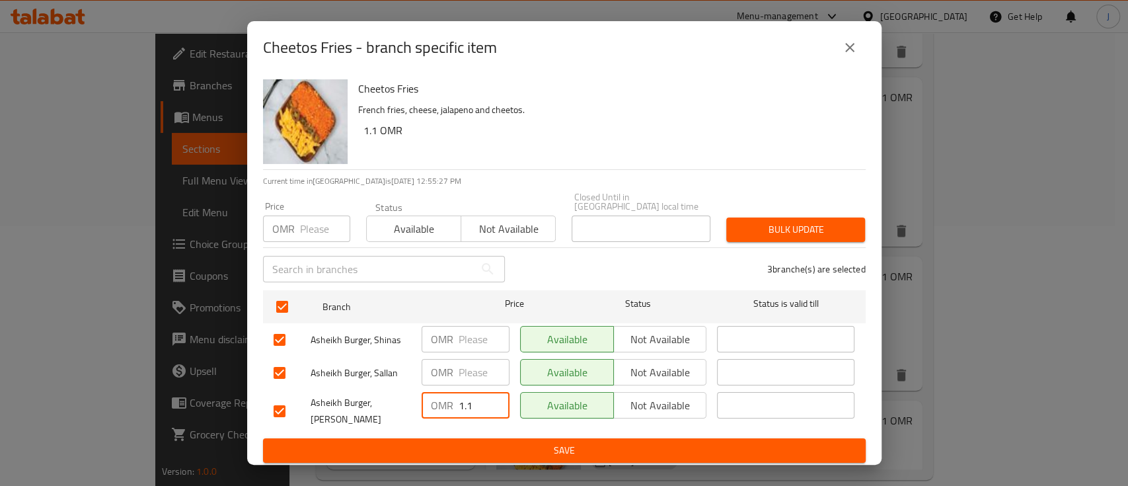
drag, startPoint x: 451, startPoint y: 395, endPoint x: 442, endPoint y: 397, distance: 9.3
click at [442, 397] on div "OMR 1.1 ​" at bounding box center [466, 405] width 88 height 26
click at [492, 442] on span "Save" at bounding box center [565, 450] width 582 height 17
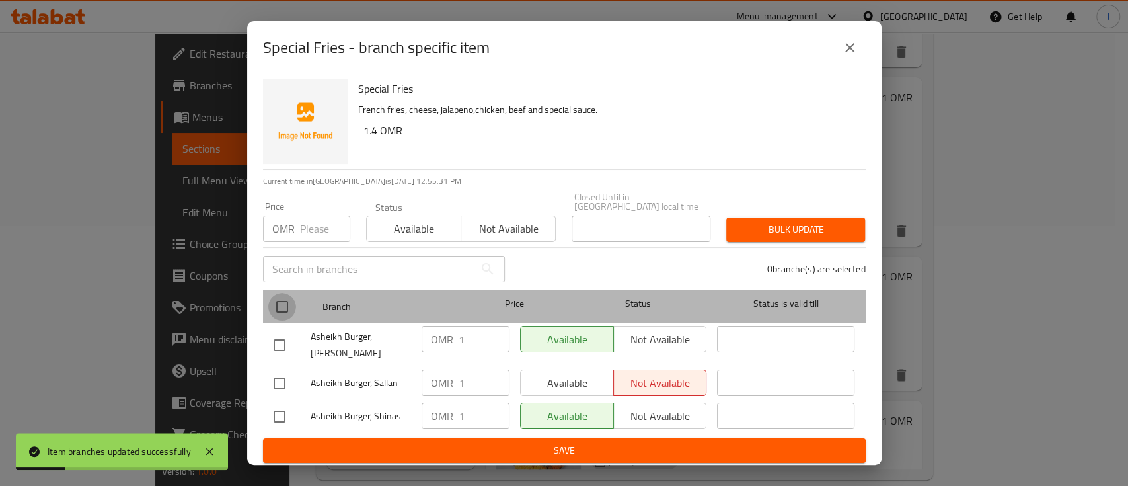
drag, startPoint x: 285, startPoint y: 300, endPoint x: 340, endPoint y: 315, distance: 56.8
click at [289, 303] on input "checkbox" at bounding box center [282, 307] width 28 height 28
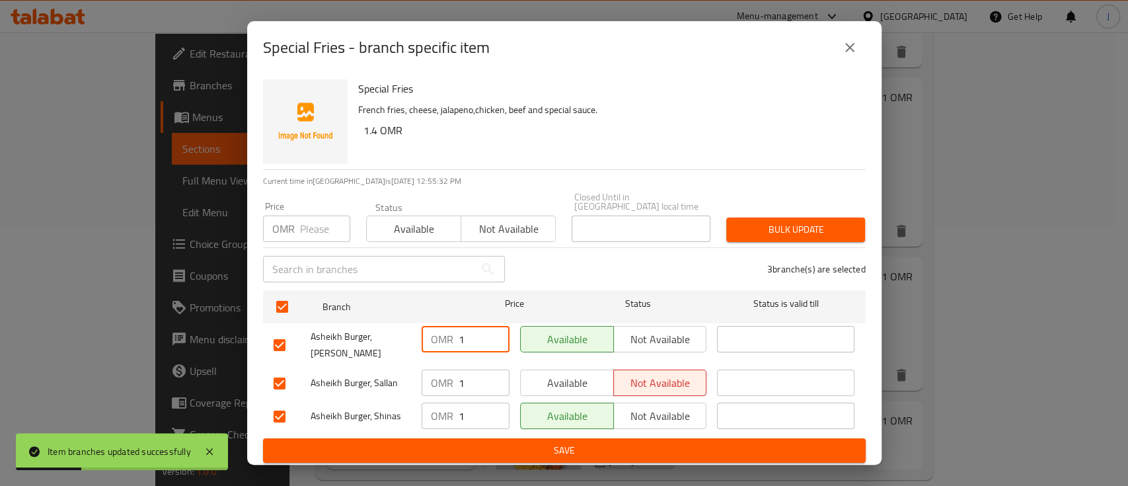
drag, startPoint x: 472, startPoint y: 339, endPoint x: 444, endPoint y: 338, distance: 27.8
click at [444, 338] on div "OMR 1 ​" at bounding box center [466, 339] width 88 height 26
drag, startPoint x: 462, startPoint y: 373, endPoint x: 444, endPoint y: 375, distance: 18.0
click at [437, 374] on div "OMR ​" at bounding box center [466, 382] width 88 height 26
click at [451, 403] on div "OMR 1 ​" at bounding box center [466, 416] width 88 height 26
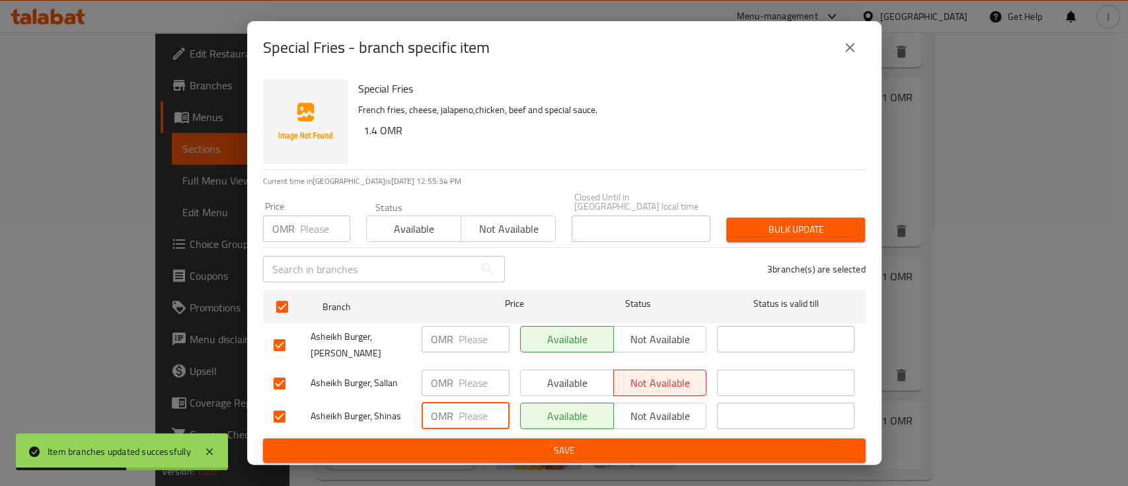
click at [497, 442] on span "Save" at bounding box center [565, 450] width 582 height 17
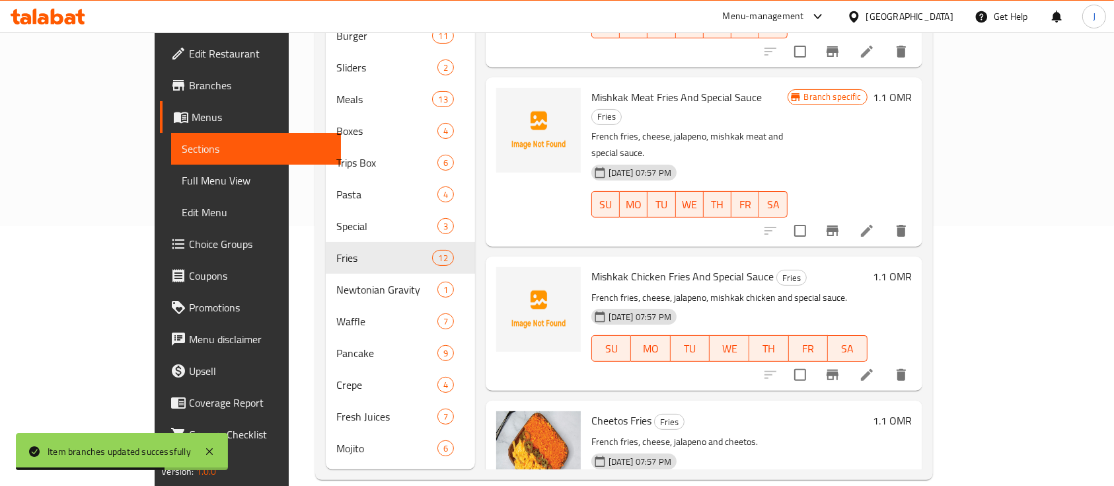
click at [868, 434] on p "French fries, cheese, jalapeno and cheetos." at bounding box center [730, 442] width 276 height 17
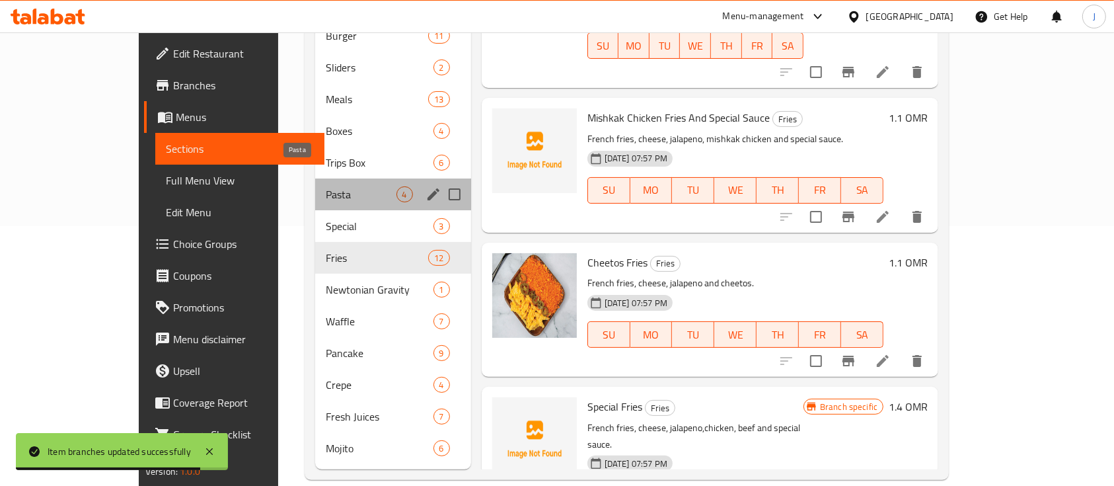
click at [326, 186] on span "Pasta" at bounding box center [361, 194] width 71 height 16
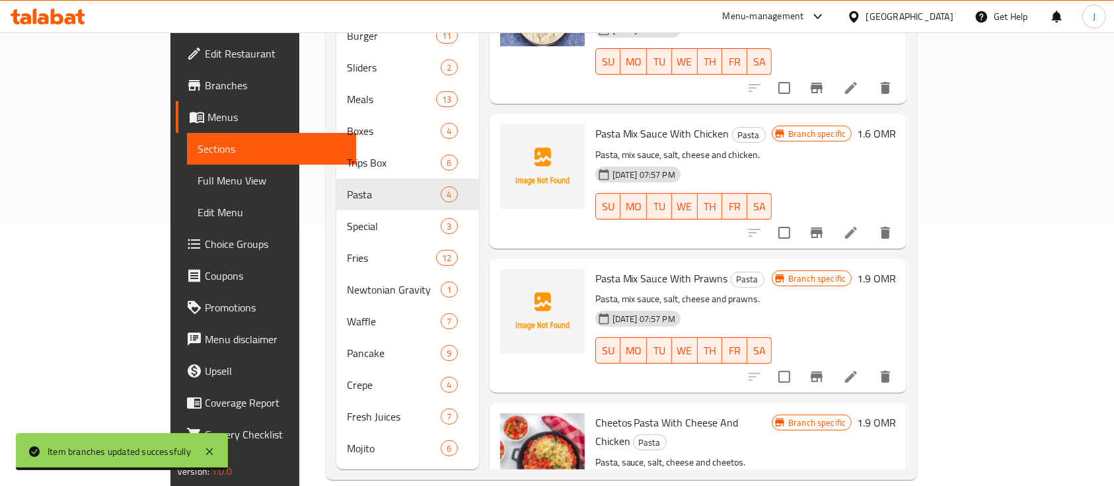
scroll to position [84, 0]
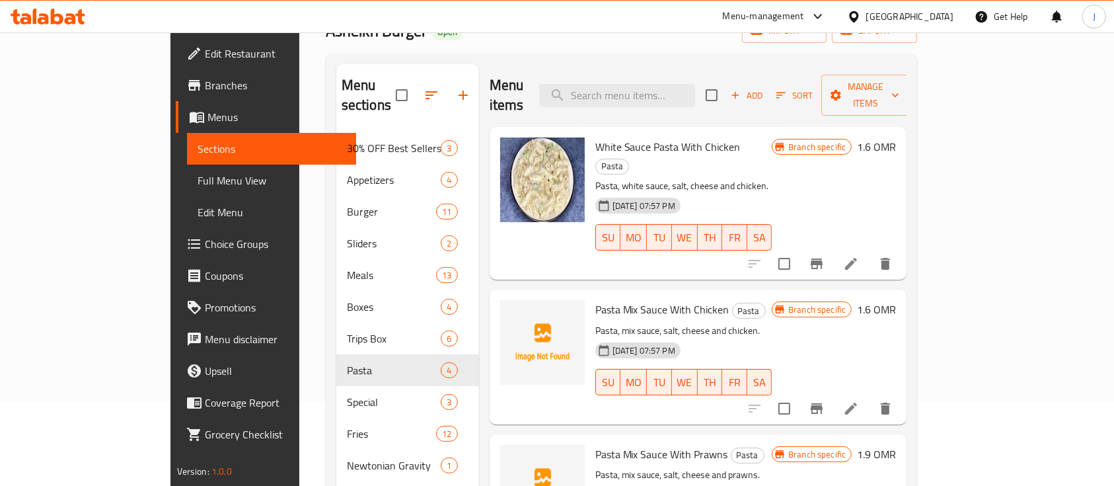
click at [896, 137] on h6 "1.6 OMR" at bounding box center [876, 146] width 39 height 19
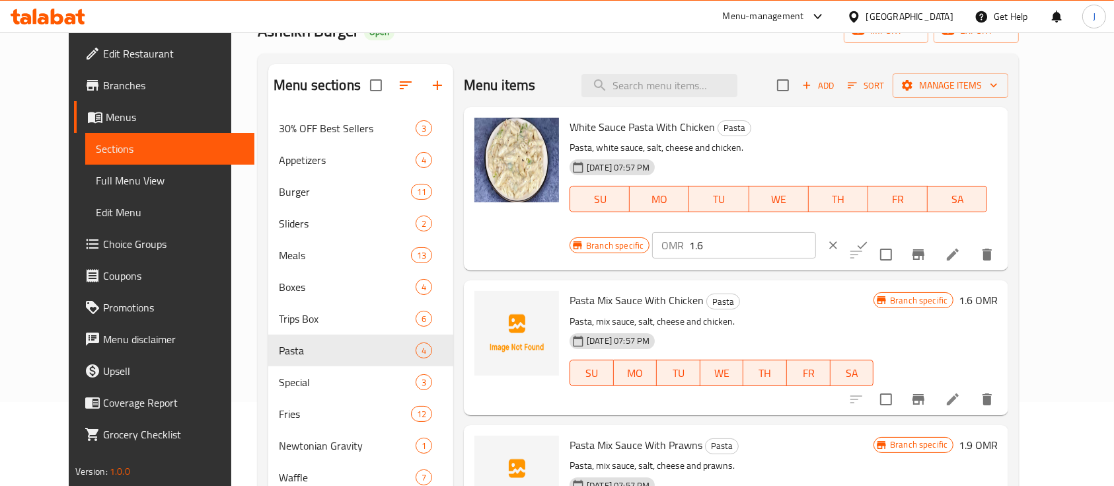
click at [816, 232] on input "1.6" at bounding box center [752, 245] width 126 height 26
drag, startPoint x: 1030, startPoint y: 127, endPoint x: 1005, endPoint y: 173, distance: 52.1
click at [869, 239] on icon "ok" at bounding box center [862, 245] width 13 height 13
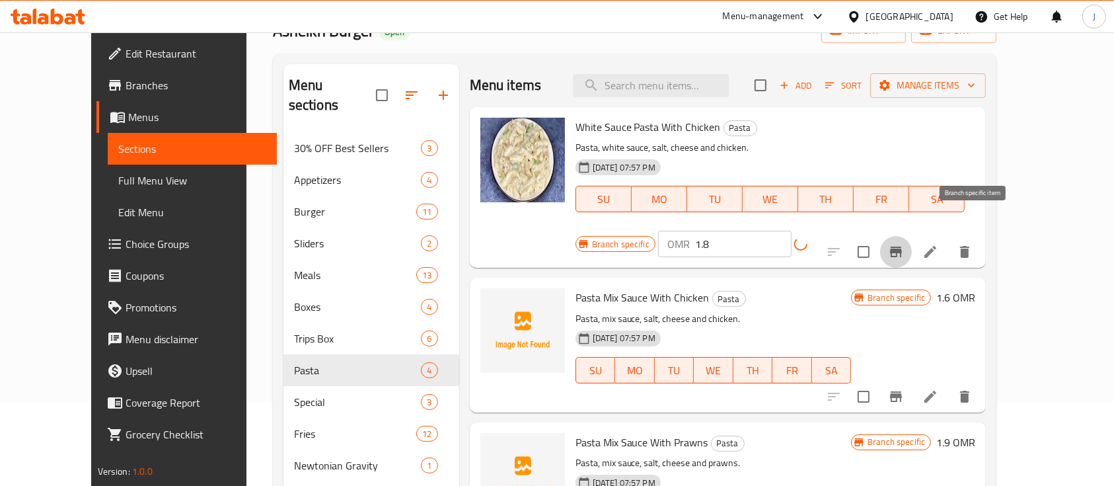
click at [902, 247] on icon "Branch-specific-item" at bounding box center [896, 252] width 12 height 11
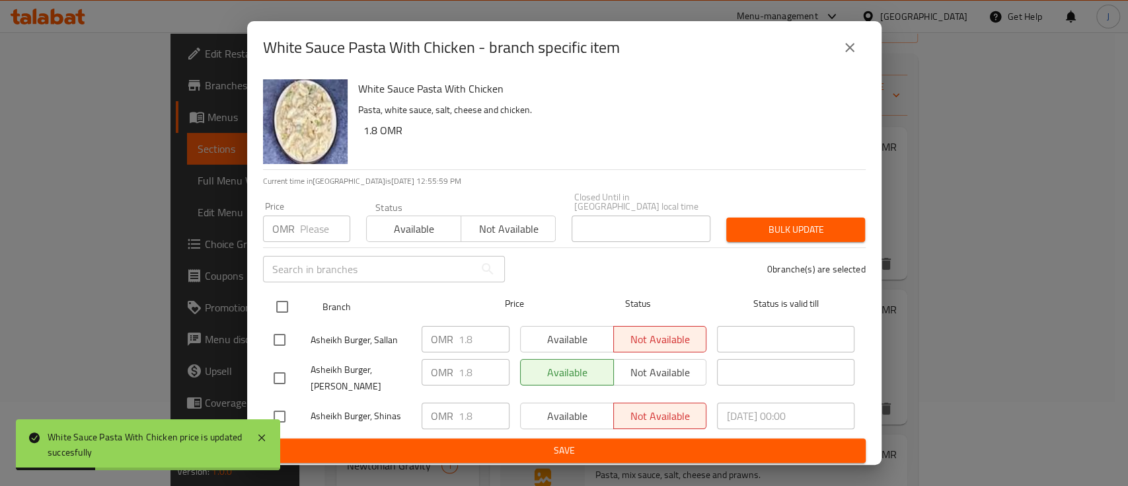
click at [291, 305] on input "checkbox" at bounding box center [282, 307] width 28 height 28
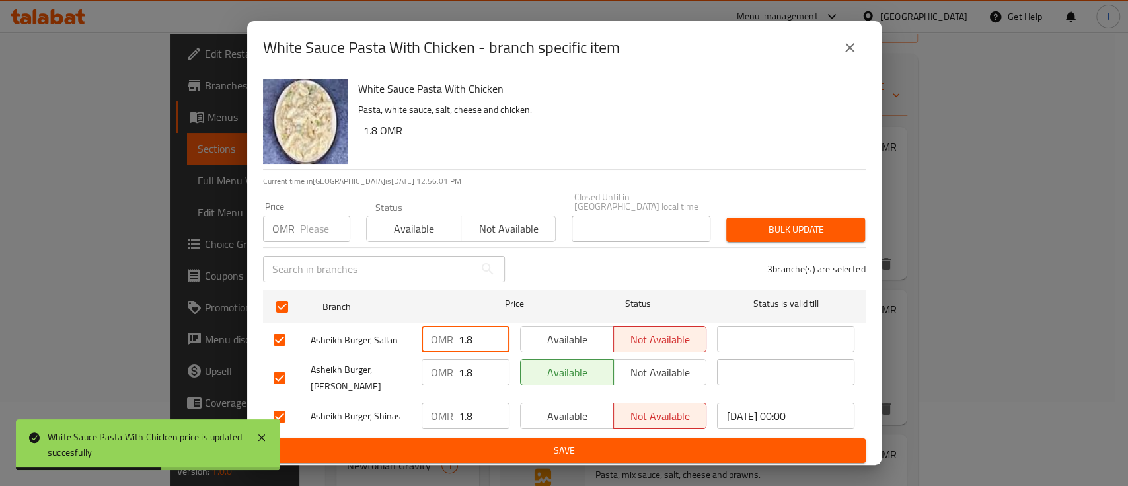
drag, startPoint x: 473, startPoint y: 337, endPoint x: 439, endPoint y: 334, distance: 34.5
click at [439, 334] on div "OMR 1.8 ​" at bounding box center [466, 339] width 88 height 26
drag, startPoint x: 472, startPoint y: 364, endPoint x: 444, endPoint y: 364, distance: 27.8
click at [444, 364] on div "OMR 1.8 ​" at bounding box center [466, 372] width 88 height 26
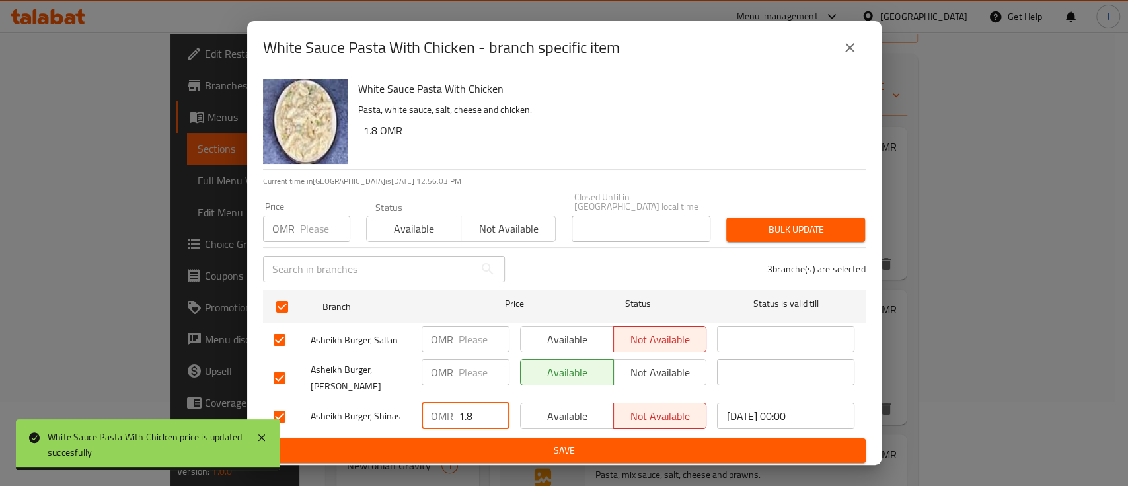
click at [445, 403] on div "OMR 1.8 ​" at bounding box center [466, 416] width 88 height 26
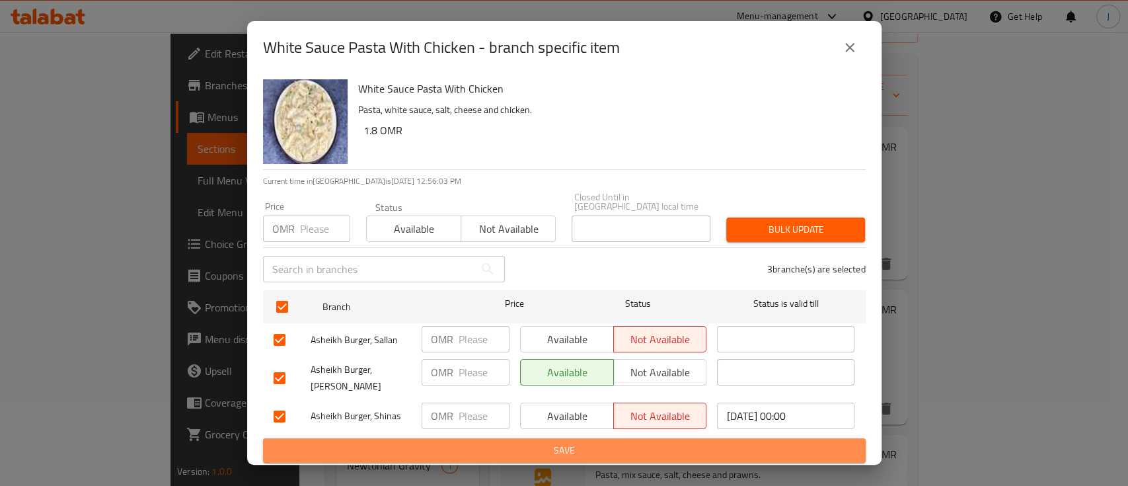
click at [492, 447] on span "Save" at bounding box center [565, 450] width 582 height 17
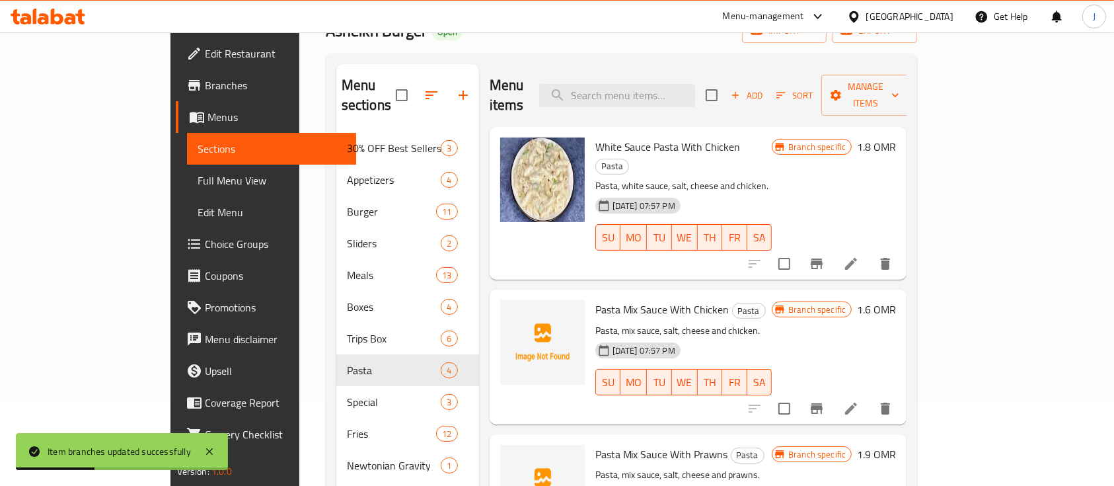
click at [631, 295] on div "Pasta Mix Sauce With Chicken Pasta Pasta, mix sauce, salt, cheese and chicken. …" at bounding box center [684, 357] width 188 height 124
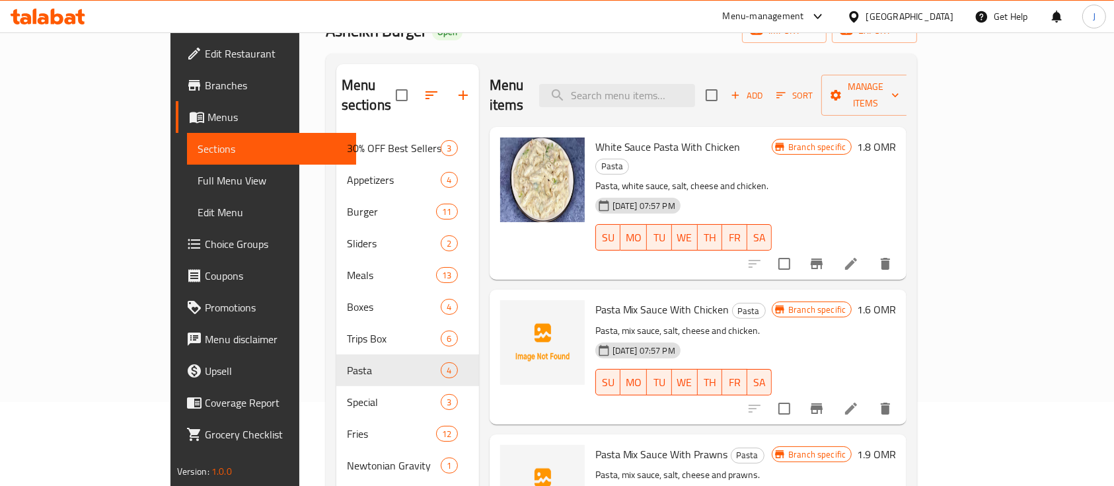
click at [896, 300] on h6 "1.6 OMR" at bounding box center [876, 309] width 39 height 19
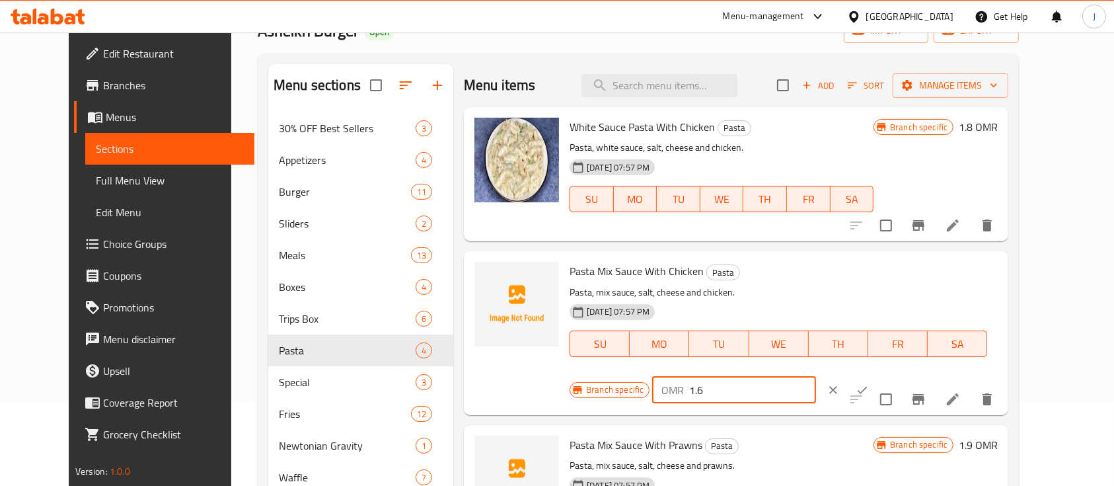
click at [816, 377] on input "1.6" at bounding box center [752, 390] width 126 height 26
click at [868, 386] on icon "ok" at bounding box center [863, 389] width 10 height 7
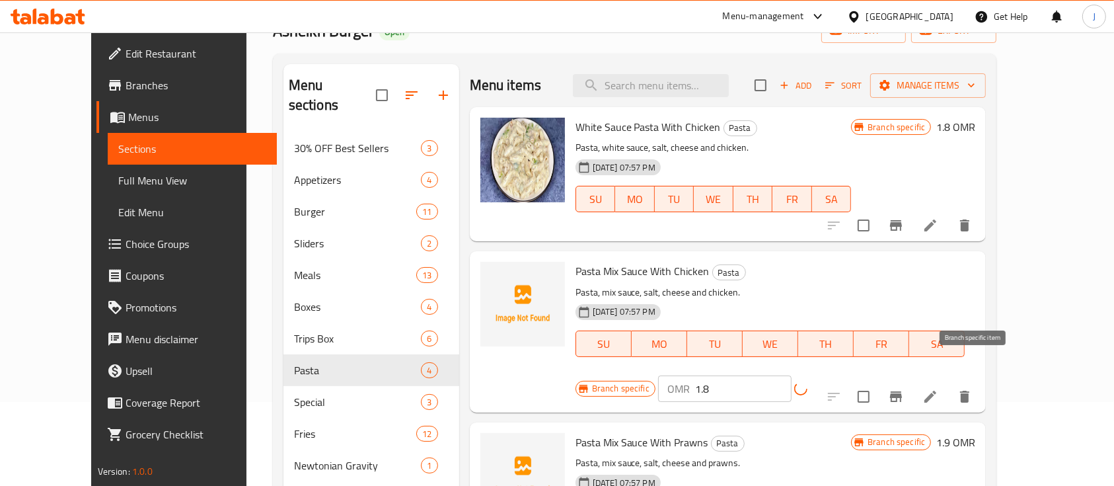
click at [902, 391] on icon "Branch-specific-item" at bounding box center [896, 396] width 12 height 11
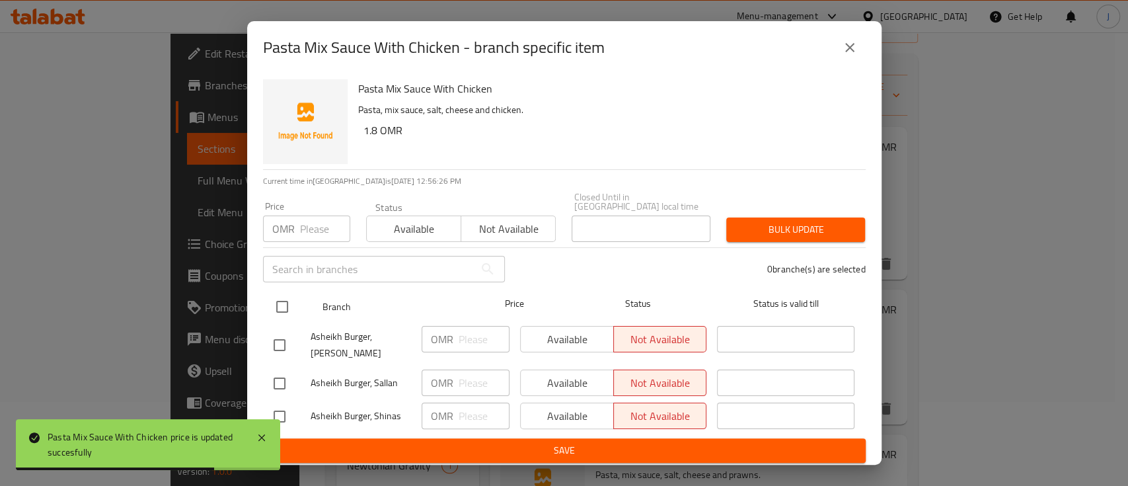
click at [290, 302] on input "checkbox" at bounding box center [282, 307] width 28 height 28
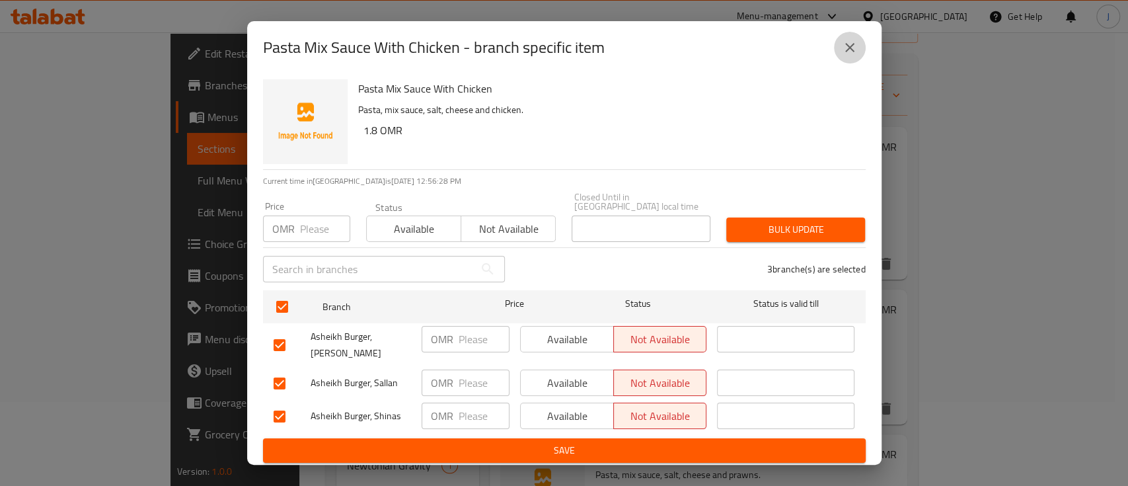
drag, startPoint x: 853, startPoint y: 53, endPoint x: 839, endPoint y: 96, distance: 45.1
click at [853, 54] on icon "close" at bounding box center [850, 48] width 16 height 16
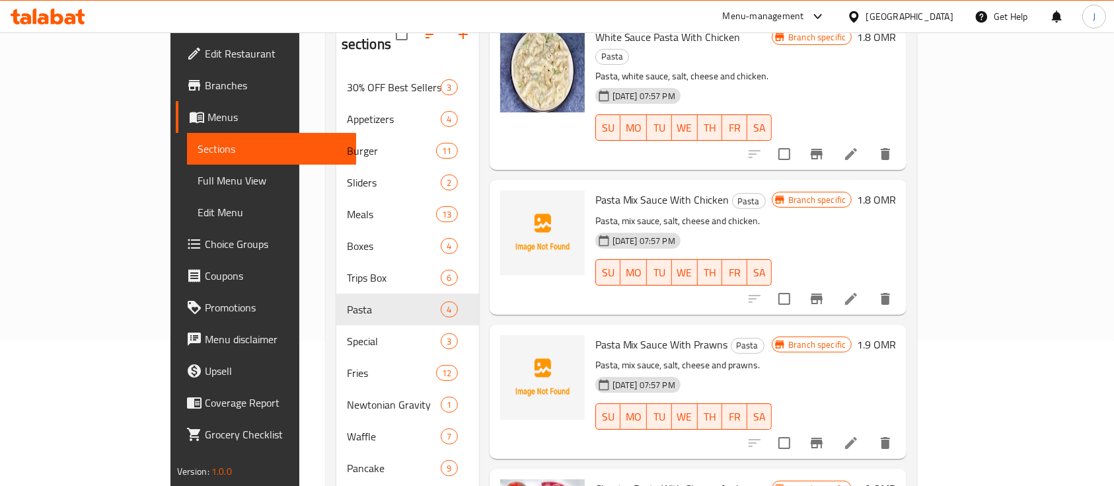
scroll to position [172, 0]
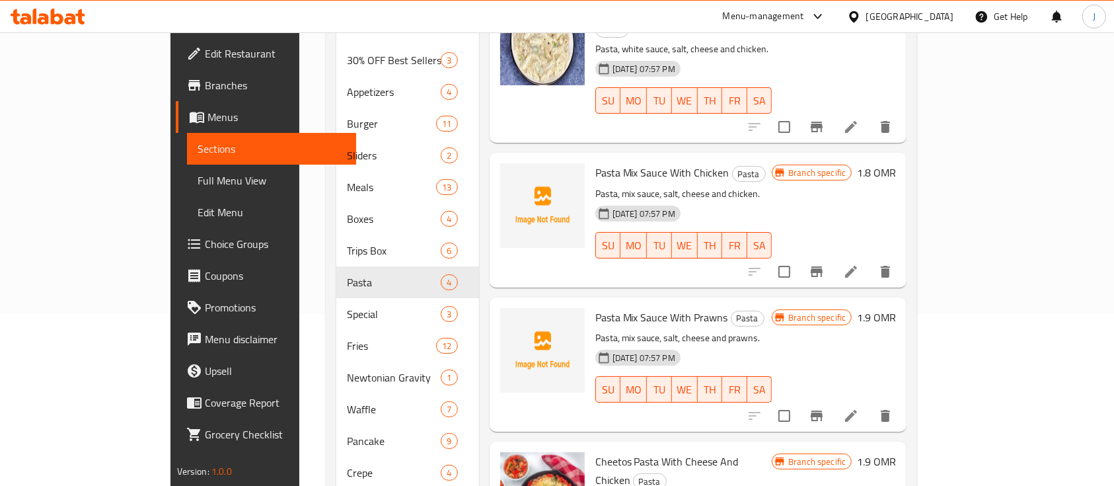
click at [896, 308] on h6 "1.9 OMR" at bounding box center [876, 317] width 39 height 19
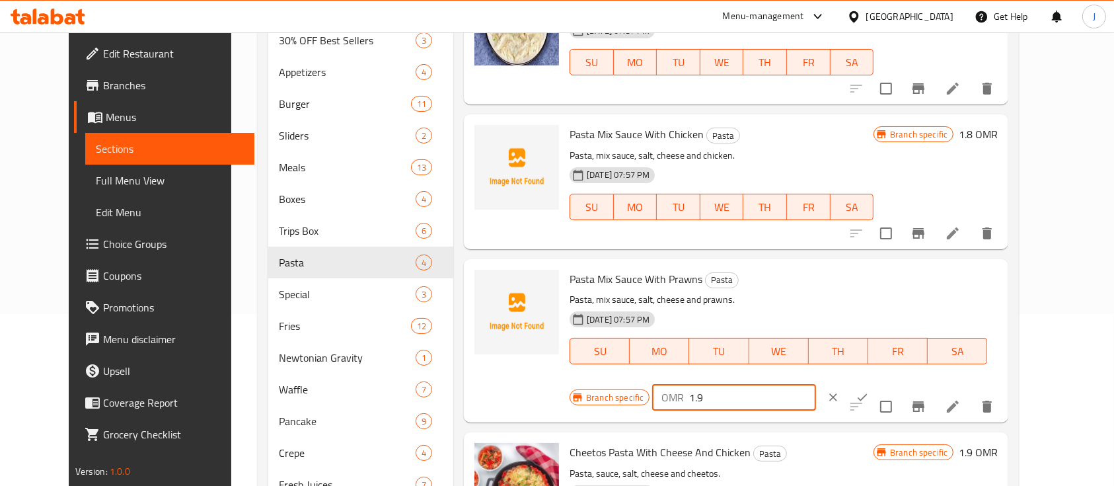
drag, startPoint x: 919, startPoint y: 288, endPoint x: 850, endPoint y: 288, distance: 69.4
click at [816, 384] on div "OMR 1.9 ​" at bounding box center [733, 397] width 163 height 26
click at [869, 391] on icon "ok" at bounding box center [862, 397] width 13 height 13
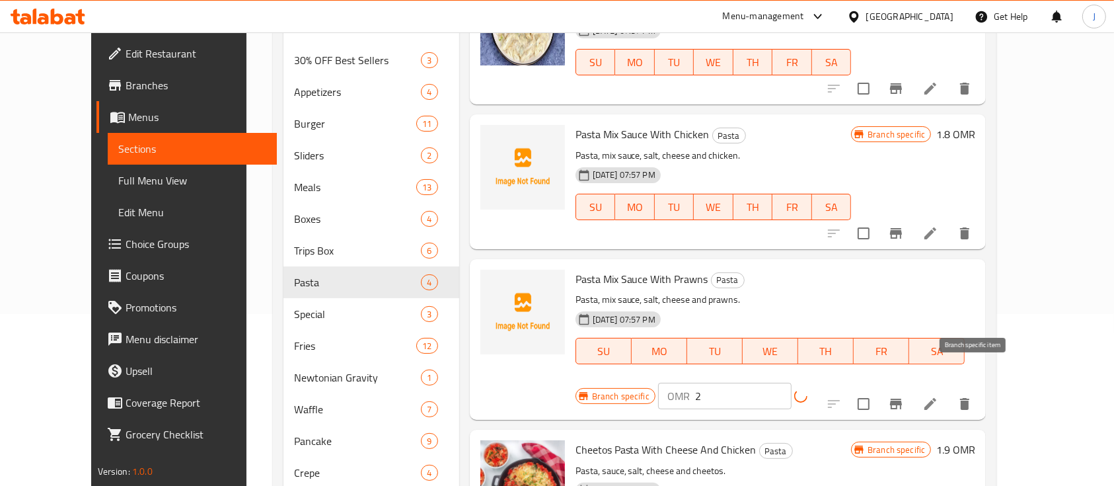
click at [902, 399] on icon "Branch-specific-item" at bounding box center [896, 404] width 12 height 11
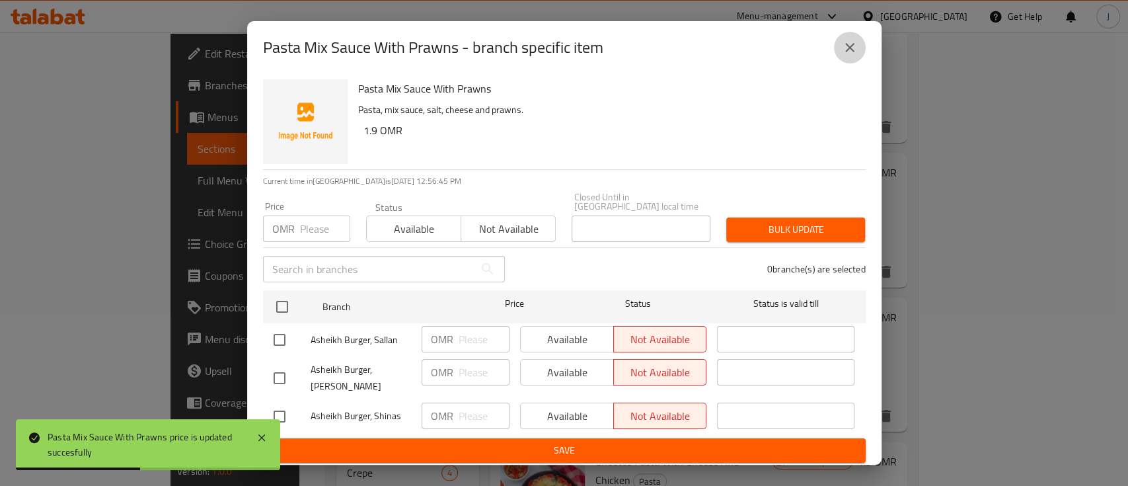
click at [841, 53] on button "close" at bounding box center [850, 48] width 32 height 32
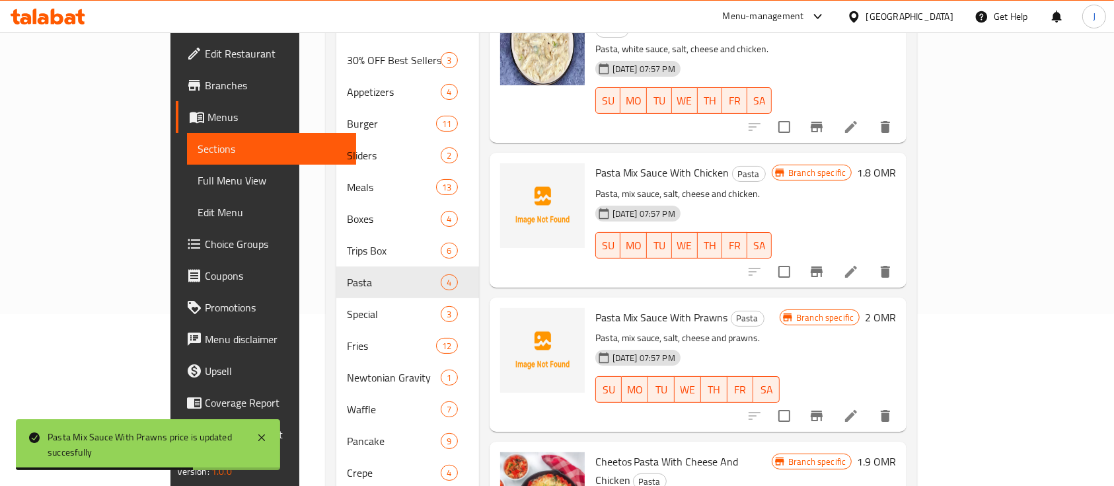
scroll to position [260, 0]
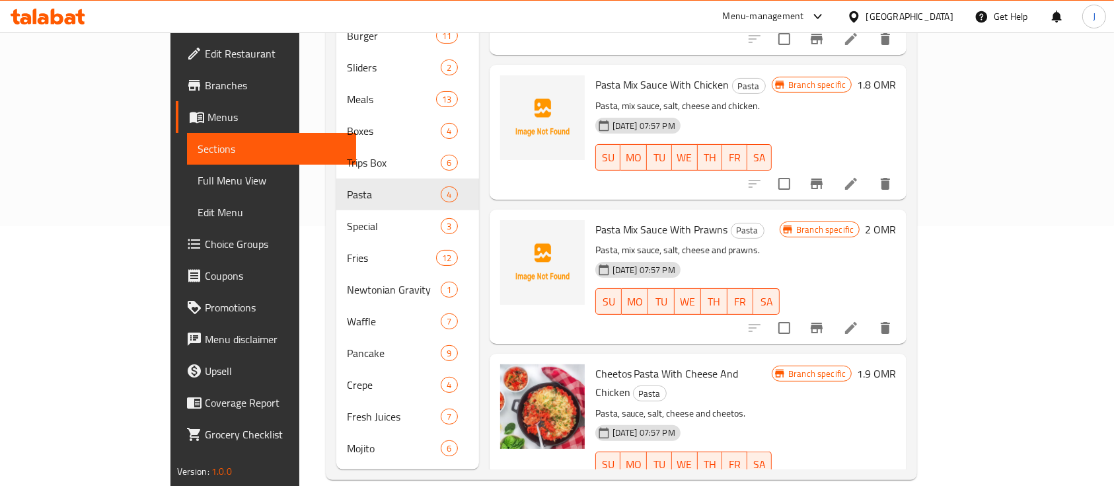
click at [896, 364] on h6 "1.9 OMR" at bounding box center [876, 373] width 39 height 19
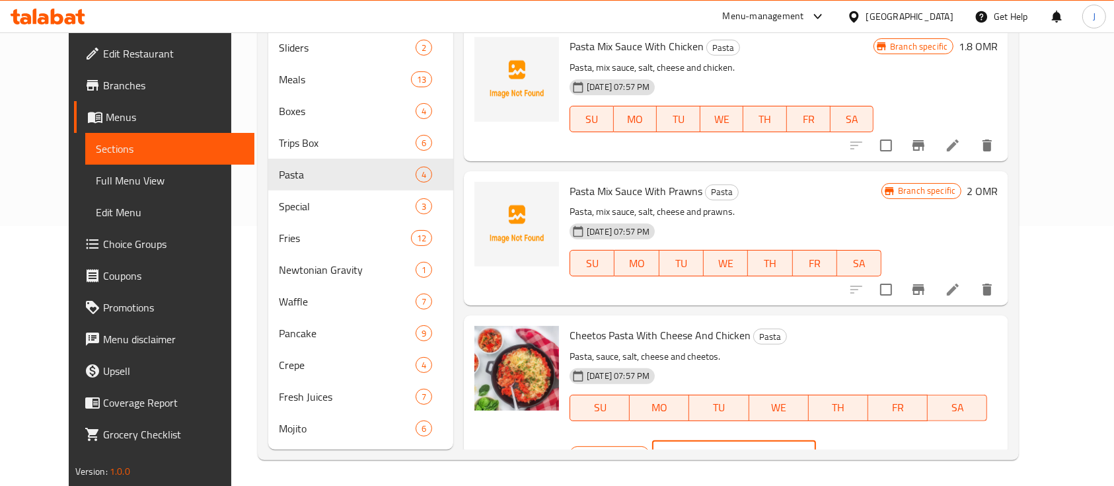
drag, startPoint x: 929, startPoint y: 338, endPoint x: 830, endPoint y: 338, distance: 99.1
click at [830, 440] on div "Branch specific OMR 1.9 ​" at bounding box center [734, 454] width 328 height 29
click at [869, 447] on icon "ok" at bounding box center [862, 453] width 13 height 13
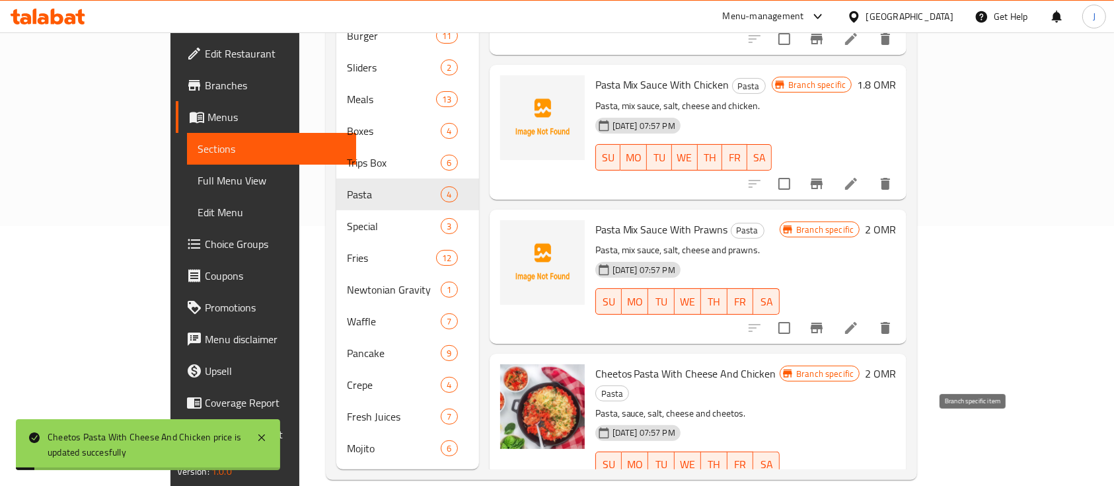
click at [825, 483] on icon "Branch-specific-item" at bounding box center [817, 491] width 16 height 16
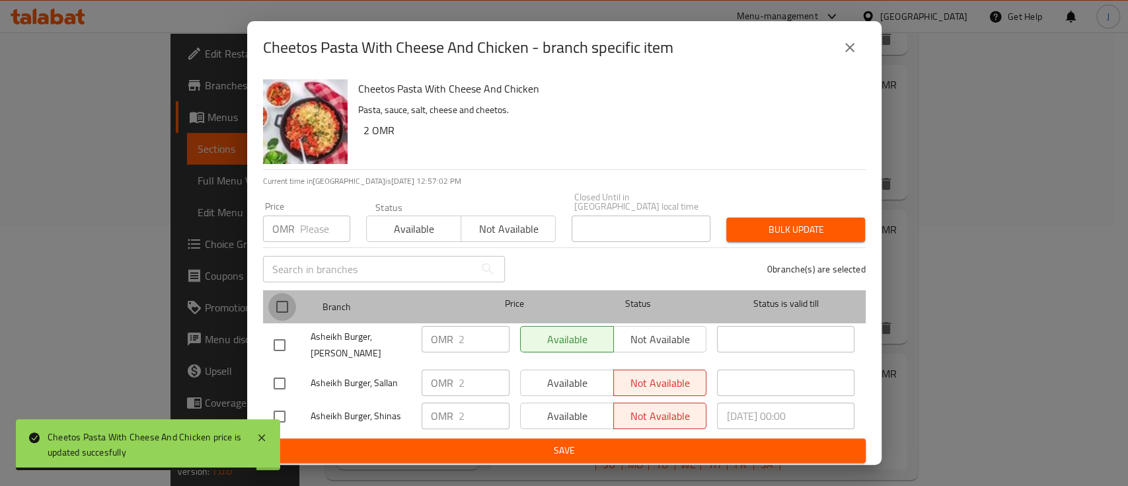
click at [274, 301] on input "checkbox" at bounding box center [282, 307] width 28 height 28
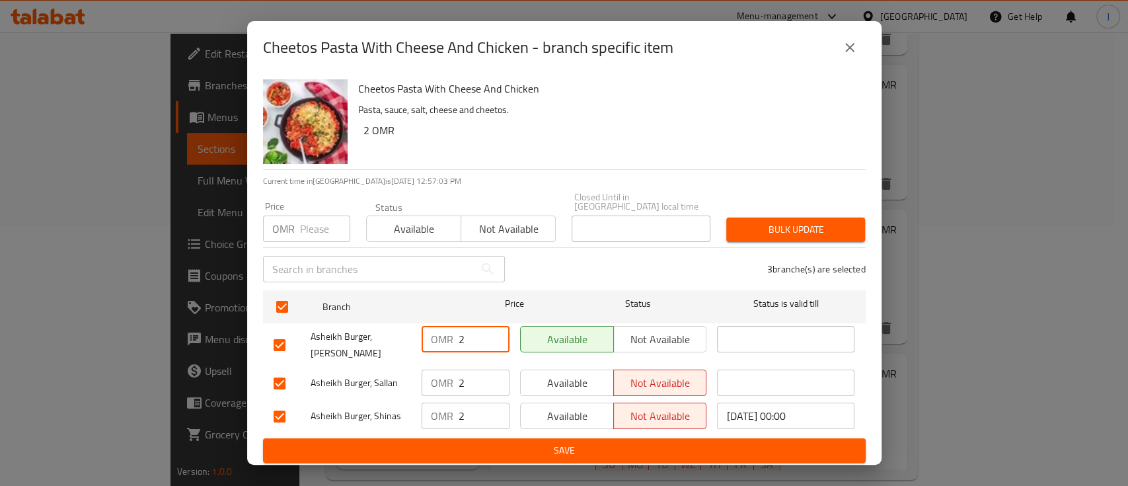
drag, startPoint x: 472, startPoint y: 341, endPoint x: 453, endPoint y: 339, distance: 19.3
click at [453, 339] on div "OMR 2 ​" at bounding box center [466, 339] width 88 height 26
drag, startPoint x: 465, startPoint y: 371, endPoint x: 449, endPoint y: 375, distance: 17.2
click at [449, 375] on div "OMR 2 ​" at bounding box center [466, 382] width 88 height 26
drag, startPoint x: 475, startPoint y: 413, endPoint x: 451, endPoint y: 414, distance: 24.5
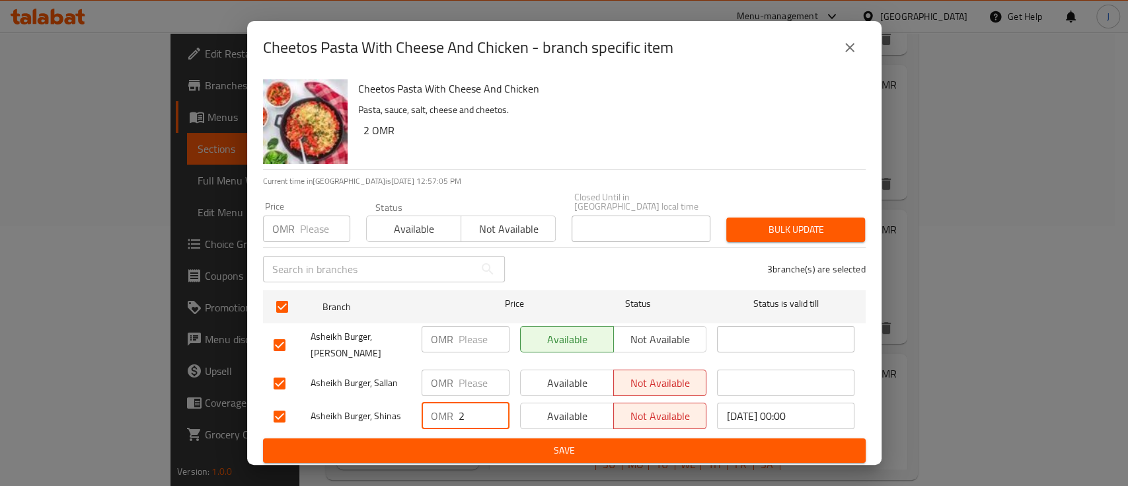
click at [451, 414] on div "OMR 2 ​" at bounding box center [466, 416] width 88 height 26
click at [493, 442] on span "Save" at bounding box center [565, 450] width 582 height 17
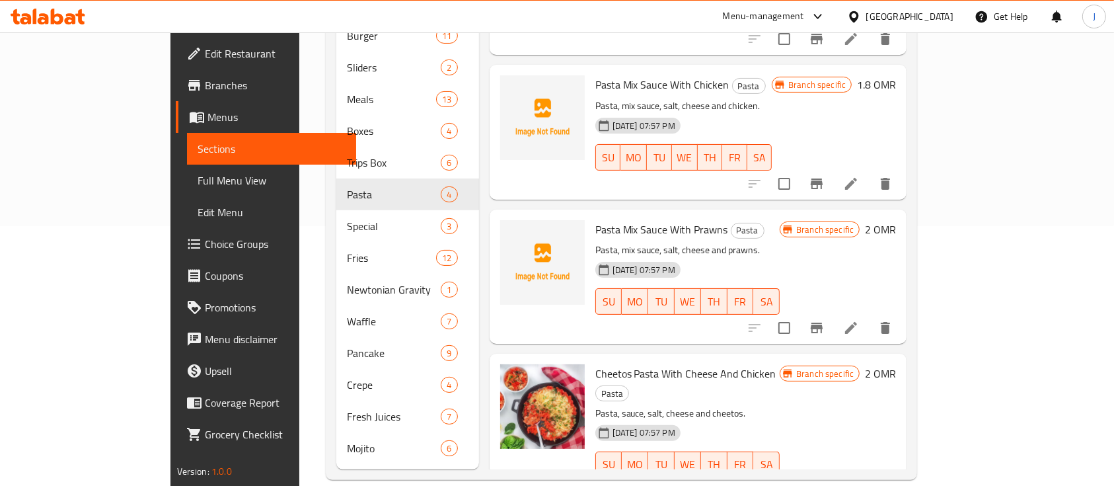
click at [781, 220] on h6 "Pasta Mix Sauce With Prawns Pasta" at bounding box center [688, 229] width 185 height 19
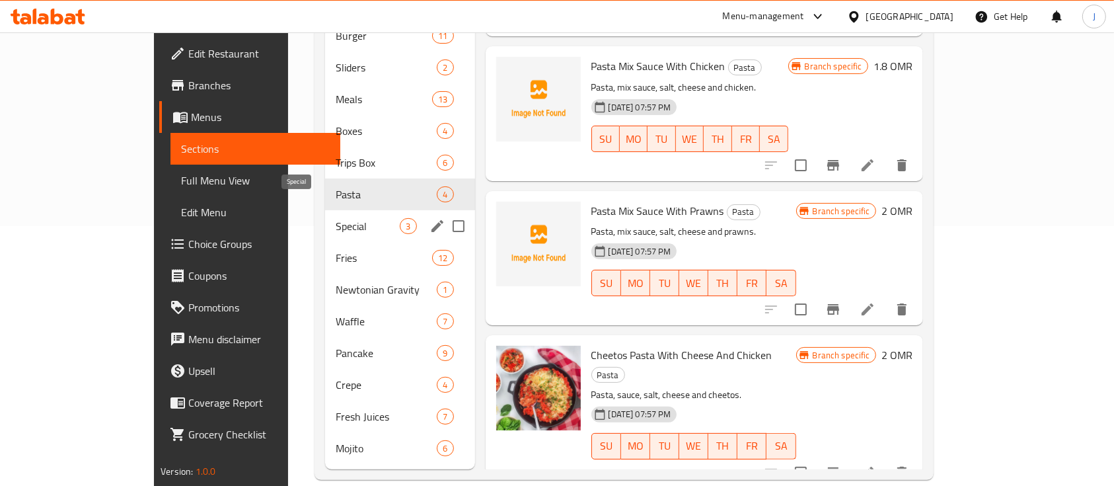
scroll to position [172, 0]
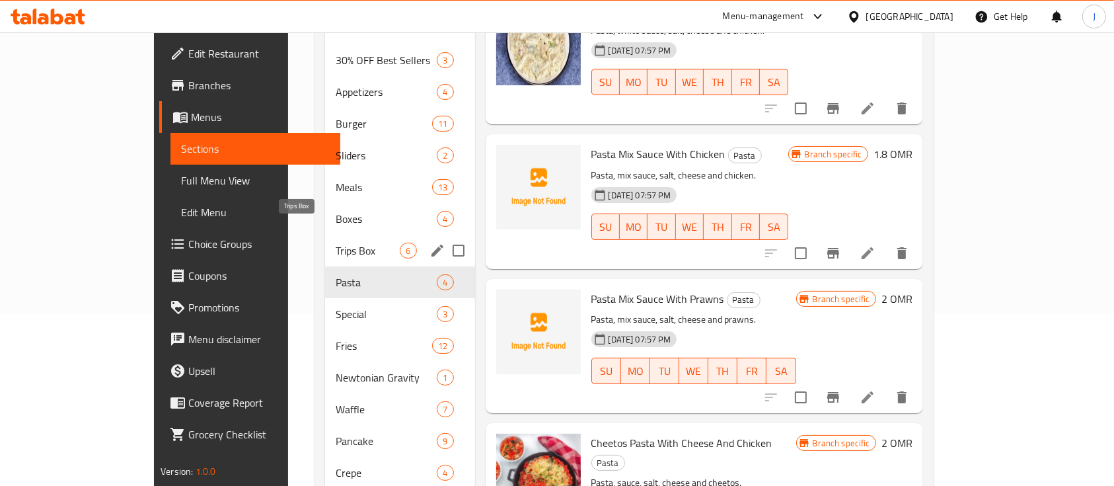
click at [336, 243] on span "Trips Box" at bounding box center [368, 251] width 64 height 16
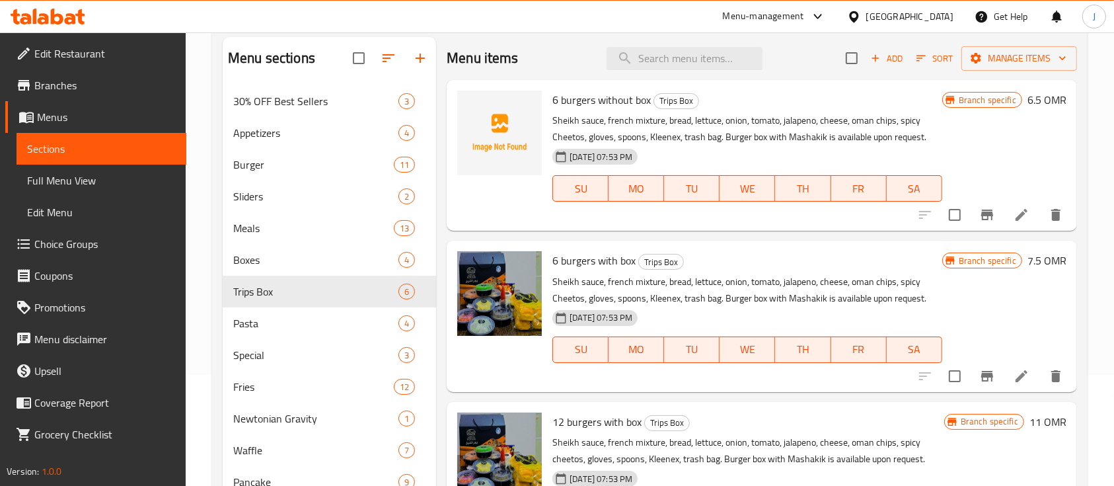
scroll to position [84, 0]
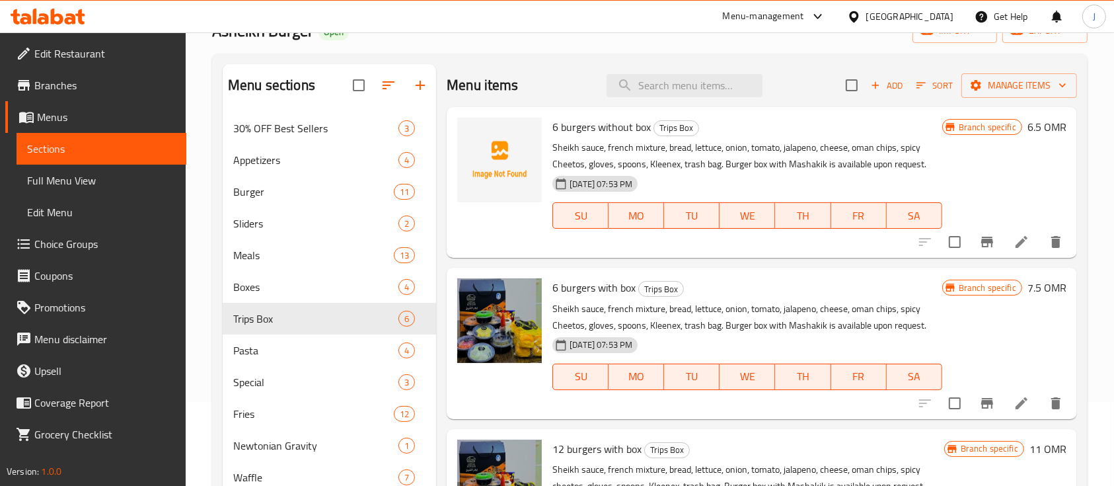
click at [1028, 122] on h6 "6.5 OMR" at bounding box center [1047, 127] width 39 height 19
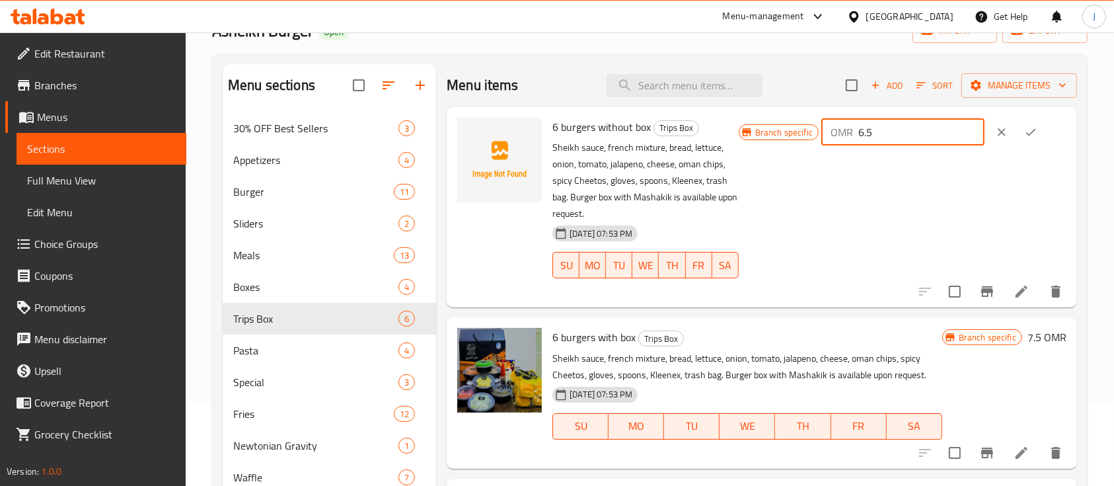
drag, startPoint x: 915, startPoint y: 133, endPoint x: 851, endPoint y: 133, distance: 63.5
click at [851, 133] on div "OMR 6.5 ​" at bounding box center [903, 132] width 163 height 26
click at [1031, 134] on icon "ok" at bounding box center [1030, 132] width 13 height 13
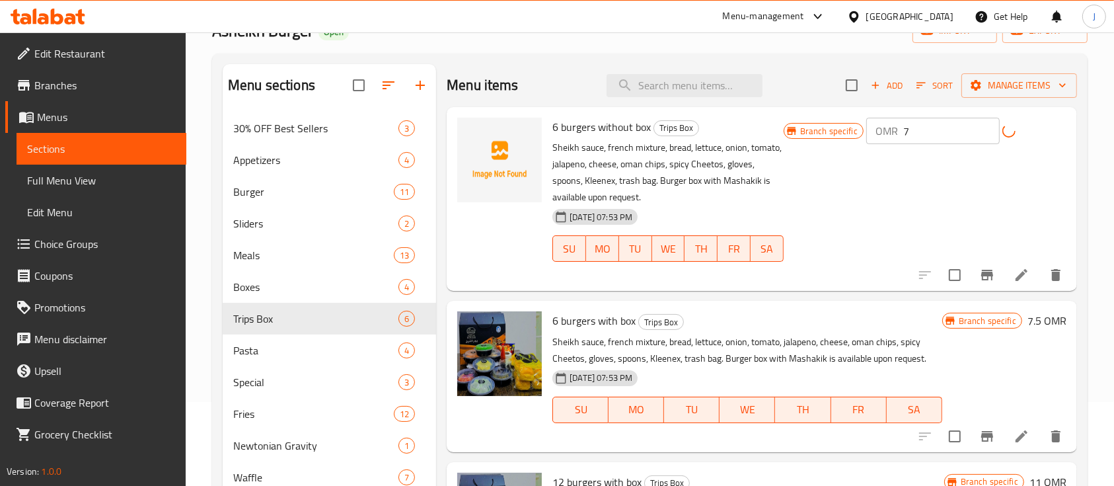
click at [982, 274] on icon "Branch-specific-item" at bounding box center [988, 275] width 12 height 11
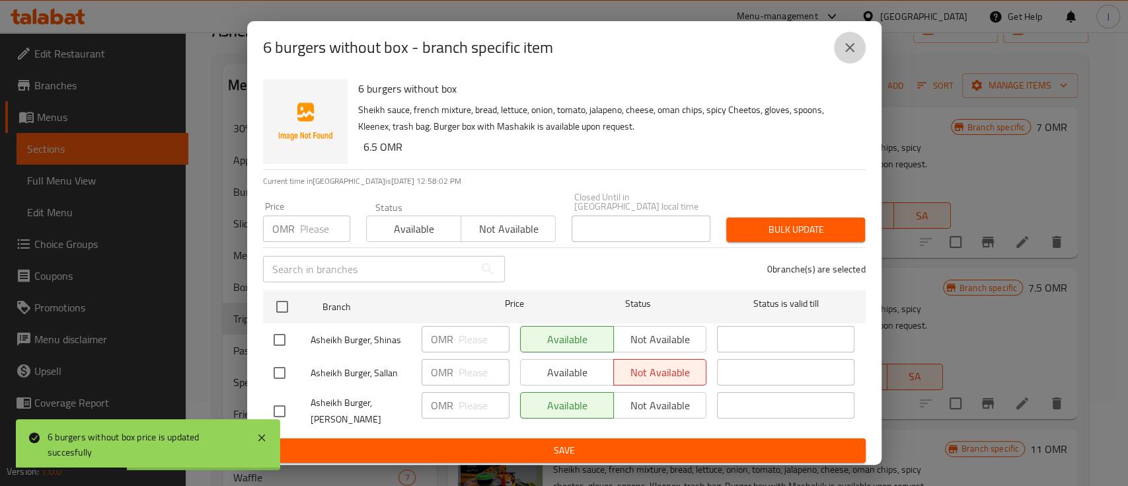
click at [847, 52] on icon "close" at bounding box center [849, 47] width 9 height 9
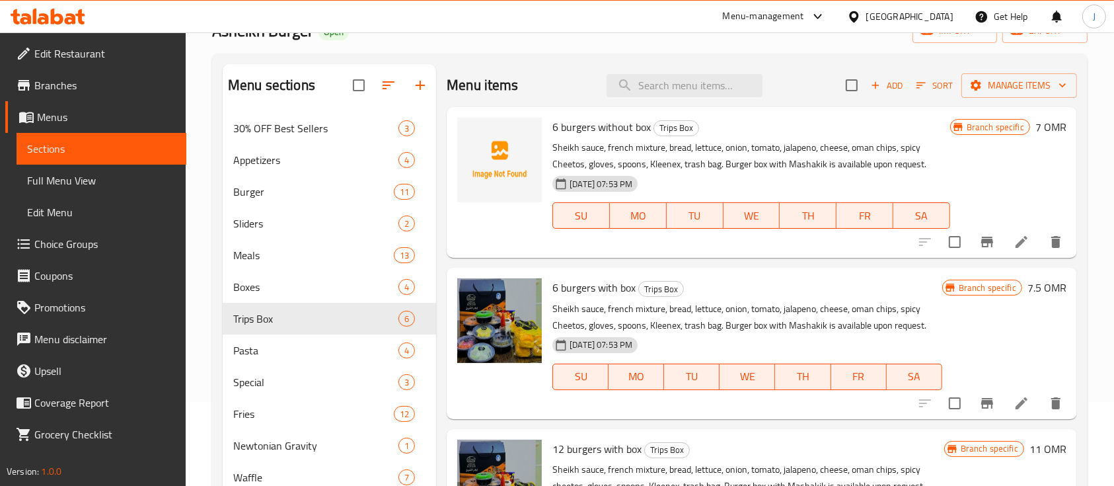
click at [1028, 286] on h6 "7.5 OMR" at bounding box center [1047, 287] width 39 height 19
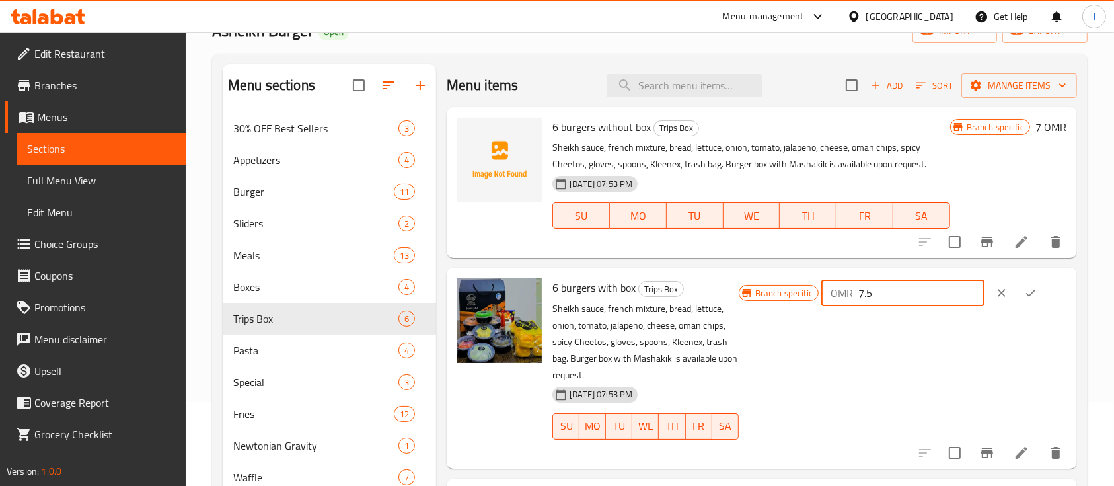
drag, startPoint x: 873, startPoint y: 293, endPoint x: 842, endPoint y: 293, distance: 31.1
click at [843, 293] on div "OMR 7.5 ​" at bounding box center [903, 293] width 163 height 26
click at [1024, 293] on icon "ok" at bounding box center [1030, 292] width 13 height 13
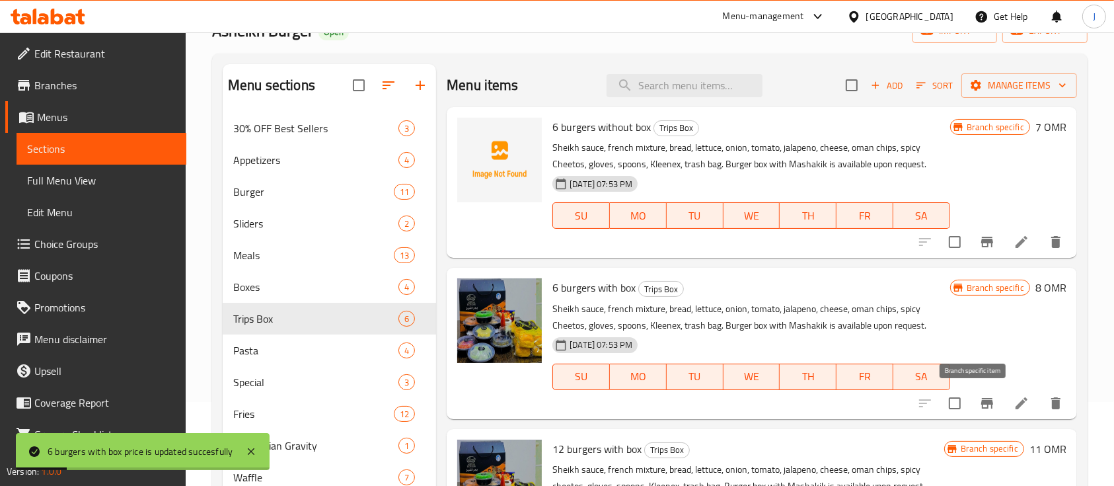
click at [982, 403] on icon "Branch-specific-item" at bounding box center [988, 403] width 12 height 11
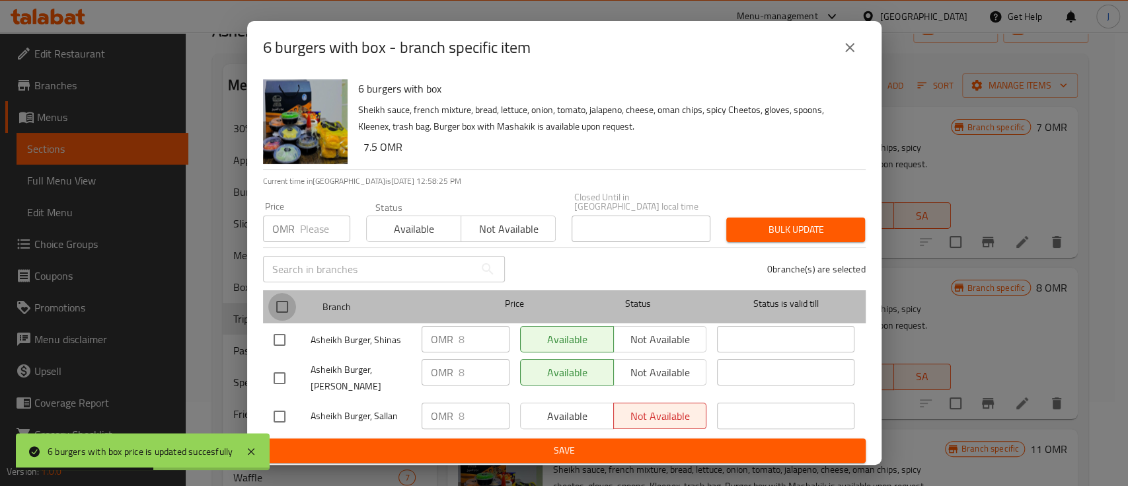
click at [282, 302] on input "checkbox" at bounding box center [282, 307] width 28 height 28
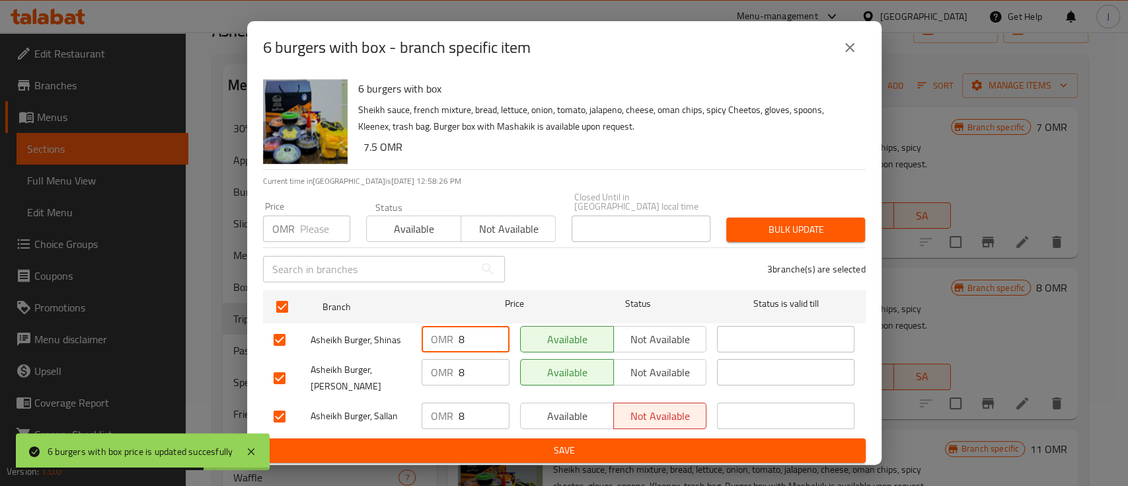
drag, startPoint x: 471, startPoint y: 329, endPoint x: 443, endPoint y: 330, distance: 27.8
click at [444, 330] on div "OMR 8 ​" at bounding box center [466, 339] width 88 height 26
drag, startPoint x: 467, startPoint y: 366, endPoint x: 444, endPoint y: 366, distance: 23.1
click at [444, 366] on div "OMR 8 ​" at bounding box center [466, 372] width 88 height 26
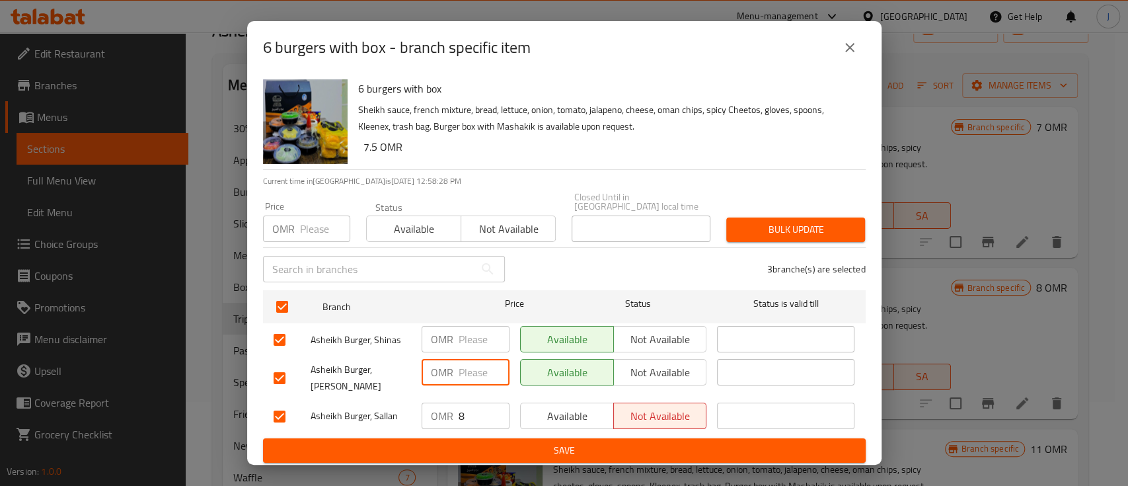
drag, startPoint x: 468, startPoint y: 411, endPoint x: 434, endPoint y: 410, distance: 33.7
click at [434, 410] on div "OMR 8 ​" at bounding box center [466, 416] width 88 height 26
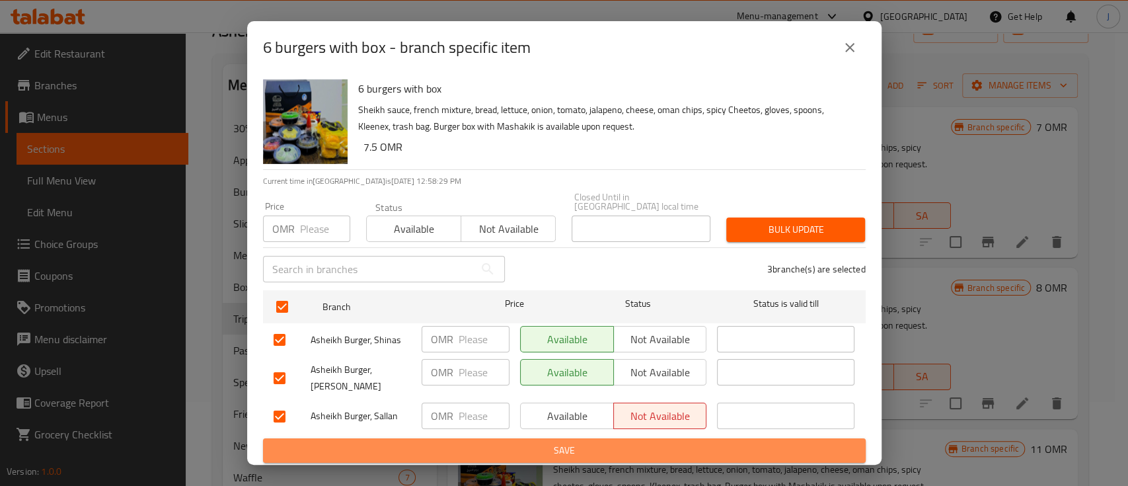
click at [486, 444] on span "Save" at bounding box center [565, 450] width 582 height 17
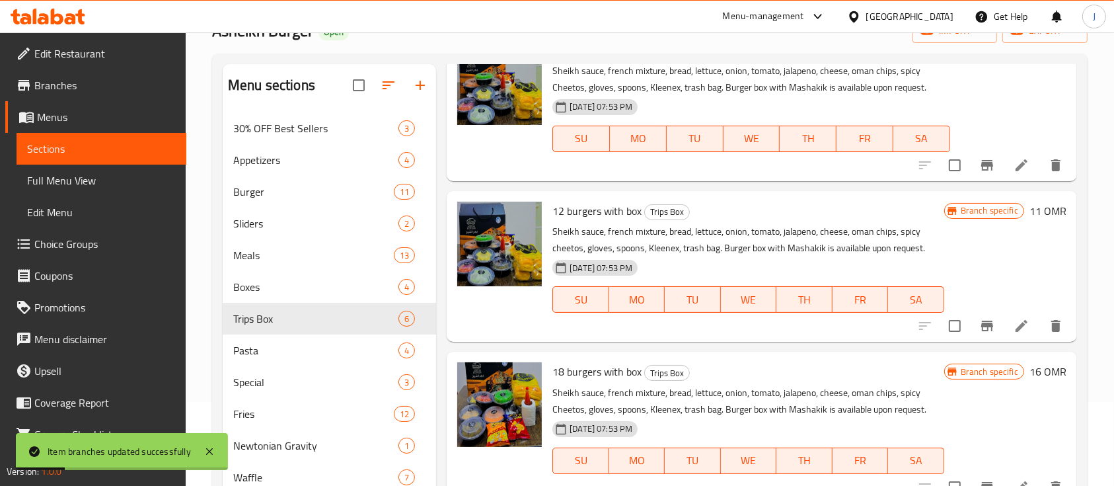
scroll to position [264, 0]
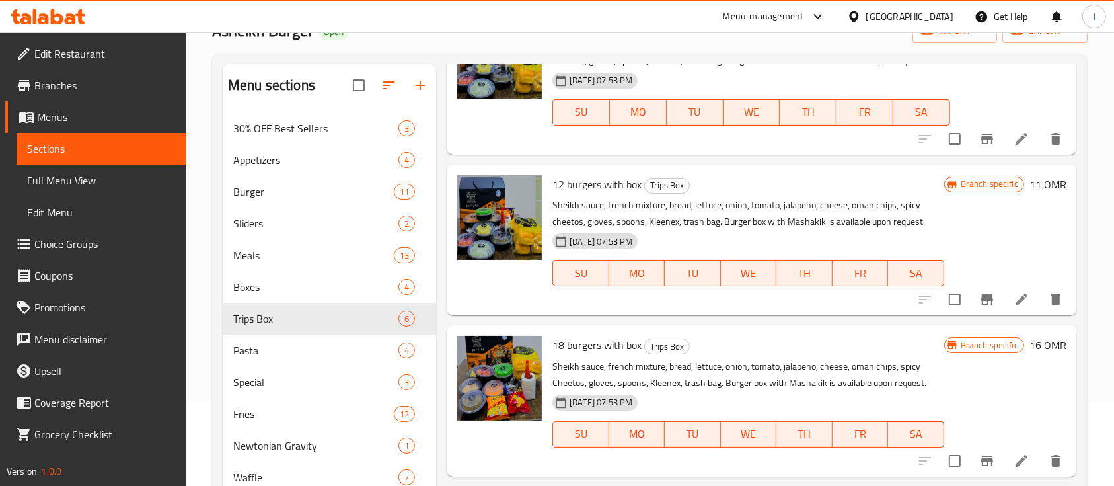
click at [1030, 188] on h6 "11 OMR" at bounding box center [1048, 184] width 37 height 19
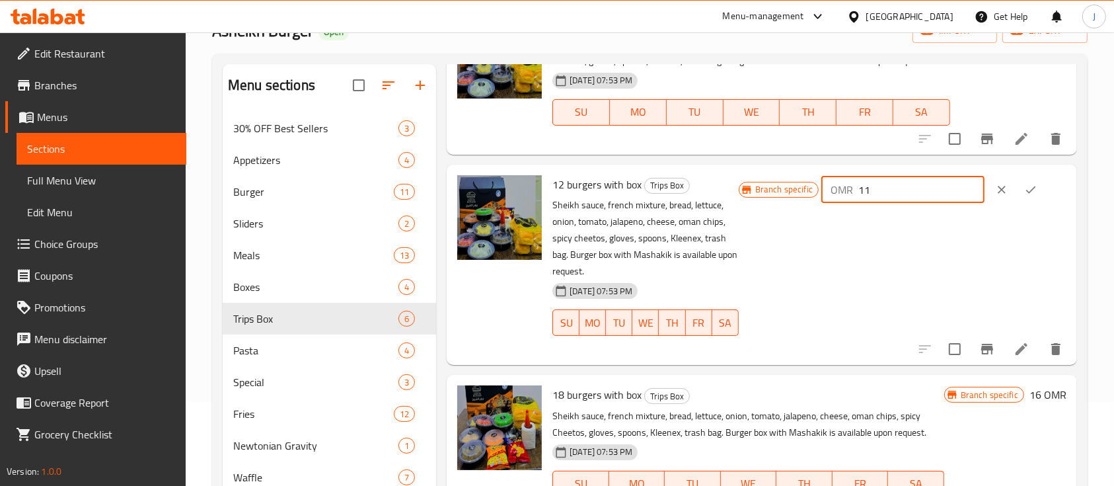
drag, startPoint x: 869, startPoint y: 194, endPoint x: 854, endPoint y: 194, distance: 14.5
click at [854, 194] on div "OMR 11 ​" at bounding box center [903, 189] width 163 height 26
click at [1038, 192] on button "ok" at bounding box center [1031, 189] width 29 height 29
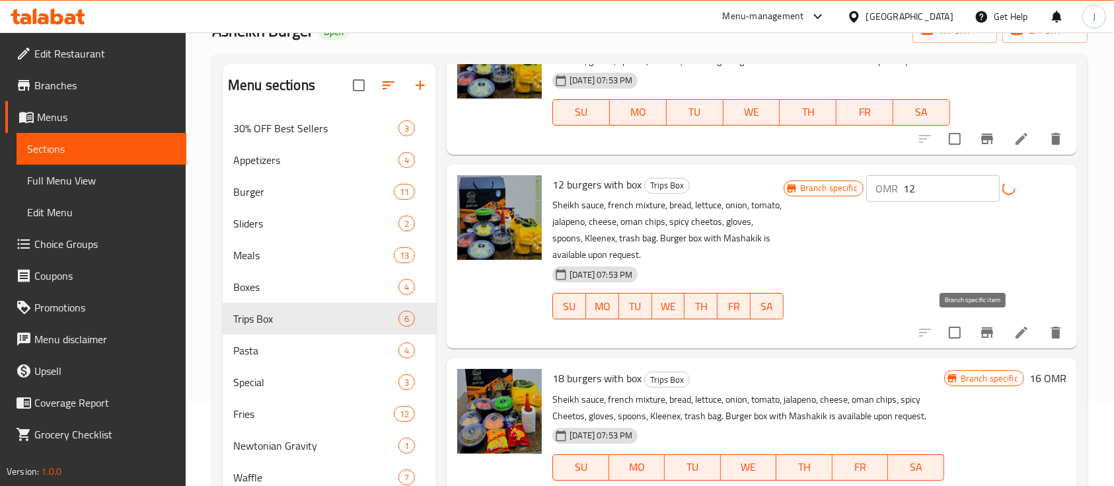
click at [982, 335] on icon "Branch-specific-item" at bounding box center [988, 333] width 16 height 16
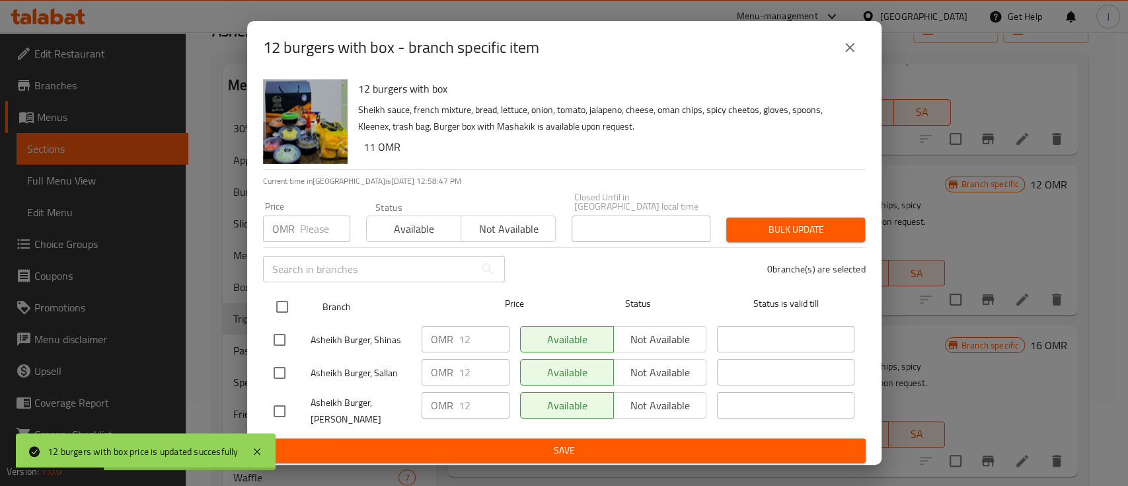
drag, startPoint x: 280, startPoint y: 299, endPoint x: 286, endPoint y: 303, distance: 7.7
click at [280, 301] on input "checkbox" at bounding box center [282, 307] width 28 height 28
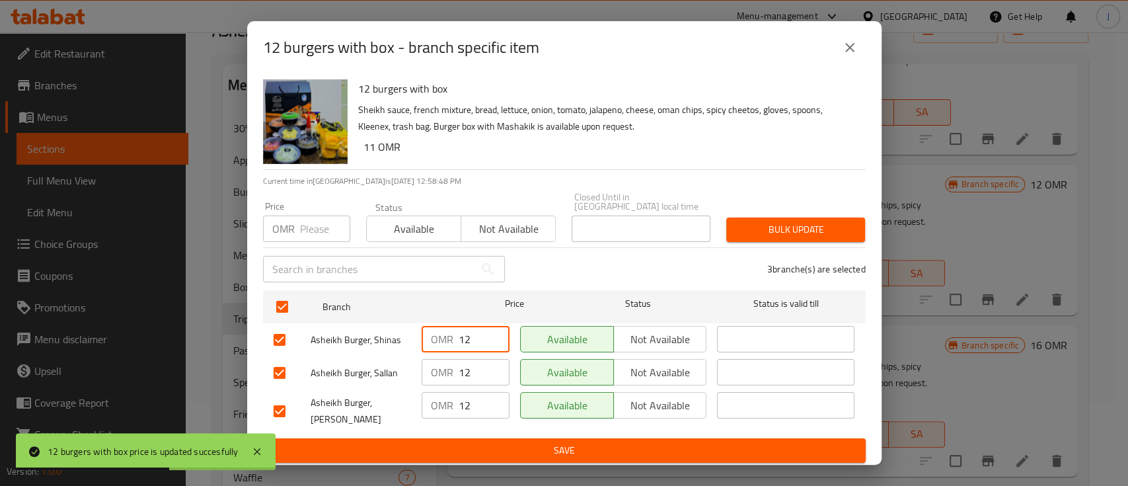
drag, startPoint x: 481, startPoint y: 338, endPoint x: 447, endPoint y: 340, distance: 33.7
click at [447, 340] on div "OMR 12 ​" at bounding box center [466, 339] width 88 height 26
drag, startPoint x: 473, startPoint y: 367, endPoint x: 444, endPoint y: 363, distance: 28.8
click at [444, 363] on div "OMR 12 ​" at bounding box center [466, 372] width 88 height 26
click at [445, 395] on div "OMR 12 ​" at bounding box center [466, 405] width 88 height 26
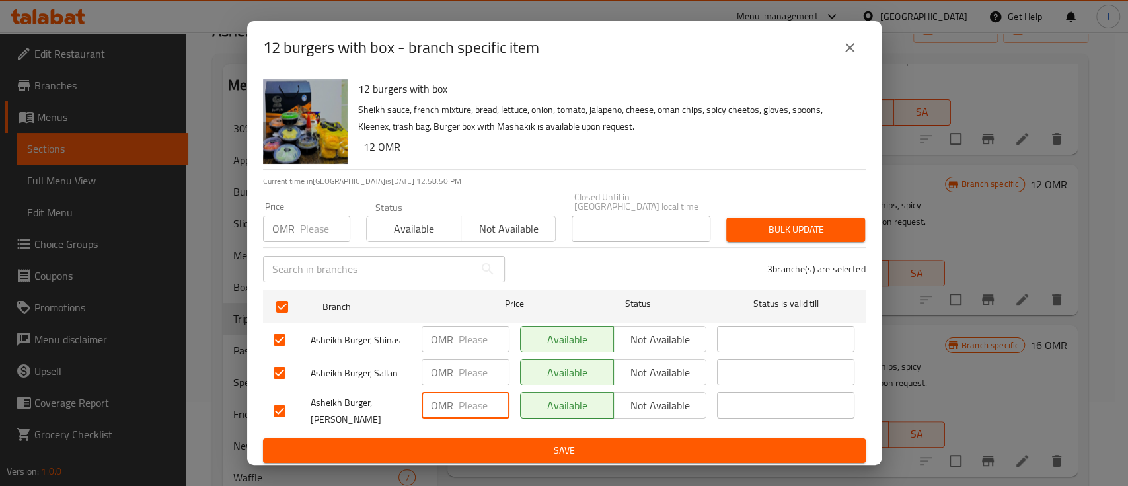
click at [502, 438] on button "Save" at bounding box center [564, 450] width 603 height 24
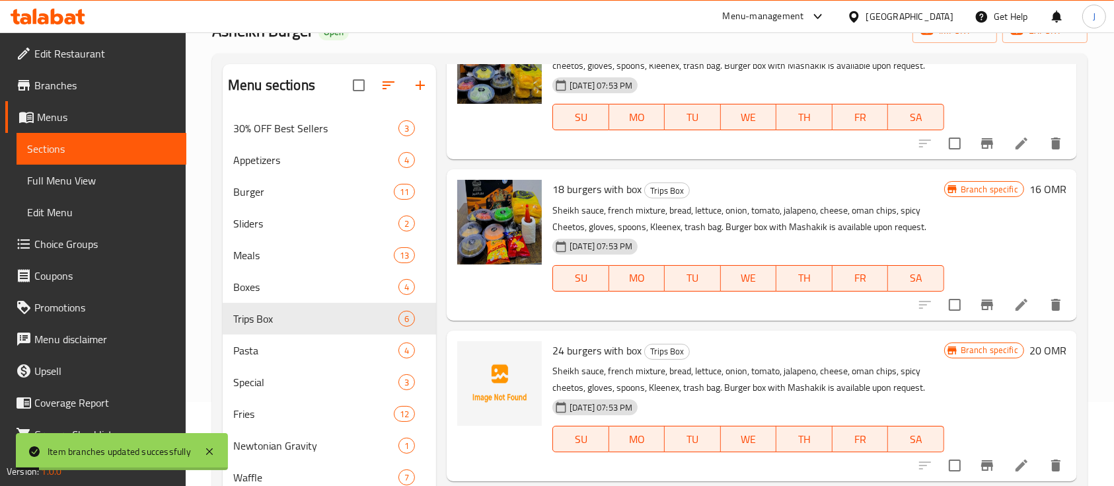
scroll to position [437, 0]
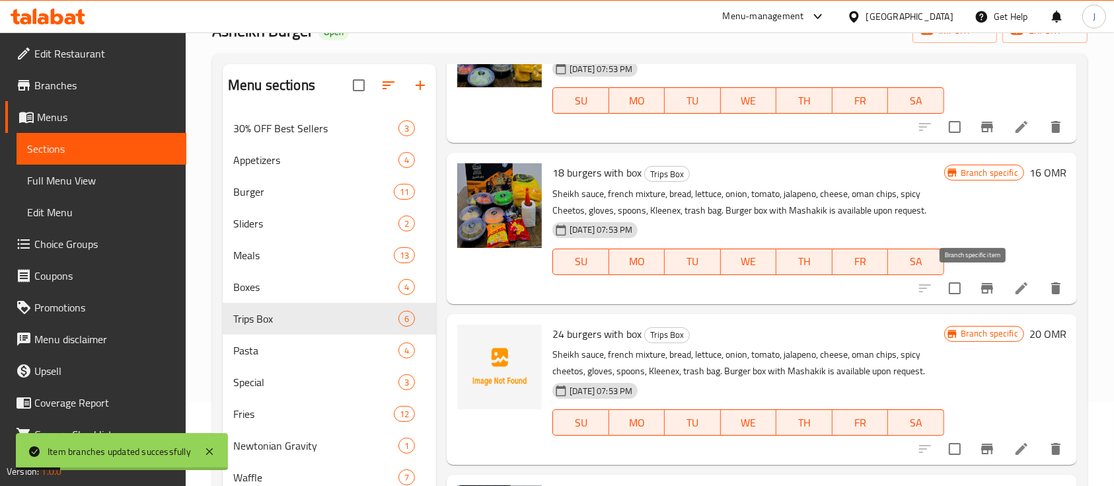
click at [982, 288] on icon "Branch-specific-item" at bounding box center [988, 288] width 12 height 11
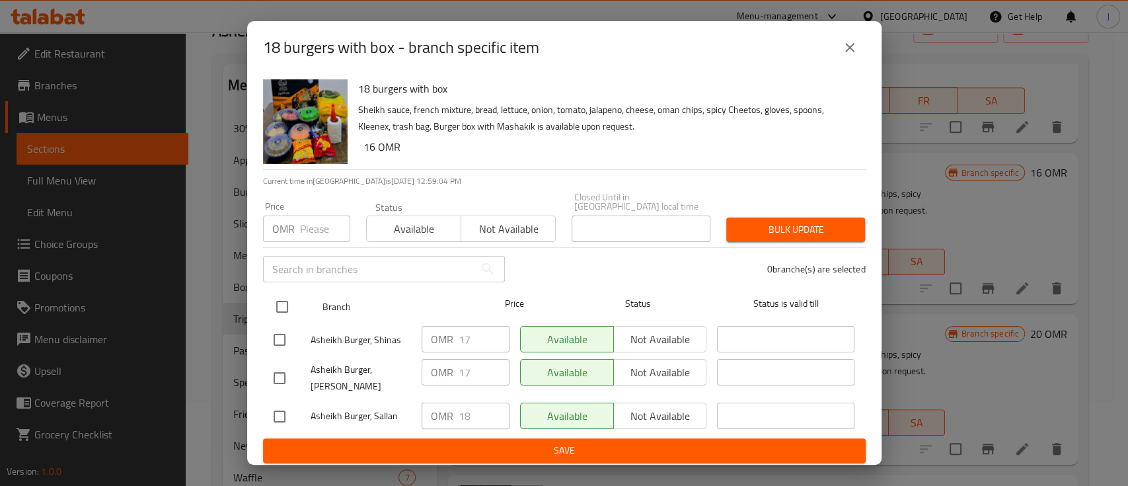
click at [276, 296] on input "checkbox" at bounding box center [282, 307] width 28 height 28
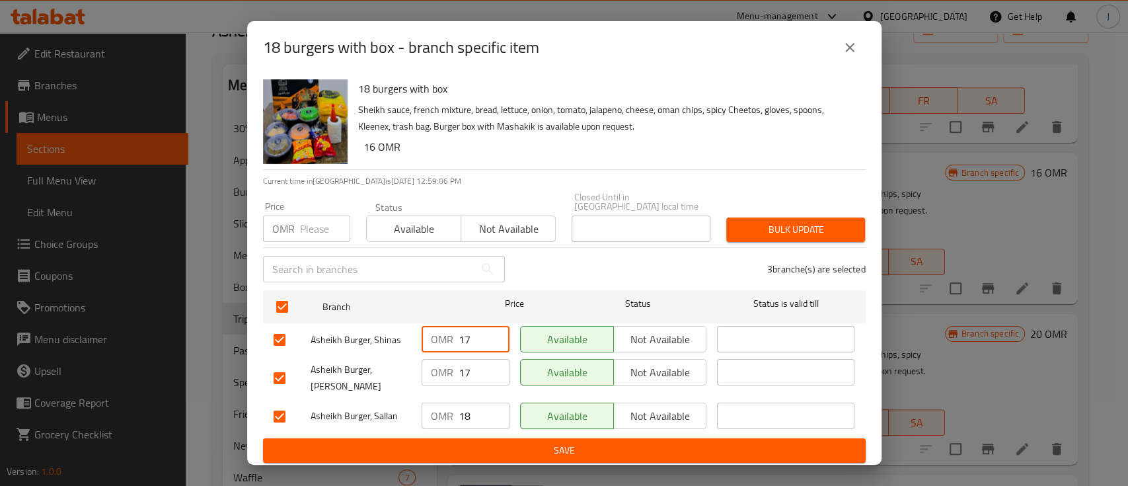
drag, startPoint x: 484, startPoint y: 336, endPoint x: 445, endPoint y: 334, distance: 38.4
click at [445, 334] on div "OMR 17 ​" at bounding box center [466, 339] width 88 height 26
drag, startPoint x: 472, startPoint y: 369, endPoint x: 447, endPoint y: 369, distance: 25.1
click at [447, 369] on div "OMR 17 ​" at bounding box center [466, 372] width 88 height 26
drag, startPoint x: 478, startPoint y: 418, endPoint x: 429, endPoint y: 417, distance: 48.9
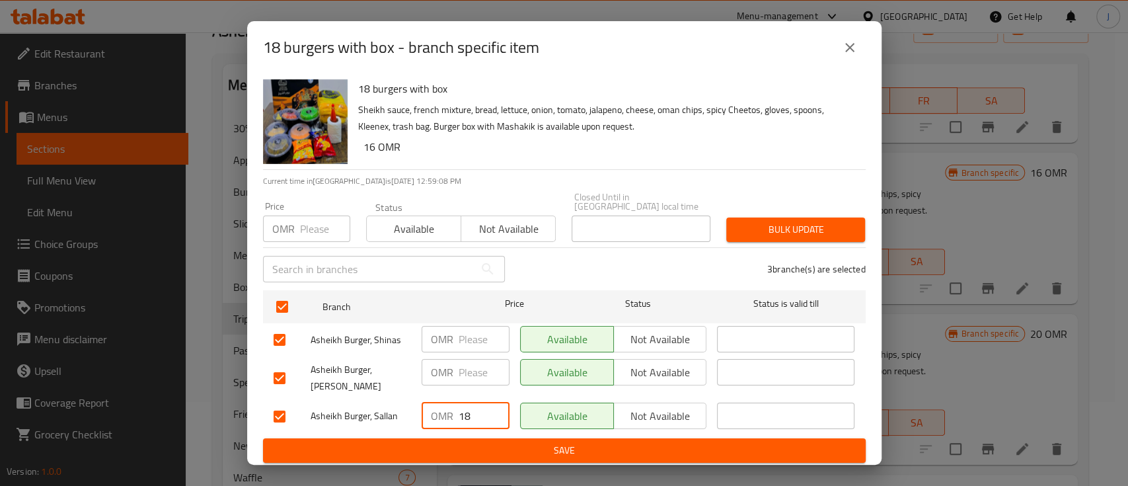
click at [429, 417] on div "OMR 18 ​" at bounding box center [466, 416] width 88 height 26
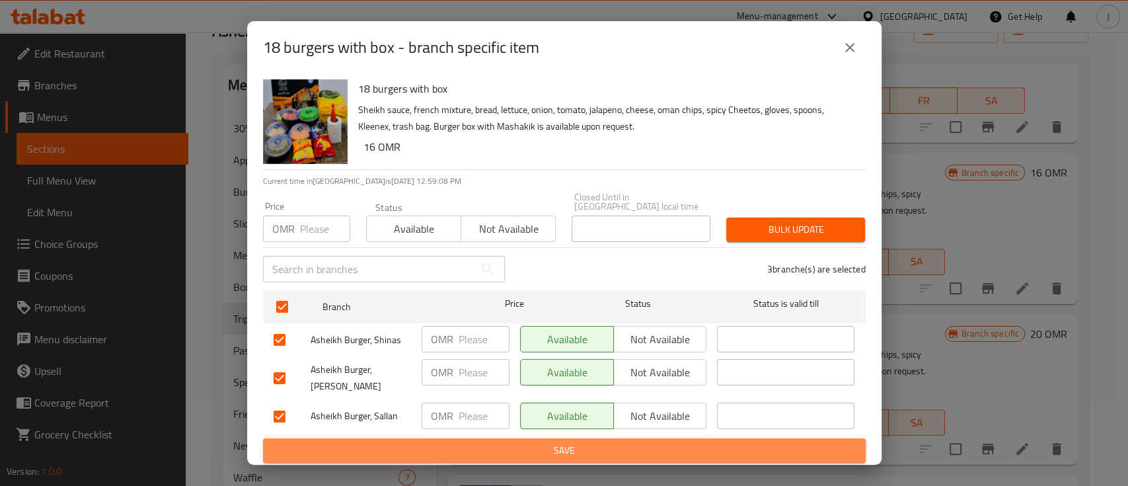
click at [477, 442] on span "Save" at bounding box center [565, 450] width 582 height 17
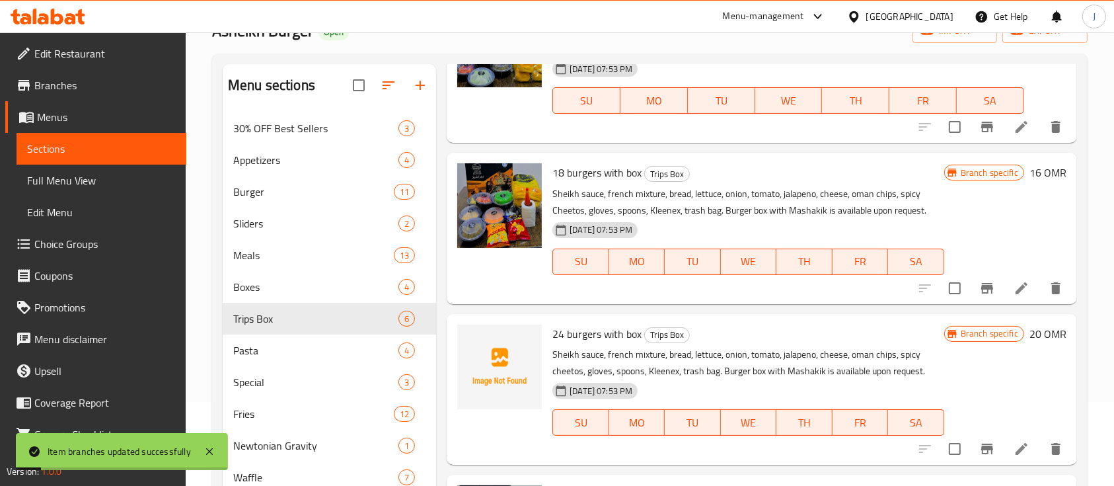
click at [1031, 176] on h6 "16 OMR" at bounding box center [1048, 172] width 37 height 19
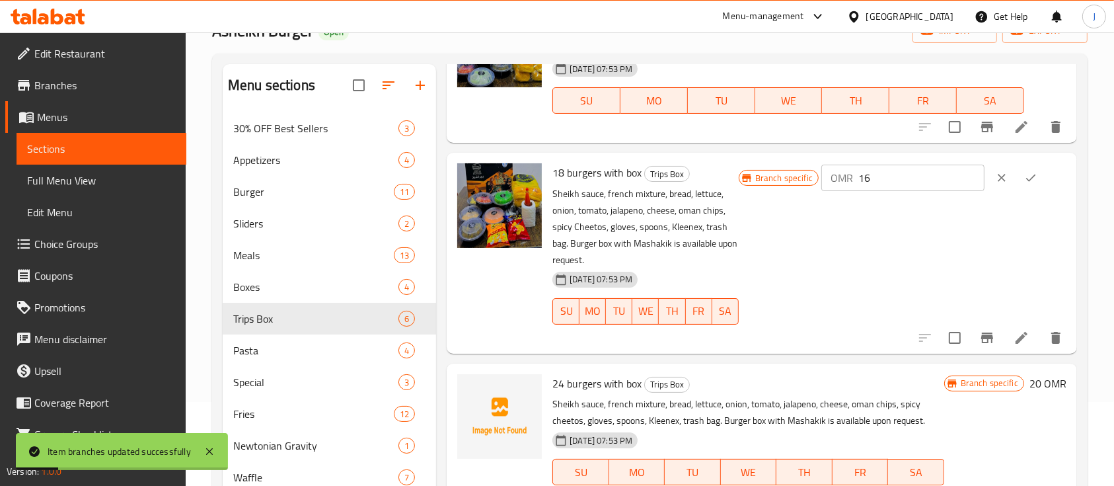
click at [909, 167] on input "16" at bounding box center [922, 178] width 126 height 26
click at [1024, 186] on button "ok" at bounding box center [1031, 177] width 29 height 29
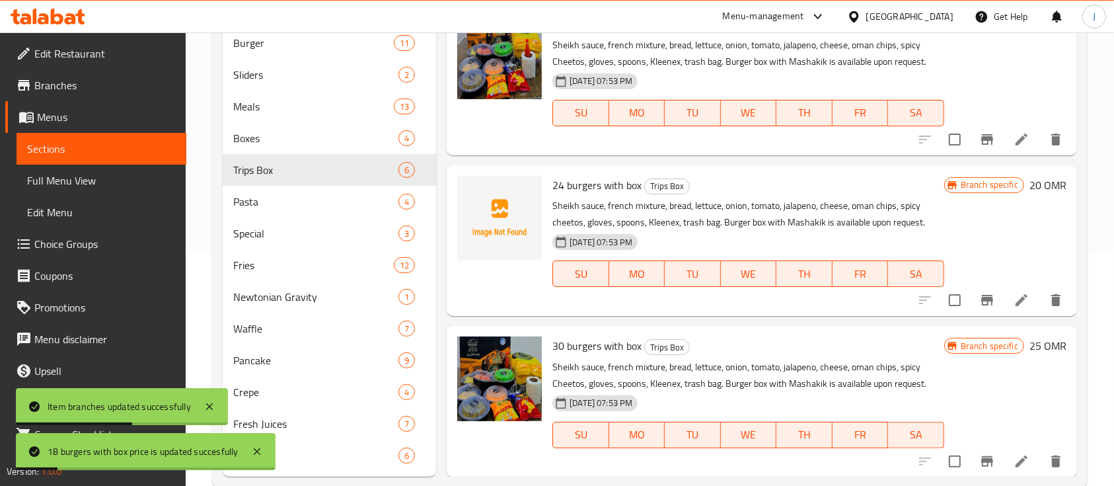
scroll to position [260, 0]
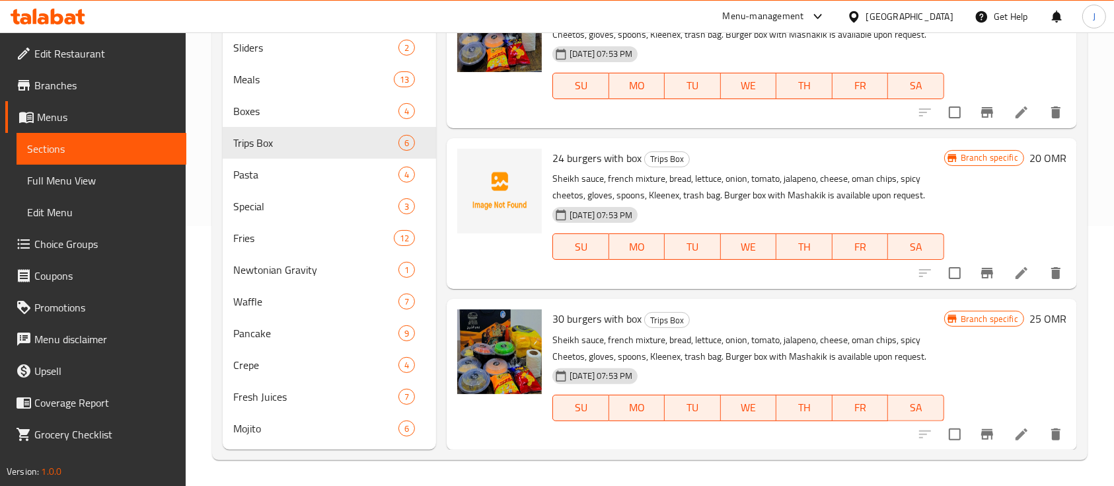
click at [1030, 159] on h6 "20 OMR" at bounding box center [1048, 158] width 37 height 19
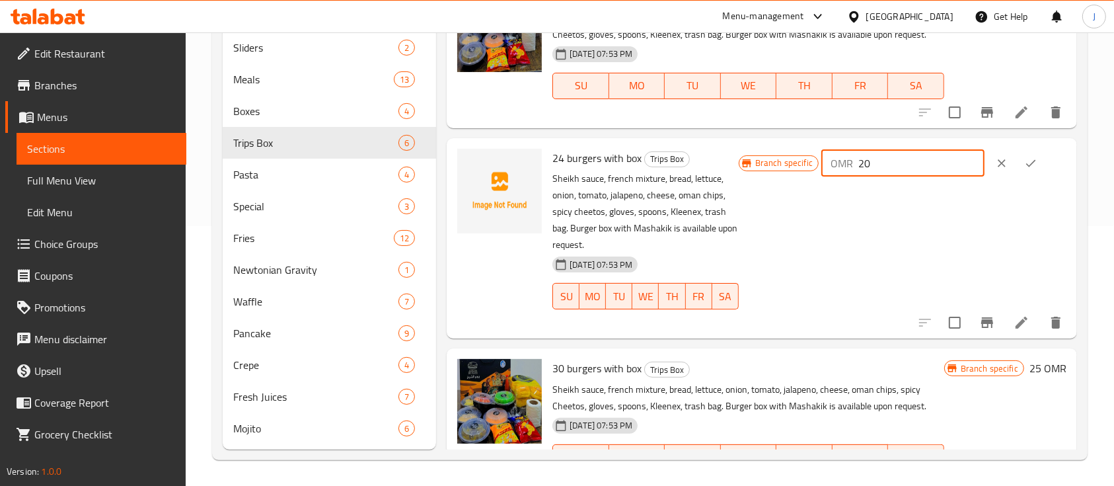
drag, startPoint x: 891, startPoint y: 166, endPoint x: 819, endPoint y: 166, distance: 72.0
click at [819, 166] on div "Branch specific OMR 20 ​" at bounding box center [903, 163] width 328 height 29
click at [1035, 163] on button "ok" at bounding box center [1031, 163] width 29 height 29
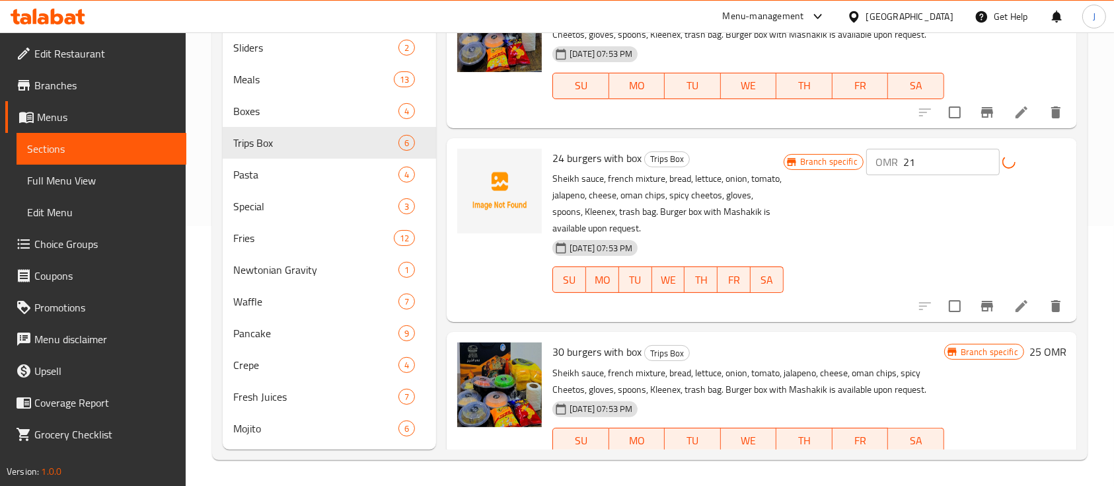
click at [1030, 353] on h6 "25 OMR" at bounding box center [1048, 351] width 37 height 19
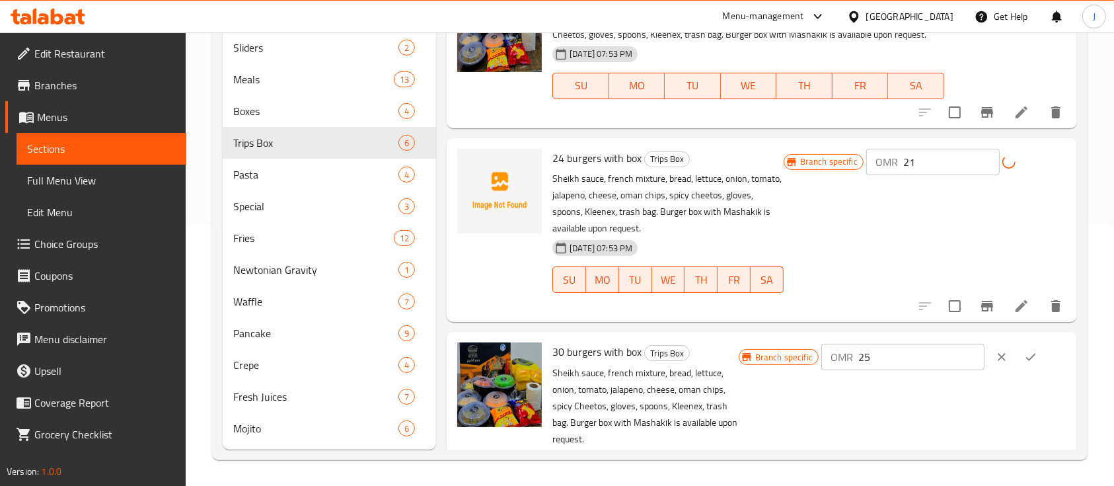
click at [941, 358] on input "25" at bounding box center [922, 357] width 126 height 26
drag, startPoint x: 1030, startPoint y: 348, endPoint x: 1017, endPoint y: 346, distance: 13.3
click at [1030, 348] on button "ok" at bounding box center [1031, 356] width 29 height 29
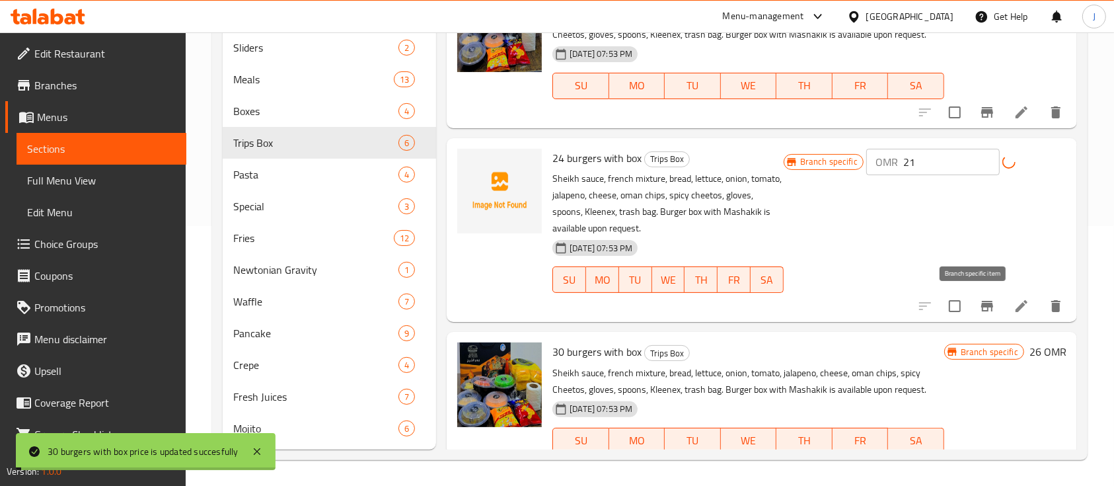
click at [982, 304] on icon "Branch-specific-item" at bounding box center [988, 306] width 12 height 11
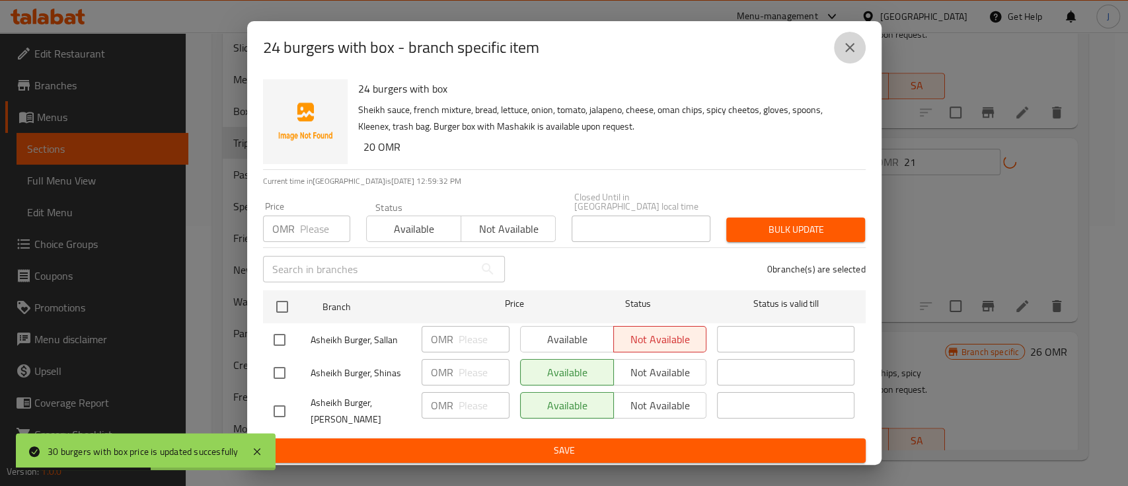
click at [846, 60] on button "close" at bounding box center [850, 48] width 32 height 32
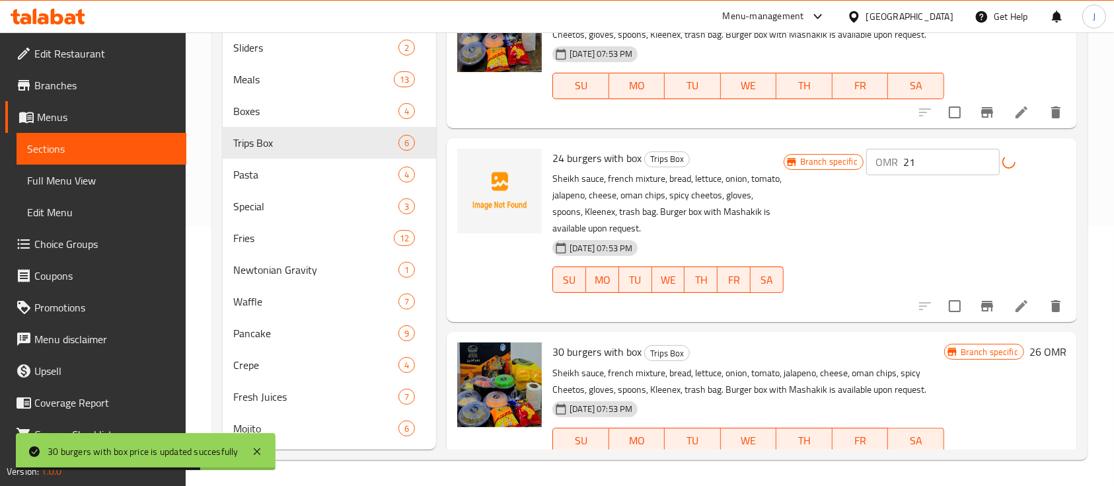
scroll to position [471, 0]
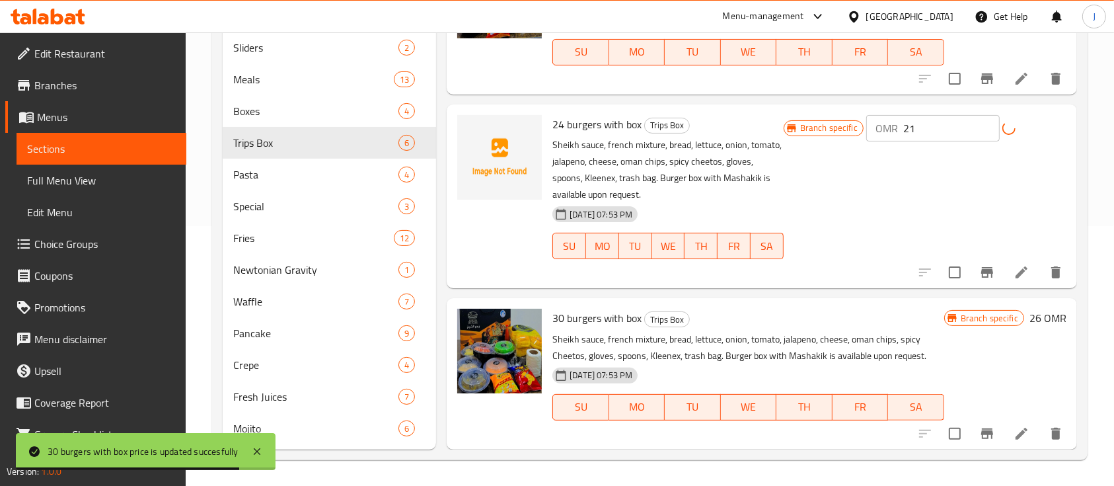
click at [982, 432] on icon "Branch-specific-item" at bounding box center [988, 433] width 12 height 11
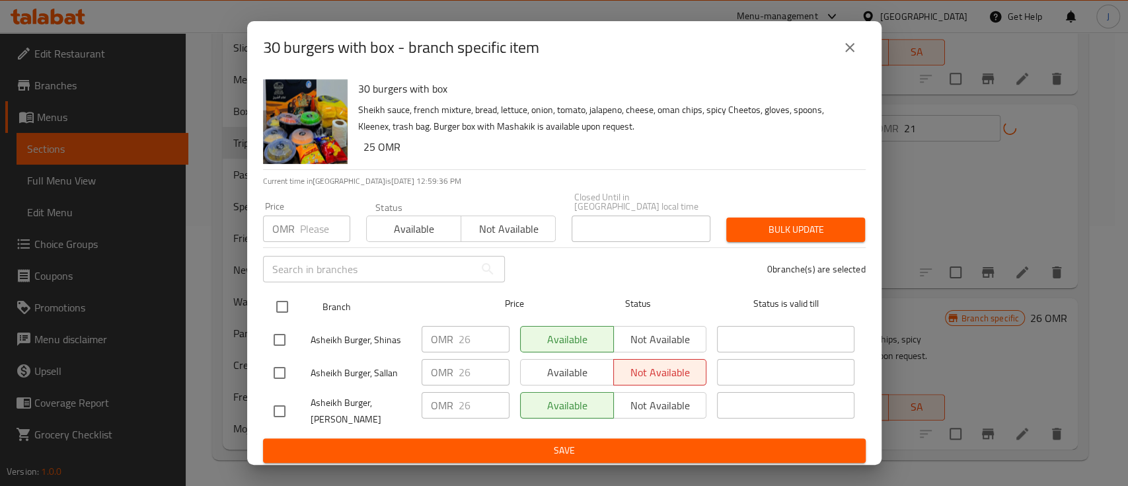
click at [278, 302] on input "checkbox" at bounding box center [282, 307] width 28 height 28
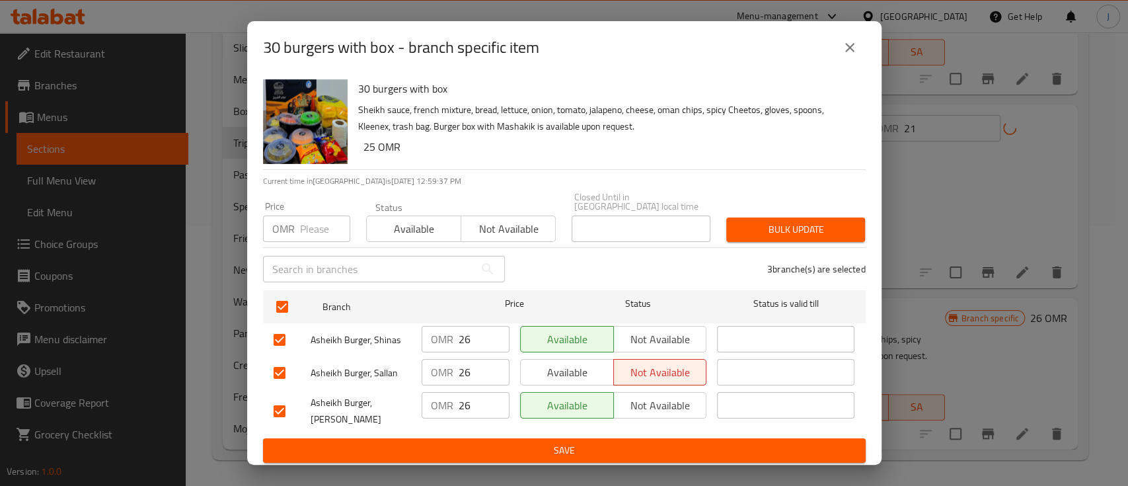
drag, startPoint x: 477, startPoint y: 330, endPoint x: 444, endPoint y: 334, distance: 32.6
click at [444, 334] on div "OMR 26 ​" at bounding box center [466, 339] width 88 height 26
drag, startPoint x: 477, startPoint y: 373, endPoint x: 447, endPoint y: 371, distance: 29.1
click at [447, 371] on div "OMR 26 ​" at bounding box center [466, 372] width 88 height 26
drag, startPoint x: 475, startPoint y: 408, endPoint x: 448, endPoint y: 405, distance: 27.3
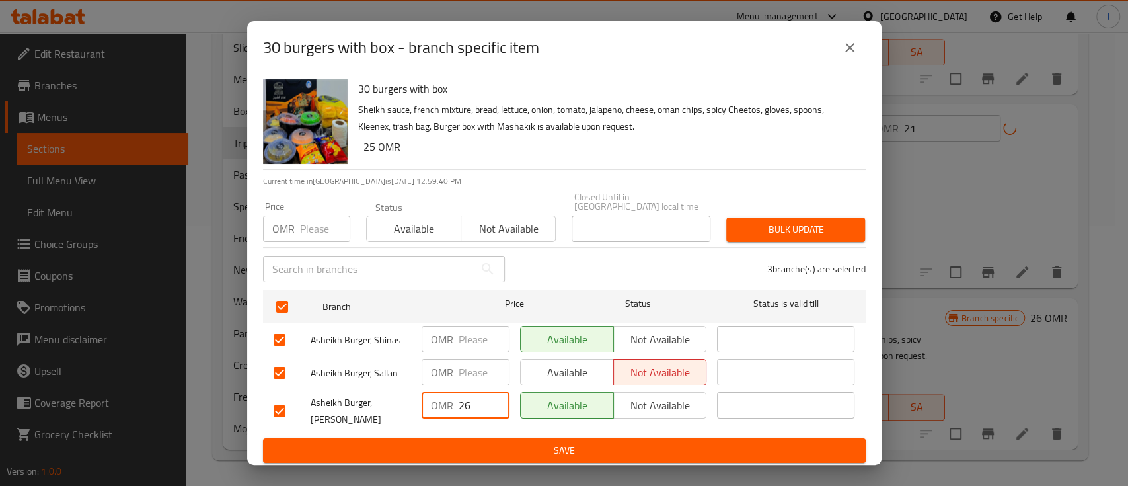
click at [448, 405] on div "OMR 26 ​" at bounding box center [466, 405] width 88 height 26
click at [486, 442] on span "Save" at bounding box center [565, 450] width 582 height 17
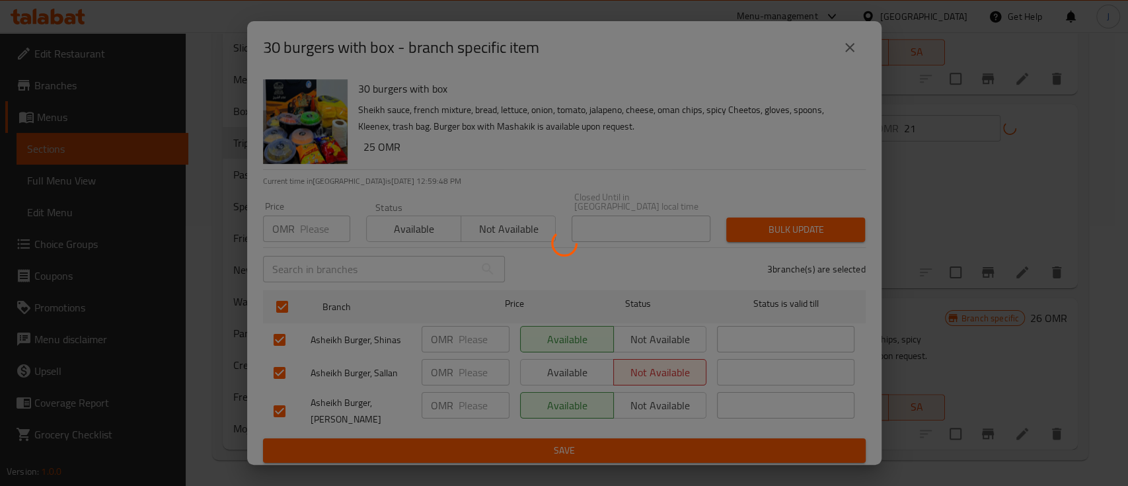
click at [825, 127] on div at bounding box center [564, 243] width 1128 height 486
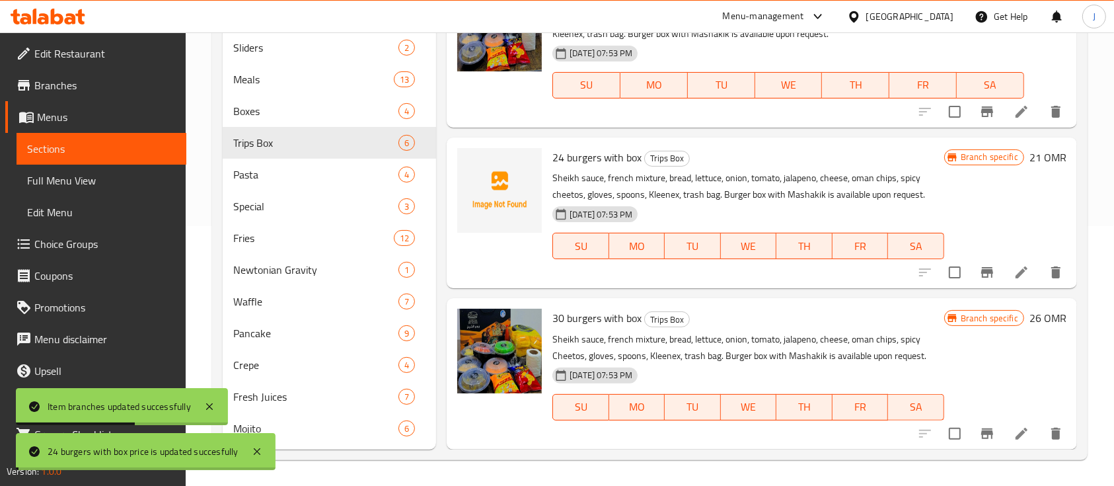
scroll to position [437, 0]
click at [309, 82] on span "Meals" at bounding box center [295, 79] width 124 height 16
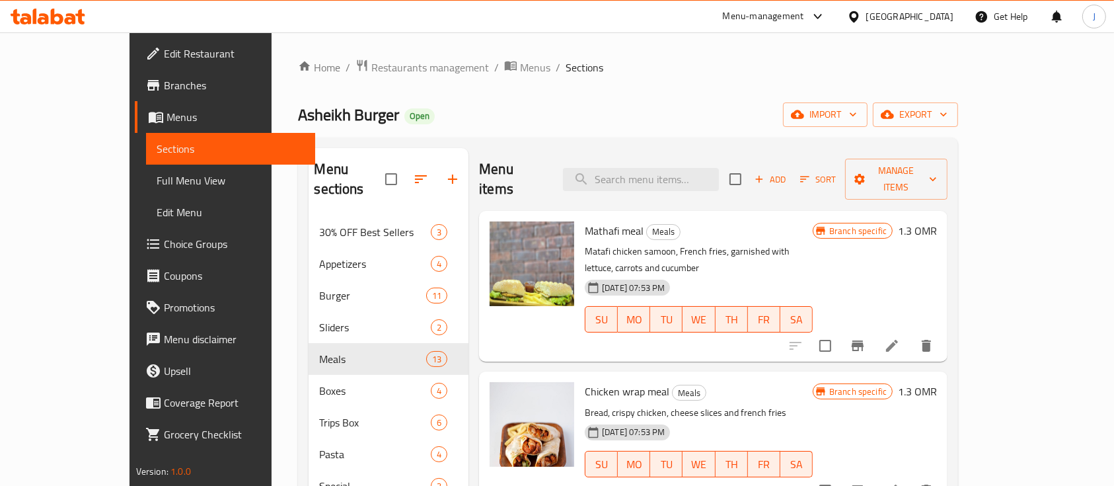
click at [937, 221] on h6 "1.3 OMR" at bounding box center [917, 230] width 39 height 19
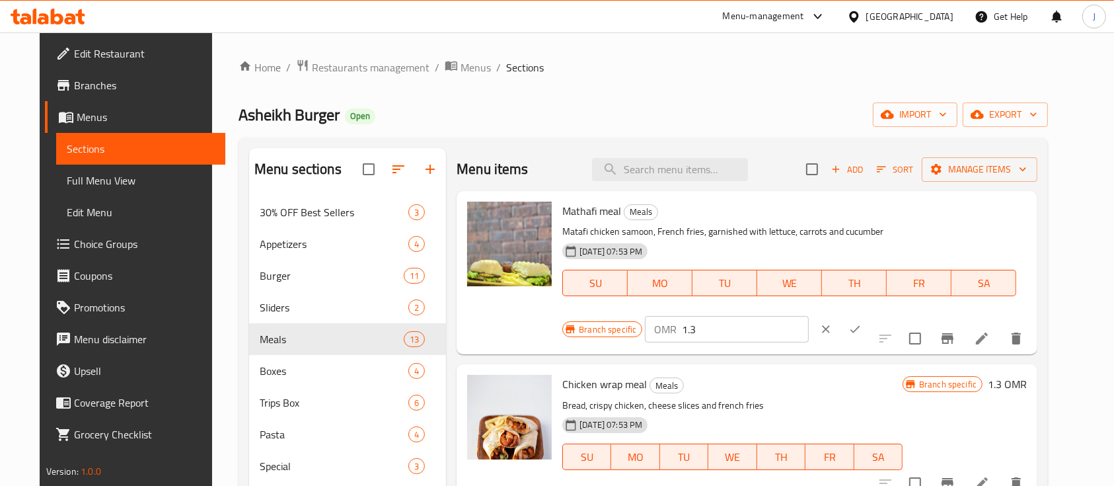
click at [808, 316] on input "1.3" at bounding box center [745, 329] width 126 height 26
click at [861, 326] on icon "ok" at bounding box center [856, 329] width 10 height 7
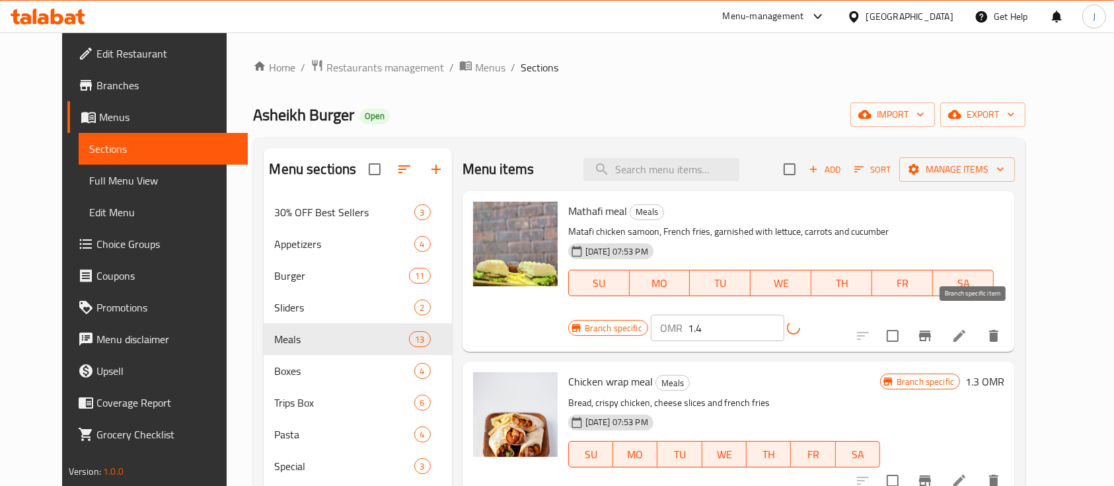
click at [933, 332] on icon "Branch-specific-item" at bounding box center [925, 336] width 16 height 16
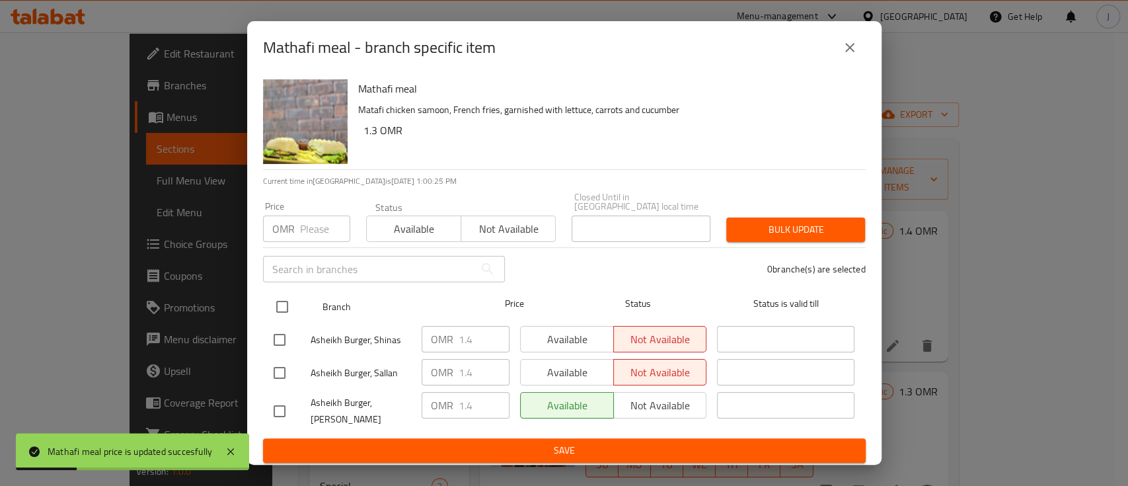
drag, startPoint x: 284, startPoint y: 299, endPoint x: 397, endPoint y: 320, distance: 114.3
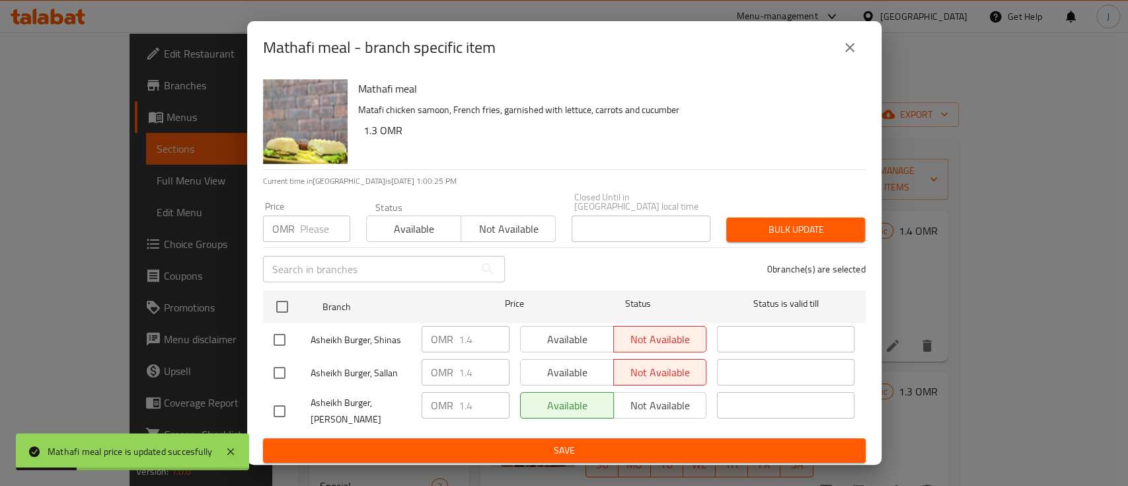
click at [286, 299] on input "checkbox" at bounding box center [282, 307] width 28 height 28
click at [450, 331] on div "OMR 1.4 ​" at bounding box center [466, 339] width 88 height 26
drag, startPoint x: 483, startPoint y: 362, endPoint x: 447, endPoint y: 365, distance: 35.8
click at [447, 365] on div "OMR 1.4 ​" at bounding box center [466, 372] width 88 height 26
drag, startPoint x: 478, startPoint y: 403, endPoint x: 449, endPoint y: 405, distance: 28.5
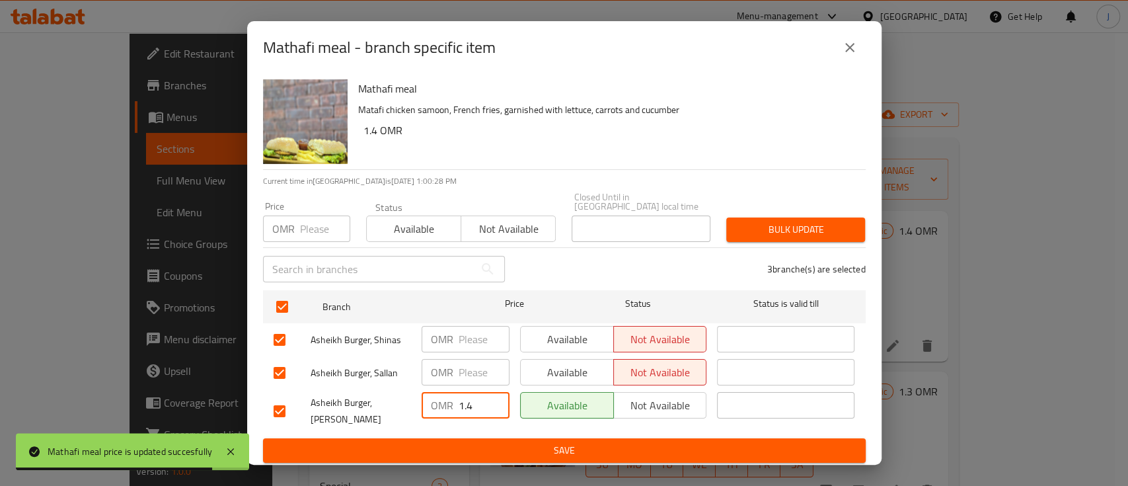
click at [450, 405] on div "OMR 1.4 ​" at bounding box center [466, 405] width 88 height 26
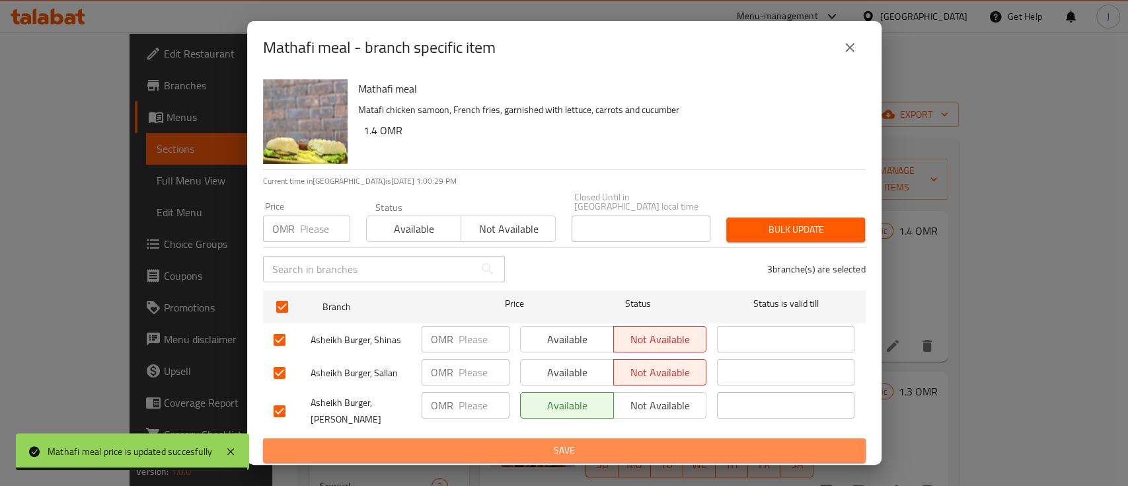
click at [487, 445] on span "Save" at bounding box center [565, 450] width 582 height 17
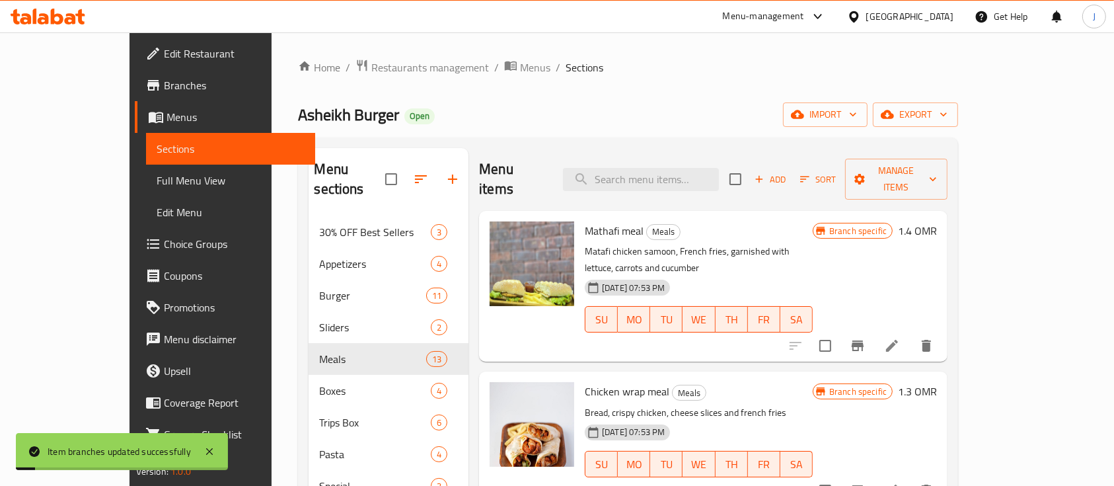
scroll to position [88, 0]
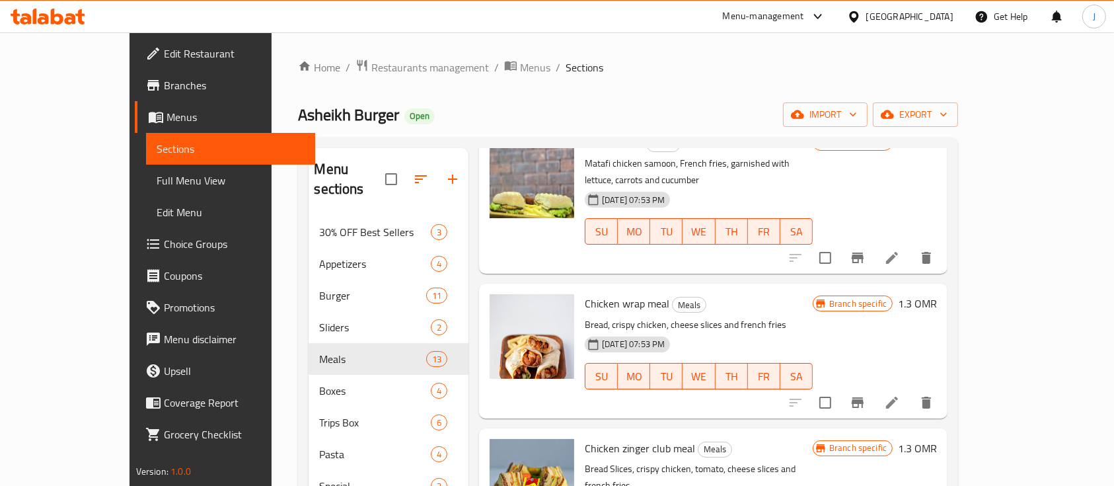
click at [937, 294] on h6 "1.3 OMR" at bounding box center [917, 303] width 39 height 19
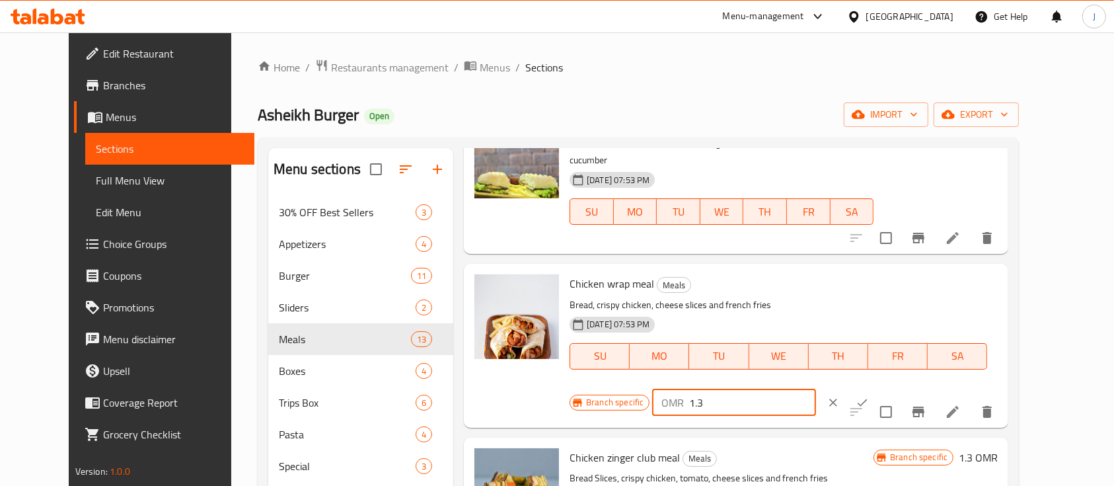
click at [816, 389] on input "1.3" at bounding box center [752, 402] width 126 height 26
click at [869, 396] on icon "ok" at bounding box center [862, 402] width 13 height 13
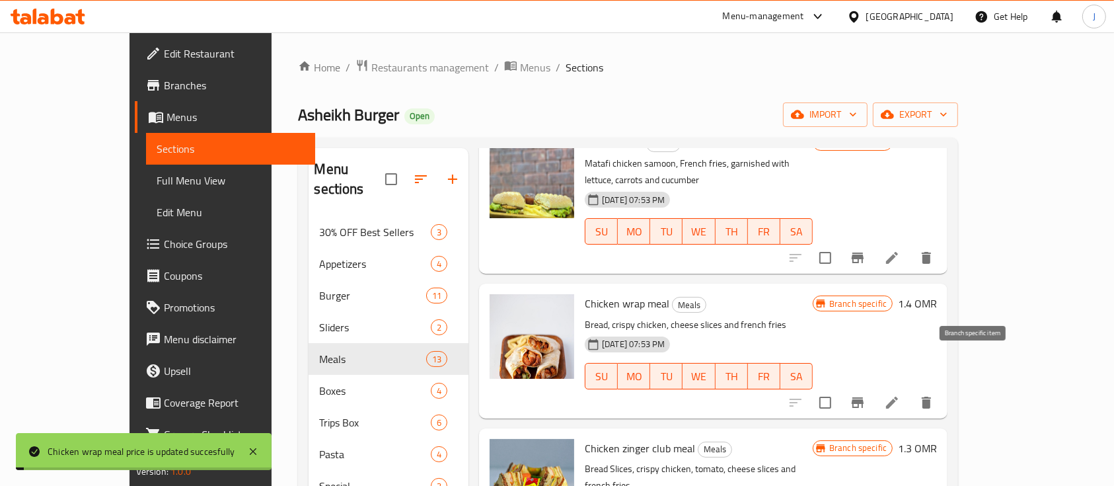
click at [866, 395] on icon "Branch-specific-item" at bounding box center [858, 403] width 16 height 16
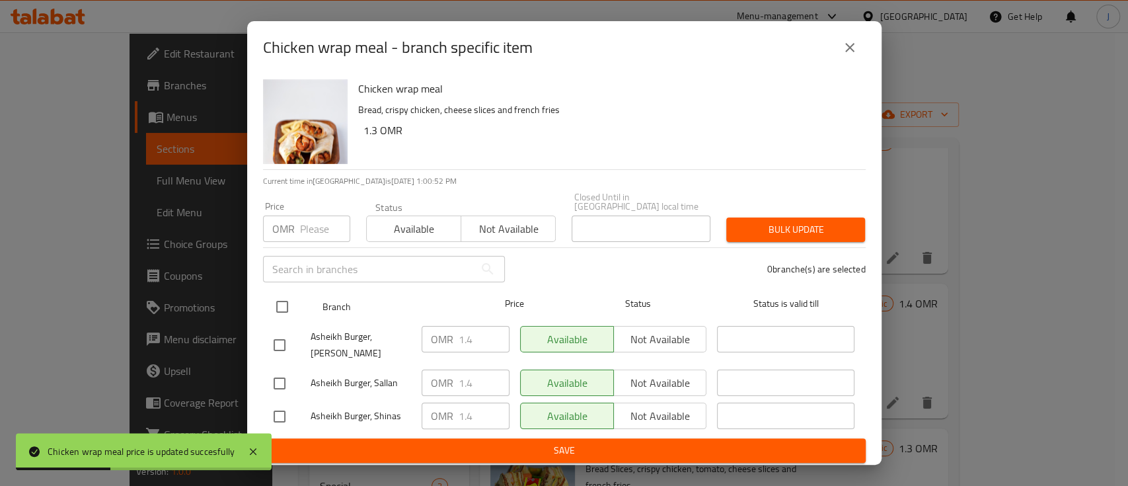
click at [278, 301] on input "checkbox" at bounding box center [282, 307] width 28 height 28
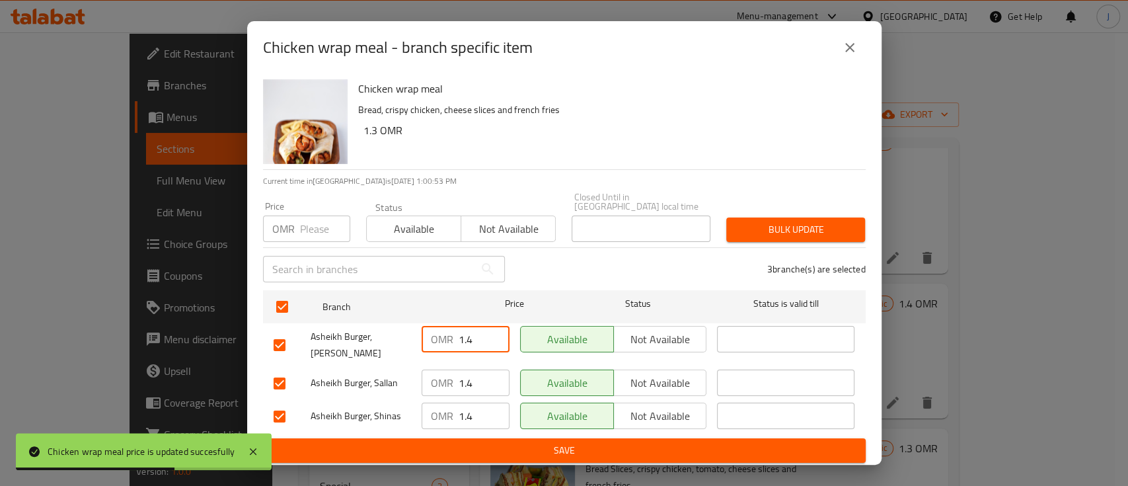
drag, startPoint x: 476, startPoint y: 334, endPoint x: 451, endPoint y: 332, distance: 25.3
click at [451, 332] on div "OMR 1.4 ​" at bounding box center [466, 339] width 88 height 26
drag, startPoint x: 469, startPoint y: 369, endPoint x: 449, endPoint y: 369, distance: 19.2
click at [449, 369] on div "OMR 1.4 ​" at bounding box center [466, 382] width 88 height 26
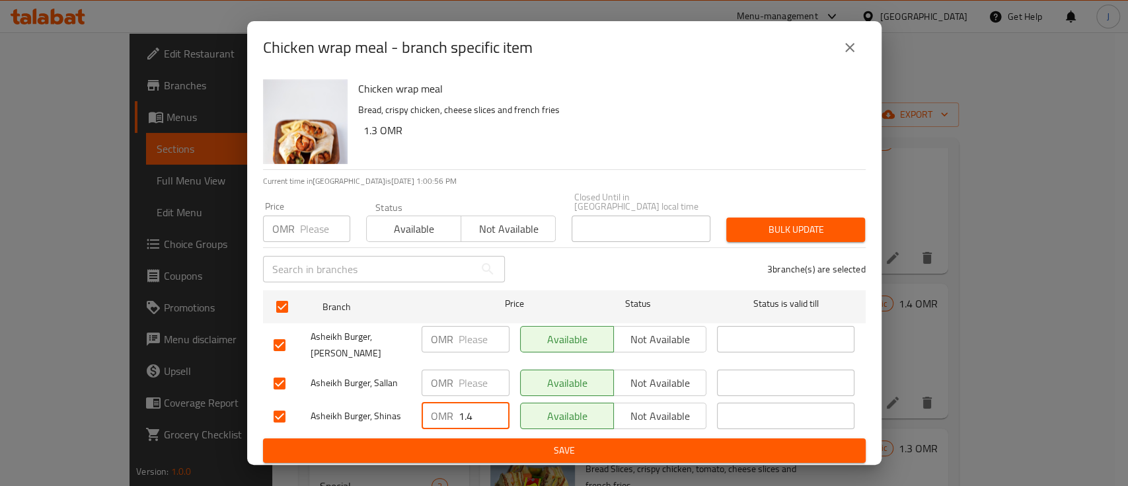
drag, startPoint x: 475, startPoint y: 408, endPoint x: 463, endPoint y: 425, distance: 20.9
click at [447, 414] on div "OMR 1.4 ​" at bounding box center [466, 416] width 88 height 26
drag, startPoint x: 476, startPoint y: 437, endPoint x: 484, endPoint y: 438, distance: 8.6
click at [476, 442] on span "Save" at bounding box center [565, 450] width 582 height 17
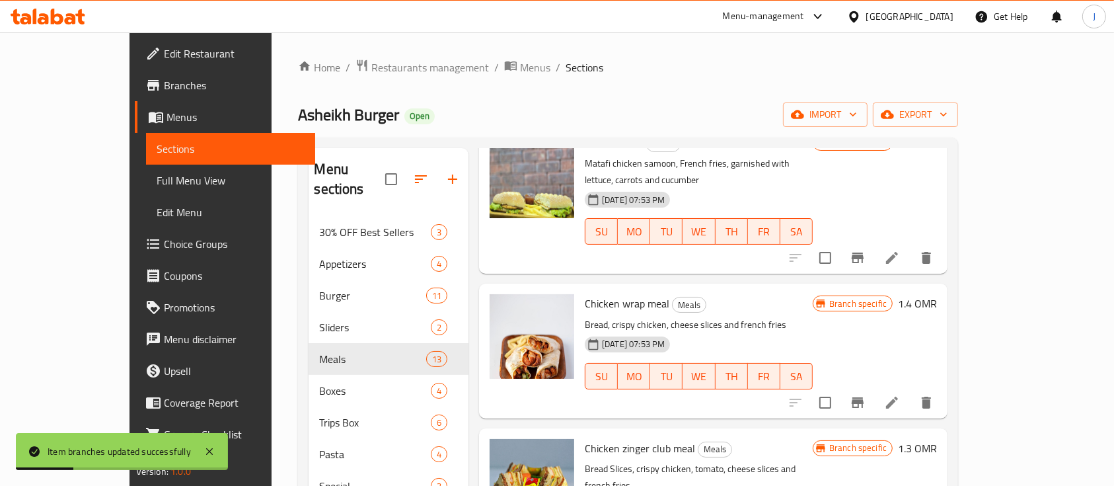
click at [813, 317] on p "Bread, crispy chicken, cheese slices and french fries" at bounding box center [699, 325] width 228 height 17
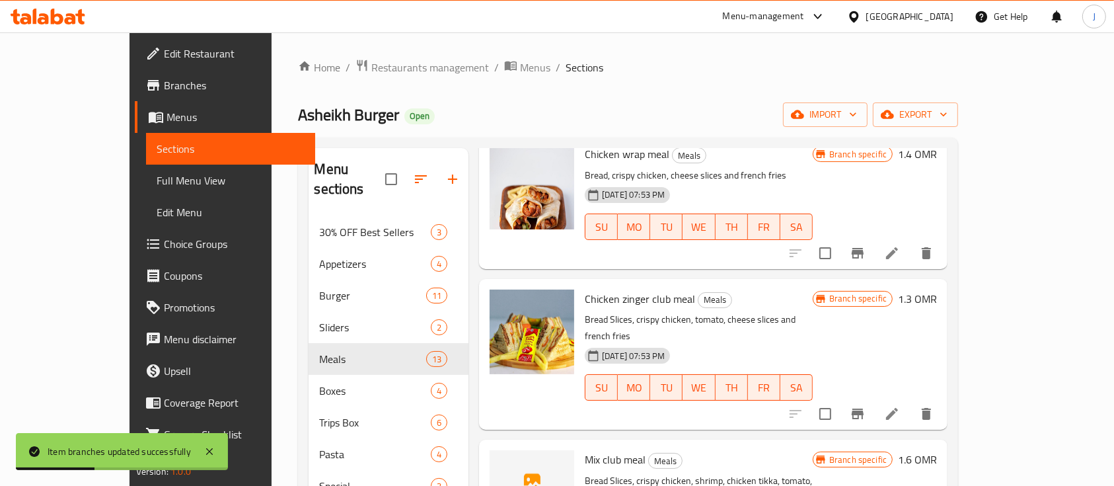
scroll to position [264, 0]
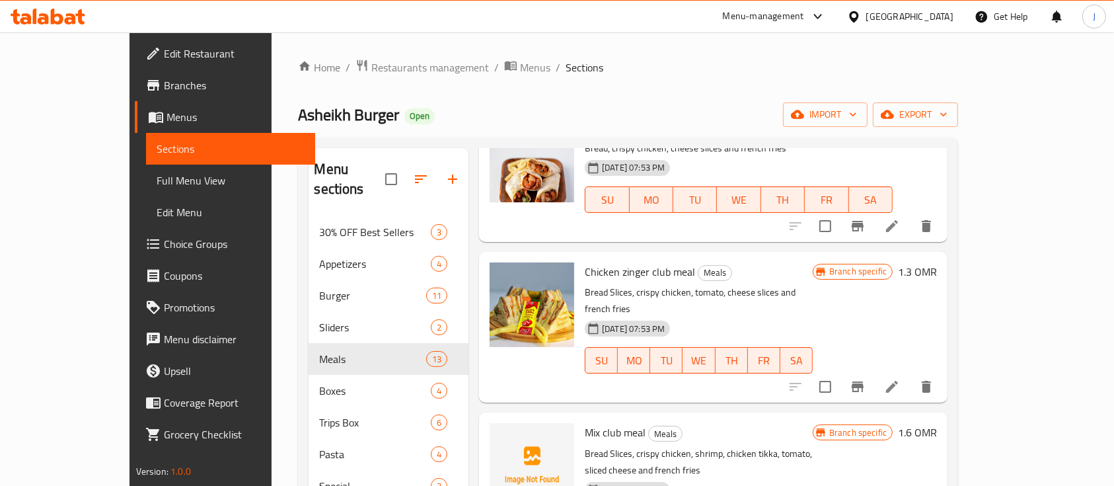
drag, startPoint x: 816, startPoint y: 116, endPoint x: 809, endPoint y: 128, distance: 13.4
click at [814, 116] on div "Asheikh Burger Open import export" at bounding box center [628, 114] width 660 height 24
click at [937, 289] on div "Branch specific 1.3 OMR" at bounding box center [875, 327] width 124 height 130
click at [937, 262] on h6 "1.3 OMR" at bounding box center [917, 271] width 39 height 19
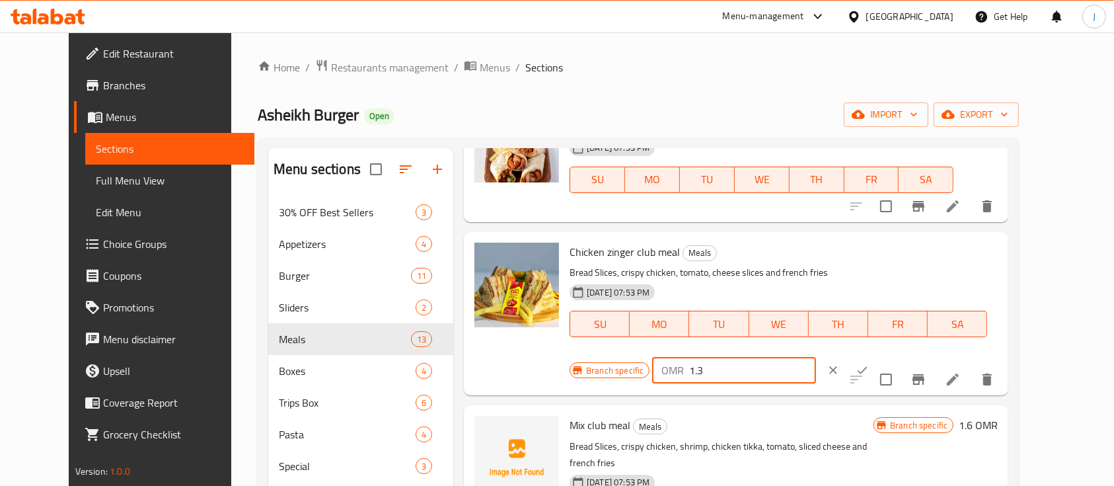
click at [816, 357] on input "1.3" at bounding box center [752, 370] width 126 height 26
click at [869, 364] on icon "ok" at bounding box center [862, 370] width 13 height 13
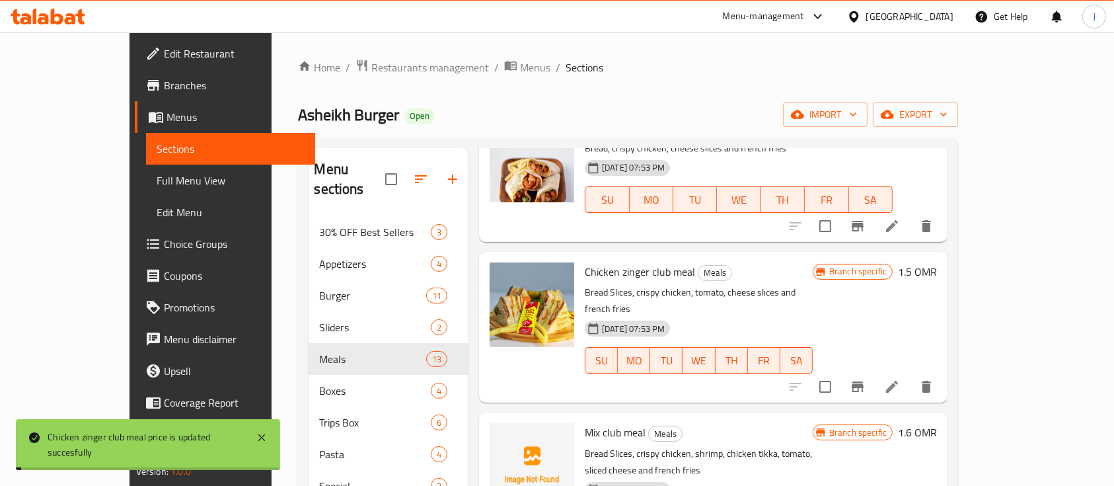
click at [948, 350] on div "Menu items Add Sort Manage items Mathafi meal Meals Matafi chicken samoon, Fren…" at bounding box center [708, 438] width 479 height 581
click at [874, 371] on button "Branch-specific-item" at bounding box center [858, 387] width 32 height 32
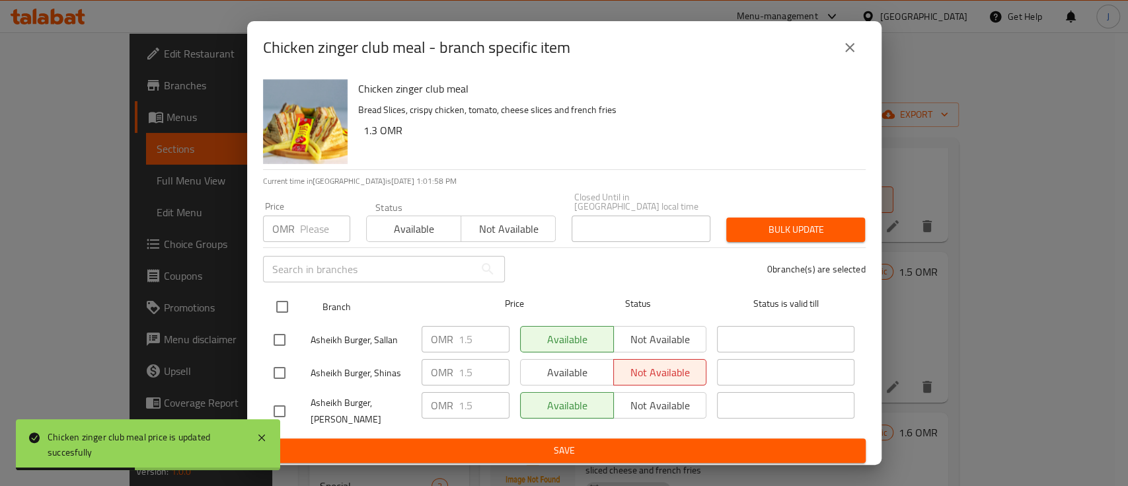
click at [287, 307] on input "checkbox" at bounding box center [282, 307] width 28 height 28
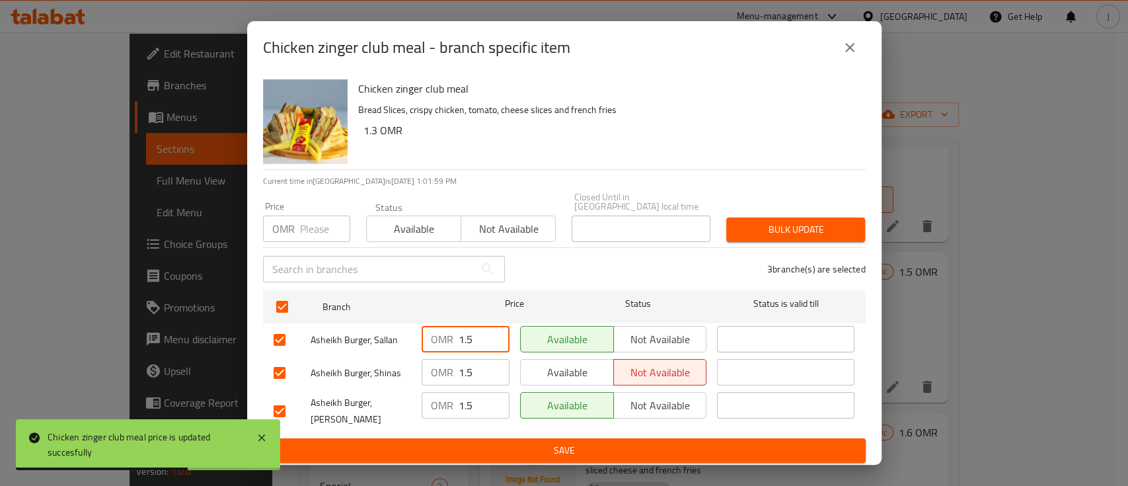
drag, startPoint x: 476, startPoint y: 341, endPoint x: 434, endPoint y: 334, distance: 42.9
click at [434, 334] on div "OMR 1.5 ​" at bounding box center [466, 339] width 88 height 26
drag, startPoint x: 480, startPoint y: 358, endPoint x: 451, endPoint y: 359, distance: 28.5
click at [451, 359] on div "OMR ​" at bounding box center [466, 372] width 88 height 26
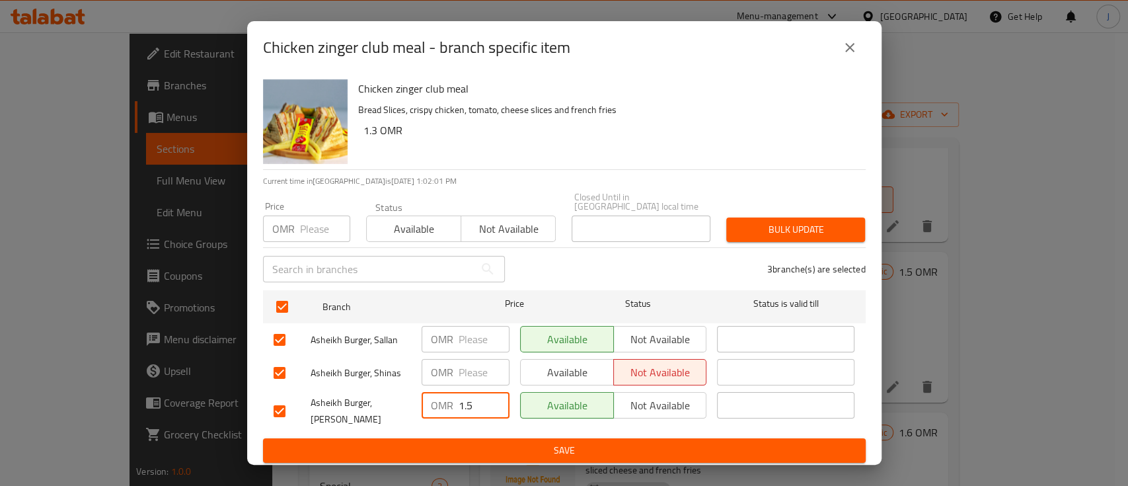
drag, startPoint x: 461, startPoint y: 397, endPoint x: 451, endPoint y: 397, distance: 9.3
click at [451, 397] on div "OMR 1.5 ​" at bounding box center [466, 405] width 88 height 26
click at [494, 442] on span "Save" at bounding box center [565, 450] width 582 height 17
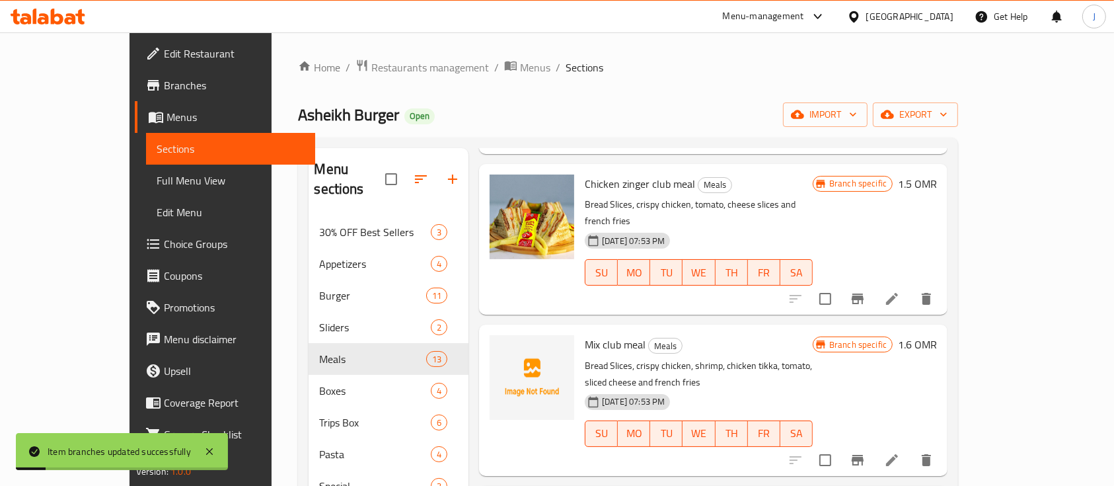
scroll to position [440, 0]
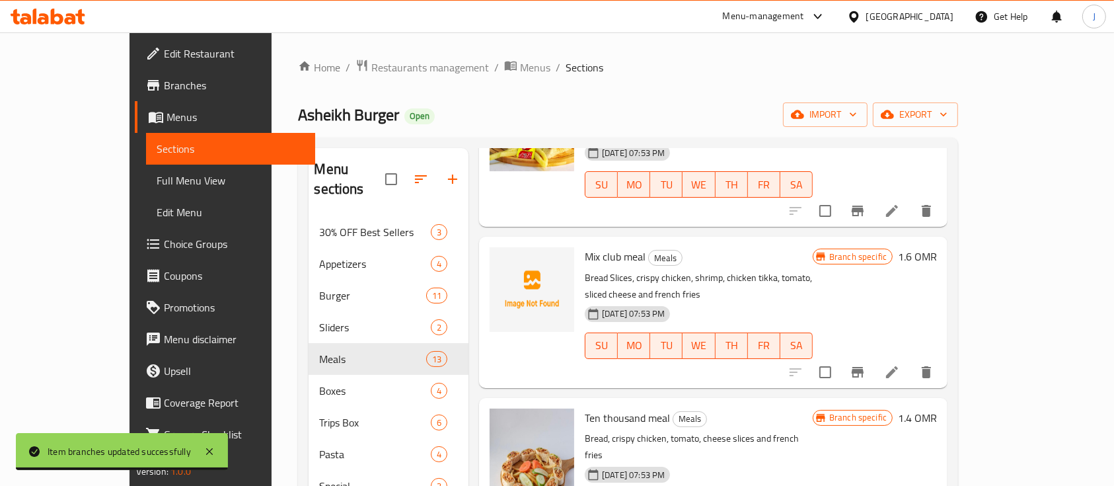
click at [937, 247] on h6 "1.6 OMR" at bounding box center [917, 256] width 39 height 19
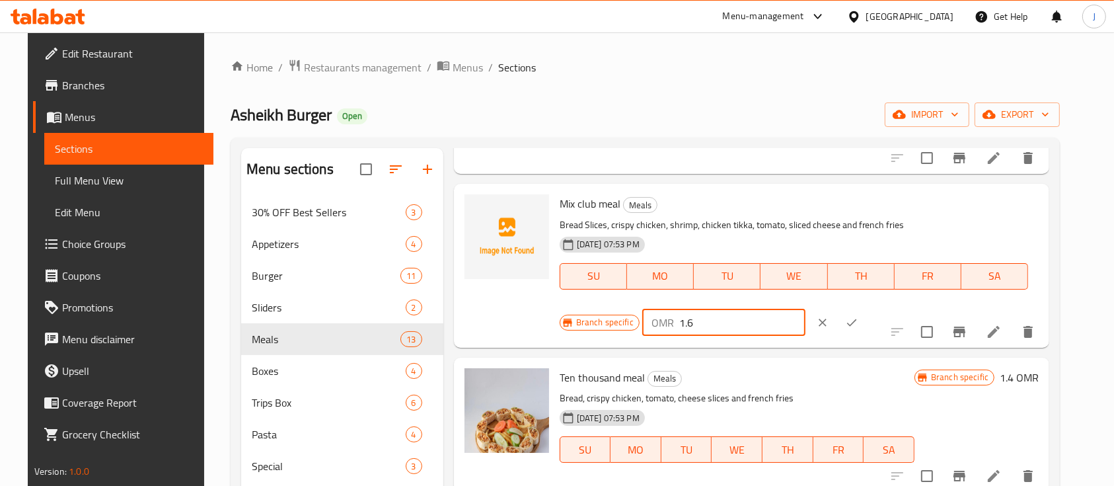
drag, startPoint x: 952, startPoint y: 206, endPoint x: 960, endPoint y: 208, distance: 8.4
click at [806, 309] on input "1.6" at bounding box center [742, 322] width 126 height 26
click at [859, 316] on icon "ok" at bounding box center [851, 322] width 13 height 13
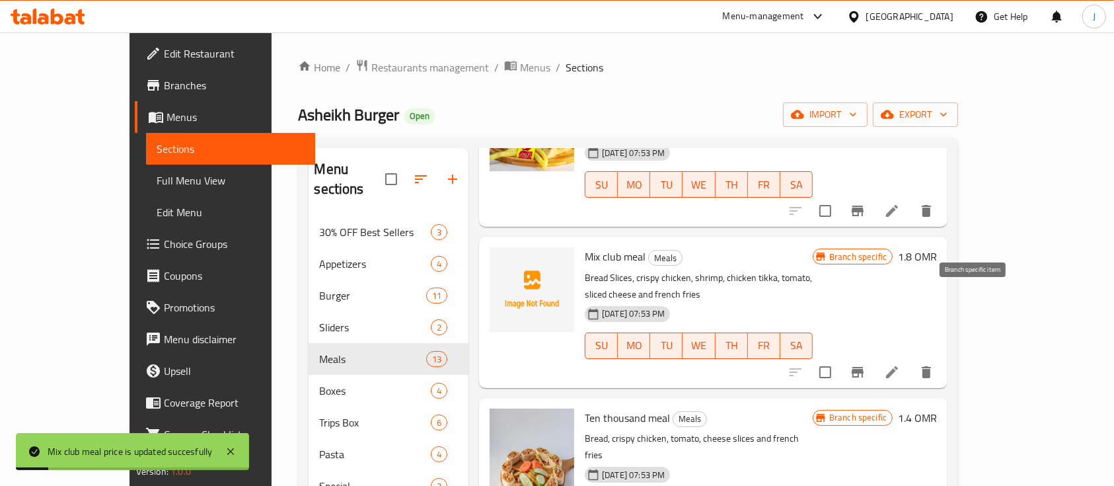
click at [864, 367] on icon "Branch-specific-item" at bounding box center [858, 372] width 12 height 11
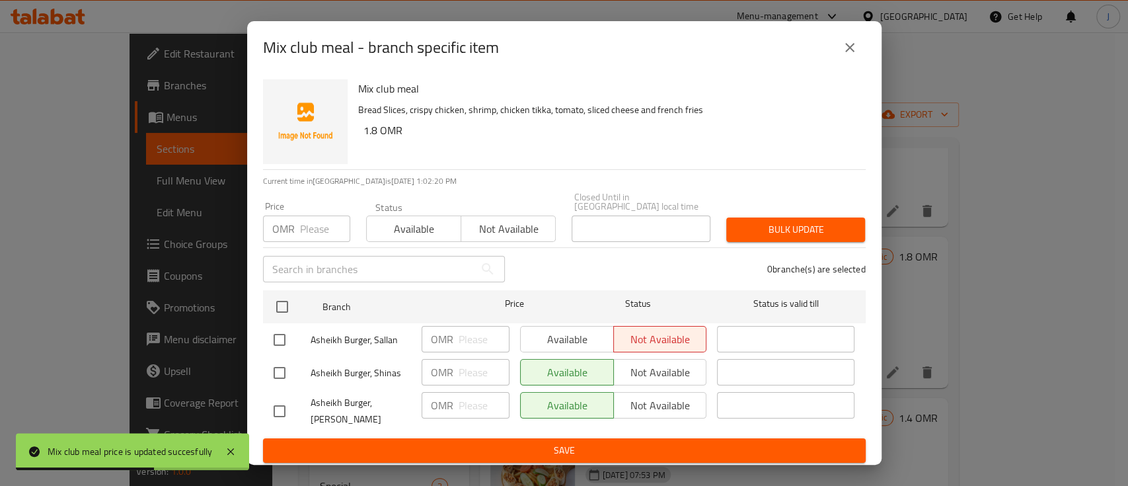
click at [851, 59] on button "close" at bounding box center [850, 48] width 32 height 32
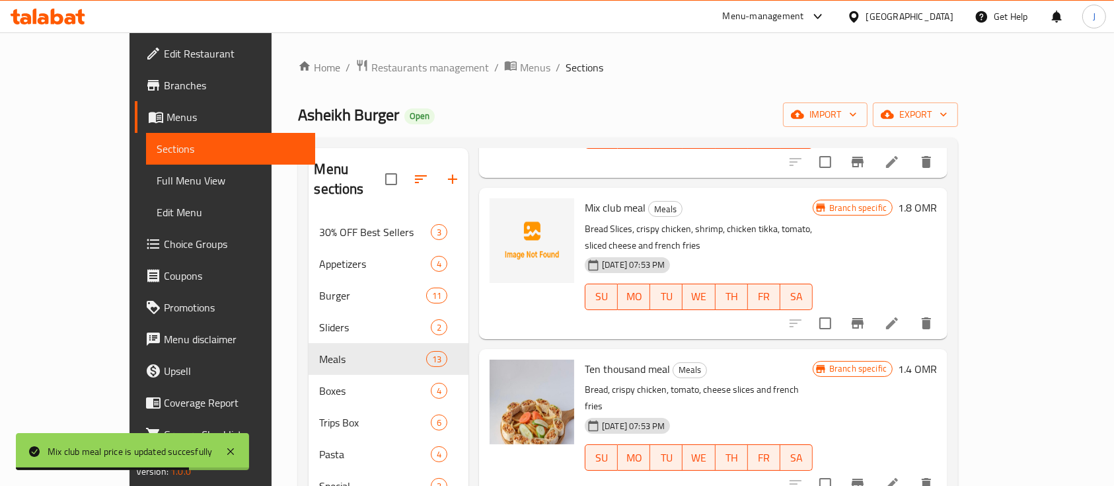
scroll to position [529, 0]
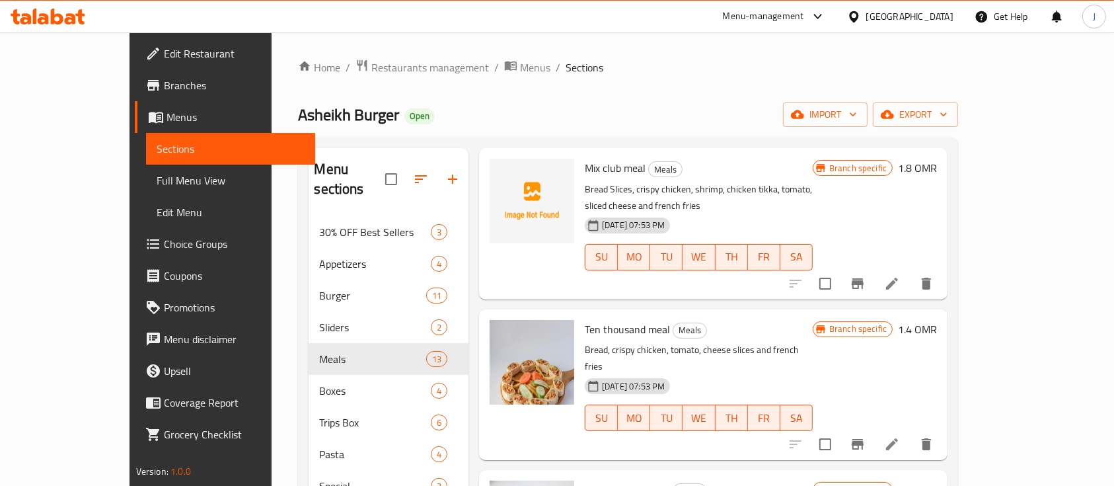
click at [937, 320] on h6 "1.4 OMR" at bounding box center [917, 329] width 39 height 19
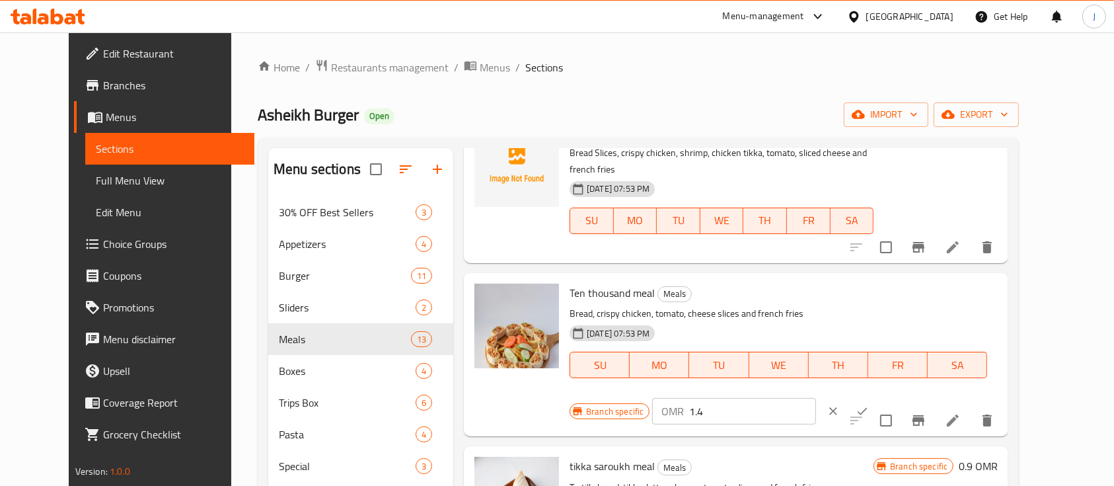
click at [816, 398] on input "1.4" at bounding box center [752, 411] width 126 height 26
click at [869, 405] on icon "ok" at bounding box center [862, 411] width 13 height 13
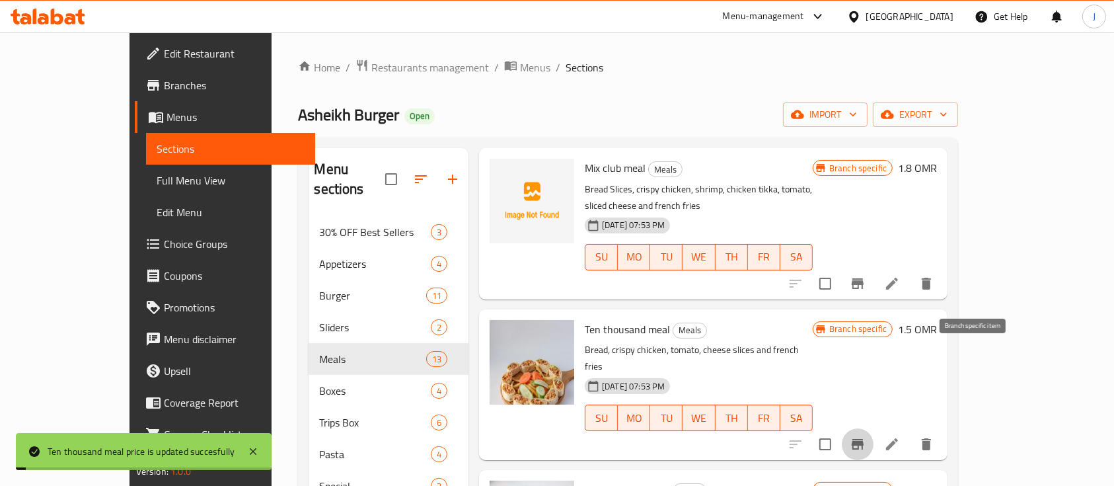
click at [866, 436] on icon "Branch-specific-item" at bounding box center [858, 444] width 16 height 16
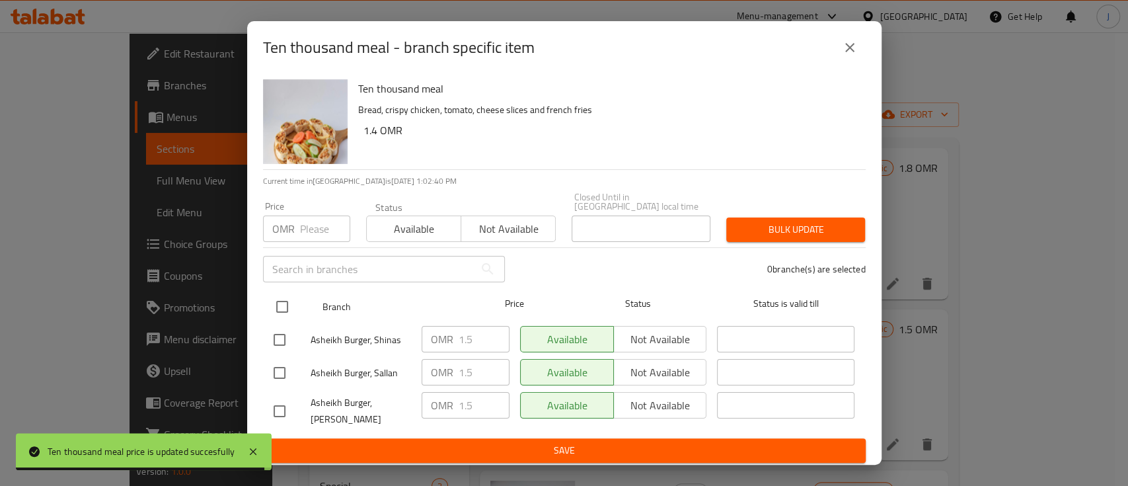
click at [286, 304] on input "checkbox" at bounding box center [282, 307] width 28 height 28
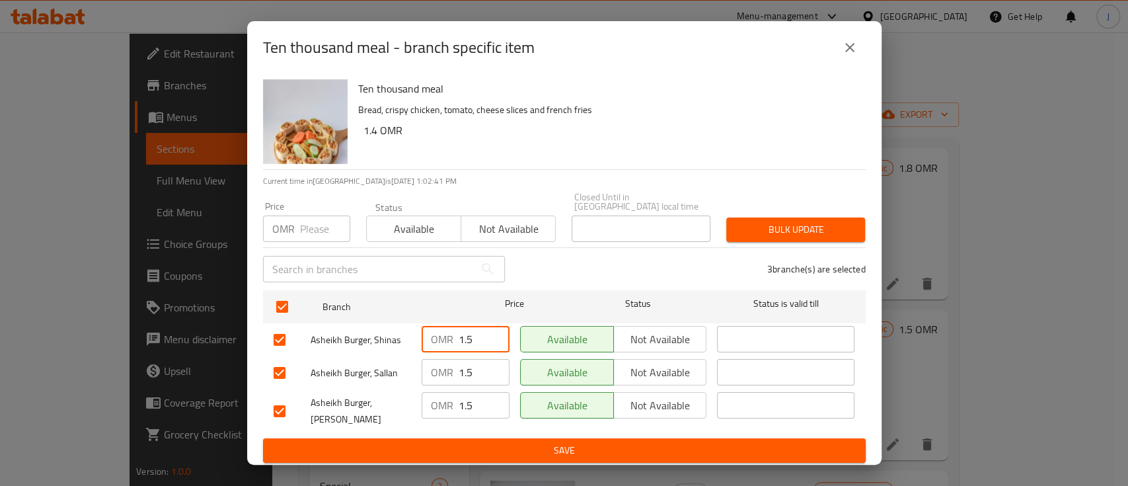
drag, startPoint x: 472, startPoint y: 330, endPoint x: 428, endPoint y: 330, distance: 43.6
click at [428, 330] on div "OMR 1.5 ​" at bounding box center [466, 339] width 88 height 26
click at [448, 366] on div "OMR 1.5 ​" at bounding box center [466, 372] width 88 height 26
drag, startPoint x: 471, startPoint y: 395, endPoint x: 457, endPoint y: 399, distance: 15.1
click at [457, 399] on div "OMR 1.5 ​" at bounding box center [466, 405] width 88 height 26
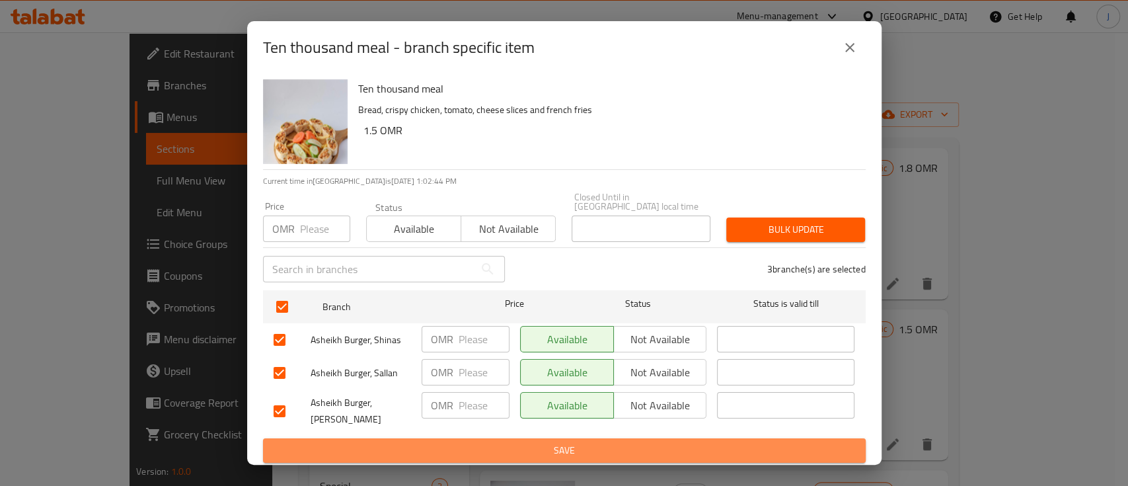
click at [481, 442] on span "Save" at bounding box center [565, 450] width 582 height 17
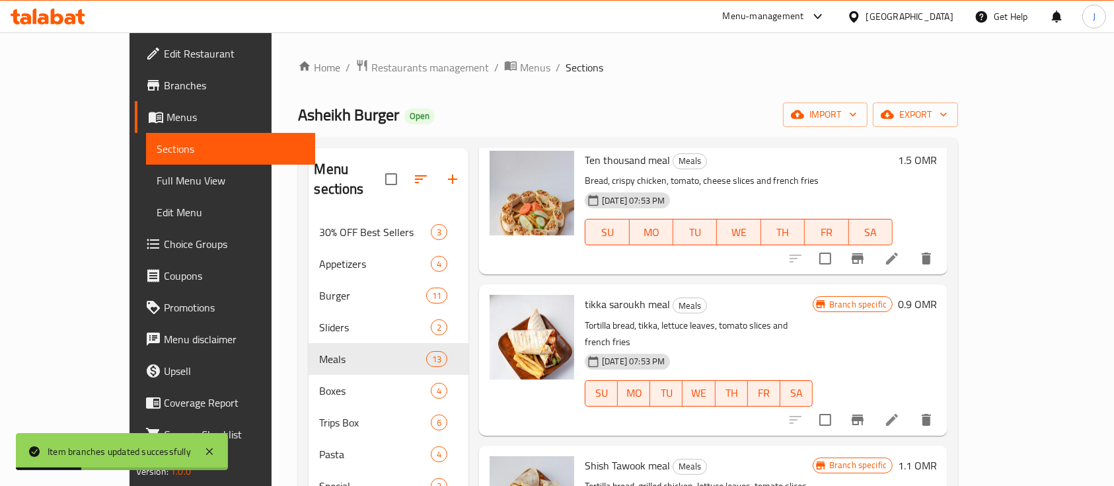
scroll to position [705, 0]
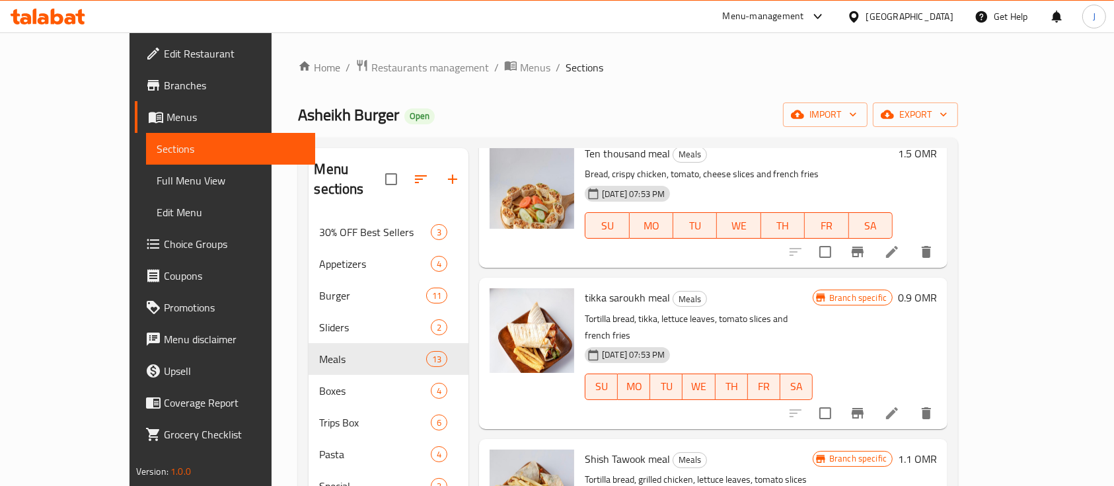
click at [937, 288] on h6 "0.9 OMR" at bounding box center [917, 297] width 39 height 19
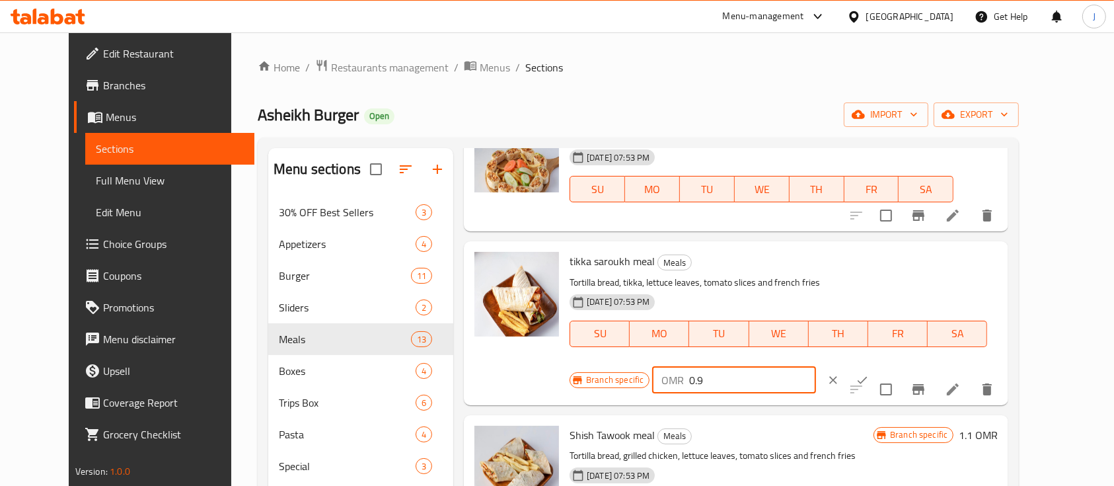
drag, startPoint x: 898, startPoint y: 237, endPoint x: 820, endPoint y: 241, distance: 77.4
click at [820, 366] on div "Branch specific OMR 0.9 ​" at bounding box center [734, 380] width 328 height 29
click at [869, 373] on icon "ok" at bounding box center [862, 379] width 13 height 13
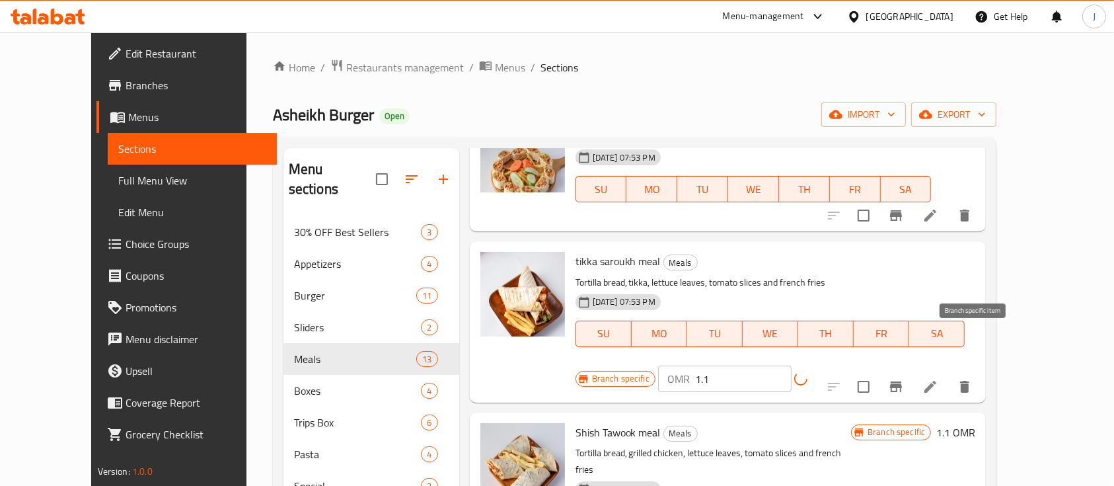
click at [904, 379] on icon "Branch-specific-item" at bounding box center [896, 387] width 16 height 16
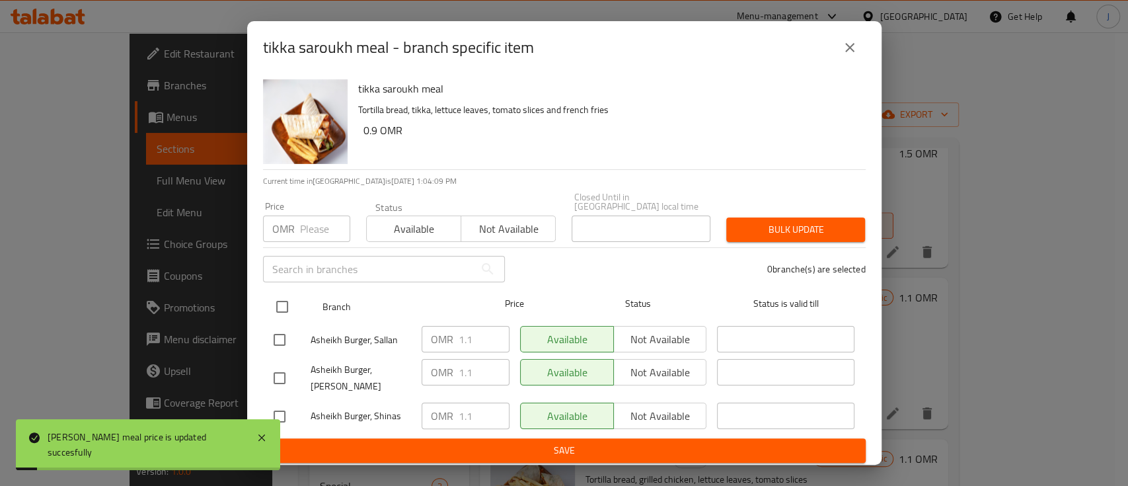
click at [280, 305] on input "checkbox" at bounding box center [282, 307] width 28 height 28
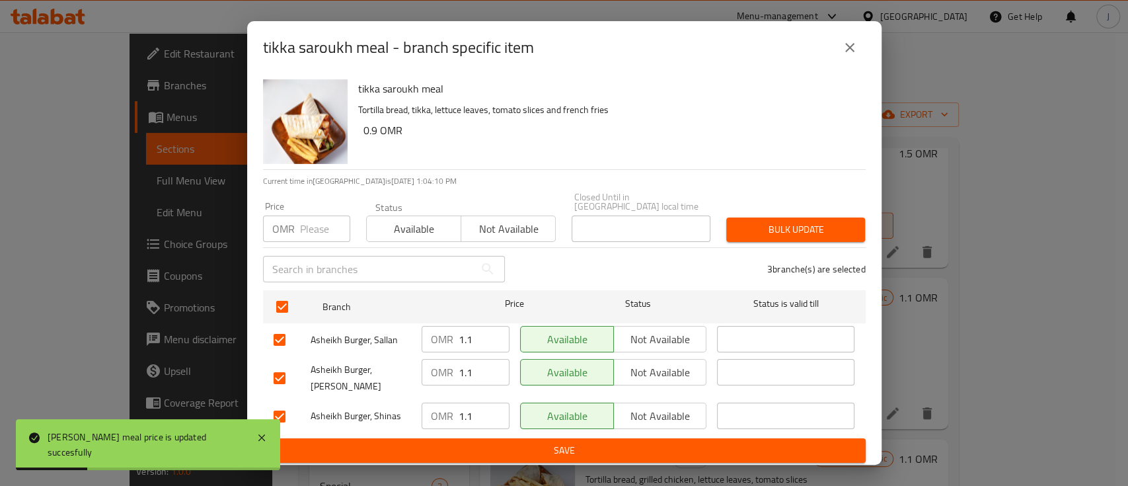
drag, startPoint x: 476, startPoint y: 334, endPoint x: 441, endPoint y: 335, distance: 35.1
click at [441, 335] on div "OMR 1.1 ​" at bounding box center [466, 339] width 88 height 26
drag, startPoint x: 455, startPoint y: 364, endPoint x: 441, endPoint y: 361, distance: 14.3
click at [441, 361] on div "OMR 1.1 ​" at bounding box center [466, 372] width 88 height 26
drag, startPoint x: 476, startPoint y: 408, endPoint x: 444, endPoint y: 408, distance: 31.7
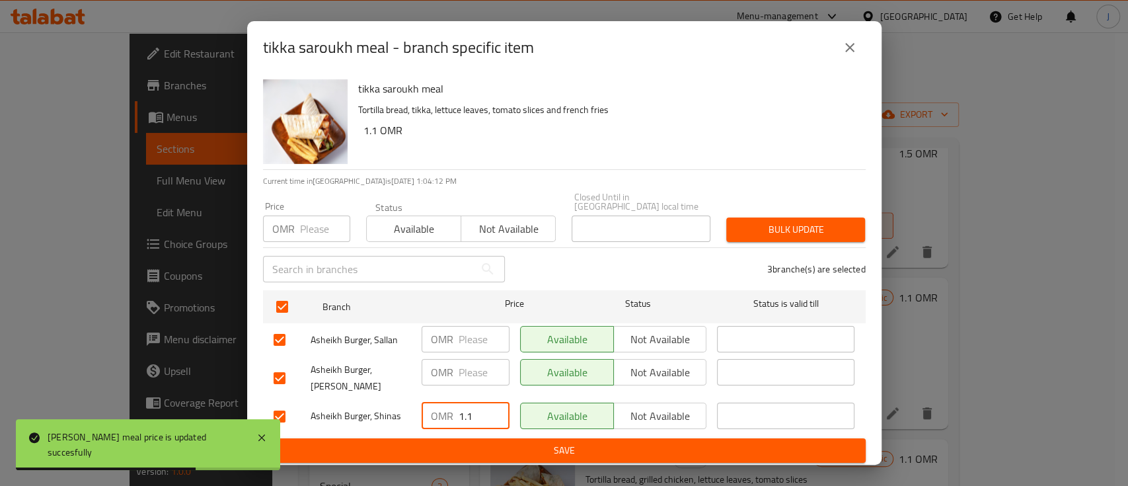
click at [444, 408] on div "OMR 1.1 ​" at bounding box center [466, 416] width 88 height 26
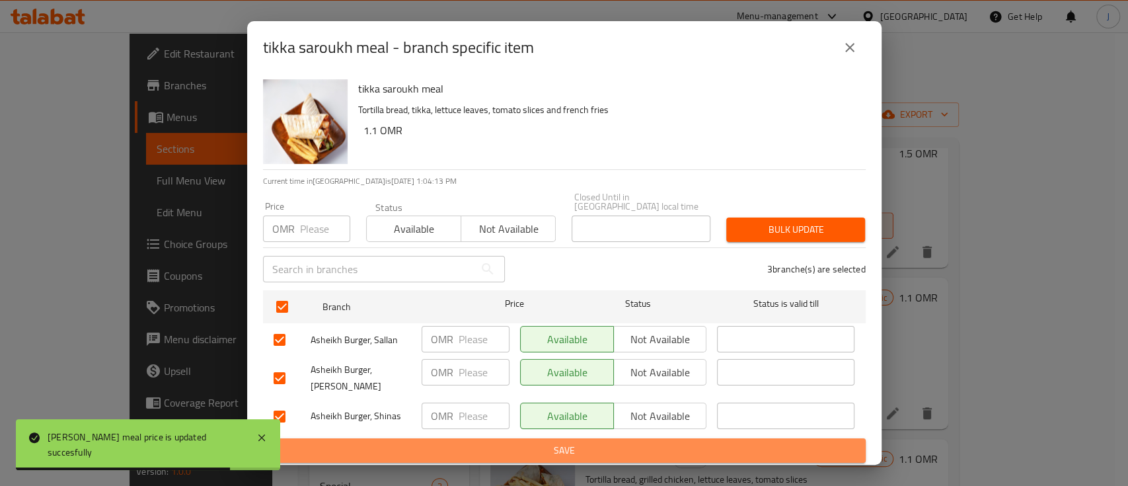
click at [469, 445] on span "Save" at bounding box center [565, 450] width 582 height 17
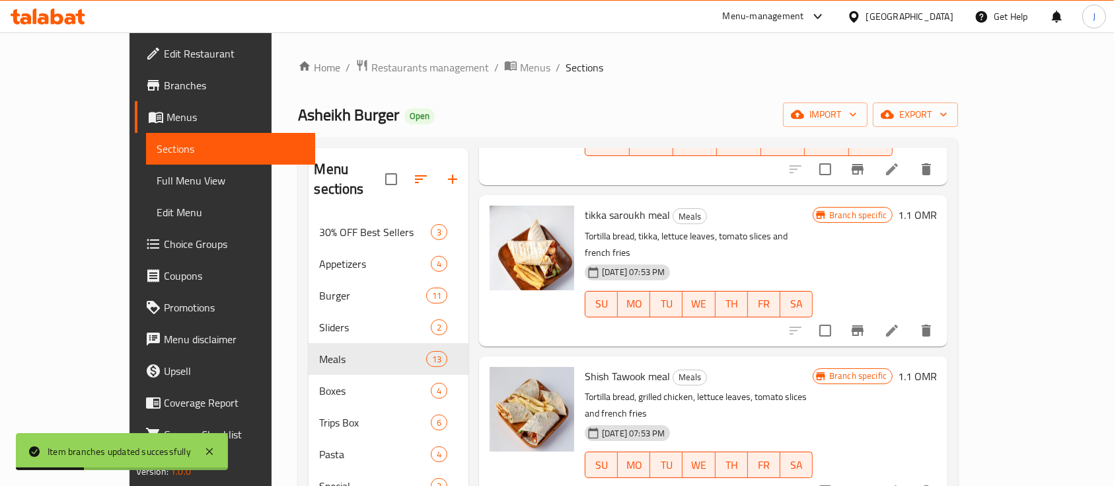
scroll to position [881, 0]
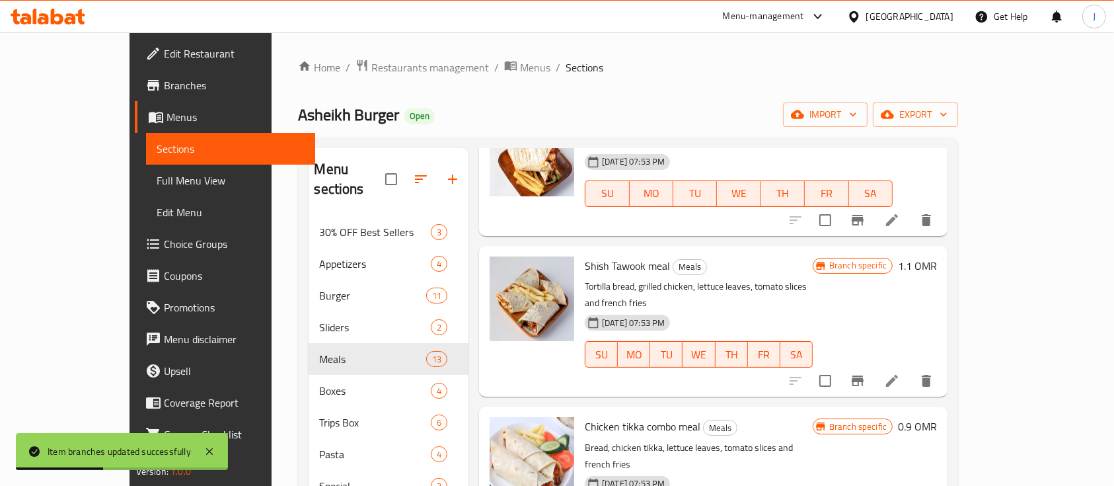
click at [943, 251] on div "Shish Tawook meal Meals Tortilla bread, grilled chicken, lettuce leaves, tomato…" at bounding box center [761, 321] width 363 height 140
click at [937, 256] on h6 "1.1 OMR" at bounding box center [917, 265] width 39 height 19
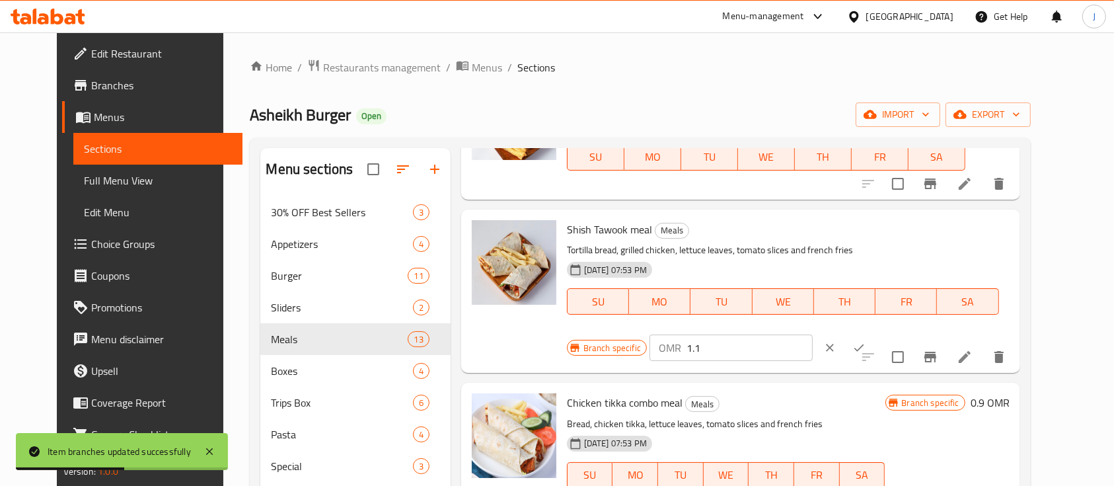
click at [813, 334] on input "1.1" at bounding box center [750, 347] width 126 height 26
click at [874, 333] on button "ok" at bounding box center [859, 347] width 29 height 29
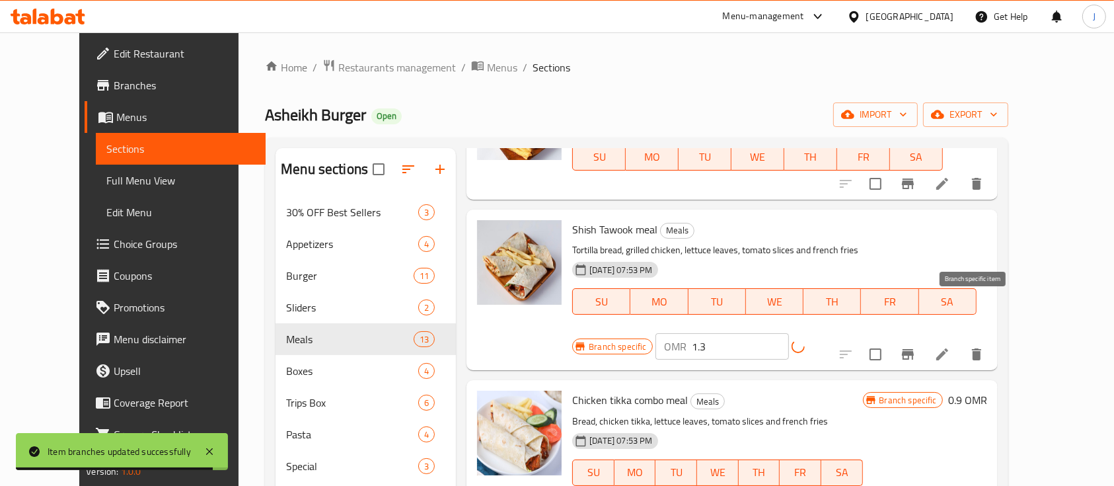
click at [914, 349] on icon "Branch-specific-item" at bounding box center [908, 354] width 12 height 11
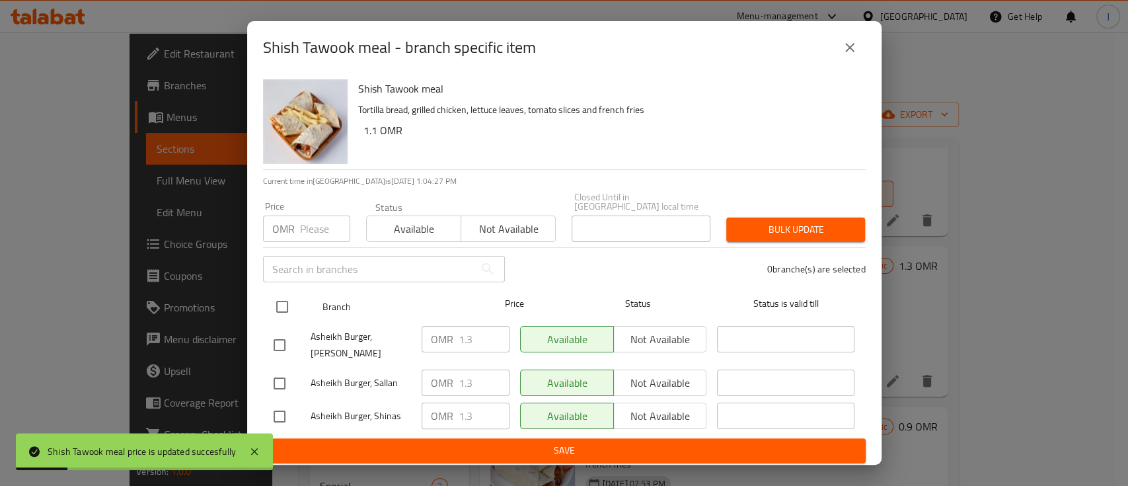
click at [286, 301] on input "checkbox" at bounding box center [282, 307] width 28 height 28
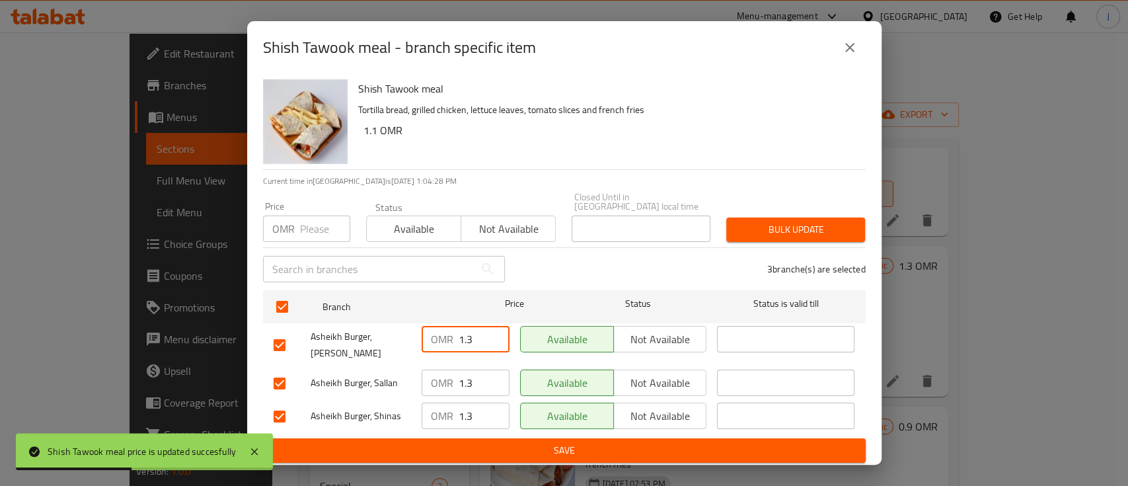
drag, startPoint x: 471, startPoint y: 334, endPoint x: 451, endPoint y: 325, distance: 21.0
click at [451, 326] on div "OMR 1.3 ​" at bounding box center [466, 339] width 88 height 26
drag, startPoint x: 473, startPoint y: 369, endPoint x: 451, endPoint y: 369, distance: 21.8
click at [451, 369] on div "OMR 1.3 ​" at bounding box center [466, 382] width 88 height 26
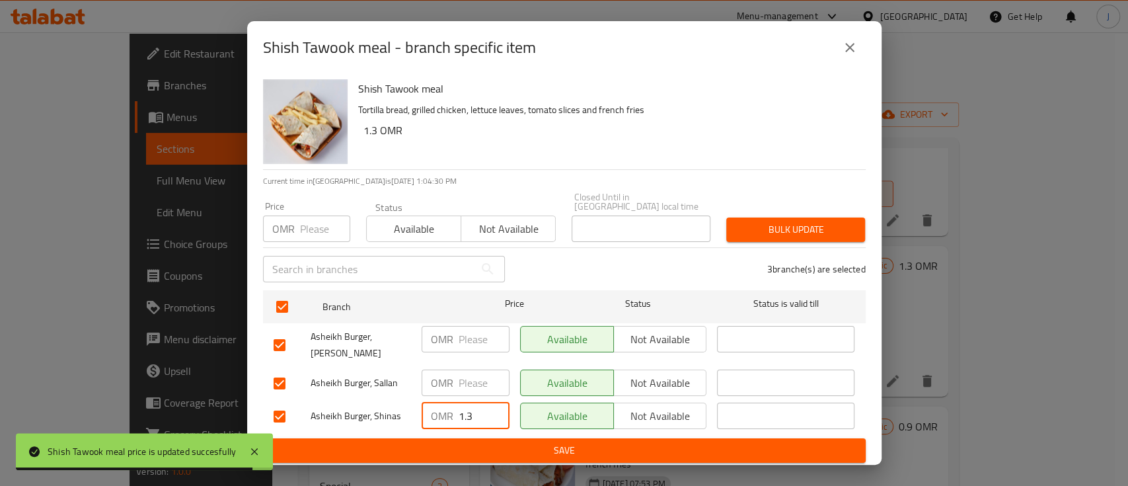
drag, startPoint x: 467, startPoint y: 410, endPoint x: 455, endPoint y: 408, distance: 12.8
click at [455, 408] on div "OMR 1.3 ​" at bounding box center [466, 416] width 88 height 26
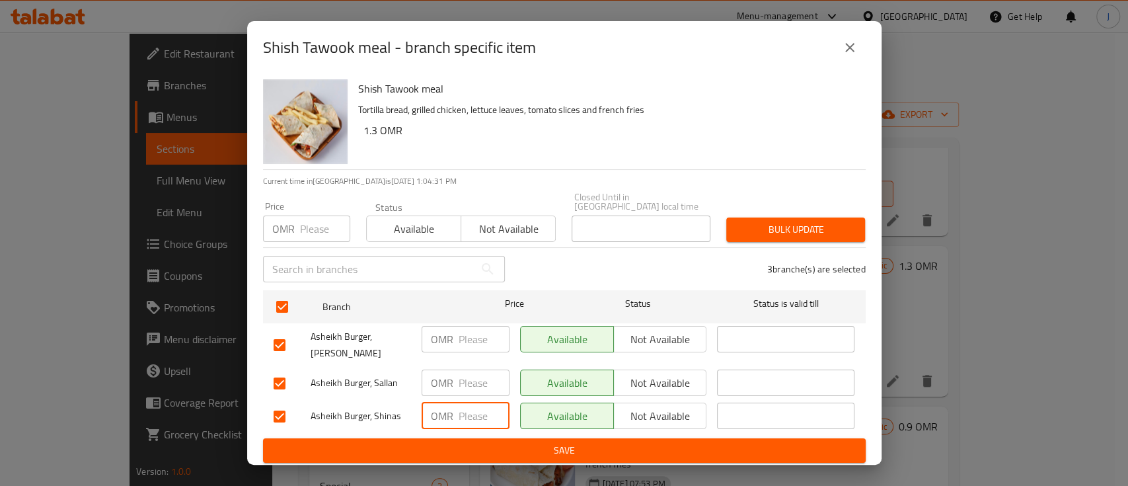
click at [481, 442] on span "Save" at bounding box center [565, 450] width 582 height 17
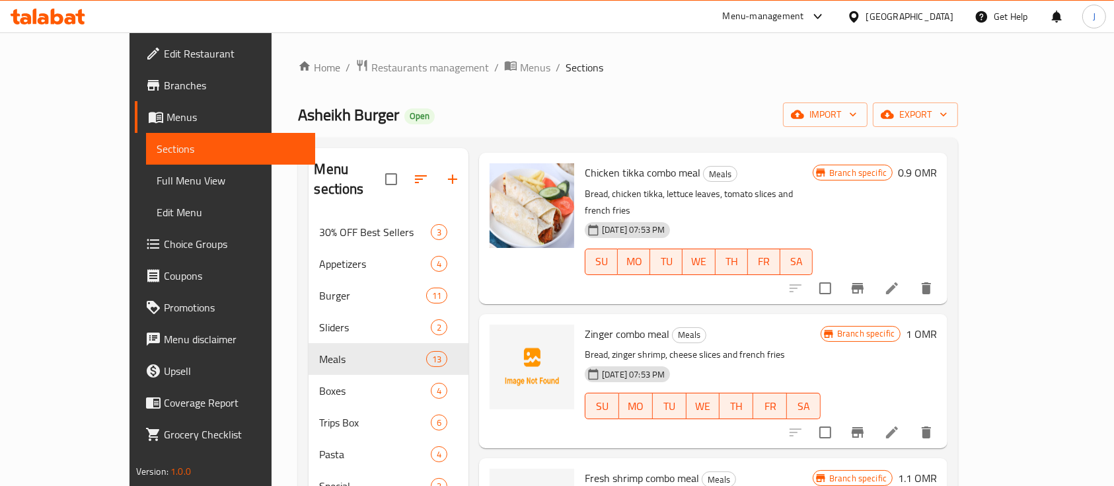
scroll to position [1145, 0]
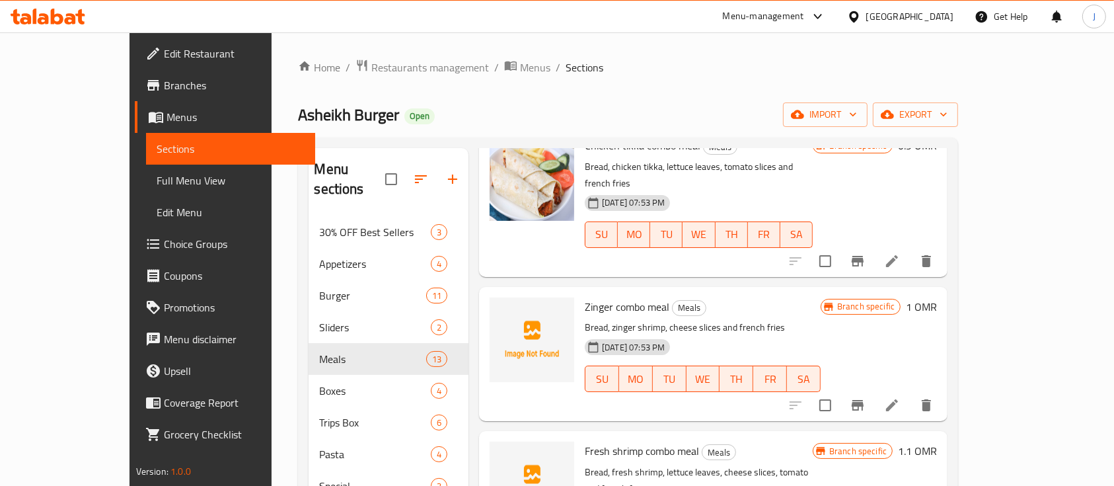
click at [937, 297] on h6 "1 OMR" at bounding box center [921, 306] width 31 height 19
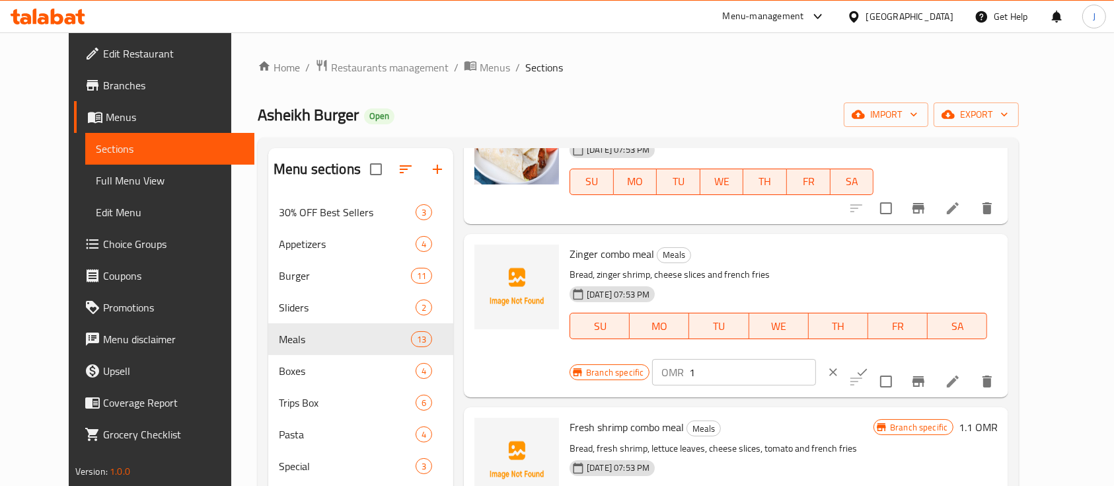
click at [816, 359] on input "1" at bounding box center [752, 372] width 126 height 26
click at [869, 366] on icon "ok" at bounding box center [862, 372] width 13 height 13
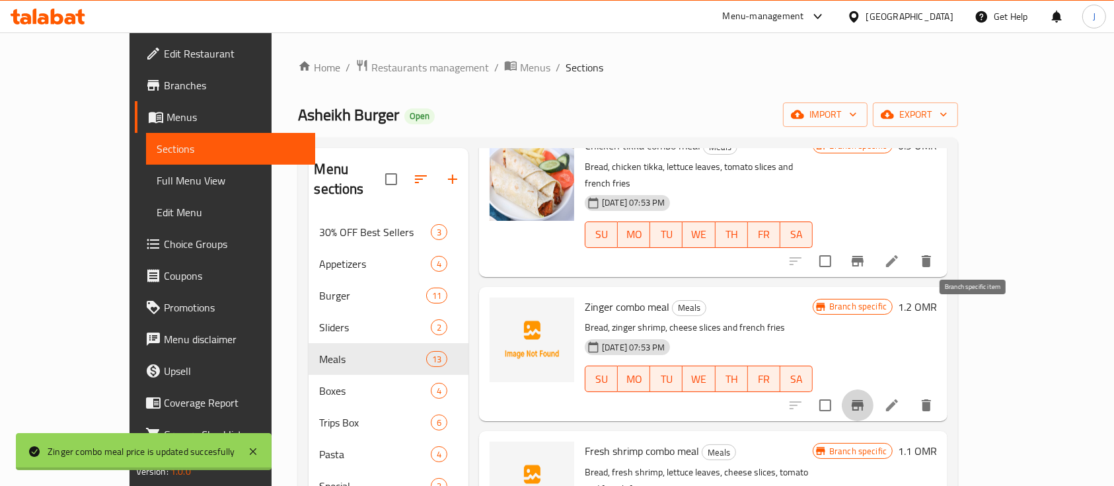
click at [864, 400] on icon "Branch-specific-item" at bounding box center [858, 405] width 12 height 11
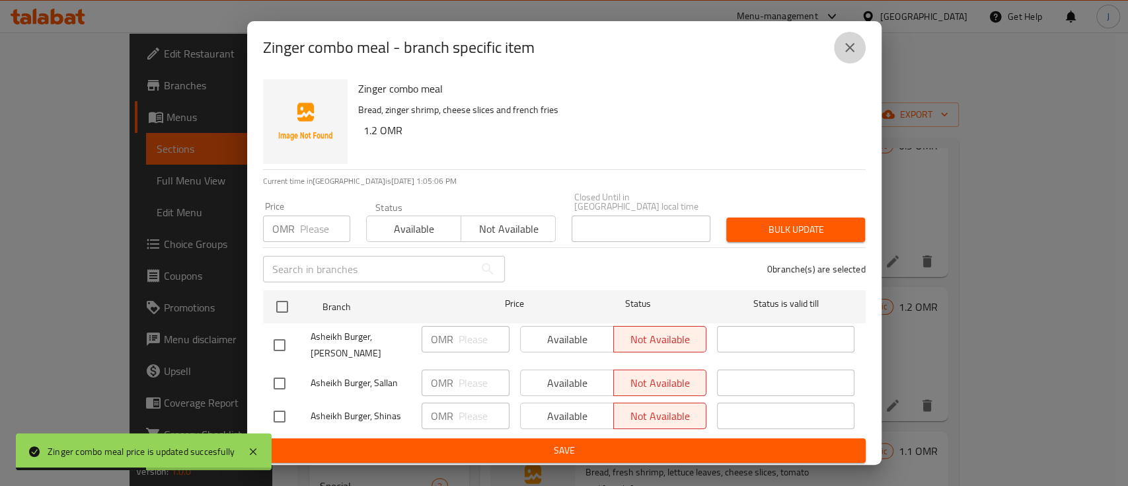
click at [847, 54] on icon "close" at bounding box center [850, 48] width 16 height 16
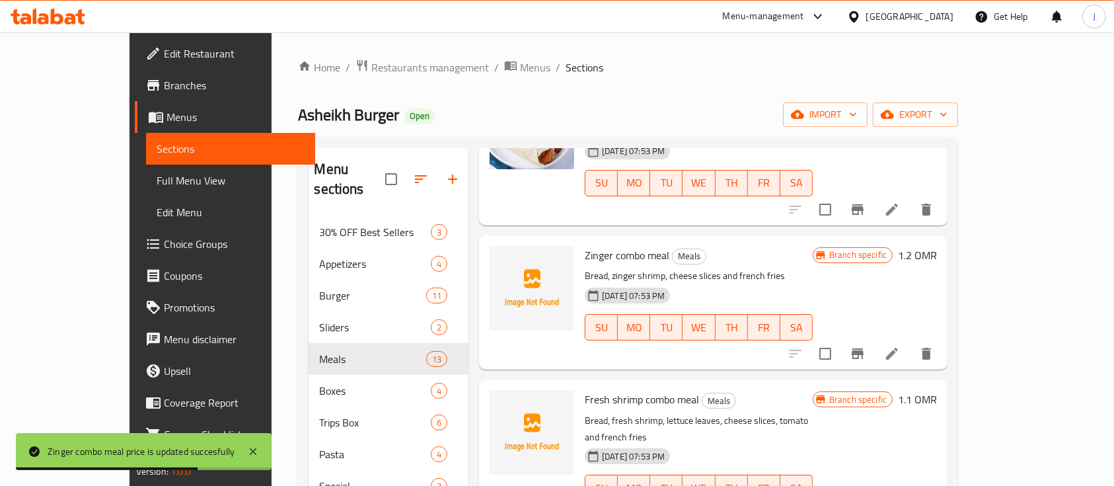
scroll to position [1233, 0]
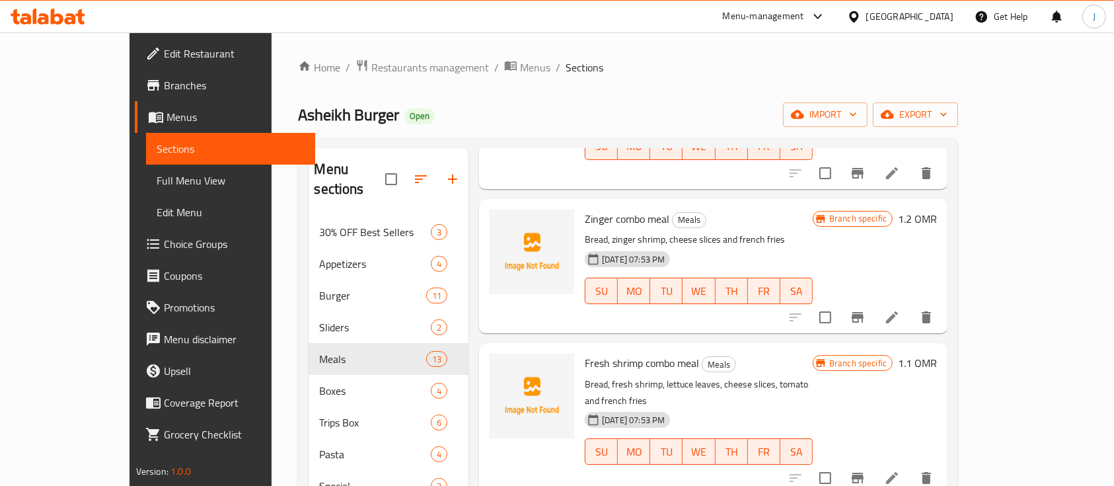
click at [937, 354] on h6 "1.1 OMR" at bounding box center [917, 363] width 39 height 19
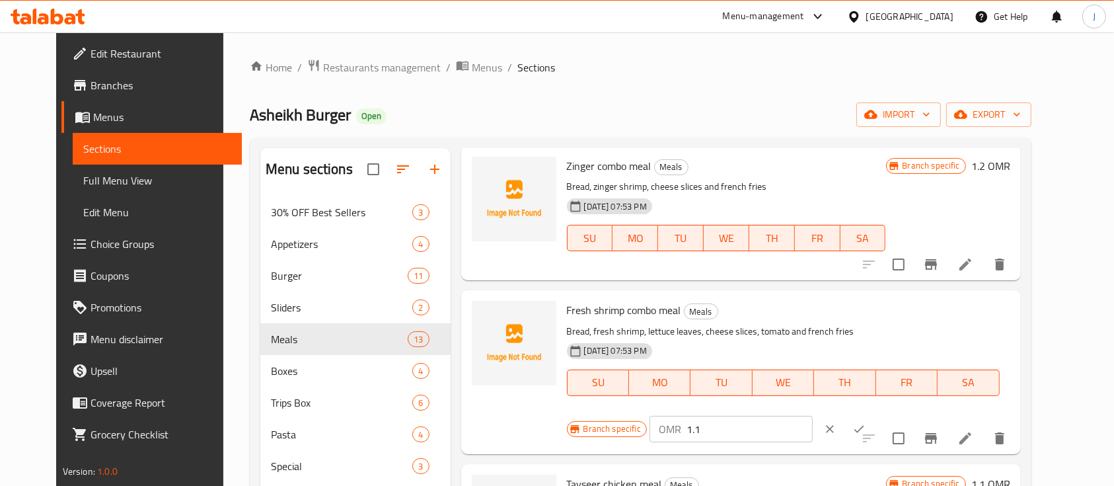
click at [813, 416] on input "1.1" at bounding box center [750, 429] width 126 height 26
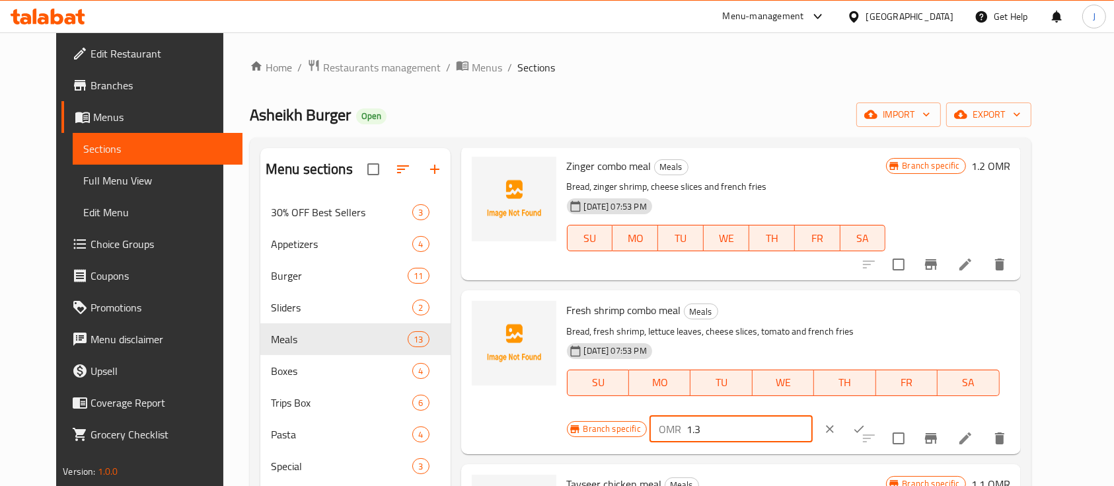
drag, startPoint x: 1037, startPoint y: 284, endPoint x: 1013, endPoint y: 306, distance: 32.7
click at [874, 414] on button "ok" at bounding box center [859, 428] width 29 height 29
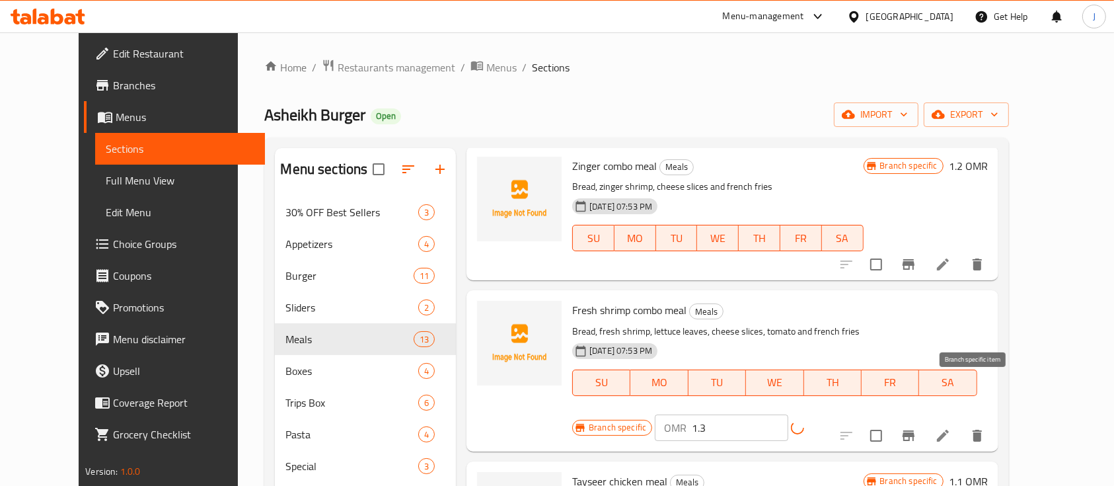
click at [915, 430] on icon "Branch-specific-item" at bounding box center [909, 435] width 12 height 11
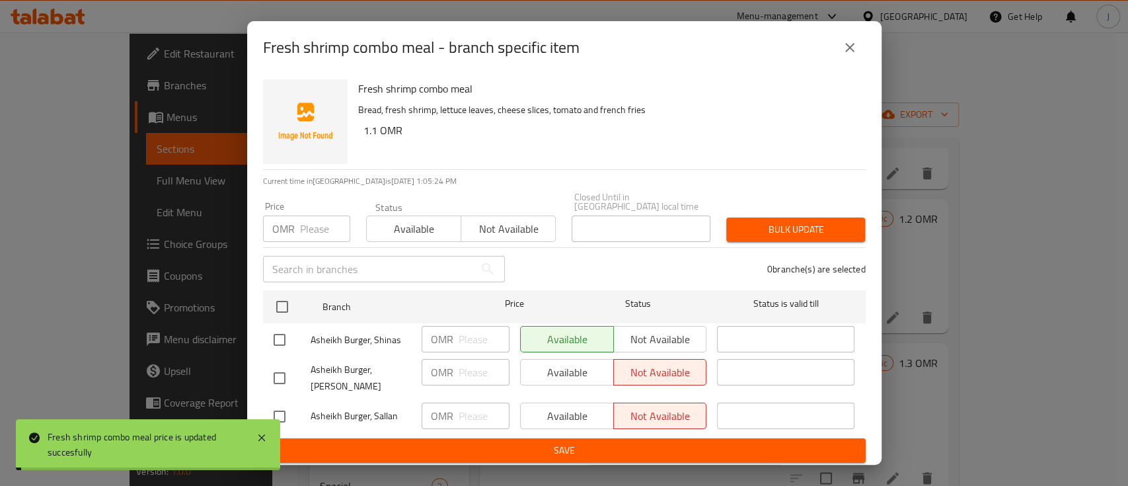
click at [841, 56] on button "close" at bounding box center [850, 48] width 32 height 32
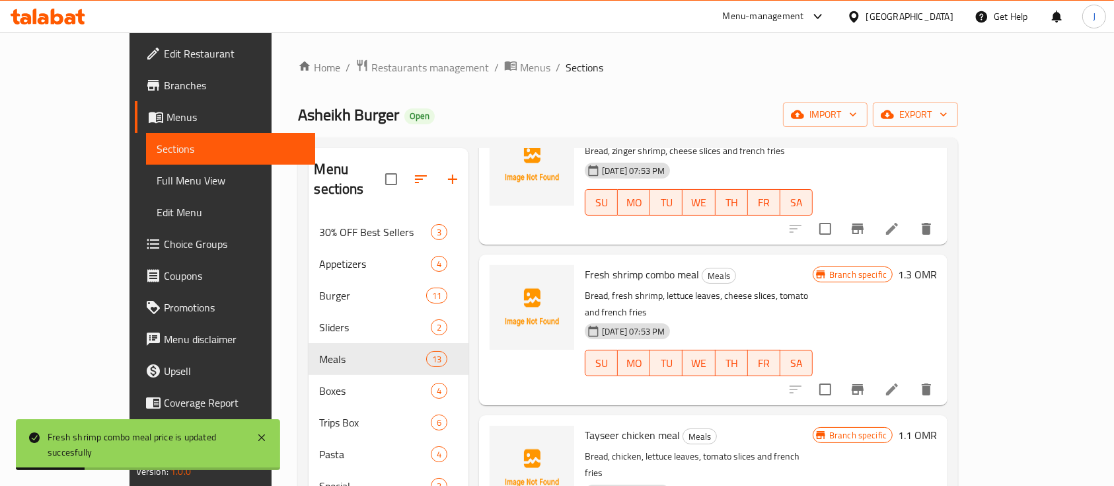
scroll to position [1348, 0]
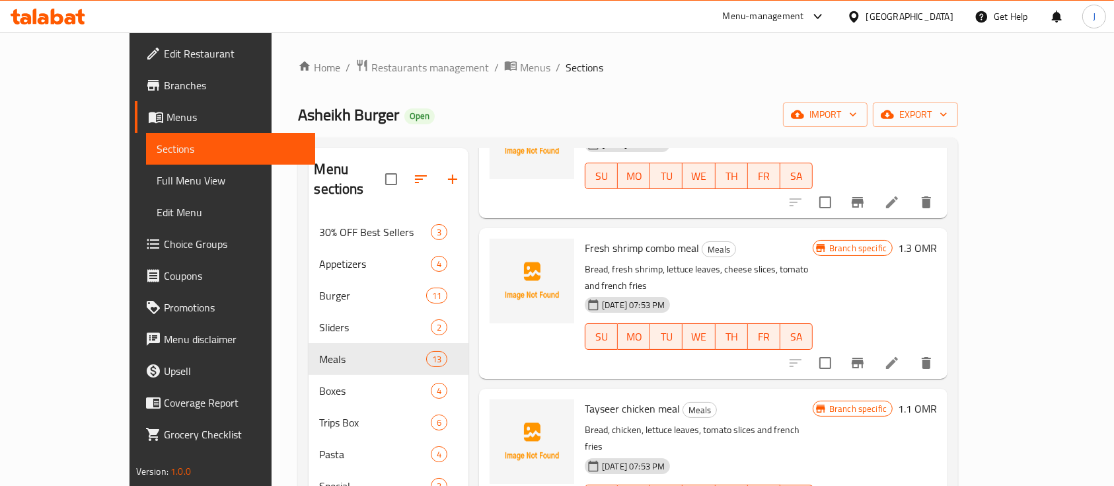
click at [937, 399] on h6 "1.1 OMR" at bounding box center [917, 408] width 39 height 19
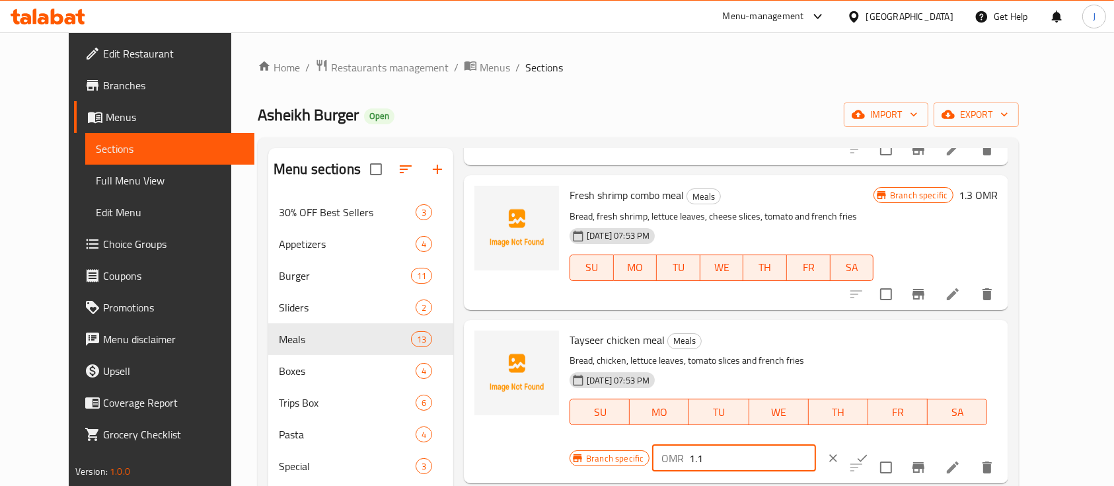
click at [816, 445] on input "1.1" at bounding box center [752, 458] width 126 height 26
click at [877, 444] on button "ok" at bounding box center [862, 458] width 29 height 29
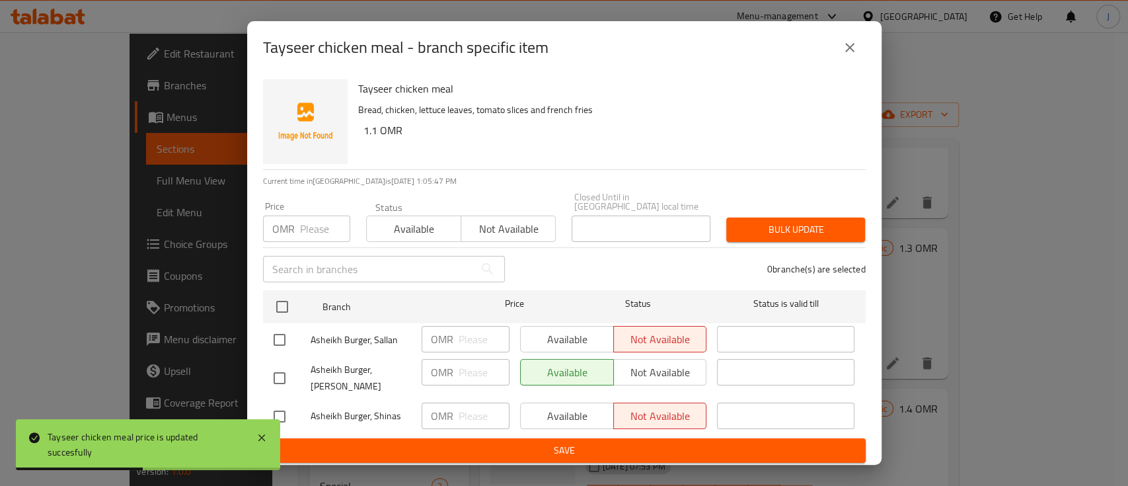
click at [851, 54] on icon "close" at bounding box center [850, 48] width 16 height 16
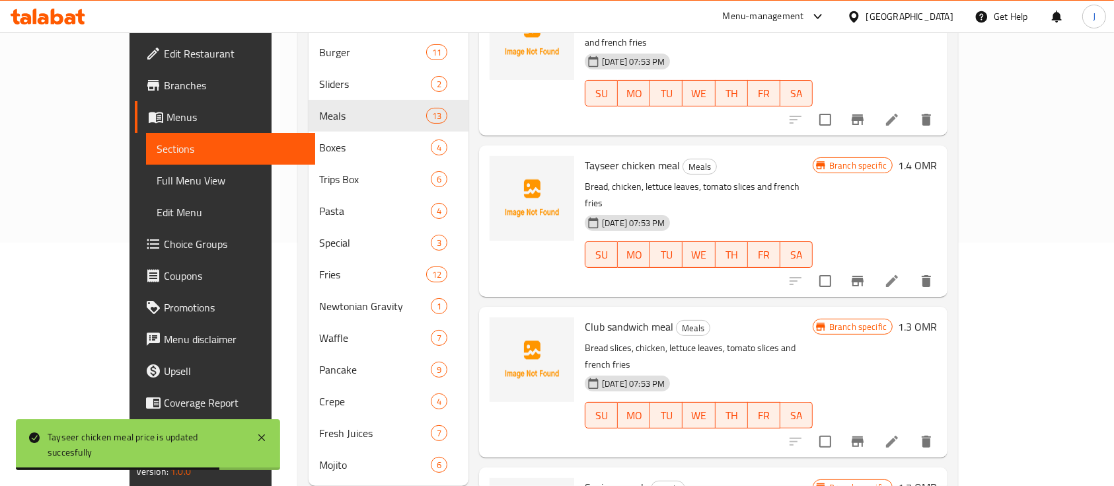
scroll to position [260, 0]
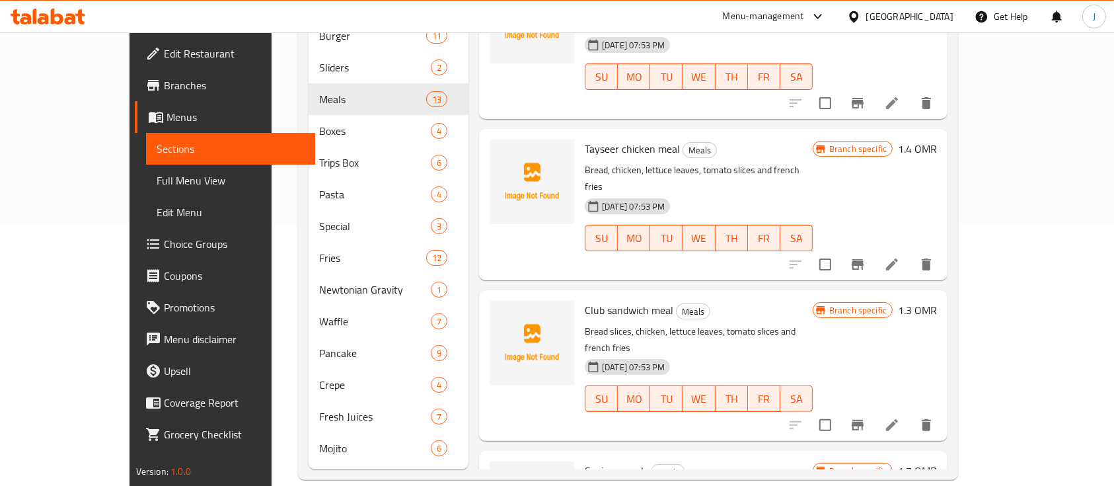
drag, startPoint x: 839, startPoint y: 203, endPoint x: 816, endPoint y: 209, distance: 23.9
click at [813, 323] on p "Bread slices, chicken, lettuce leaves, tomato slices and french fries" at bounding box center [699, 339] width 228 height 33
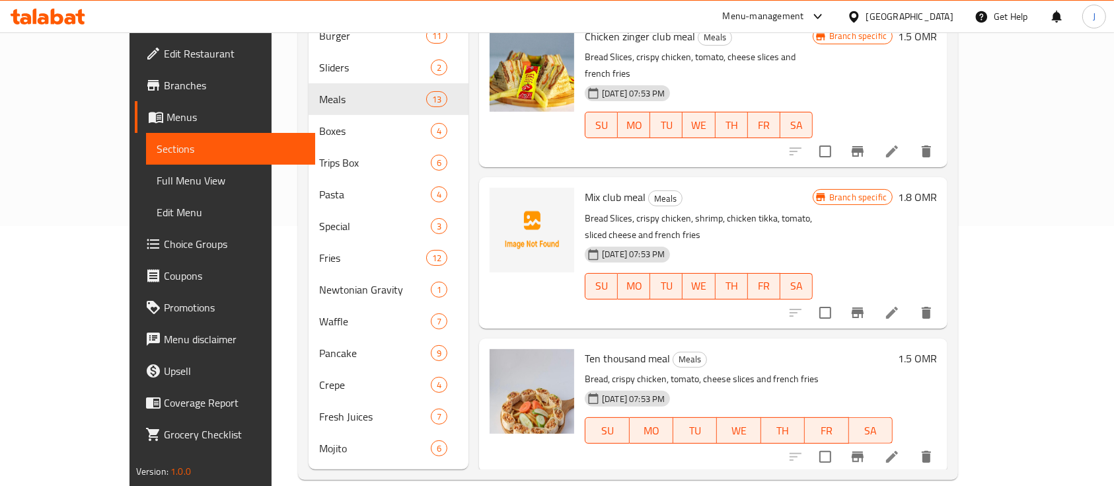
scroll to position [203, 0]
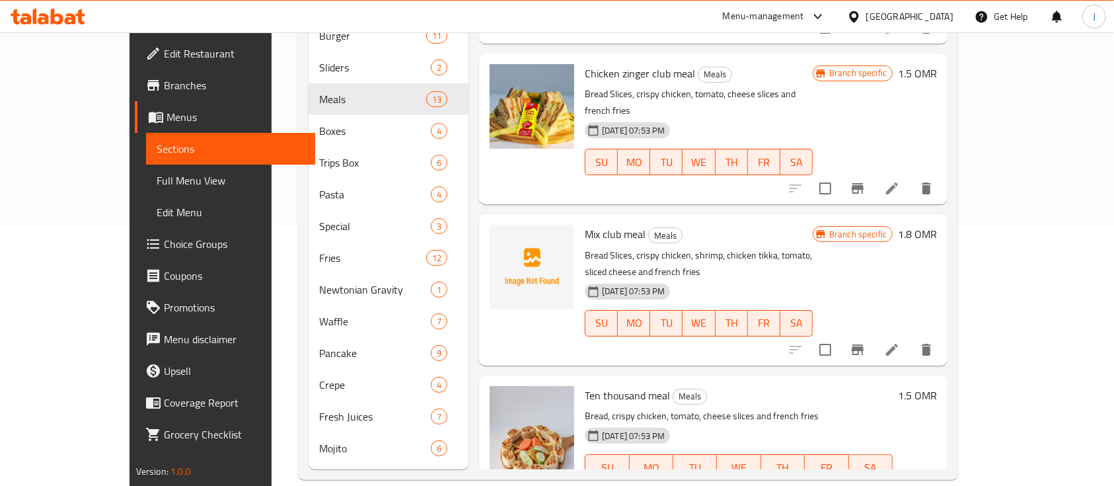
click at [818, 278] on div "18-07-2023 07:53 PM SU MO TU WE TH FR SA" at bounding box center [699, 313] width 239 height 71
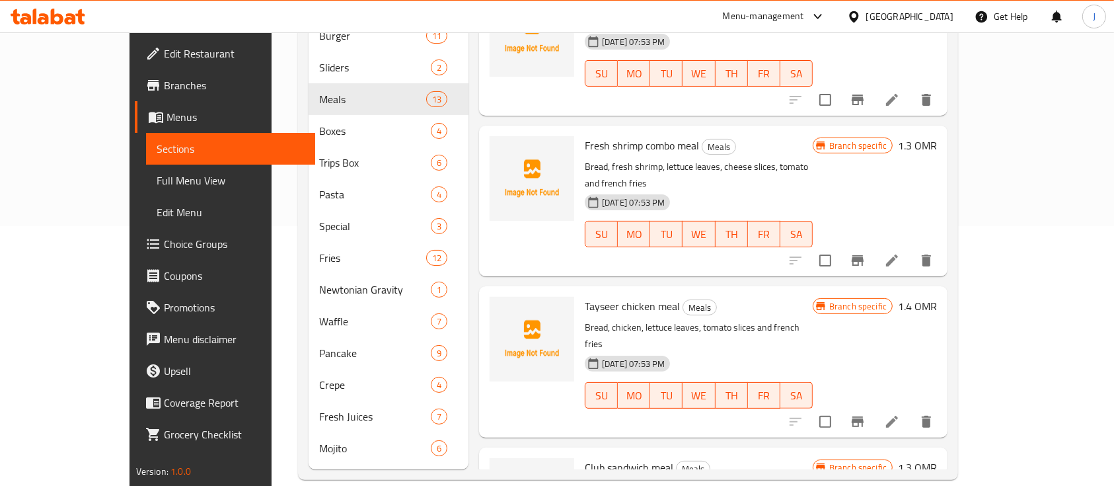
scroll to position [1348, 0]
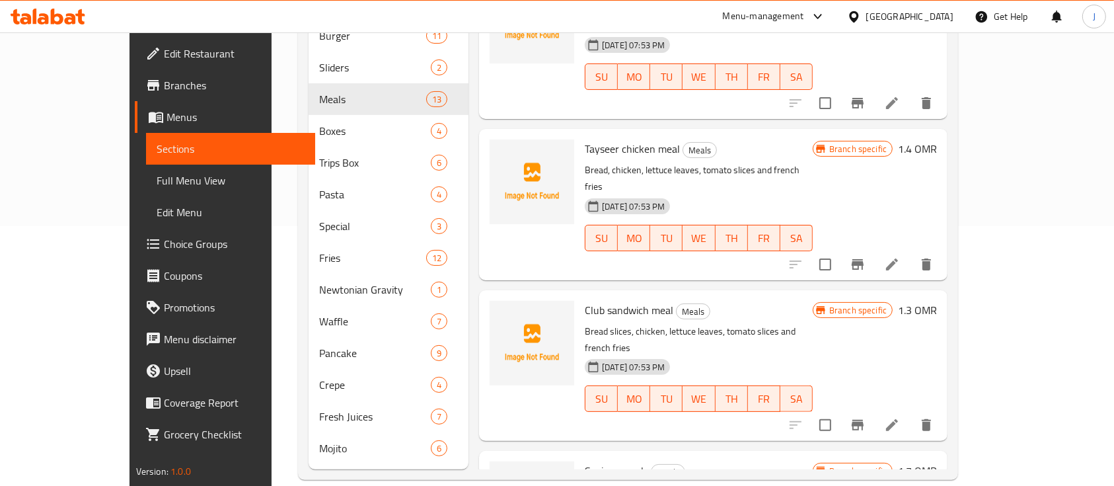
click at [937, 461] on h6 "1.7 OMR" at bounding box center [917, 470] width 39 height 19
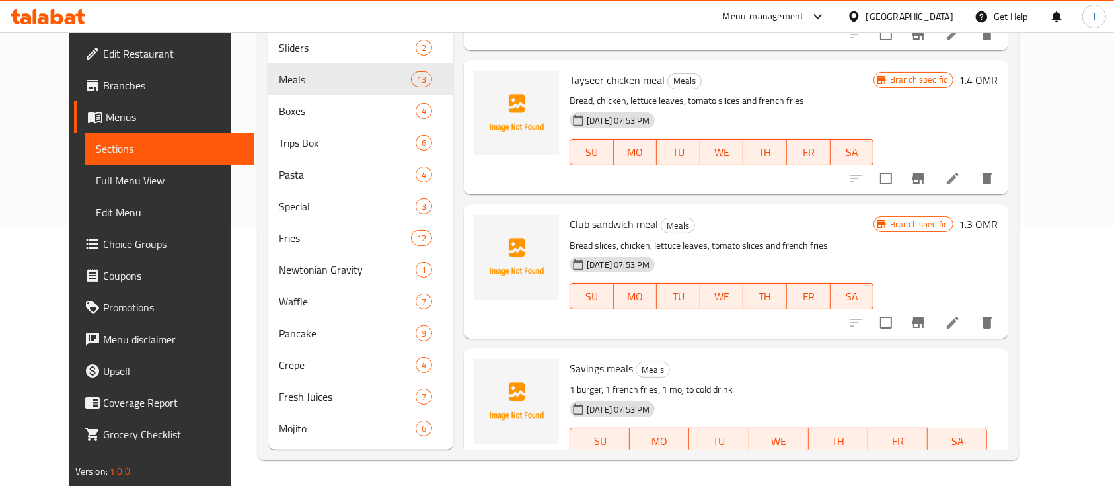
click at [816, 474] on input "1.7" at bounding box center [752, 487] width 126 height 26
click at [869, 481] on icon "ok" at bounding box center [862, 487] width 13 height 13
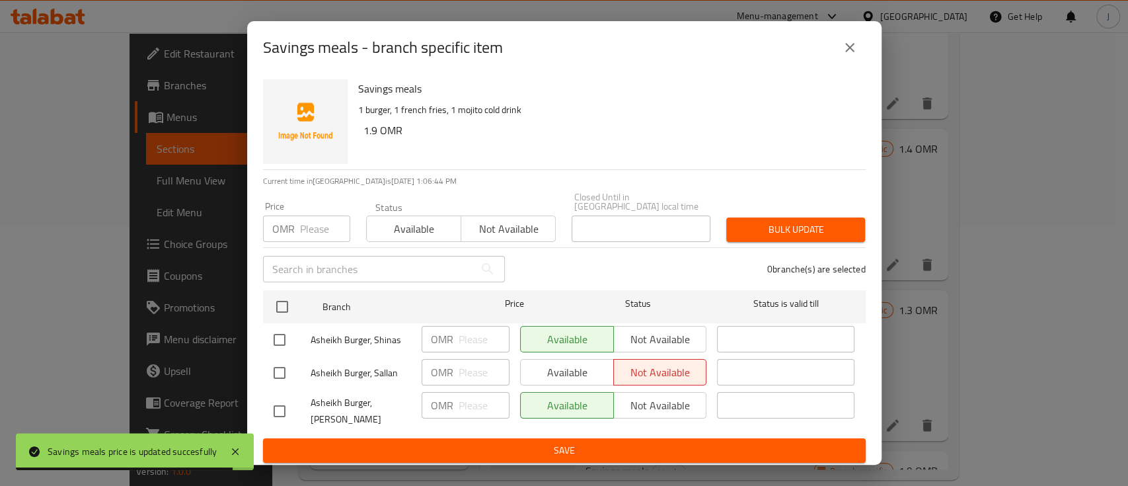
click at [845, 48] on icon "close" at bounding box center [850, 48] width 16 height 16
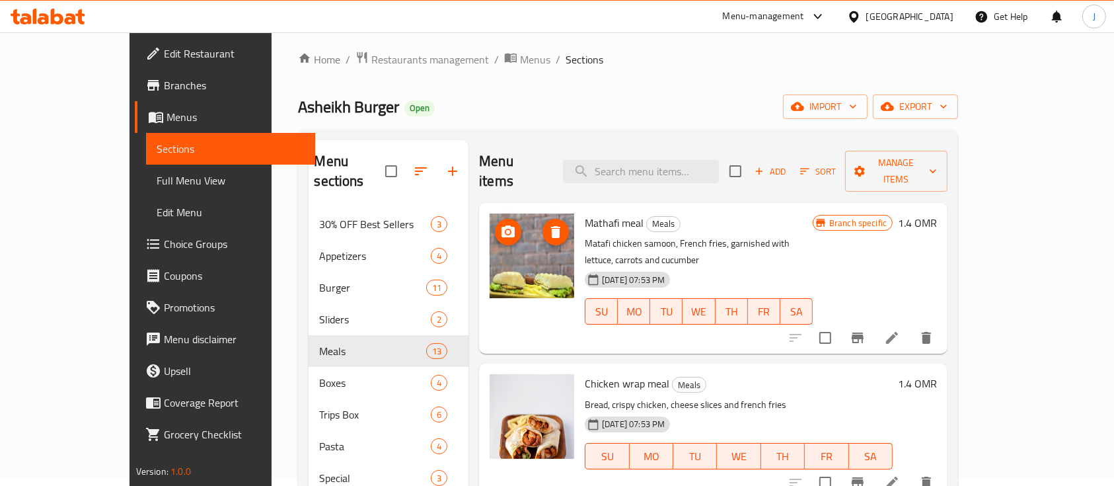
scroll to position [0, 0]
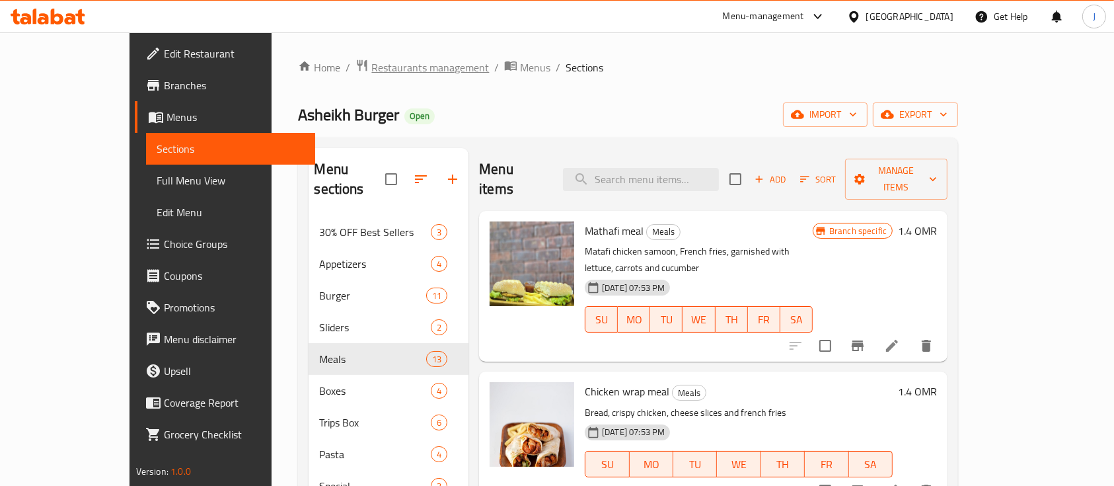
click at [371, 71] on span "Restaurants management" at bounding box center [430, 67] width 118 height 16
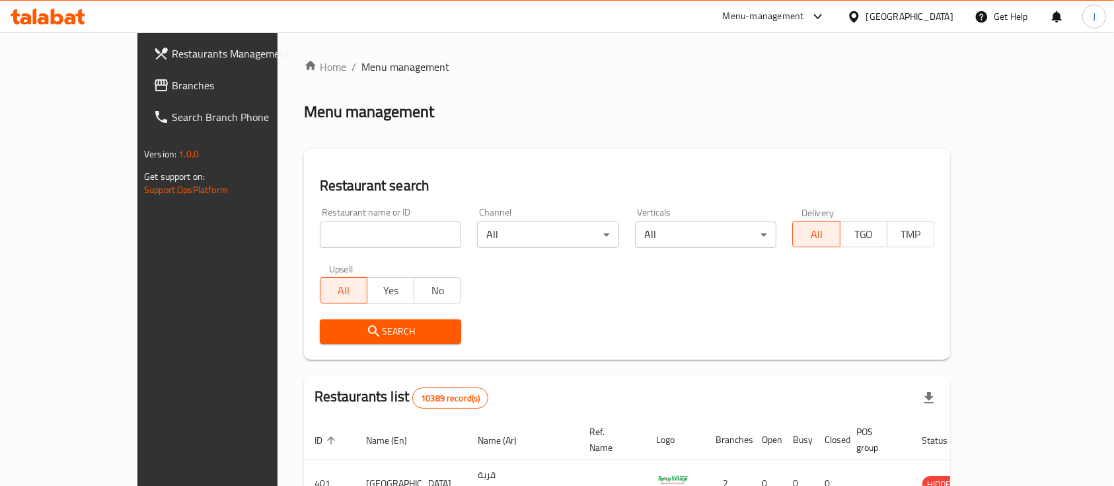
click at [320, 233] on input "search" at bounding box center [391, 234] width 142 height 26
paste input "662172"
click button "Search" at bounding box center [391, 331] width 142 height 24
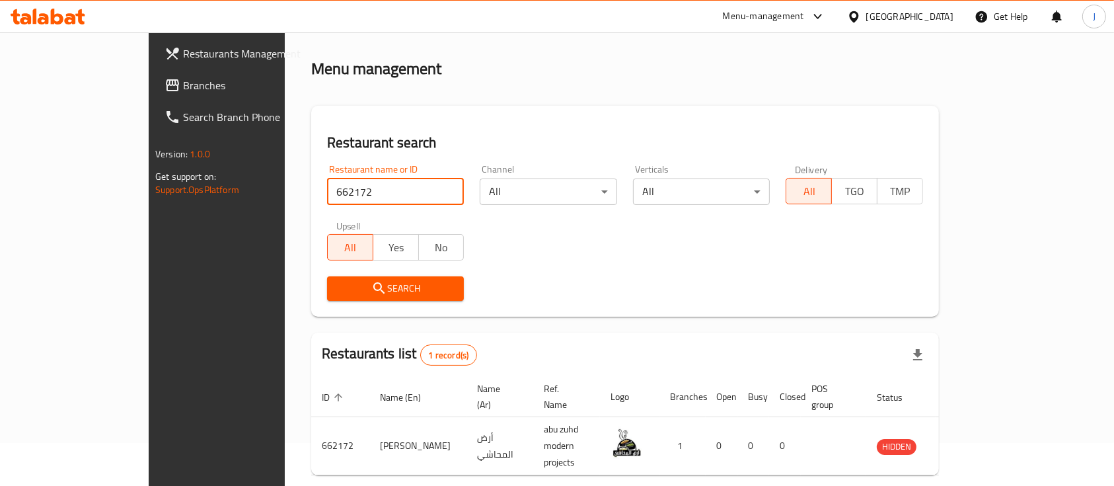
scroll to position [77, 0]
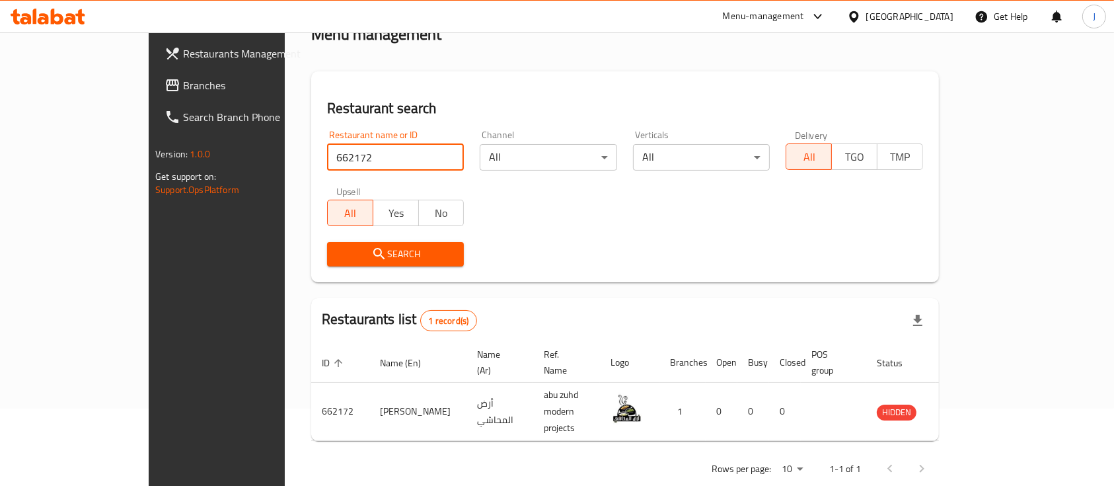
drag, startPoint x: 295, startPoint y: 153, endPoint x: 226, endPoint y: 153, distance: 68.7
click at [319, 153] on div "Restaurant name or ID 662172 Restaurant name or ID" at bounding box center [395, 150] width 153 height 56
paste input "7789"
click button "Search" at bounding box center [395, 254] width 137 height 24
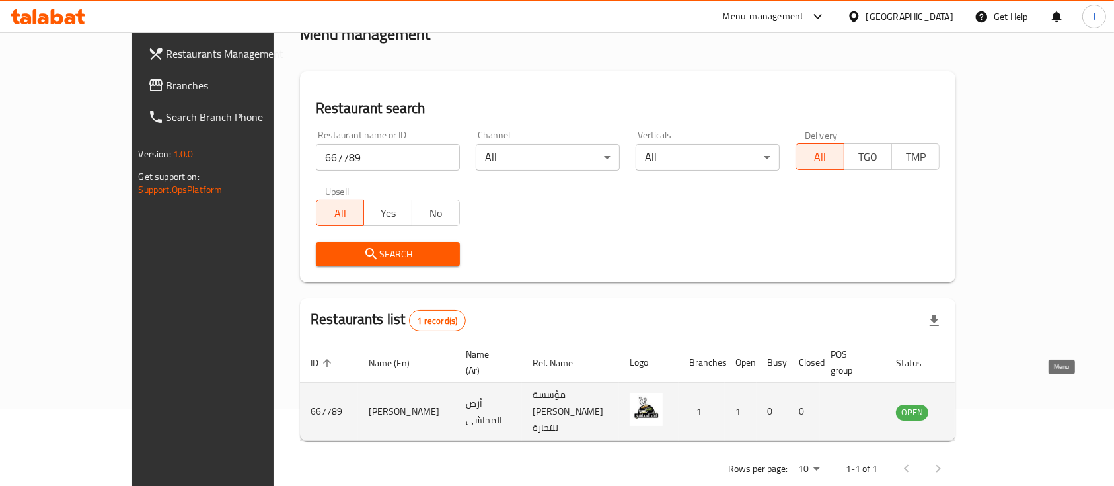
click at [981, 406] on icon "enhanced table" at bounding box center [973, 411] width 15 height 11
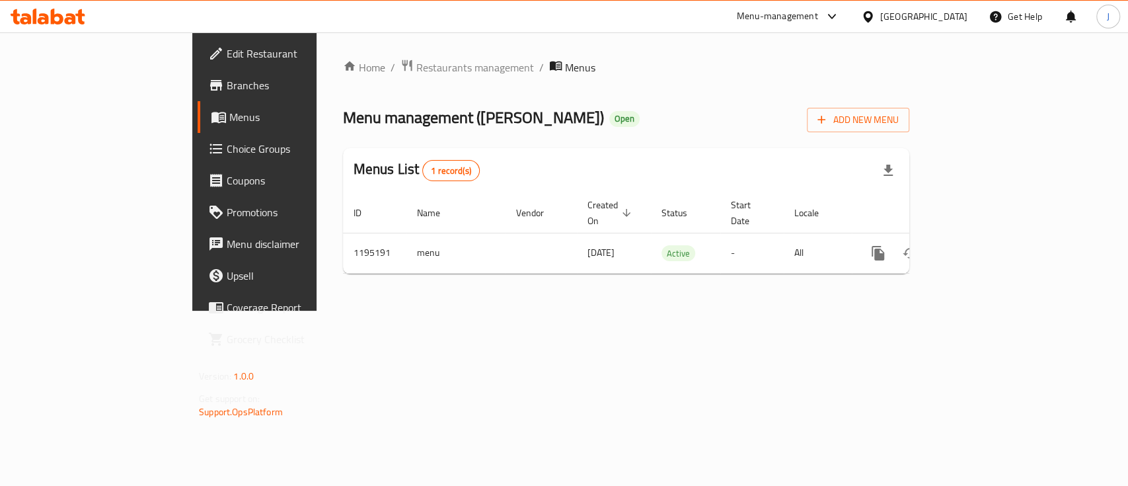
click at [227, 93] on span "Branches" at bounding box center [298, 85] width 143 height 16
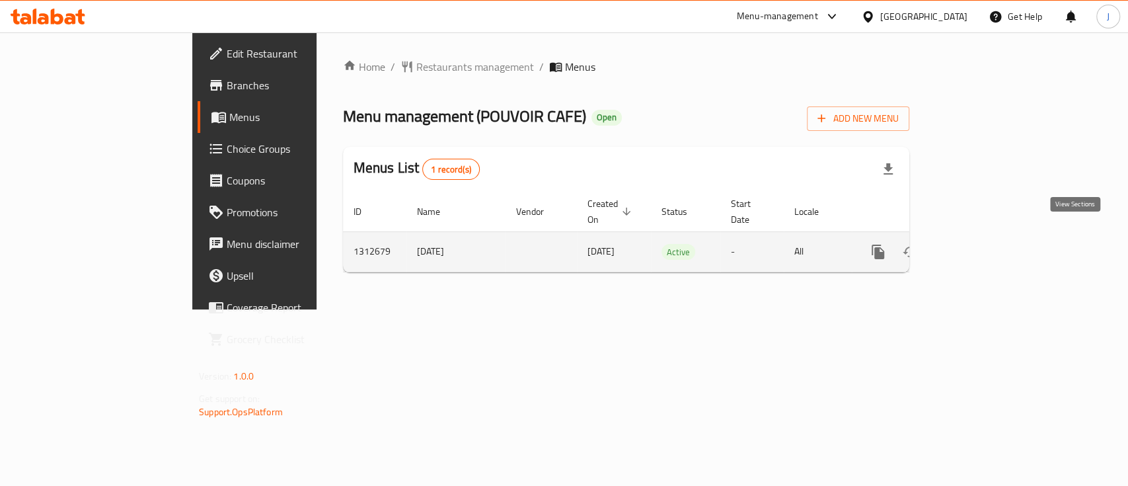
click at [980, 246] on icon "enhanced table" at bounding box center [974, 252] width 12 height 12
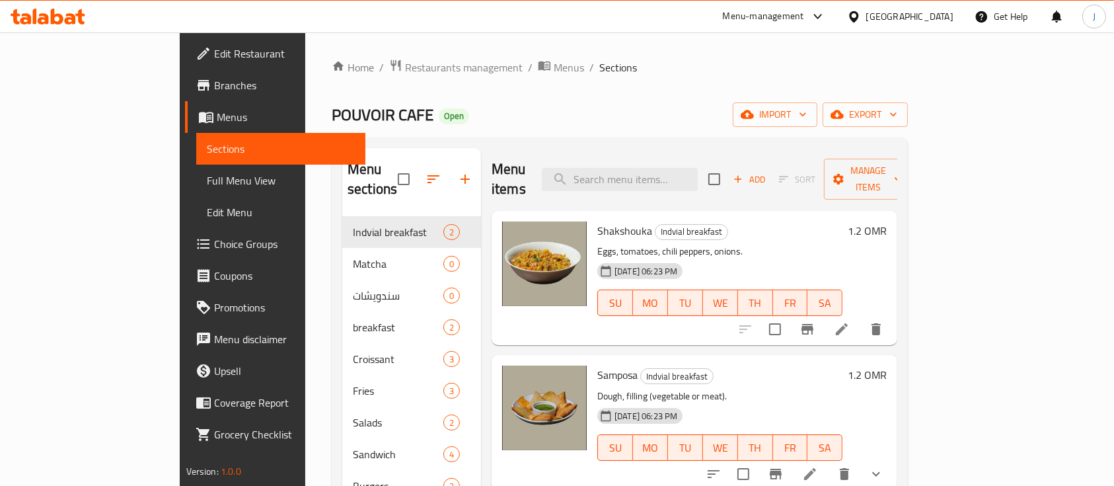
click at [823, 221] on h6 "Shakshouka Indvial breakfast" at bounding box center [720, 230] width 245 height 19
click at [676, 171] on input "search" at bounding box center [620, 179] width 156 height 23
paste input "راب فلافل"
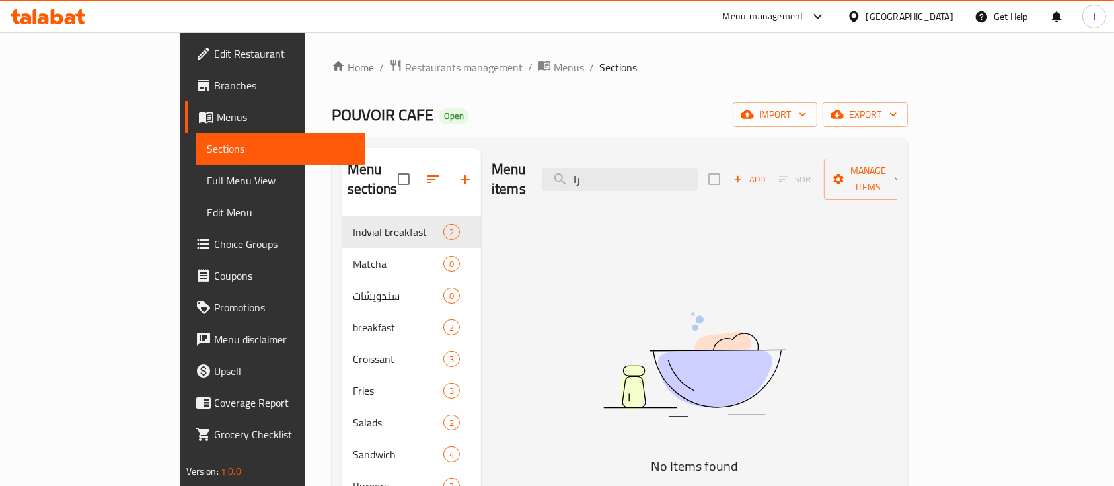
type input "ر"
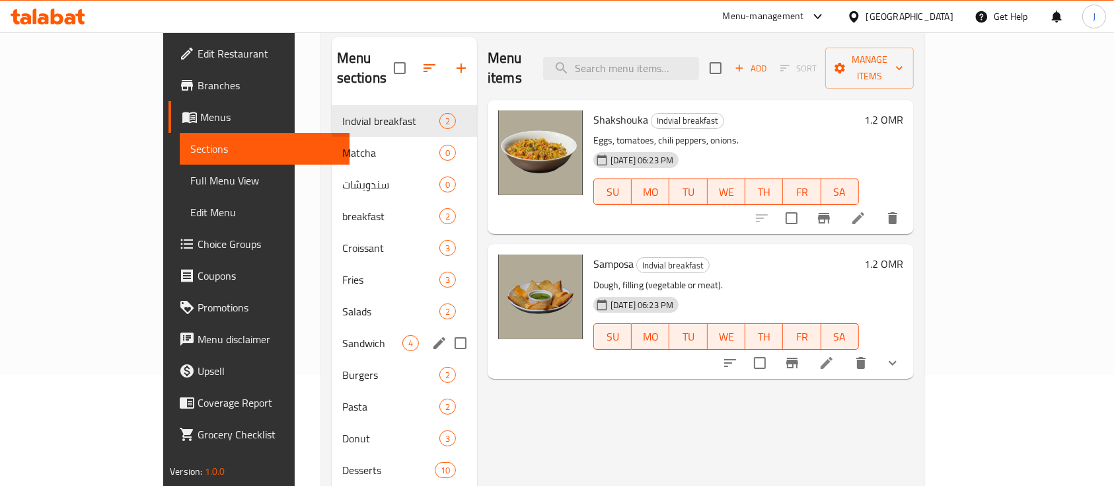
scroll to position [84, 0]
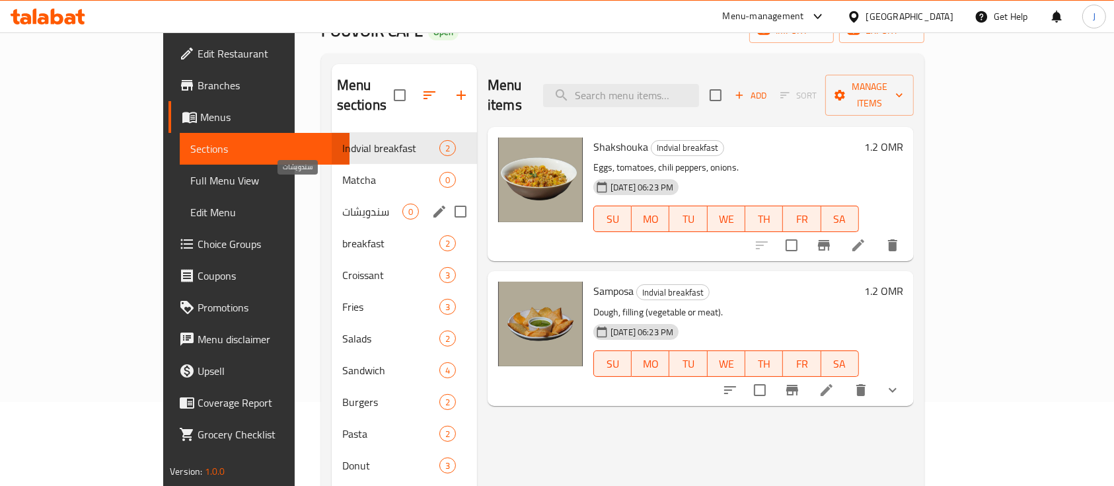
click at [342, 204] on span "سندويشات" at bounding box center [372, 212] width 60 height 16
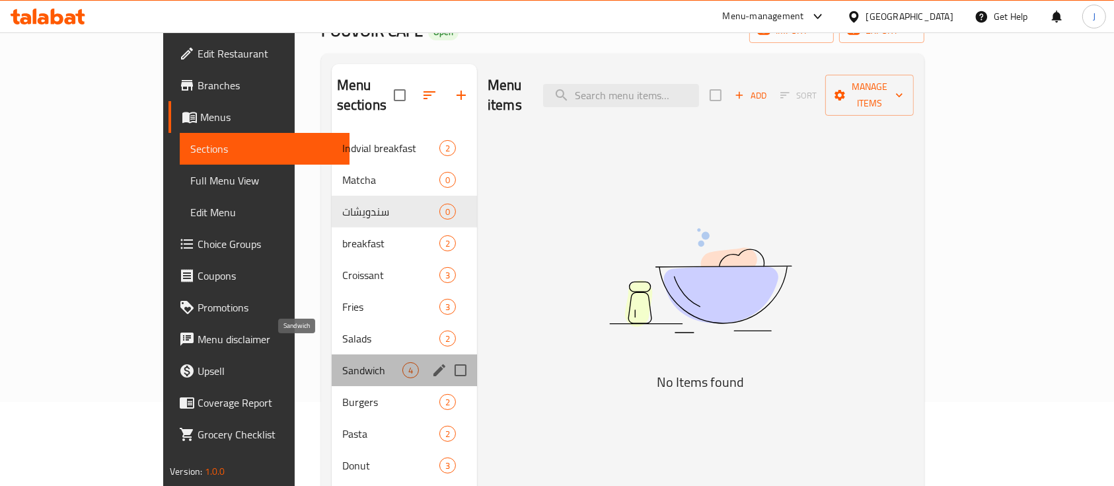
click at [342, 362] on span "Sandwich" at bounding box center [372, 370] width 60 height 16
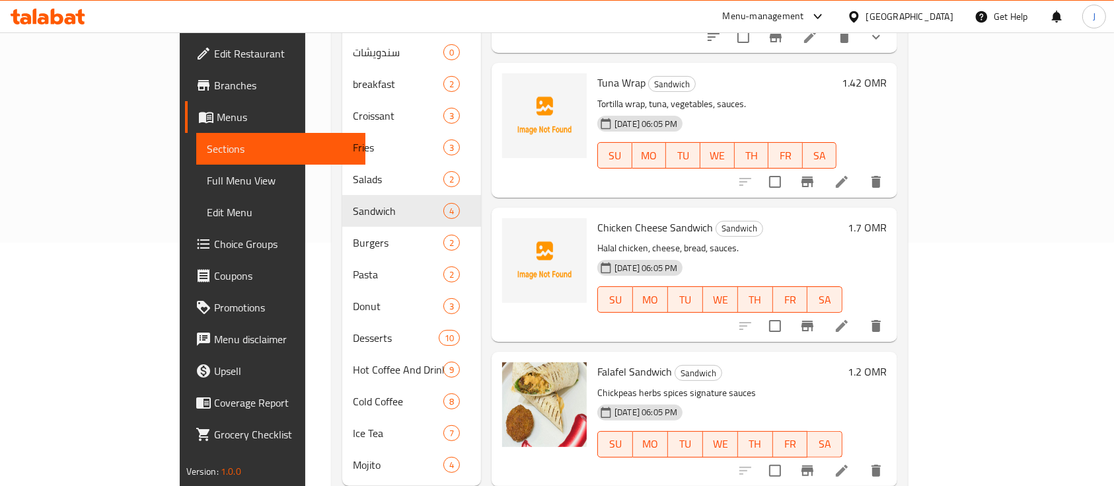
scroll to position [260, 0]
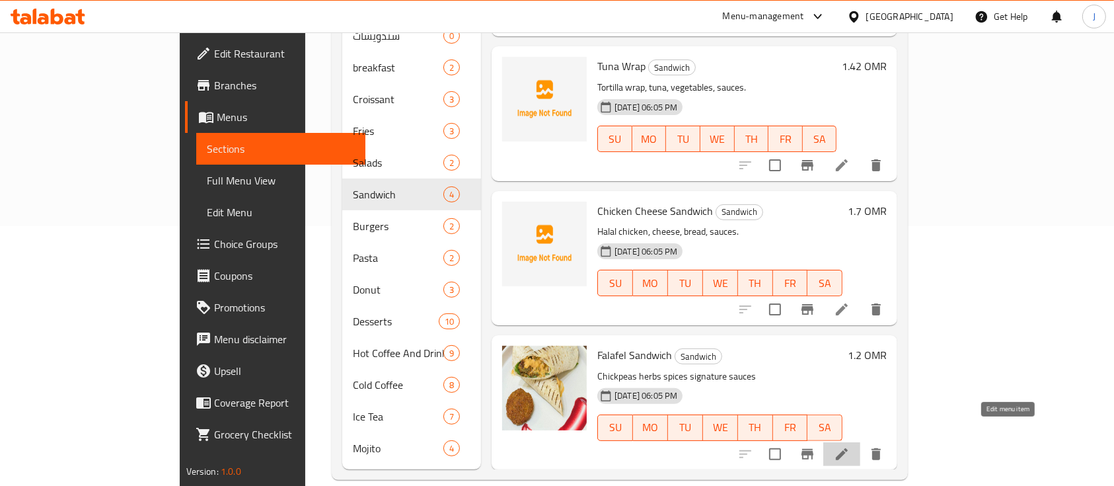
click at [848, 448] on icon at bounding box center [842, 454] width 12 height 12
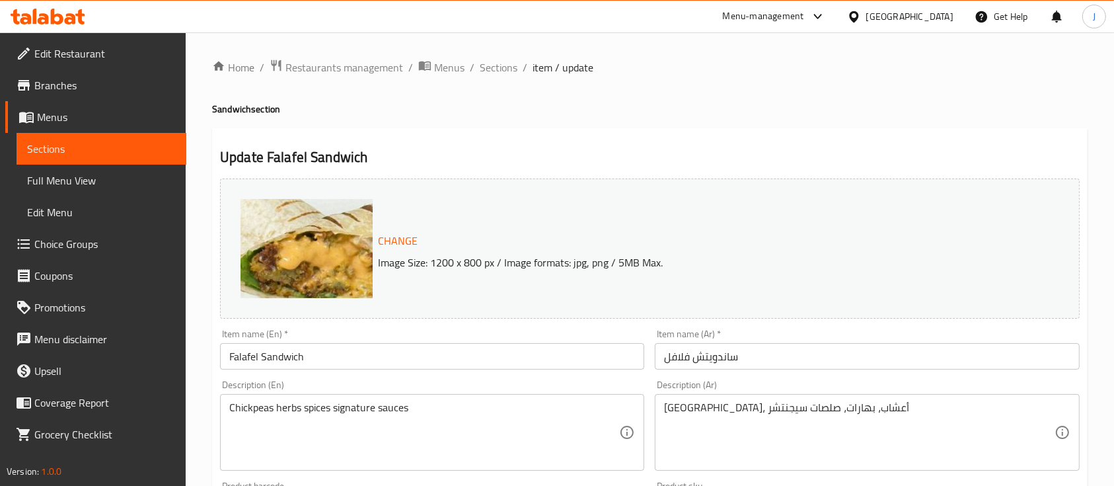
click at [287, 352] on input "Falafel Sandwich" at bounding box center [432, 356] width 424 height 26
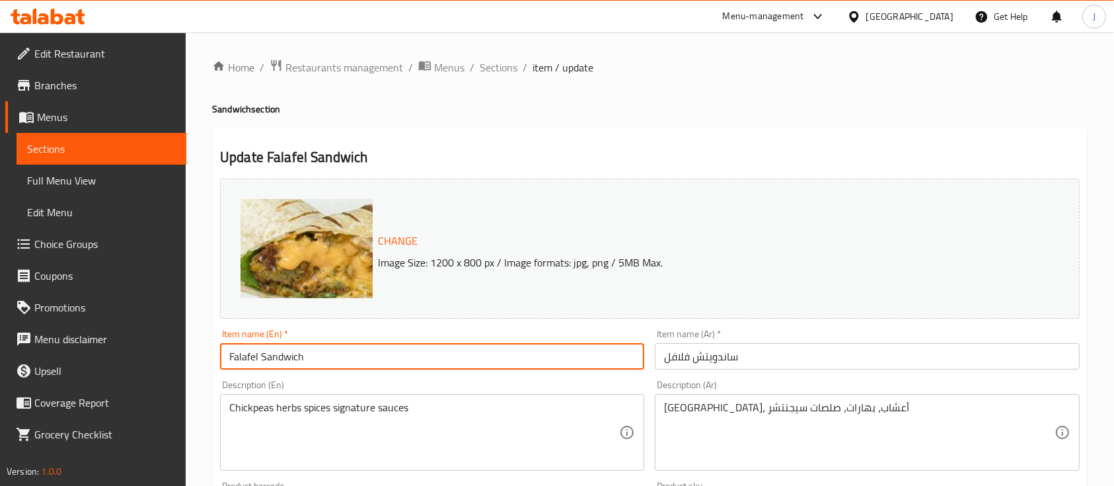
click at [287, 352] on input "Falafel Sandwich" at bounding box center [432, 356] width 424 height 26
type input "Falafel Wrap"
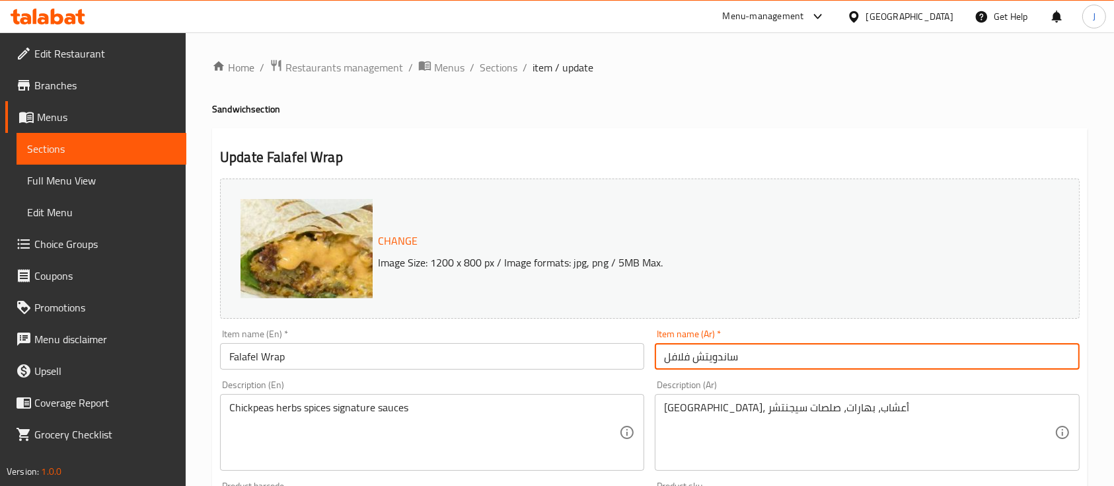
drag, startPoint x: 699, startPoint y: 358, endPoint x: 760, endPoint y: 362, distance: 61.0
click at [761, 360] on input "ساندويتش فلافل" at bounding box center [867, 356] width 424 height 26
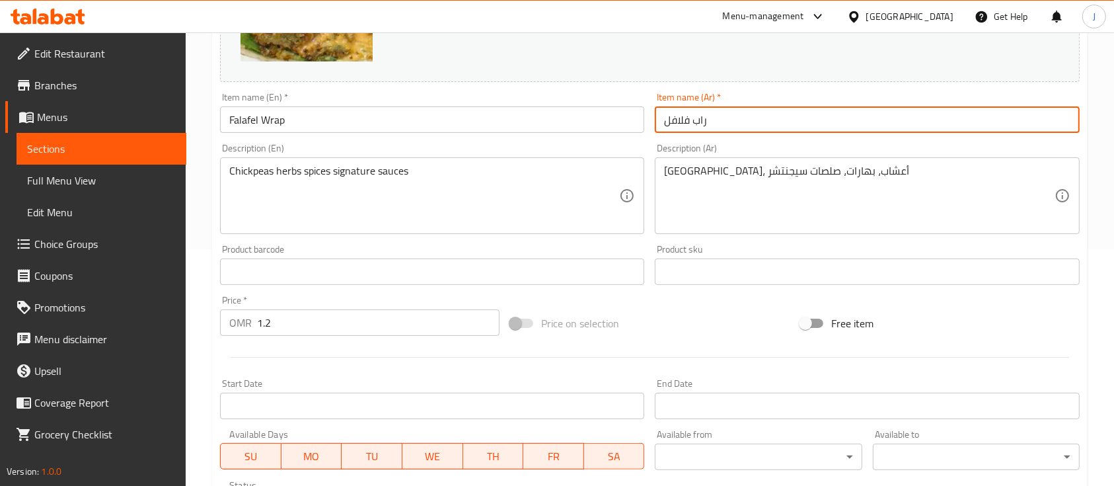
scroll to position [467, 0]
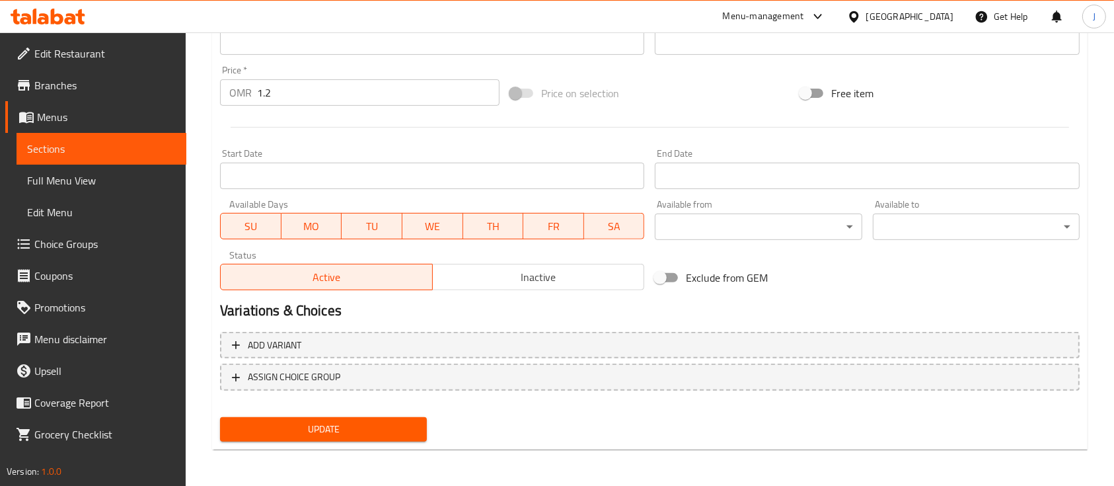
type input "راب فلافل"
click at [393, 425] on span "Update" at bounding box center [324, 429] width 186 height 17
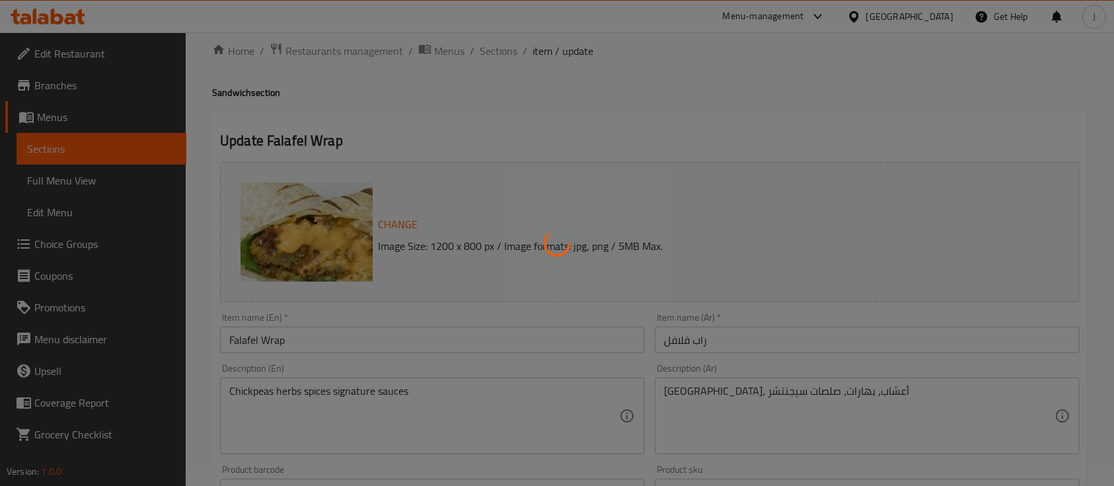
scroll to position [0, 0]
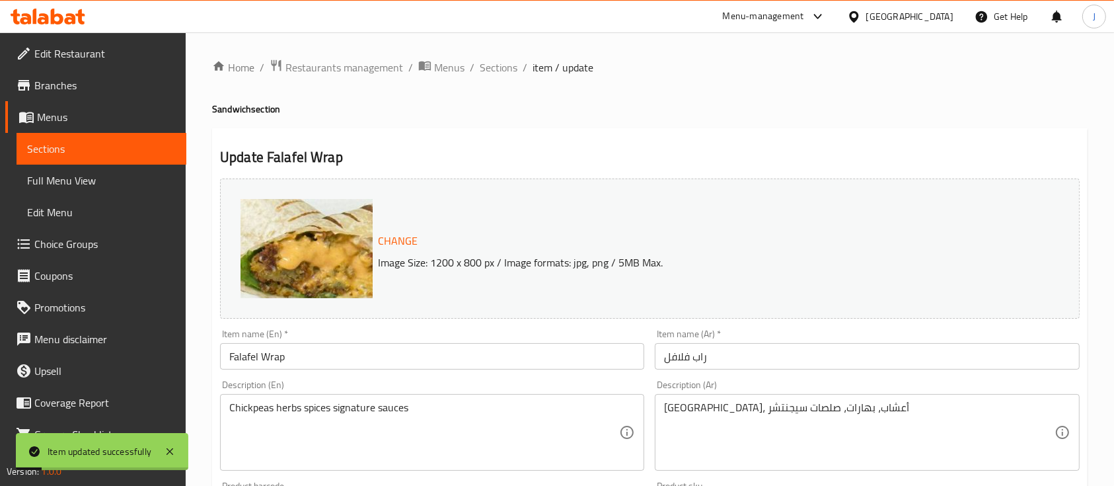
drag, startPoint x: 502, startPoint y: 67, endPoint x: 516, endPoint y: 79, distance: 18.3
click at [502, 67] on span "Sections" at bounding box center [499, 67] width 38 height 16
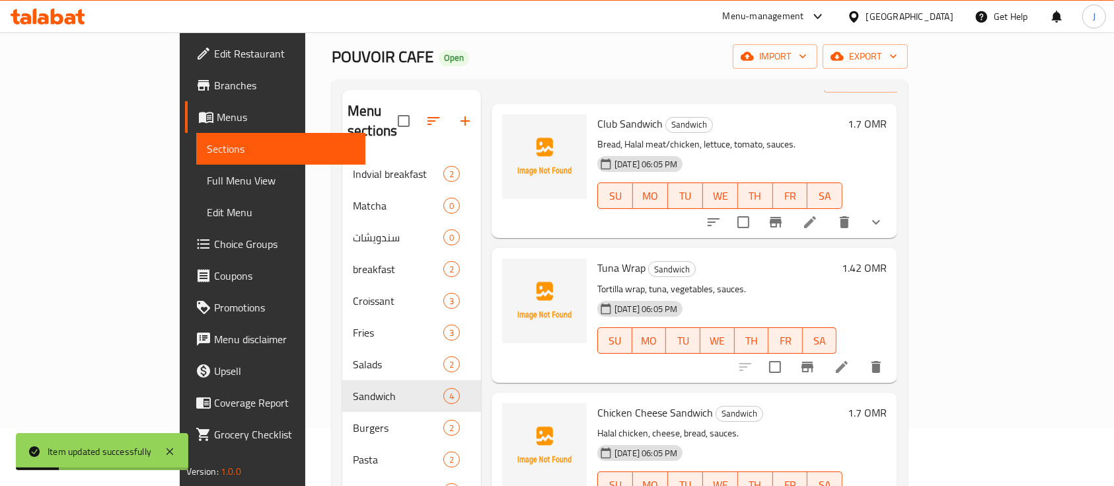
scroll to position [260, 0]
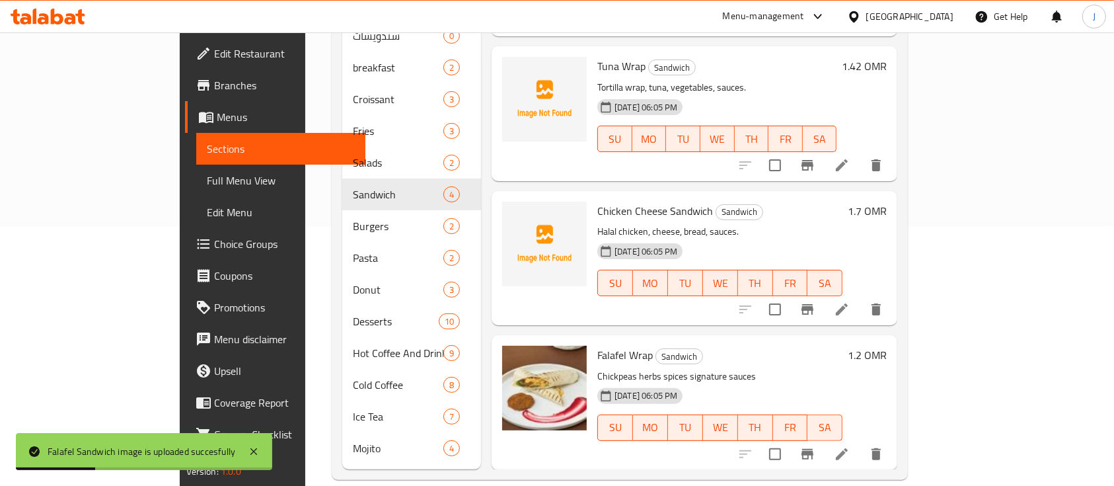
drag, startPoint x: 821, startPoint y: 355, endPoint x: 812, endPoint y: 356, distance: 9.3
click at [822, 368] on p "Chickpeas herbs spices signature sauces" at bounding box center [720, 376] width 245 height 17
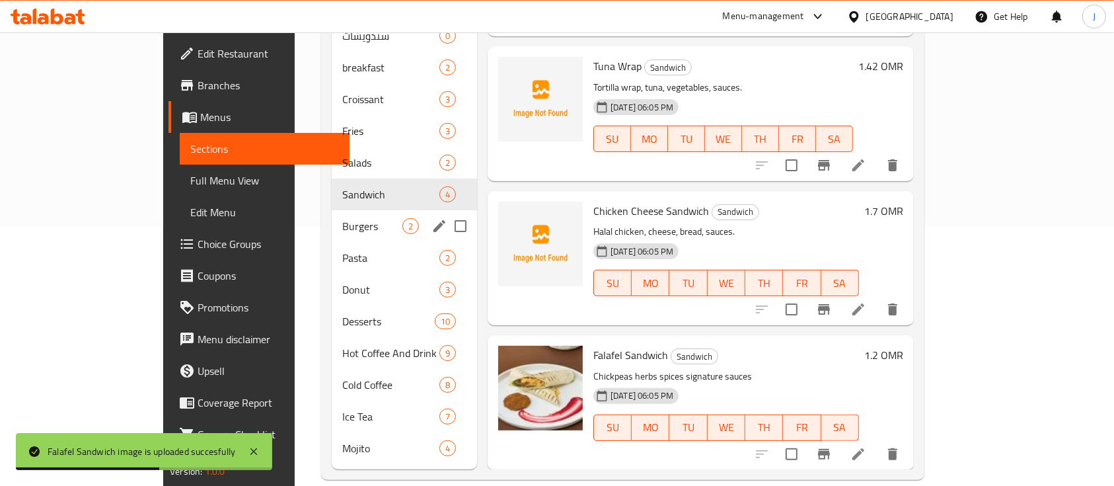
click at [342, 218] on span "Burgers" at bounding box center [372, 226] width 60 height 16
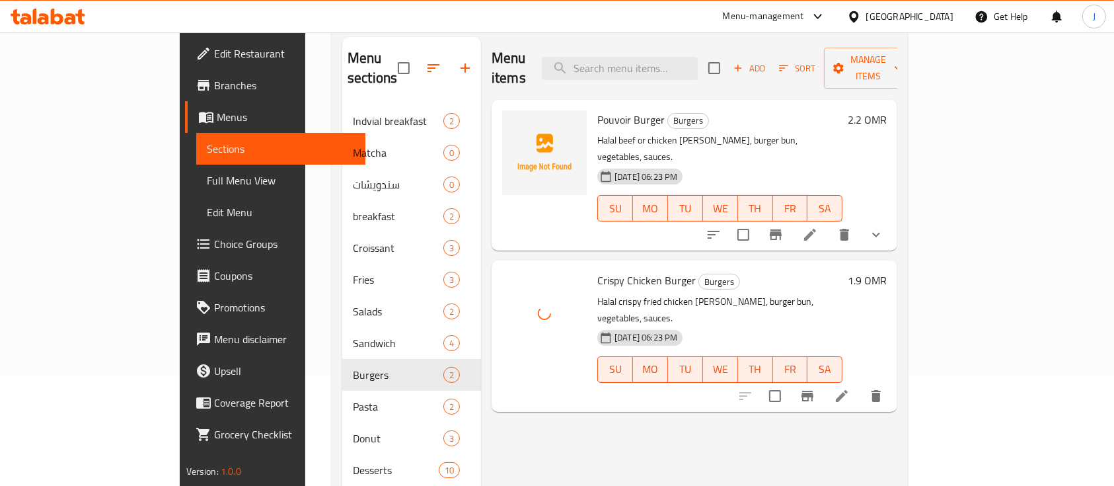
scroll to position [84, 0]
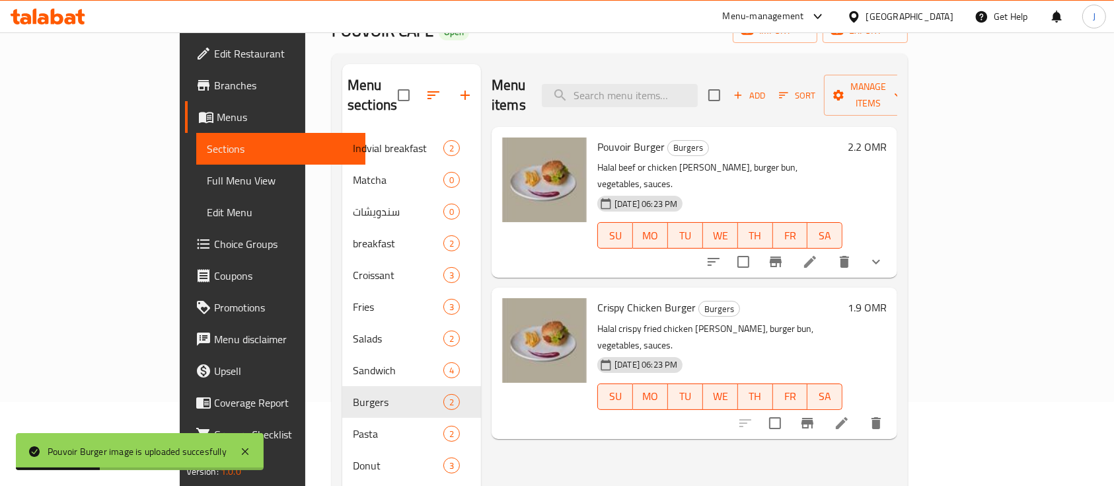
drag, startPoint x: 856, startPoint y: 290, endPoint x: 843, endPoint y: 291, distance: 12.6
click at [843, 321] on p "Halal crispy fried chicken [PERSON_NAME], burger bun, vegetables, sauces." at bounding box center [720, 337] width 245 height 33
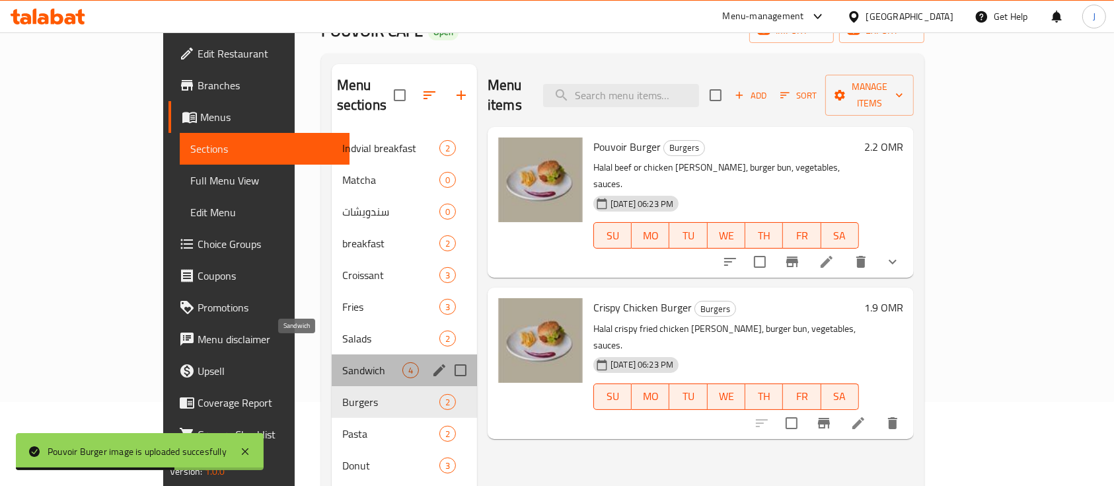
click at [342, 362] on span "Sandwich" at bounding box center [372, 370] width 60 height 16
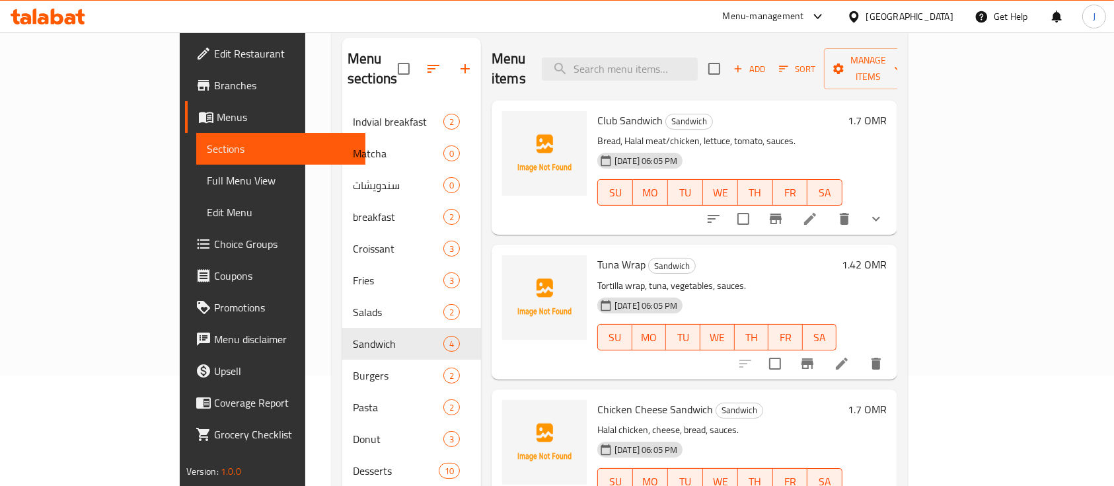
scroll to position [84, 0]
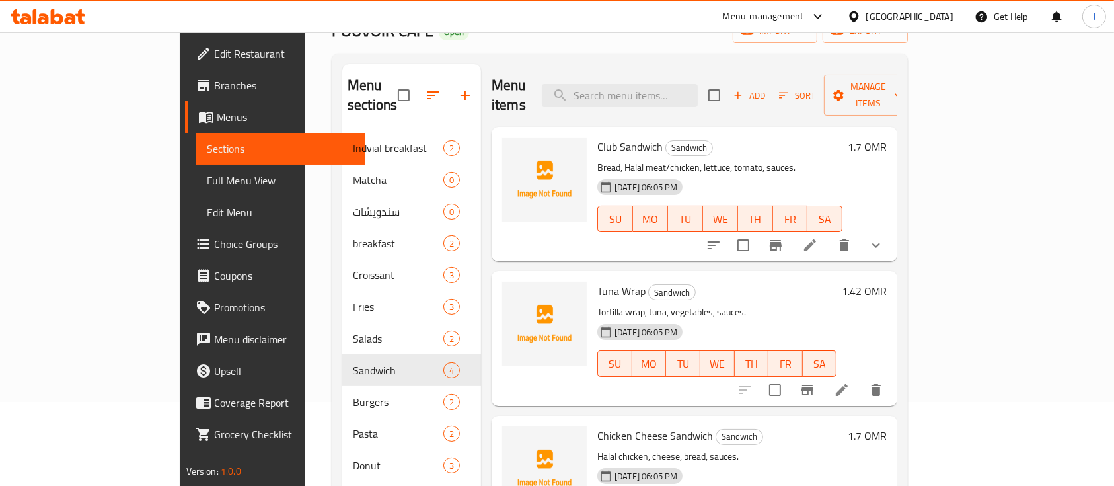
click at [837, 282] on h6 "Tuna Wrap Sandwich" at bounding box center [717, 291] width 239 height 19
click at [653, 85] on input "search" at bounding box center [620, 95] width 156 height 23
paste input "اب دجاج"
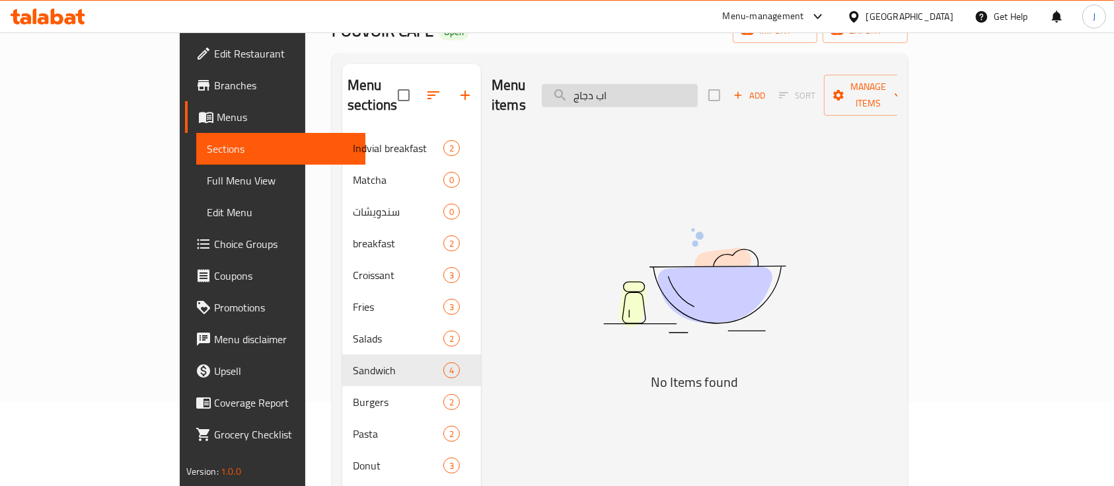
drag, startPoint x: 658, startPoint y: 87, endPoint x: 683, endPoint y: 87, distance: 25.8
click at [683, 87] on input "اب دجاج" at bounding box center [620, 95] width 156 height 23
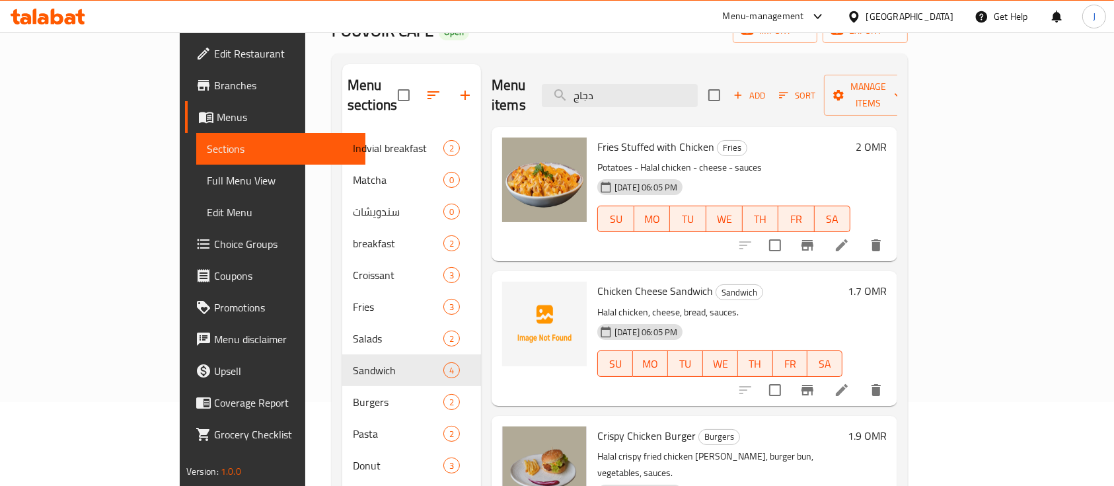
type input "دجاج"
drag, startPoint x: 673, startPoint y: 87, endPoint x: 628, endPoint y: 91, distance: 45.1
click at [628, 91] on input "دجاج" at bounding box center [620, 95] width 156 height 23
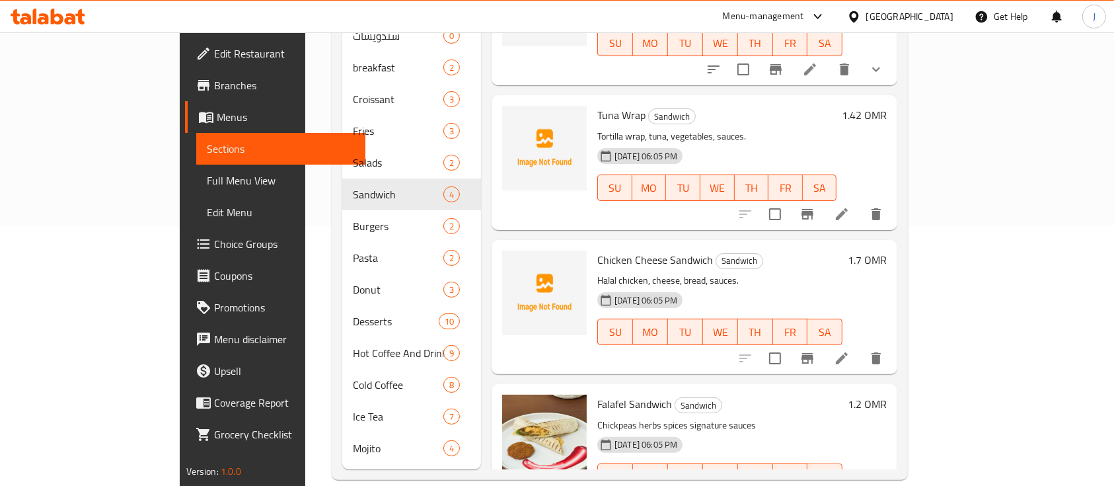
scroll to position [172, 0]
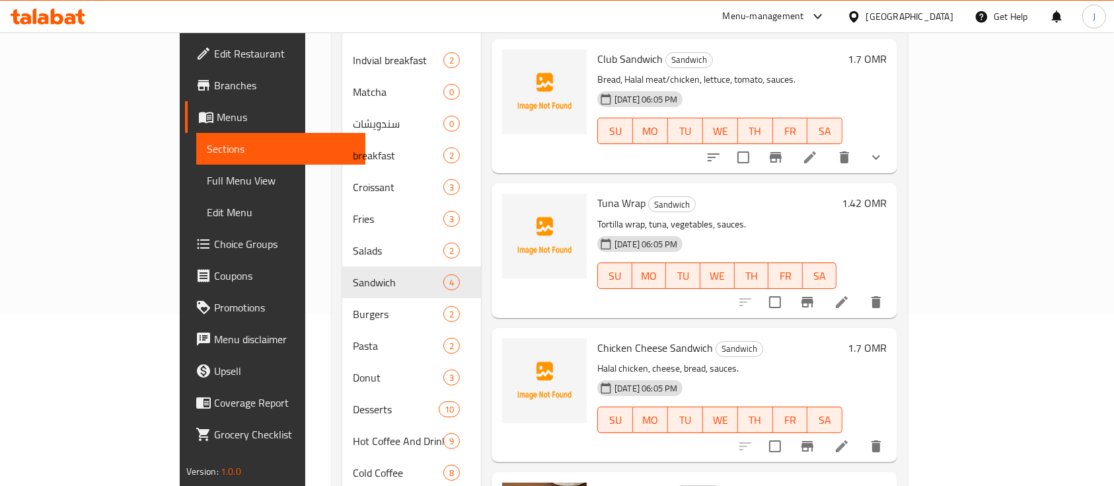
click at [837, 216] on p "Tortilla wrap, tuna, vegetables, sauces." at bounding box center [717, 224] width 239 height 17
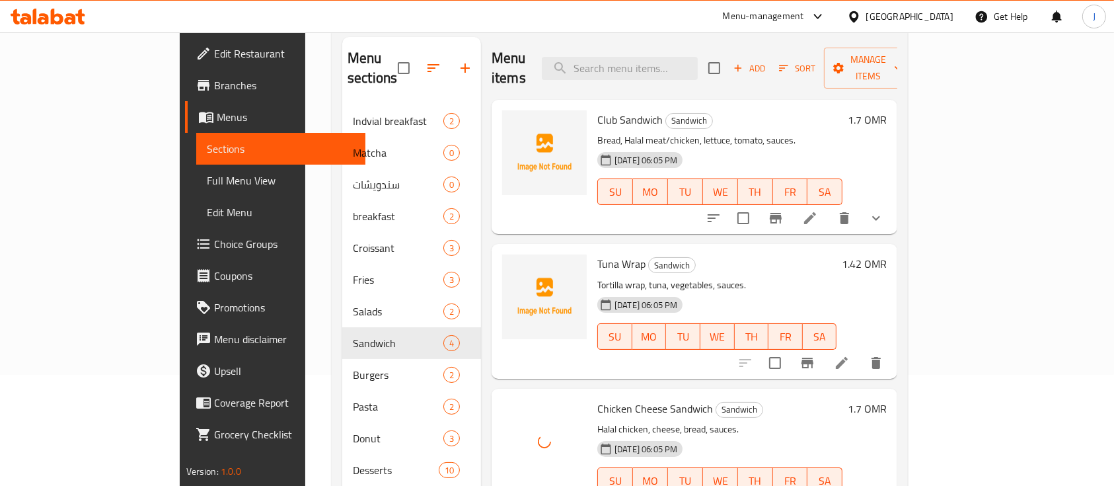
scroll to position [84, 0]
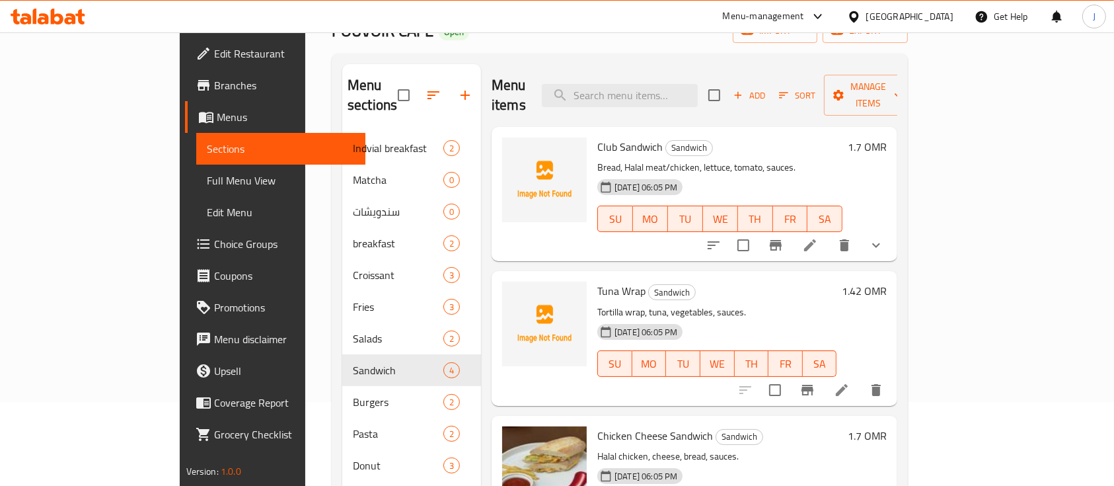
drag, startPoint x: 852, startPoint y: 272, endPoint x: 843, endPoint y: 274, distance: 9.3
click at [837, 282] on h6 "Tuna Wrap Sandwich" at bounding box center [717, 291] width 239 height 19
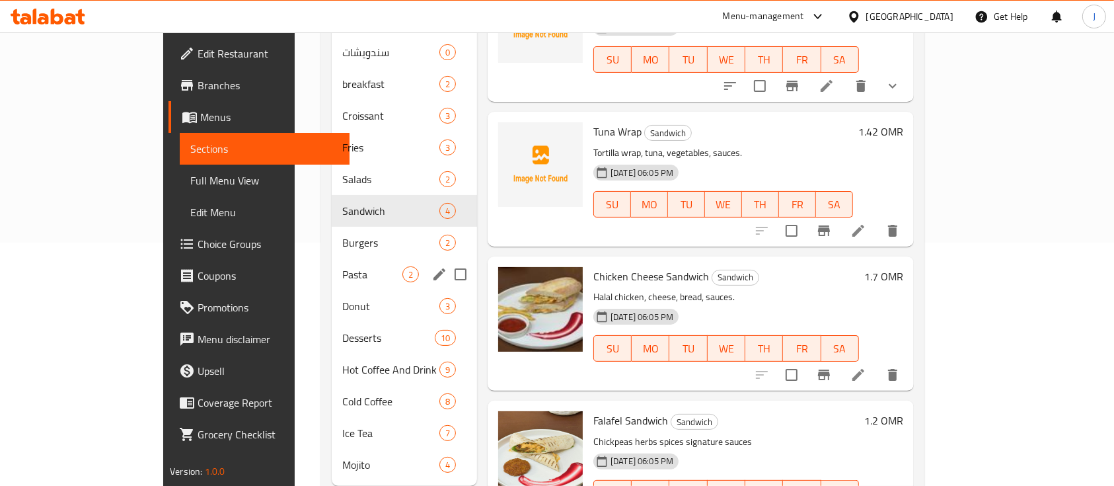
scroll to position [260, 0]
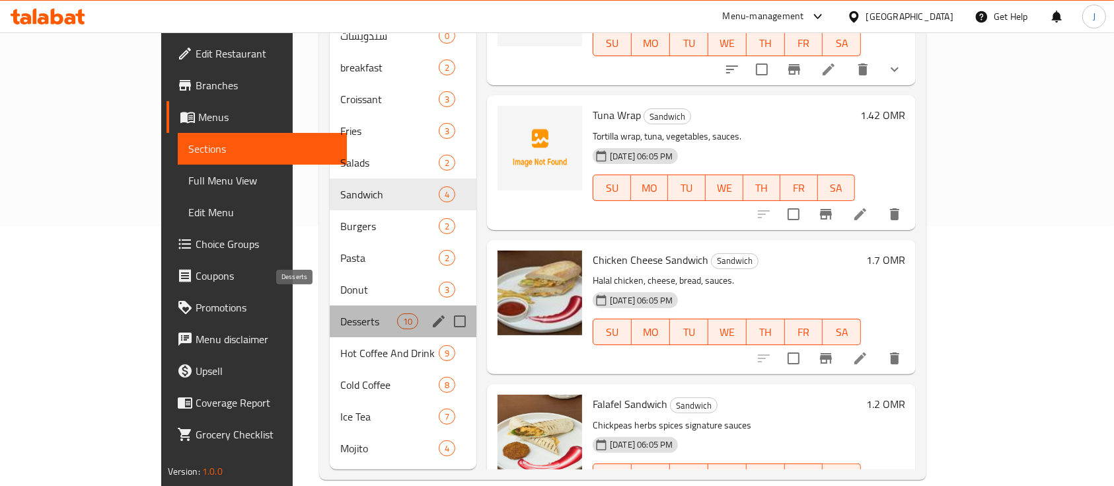
click at [340, 313] on span "Desserts" at bounding box center [368, 321] width 56 height 16
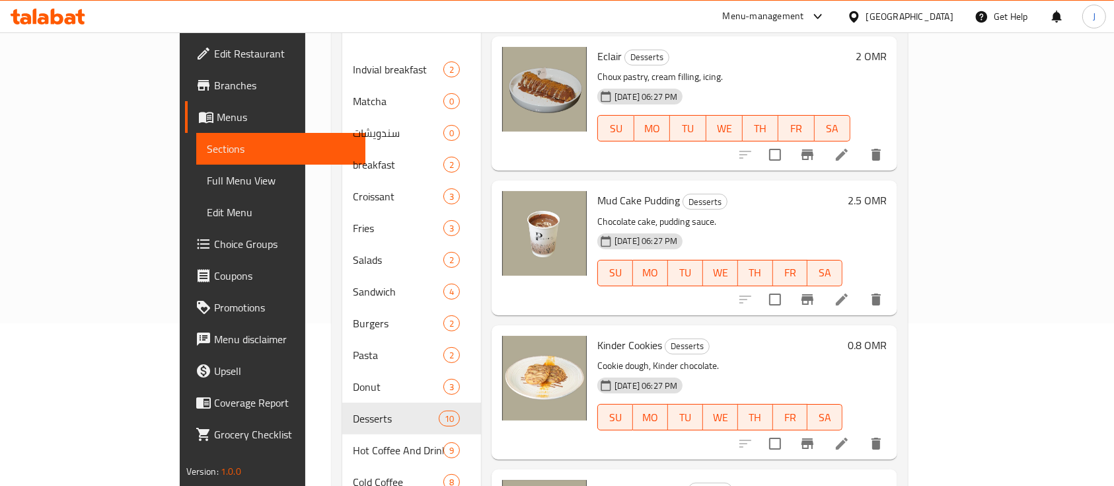
scroll to position [260, 0]
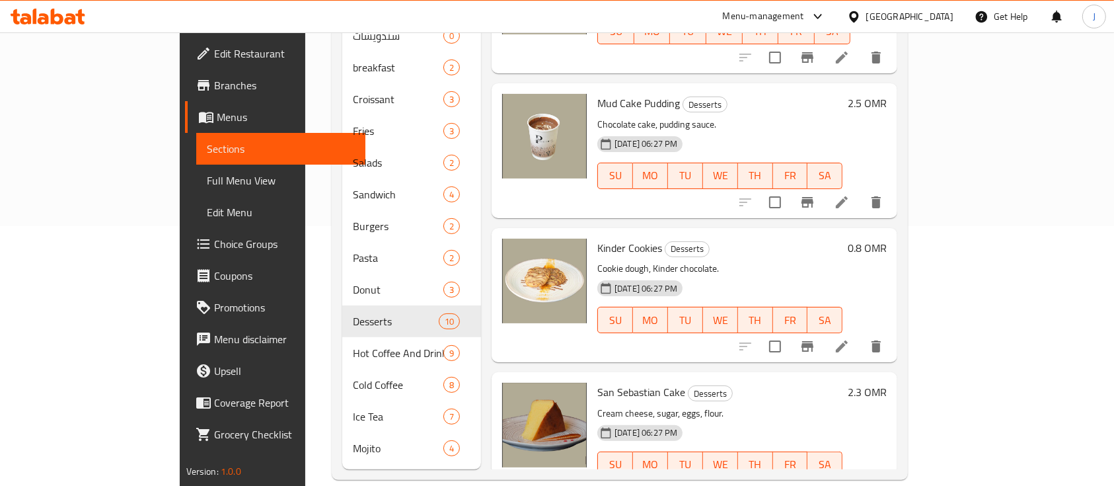
click at [830, 260] on p "Cookie dough, Kinder chocolate." at bounding box center [720, 268] width 245 height 17
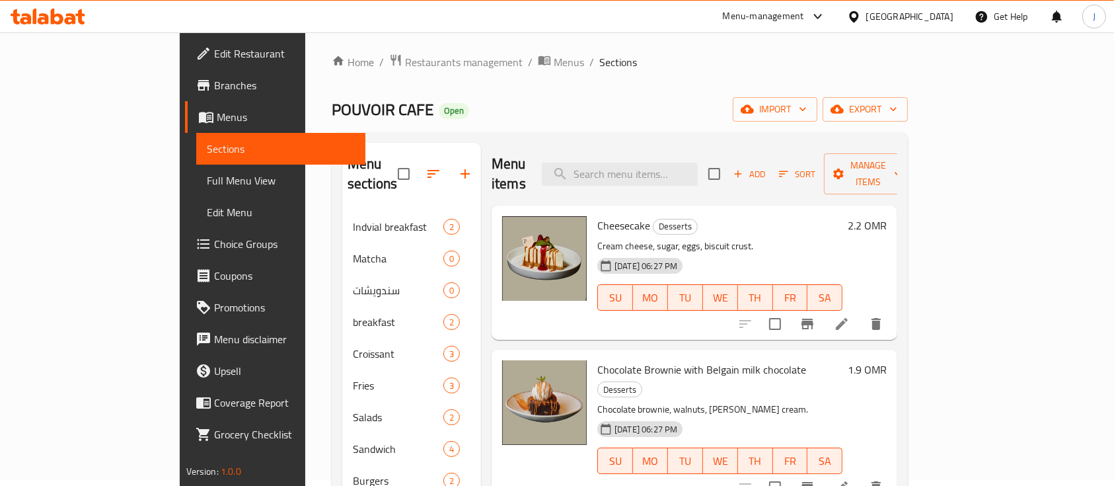
scroll to position [0, 0]
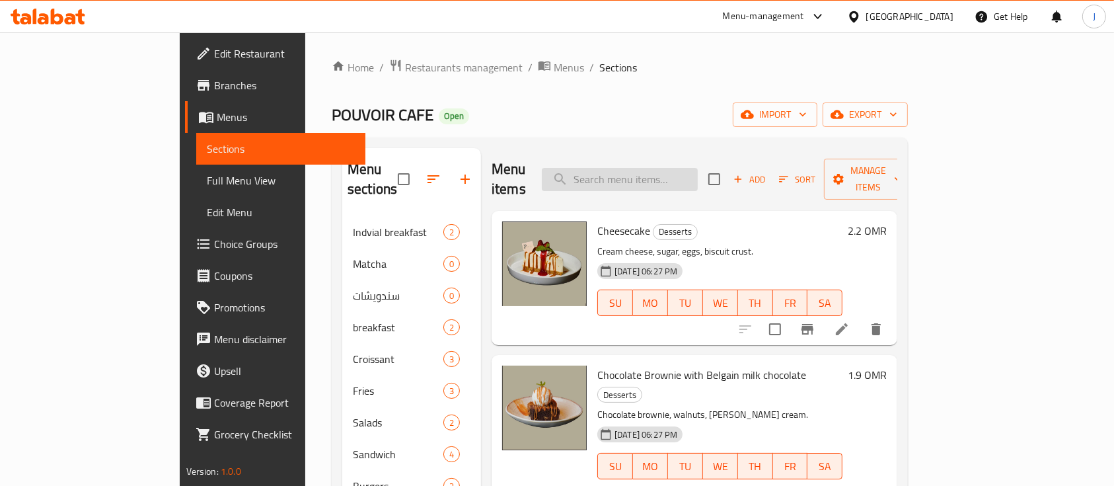
click at [660, 168] on input "search" at bounding box center [620, 179] width 156 height 23
paste input "كيك الشوكولاته براوني"
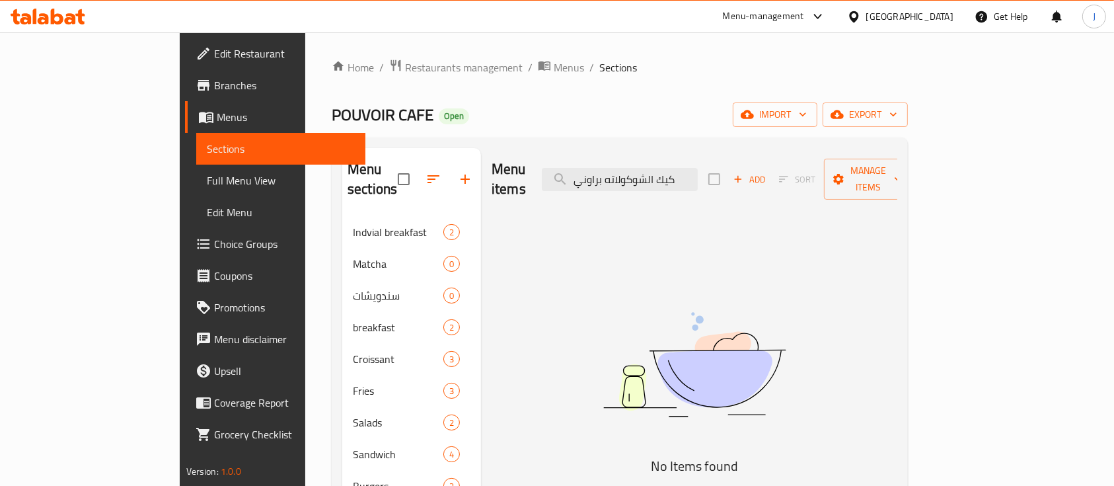
drag, startPoint x: 869, startPoint y: 273, endPoint x: 846, endPoint y: 257, distance: 28.0
click at [860, 277] on img at bounding box center [694, 364] width 330 height 175
click at [698, 168] on input "كيك الشوكولاته براوني" at bounding box center [620, 179] width 156 height 23
paste input "اتشا"
type input "م"
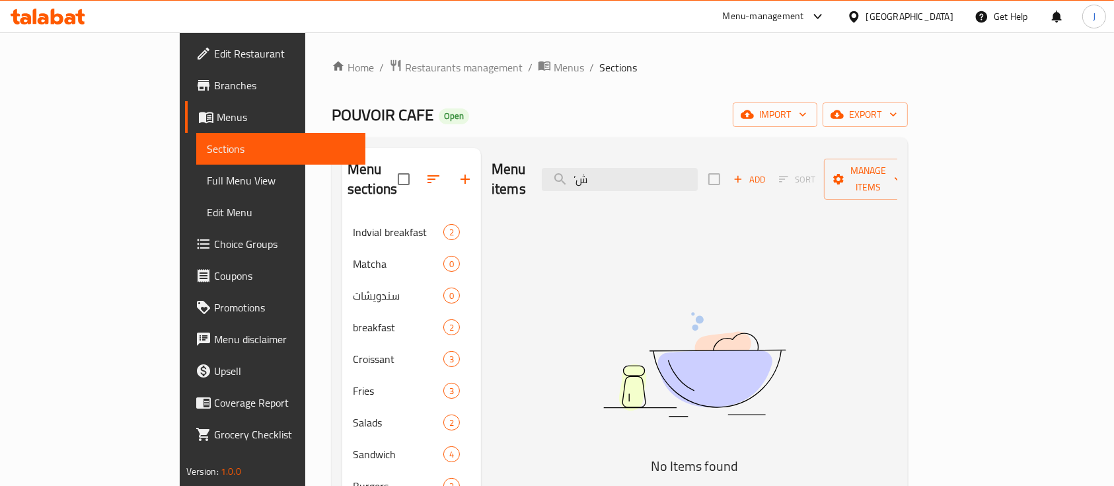
type input "’"
type input "M"
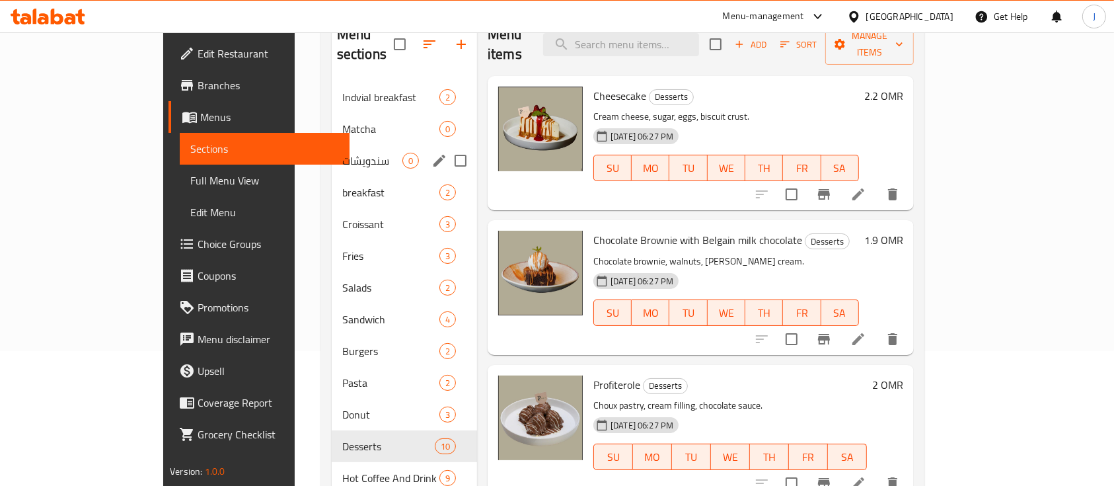
scroll to position [176, 0]
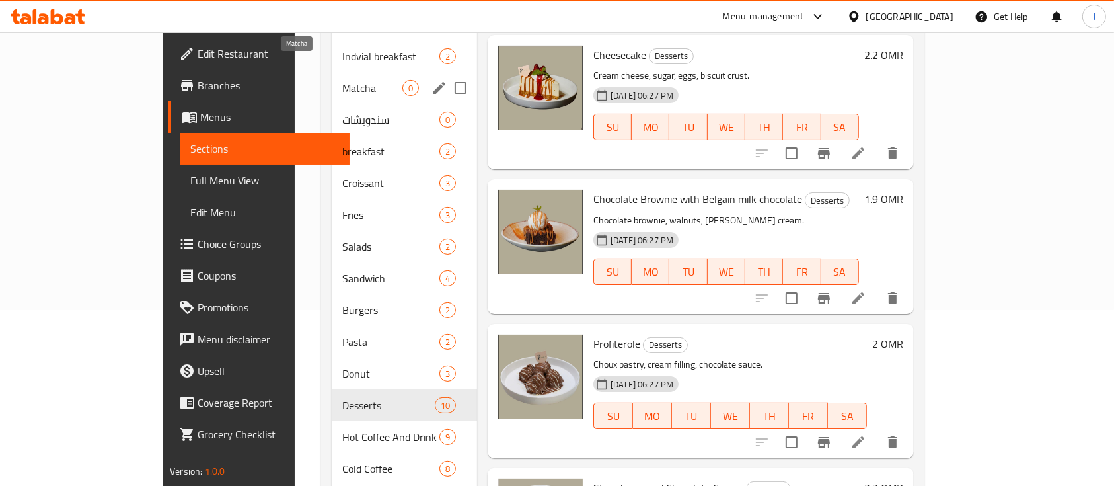
click at [342, 80] on span "Matcha" at bounding box center [372, 88] width 60 height 16
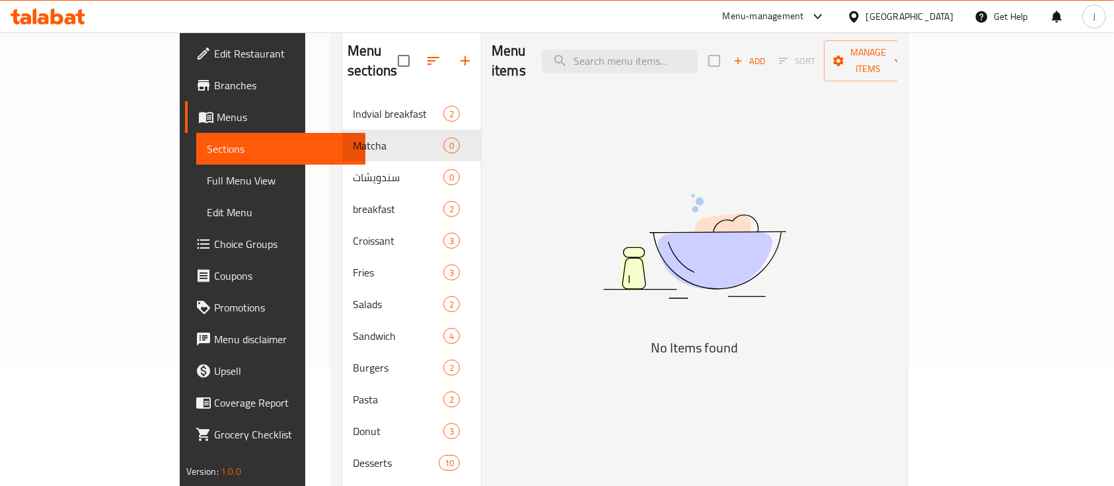
scroll to position [260, 0]
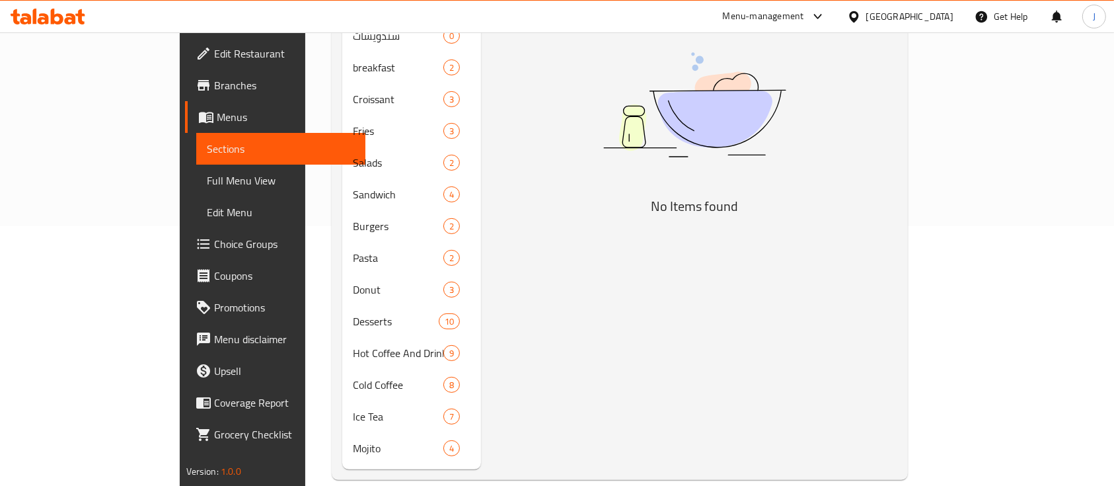
click at [898, 256] on div "Menu items Add Sort Manage items No Items found" at bounding box center [689, 178] width 416 height 581
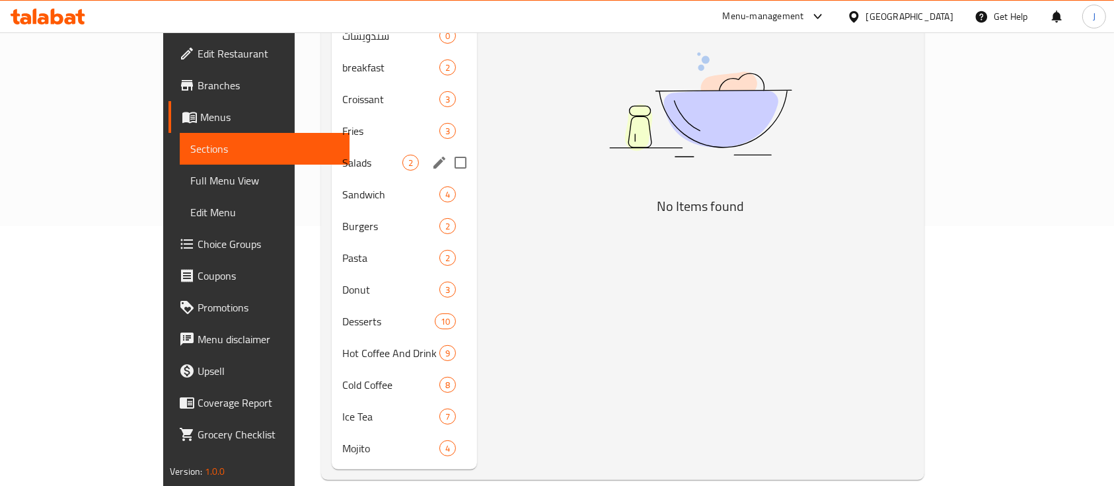
scroll to position [172, 0]
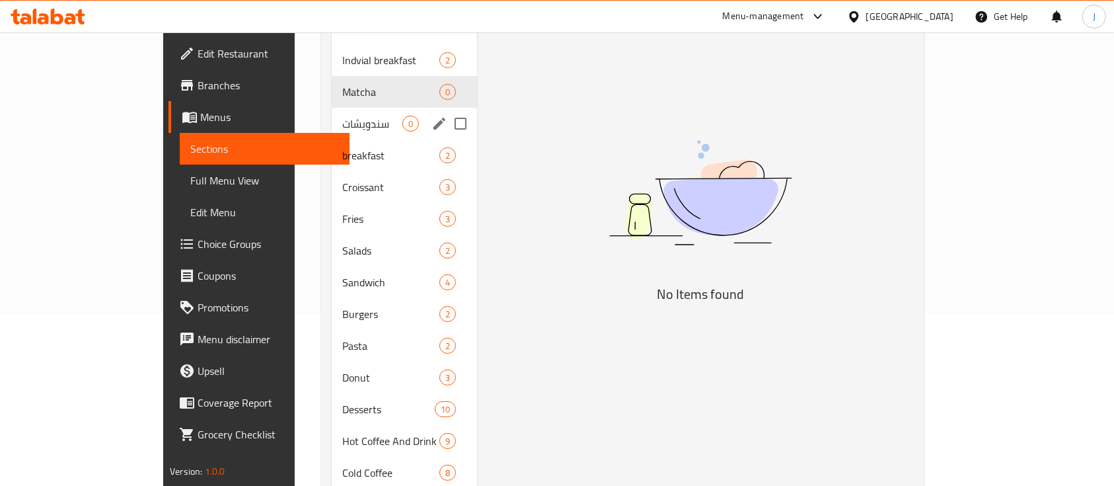
click at [332, 113] on div "سندويشات 0" at bounding box center [404, 124] width 145 height 32
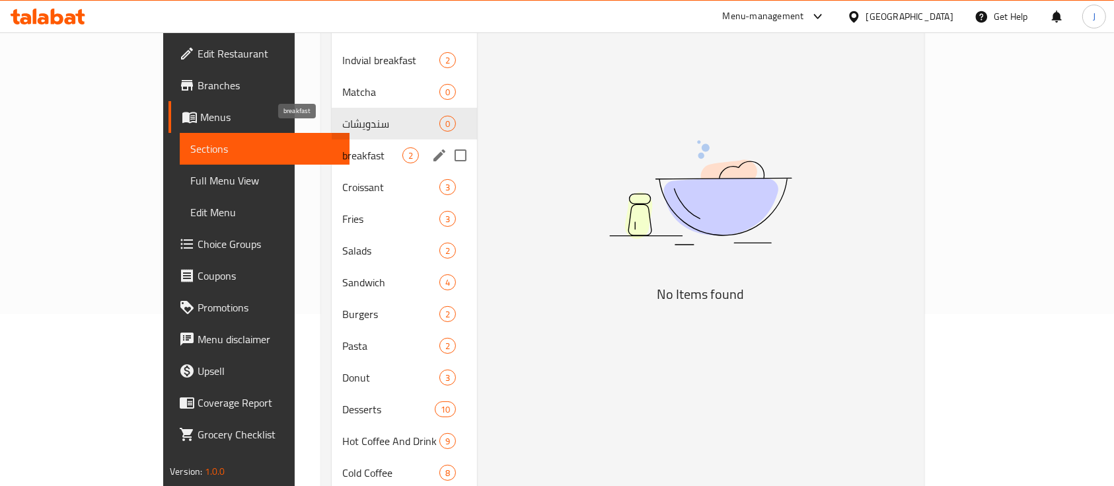
click at [342, 147] on span "breakfast" at bounding box center [372, 155] width 60 height 16
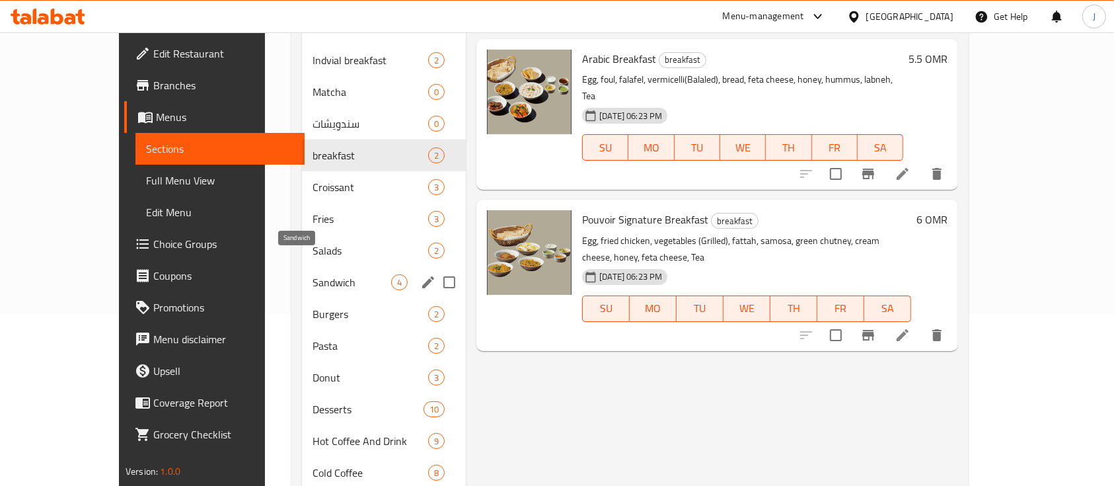
click at [313, 274] on span "Sandwich" at bounding box center [352, 282] width 79 height 16
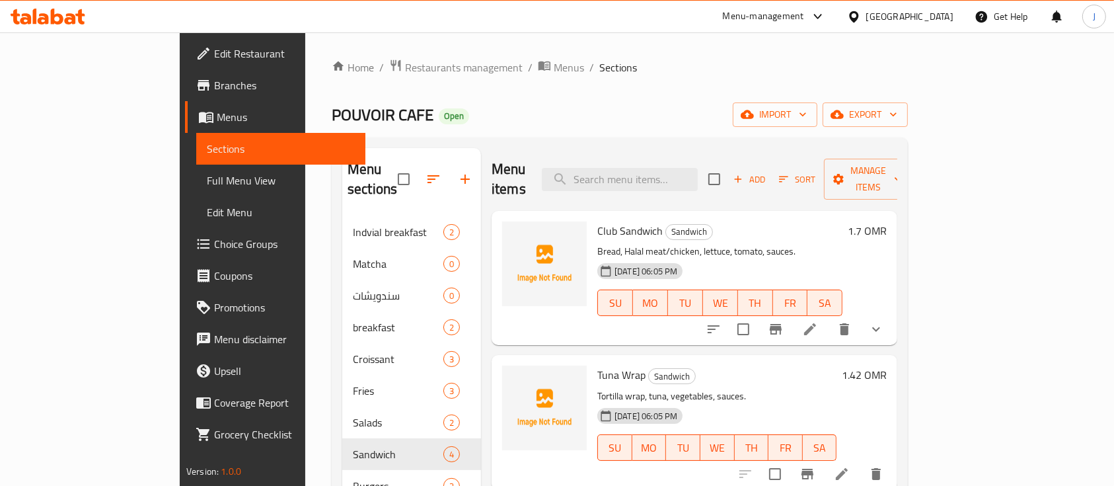
scroll to position [49, 0]
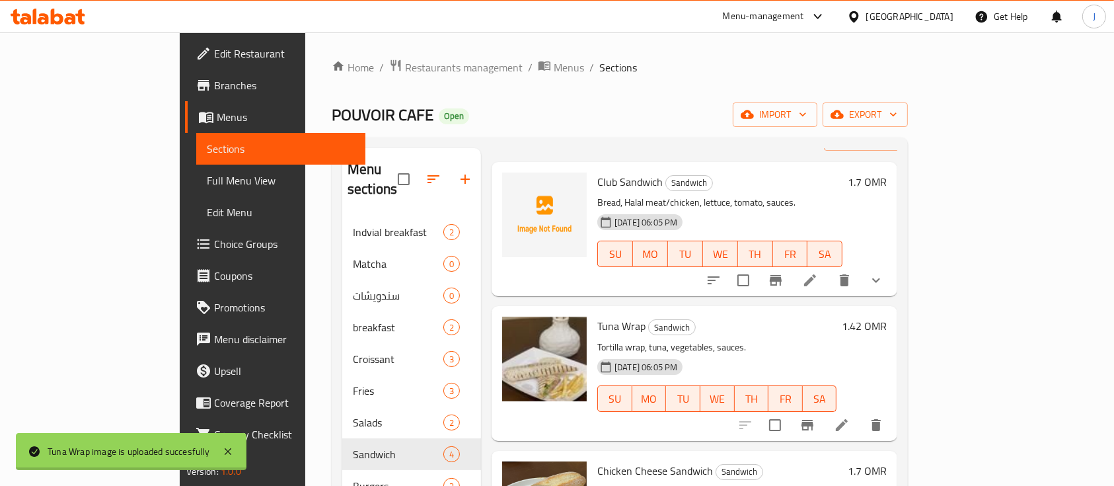
click at [887, 317] on h6 "1.42 OMR" at bounding box center [864, 326] width 45 height 19
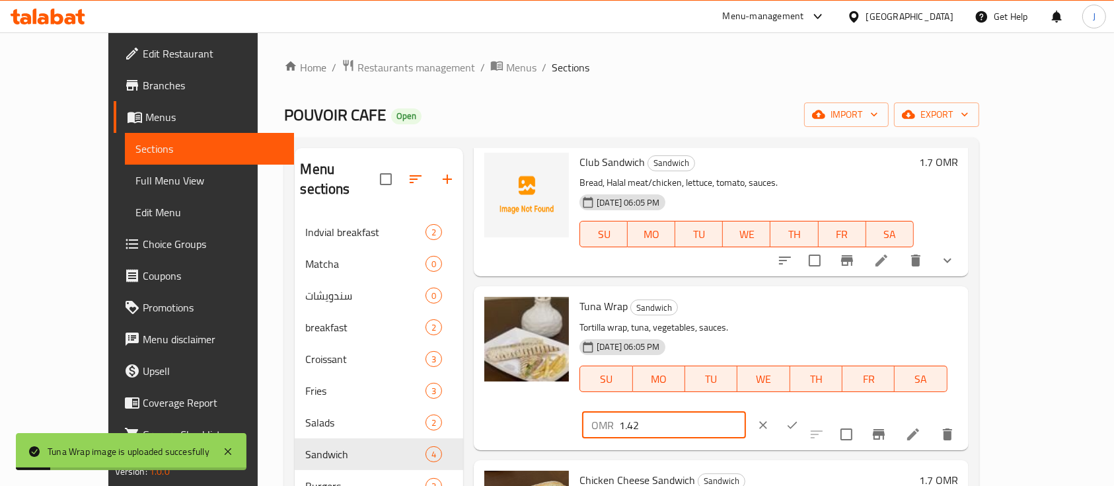
click at [746, 412] on input "1.42" at bounding box center [682, 425] width 126 height 26
type input "1.45"
click at [799, 418] on icon "ok" at bounding box center [792, 424] width 13 height 13
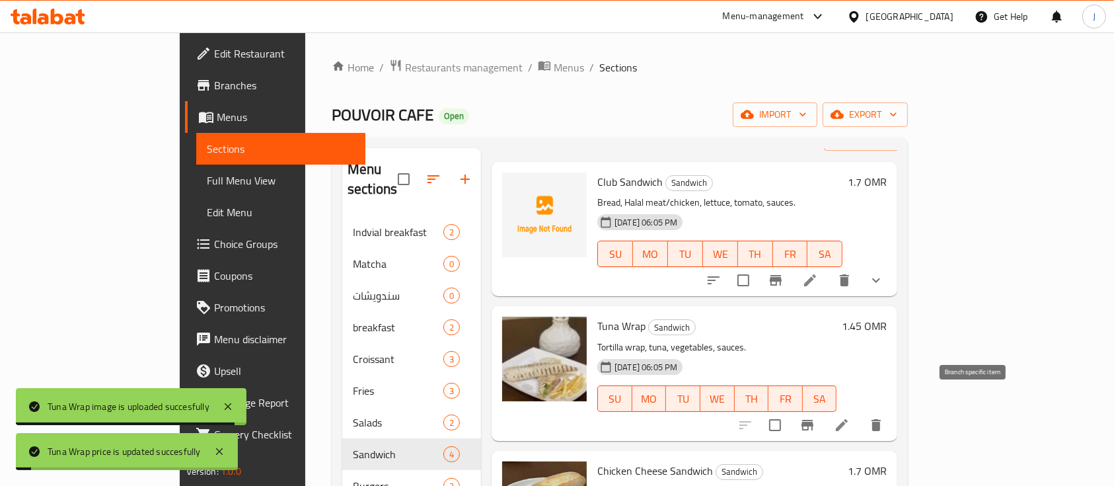
click at [814, 420] on icon "Branch-specific-item" at bounding box center [808, 425] width 12 height 11
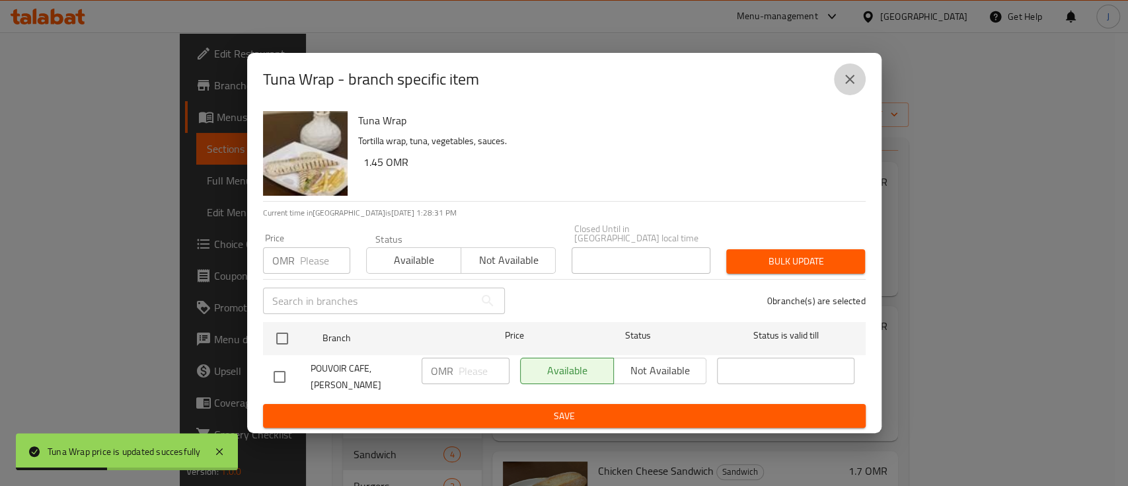
click at [858, 95] on button "close" at bounding box center [850, 79] width 32 height 32
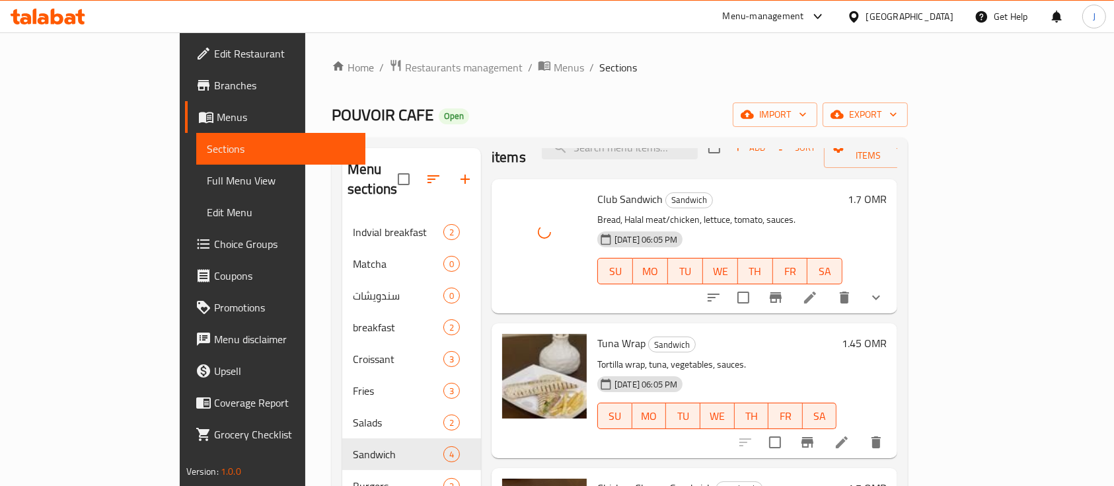
scroll to position [0, 0]
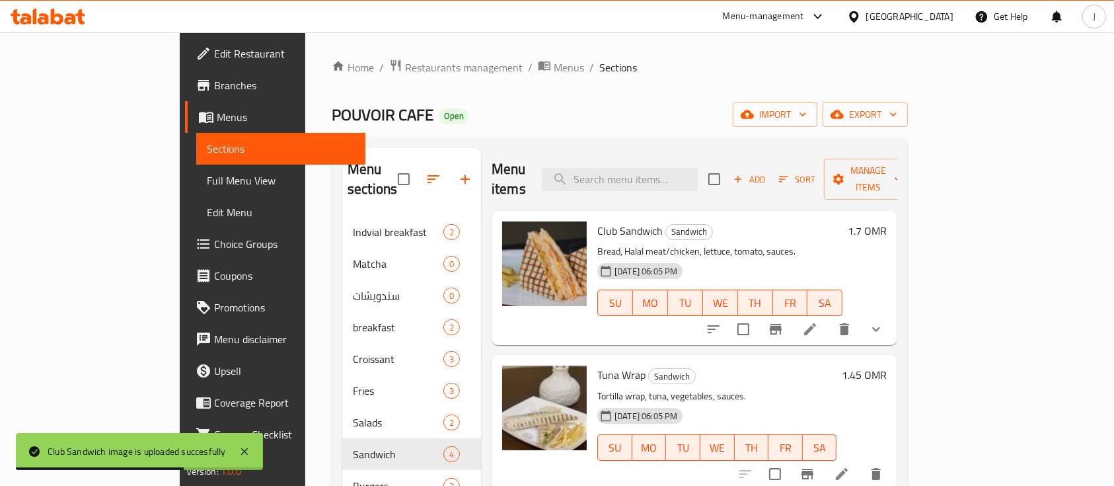
drag, startPoint x: 820, startPoint y: 204, endPoint x: 783, endPoint y: 209, distance: 38.0
click at [820, 221] on h6 "Club Sandwich Sandwich" at bounding box center [720, 230] width 245 height 19
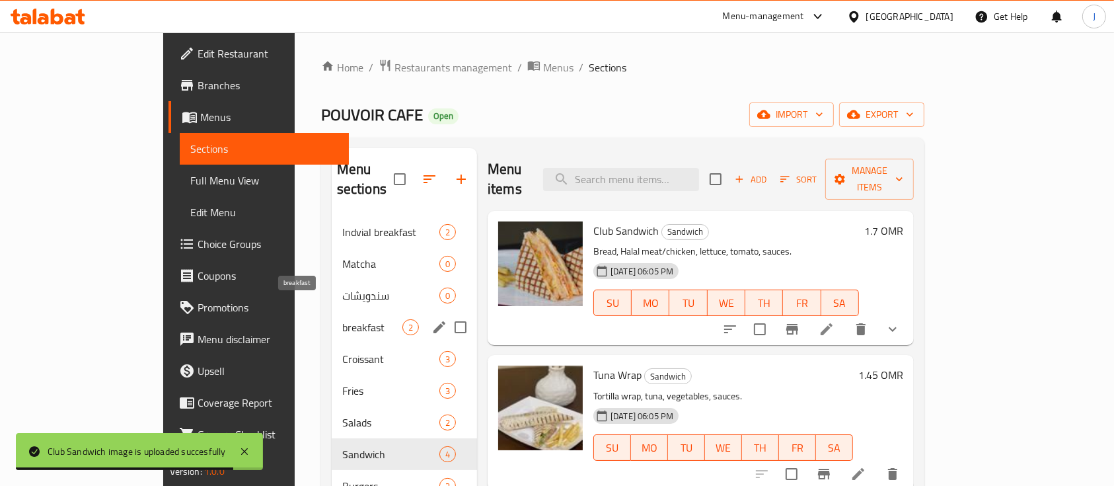
click at [342, 319] on span "breakfast" at bounding box center [372, 327] width 60 height 16
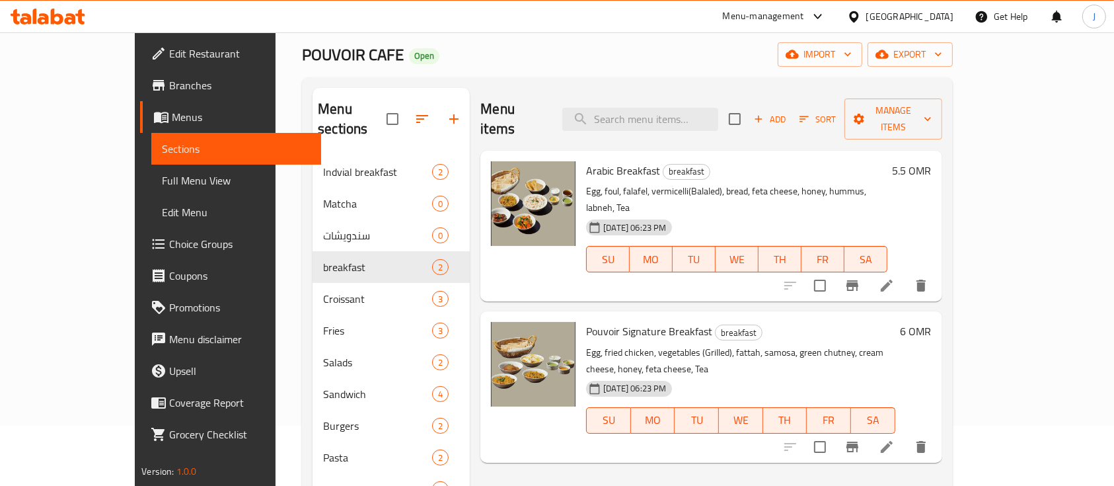
scroll to position [88, 0]
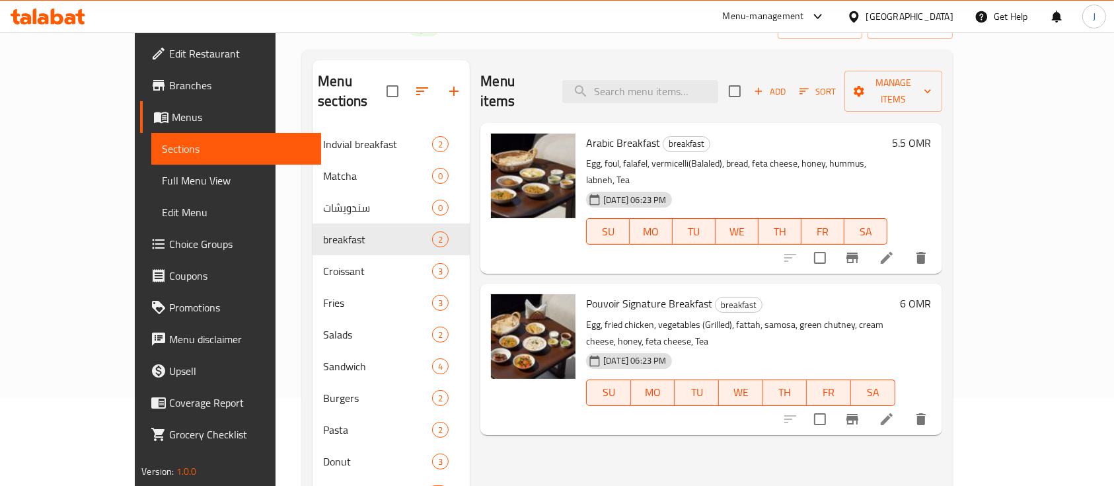
click at [845, 155] on p "Egg, foul, falafel, vermicelli(Balaled), bread, feta cheese, honey, hummus, lab…" at bounding box center [736, 171] width 301 height 33
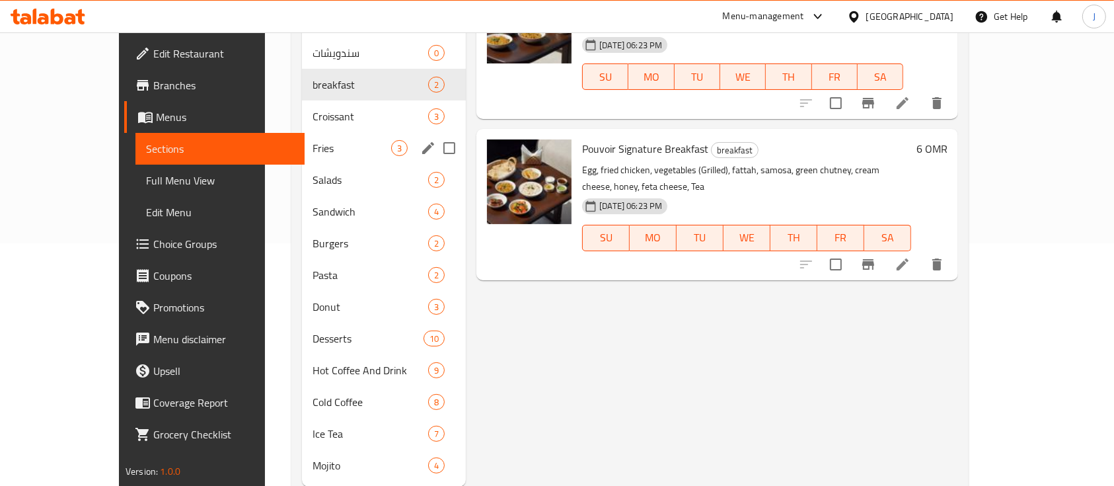
scroll to position [260, 0]
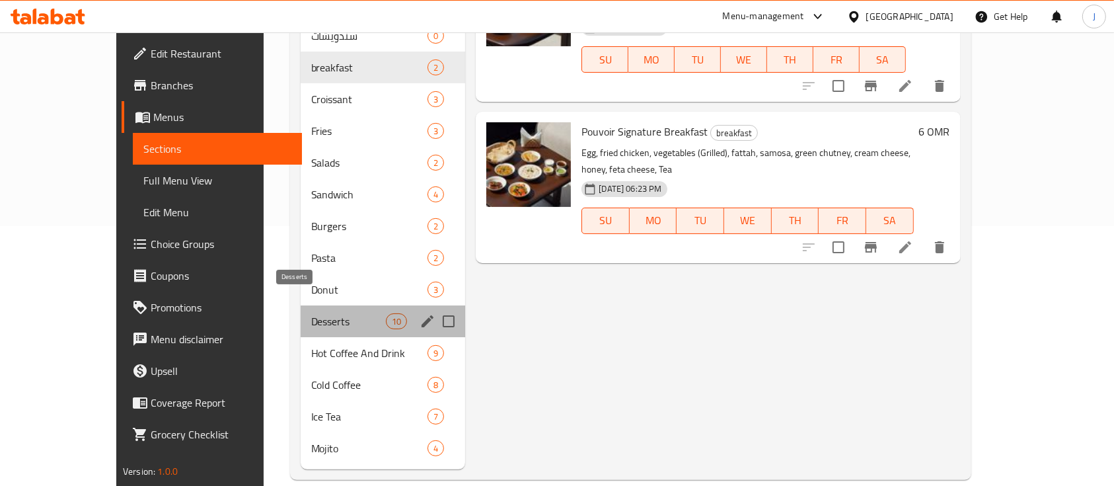
click at [311, 313] on span "Desserts" at bounding box center [348, 321] width 75 height 16
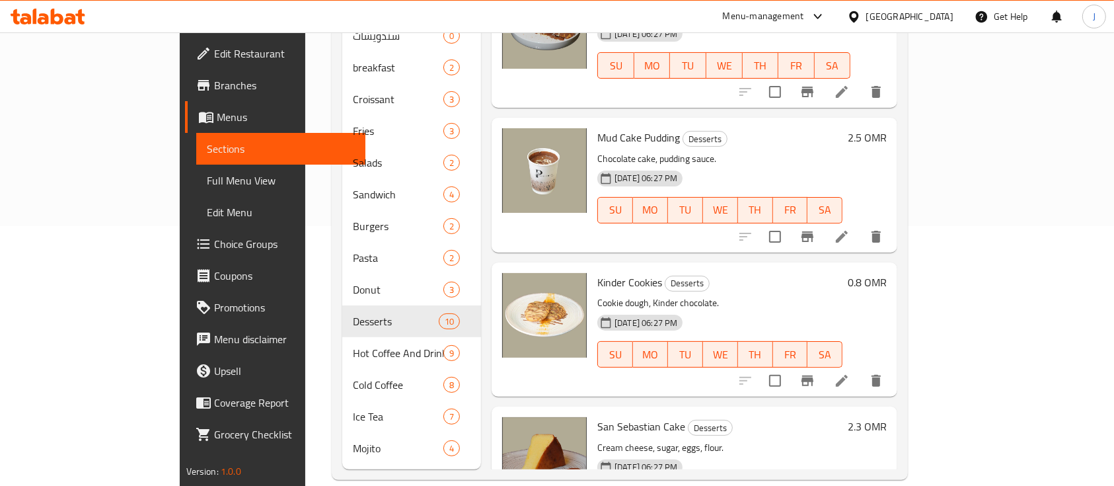
scroll to position [915, 0]
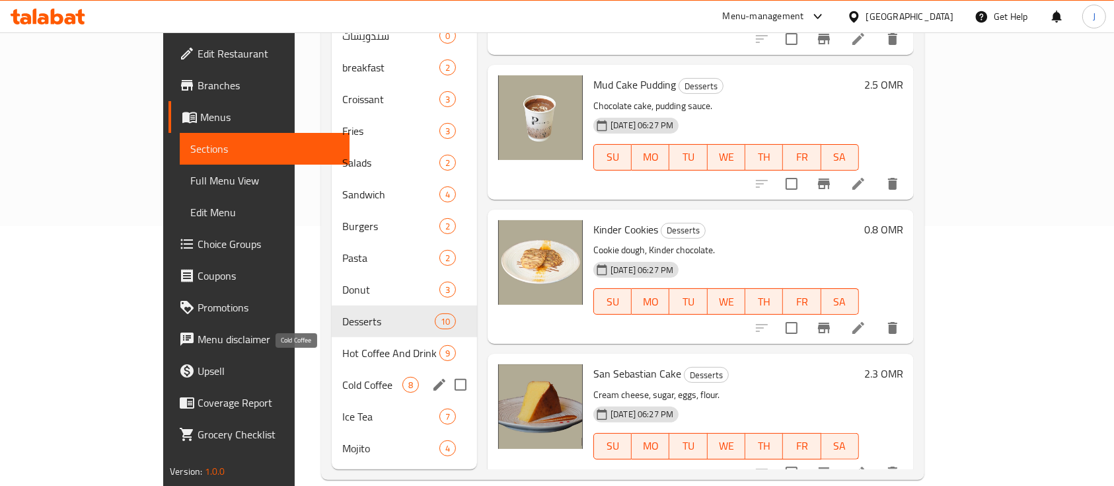
click at [342, 377] on span "Cold Coffee" at bounding box center [372, 385] width 60 height 16
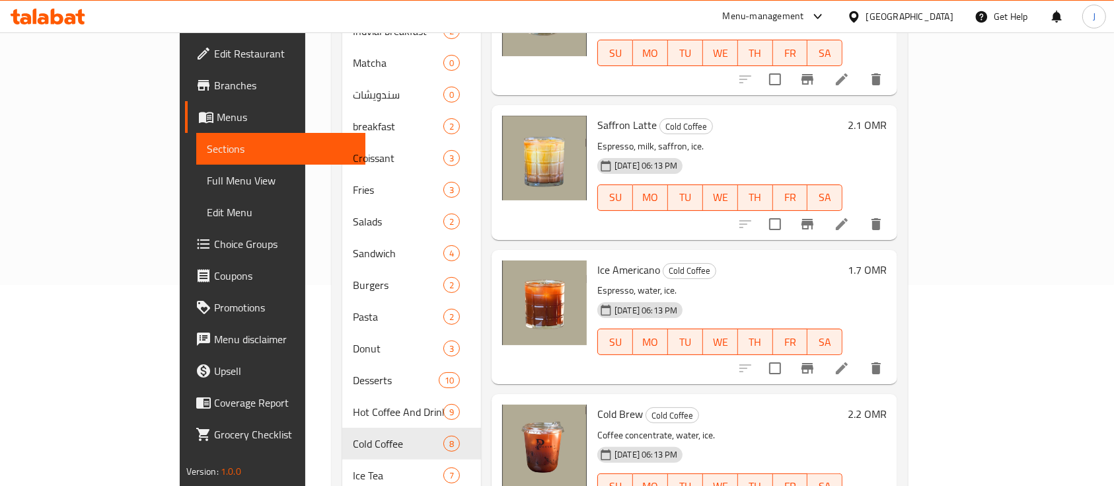
scroll to position [260, 0]
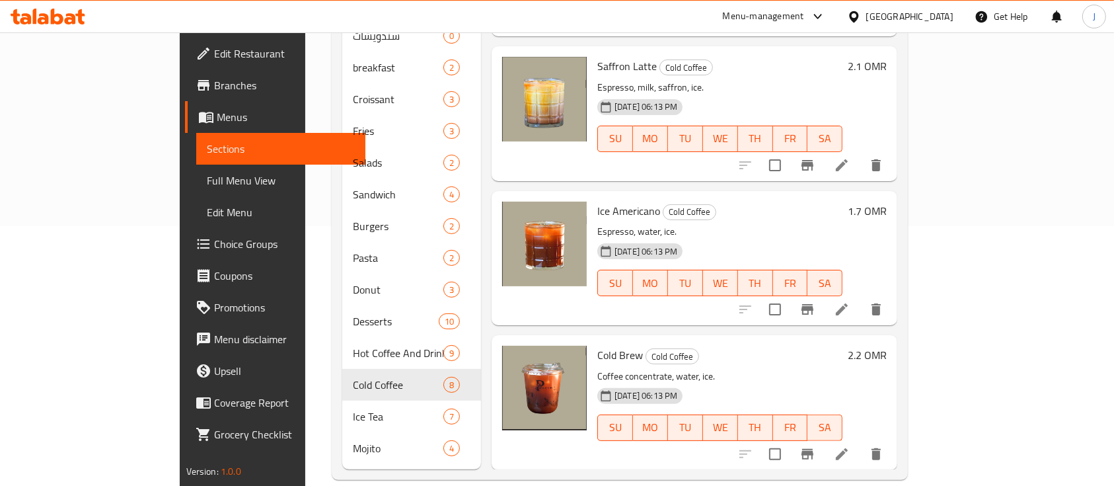
click at [843, 202] on h6 "Ice Americano Cold Coffee" at bounding box center [720, 211] width 245 height 19
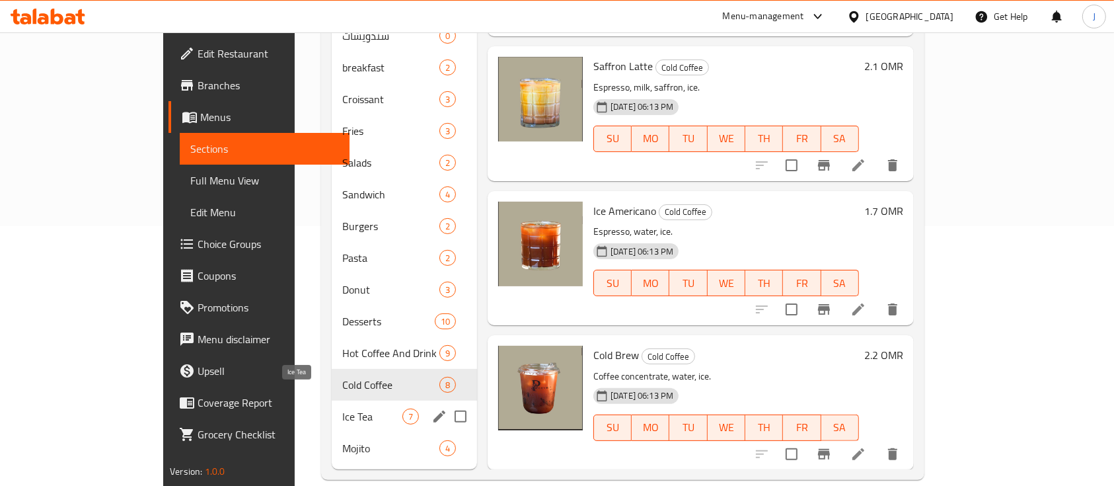
click at [342, 408] on span "Ice Tea" at bounding box center [372, 416] width 60 height 16
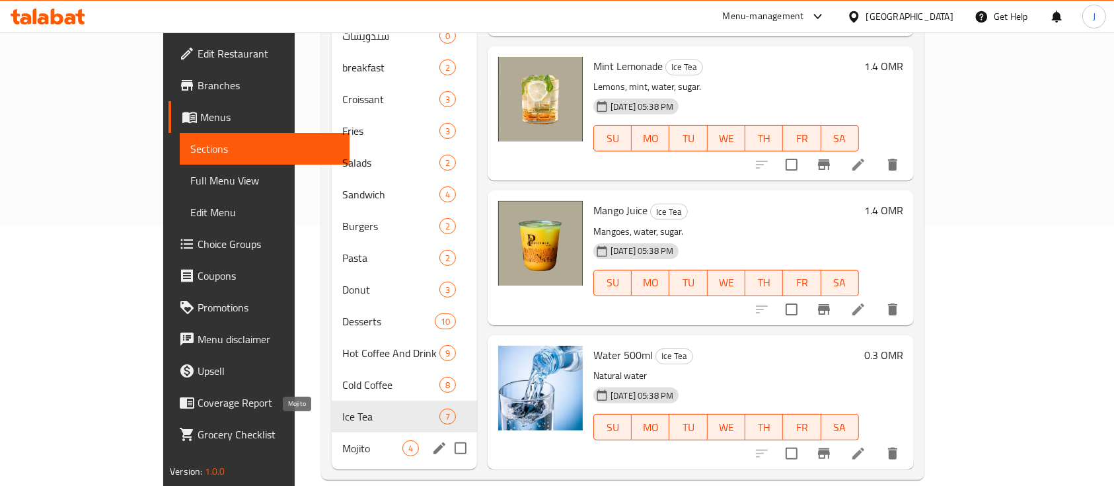
click at [342, 440] on span "Mojito" at bounding box center [372, 448] width 60 height 16
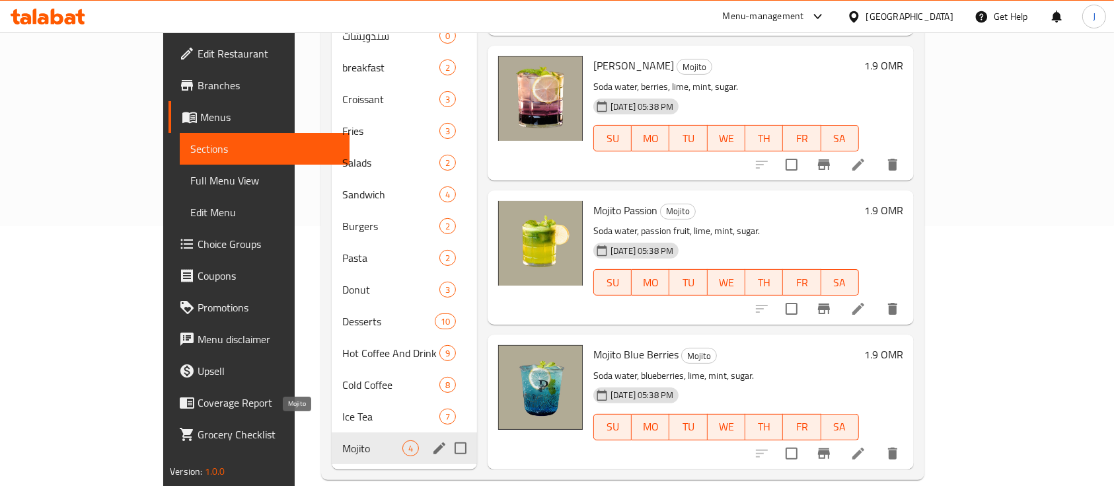
scroll to position [49, 0]
click at [342, 377] on span "Cold Coffee" at bounding box center [372, 385] width 60 height 16
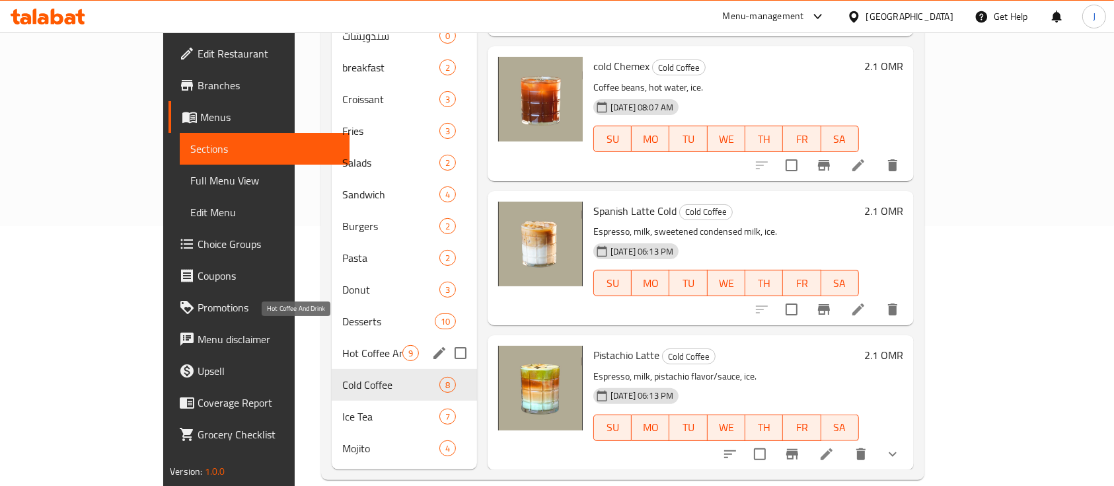
click at [342, 345] on span "Hot Coffee And Drink" at bounding box center [372, 353] width 60 height 16
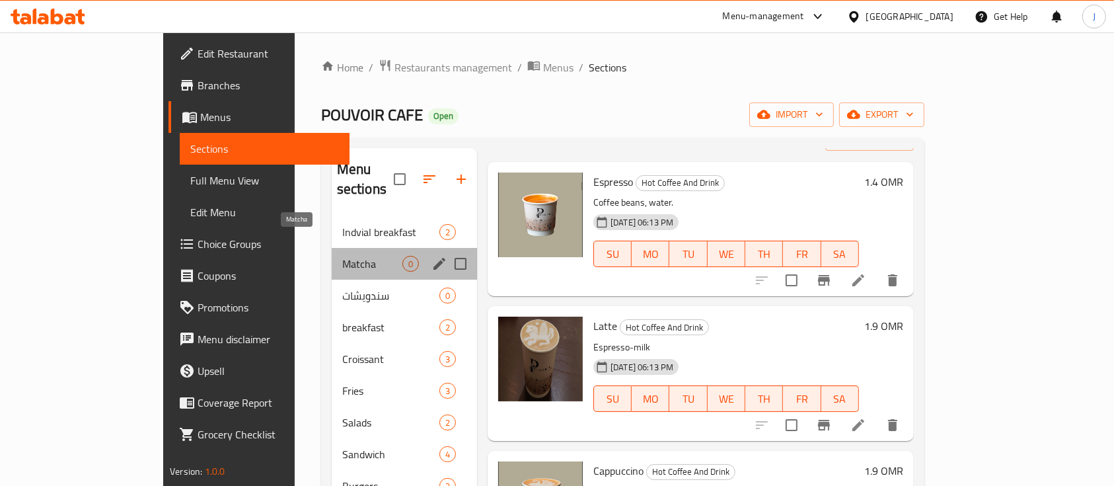
click at [342, 256] on span "Matcha" at bounding box center [372, 264] width 60 height 16
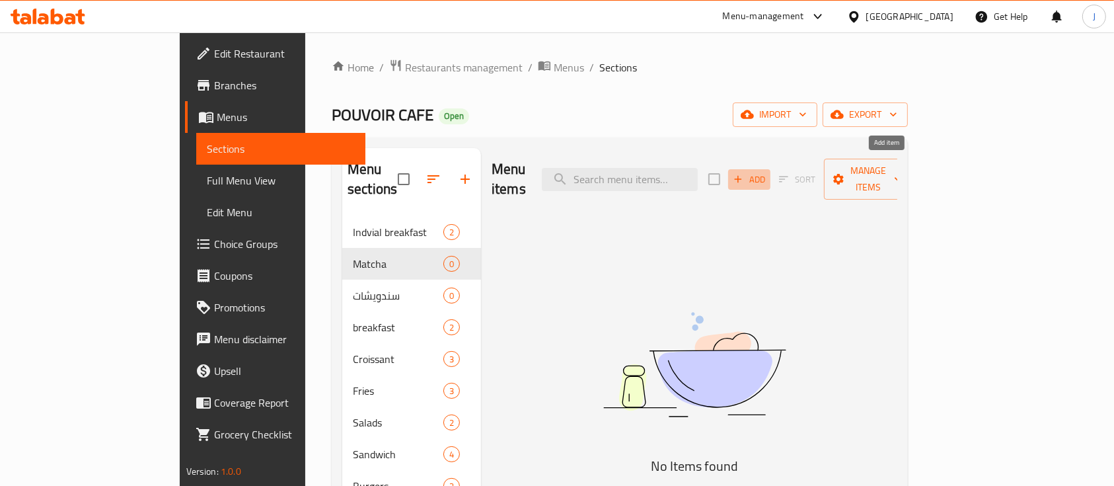
click at [767, 172] on span "Add" at bounding box center [750, 179] width 36 height 15
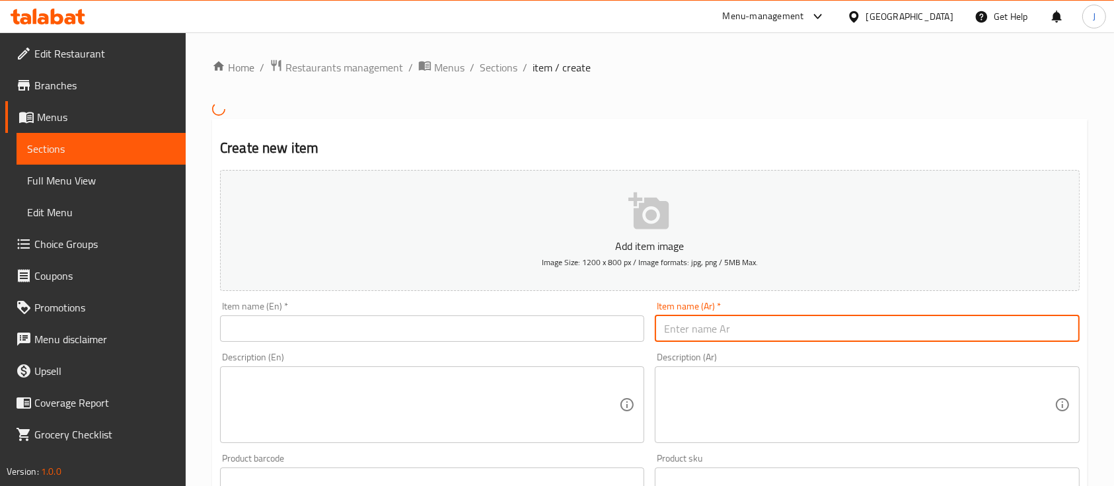
click at [707, 330] on input "text" at bounding box center [867, 328] width 424 height 26
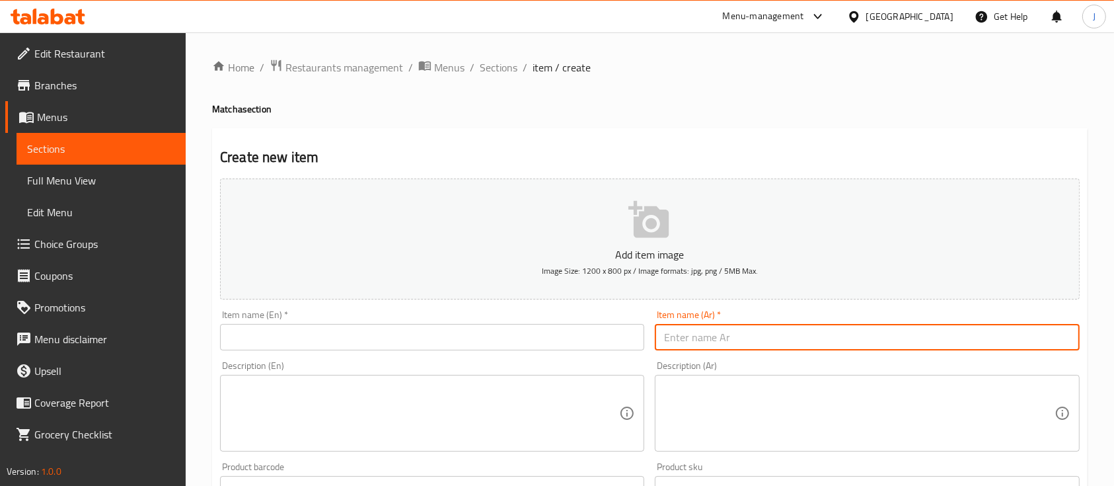
paste input "[PERSON_NAME]"
type input "[PERSON_NAME]"
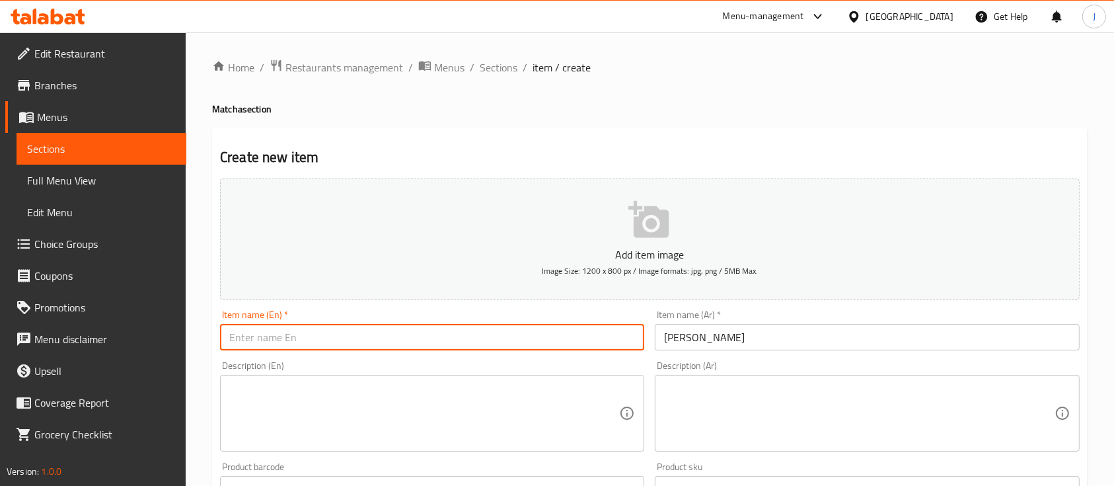
click at [436, 348] on input "text" at bounding box center [432, 337] width 424 height 26
type input "’"
type input "Matcha"
click at [344, 400] on textarea at bounding box center [424, 413] width 390 height 63
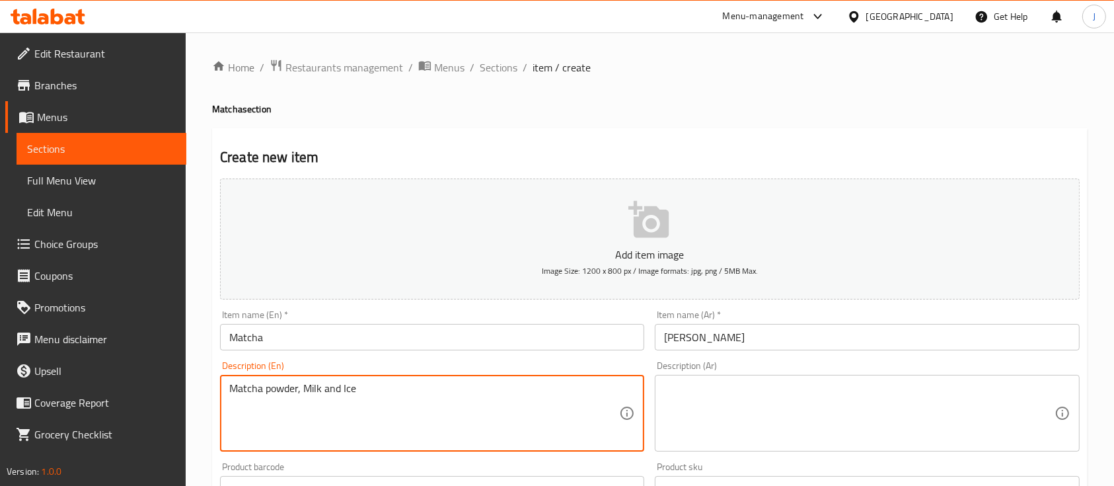
click at [721, 409] on textarea at bounding box center [859, 413] width 390 height 63
type textarea "Matcha powder, Milk and Ice"
click at [724, 393] on textarea at bounding box center [859, 413] width 390 height 63
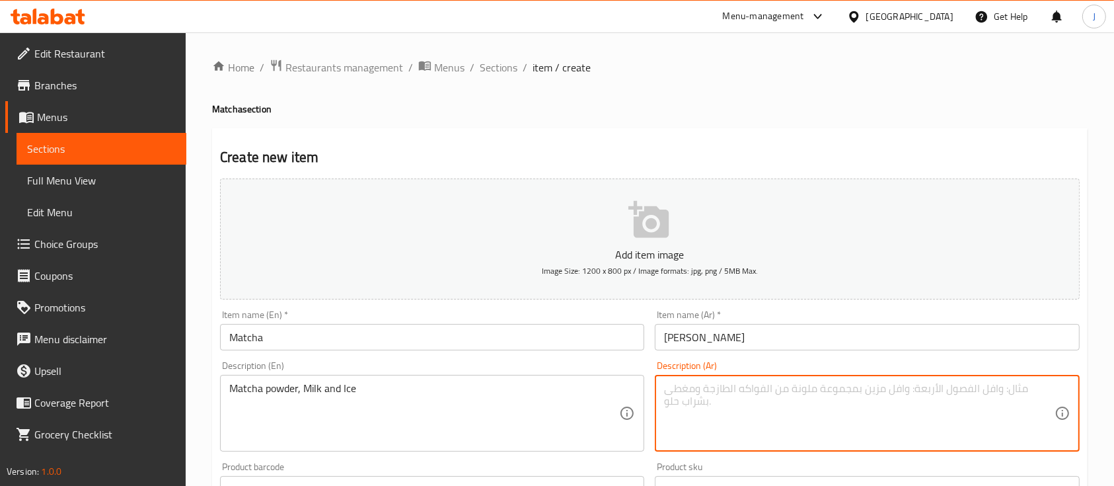
paste textarea "مسحوق الماتشا والحليب والثلج"
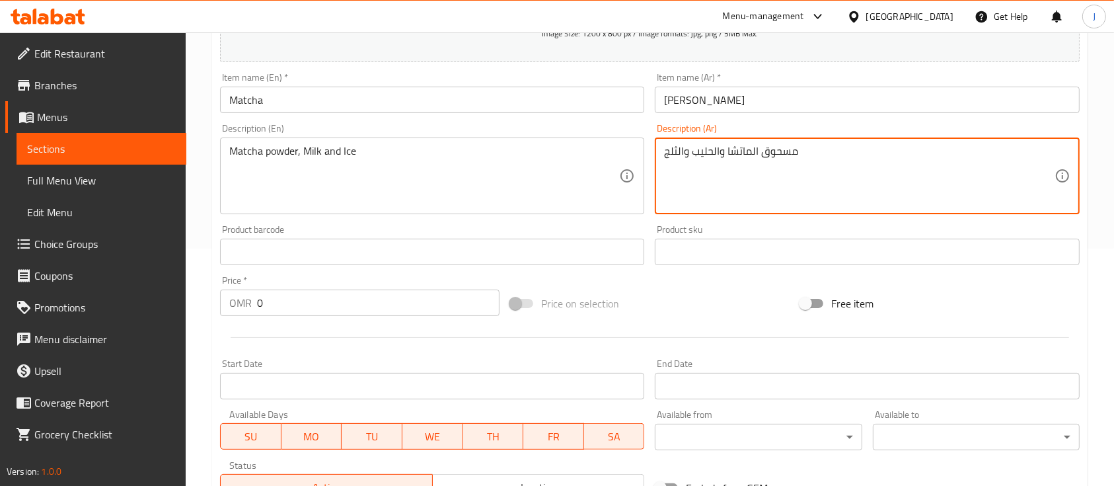
scroll to position [264, 0]
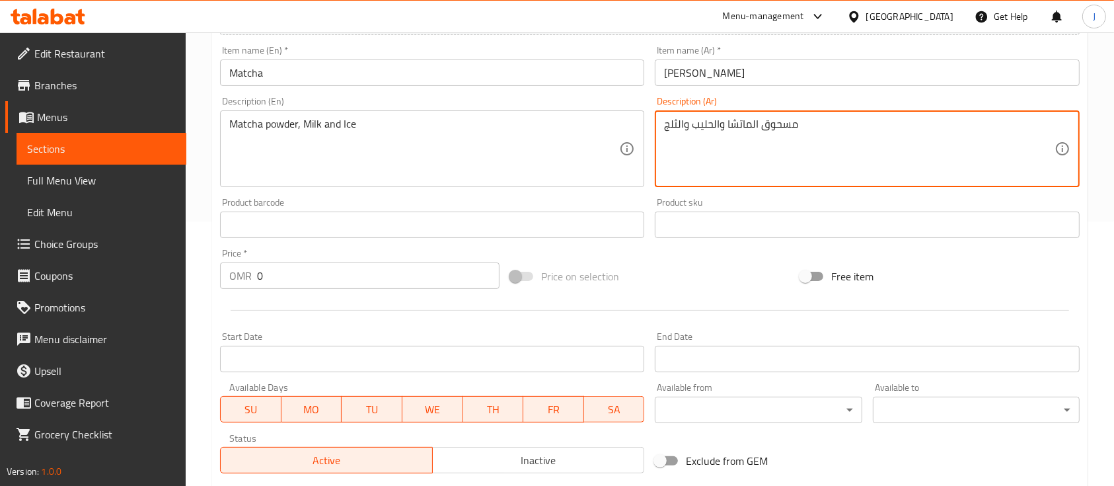
type textarea "مسحوق الماتشا والحليب والثلج"
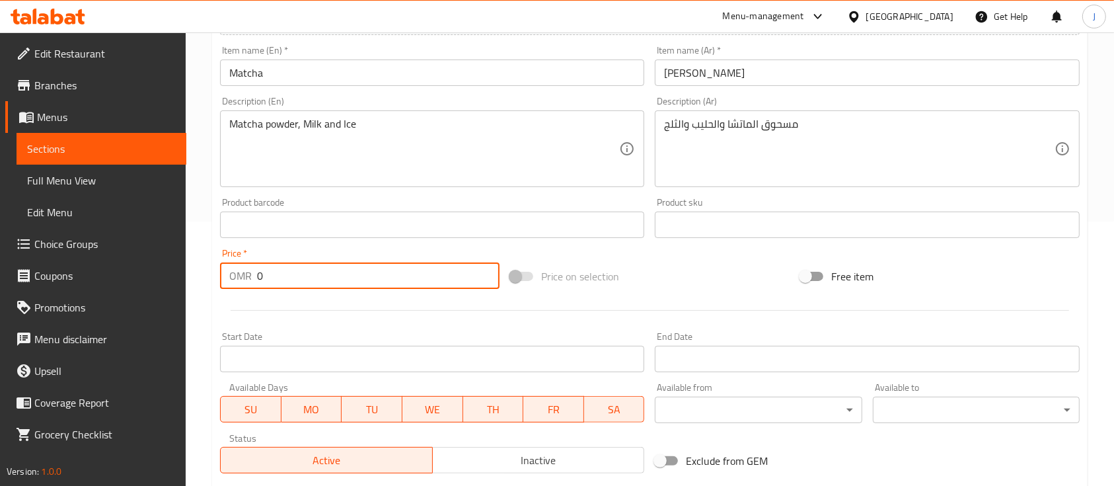
drag, startPoint x: 258, startPoint y: 278, endPoint x: 198, endPoint y: 270, distance: 60.0
click at [198, 270] on div "Home / Restaurants management / Menus / Sections / item / create Matcha section…" at bounding box center [650, 219] width 929 height 902
type input "2"
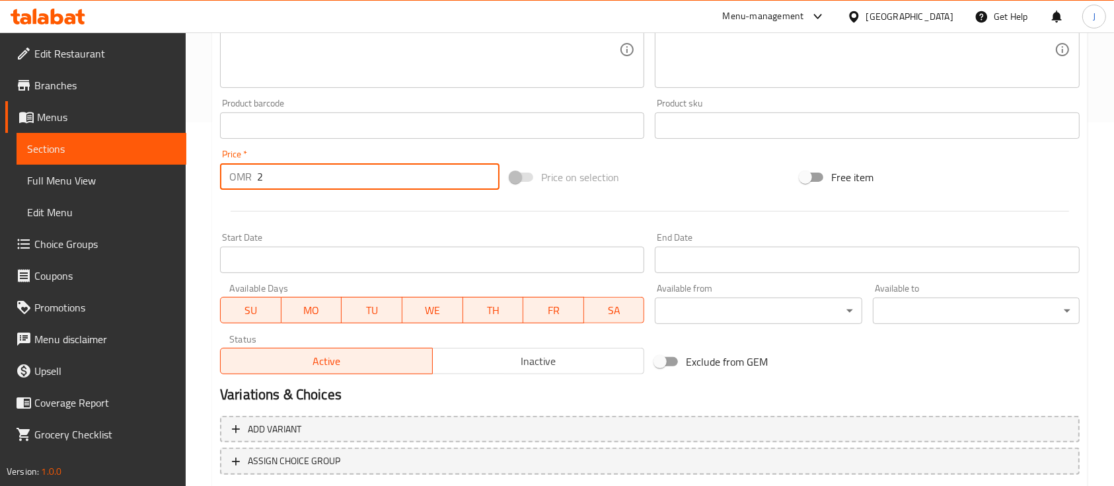
scroll to position [448, 0]
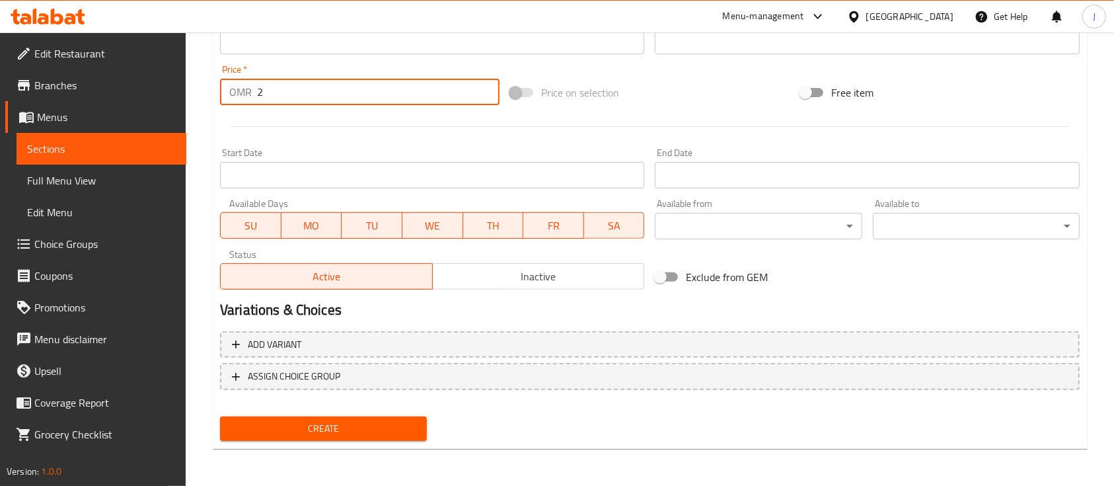
drag, startPoint x: 339, startPoint y: 424, endPoint x: 349, endPoint y: 426, distance: 10.1
click at [341, 424] on span "Create" at bounding box center [324, 428] width 186 height 17
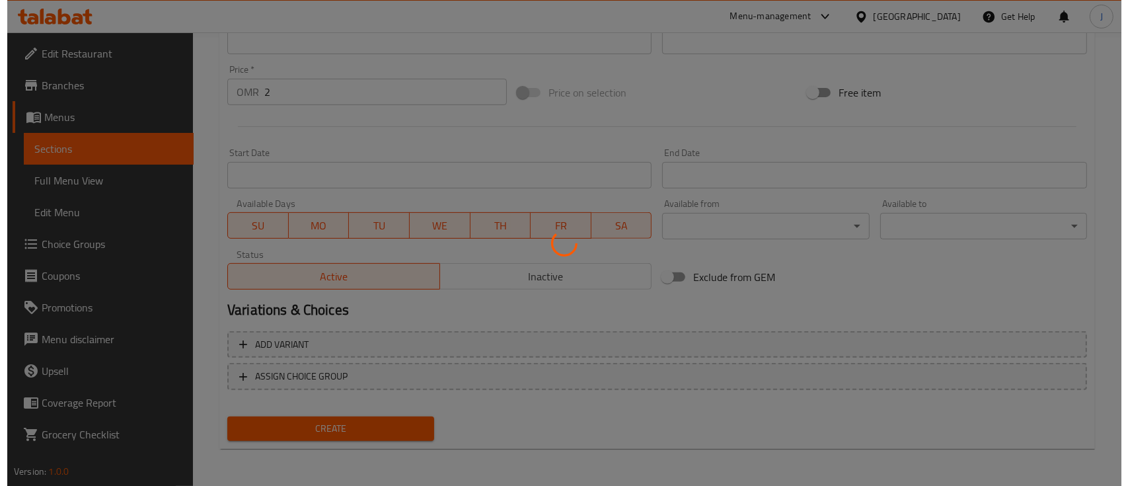
scroll to position [0, 0]
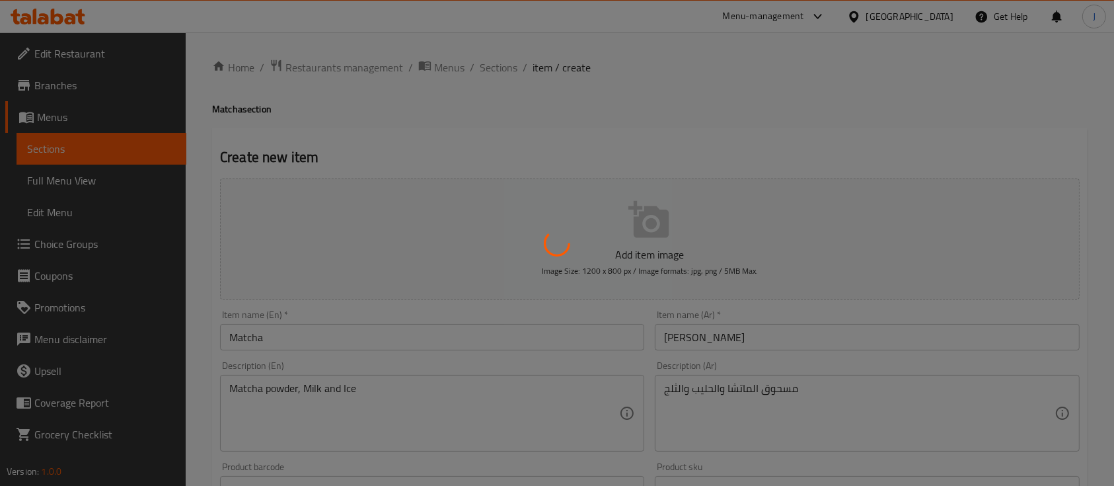
type input "0"
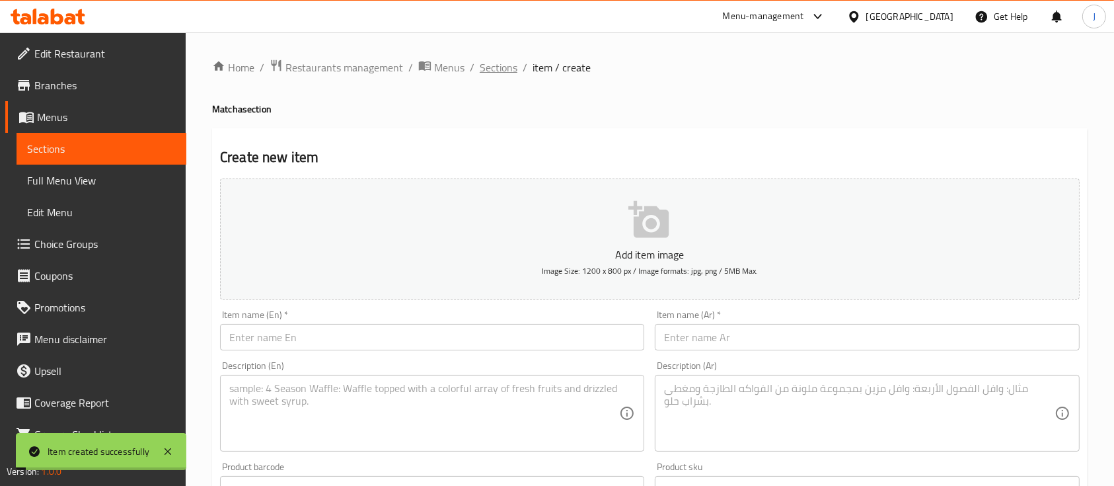
click at [494, 60] on span "Sections" at bounding box center [499, 67] width 38 height 16
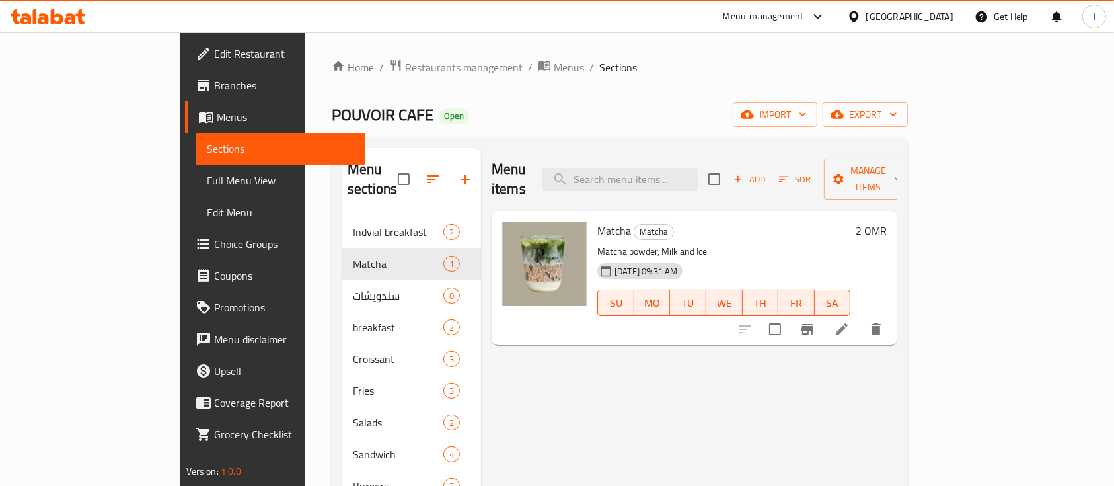
drag, startPoint x: 897, startPoint y: 393, endPoint x: 867, endPoint y: 353, distance: 49.6
click at [897, 393] on div "Menu items Add Sort Manage items Matcha Matcha Matcha powder, Milk and Ice [DAT…" at bounding box center [689, 438] width 416 height 581
click at [426, 174] on icon "button" at bounding box center [434, 179] width 16 height 16
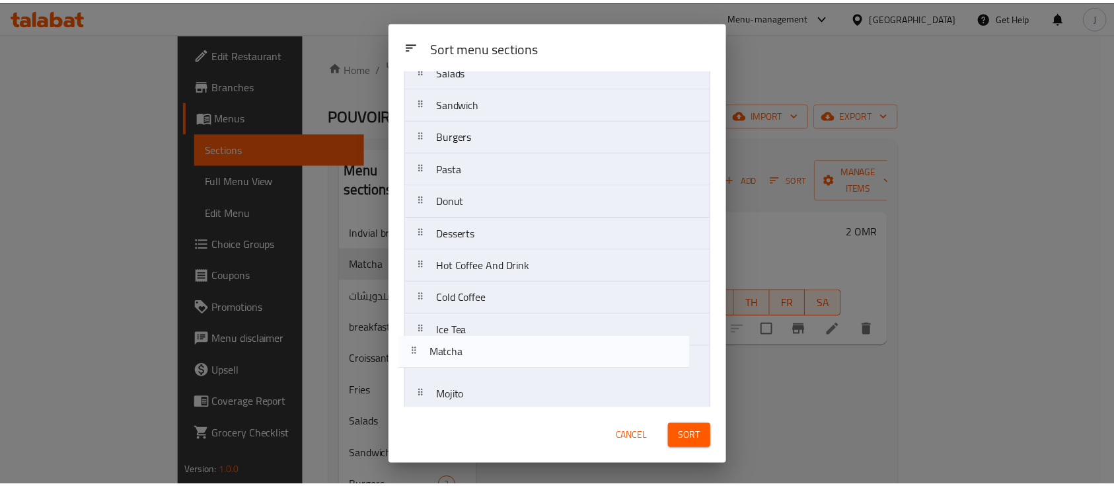
scroll to position [221, 0]
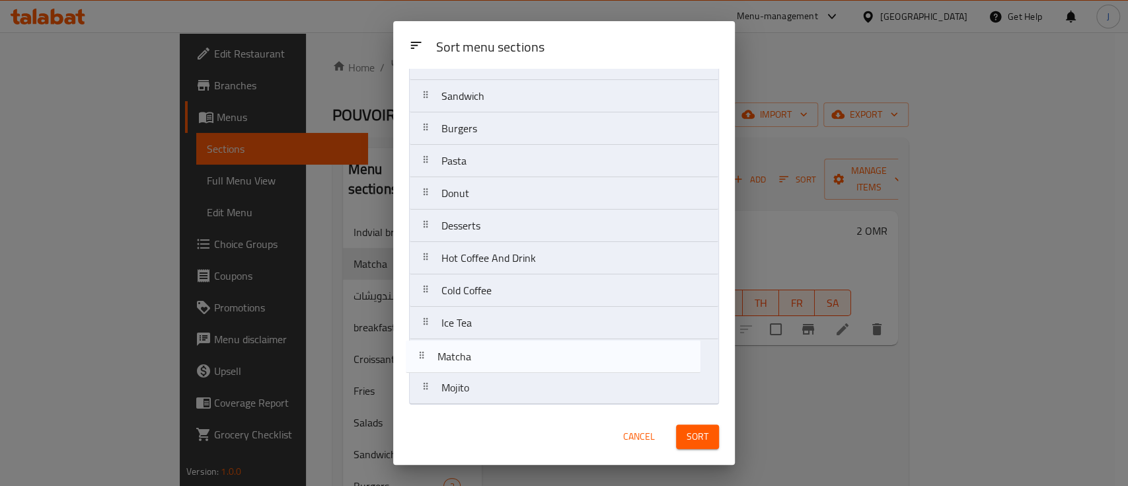
drag, startPoint x: 495, startPoint y: 158, endPoint x: 490, endPoint y: 362, distance: 204.3
click at [490, 362] on nav "Indvial breakfast Matcha سندويشات breakfast Croissant Fries Salads Sandwich Bur…" at bounding box center [564, 145] width 310 height 520
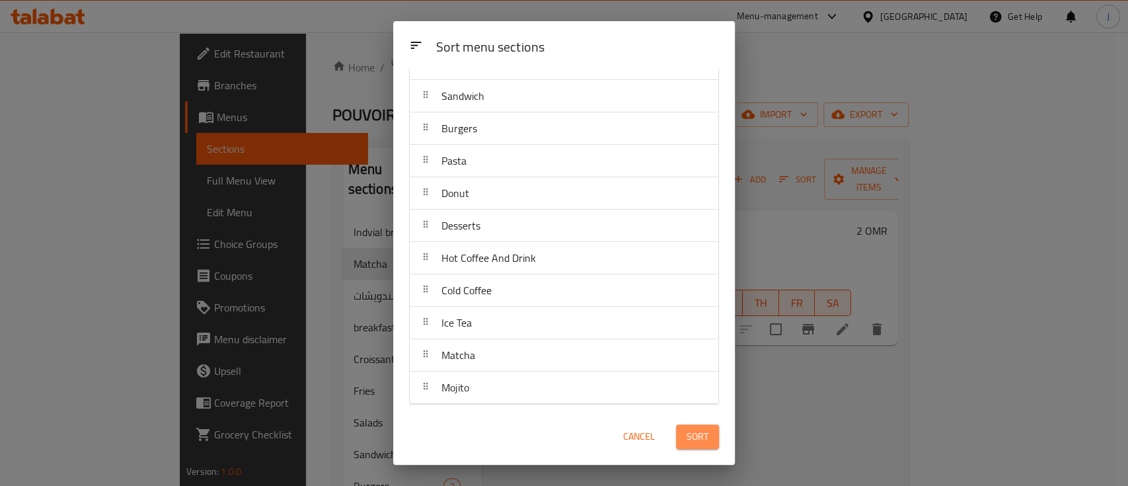
click at [693, 436] on span "Sort" at bounding box center [698, 436] width 22 height 17
